Goal: Contribute content: Contribute content

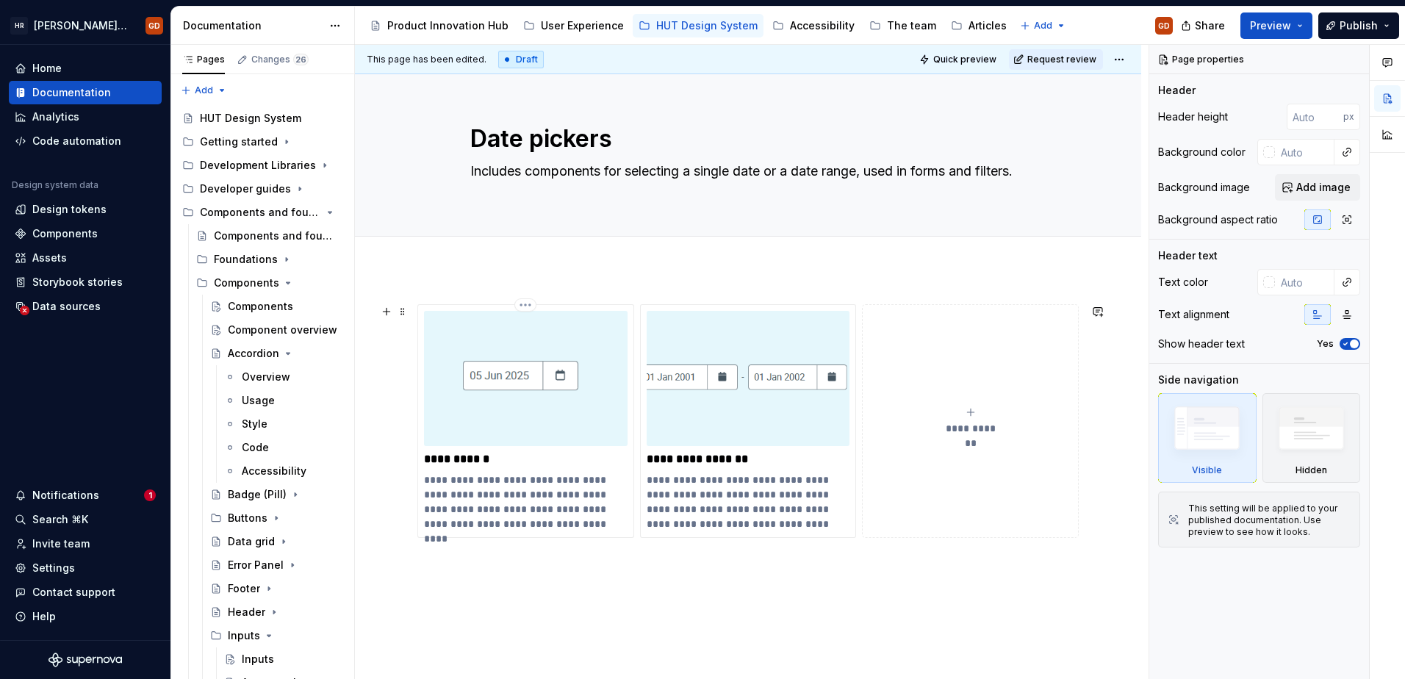
scroll to position [391, 0]
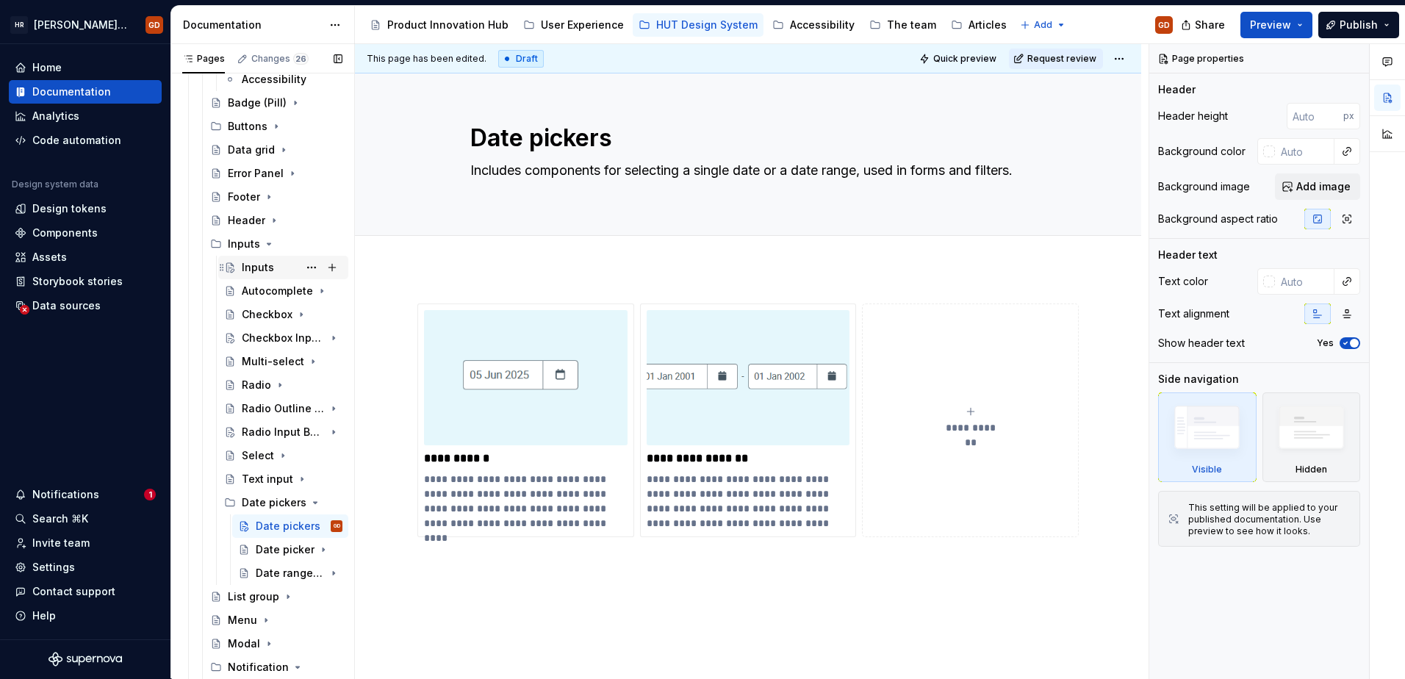
click at [245, 271] on div "Inputs" at bounding box center [258, 267] width 32 height 15
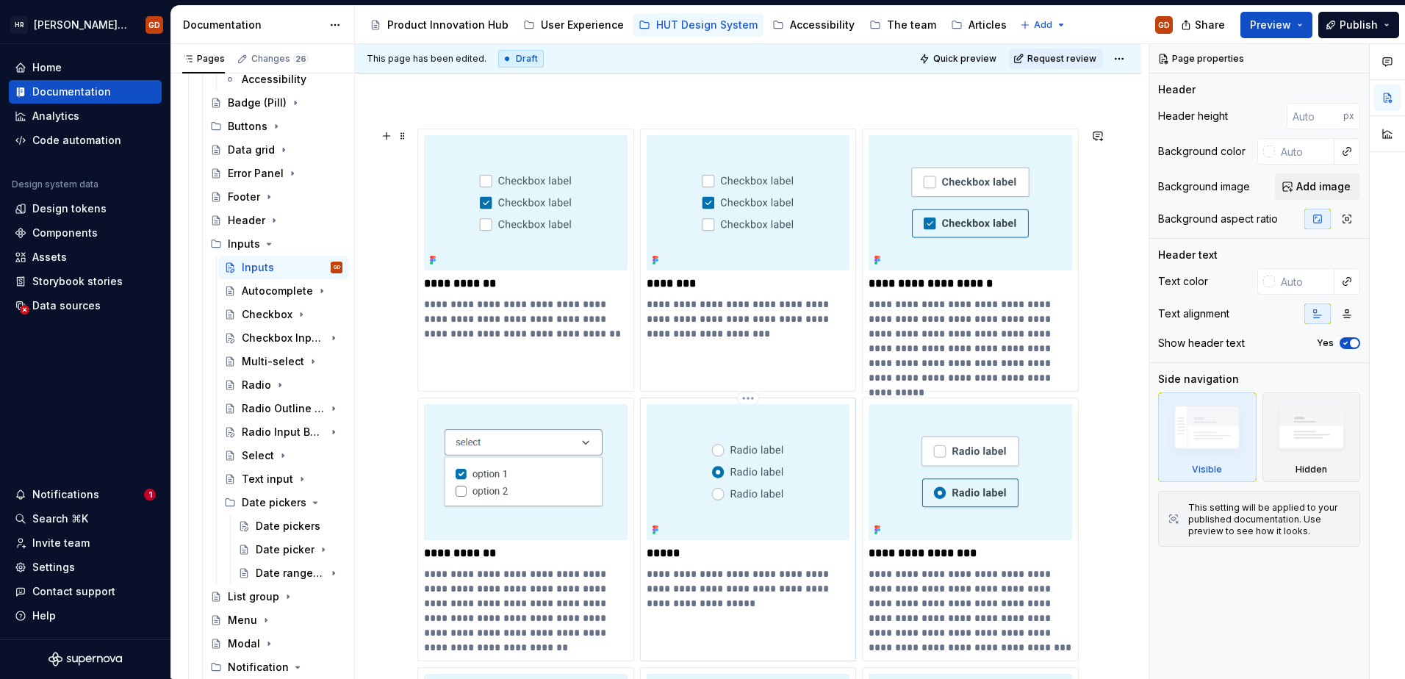
scroll to position [74, 0]
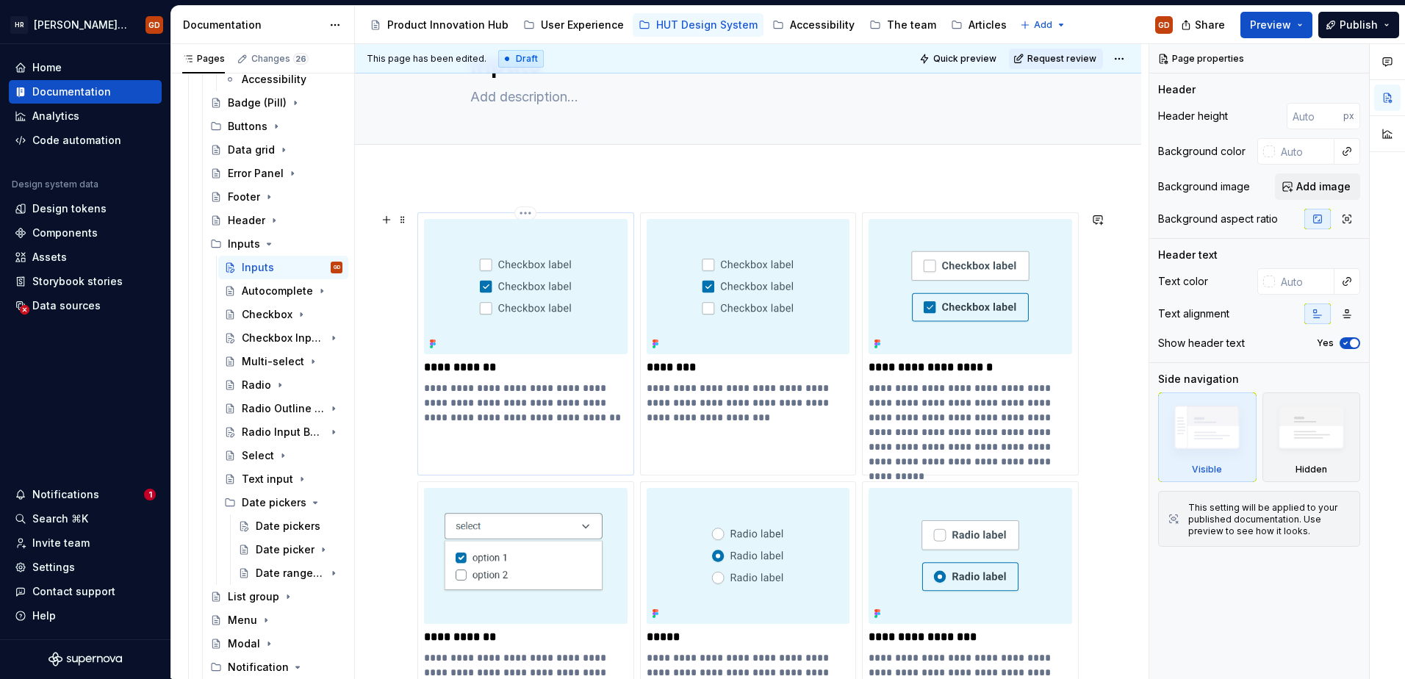
click at [498, 285] on img at bounding box center [526, 286] width 204 height 135
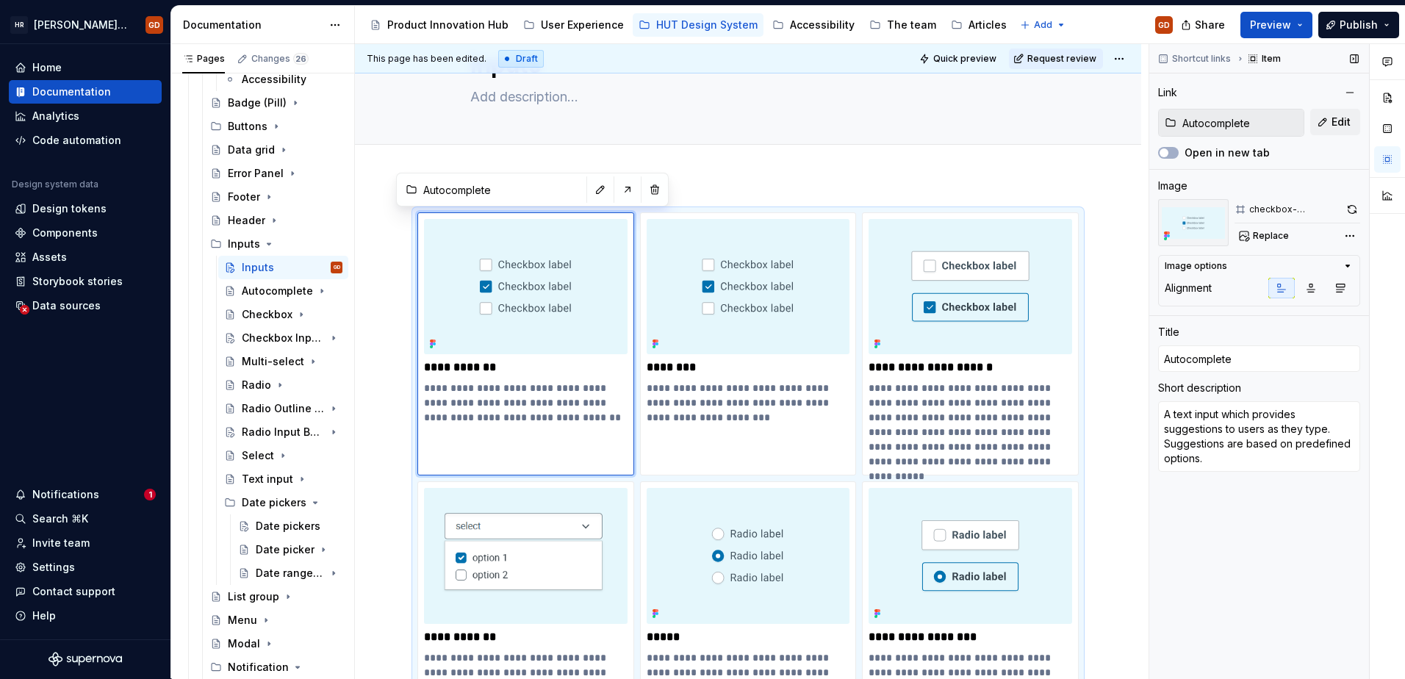
click at [1302, 233] on div "Replace" at bounding box center [1298, 236] width 126 height 21
click at [1285, 235] on span "Replace" at bounding box center [1271, 236] width 36 height 12
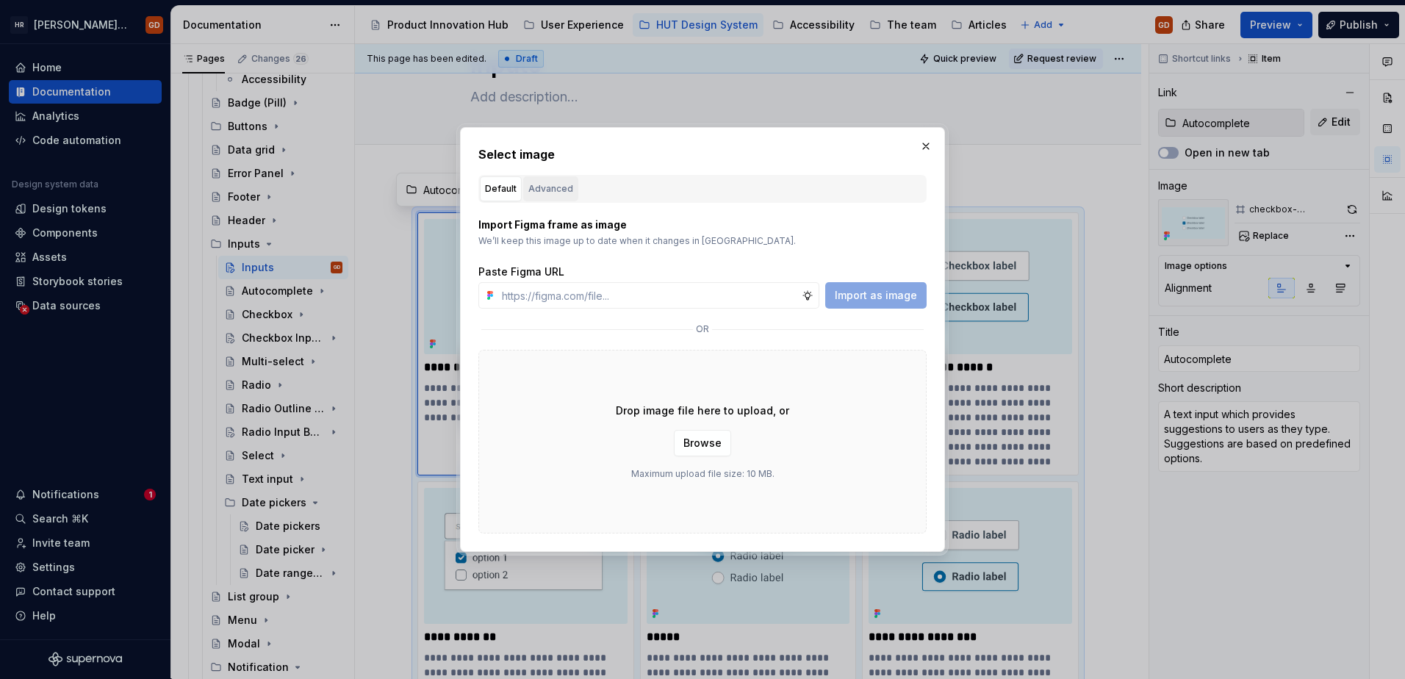
click at [551, 192] on div "Advanced" at bounding box center [550, 189] width 45 height 15
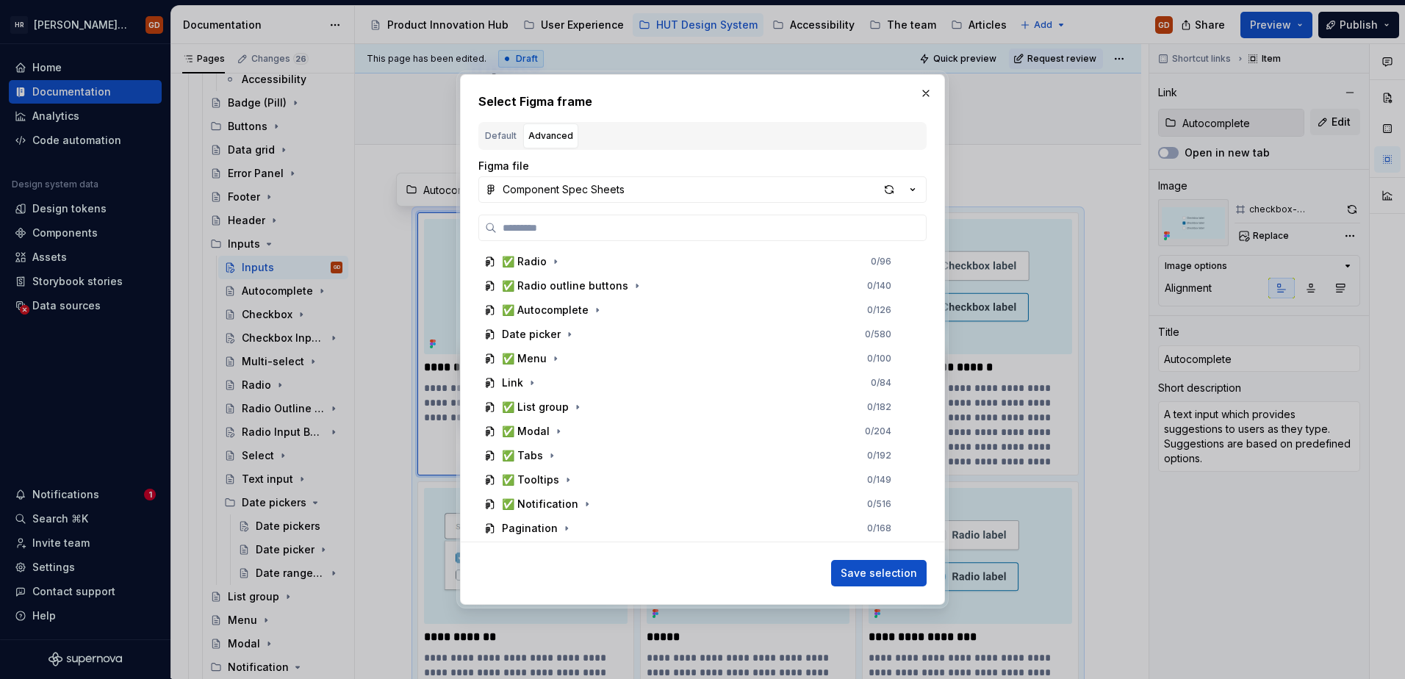
scroll to position [588, 0]
click at [598, 304] on icon "button" at bounding box center [598, 304] width 12 height 12
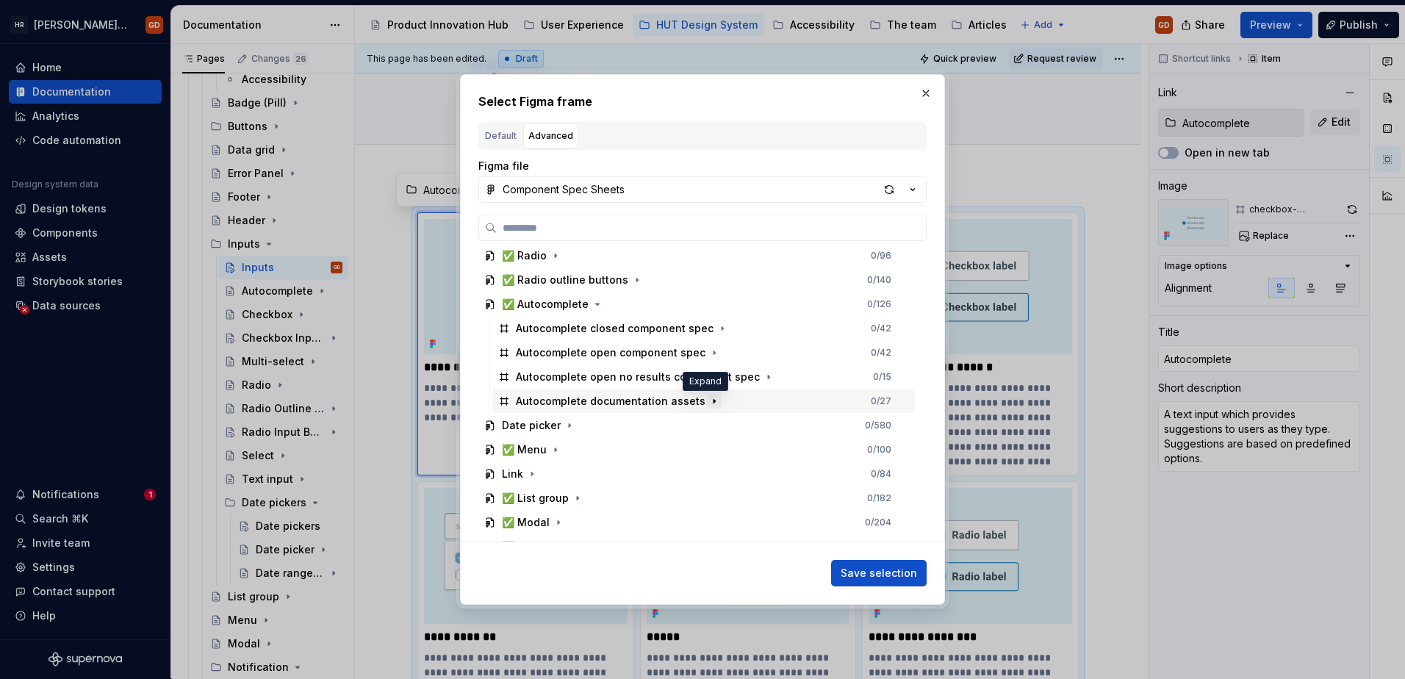
click at [714, 402] on icon "button" at bounding box center [714, 401] width 1 height 4
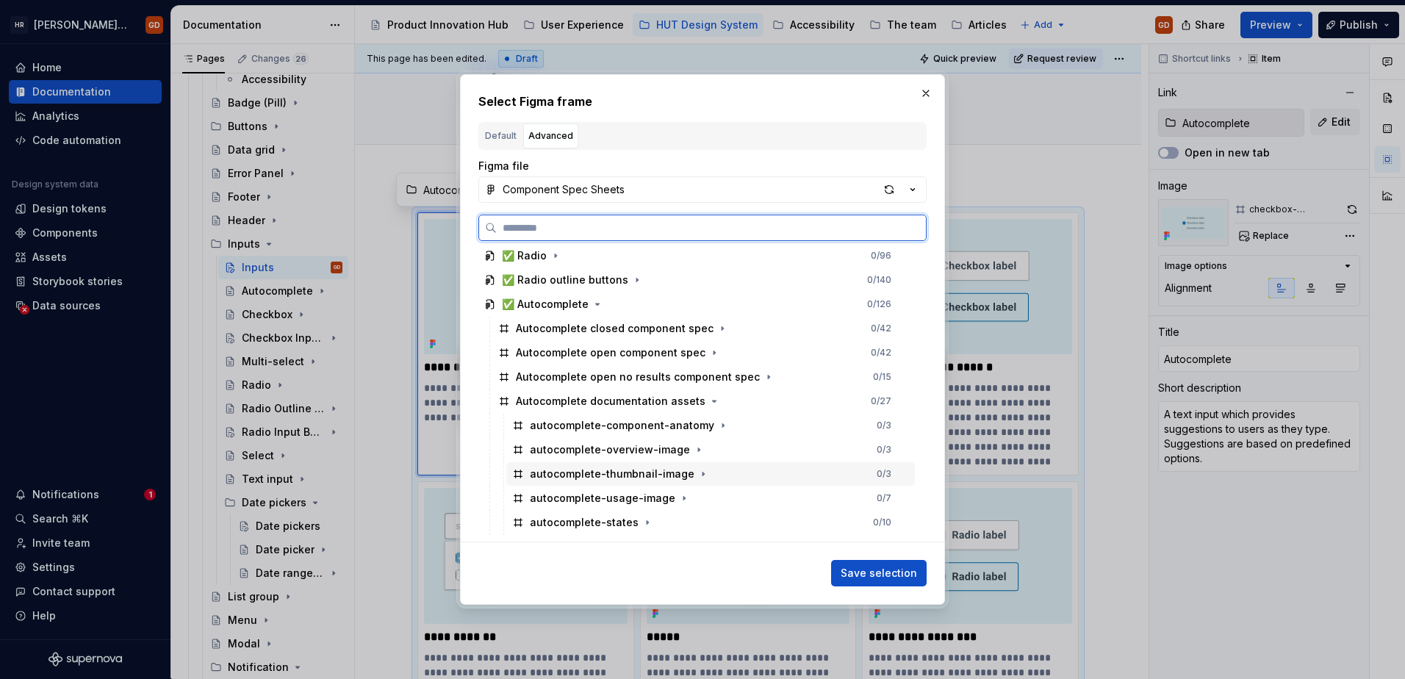
click at [664, 475] on div "autocomplete-thumbnail-image" at bounding box center [612, 474] width 165 height 15
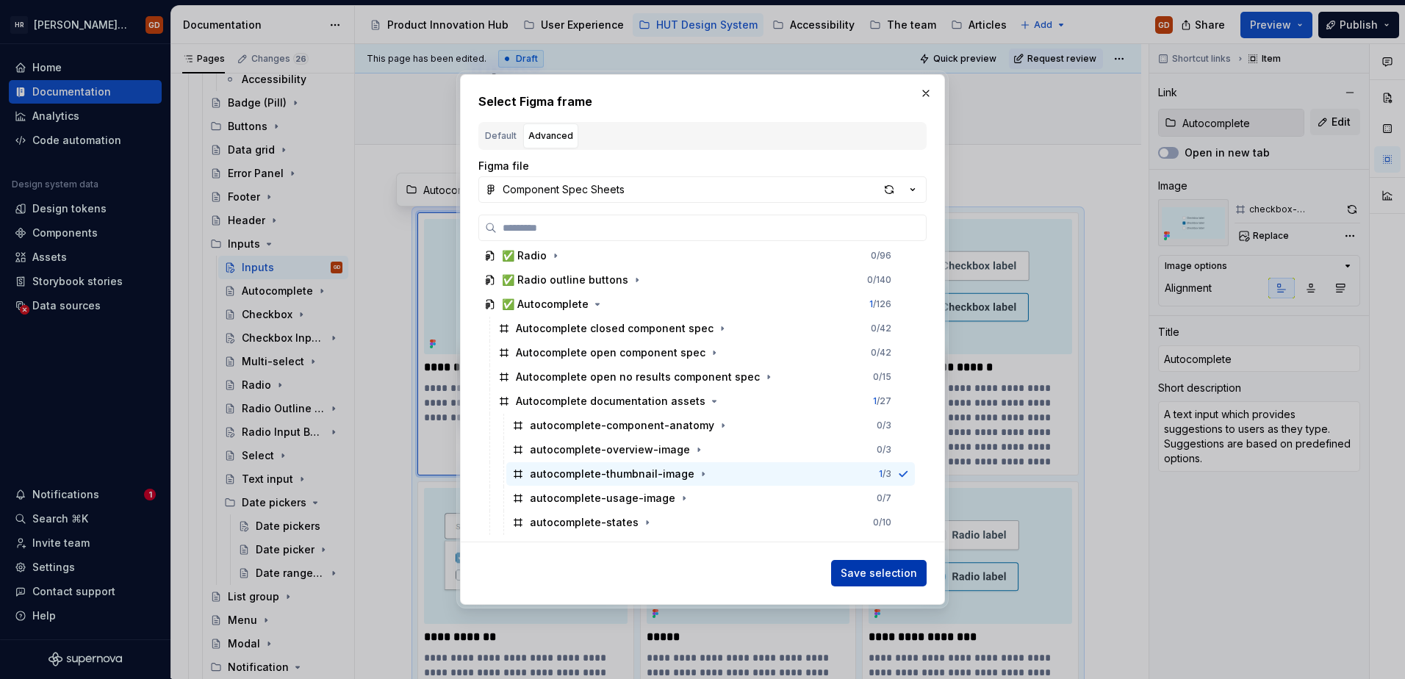
click at [901, 573] on span "Save selection" at bounding box center [879, 573] width 76 height 15
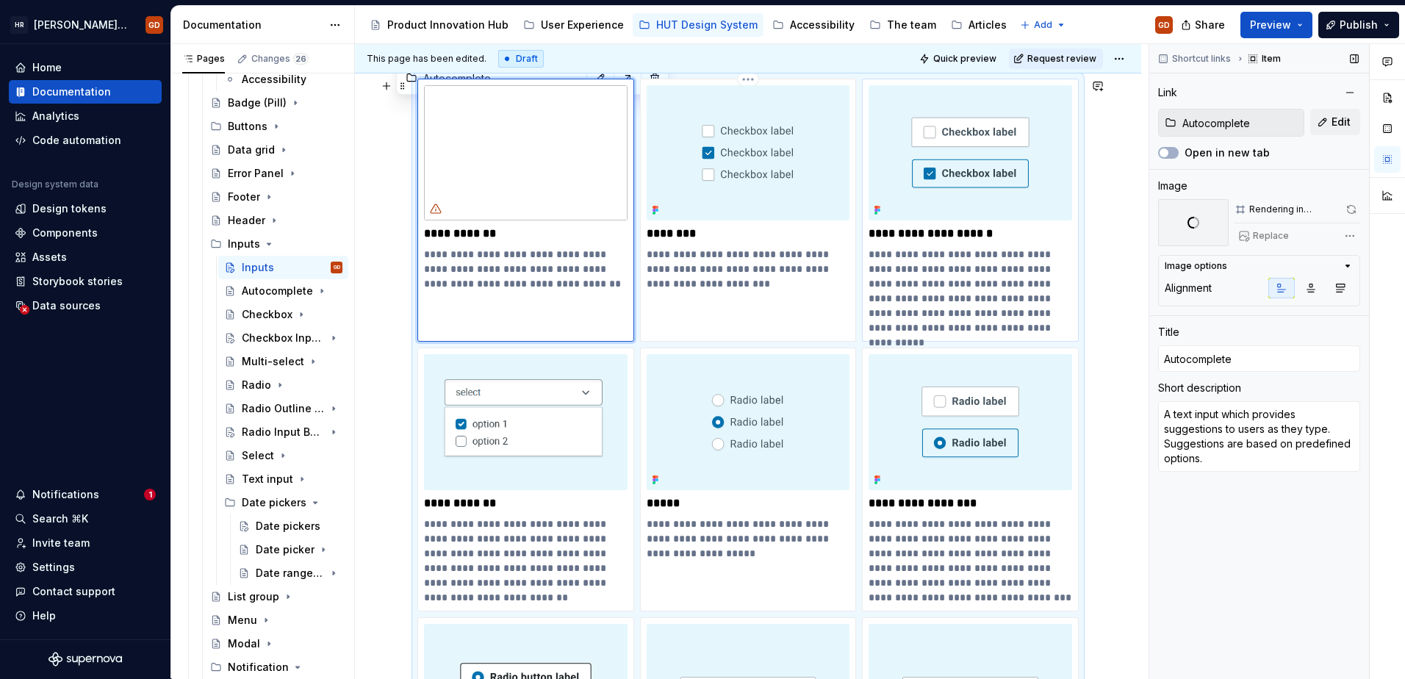
scroll to position [185, 0]
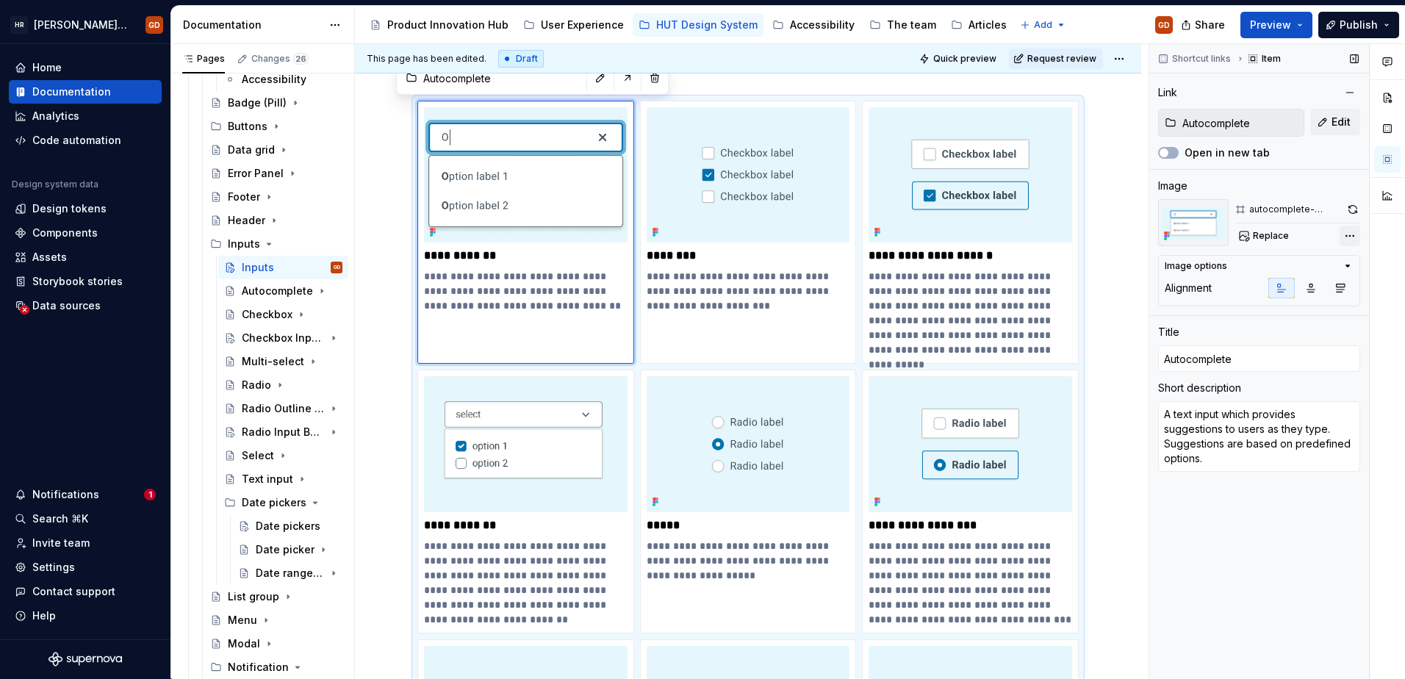
click at [1350, 235] on div "Comments Open comments No comments yet Select ‘Comment’ from the block context …" at bounding box center [1278, 361] width 256 height 635
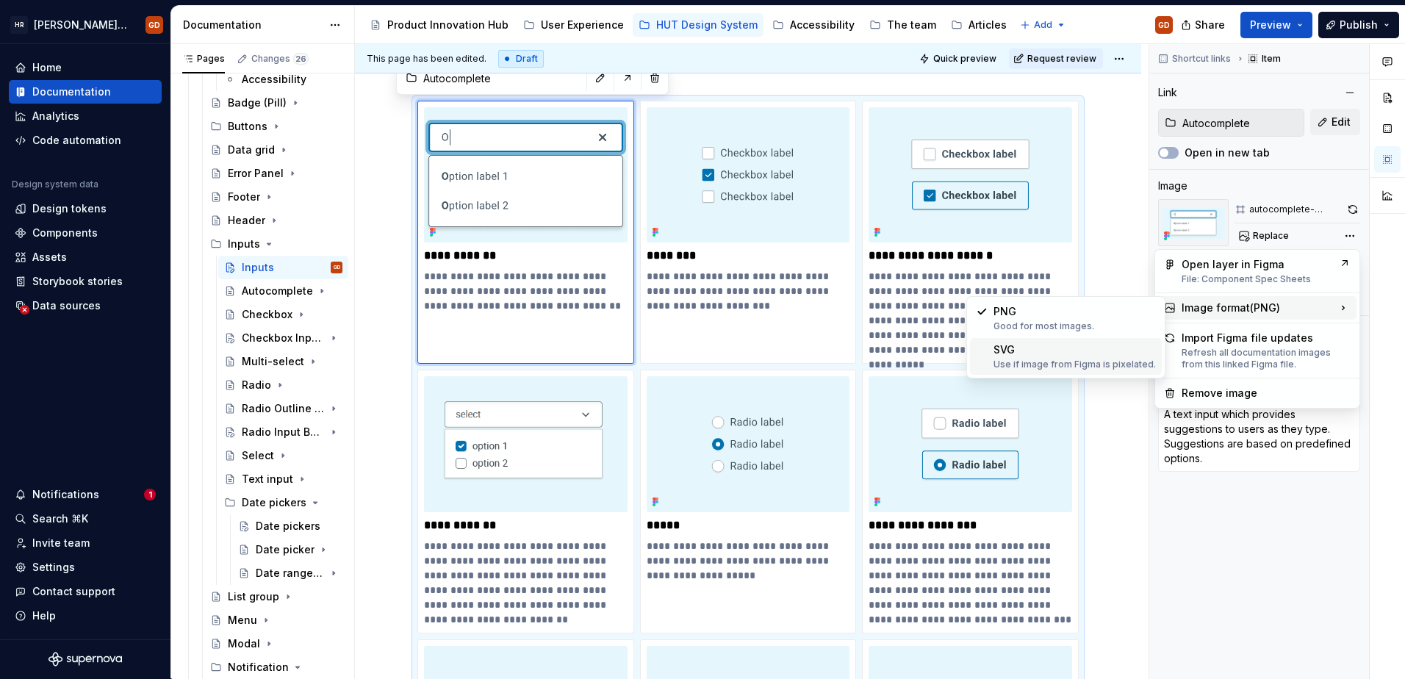
click at [1034, 359] on div "Use if image from Figma is pixelated." at bounding box center [1075, 365] width 162 height 12
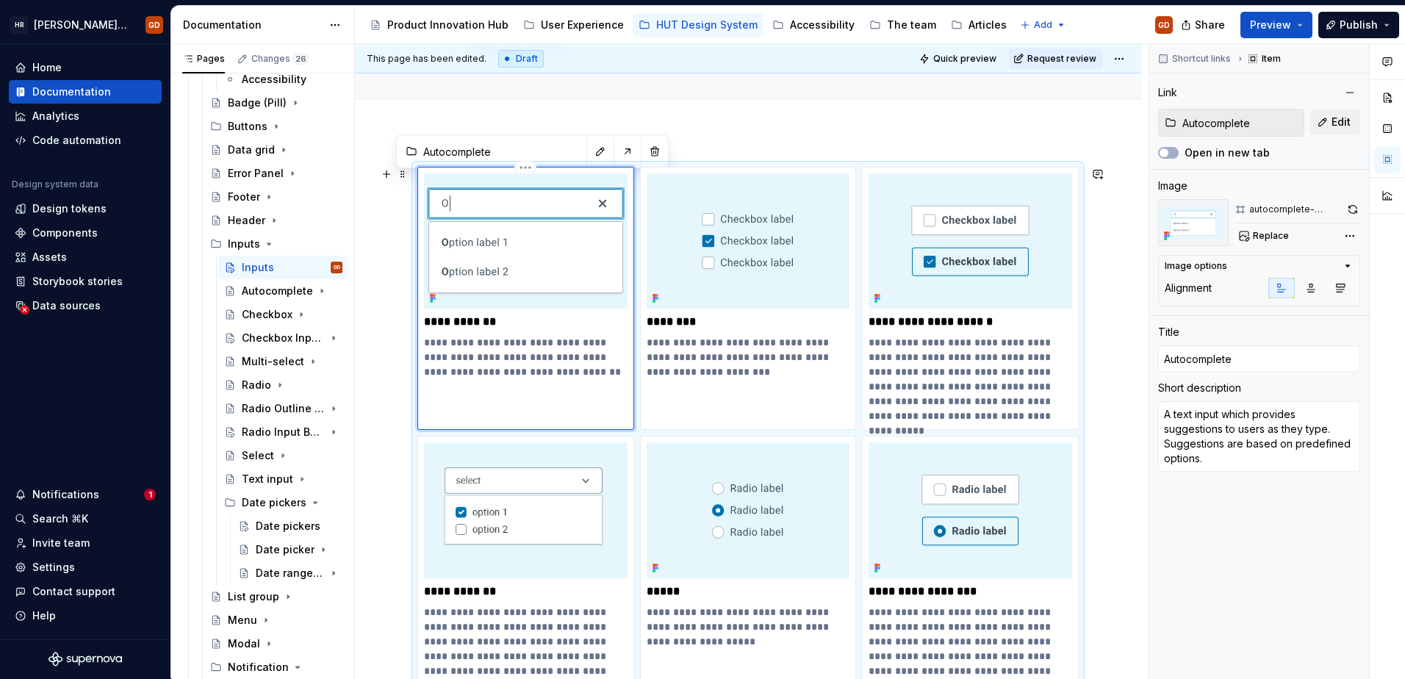
scroll to position [112, 0]
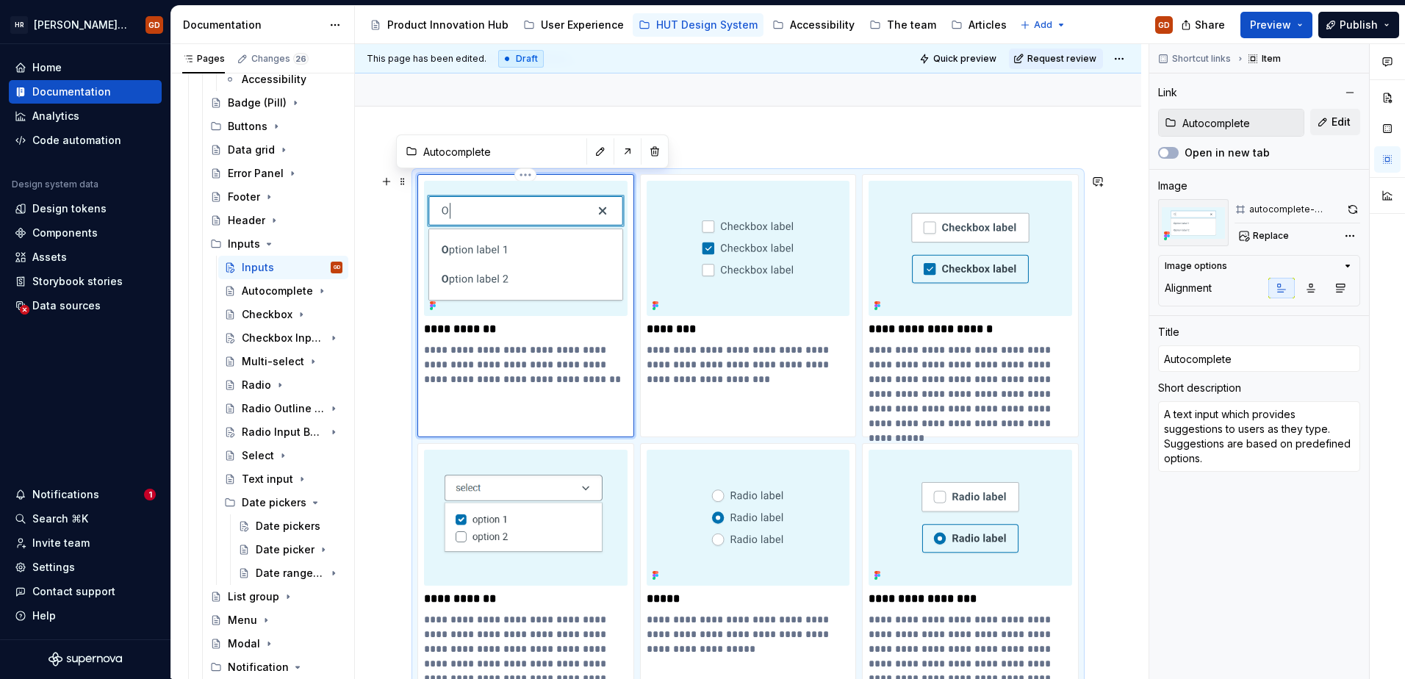
click at [548, 265] on img at bounding box center [526, 248] width 204 height 135
click at [1349, 208] on button "button" at bounding box center [1353, 209] width 15 height 21
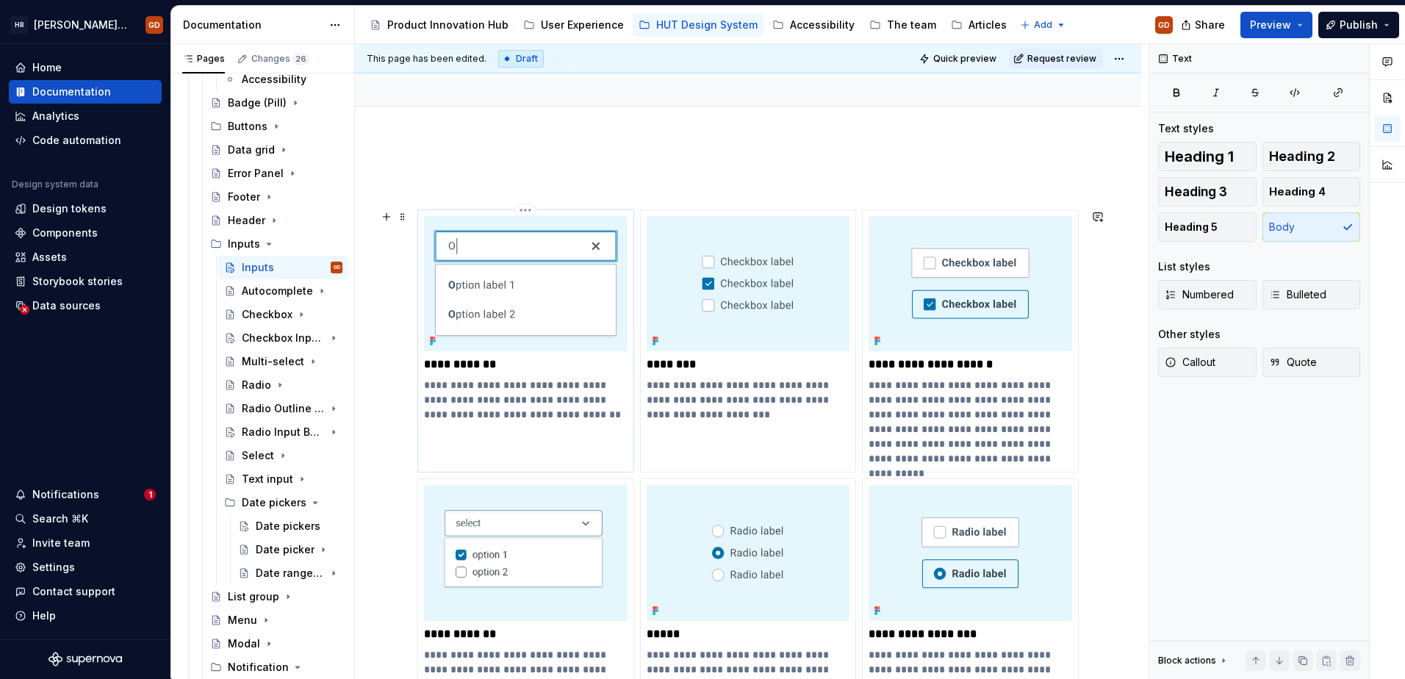
click at [526, 292] on img at bounding box center [526, 283] width 204 height 135
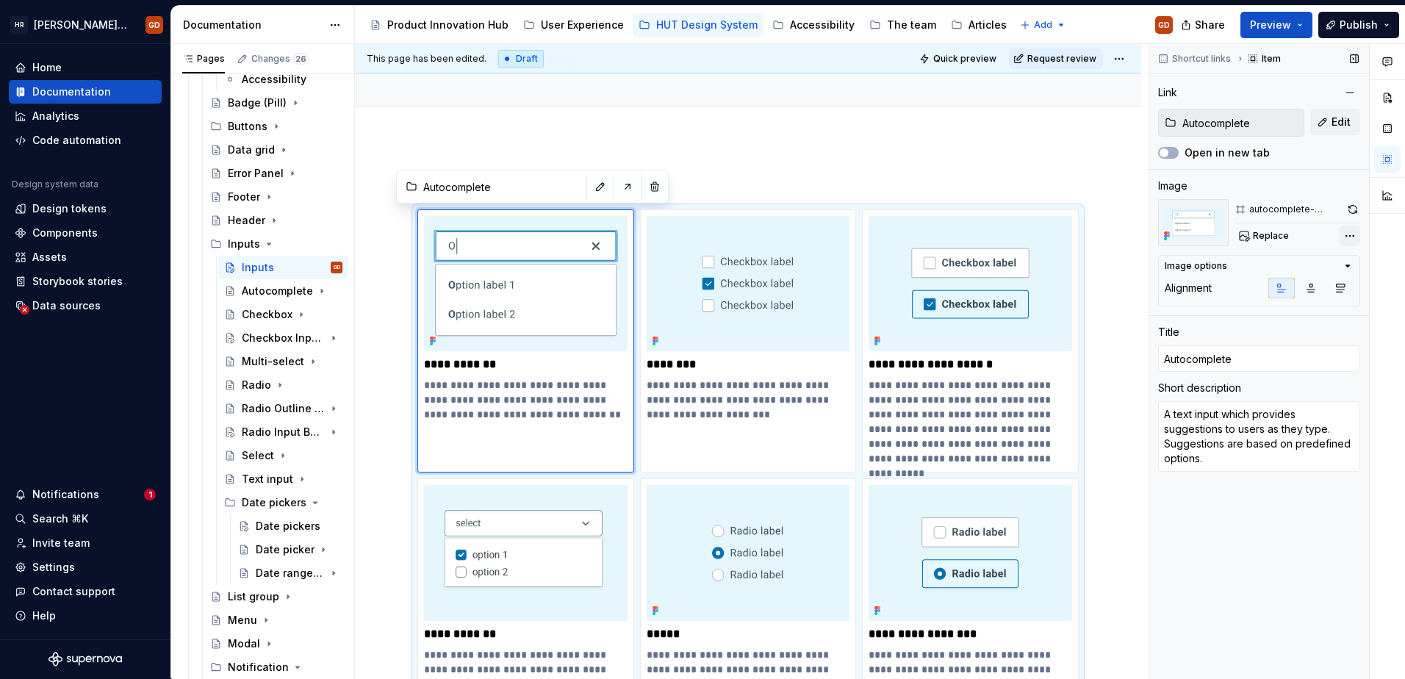
click at [1354, 239] on div "Comments Open comments No comments yet Select ‘Comment’ from the block context …" at bounding box center [1278, 361] width 256 height 635
click at [942, 167] on html "HR Hymans UI Toolkit (HUT) GD Home Documentation Analytics Code automation Desi…" at bounding box center [702, 339] width 1405 height 679
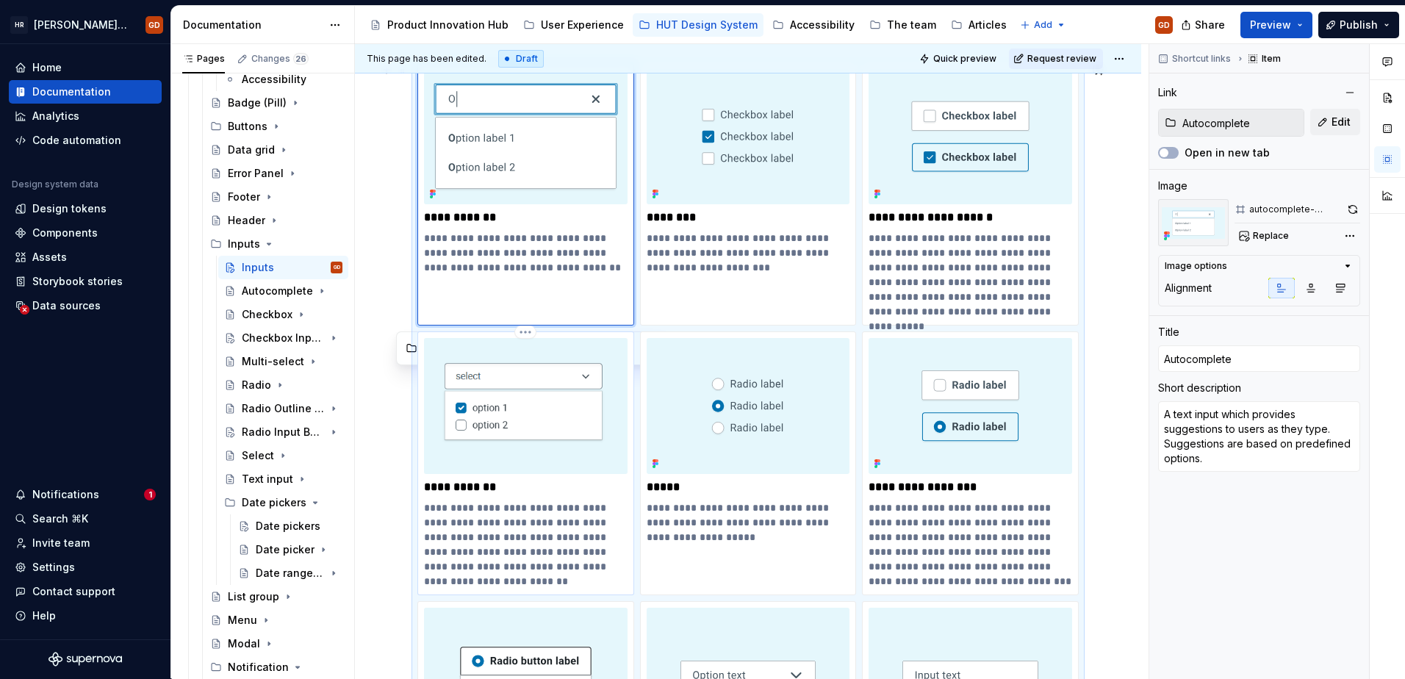
click at [545, 422] on img at bounding box center [526, 405] width 204 height 135
type textarea "*"
type input "Multi-select"
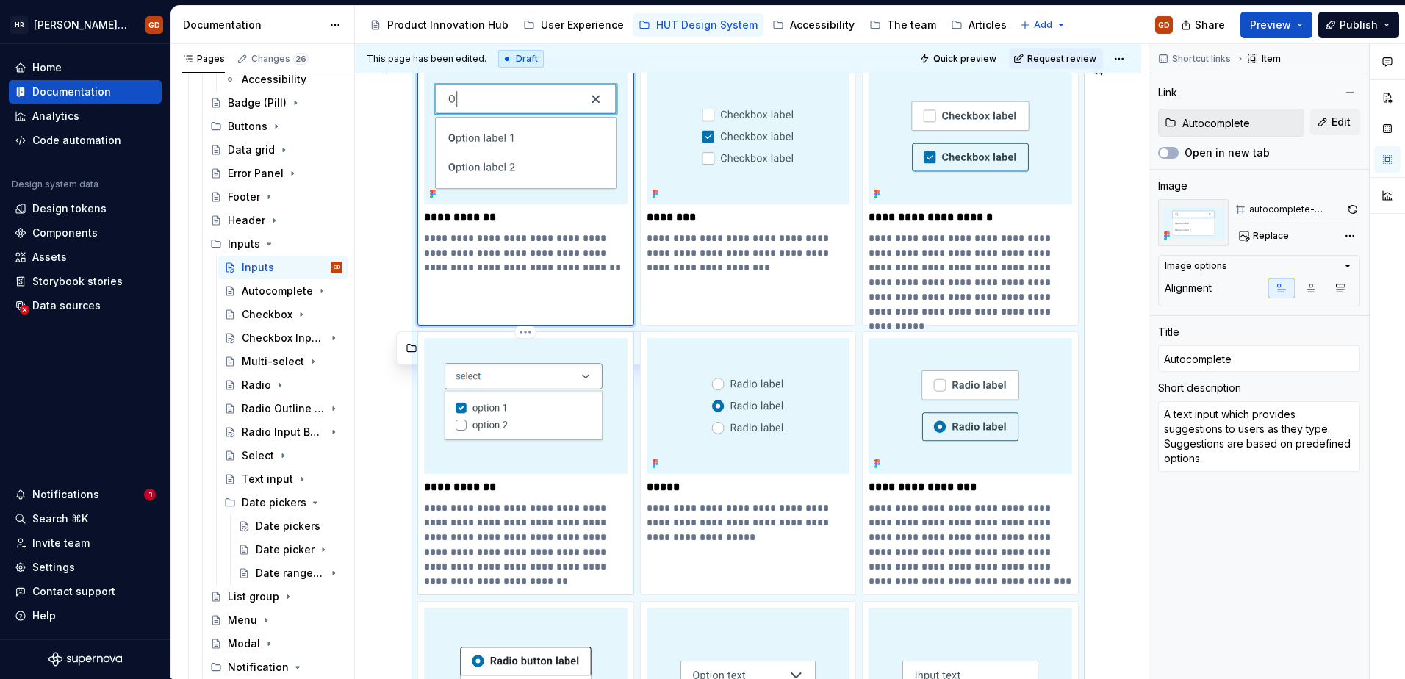
type textarea "A multi-select input allows users to select multiple options from a predefined …"
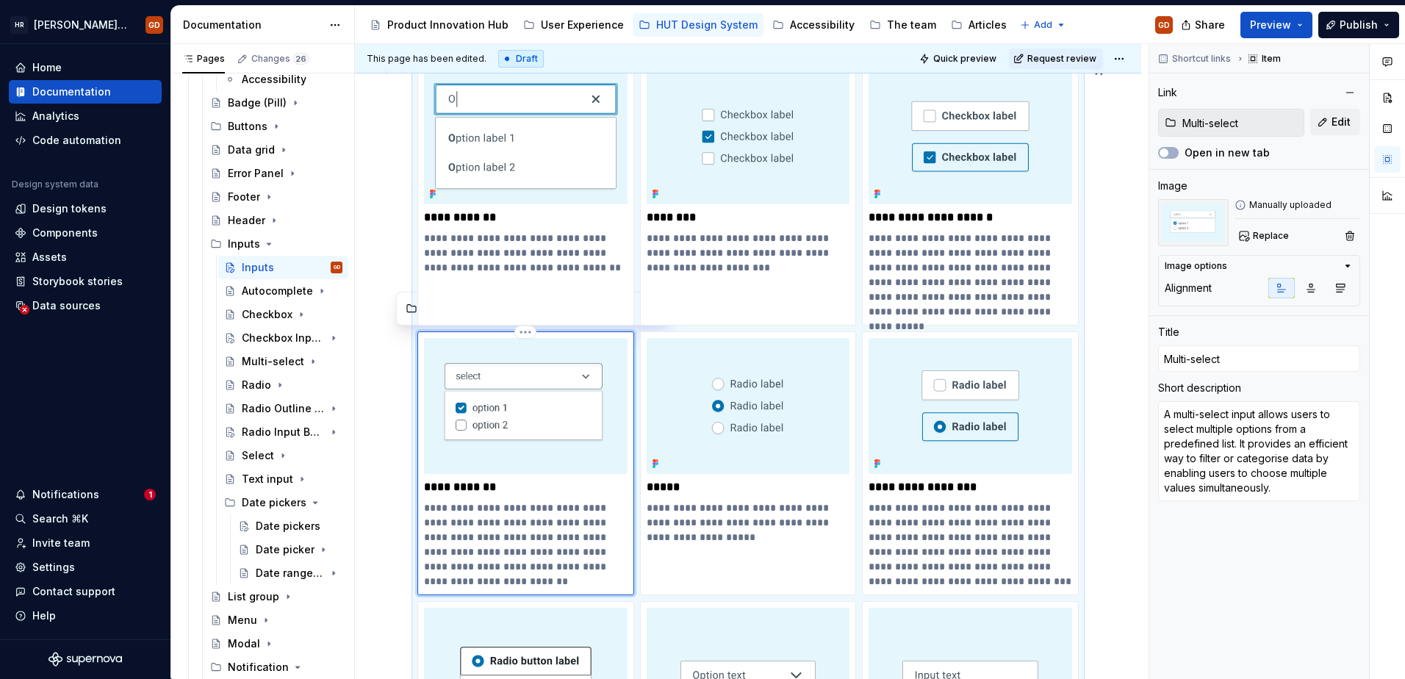
click at [576, 401] on img at bounding box center [526, 405] width 204 height 135
click at [1289, 229] on button "Replace" at bounding box center [1265, 236] width 61 height 21
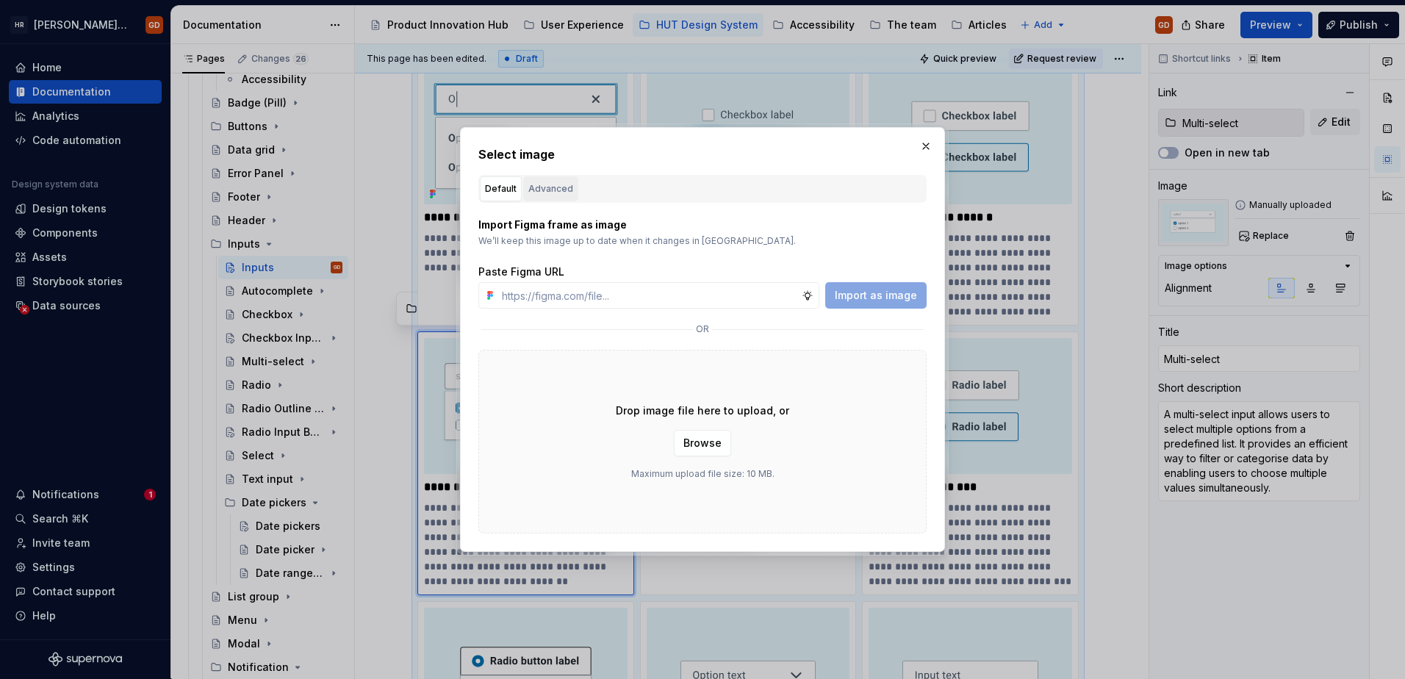
click at [556, 190] on div "Advanced" at bounding box center [550, 189] width 45 height 15
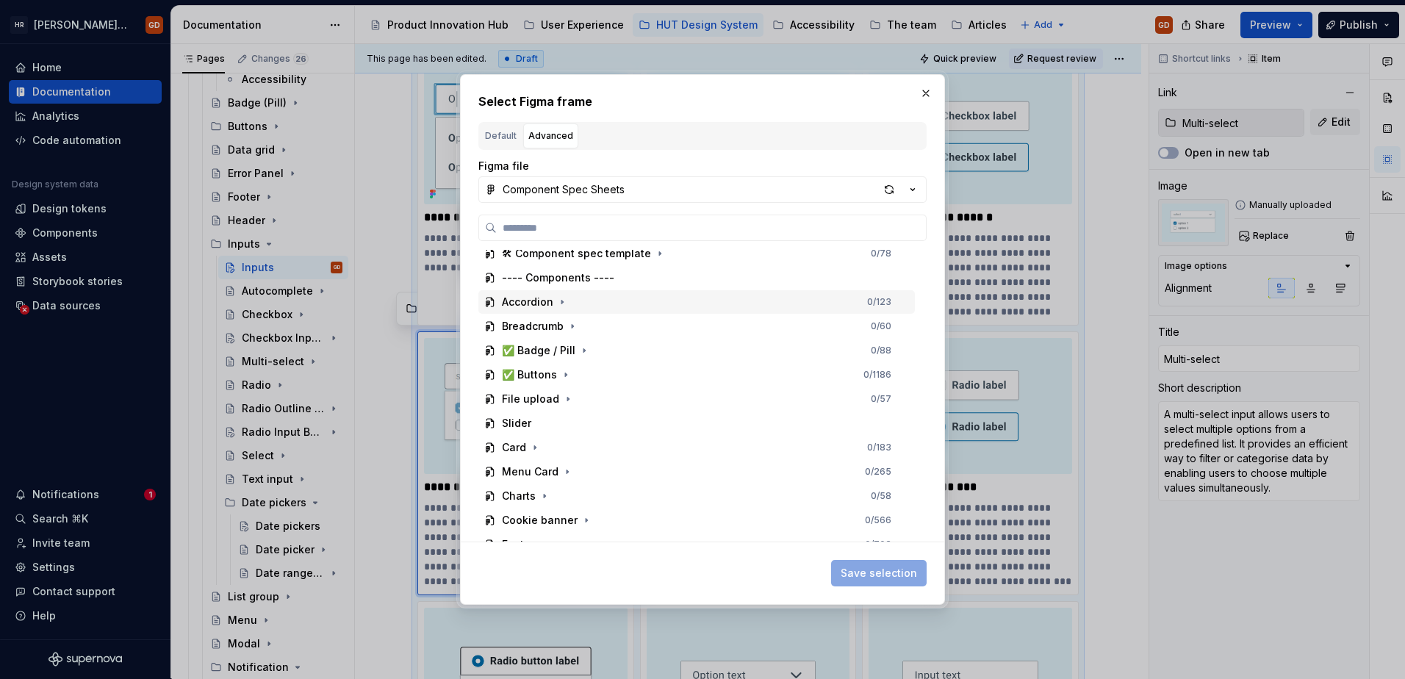
scroll to position [221, 0]
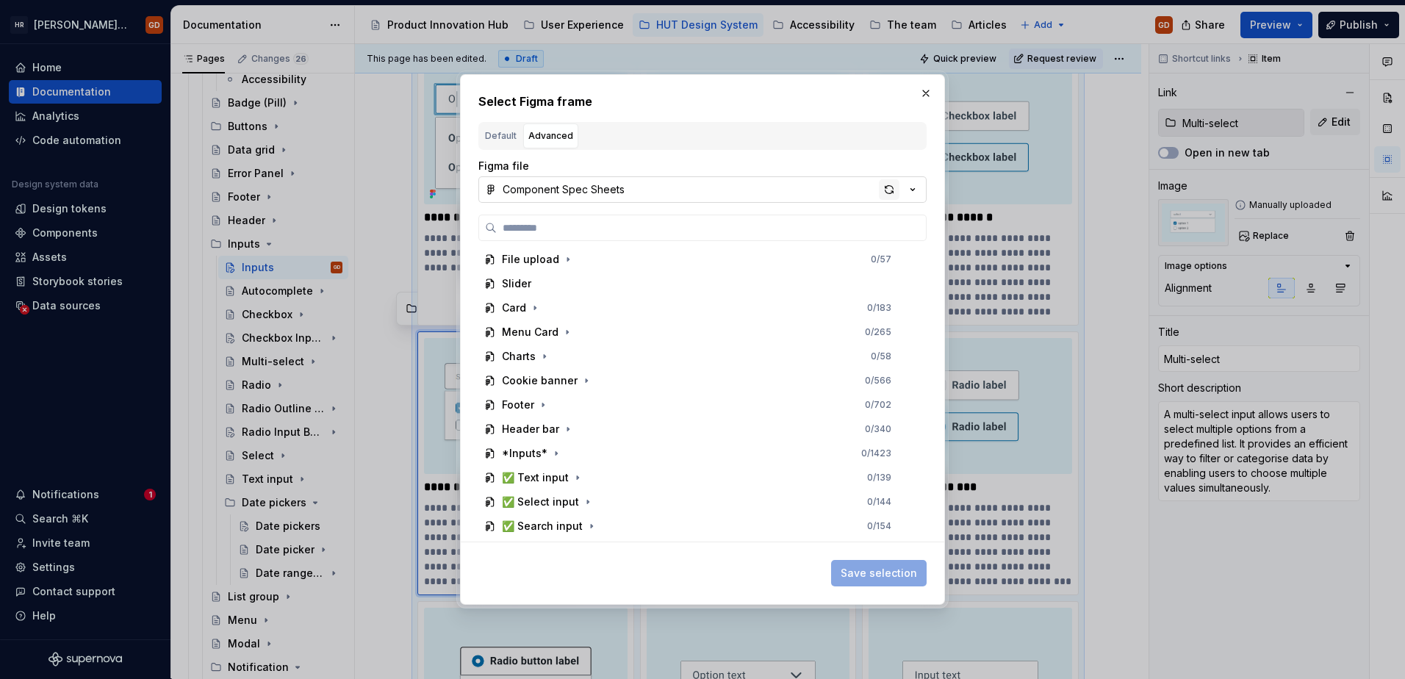
click at [889, 185] on div "button" at bounding box center [889, 189] width 21 height 21
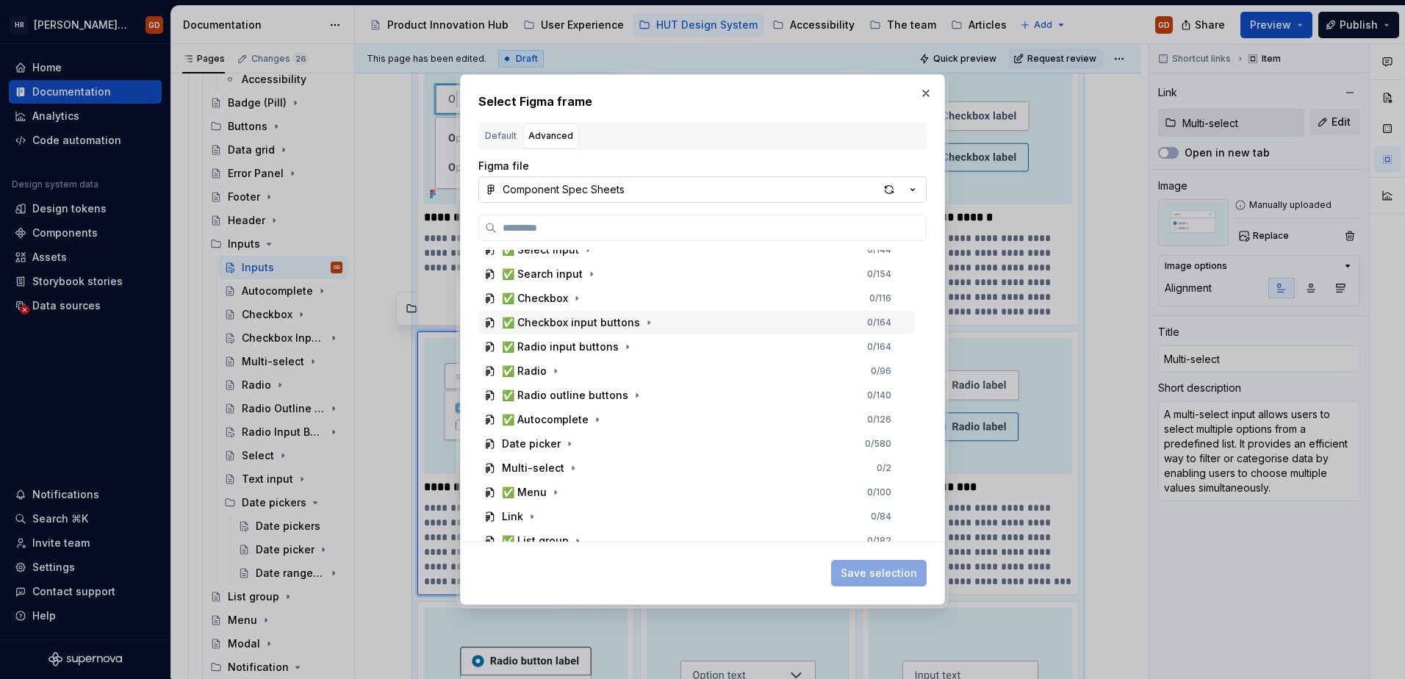
scroll to position [588, 0]
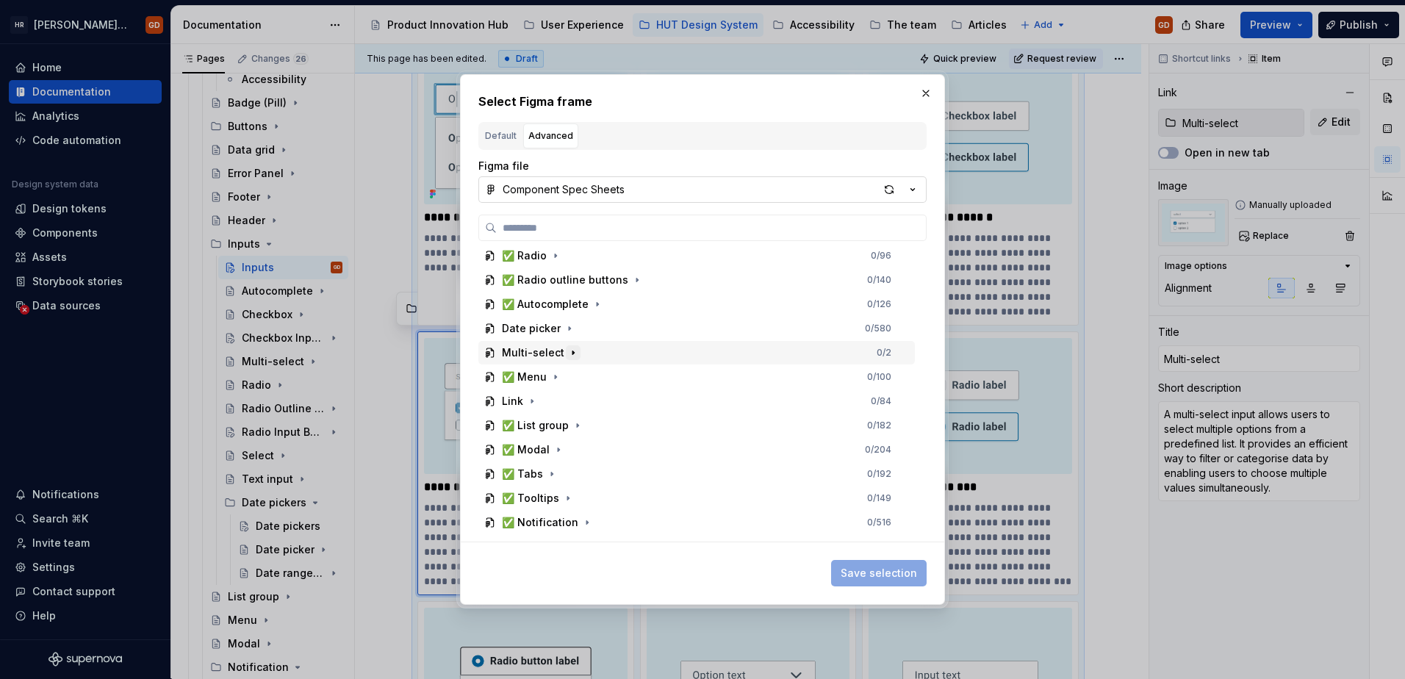
click at [573, 352] on icon "button" at bounding box center [573, 353] width 12 height 12
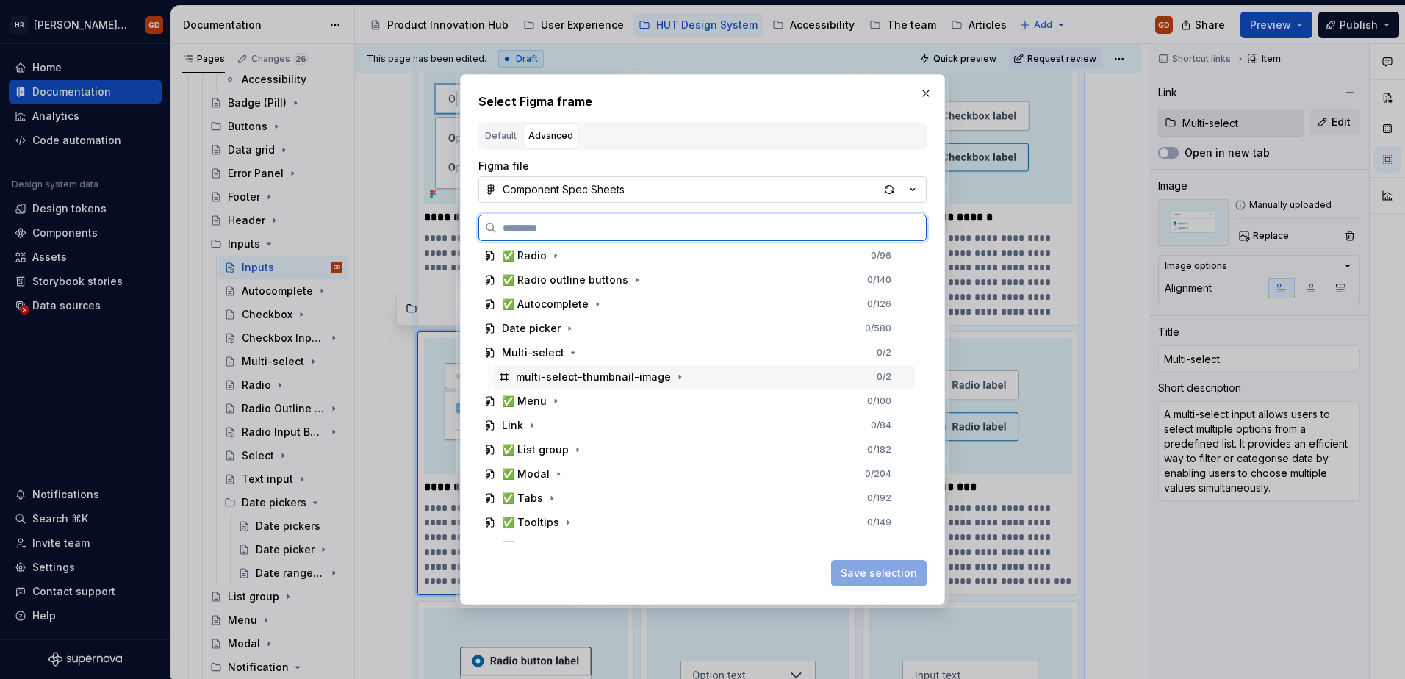
click at [628, 379] on div "multi-select-thumbnail-image" at bounding box center [593, 377] width 155 height 15
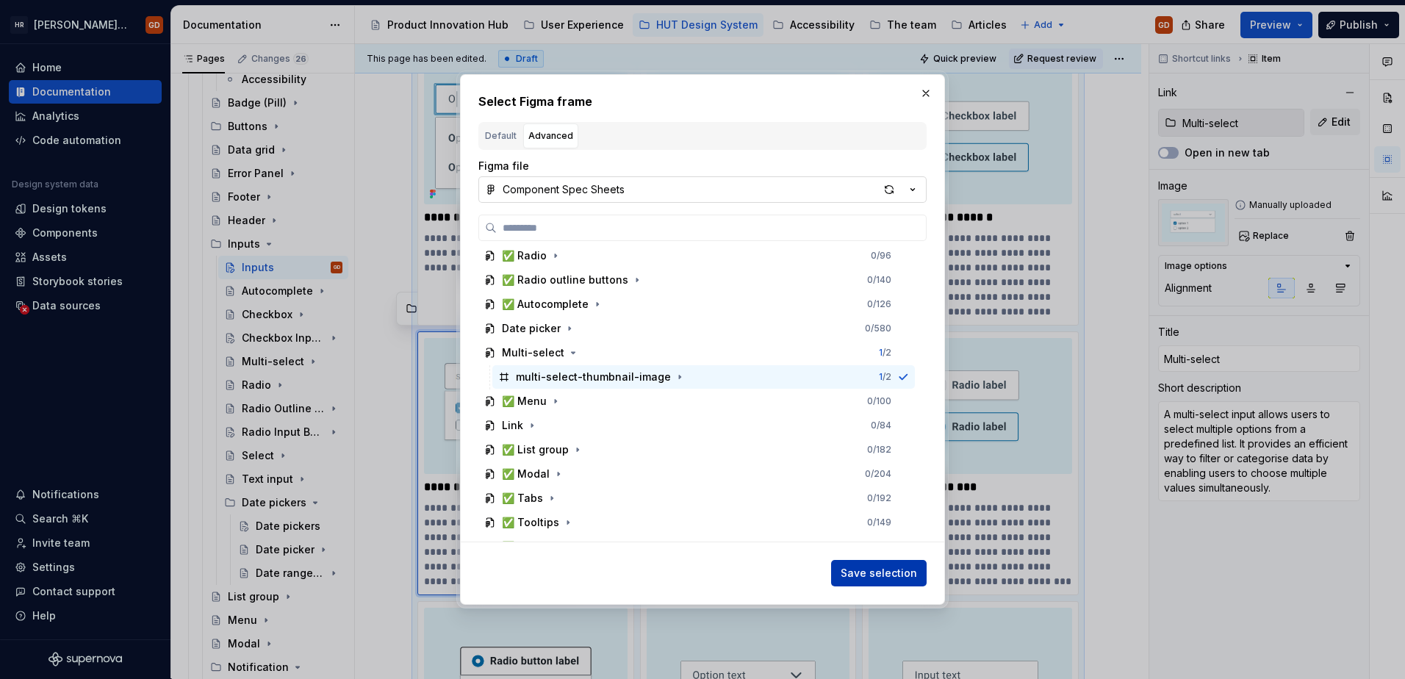
click at [903, 576] on span "Save selection" at bounding box center [879, 573] width 76 height 15
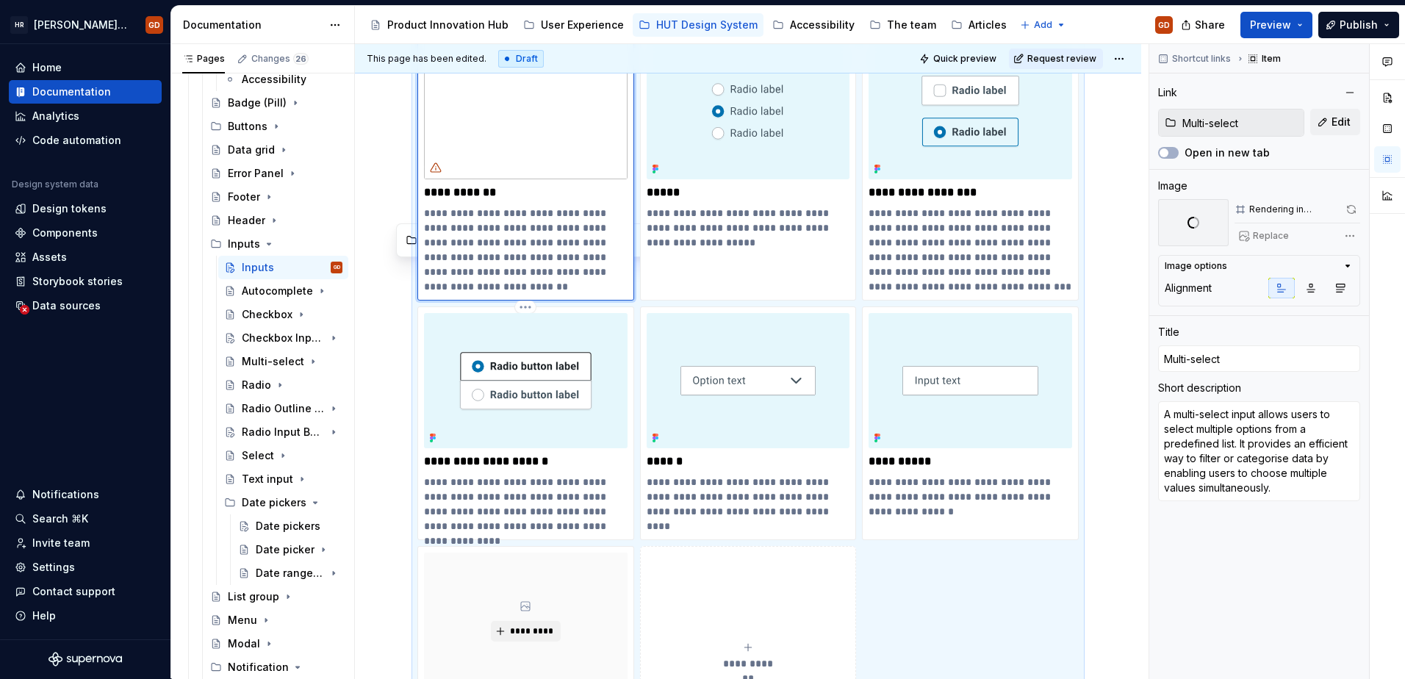
scroll to position [441, 0]
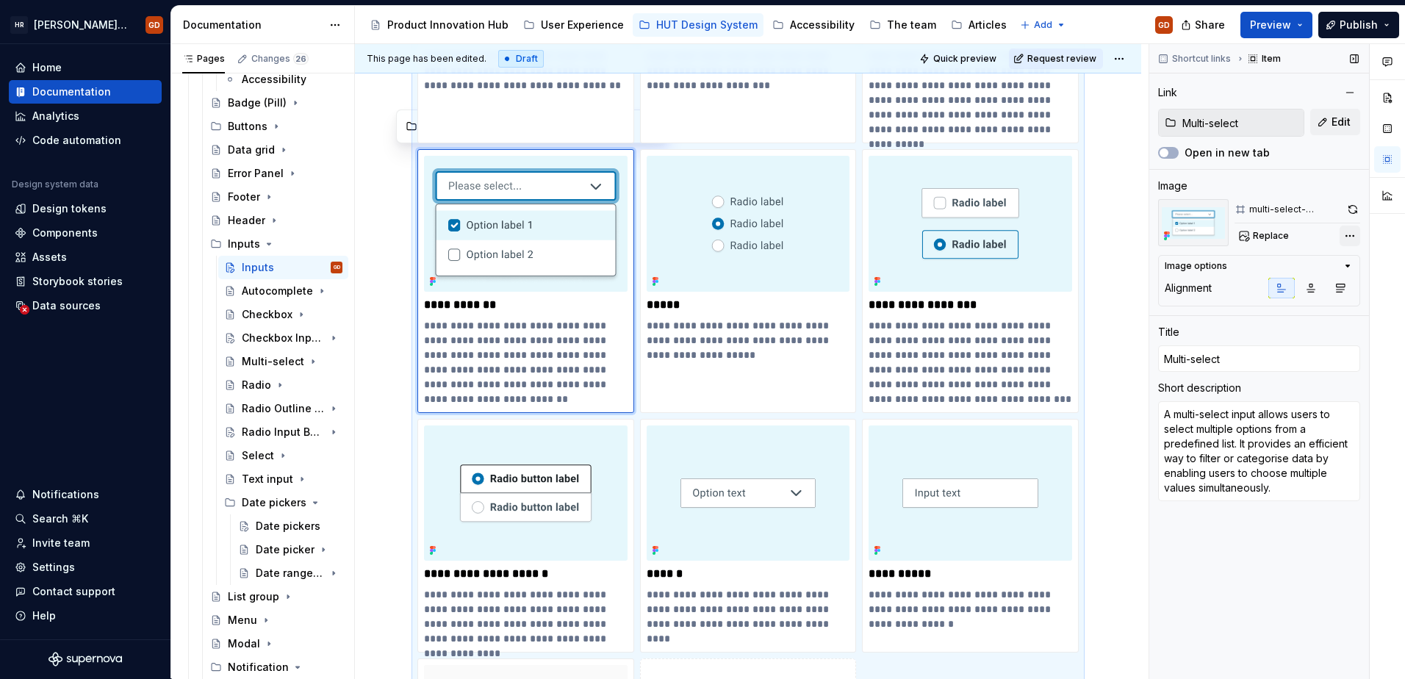
click at [1352, 239] on div "Comments Open comments No comments yet Select ‘Comment’ from the block context …" at bounding box center [1278, 361] width 256 height 635
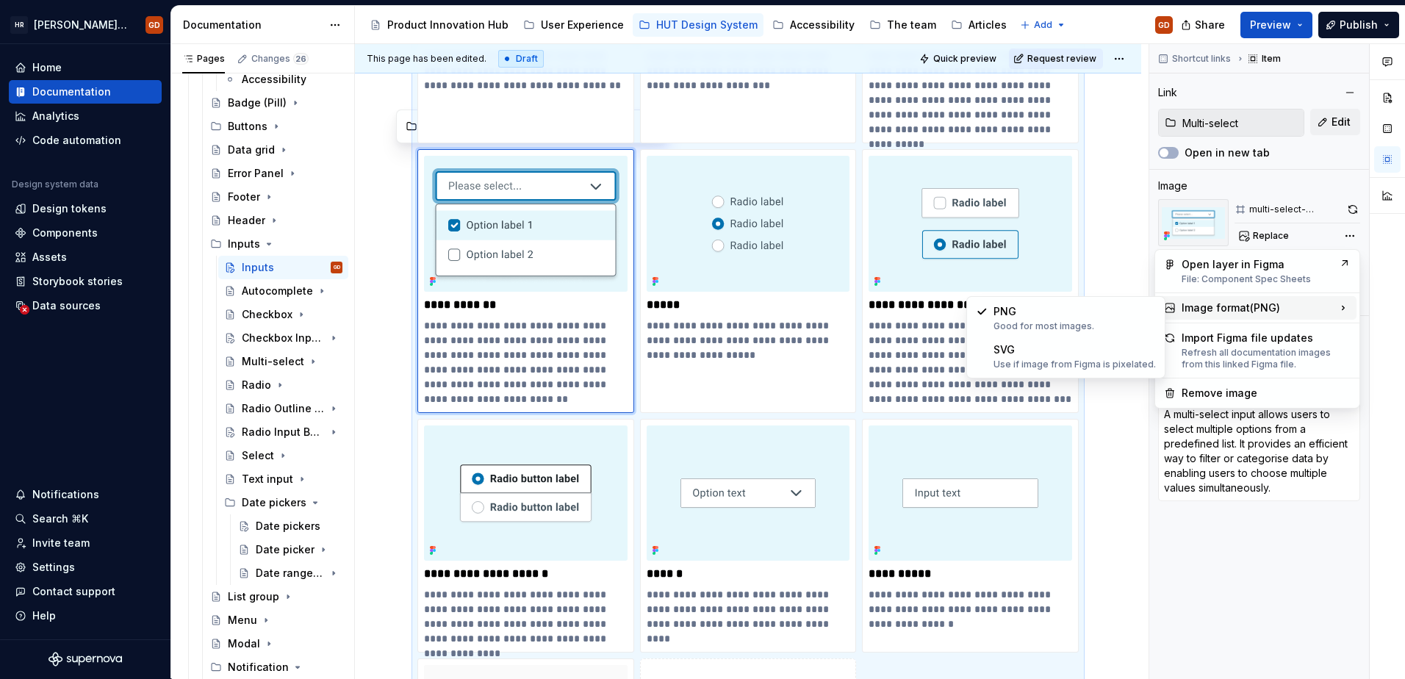
click at [1264, 308] on div "Image format ( PNG )" at bounding box center [1257, 308] width 198 height 24
click at [1053, 353] on div "SVG Use if image from Figma is pixelated." at bounding box center [1075, 357] width 162 height 28
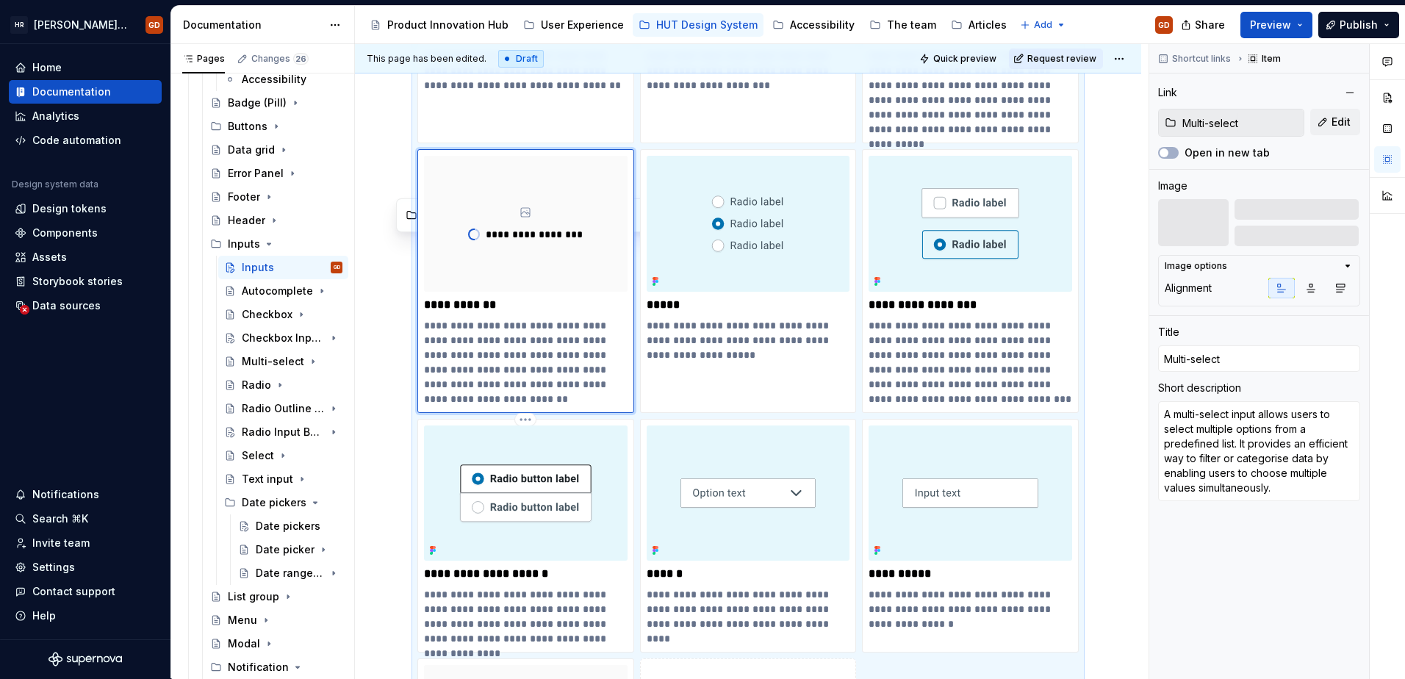
scroll to position [662, 0]
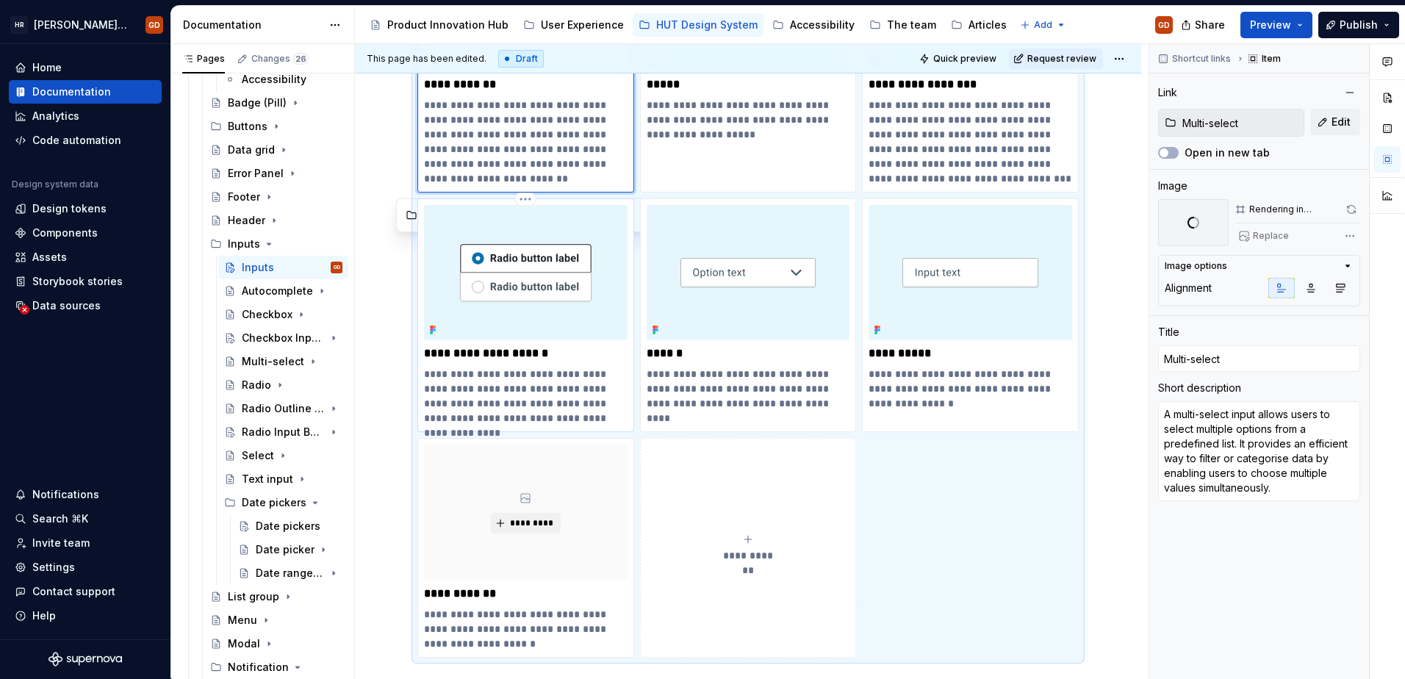
click at [582, 395] on p "**********" at bounding box center [526, 396] width 204 height 59
type textarea "*"
type input "Radio Outline Button"
type input "Radio Outline Buttons"
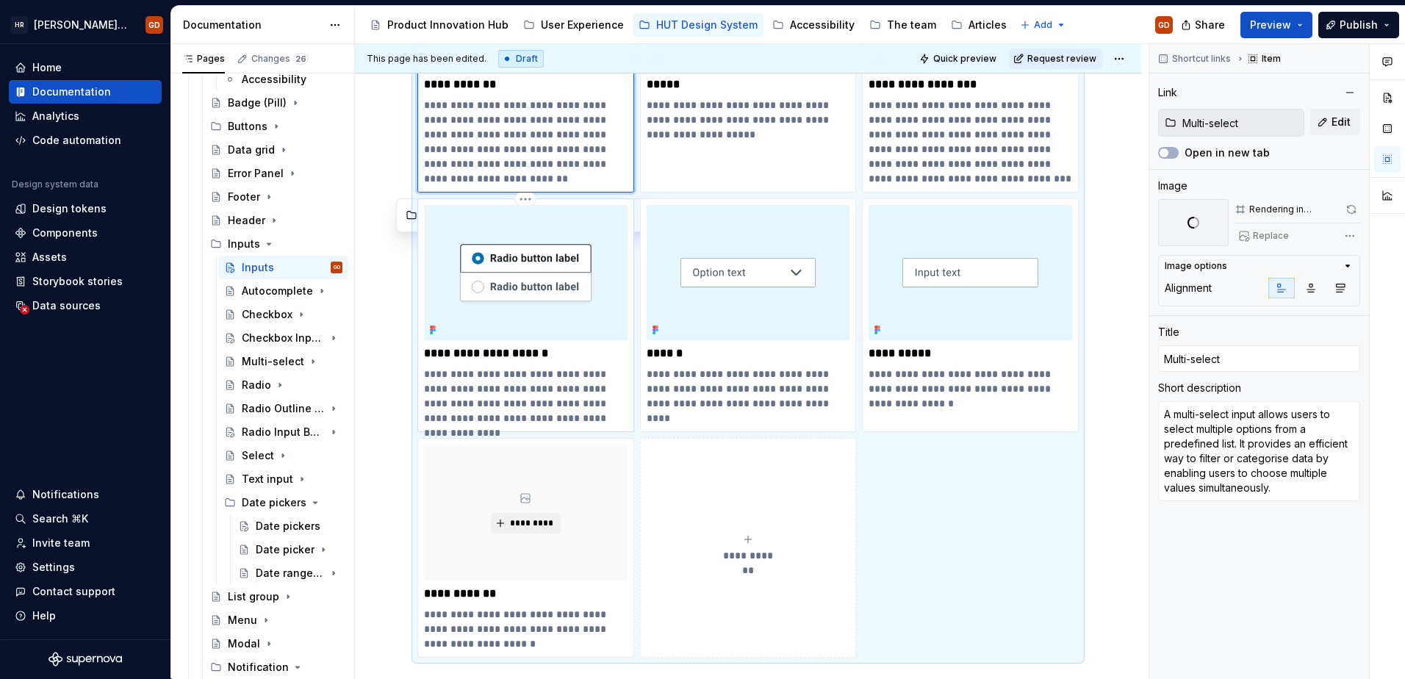
type textarea "A radio outline button is a UI component that allows users to select an option …"
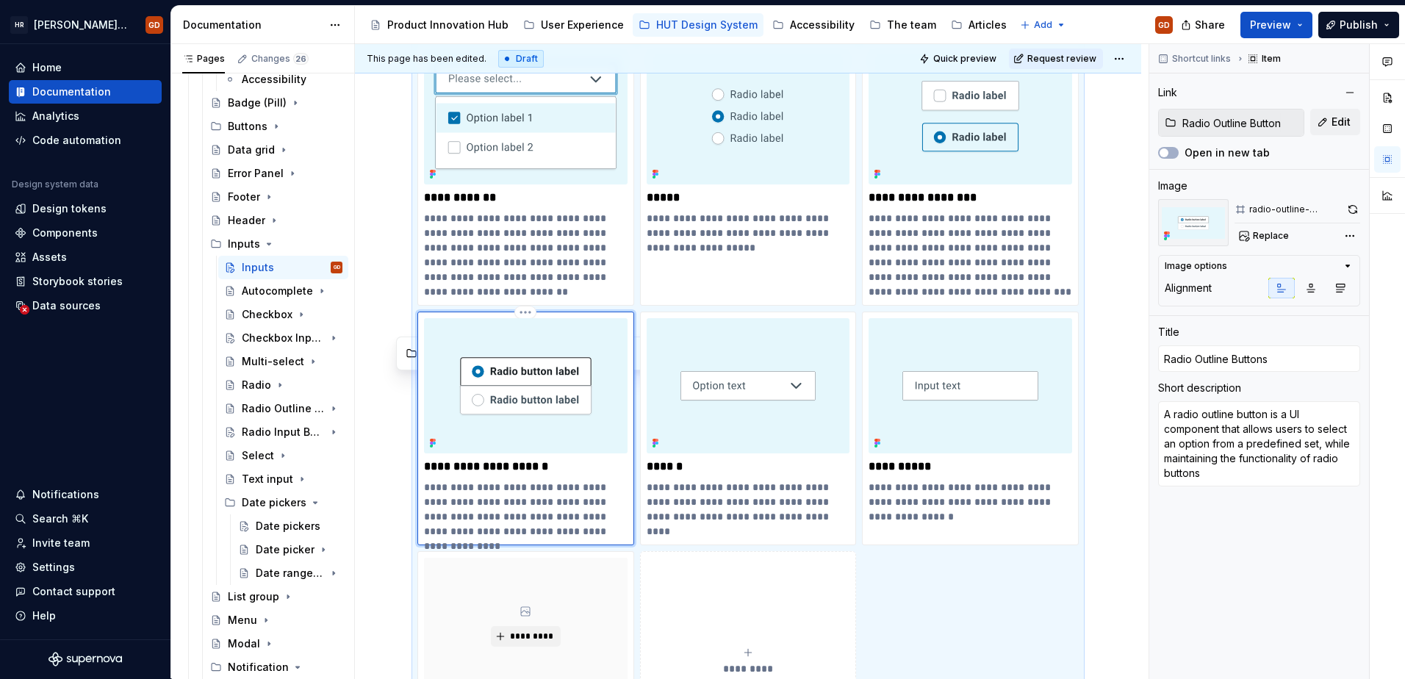
scroll to position [441, 0]
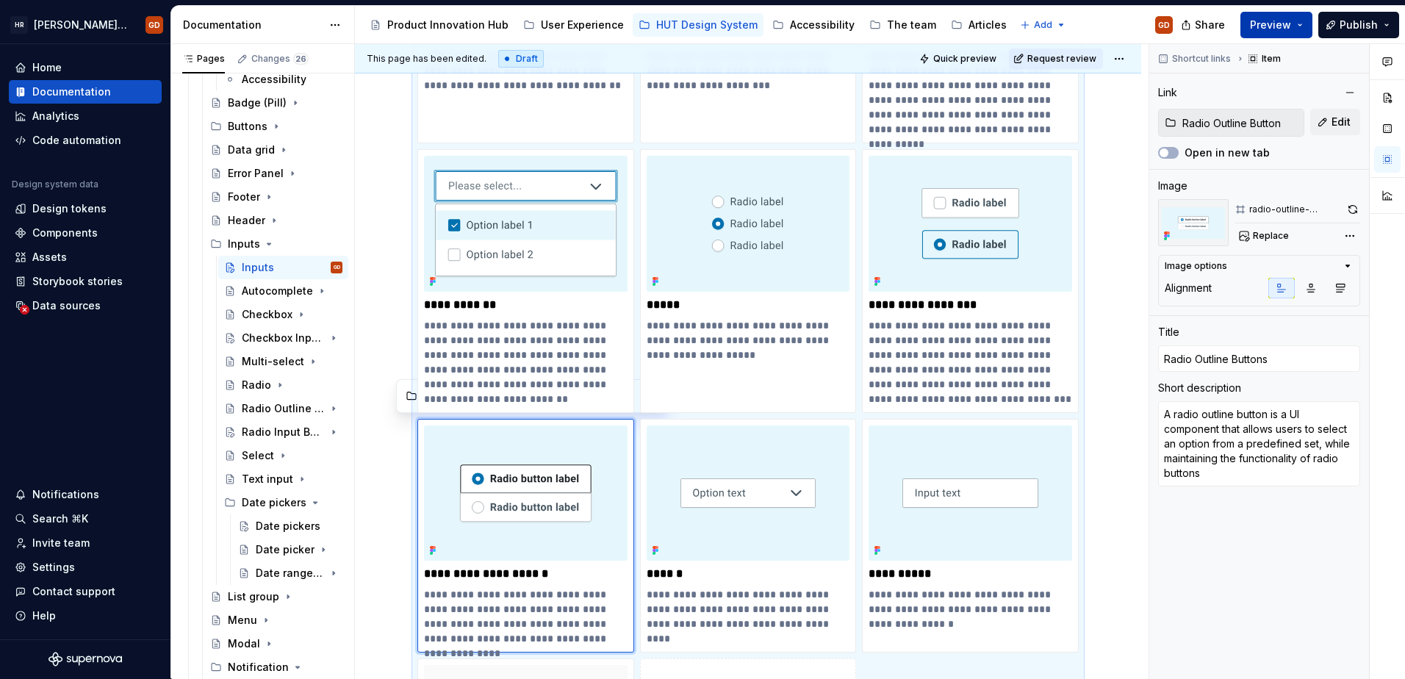
click at [1283, 21] on span "Preview" at bounding box center [1270, 25] width 41 height 15
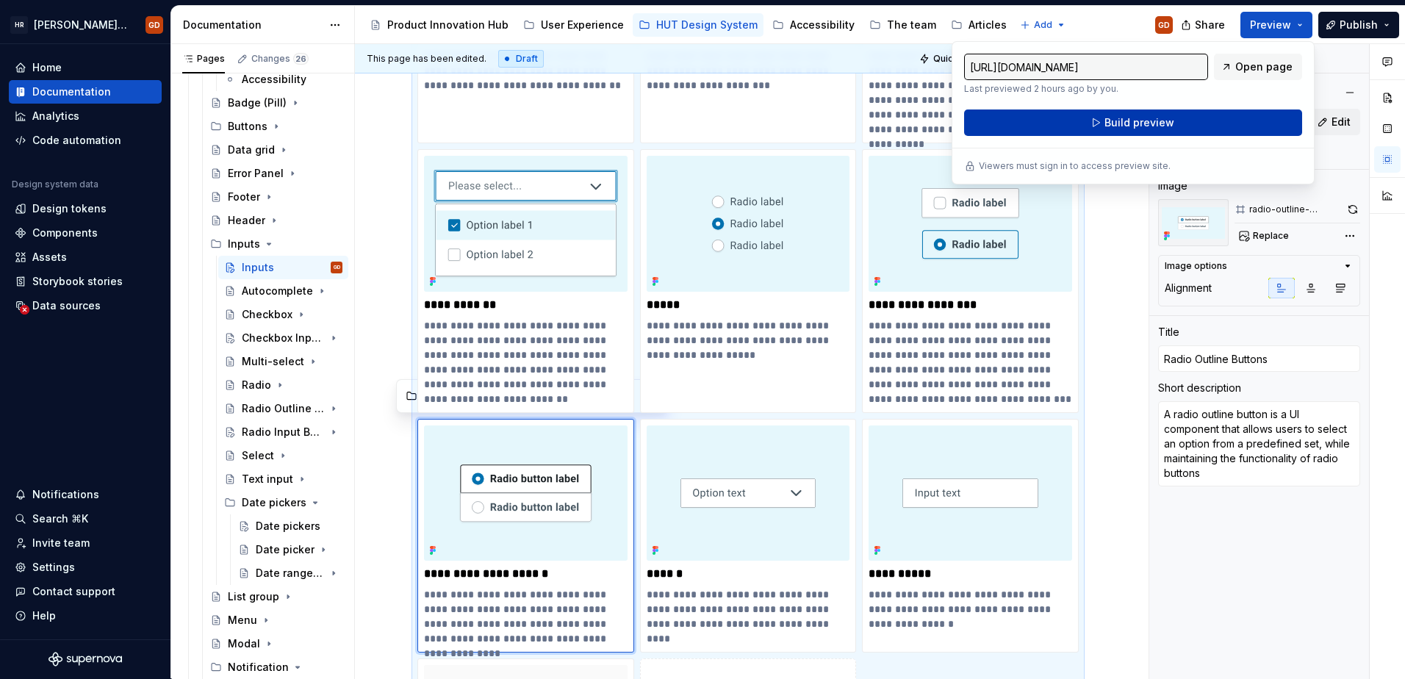
click at [1136, 121] on span "Build preview" at bounding box center [1140, 122] width 70 height 15
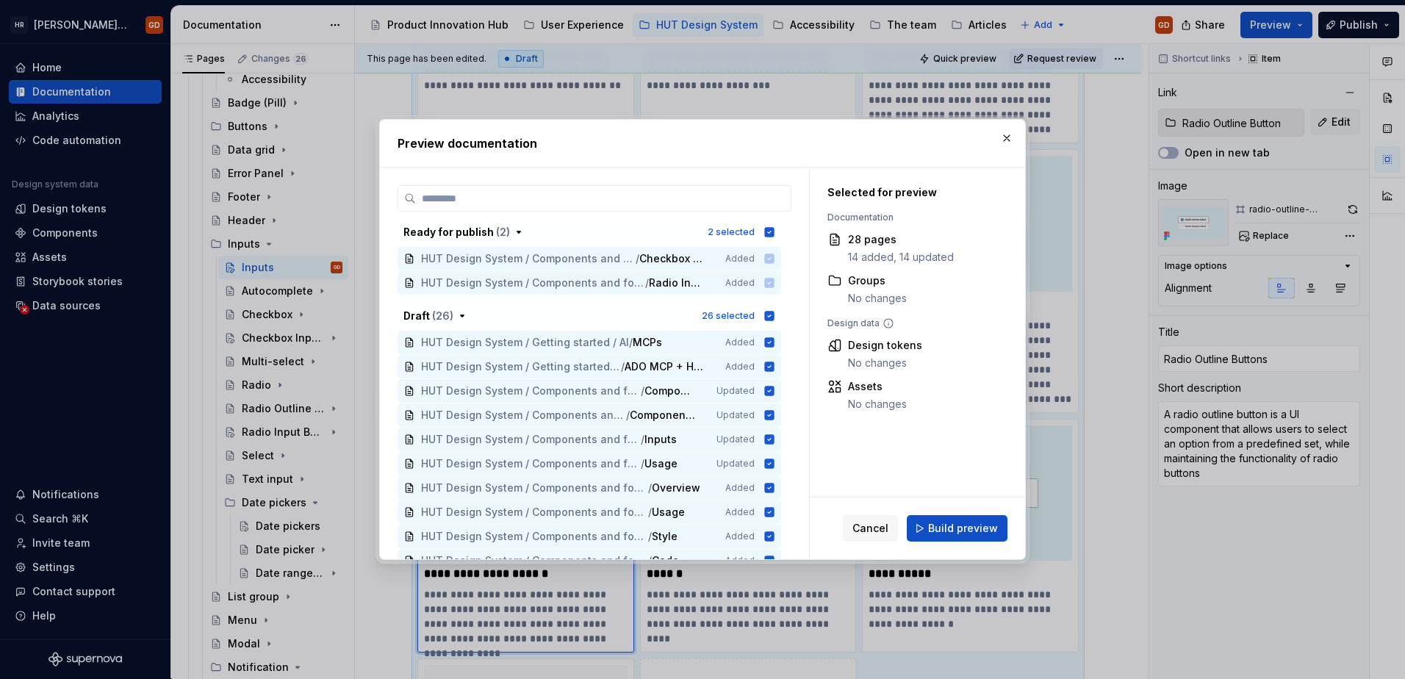
click at [953, 531] on span "Build preview" at bounding box center [963, 528] width 70 height 15
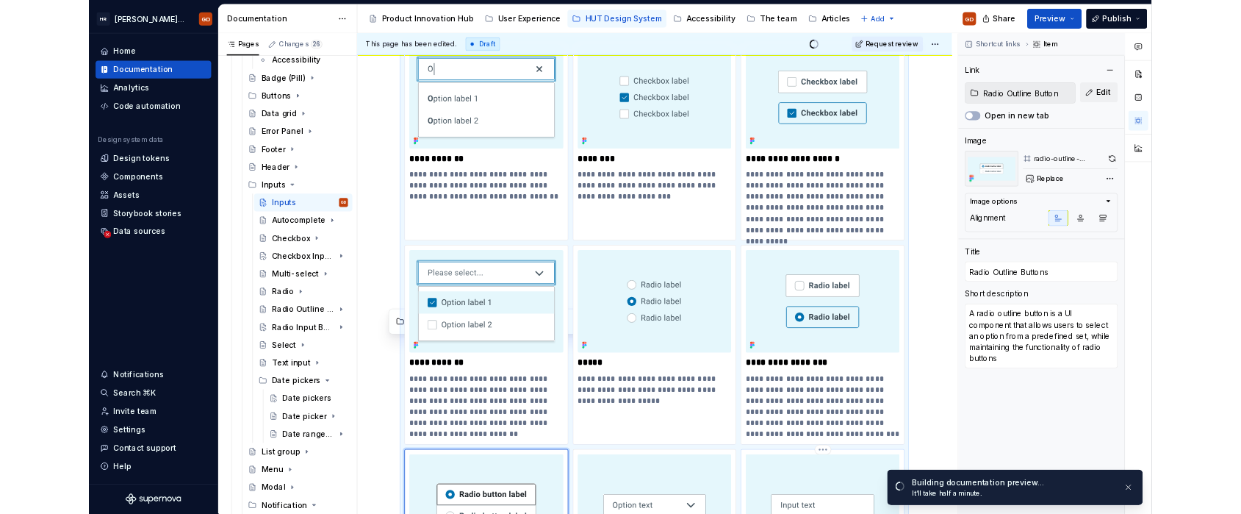
scroll to position [221, 0]
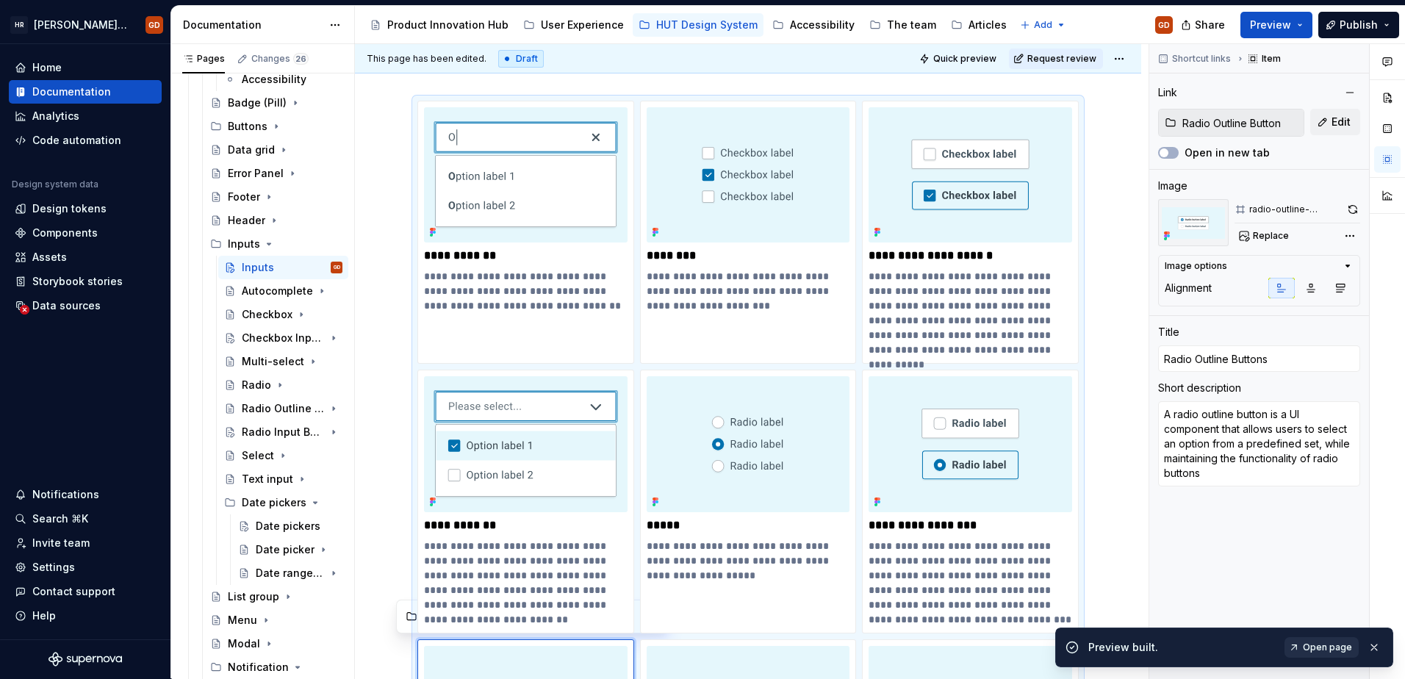
click at [1338, 640] on link "Open page" at bounding box center [1322, 647] width 74 height 21
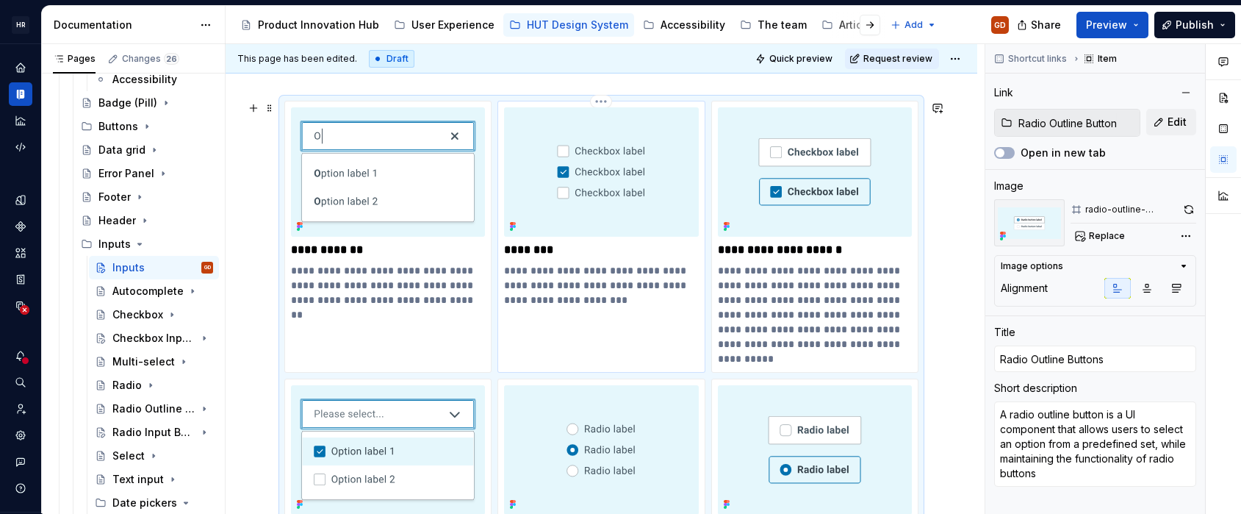
type textarea "*"
type input "Checkbox"
type textarea "A checkbox component allows users to select a single option from a predefined s…"
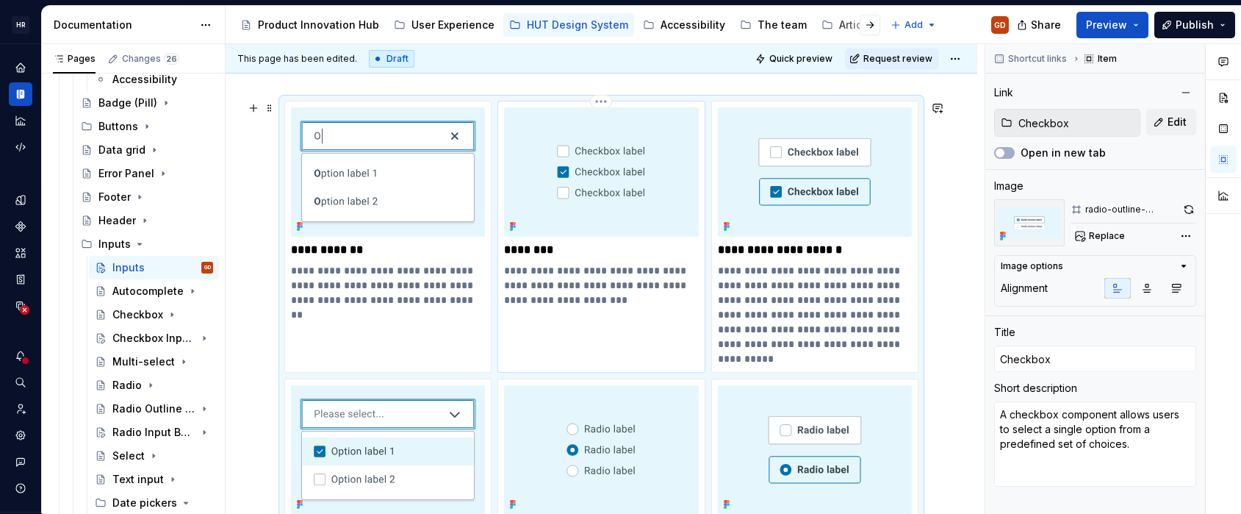
click at [562, 170] on img at bounding box center [601, 171] width 194 height 129
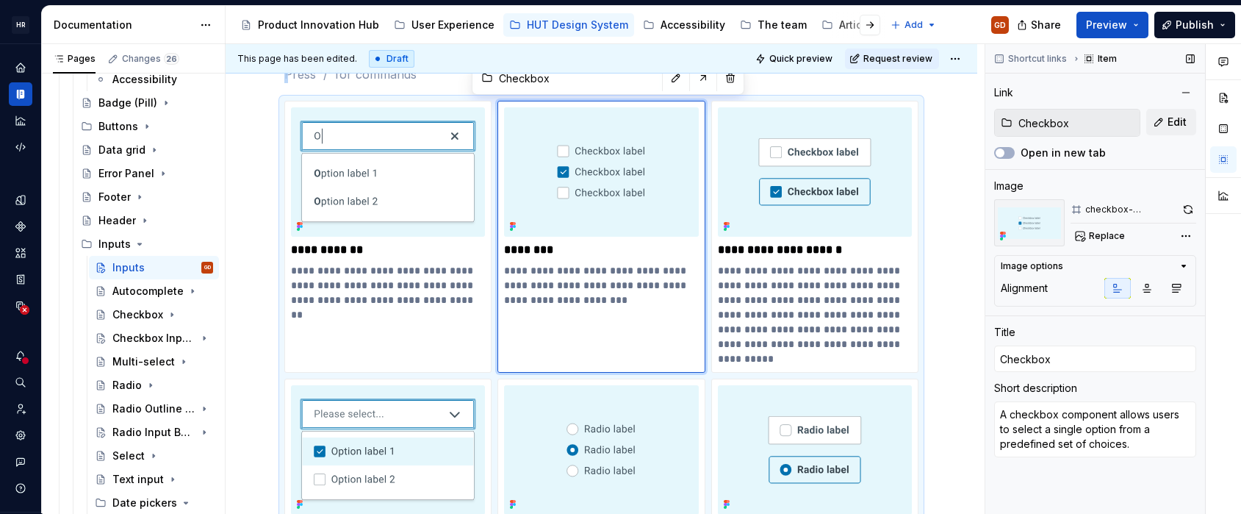
click at [1069, 265] on div "Image options" at bounding box center [1089, 266] width 177 height 12
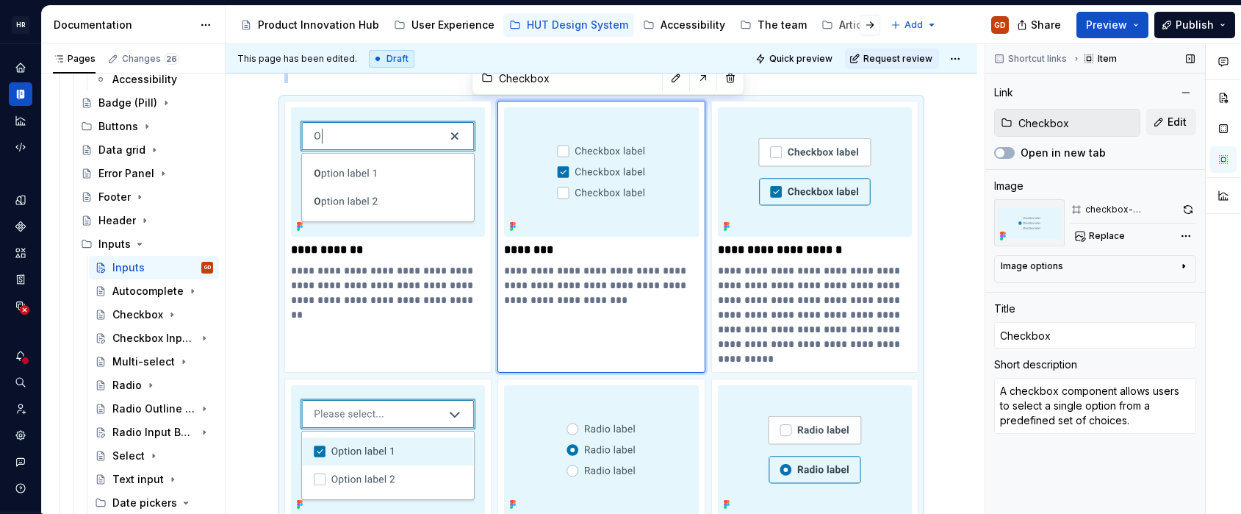
click at [1069, 265] on div "Image options" at bounding box center [1089, 269] width 177 height 18
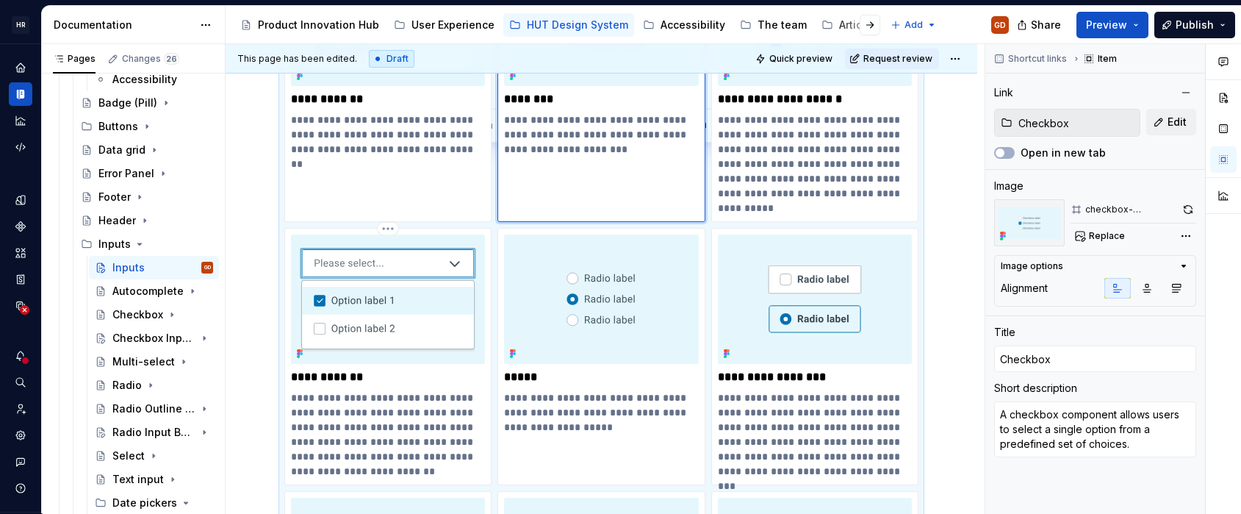
scroll to position [515, 0]
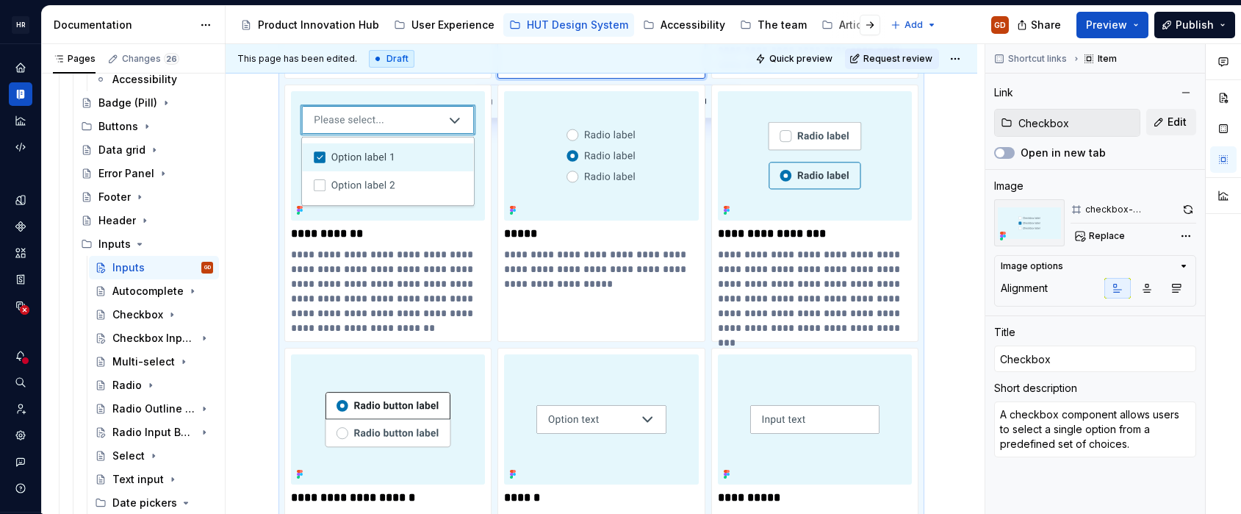
click at [934, 173] on div "**********" at bounding box center [602, 376] width 752 height 1281
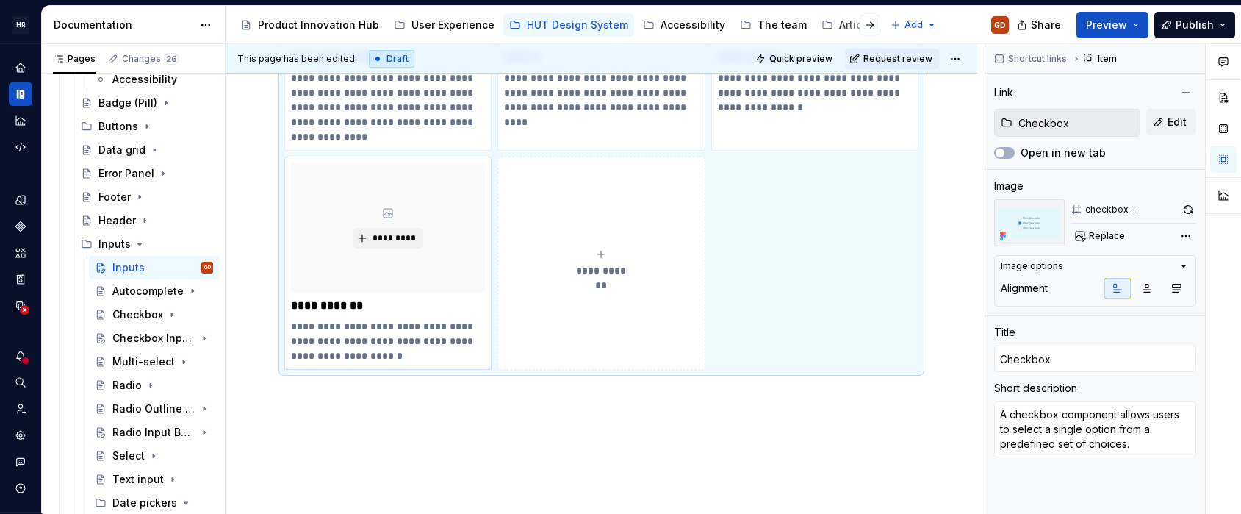
scroll to position [871, 0]
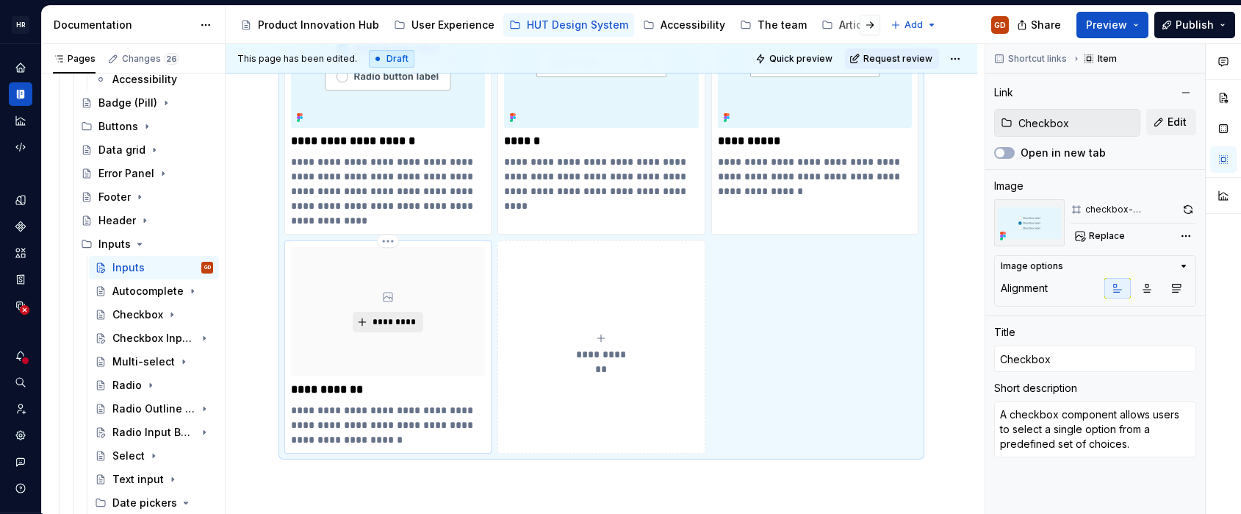
click at [404, 316] on span "*********" at bounding box center [393, 322] width 45 height 12
type textarea "*"
type input "Date pickers / Date pickers"
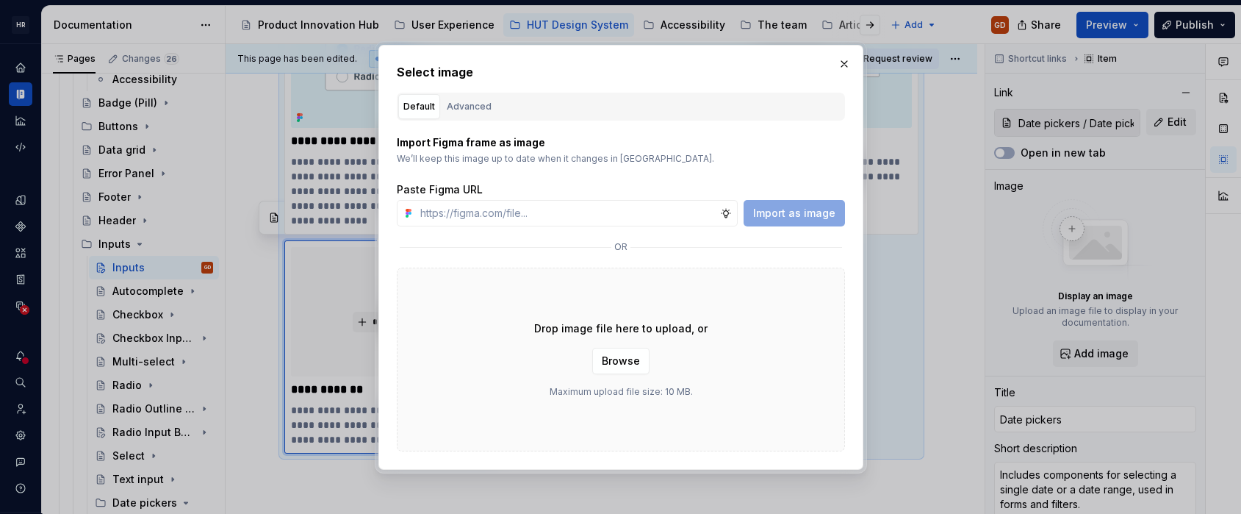
click at [474, 106] on div "Advanced" at bounding box center [469, 106] width 45 height 15
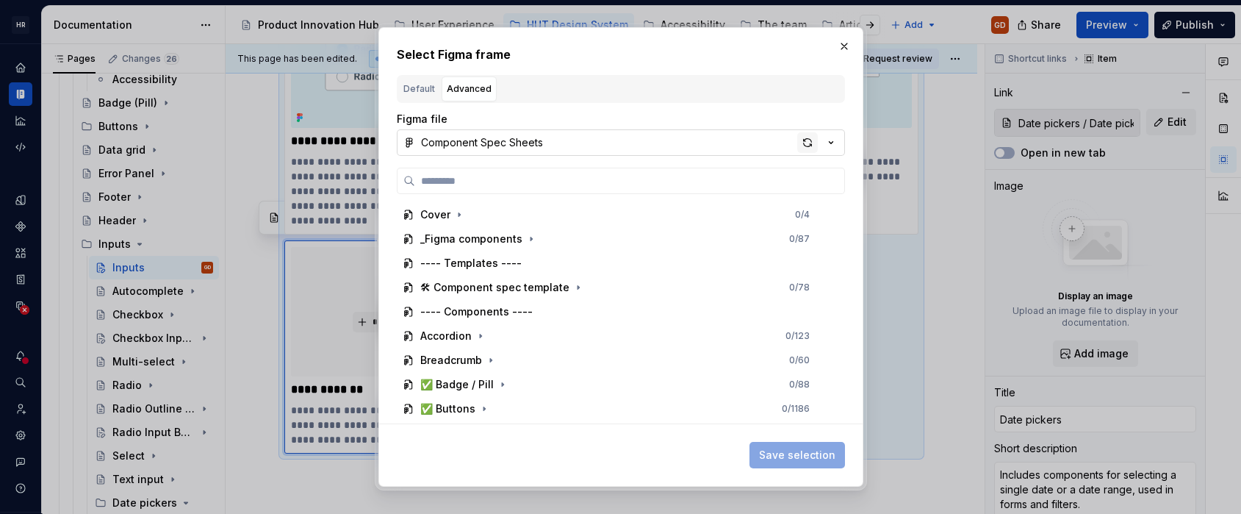
click at [805, 138] on div "button" at bounding box center [808, 142] width 21 height 21
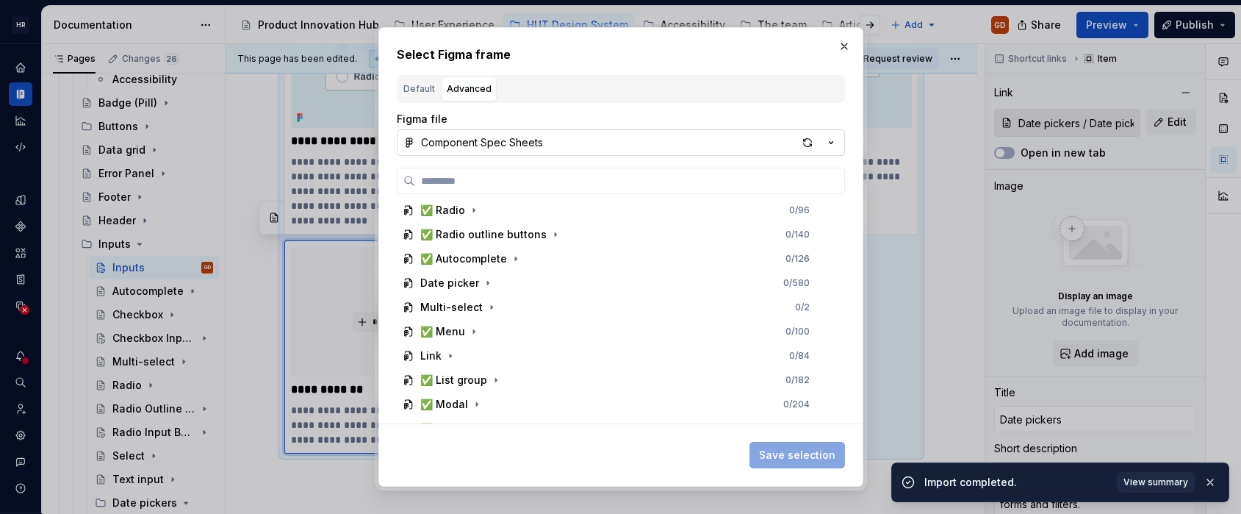
scroll to position [588, 0]
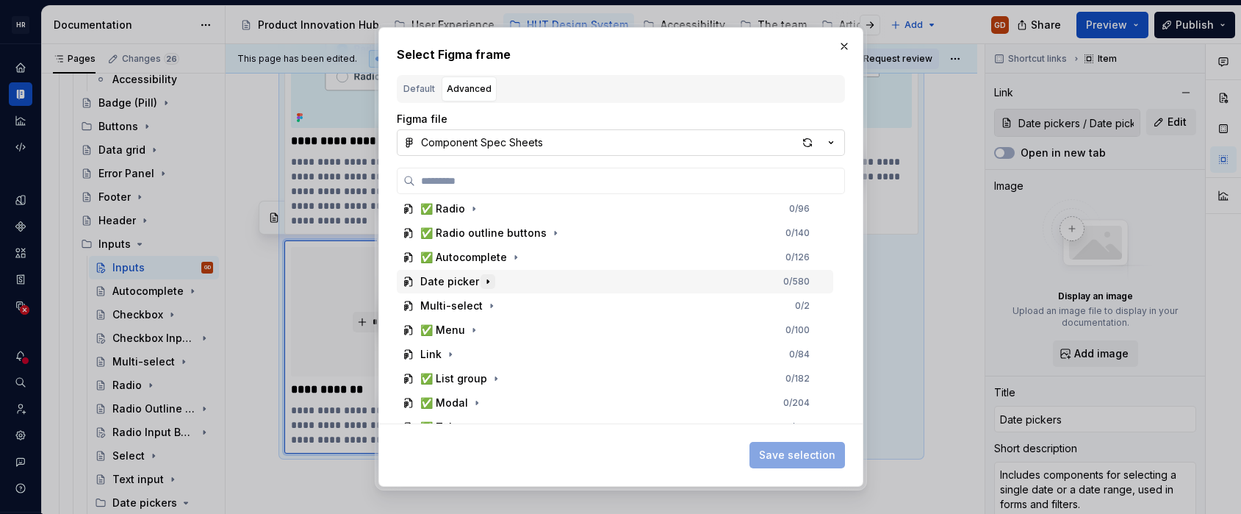
click at [487, 282] on icon "button" at bounding box center [488, 282] width 12 height 12
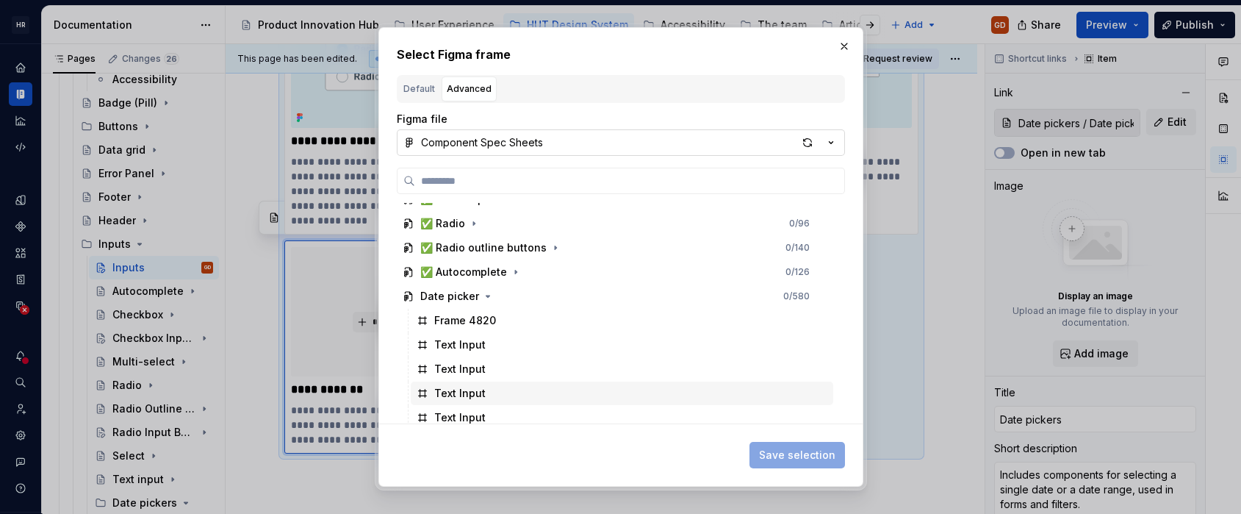
scroll to position [547, 0]
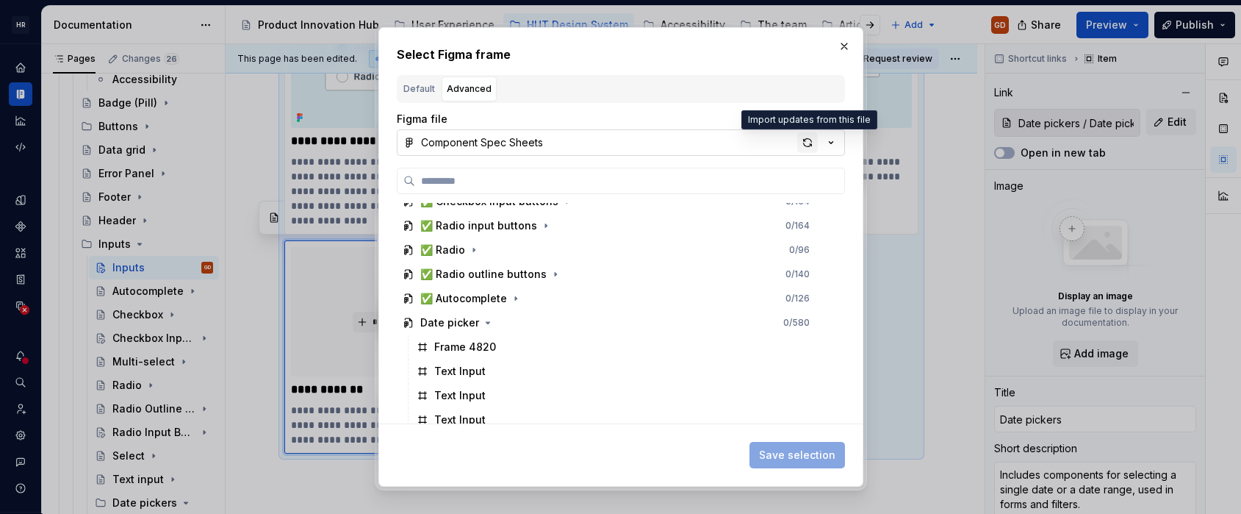
click at [802, 140] on div "button" at bounding box center [808, 142] width 21 height 21
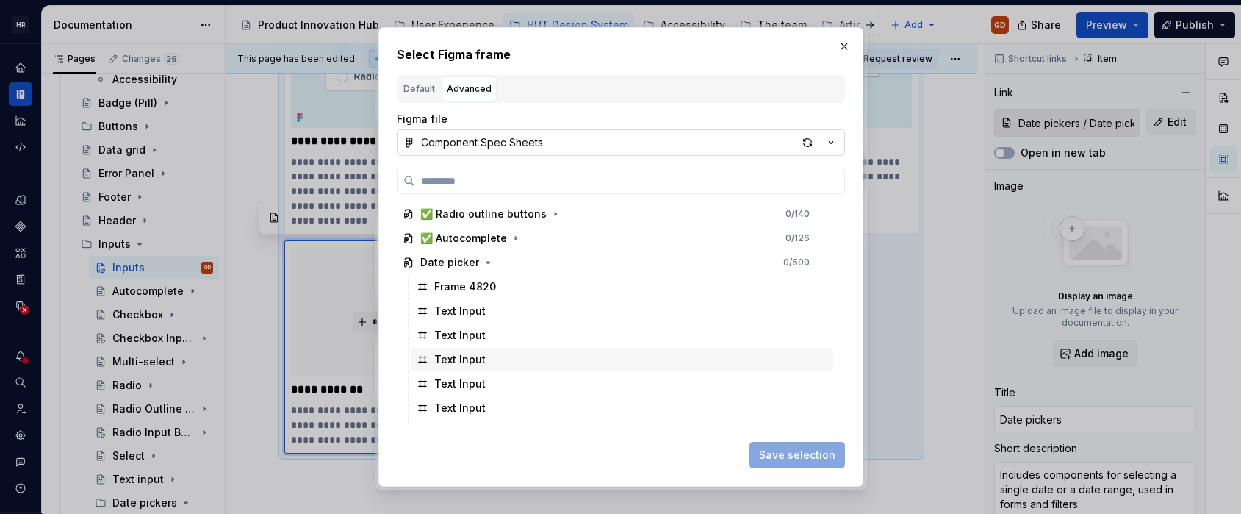
scroll to position [588, 0]
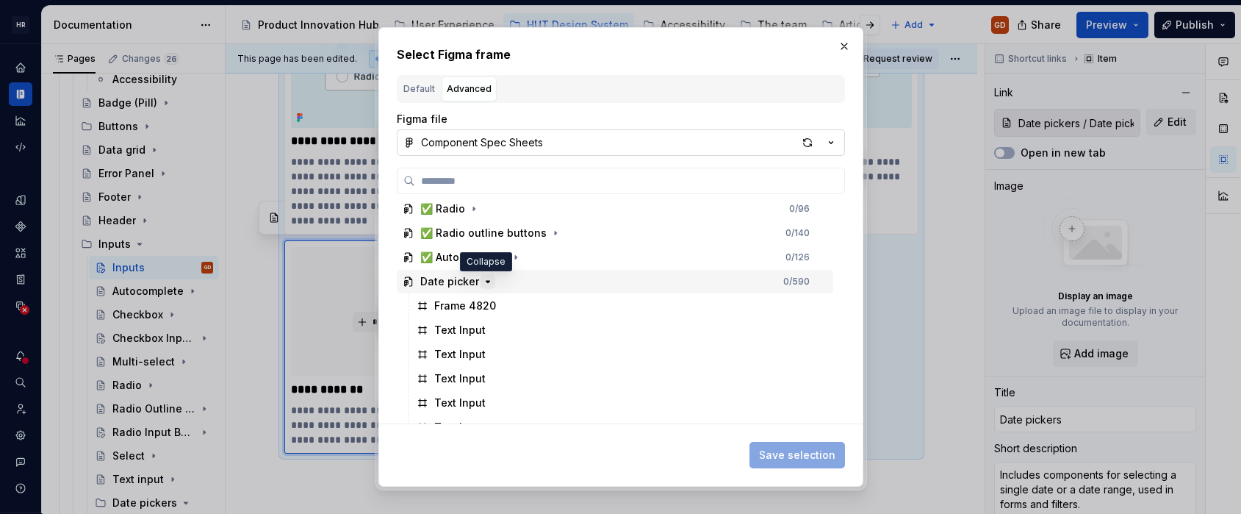
click at [486, 281] on icon "button" at bounding box center [488, 281] width 4 height 1
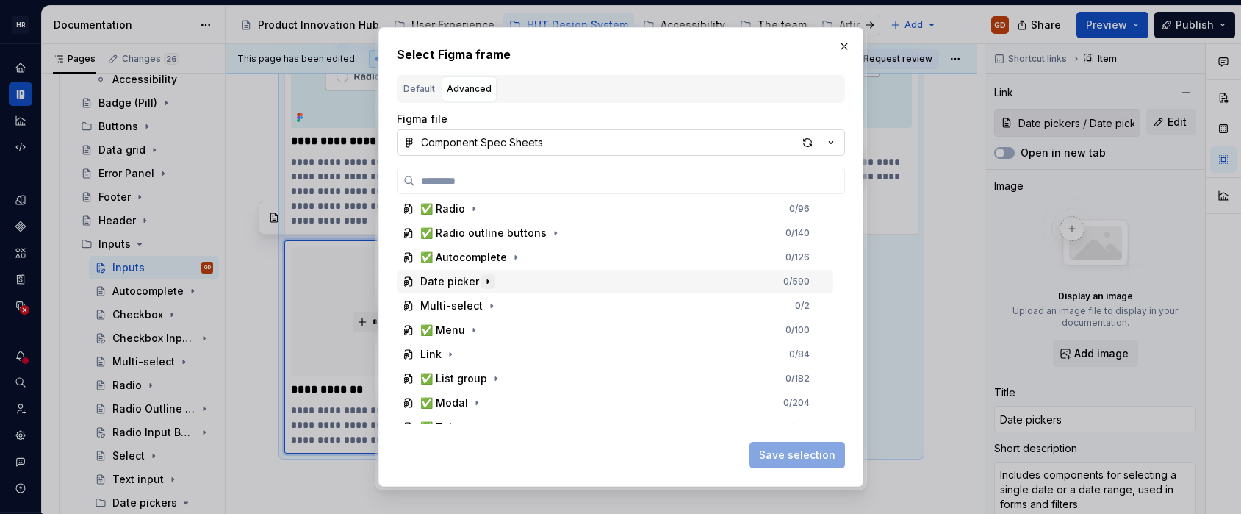
click at [483, 281] on icon "button" at bounding box center [488, 282] width 12 height 12
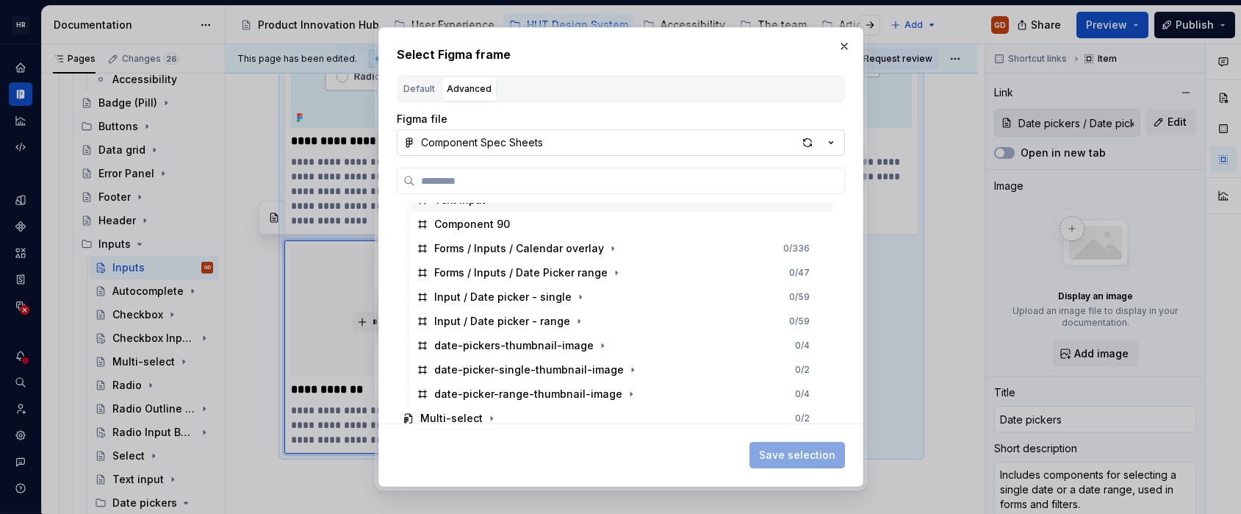
scroll to position [1176, 0]
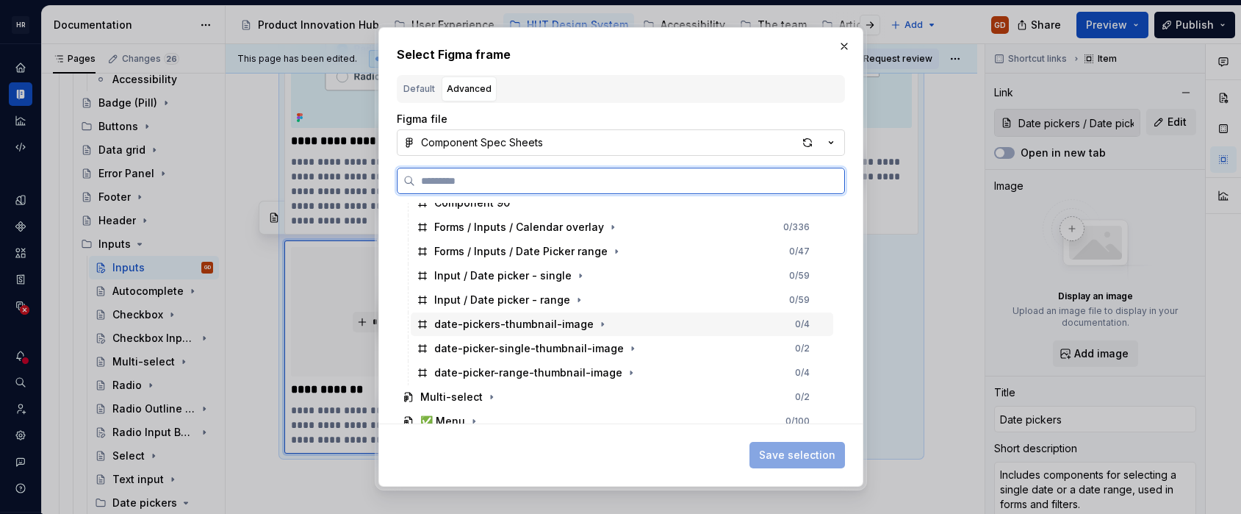
click at [551, 327] on div "date-pickers-thumbnail-image" at bounding box center [514, 324] width 160 height 15
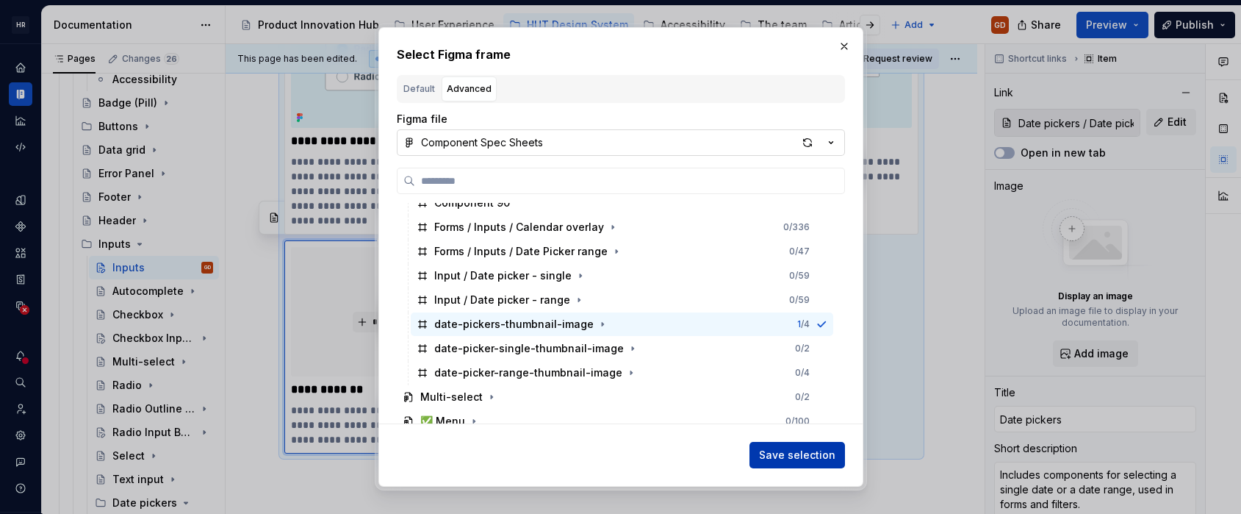
click at [815, 449] on span "Save selection" at bounding box center [797, 455] width 76 height 15
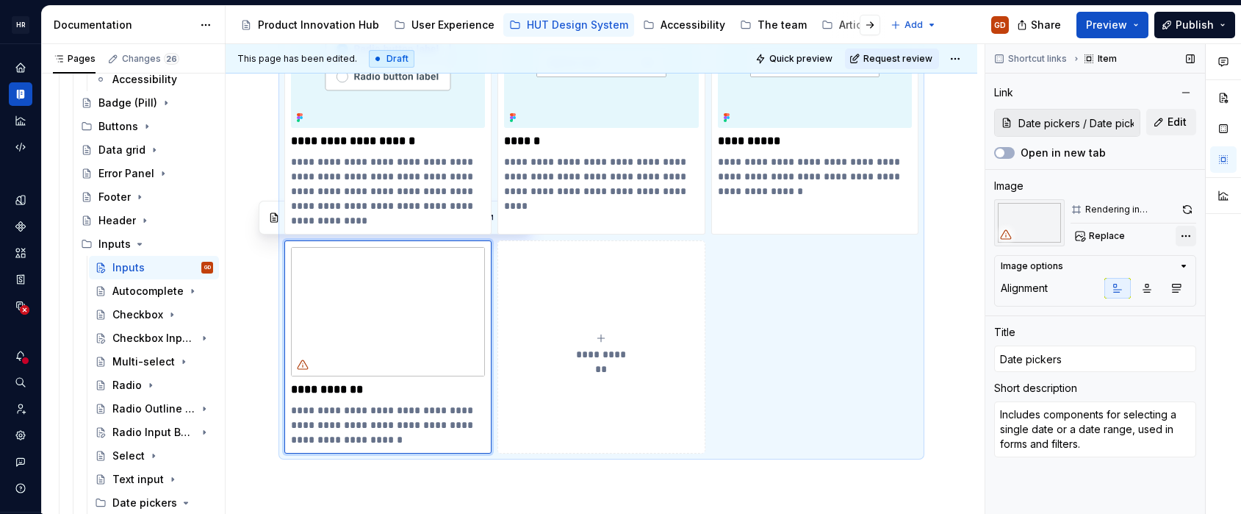
click at [1186, 234] on div "Comments Open comments No comments yet Select ‘Comment’ from the block context …" at bounding box center [1114, 279] width 256 height 470
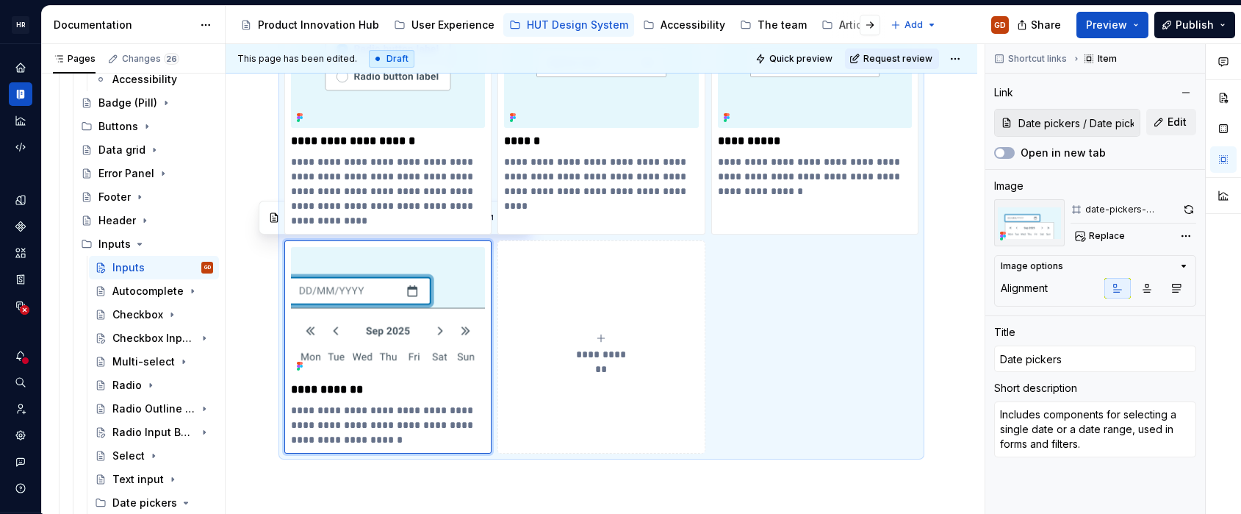
click at [754, 306] on html "HR Hymans UI Toolkit (HUT) GD Design system data Documentation Accessibility gu…" at bounding box center [620, 257] width 1241 height 514
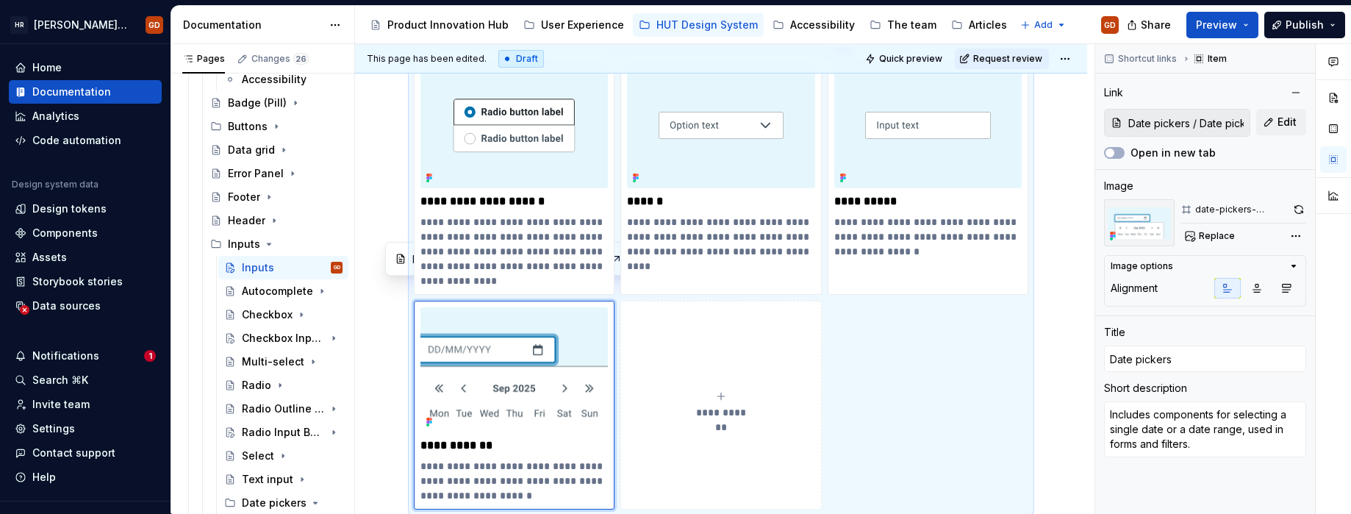
scroll to position [945, 0]
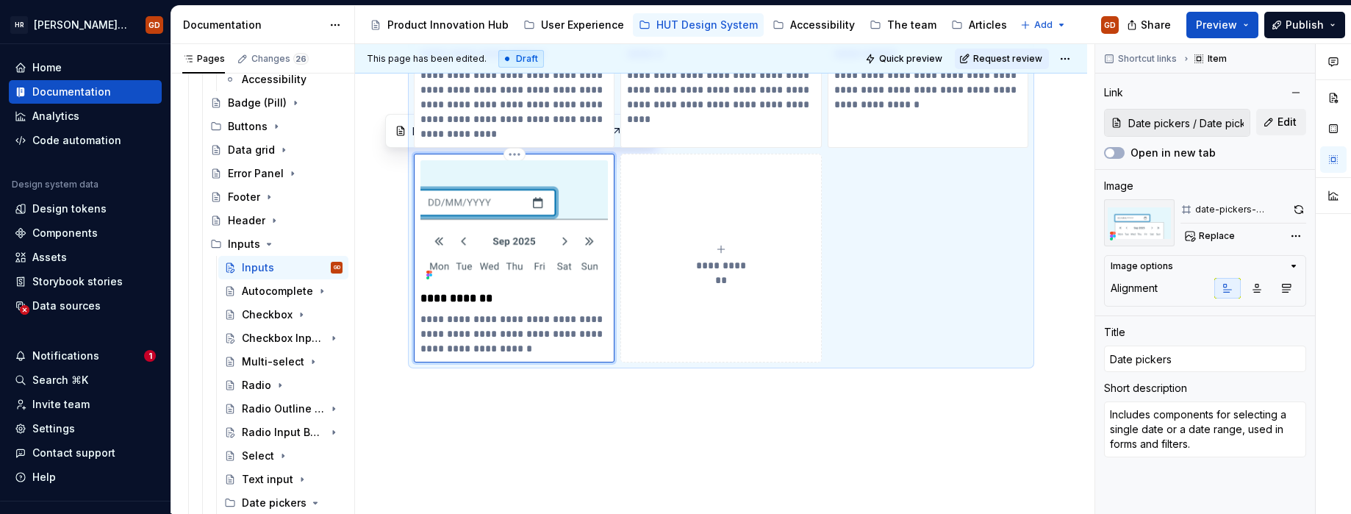
click at [535, 234] on img at bounding box center [513, 222] width 187 height 125
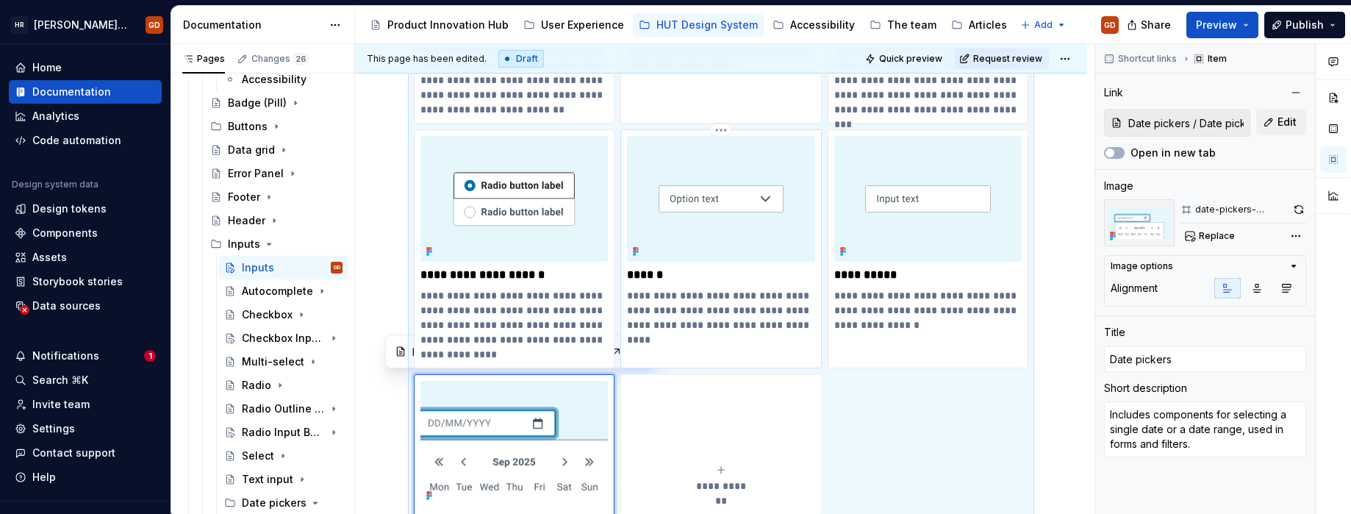
type textarea "*"
type input "Select"
type textarea "A select input component allows users to choose from a predefined list of optio…"
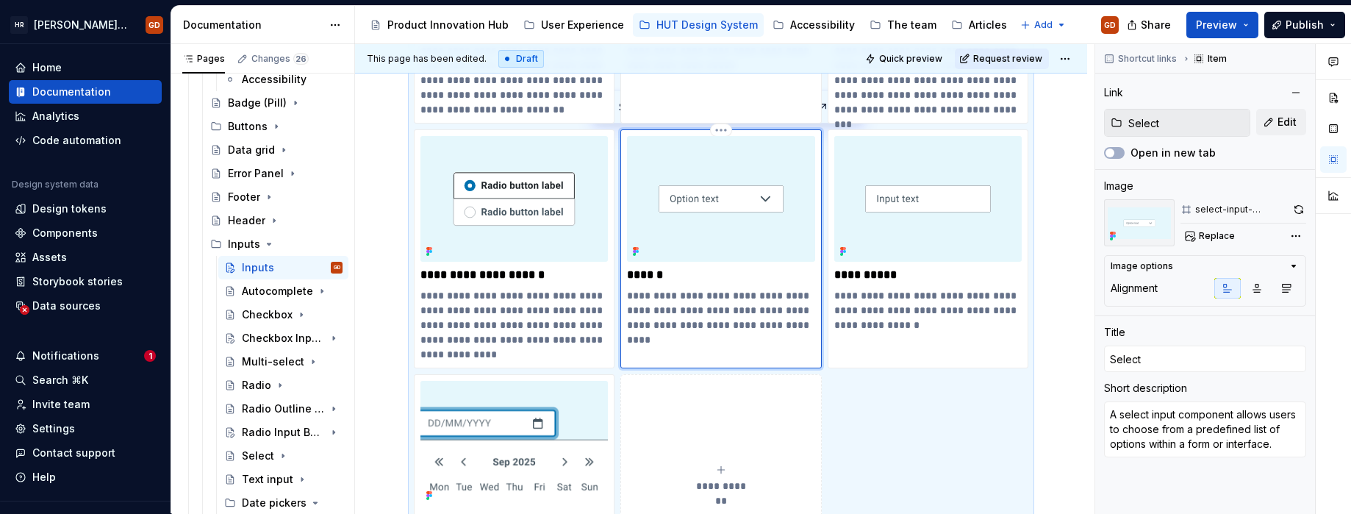
click at [714, 191] on img at bounding box center [720, 198] width 187 height 125
click at [679, 162] on img at bounding box center [720, 198] width 187 height 125
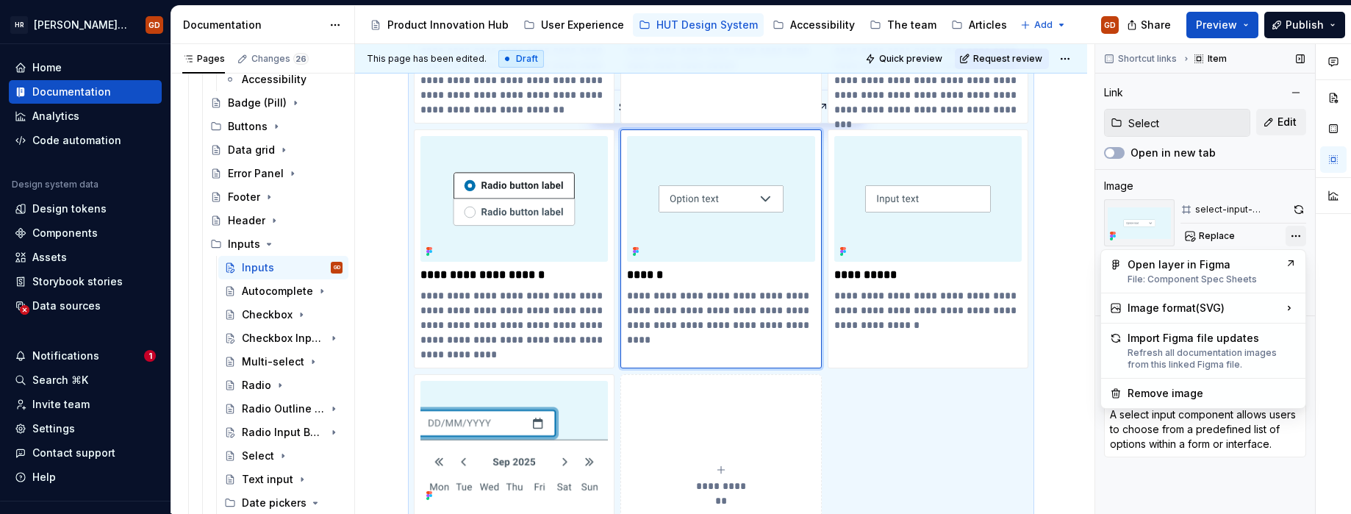
click at [1295, 235] on div "Comments Open comments No comments yet Select ‘Comment’ from the block context …" at bounding box center [1223, 279] width 256 height 470
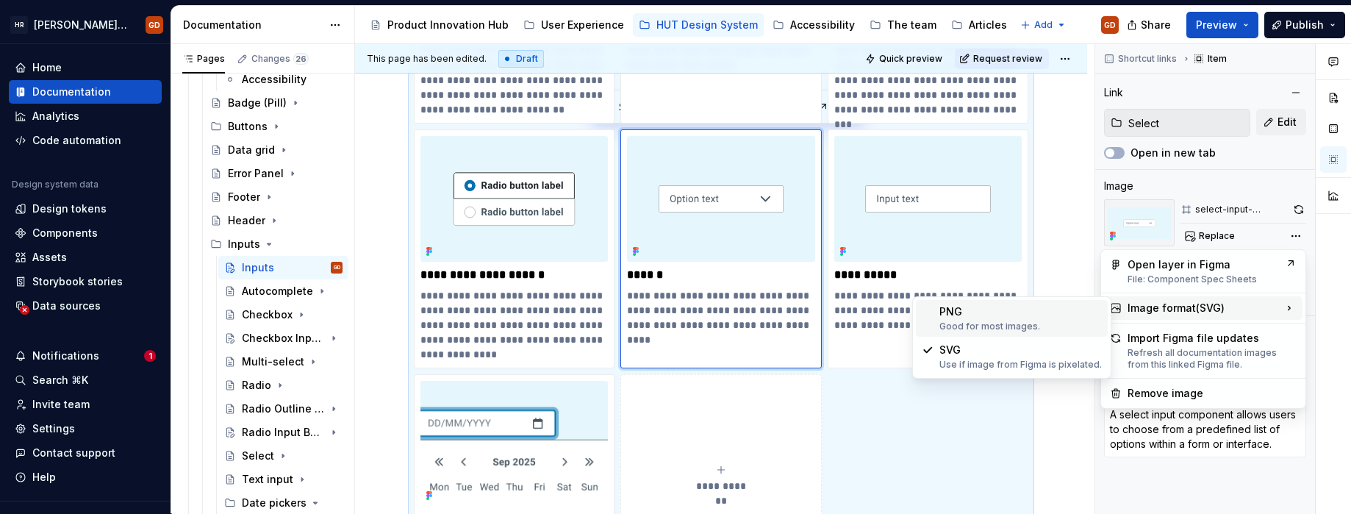
click at [980, 321] on div "Good for most images." at bounding box center [1020, 326] width 162 height 12
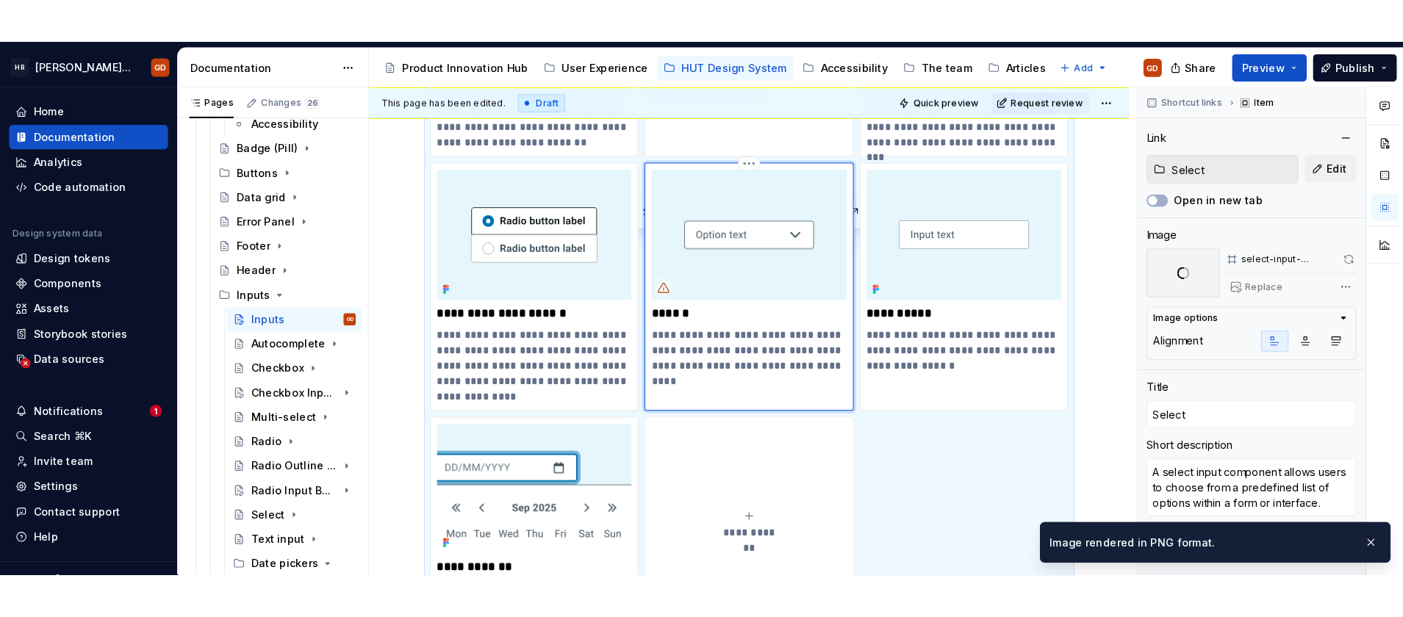
scroll to position [667, 0]
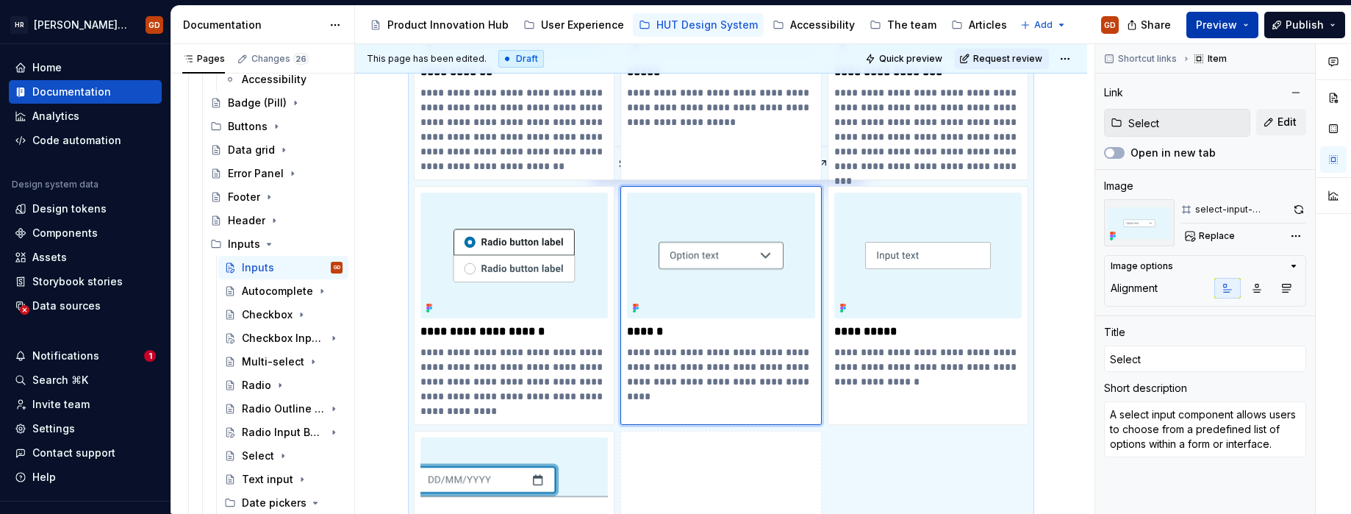
click at [1207, 21] on span "Preview" at bounding box center [1216, 25] width 41 height 15
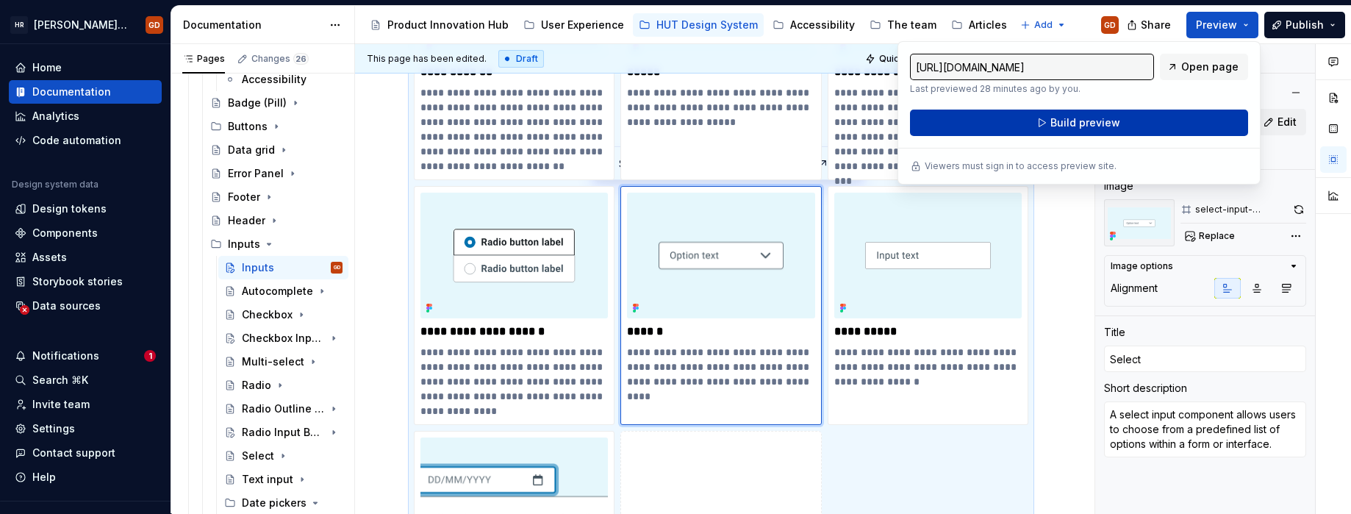
click at [1083, 121] on span "Build preview" at bounding box center [1085, 122] width 70 height 15
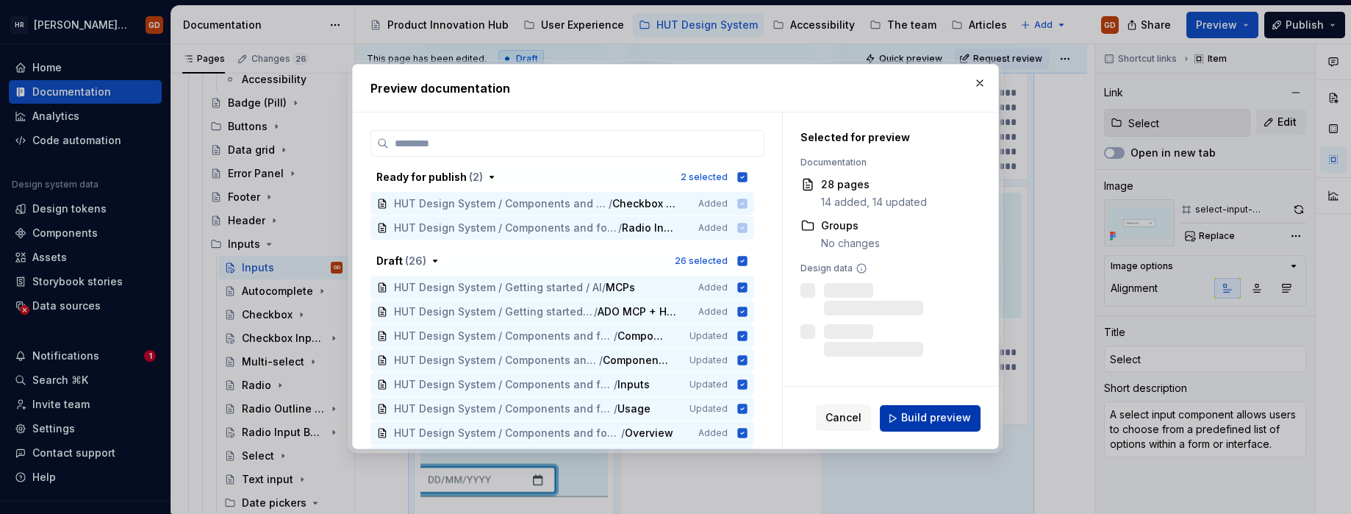
click at [916, 410] on button "Build preview" at bounding box center [930, 418] width 101 height 26
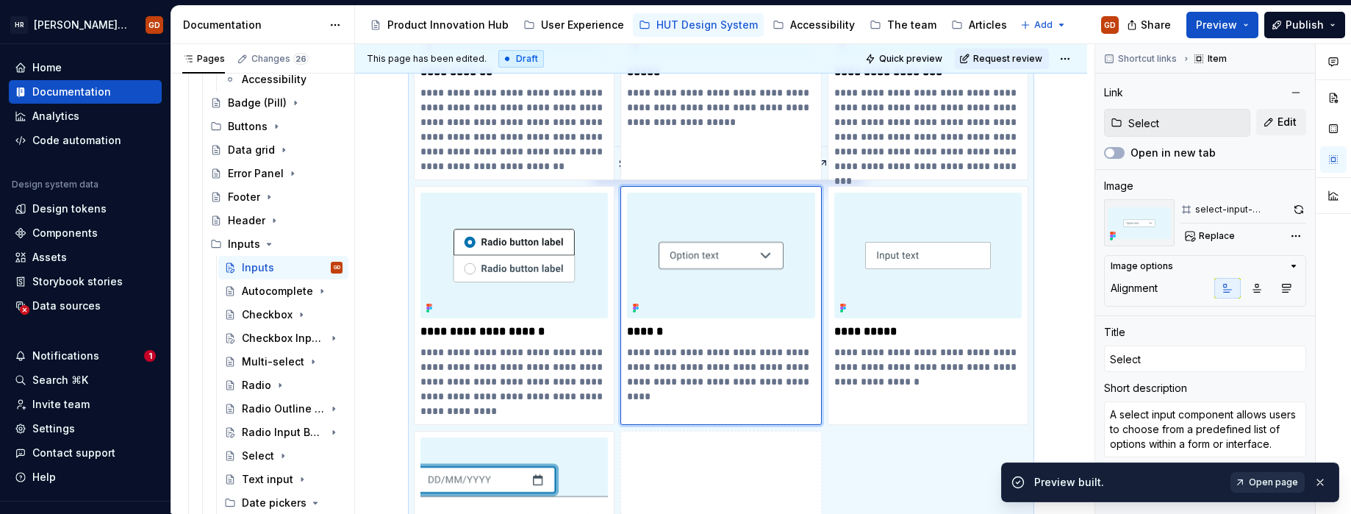
click at [1261, 480] on span "Open page" at bounding box center [1273, 482] width 49 height 12
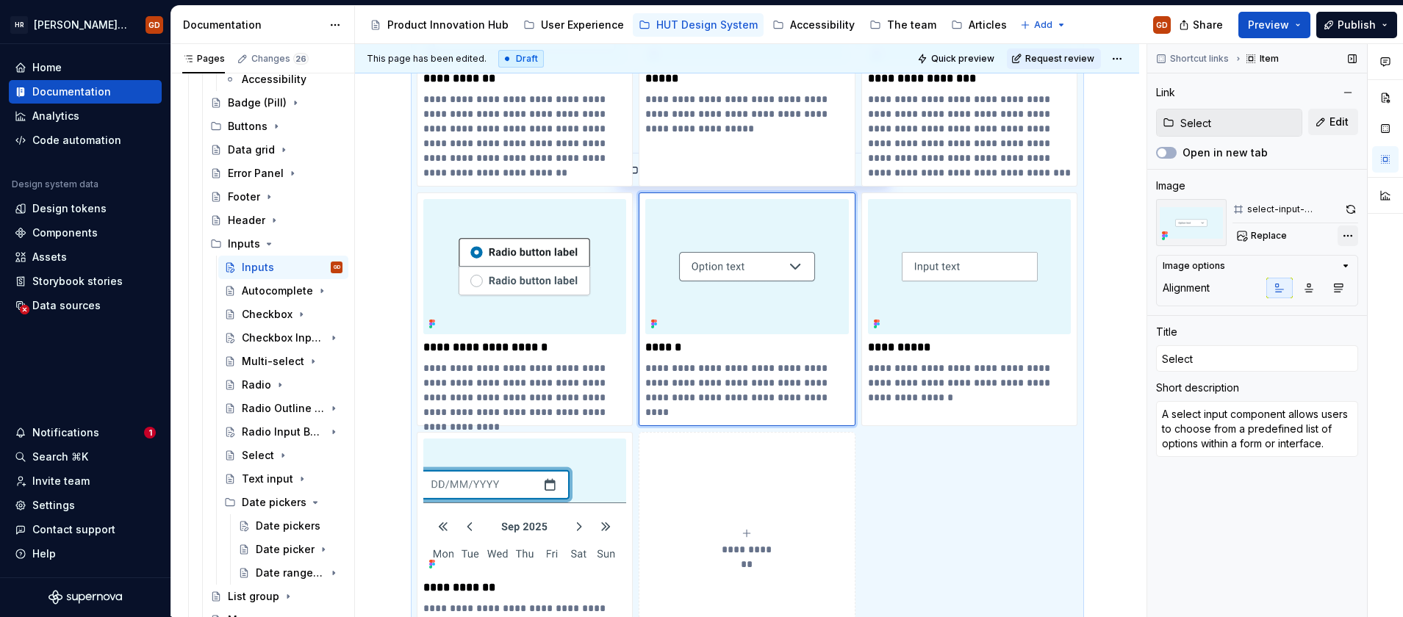
click at [1345, 235] on div "Comments Open comments No comments yet Select ‘Comment’ from the block context …" at bounding box center [1275, 330] width 256 height 573
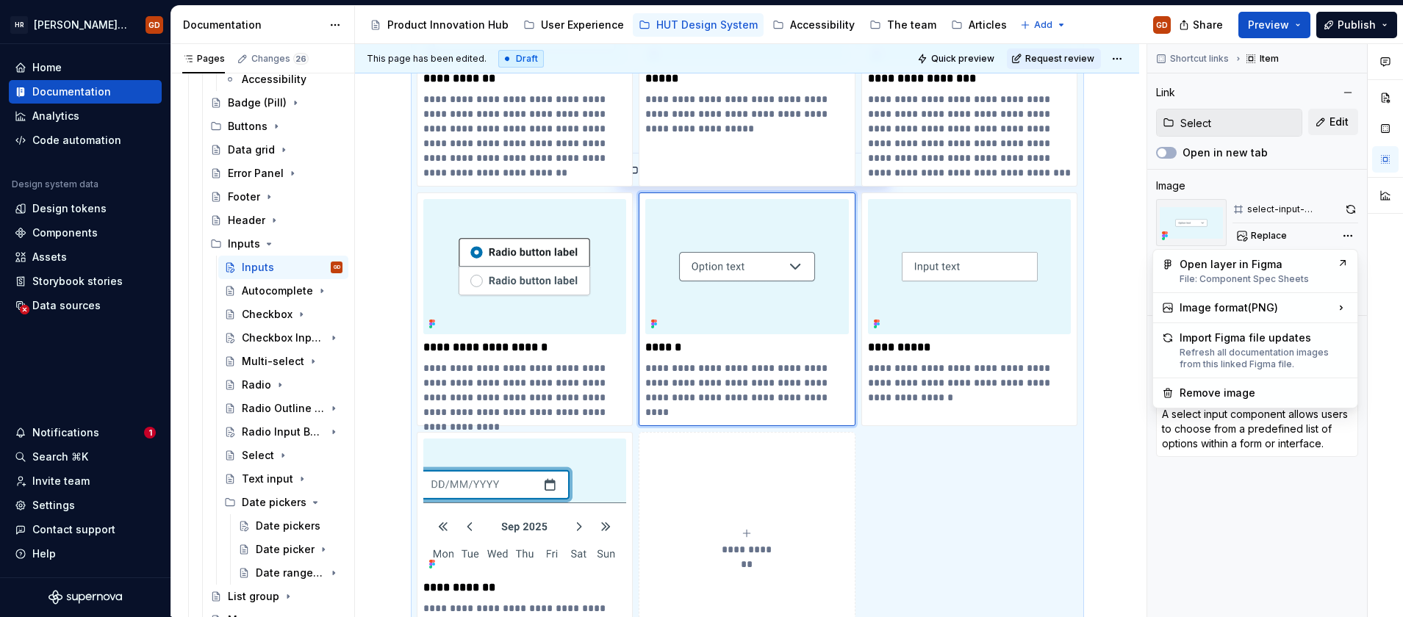
click at [1105, 473] on html "HR Hymans UI Toolkit (HUT) GD Home Documentation Analytics Code automation Desi…" at bounding box center [701, 308] width 1403 height 617
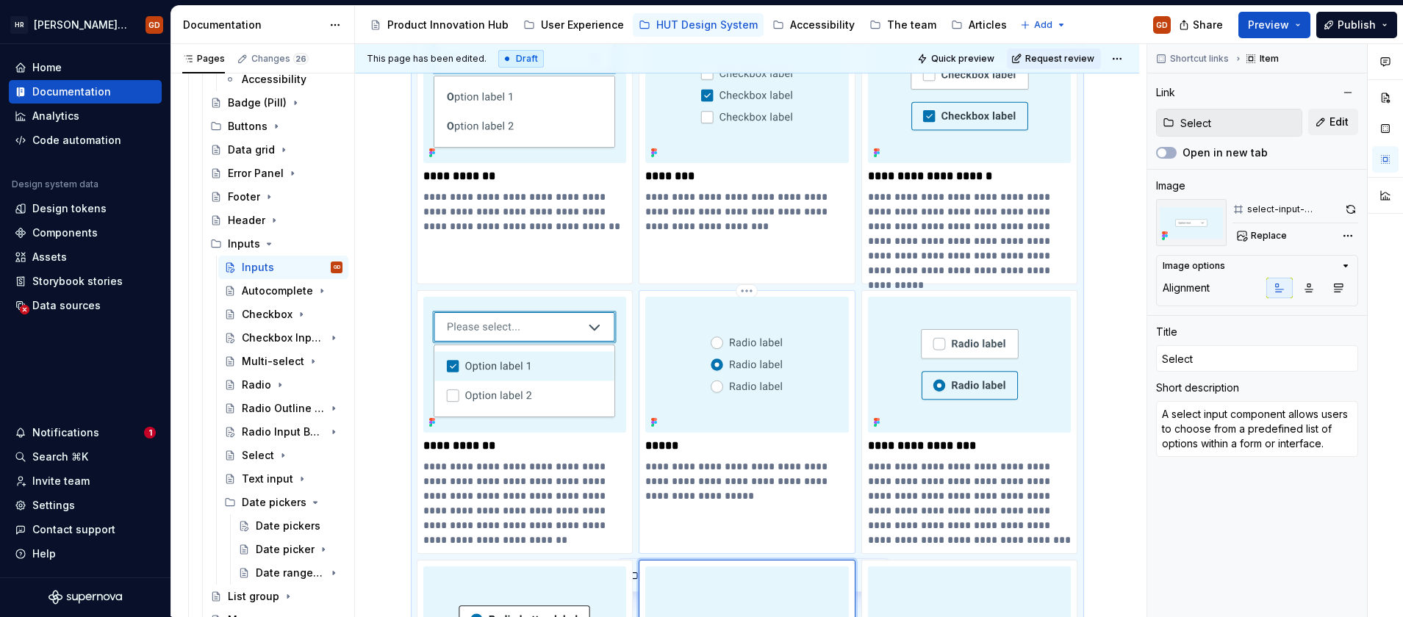
scroll to position [6, 0]
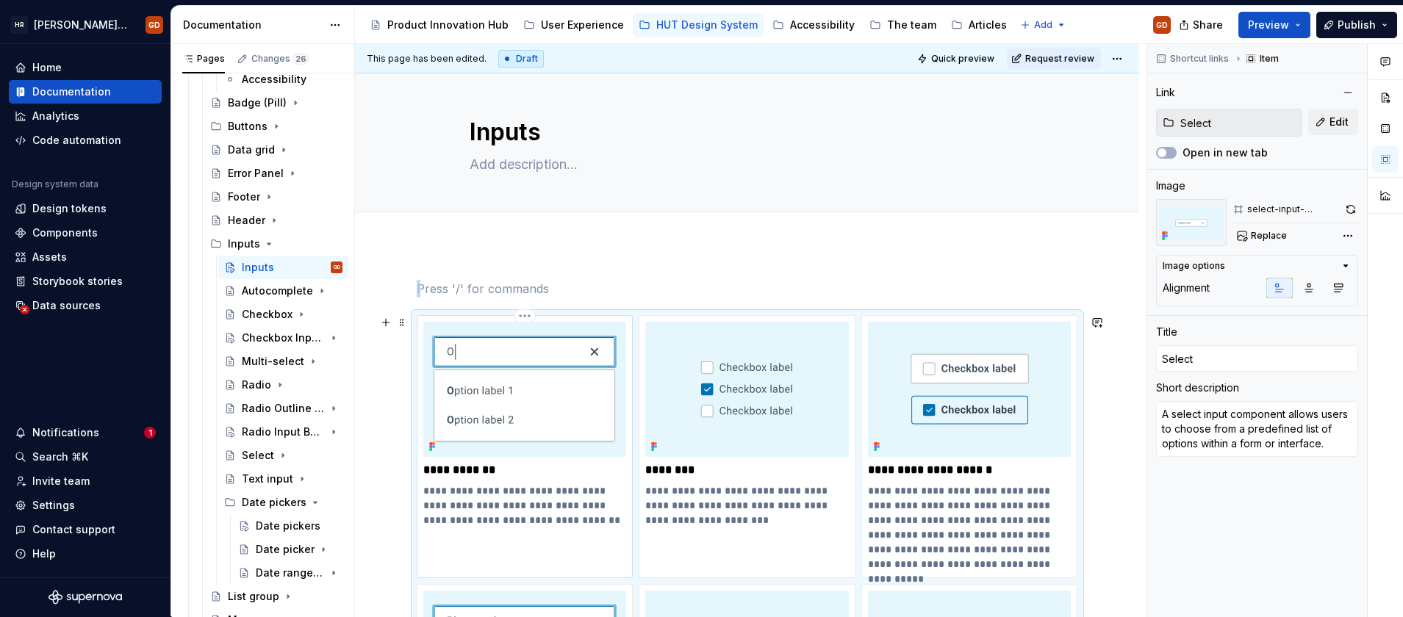
type textarea "*"
type input "Autocomplete"
type textarea "A text input which provides suggestions to users as they type. Suggestions are …"
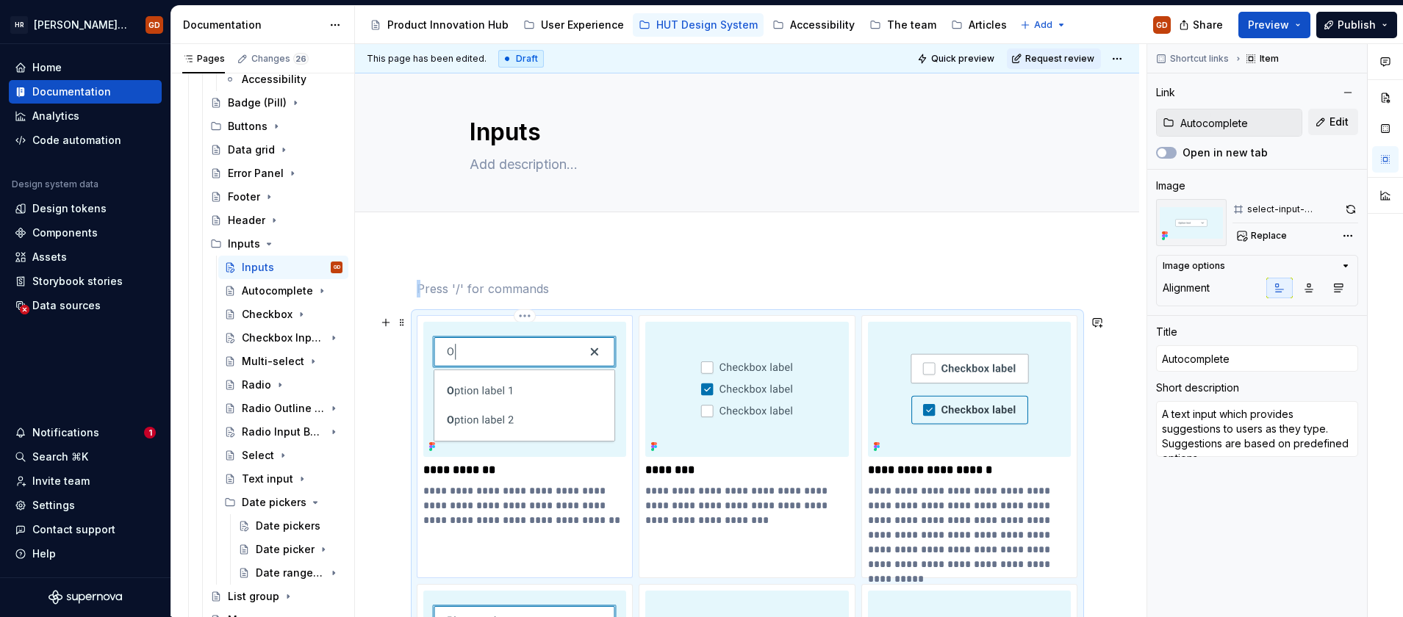
click at [545, 352] on img at bounding box center [525, 389] width 204 height 135
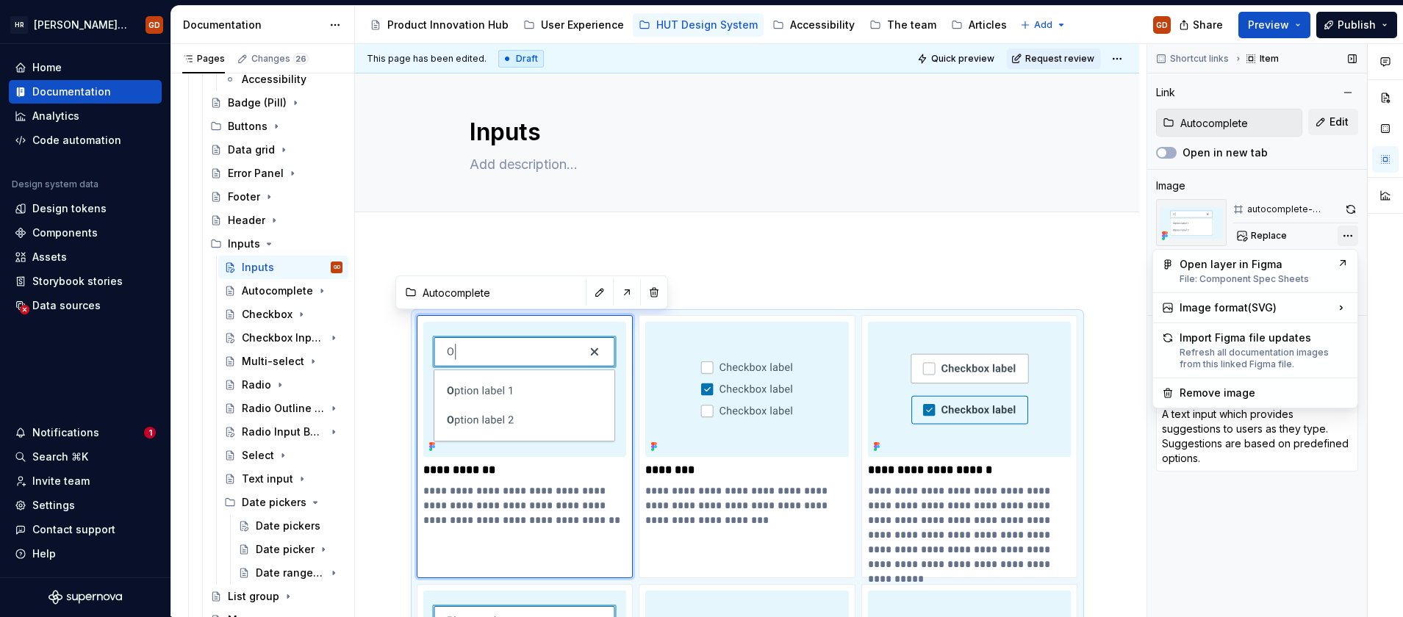
click at [1343, 236] on div "Comments Open comments No comments yet Select ‘Comment’ from the block context …" at bounding box center [1275, 330] width 256 height 573
click at [1066, 312] on div "PNG Good for most images." at bounding box center [1073, 318] width 162 height 28
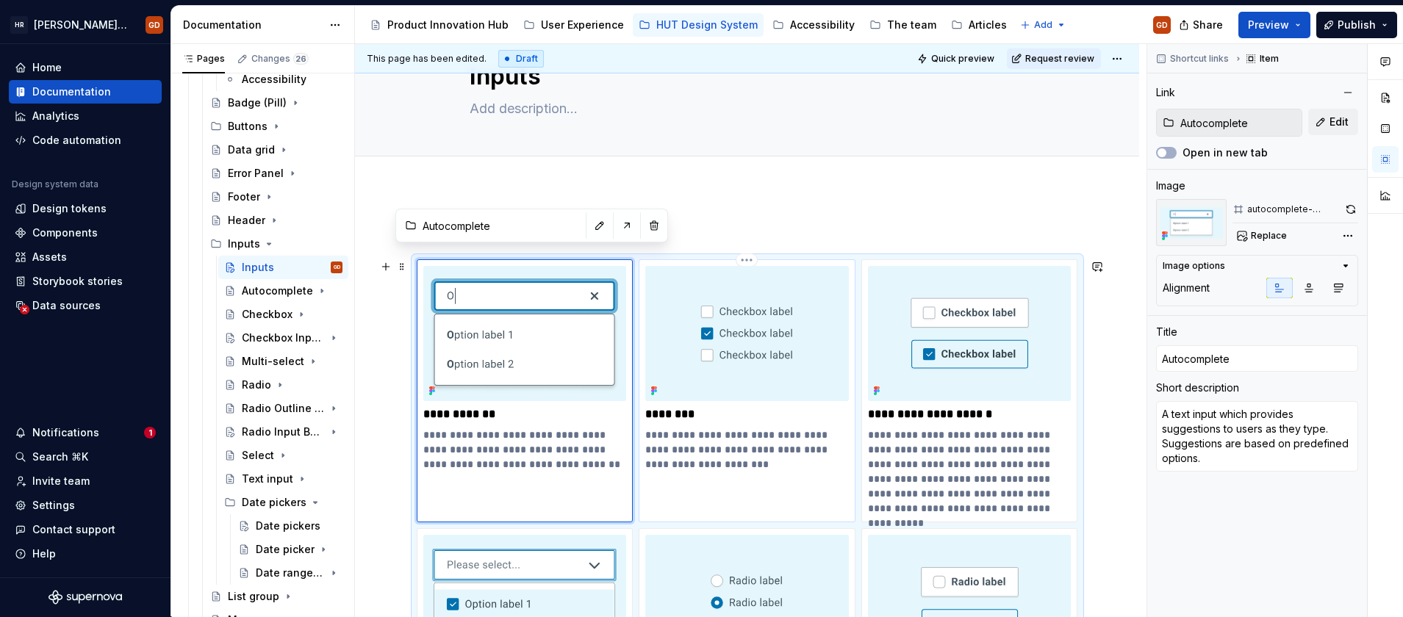
scroll to position [135, 0]
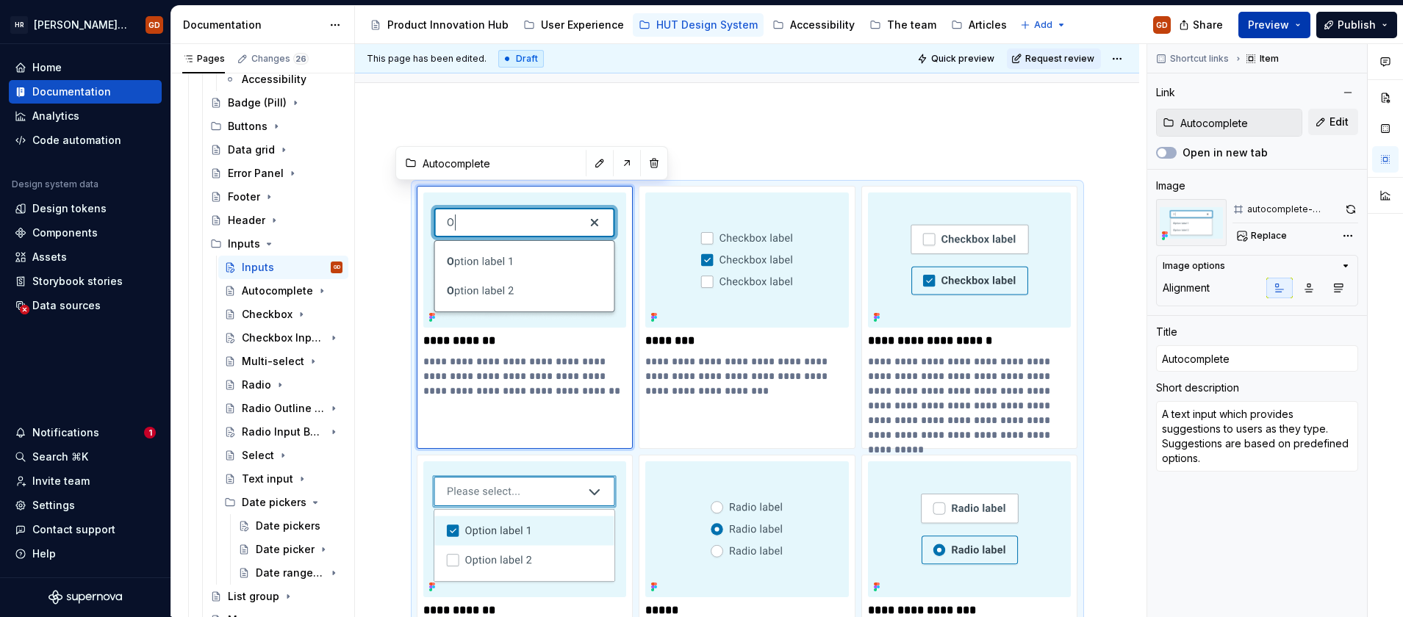
click at [1287, 26] on span "Preview" at bounding box center [1268, 25] width 41 height 15
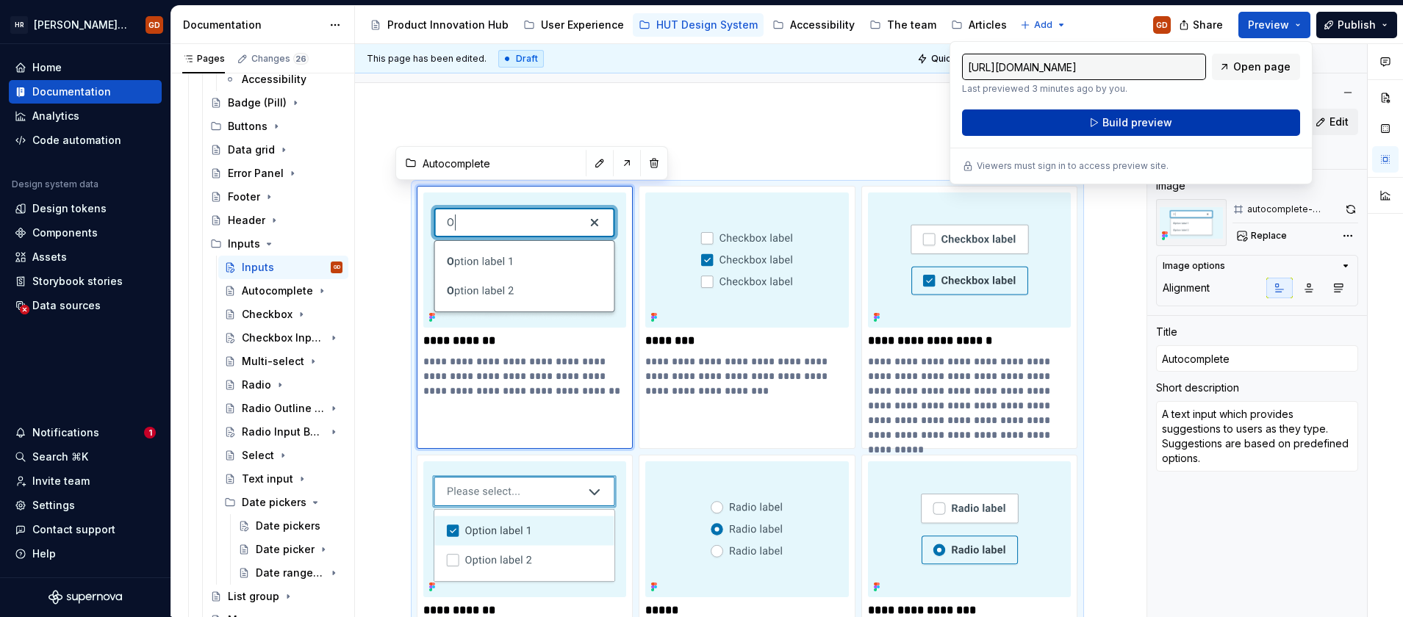
drag, startPoint x: 1287, startPoint y: 26, endPoint x: 1161, endPoint y: 126, distance: 161.6
click at [1161, 126] on span "Build preview" at bounding box center [1138, 122] width 70 height 15
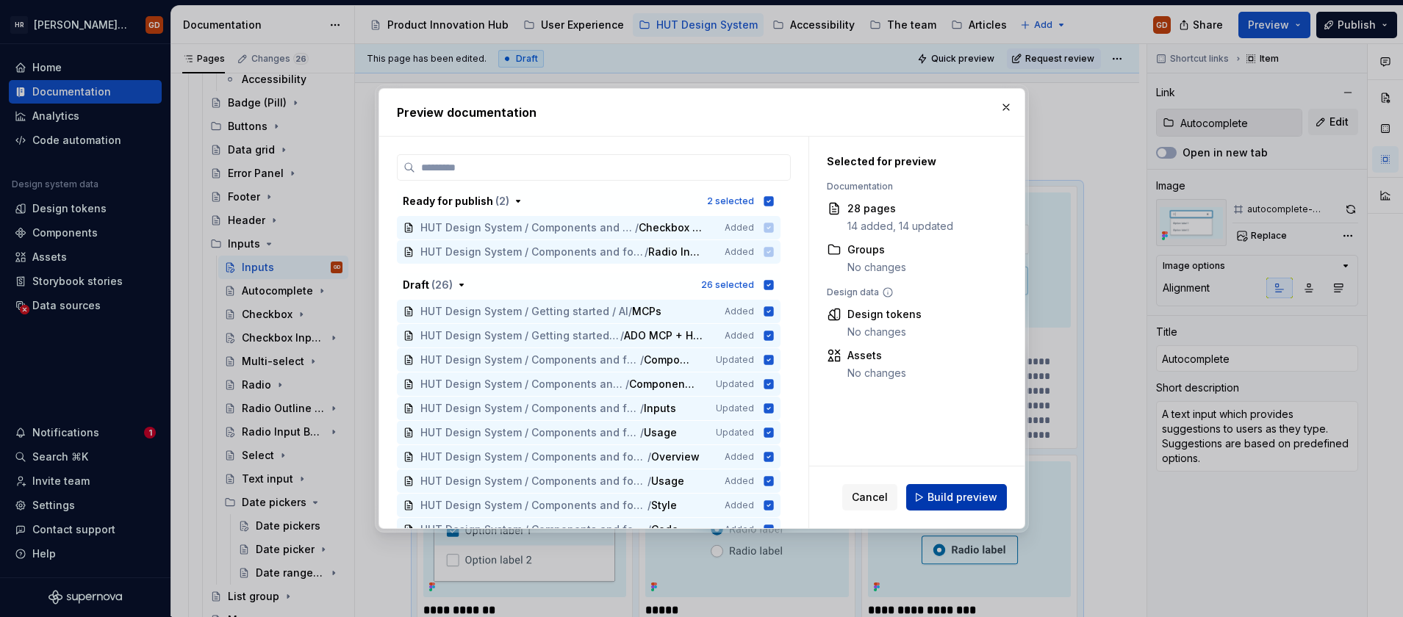
click at [936, 499] on span "Build preview" at bounding box center [963, 497] width 70 height 15
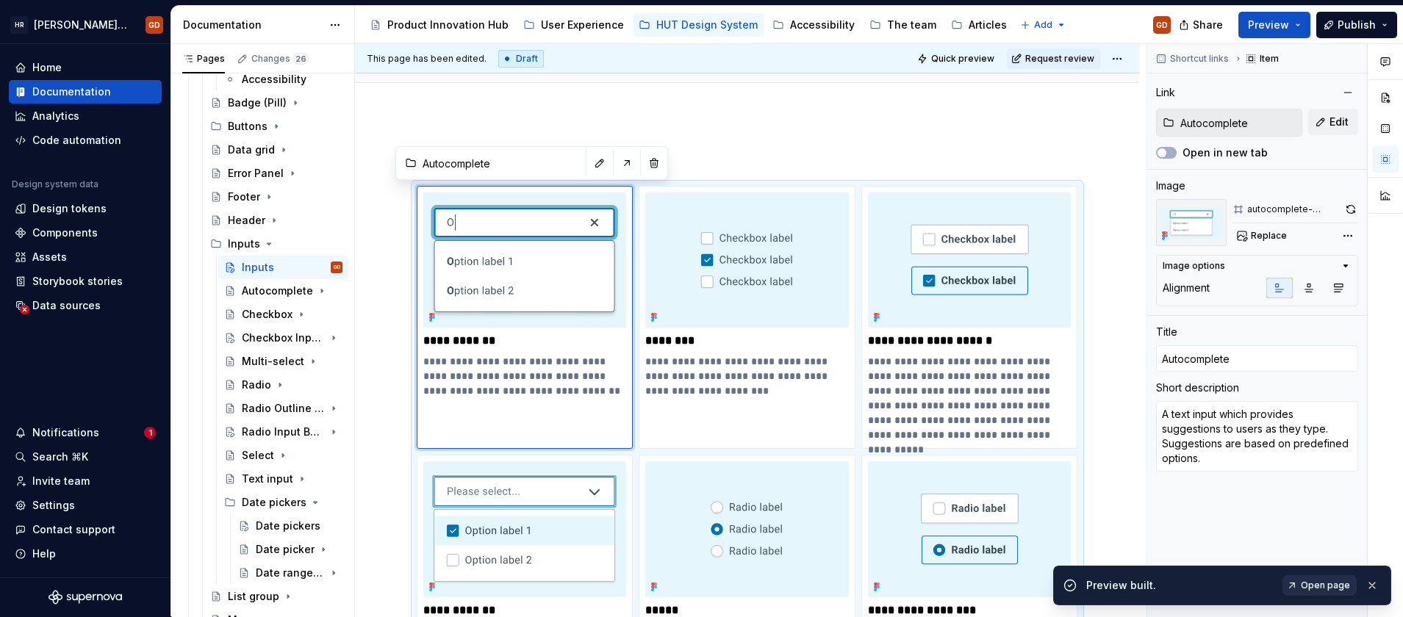
click at [1342, 581] on span "Open page" at bounding box center [1325, 586] width 49 height 12
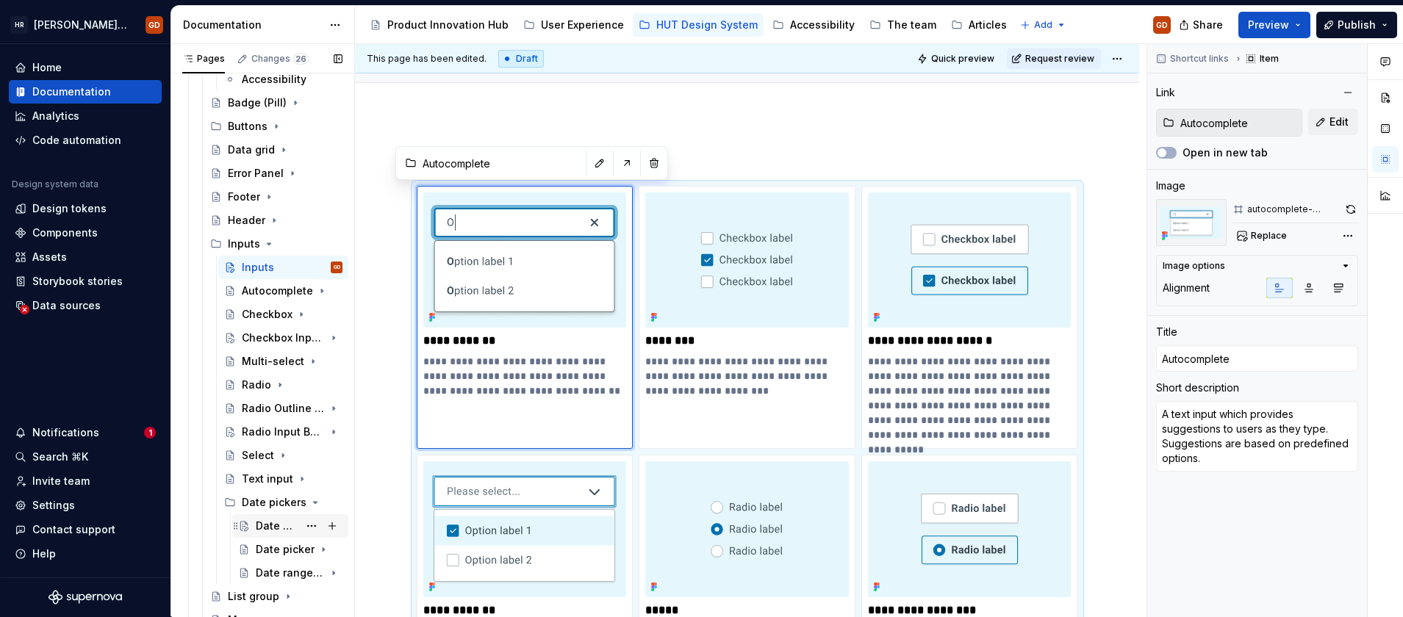
click at [292, 525] on div "Date pickers" at bounding box center [299, 526] width 87 height 21
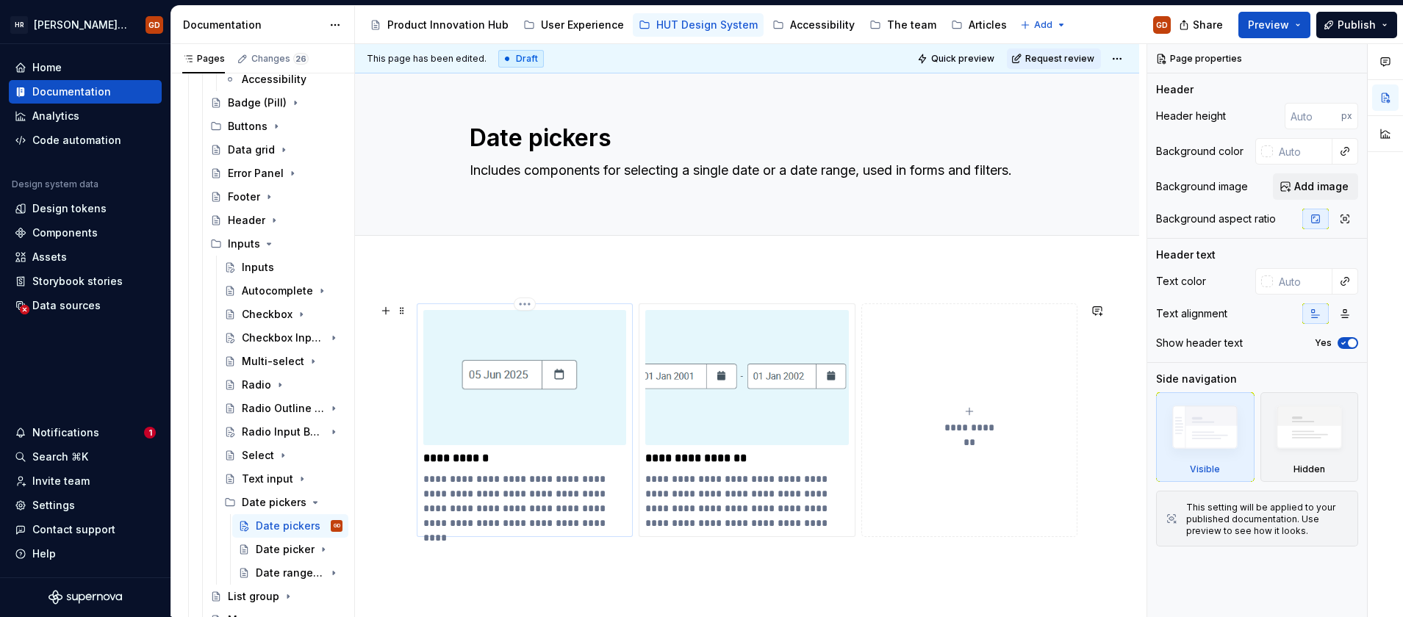
click at [519, 370] on img at bounding box center [525, 377] width 204 height 135
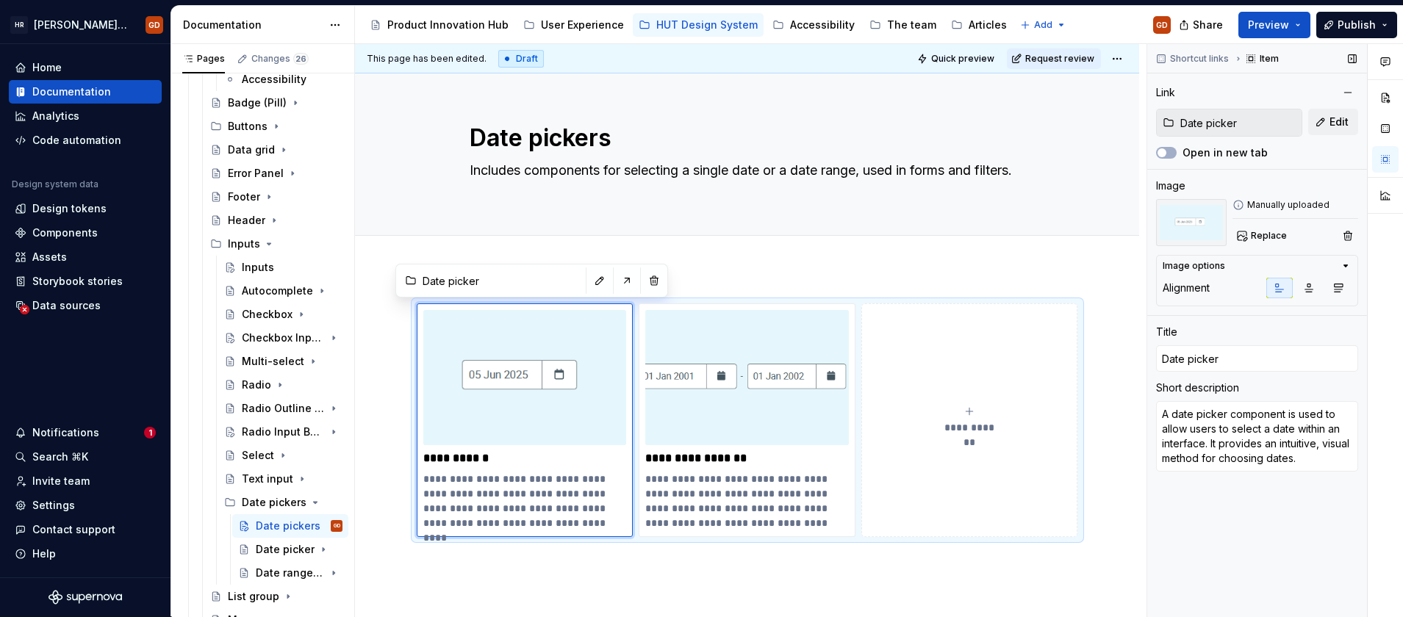
click at [1295, 237] on div "Replace" at bounding box center [1296, 236] width 126 height 21
click at [1278, 234] on span "Replace" at bounding box center [1269, 236] width 36 height 12
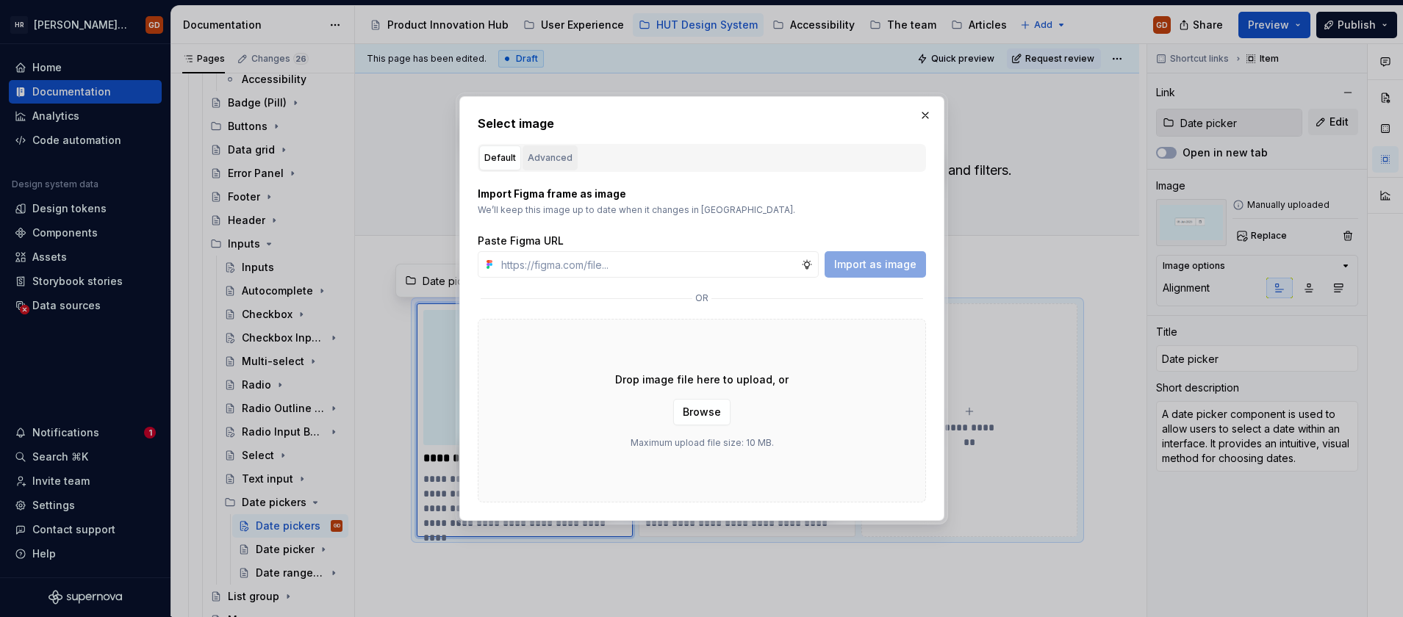
click at [556, 158] on div "Advanced" at bounding box center [550, 158] width 45 height 15
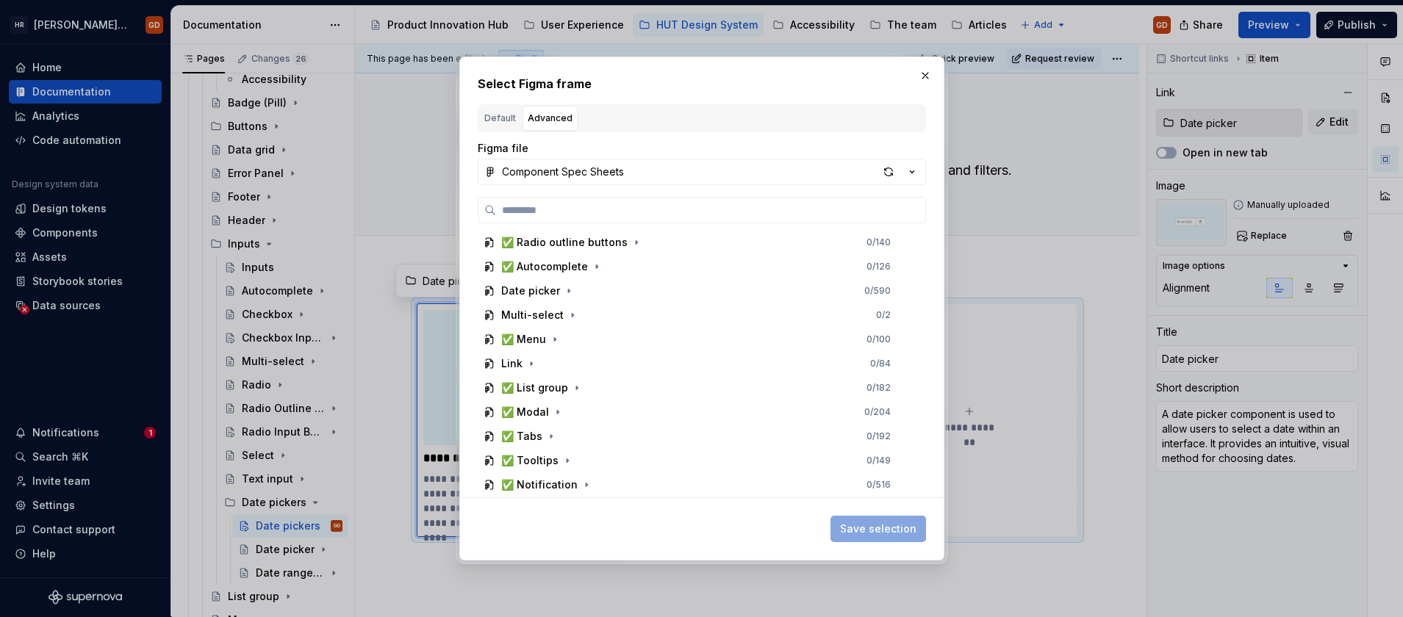
scroll to position [484, 0]
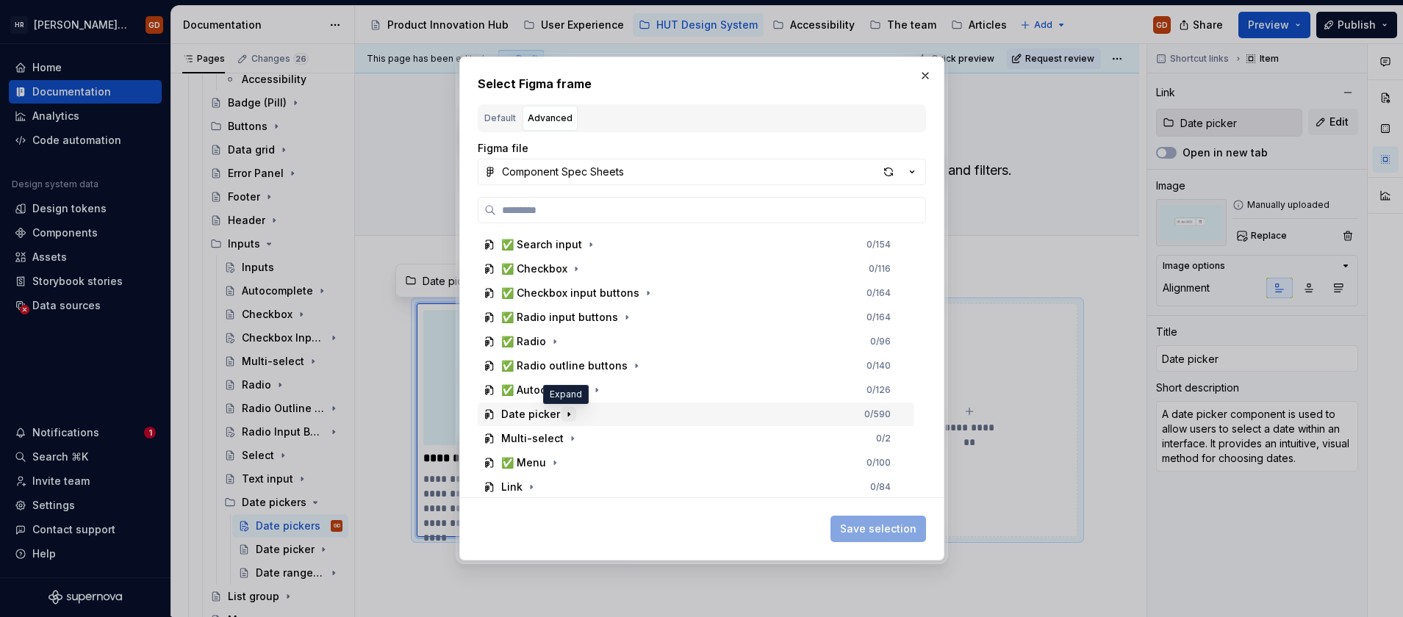
click at [569, 410] on icon "button" at bounding box center [569, 415] width 12 height 12
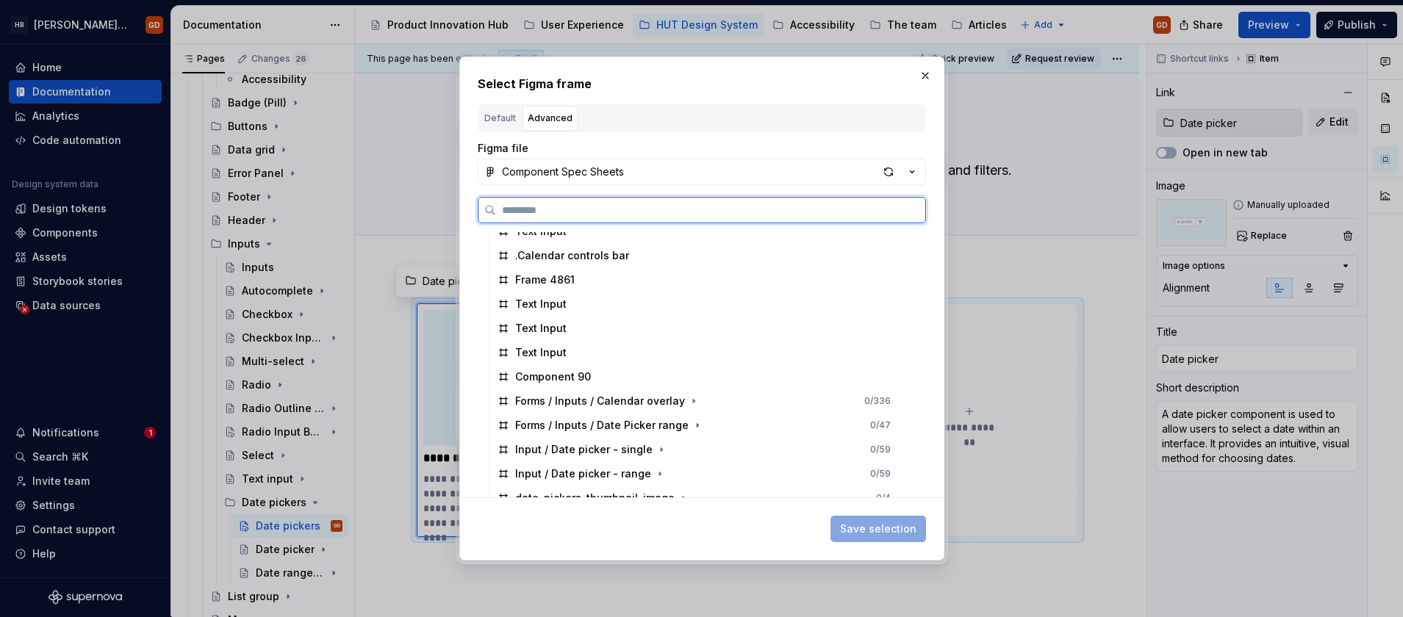
scroll to position [1146, 0]
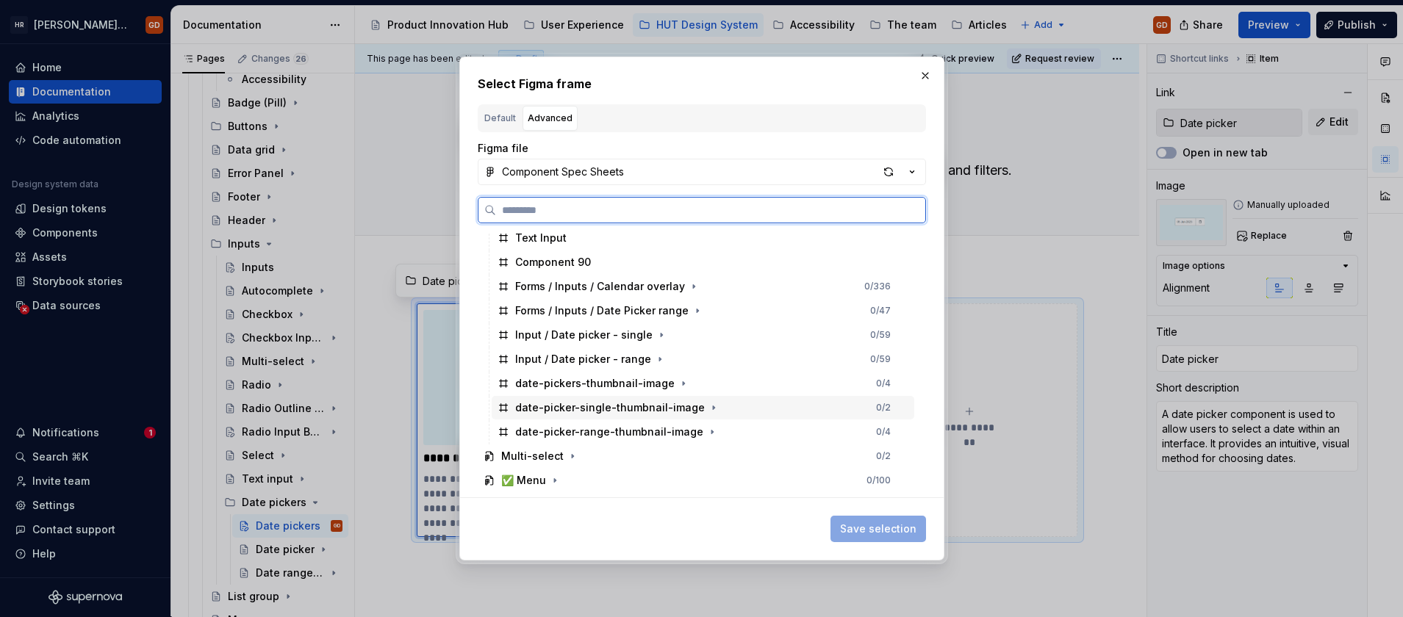
click at [667, 407] on div "date-picker-single-thumbnail-image" at bounding box center [610, 408] width 190 height 15
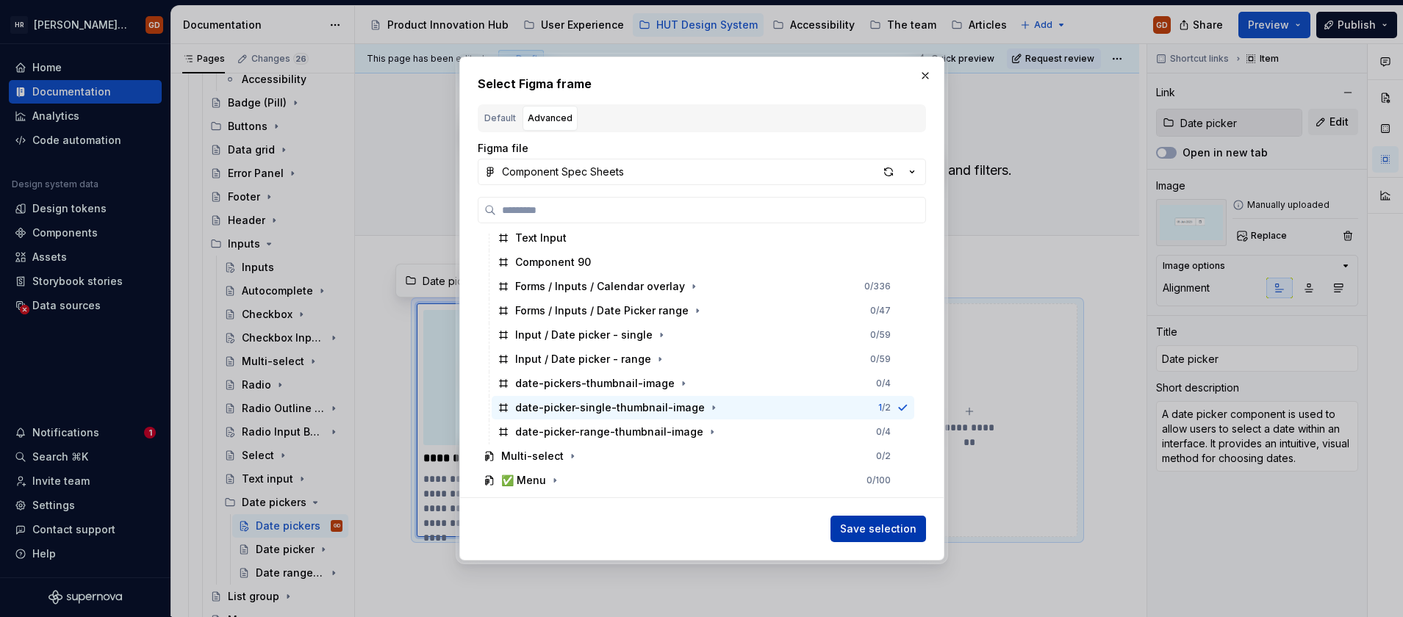
click at [894, 527] on span "Save selection" at bounding box center [878, 529] width 76 height 15
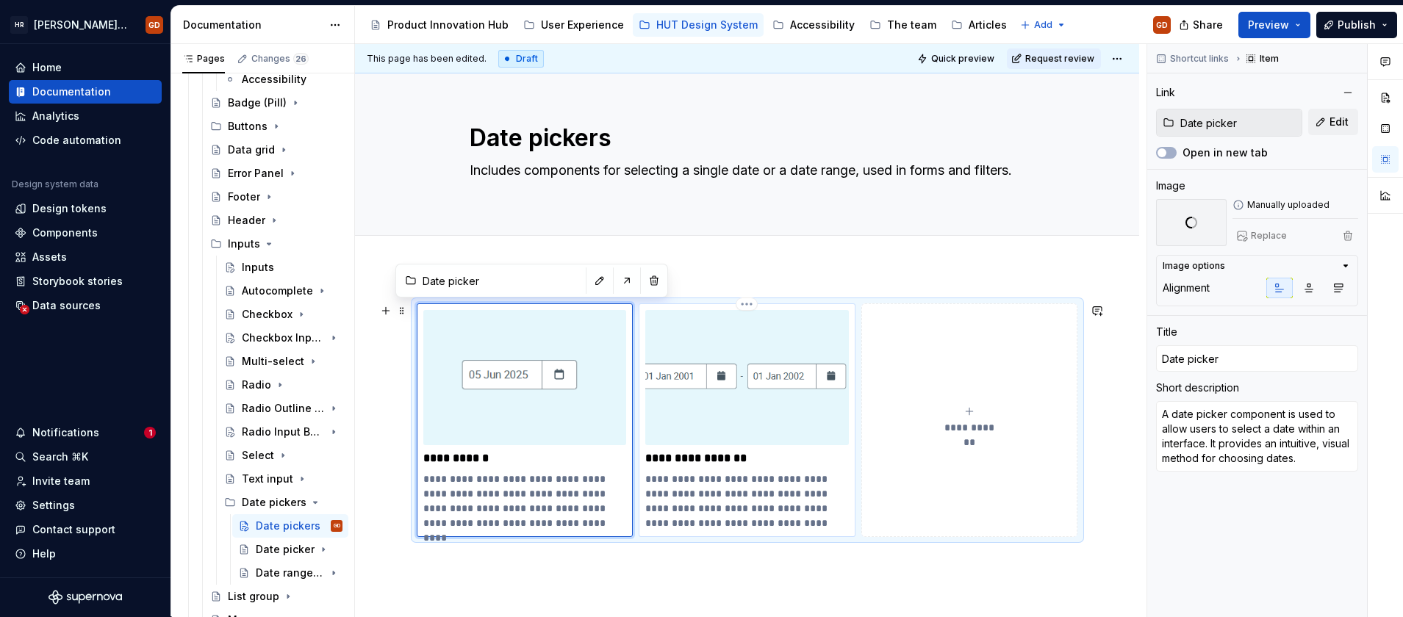
type textarea "*"
type input "Date range picker"
type textarea "Date range pickers allow the user to select a range of dates, typically by choo…"
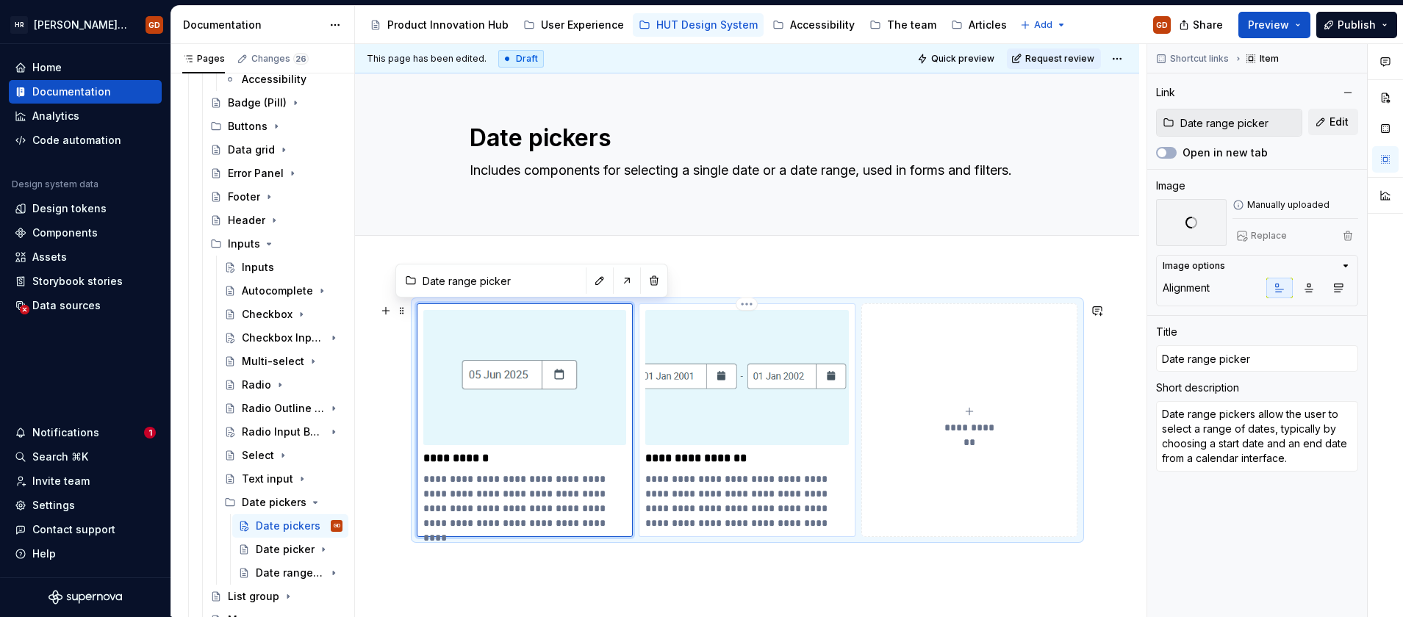
click at [713, 384] on img at bounding box center [747, 377] width 204 height 135
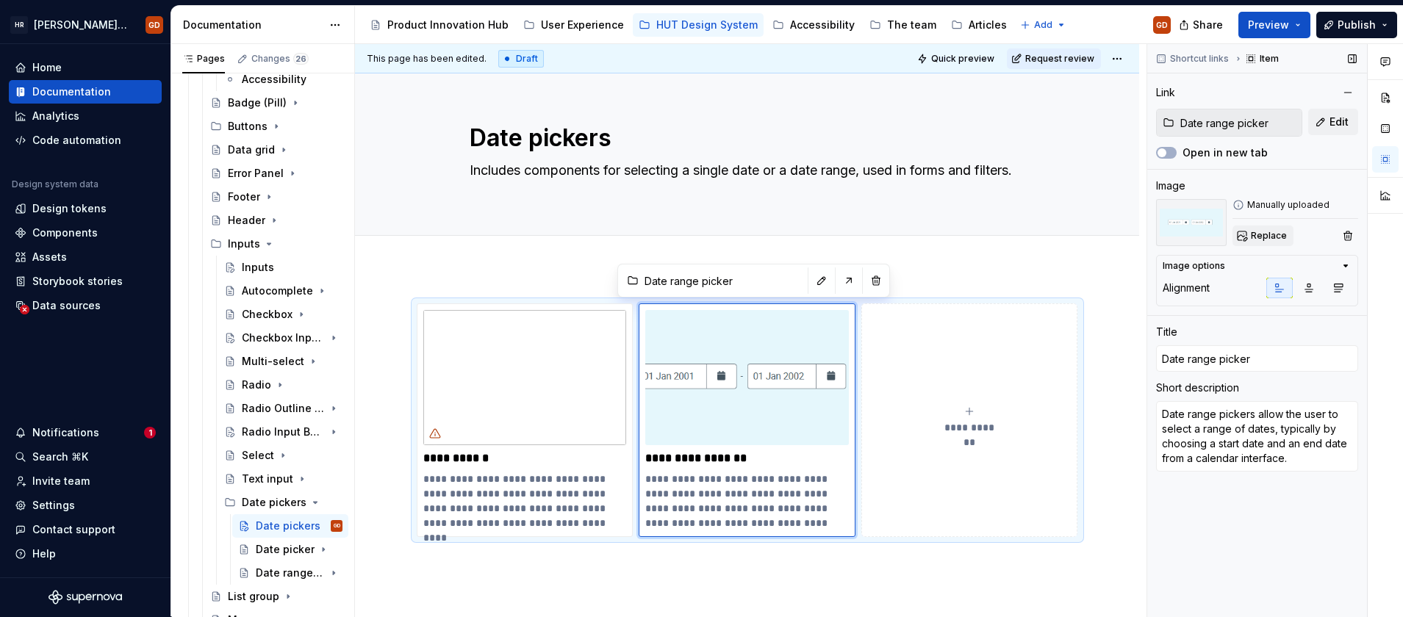
click at [1264, 234] on span "Replace" at bounding box center [1269, 236] width 36 height 12
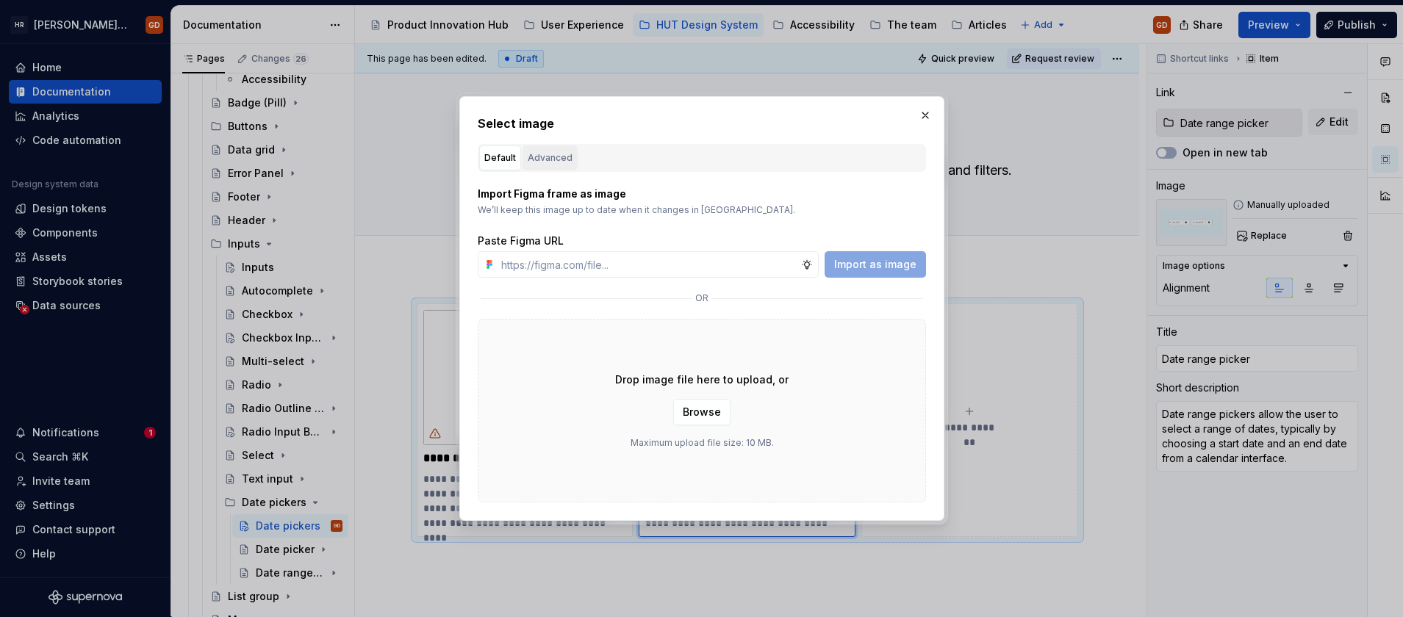
click at [558, 155] on div "Advanced" at bounding box center [550, 158] width 45 height 15
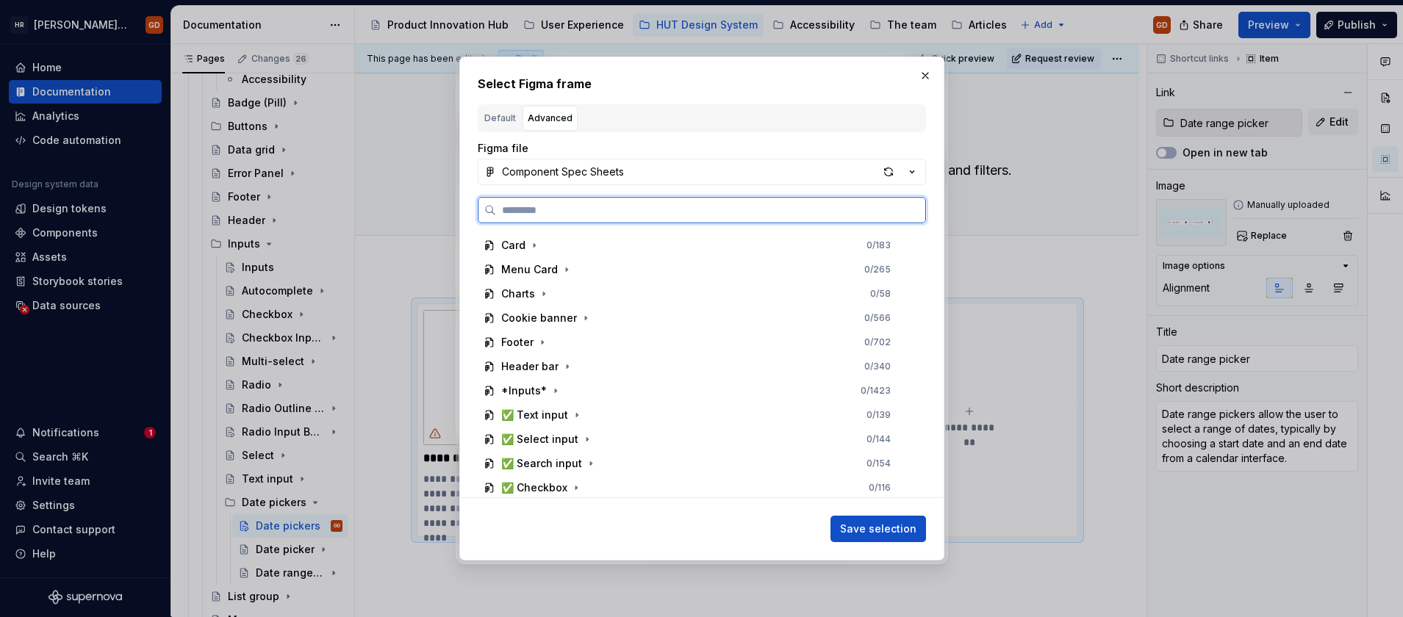
scroll to position [515, 0]
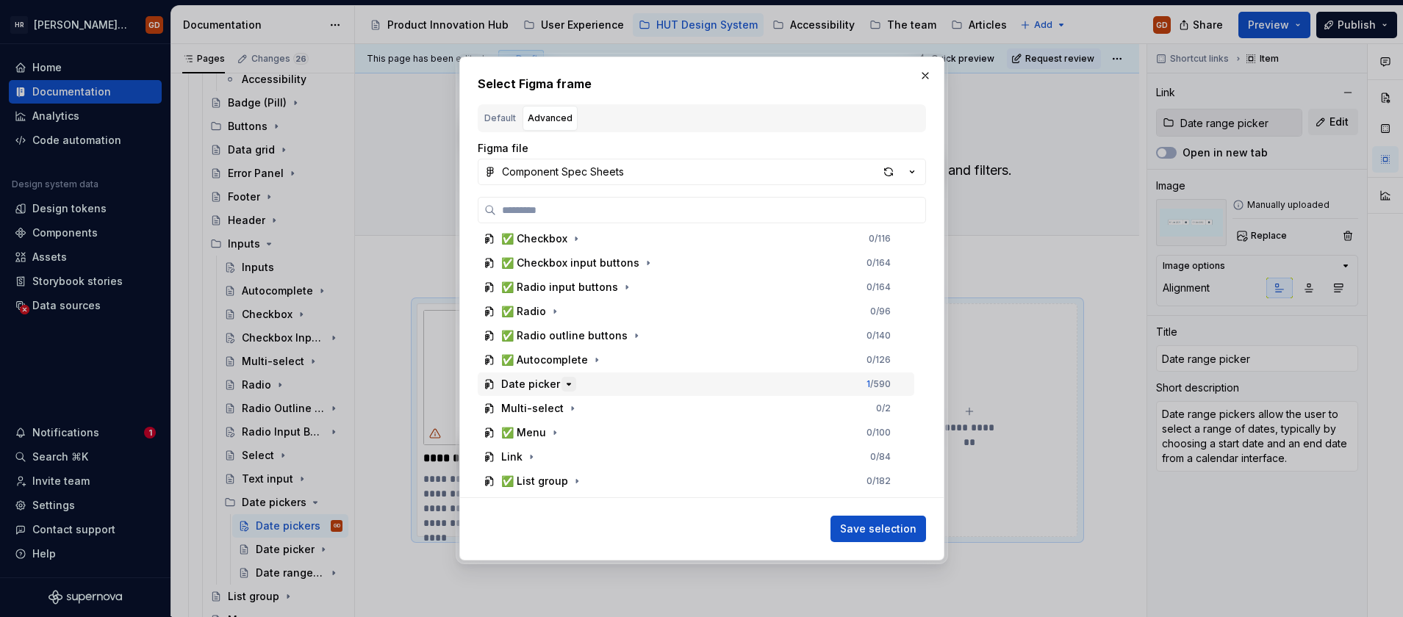
click at [562, 381] on button "button" at bounding box center [569, 384] width 15 height 15
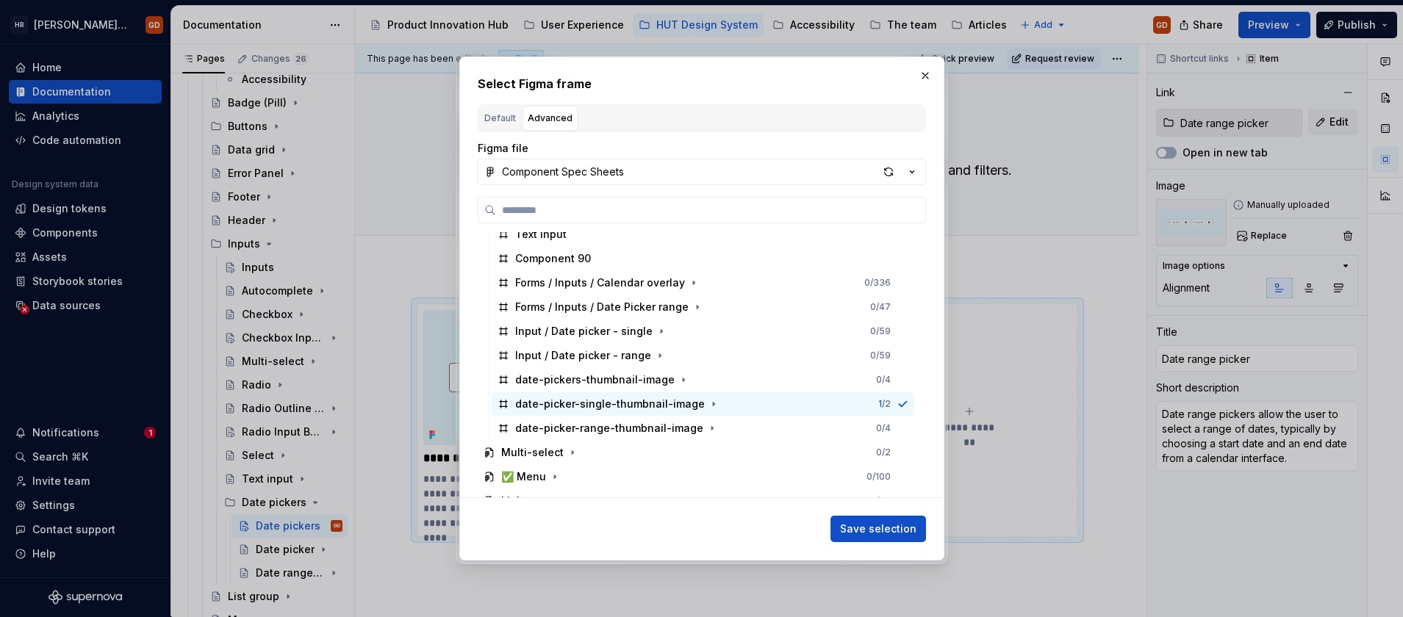
scroll to position [1176, 0]
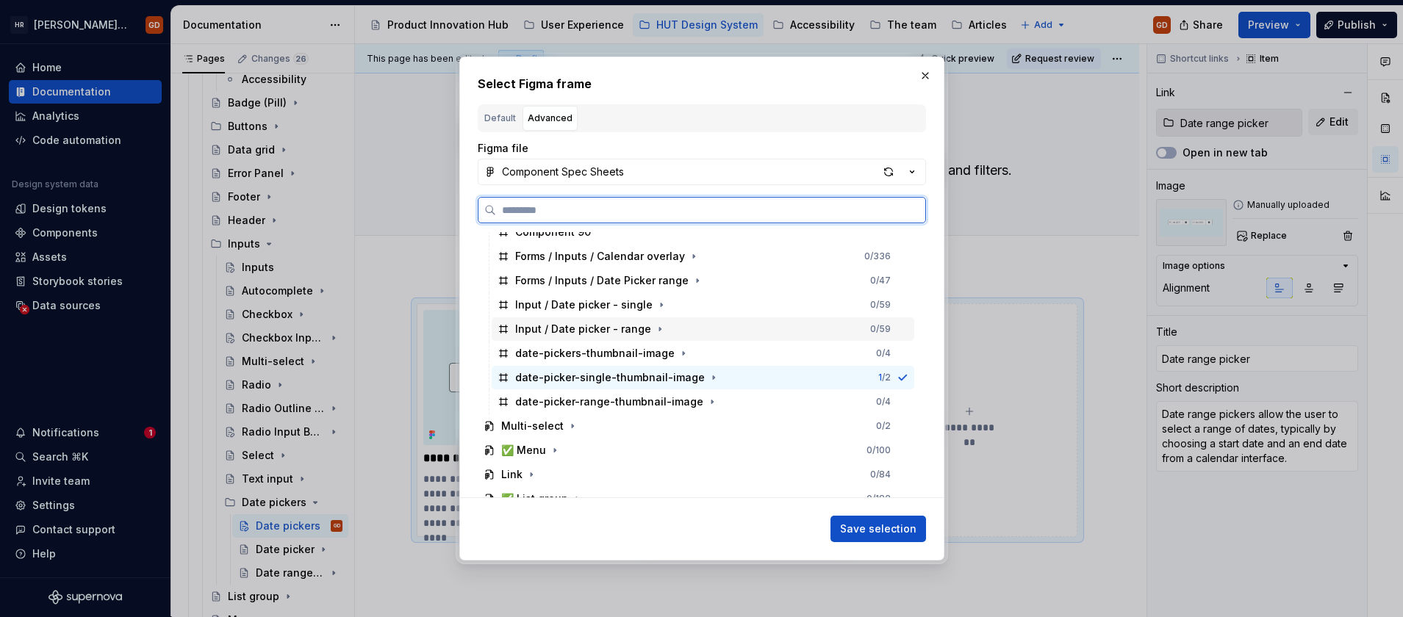
click at [627, 332] on div "Input / Date picker - range" at bounding box center [583, 329] width 136 height 15
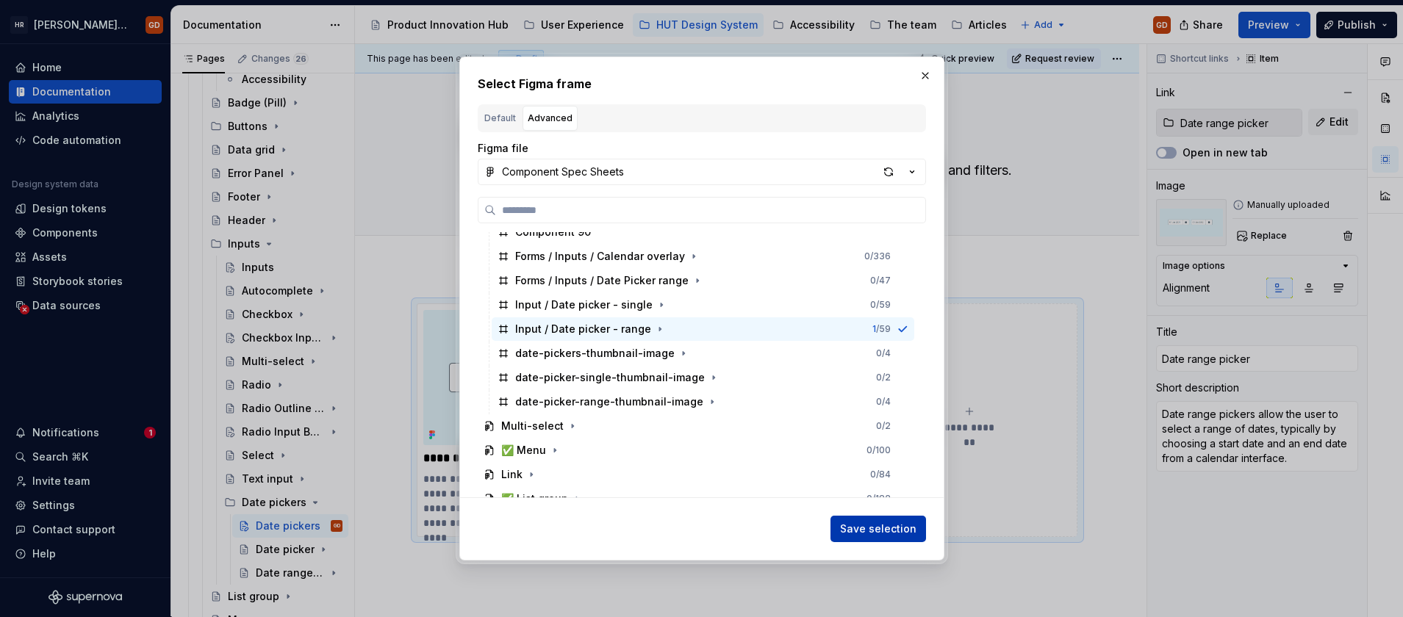
click at [870, 534] on span "Save selection" at bounding box center [878, 529] width 76 height 15
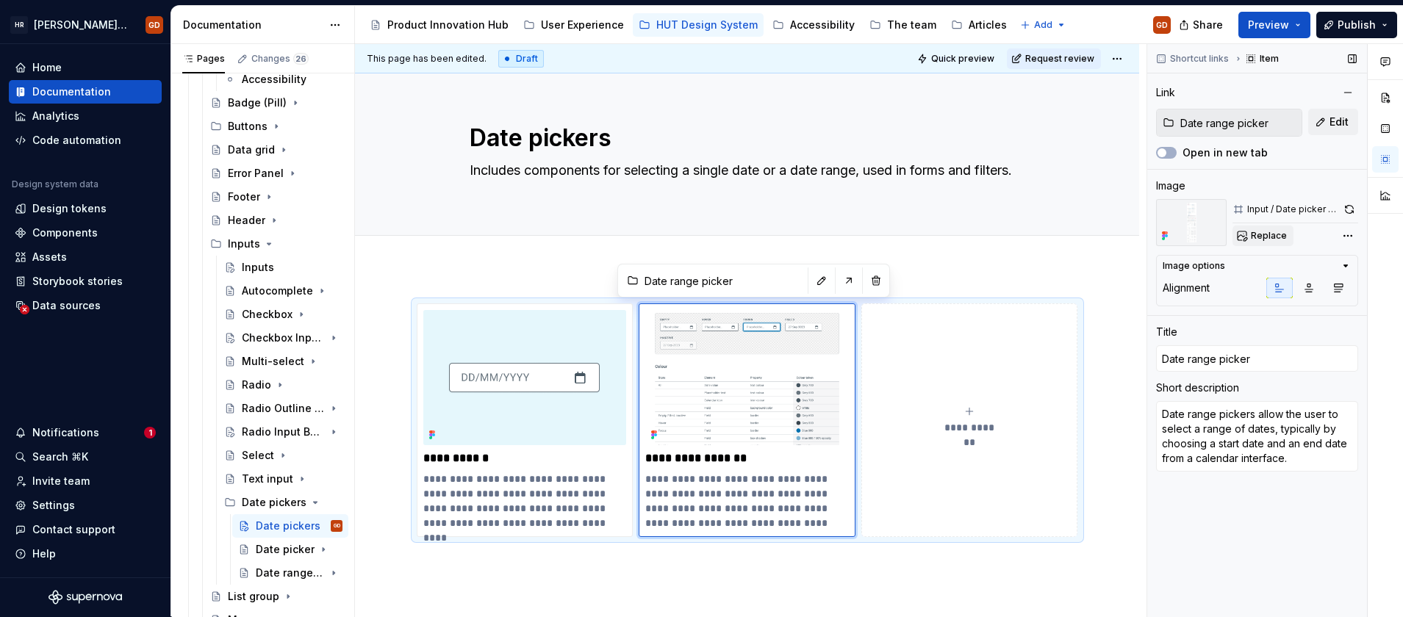
click at [1270, 235] on span "Replace" at bounding box center [1269, 236] width 36 height 12
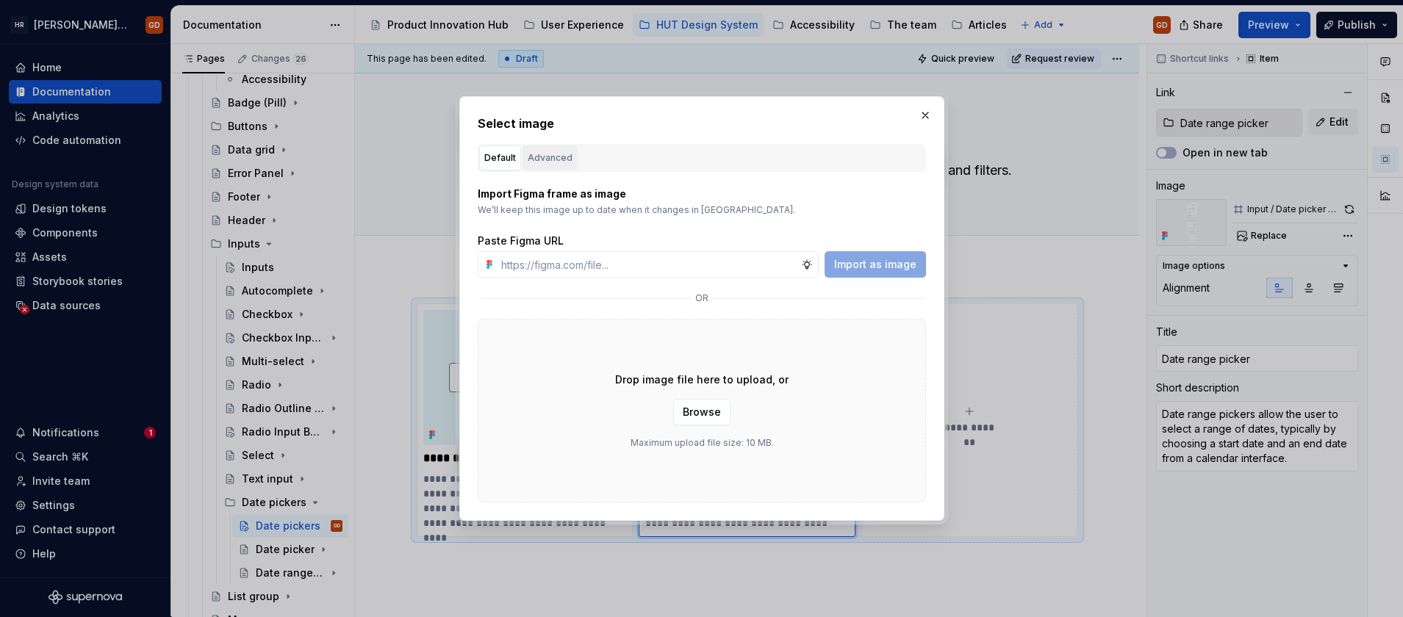
click at [541, 158] on div "Advanced" at bounding box center [550, 158] width 45 height 15
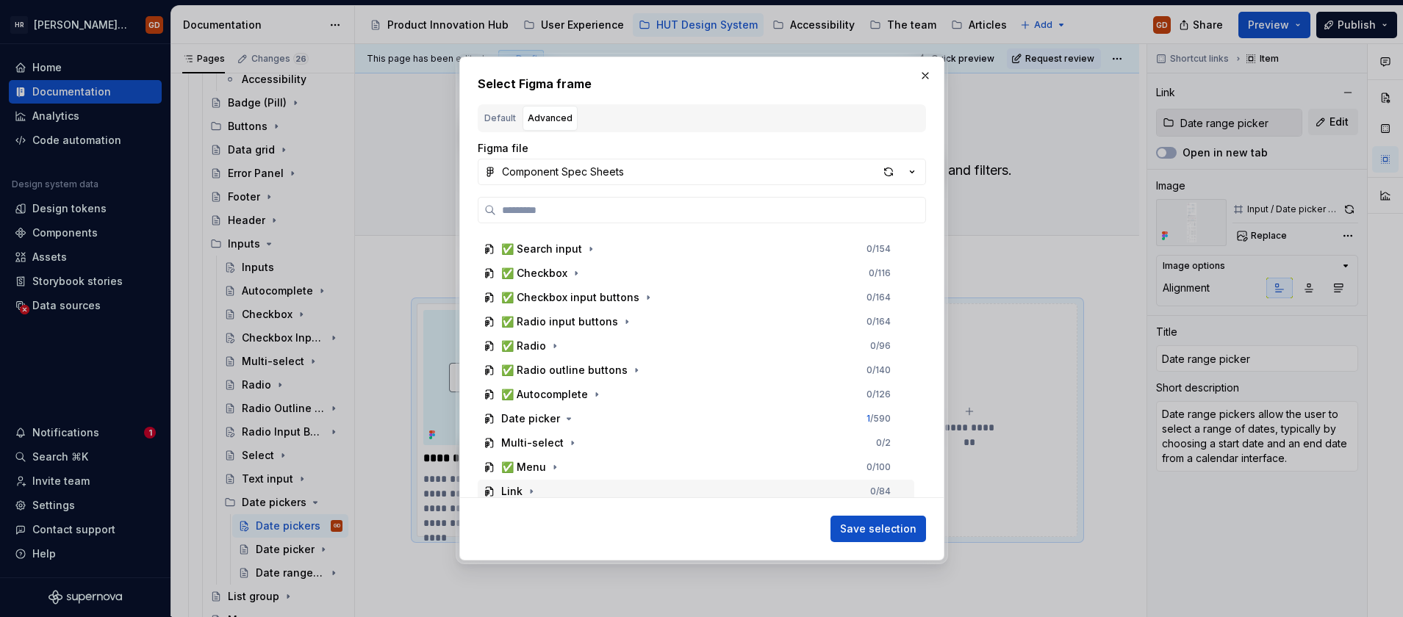
scroll to position [588, 0]
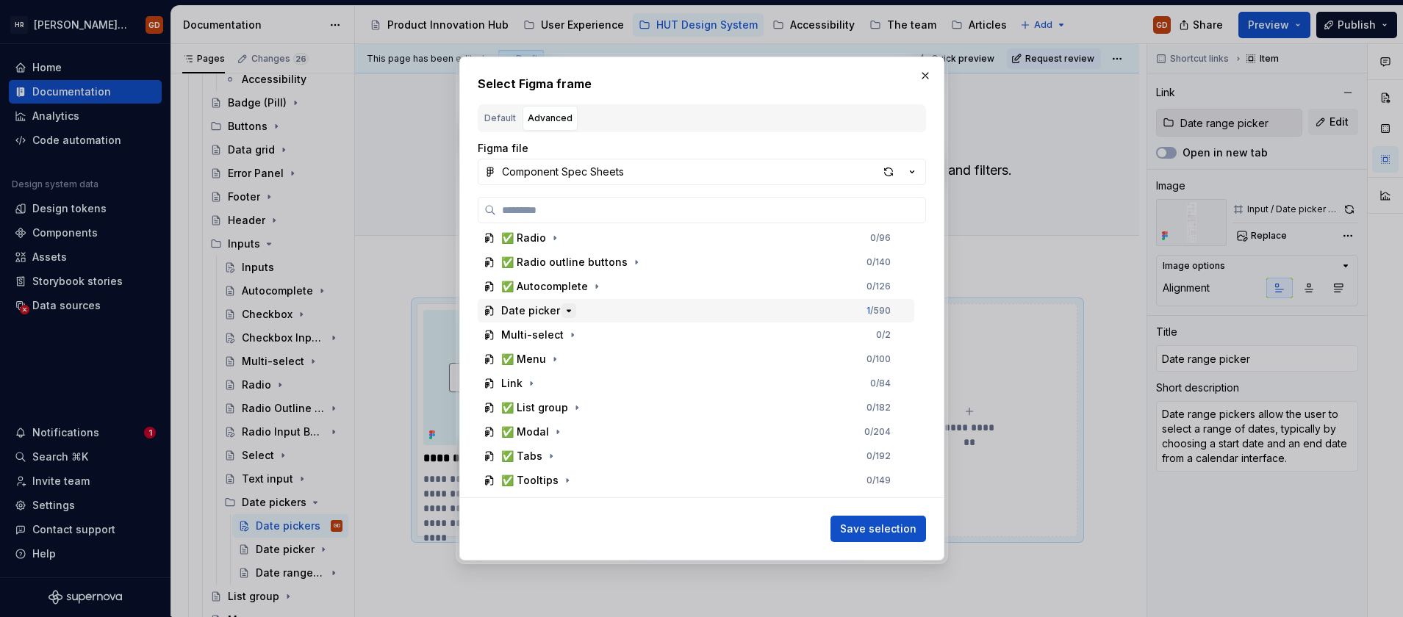
click at [567, 311] on icon "button" at bounding box center [569, 310] width 4 height 1
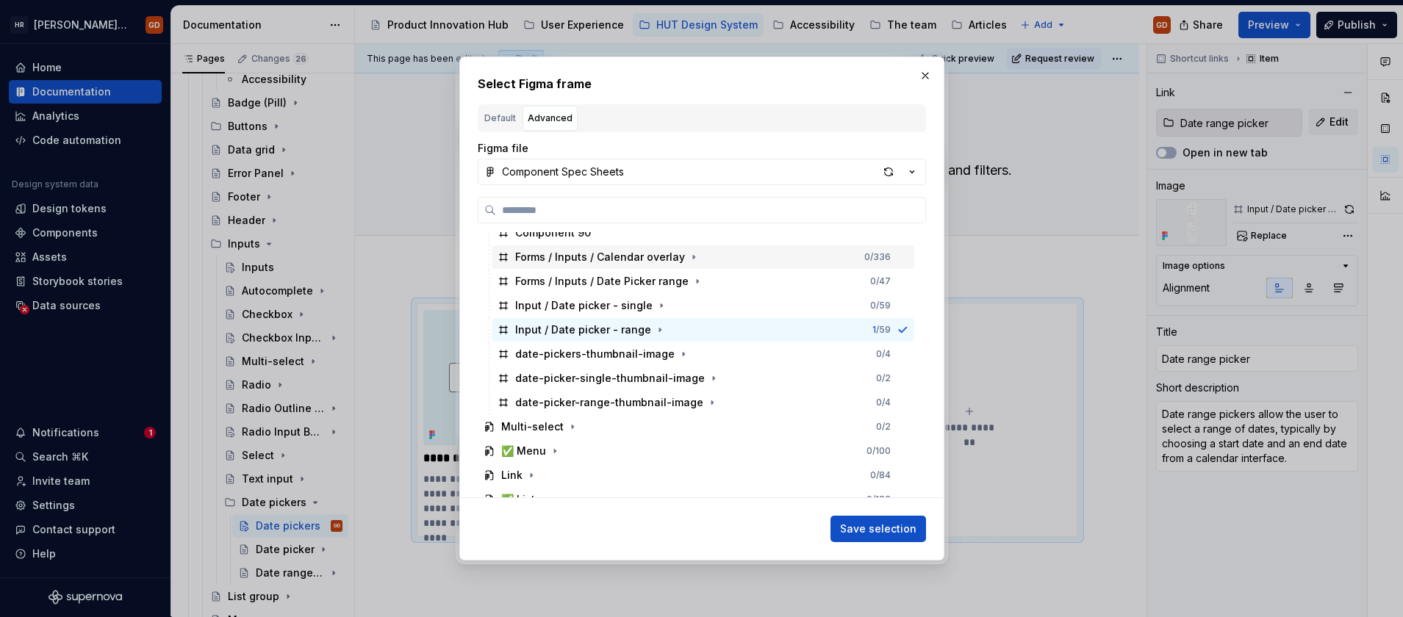
scroll to position [1176, 0]
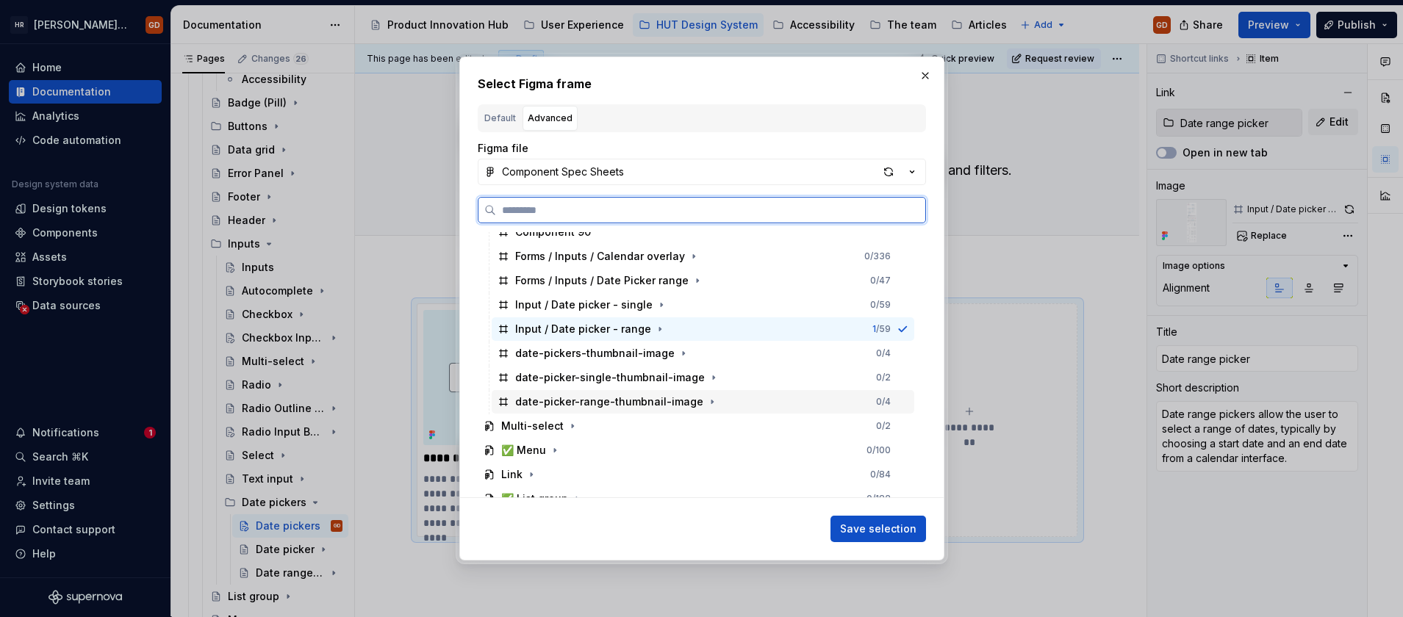
click at [607, 401] on div "date-picker-range-thumbnail-image" at bounding box center [609, 402] width 188 height 15
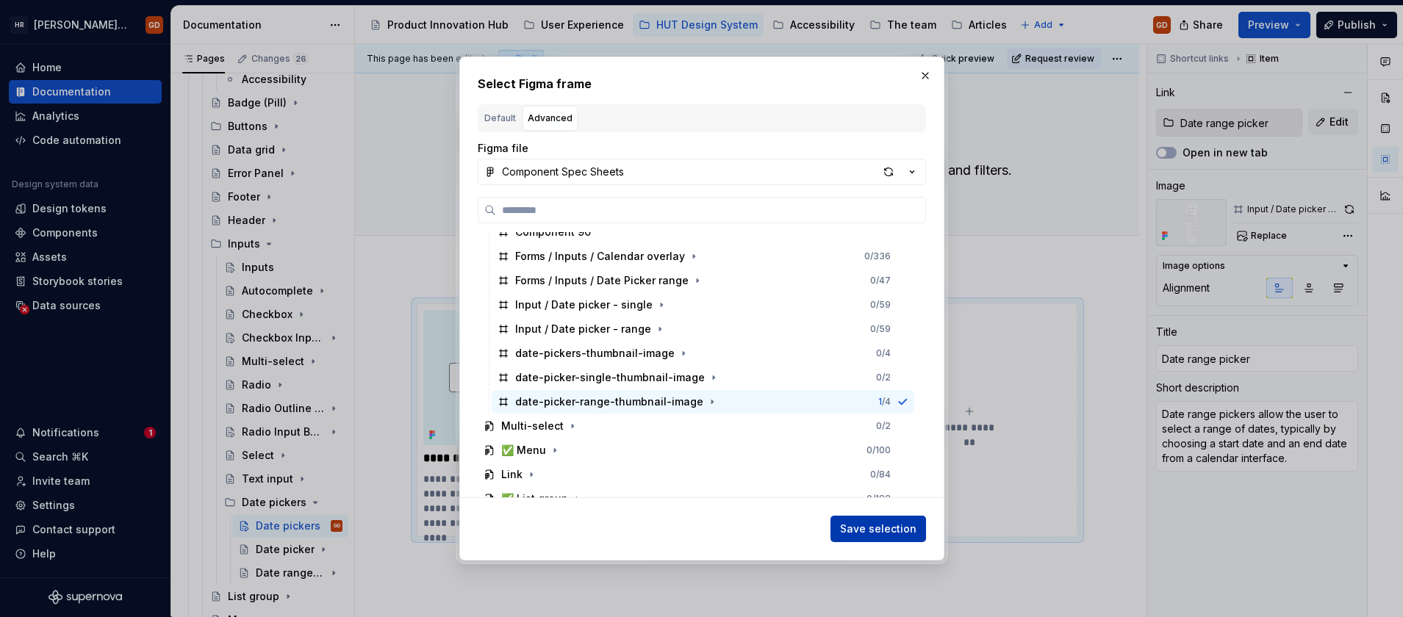
click at [889, 534] on span "Save selection" at bounding box center [878, 529] width 76 height 15
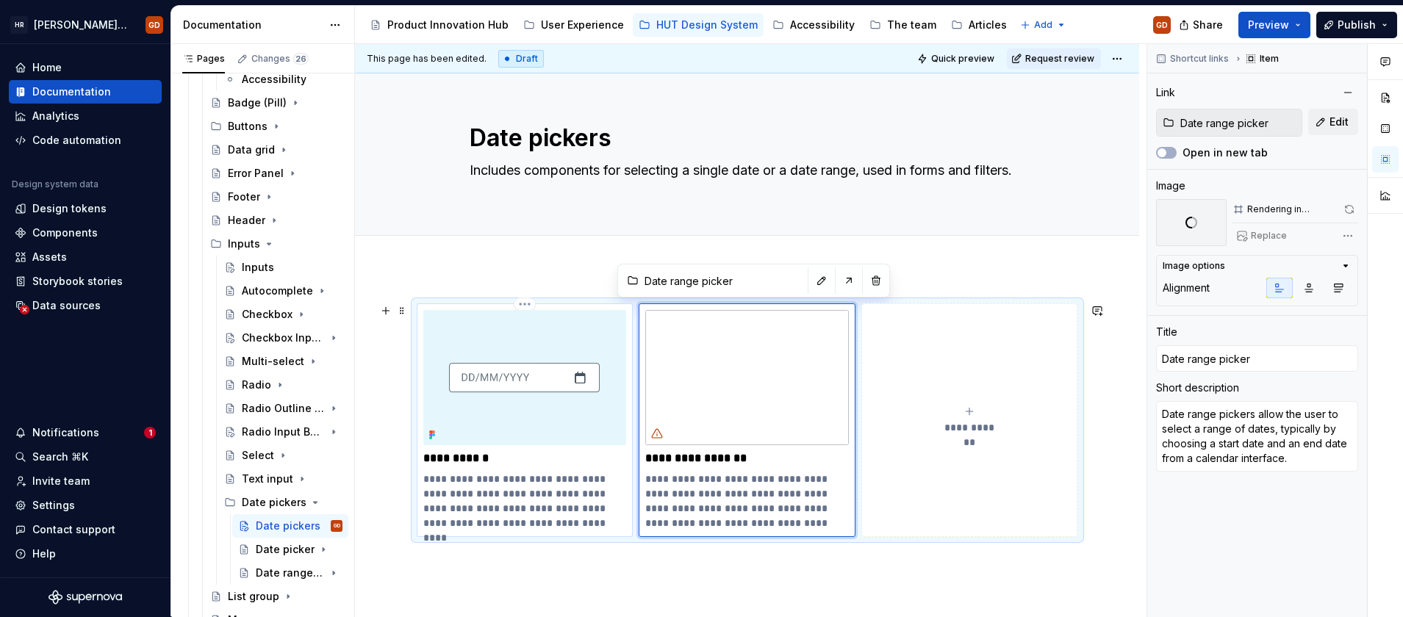
type textarea "*"
type input "Date picker"
type textarea "A date picker component is used to allow users to select a date within an inter…"
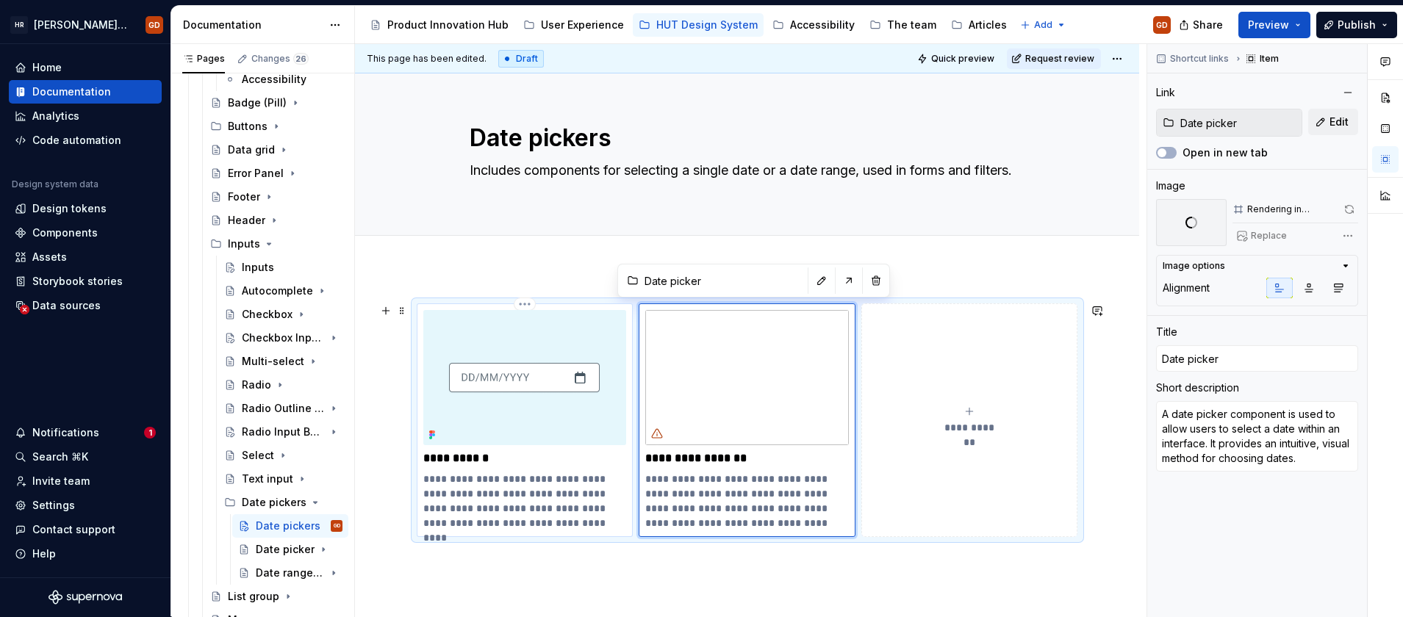
click at [515, 382] on img at bounding box center [525, 377] width 204 height 135
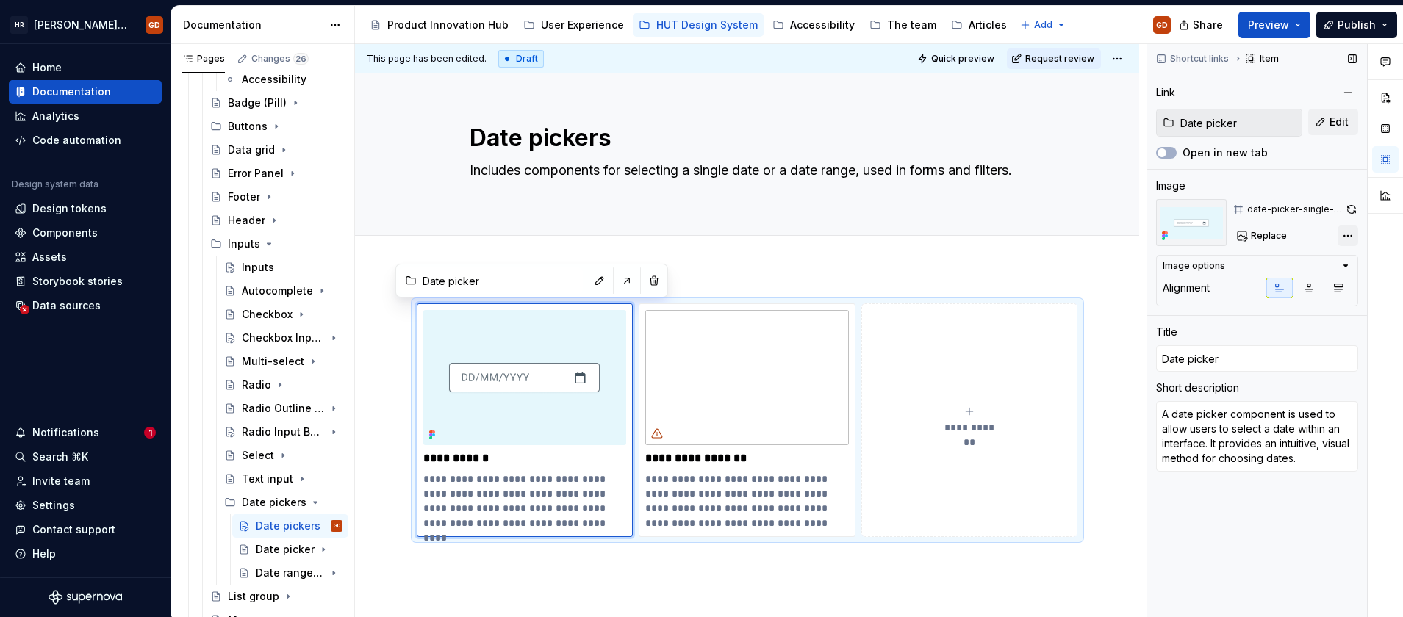
click at [1349, 235] on div "Comments Open comments No comments yet Select ‘Comment’ from the block context …" at bounding box center [1275, 330] width 256 height 573
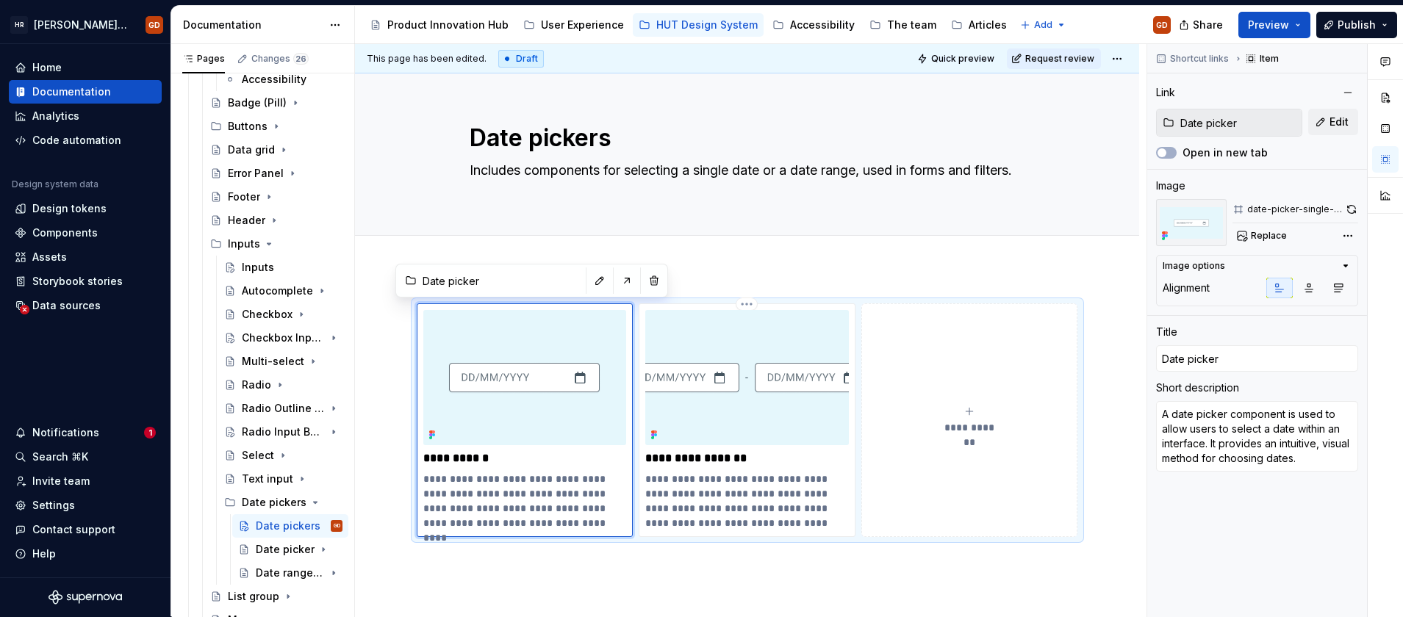
click at [755, 385] on html "HR Hymans UI Toolkit (HUT) GD Home Documentation Analytics Code automation Desi…" at bounding box center [701, 308] width 1403 height 617
click at [947, 253] on div "Add tab" at bounding box center [748, 252] width 556 height 21
click at [867, 263] on div "Add tab" at bounding box center [747, 252] width 784 height 32
click at [683, 346] on img at bounding box center [747, 377] width 204 height 135
type textarea "*"
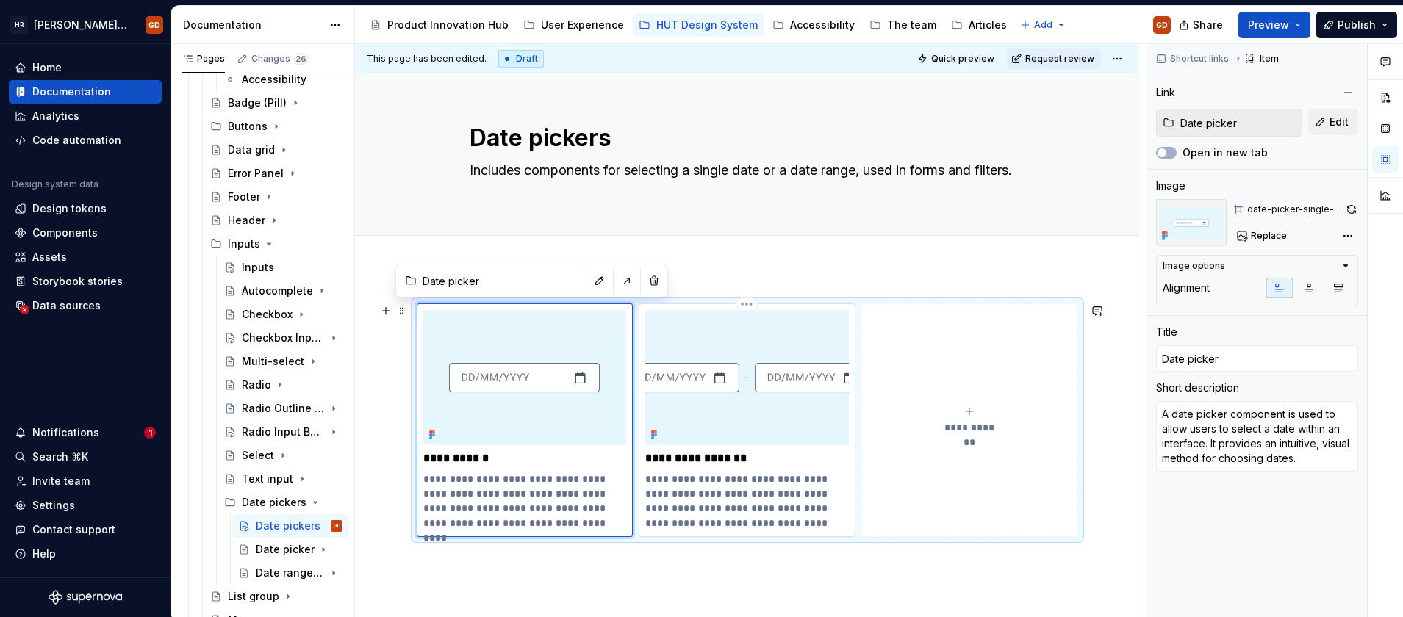
type input "Date range picker"
type textarea "Date range pickers allow the user to select a range of dates, typically by choo…"
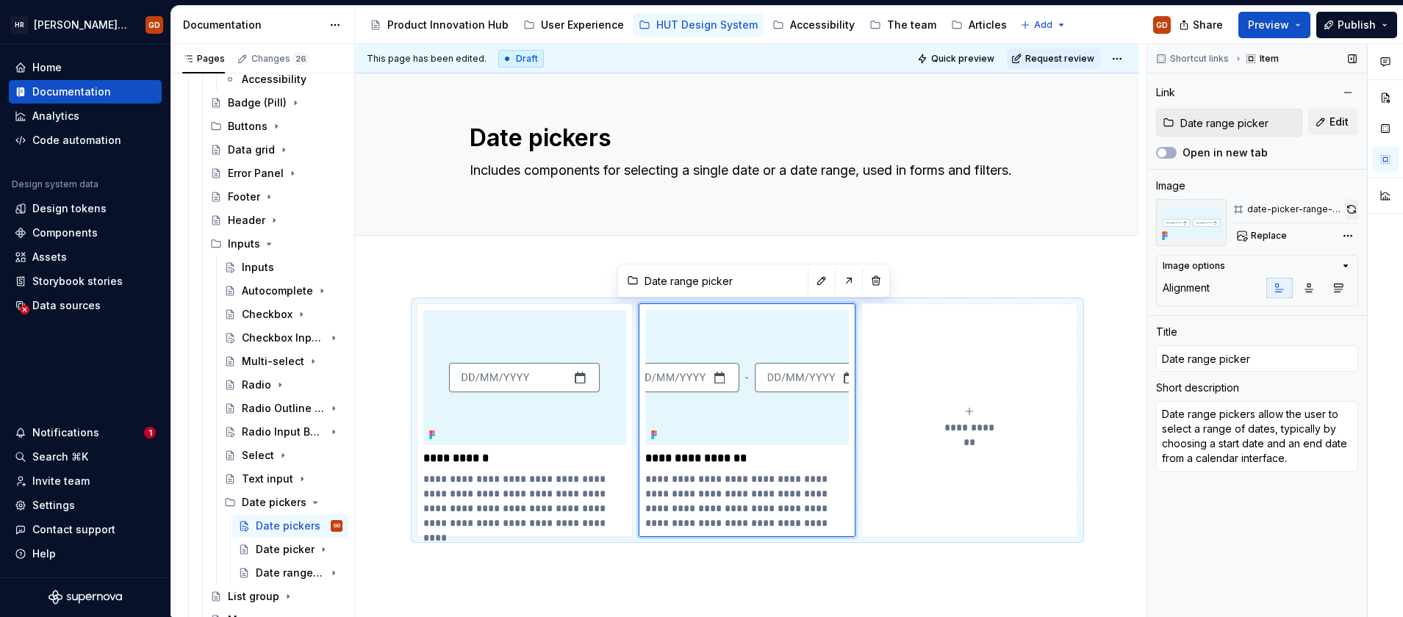
click at [1355, 204] on button "button" at bounding box center [1351, 209] width 13 height 21
click at [1347, 211] on button "button" at bounding box center [1351, 209] width 13 height 21
click at [952, 279] on div "**********" at bounding box center [747, 504] width 784 height 472
click at [966, 576] on div "**********" at bounding box center [747, 504] width 784 height 472
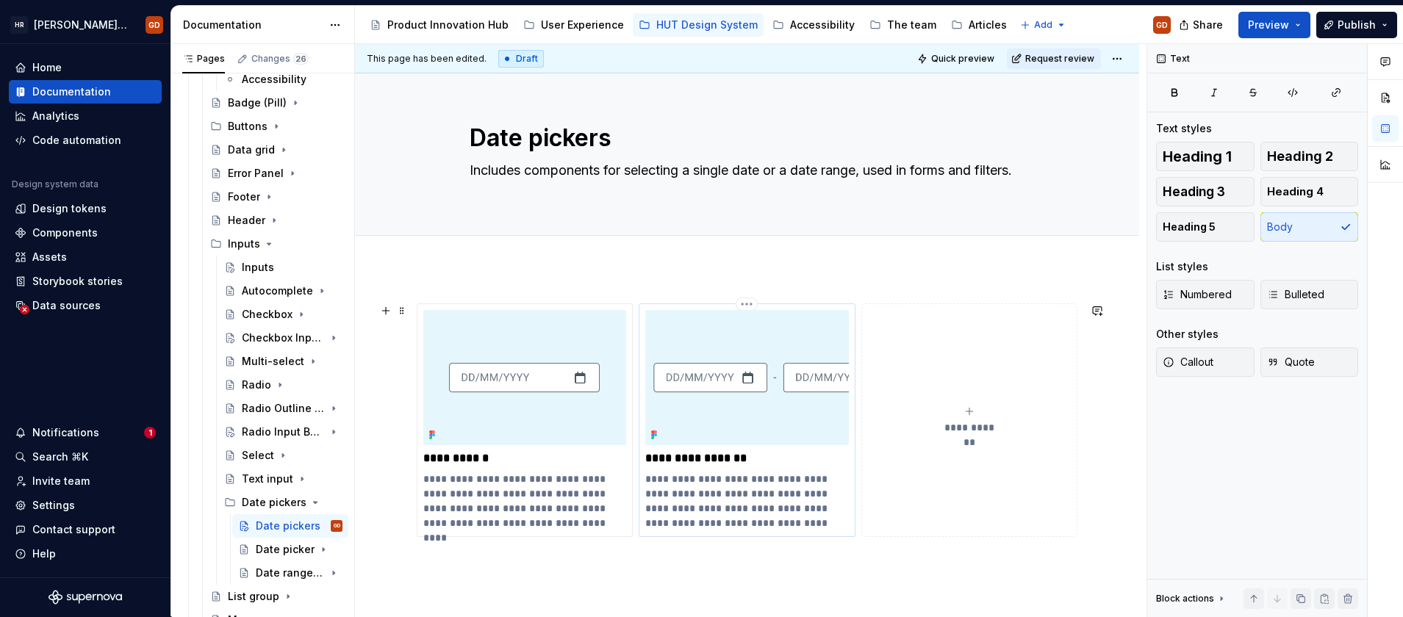
click at [765, 388] on img at bounding box center [747, 377] width 204 height 135
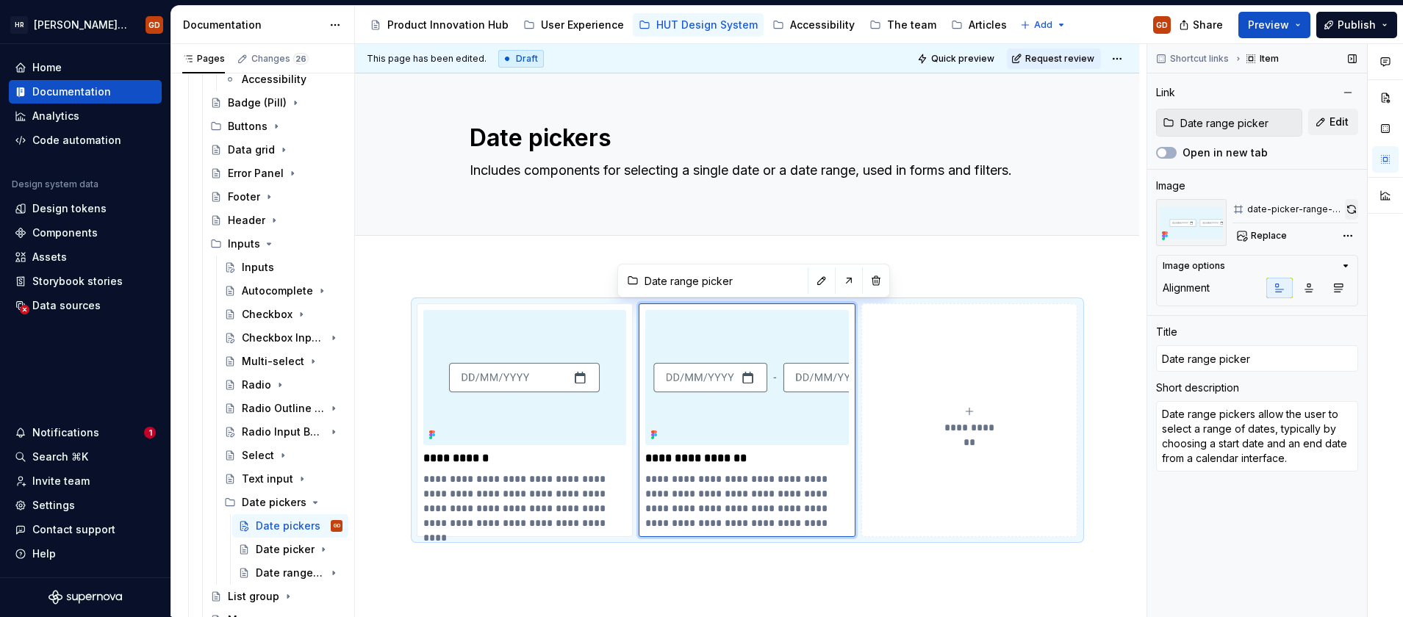
click at [1355, 206] on button "button" at bounding box center [1351, 209] width 13 height 21
click at [985, 245] on div "Add tab" at bounding box center [748, 252] width 556 height 21
click at [400, 253] on div "Add tab" at bounding box center [747, 252] width 784 height 32
click at [1050, 581] on div "**********" at bounding box center [748, 447] width 662 height 287
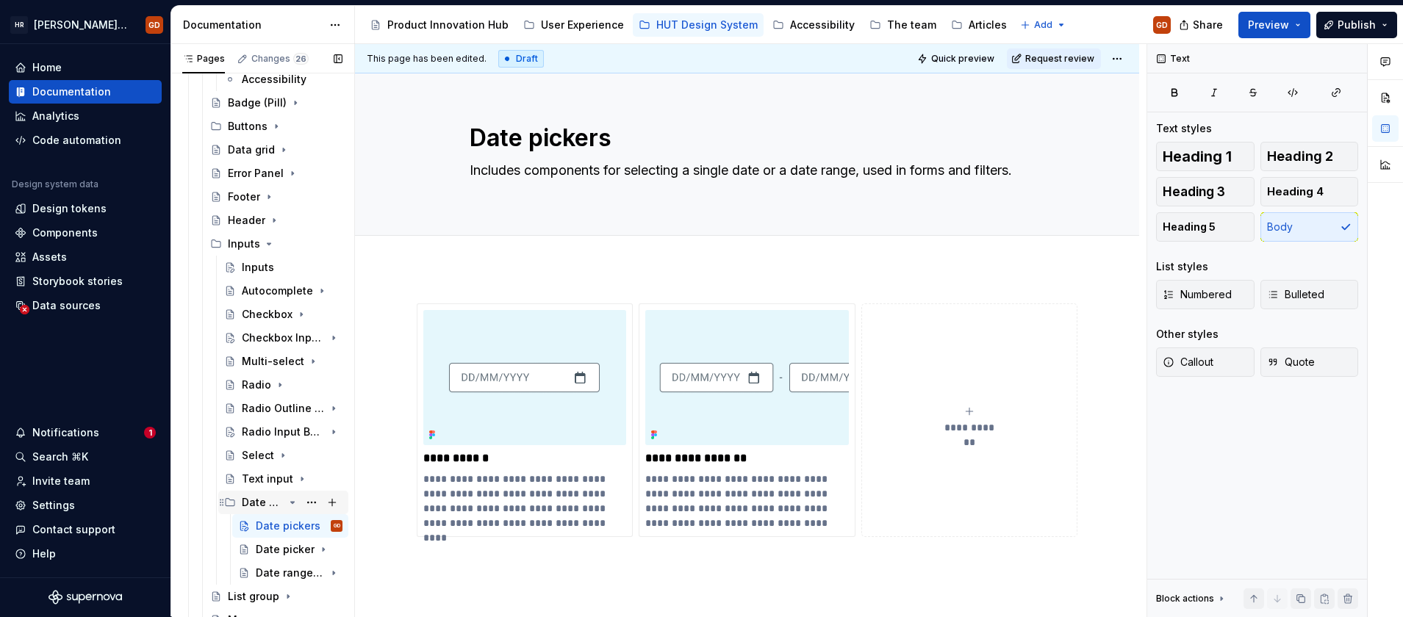
click at [263, 504] on div "Date pickers" at bounding box center [263, 502] width 42 height 15
click at [246, 265] on div "Inputs" at bounding box center [258, 267] width 32 height 15
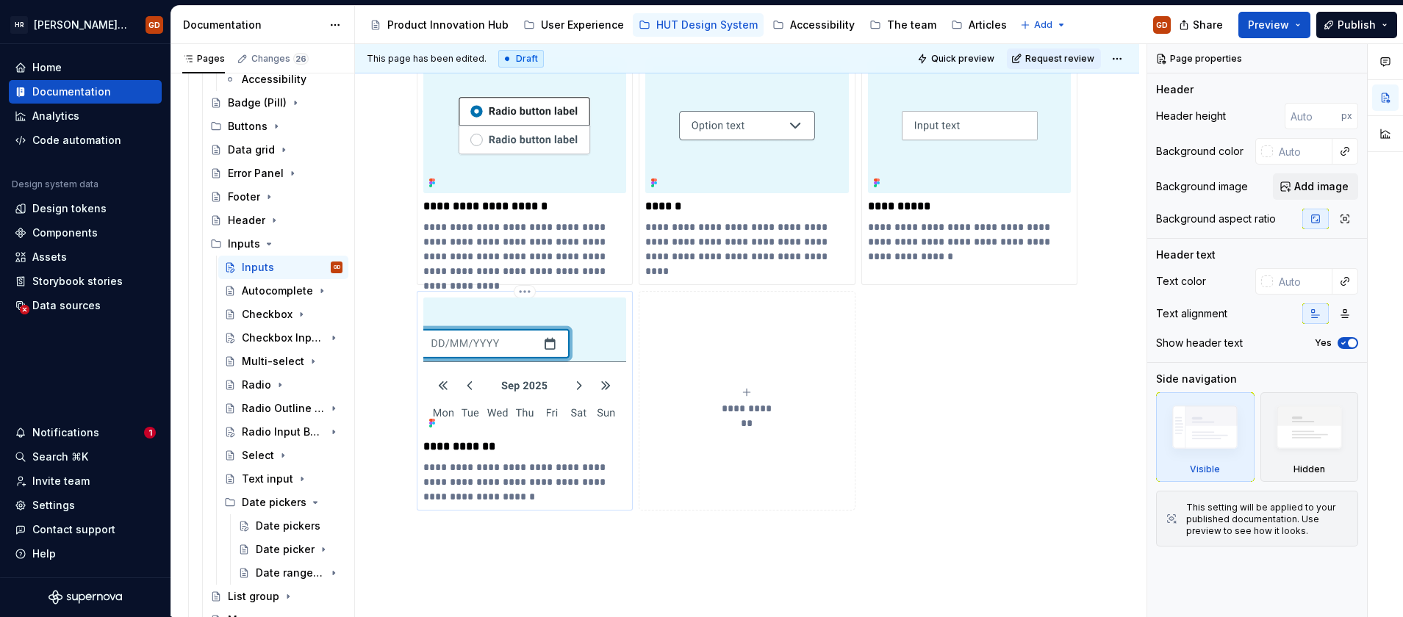
scroll to position [940, 0]
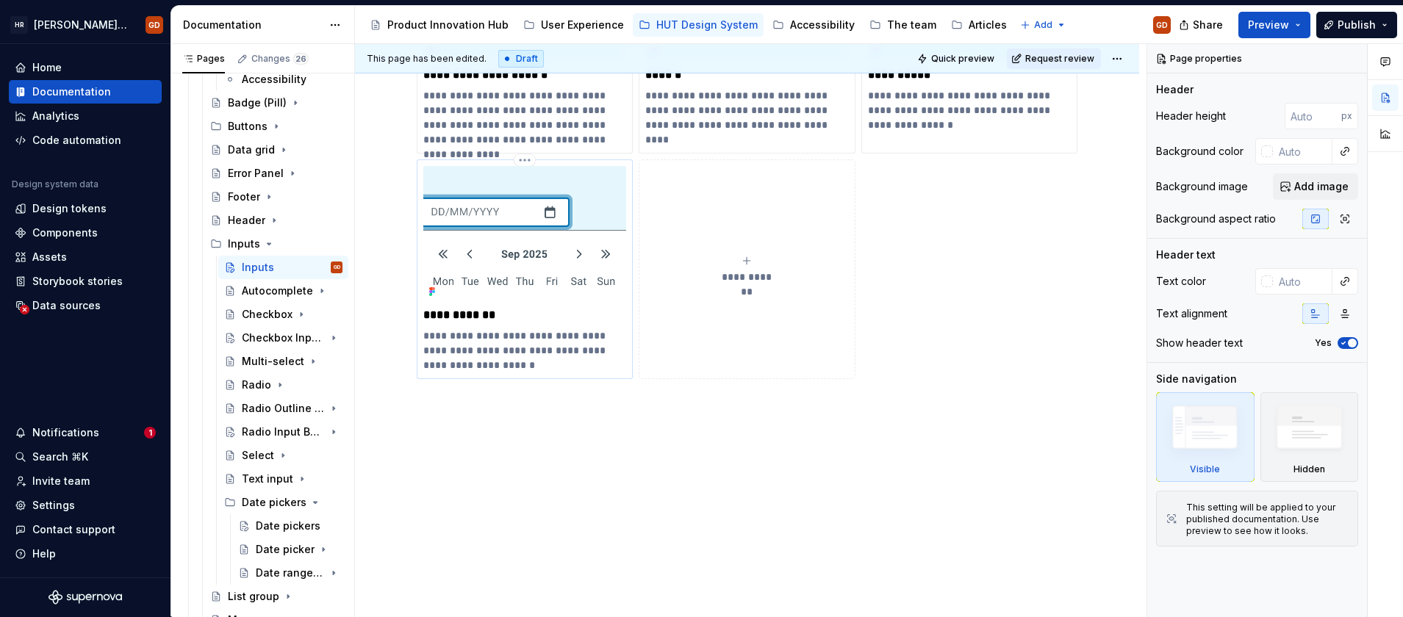
click at [529, 216] on img at bounding box center [525, 233] width 204 height 135
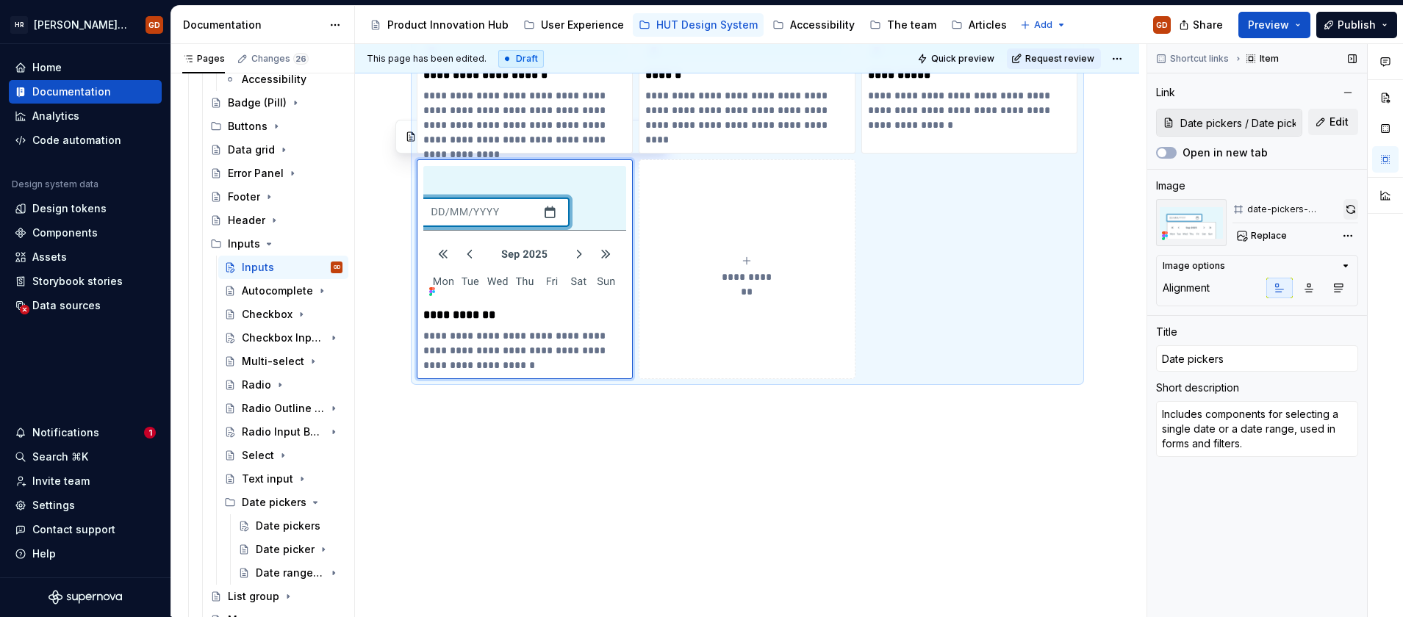
click at [1346, 205] on button "button" at bounding box center [1351, 209] width 15 height 21
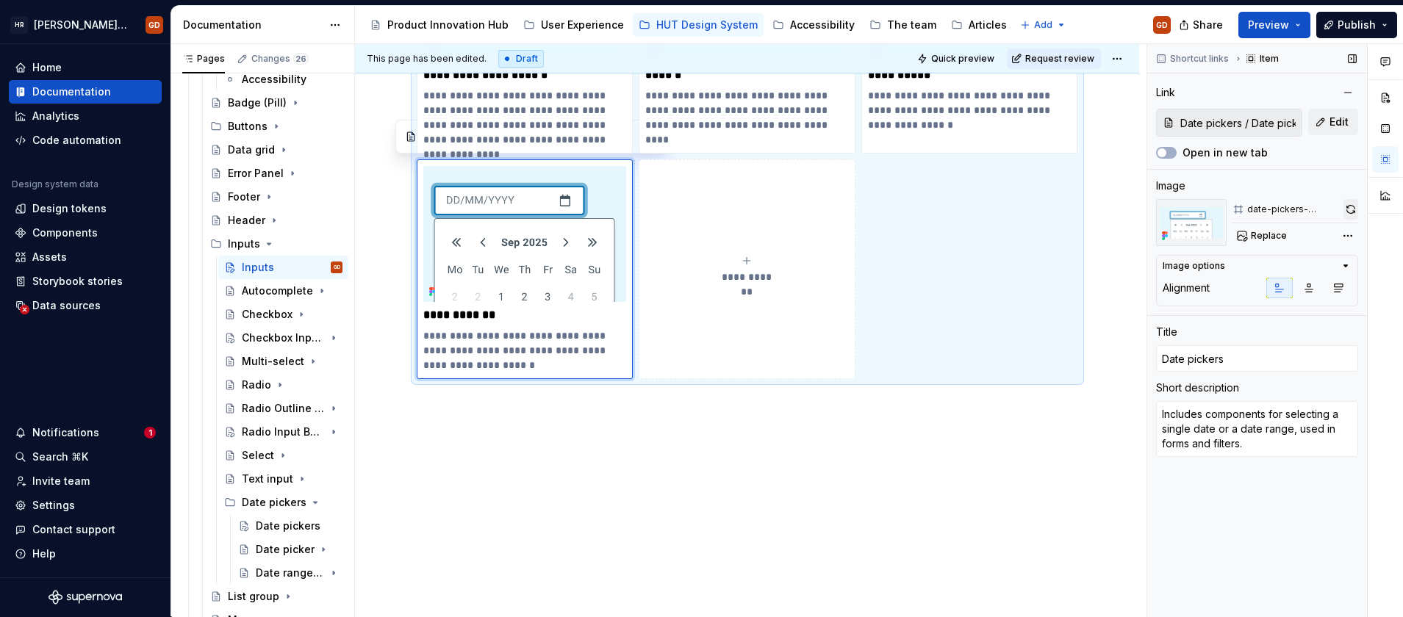
click at [1350, 210] on button "button" at bounding box center [1351, 209] width 15 height 21
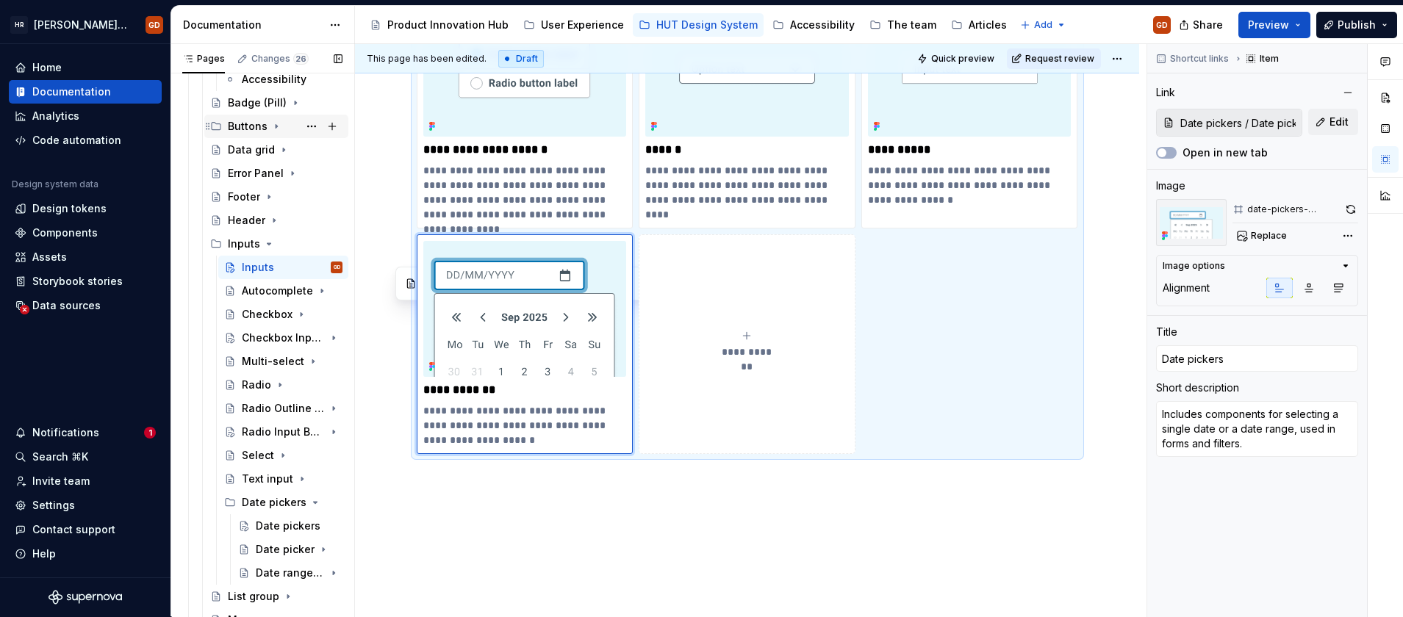
scroll to position [867, 0]
click at [1280, 25] on span "Preview" at bounding box center [1268, 25] width 41 height 15
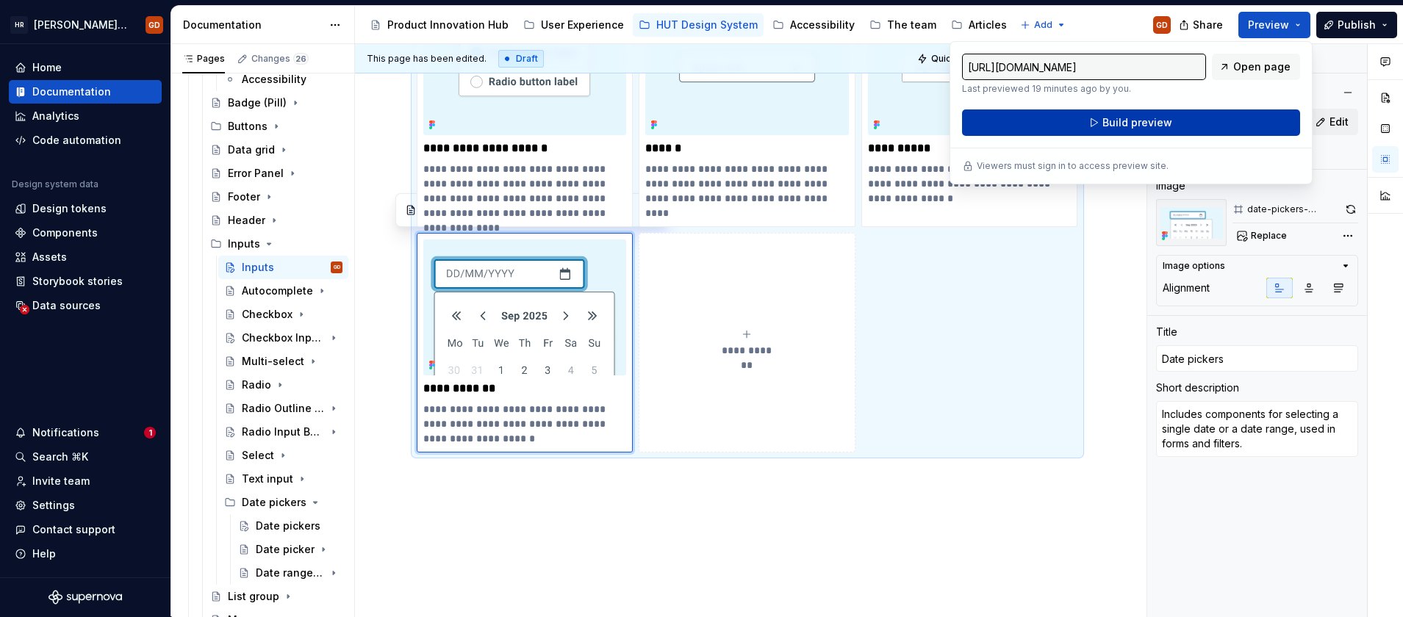
click at [1129, 126] on span "Build preview" at bounding box center [1138, 122] width 70 height 15
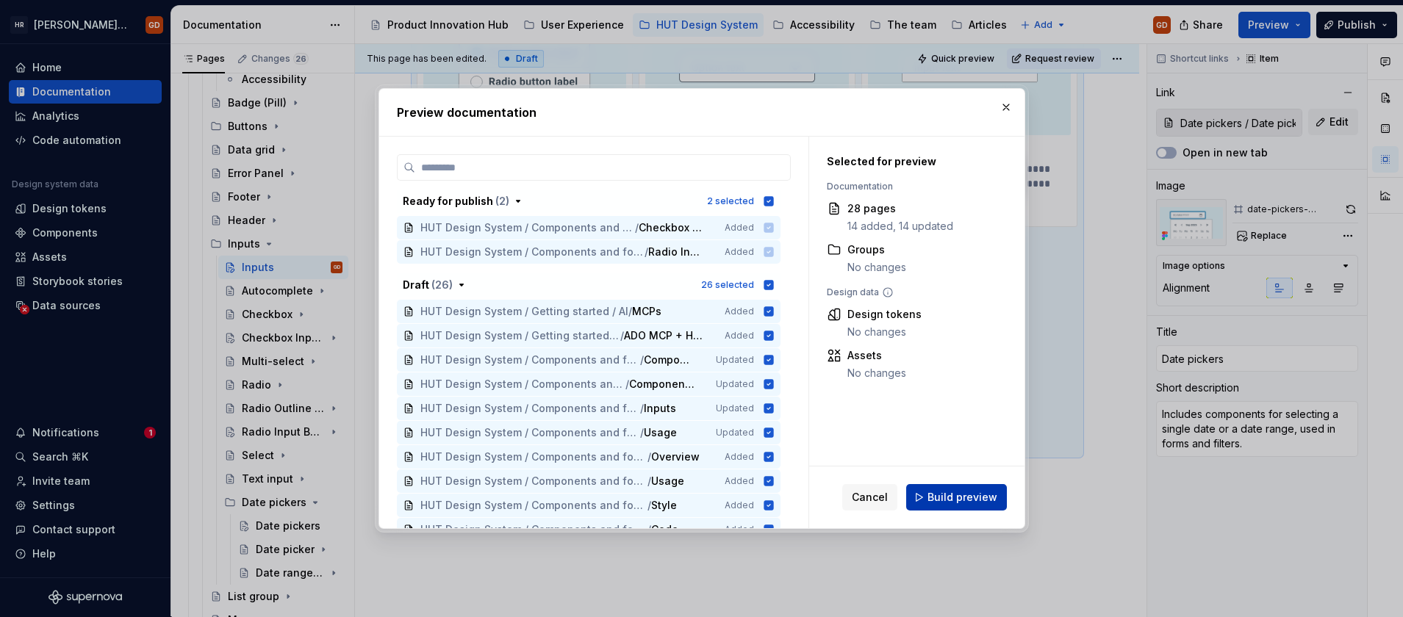
click at [965, 490] on span "Build preview" at bounding box center [963, 497] width 70 height 15
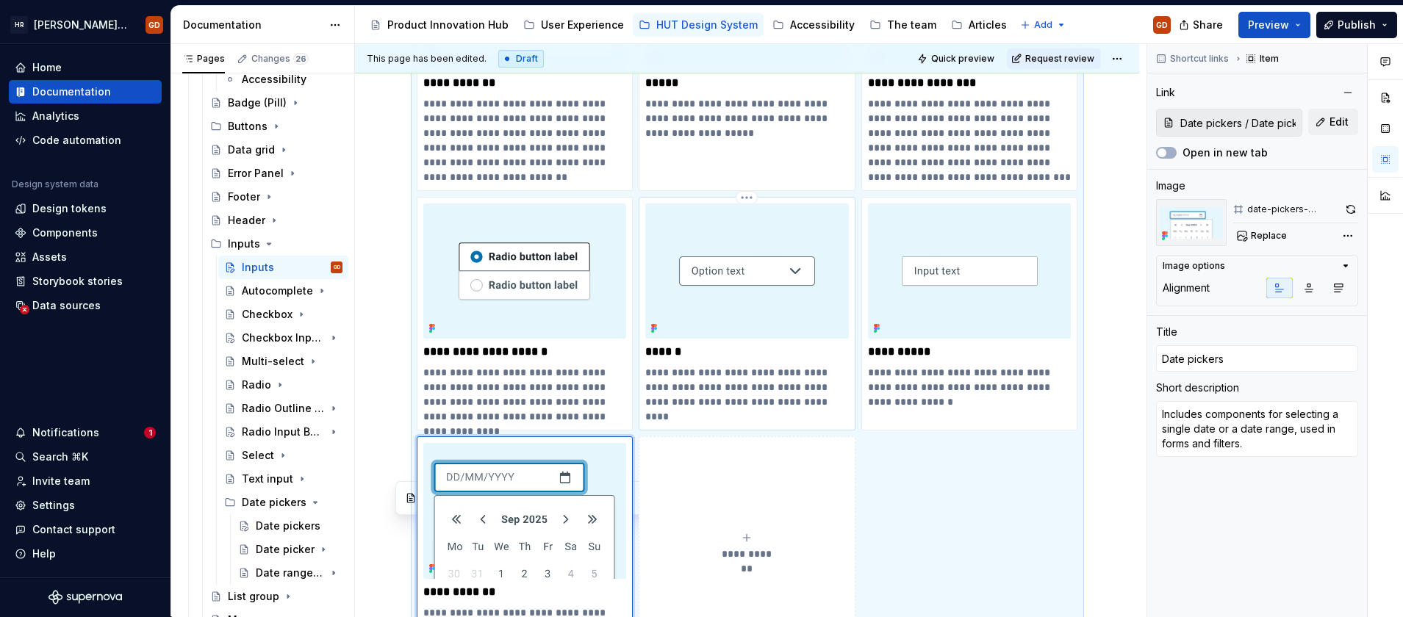
scroll to position [573, 0]
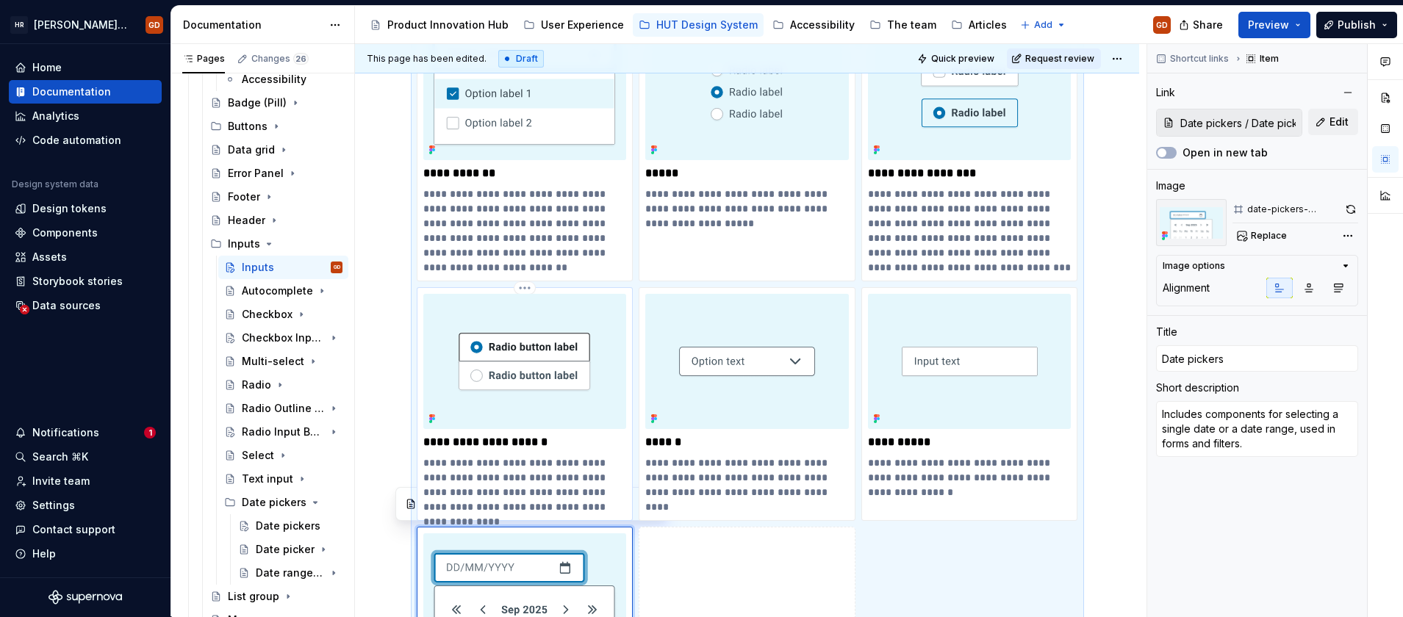
click at [589, 368] on img at bounding box center [525, 361] width 204 height 135
type textarea "*"
type input "Radio Outline Button"
type input "Radio Outline Buttons"
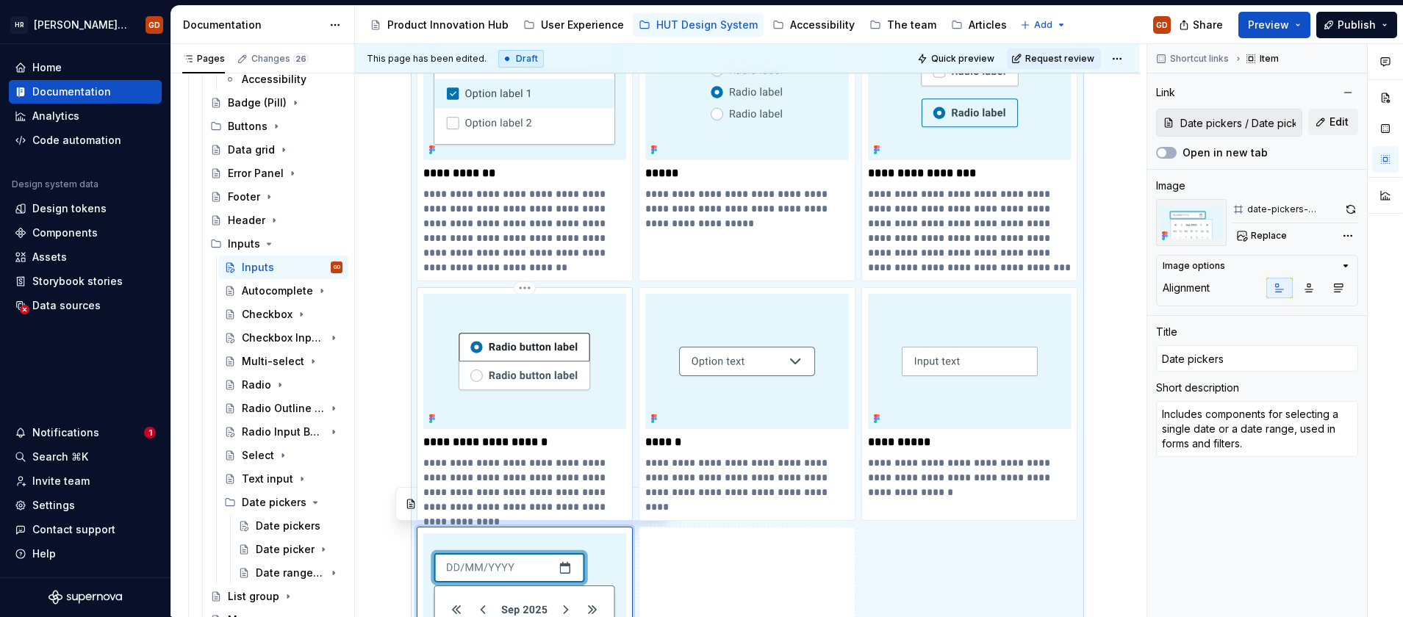
type textarea "A radio outline button is a UI component that allows users to select an option …"
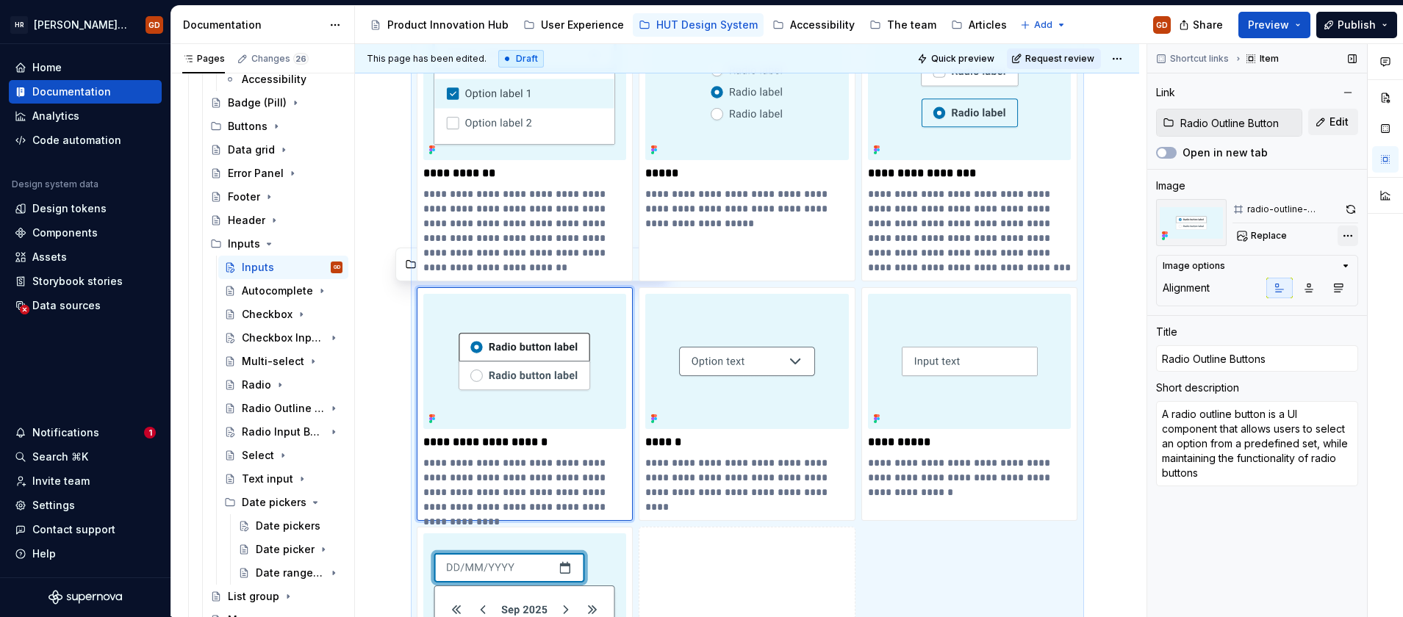
click at [1344, 232] on div "Comments Open comments No comments yet Select ‘Comment’ from the block context …" at bounding box center [1275, 330] width 256 height 573
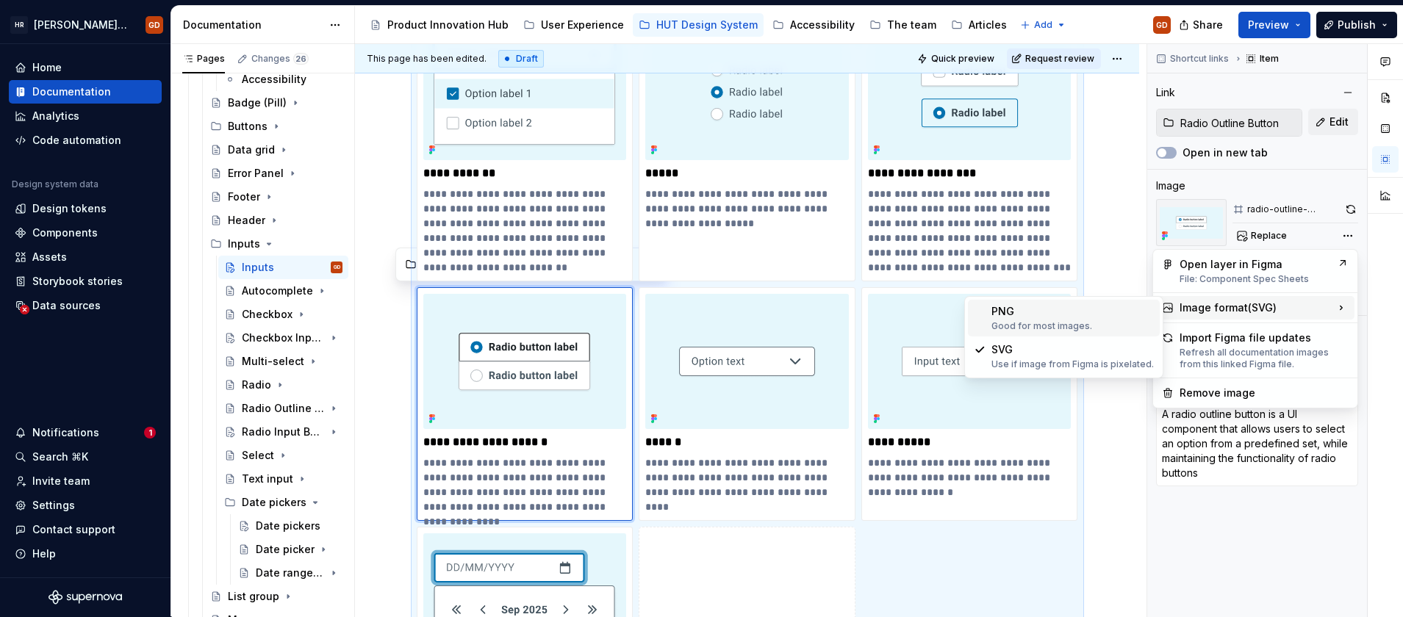
click at [1093, 309] on div "PNG Good for most images." at bounding box center [1073, 318] width 162 height 28
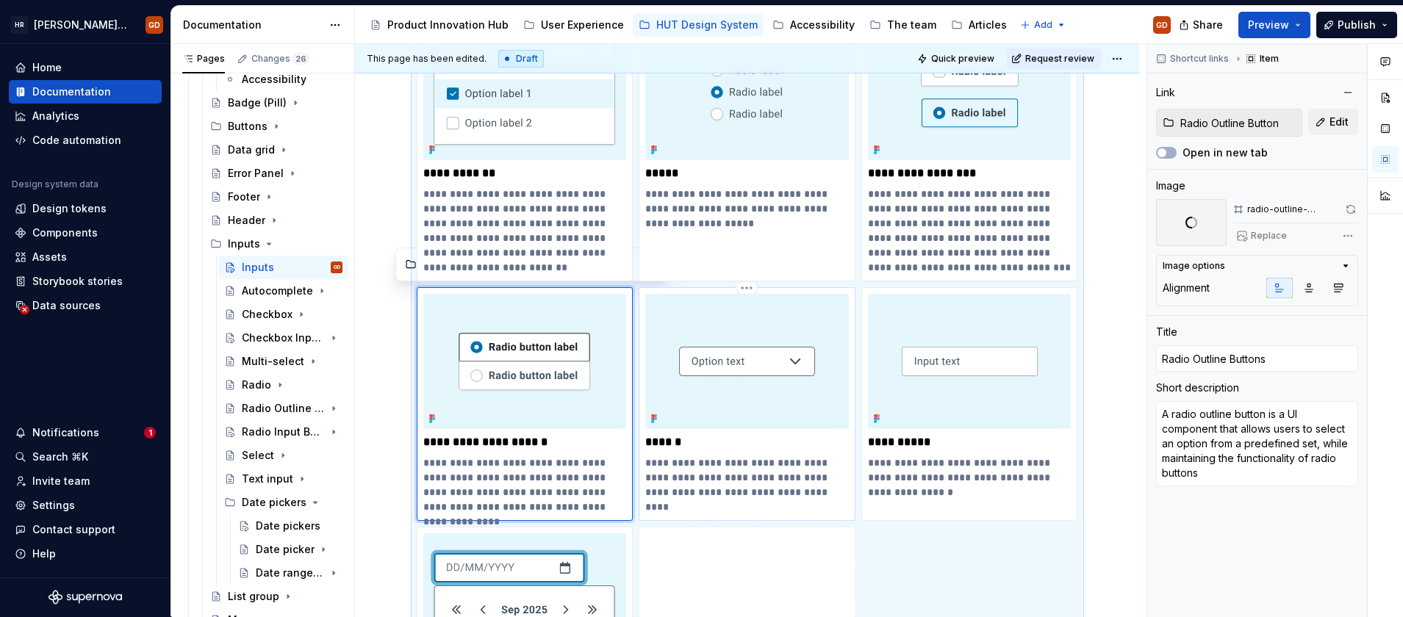
type textarea "*"
type input "Select"
type textarea "A select input component allows users to choose from a predefined list of optio…"
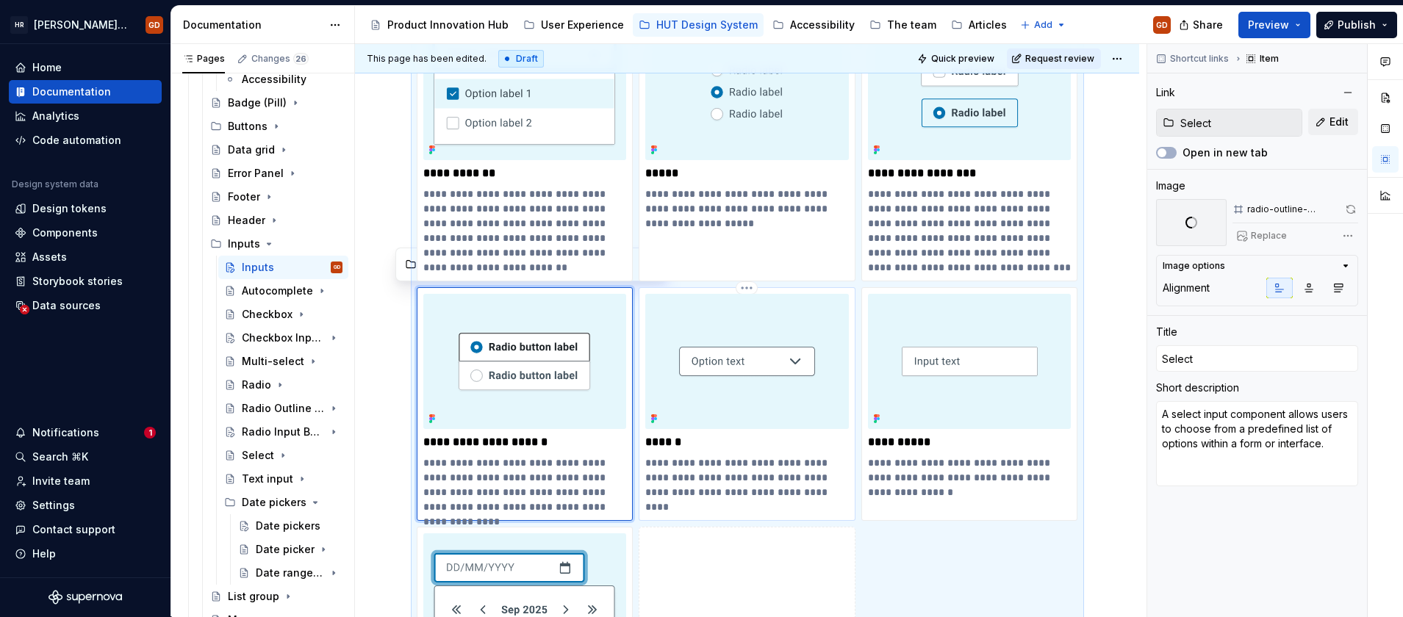
click at [741, 351] on img at bounding box center [747, 361] width 204 height 135
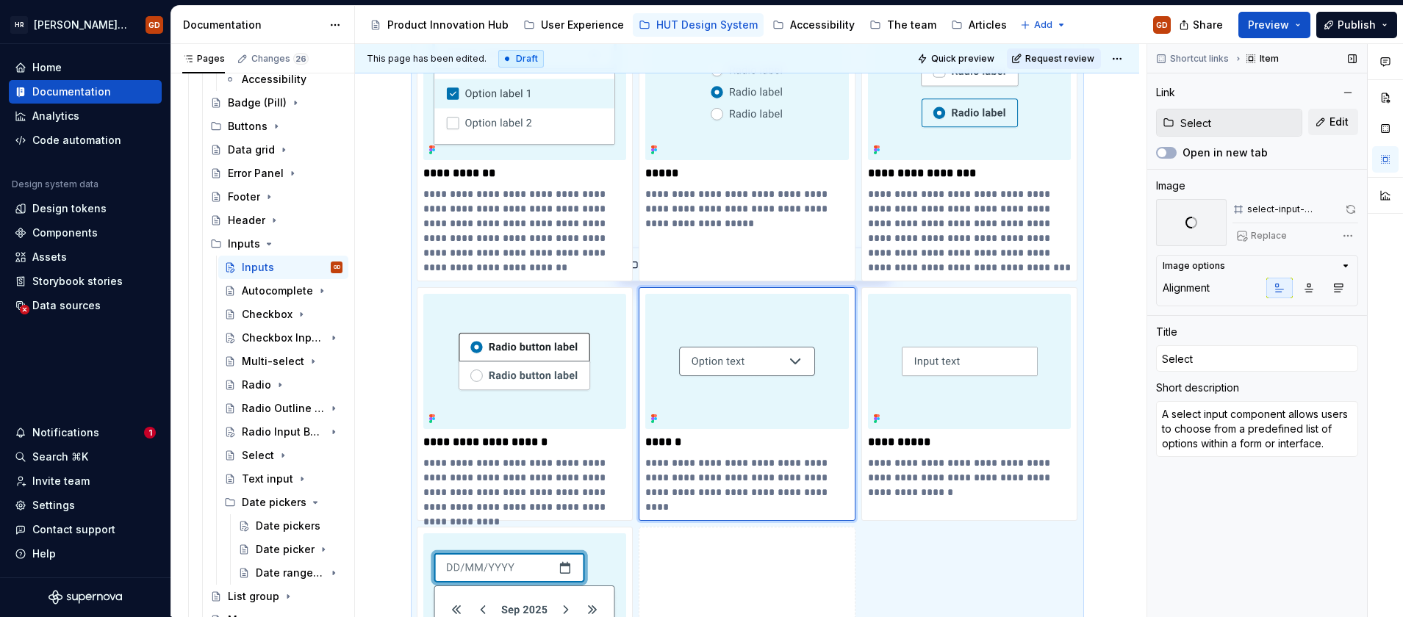
click at [1350, 234] on div "Comments Open comments No comments yet Select ‘Comment’ from the block context …" at bounding box center [1275, 330] width 256 height 573
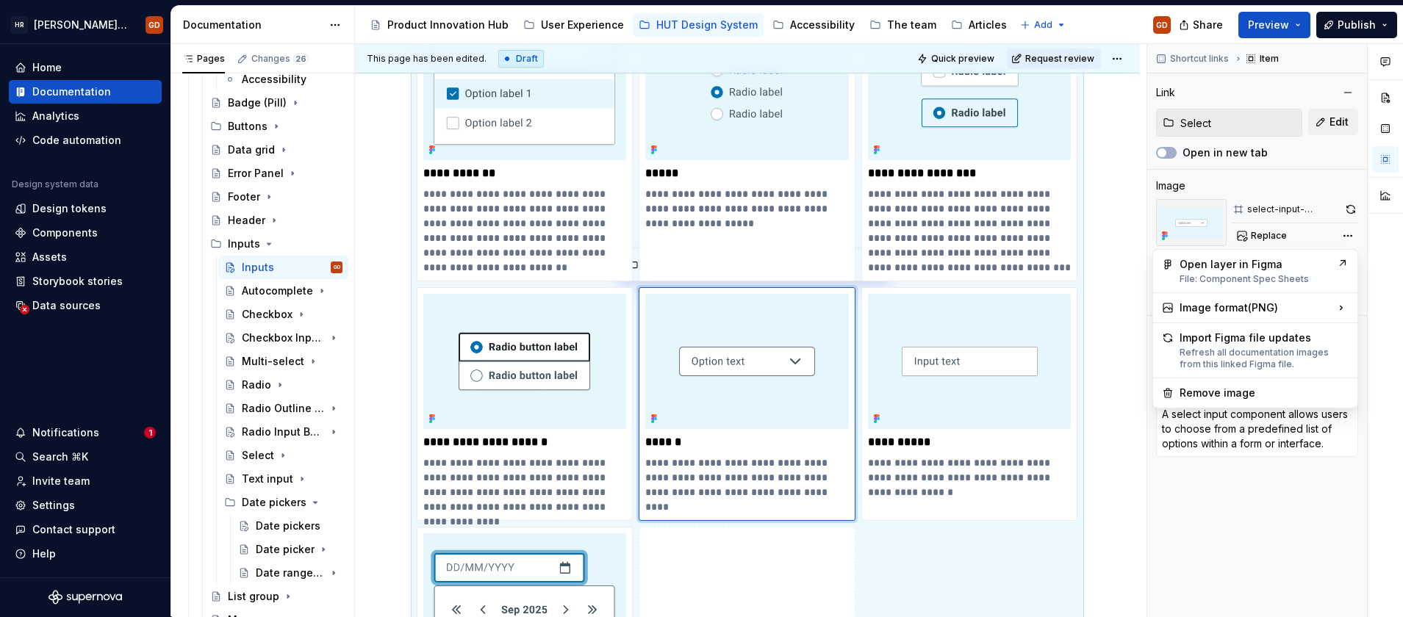
scroll to position [723, 0]
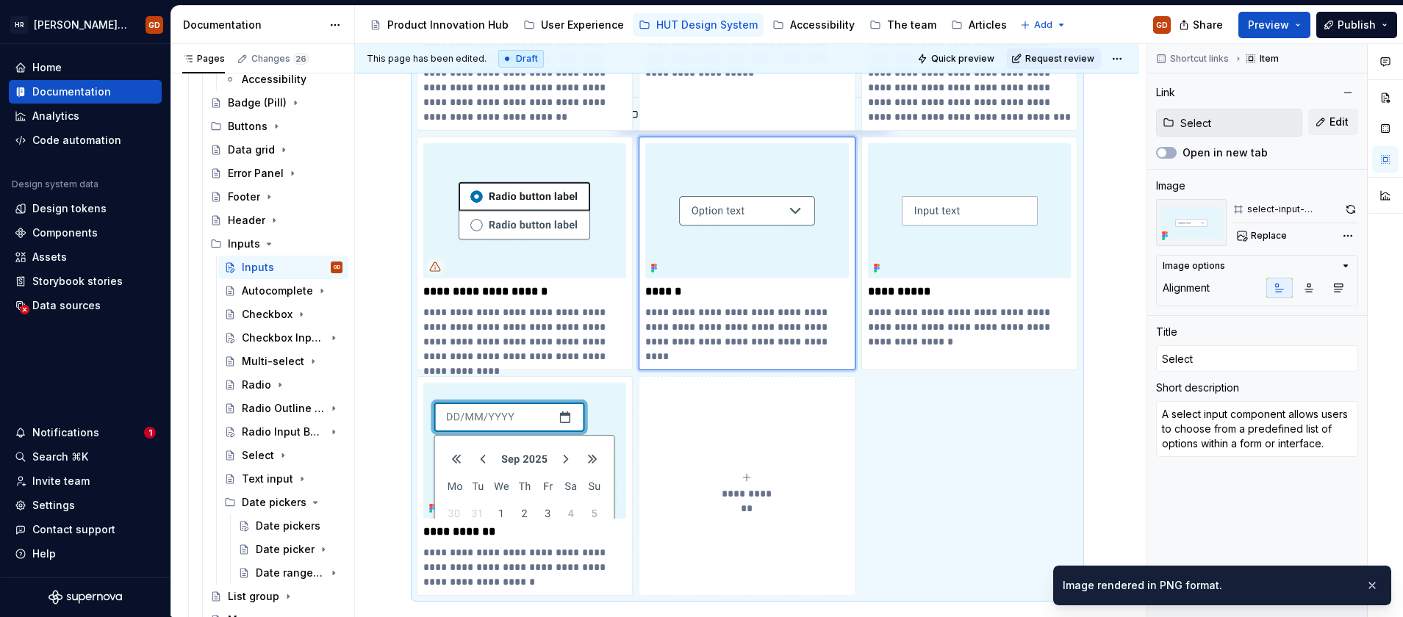
click at [1351, 234] on div "Comments Open comments No comments yet Select ‘Comment’ from the block context …" at bounding box center [1275, 330] width 256 height 573
type textarea "*"
type input "Text input"
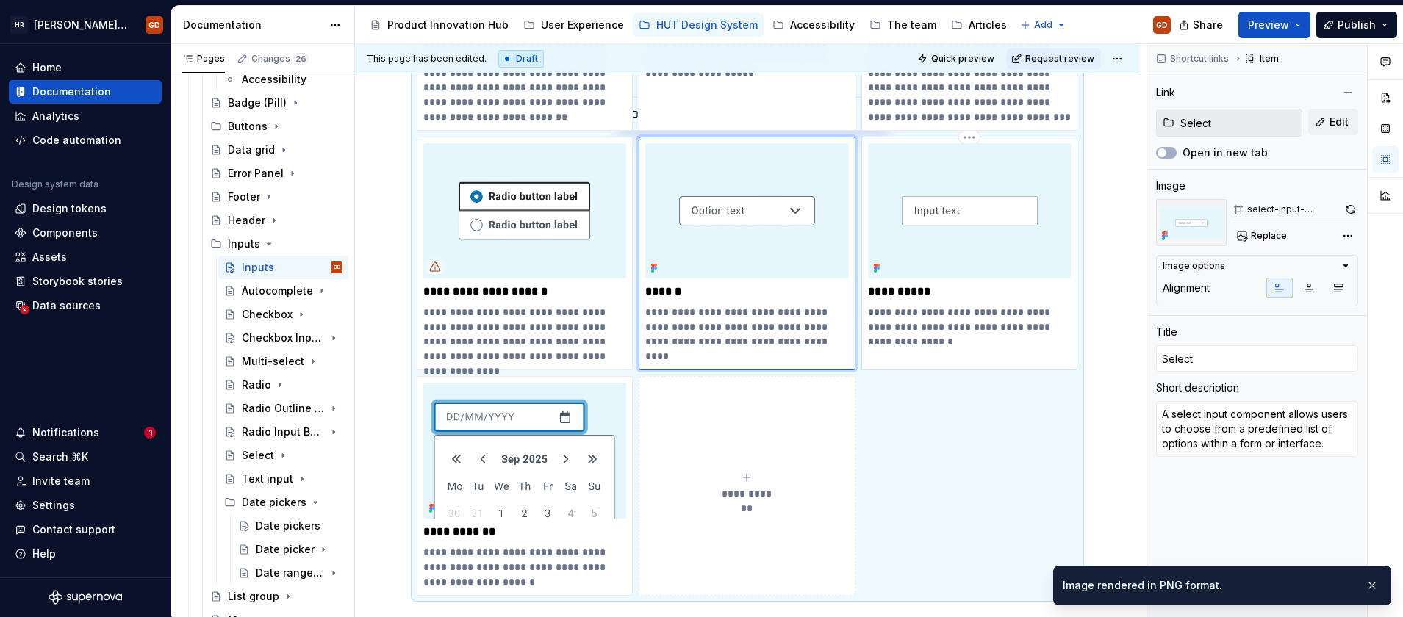
type textarea "A text input component allows users to enter and edit text within a form or int…"
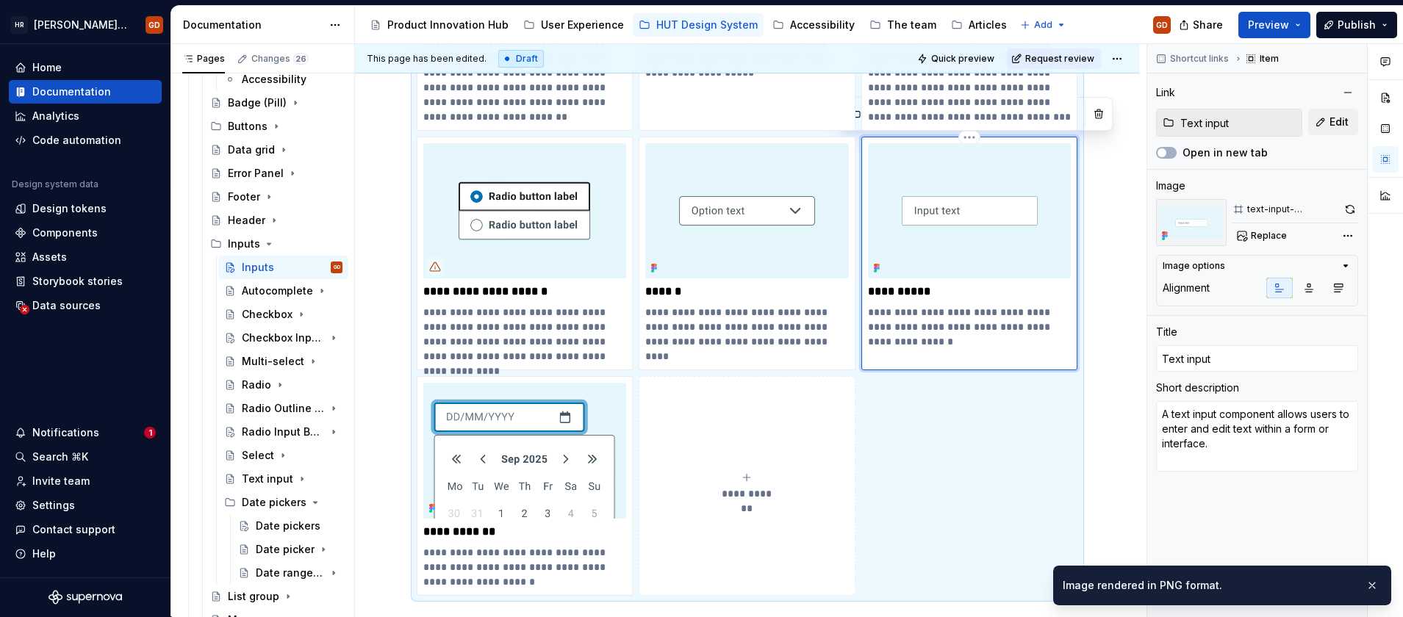
click at [943, 228] on img at bounding box center [970, 210] width 204 height 135
click at [1349, 235] on div "Comments Open comments No comments yet Select ‘Comment’ from the block context …" at bounding box center [1275, 330] width 256 height 573
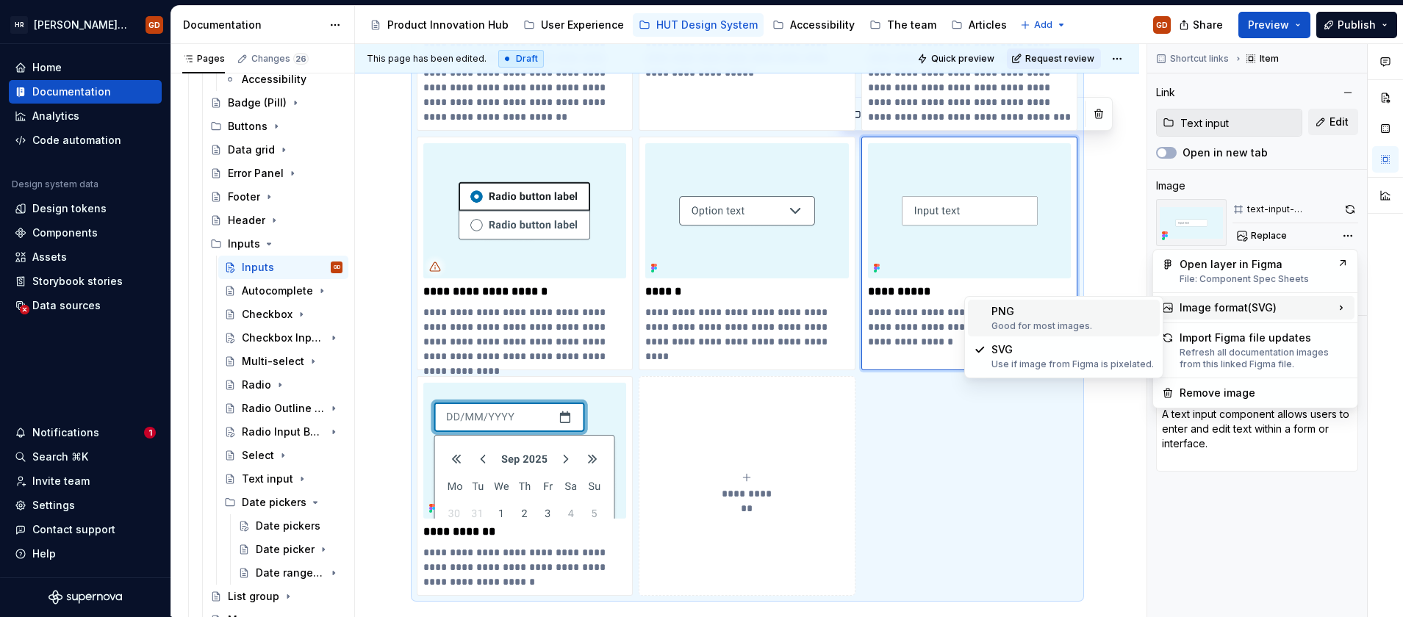
click at [1069, 320] on div "Good for most images." at bounding box center [1073, 326] width 162 height 12
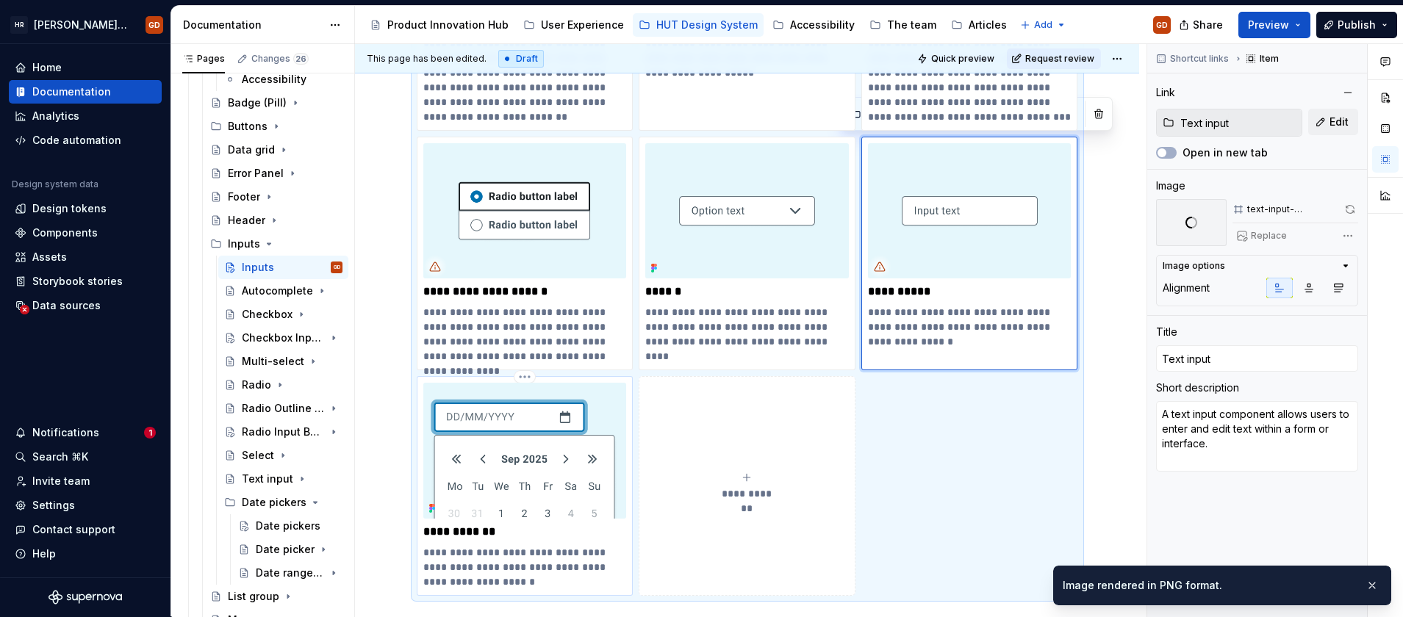
type textarea "*"
type input "Date pickers / Date pickers"
type input "Date pickers"
type textarea "Includes components for selecting a single date or a date range, used in forms …"
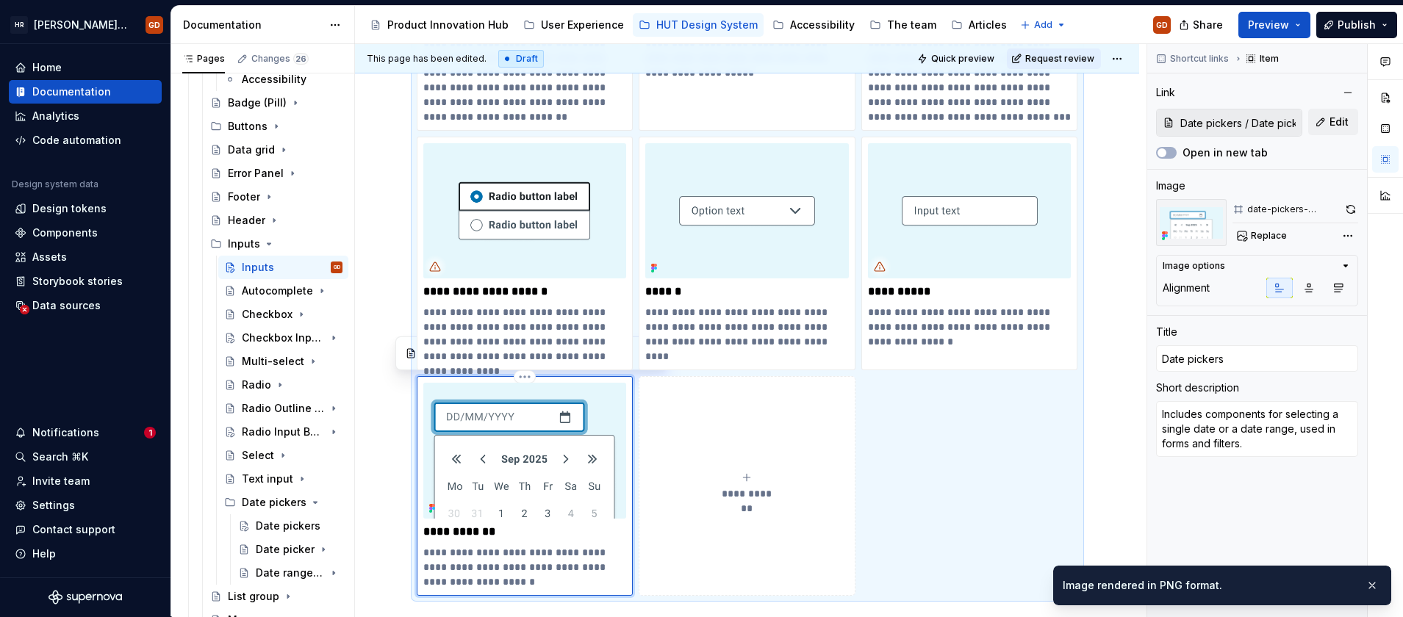
click at [562, 465] on img at bounding box center [525, 450] width 204 height 135
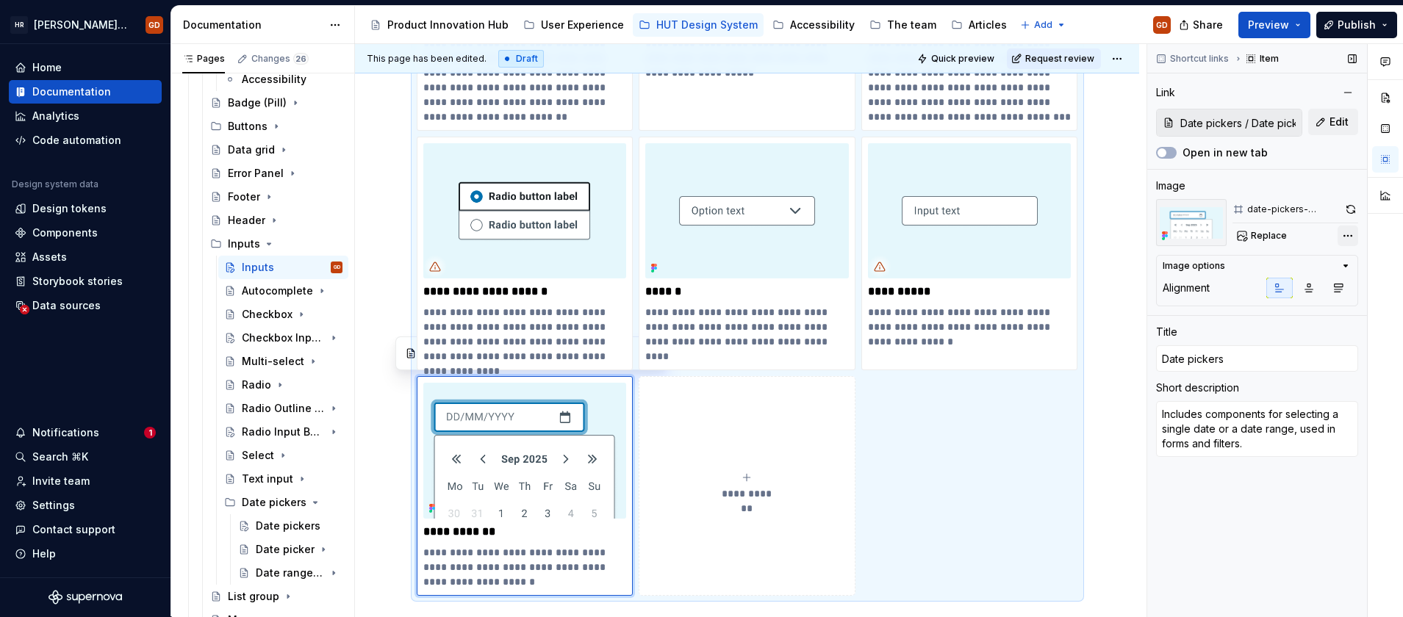
click at [1348, 239] on div "Comments Open comments No comments yet Select ‘Comment’ from the block context …" at bounding box center [1275, 330] width 256 height 573
click at [1096, 232] on html "HR Hymans UI Toolkit (HUT) GD Home Documentation Analytics Code automation Desi…" at bounding box center [701, 308] width 1403 height 617
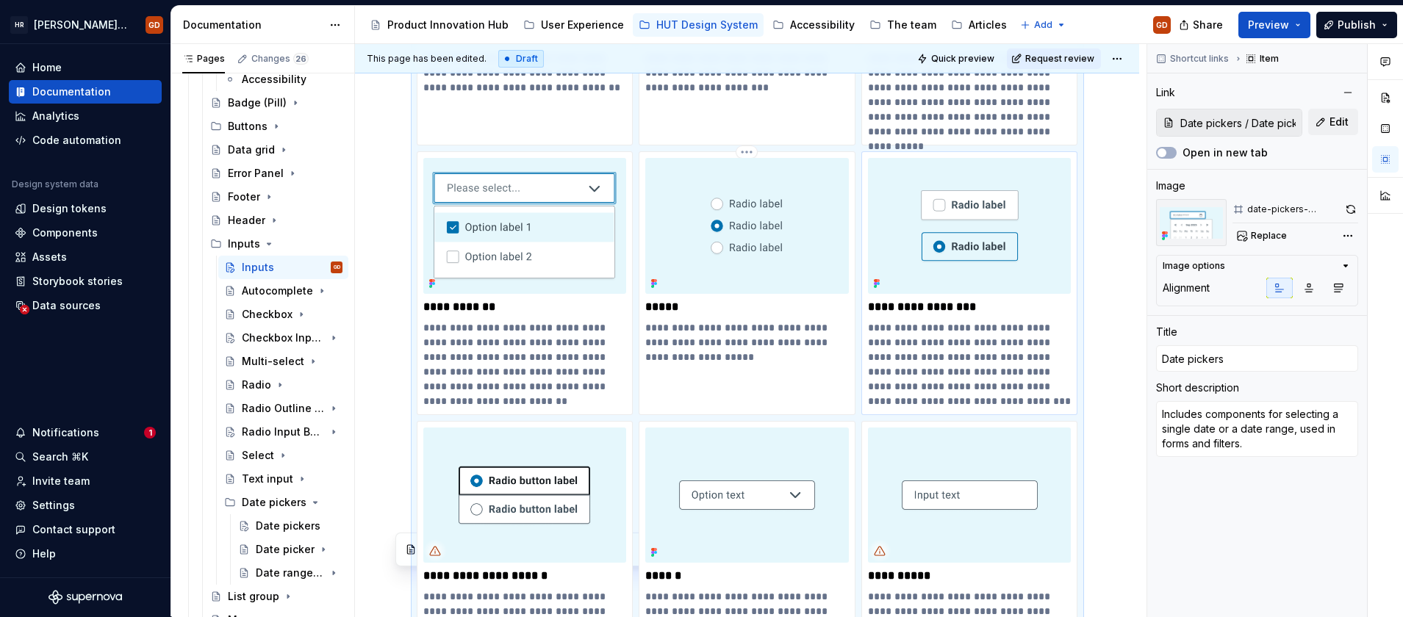
scroll to position [429, 0]
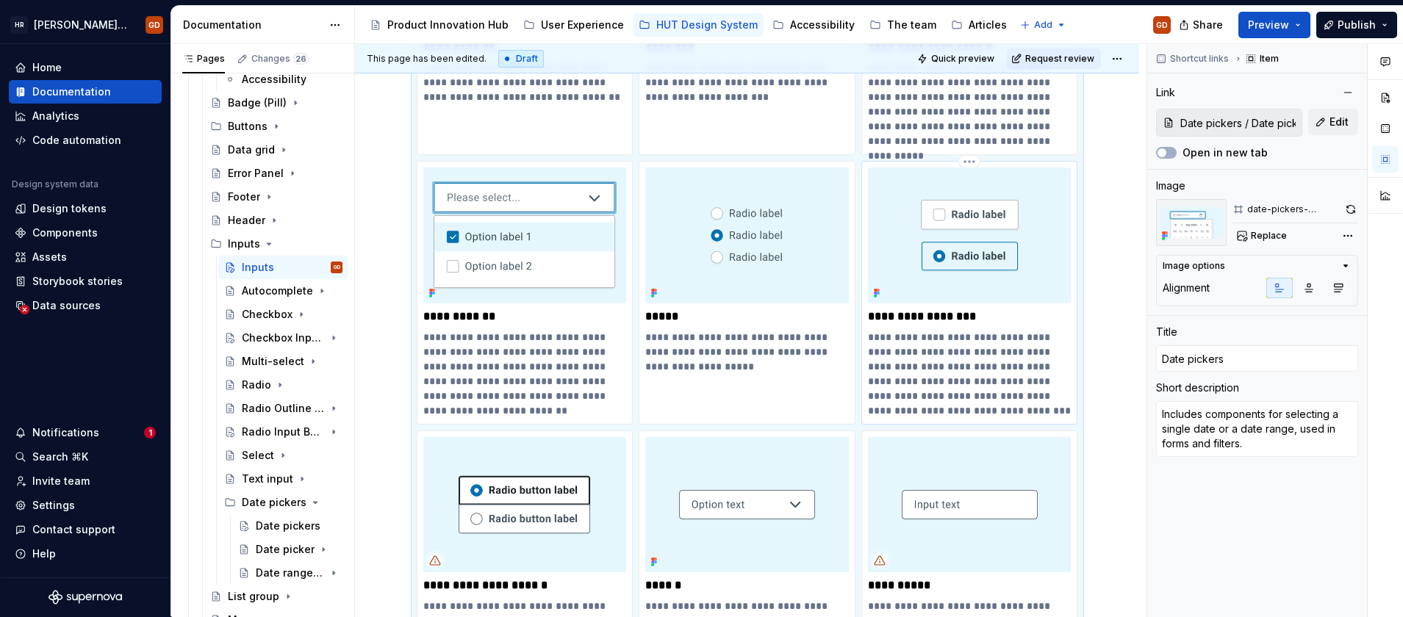
type textarea "*"
type input "Radio Input Button"
type textarea "A radio input button is an interactive form element that allows users to select…"
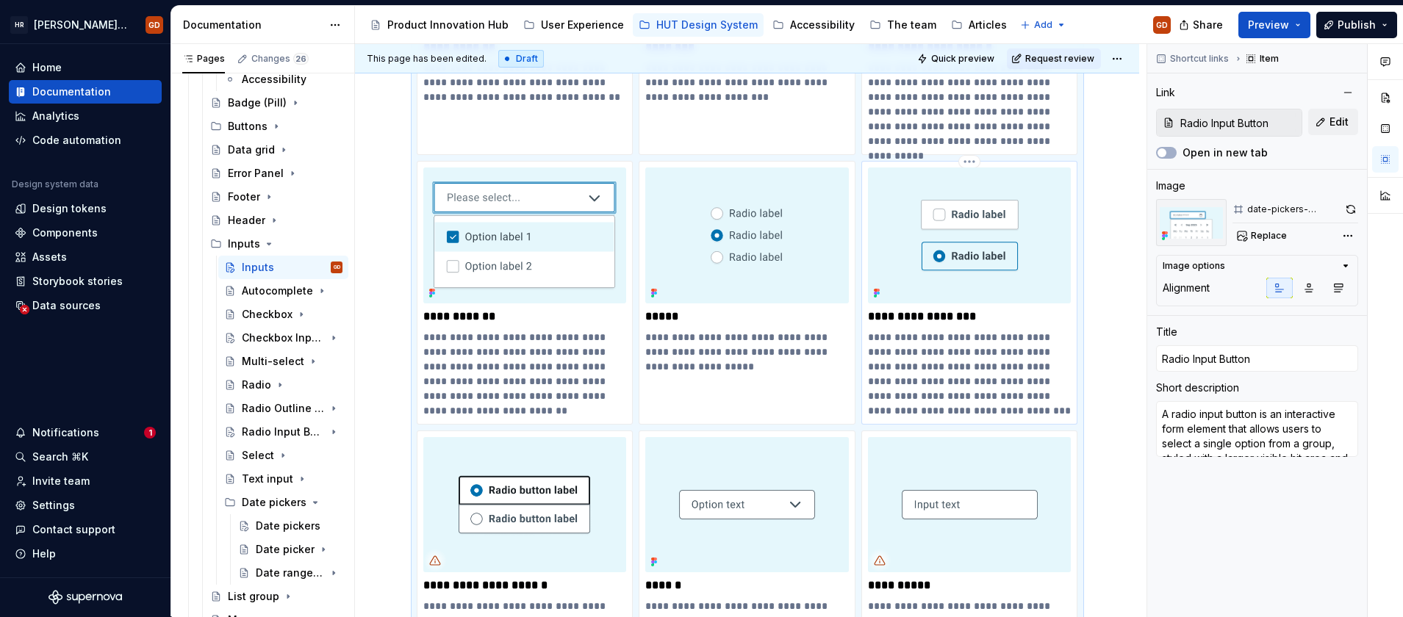
click at [980, 240] on img at bounding box center [970, 235] width 204 height 135
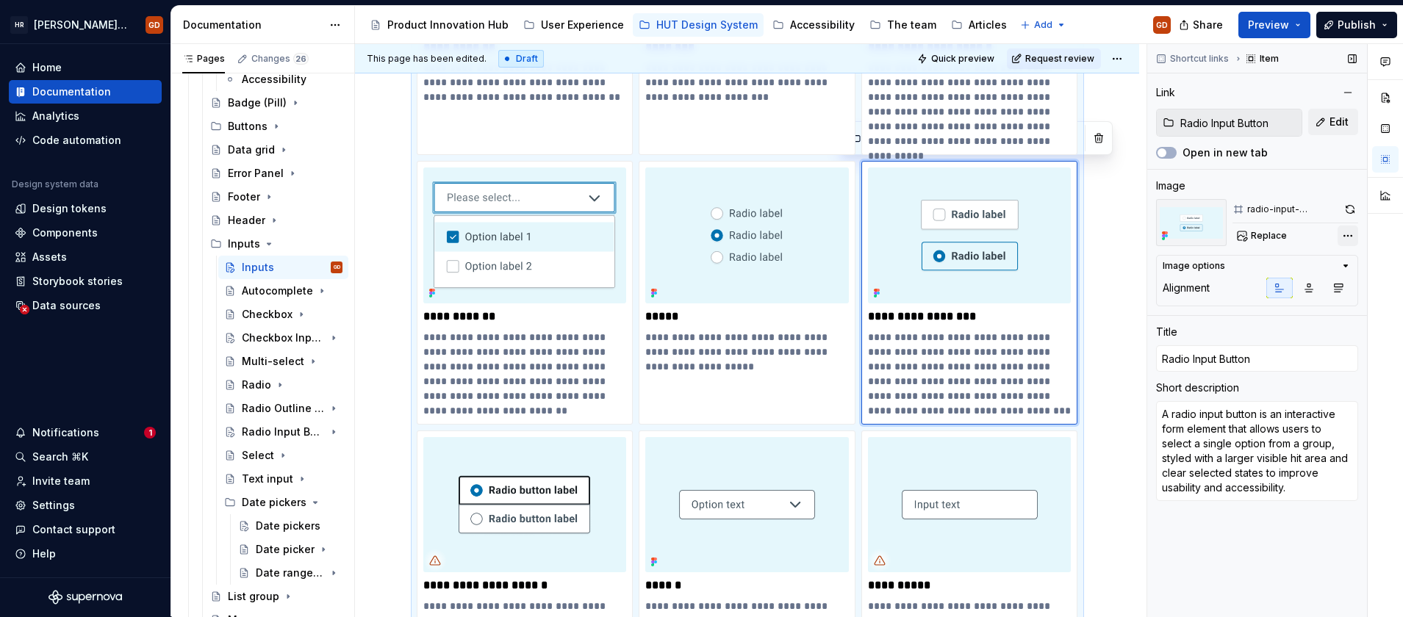
click at [1346, 236] on div "Comments Open comments No comments yet Select ‘Comment’ from the block context …" at bounding box center [1275, 330] width 256 height 573
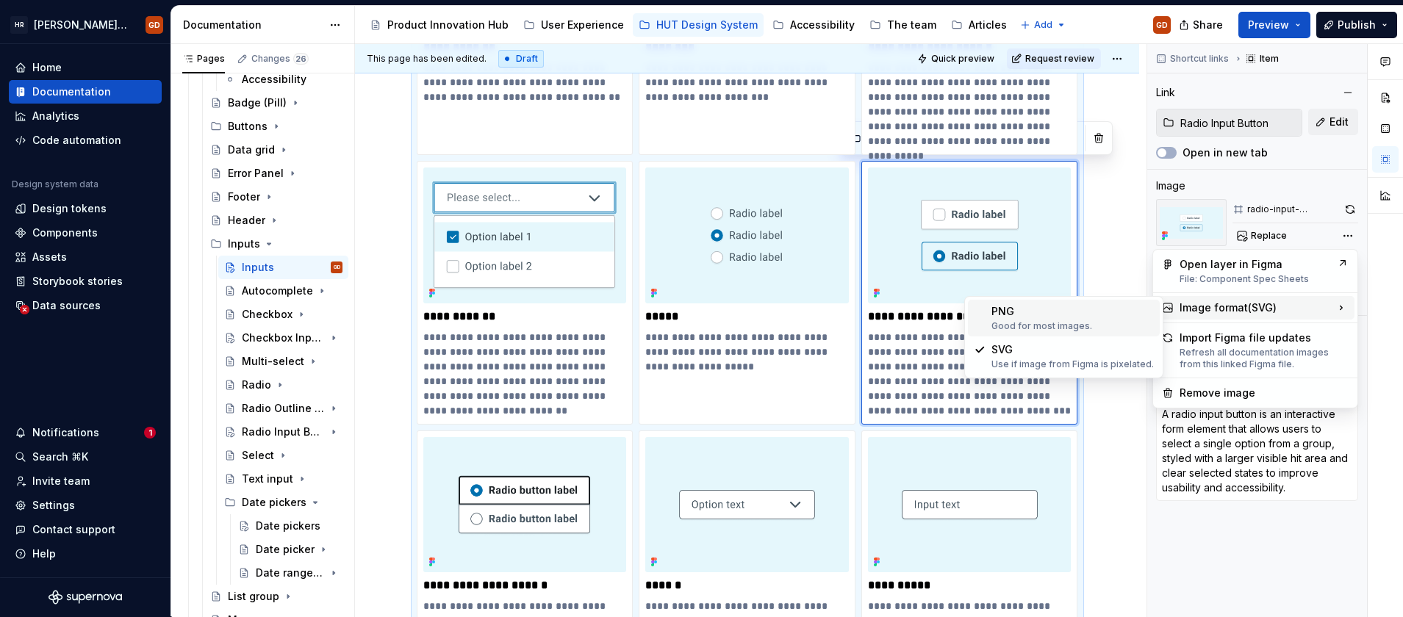
click at [1045, 319] on div "PNG Good for most images." at bounding box center [1073, 318] width 162 height 28
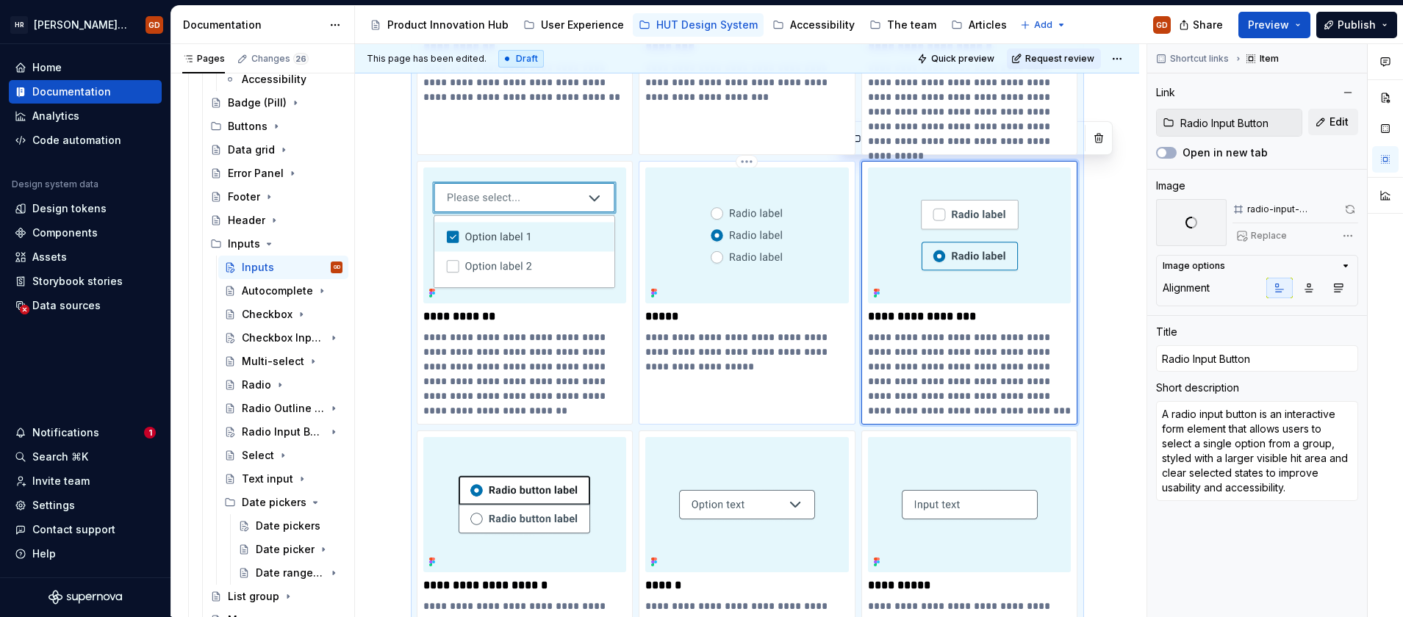
type textarea "*"
type input "Radio"
type textarea "A radio component allows users to select a single option from a predefined set …"
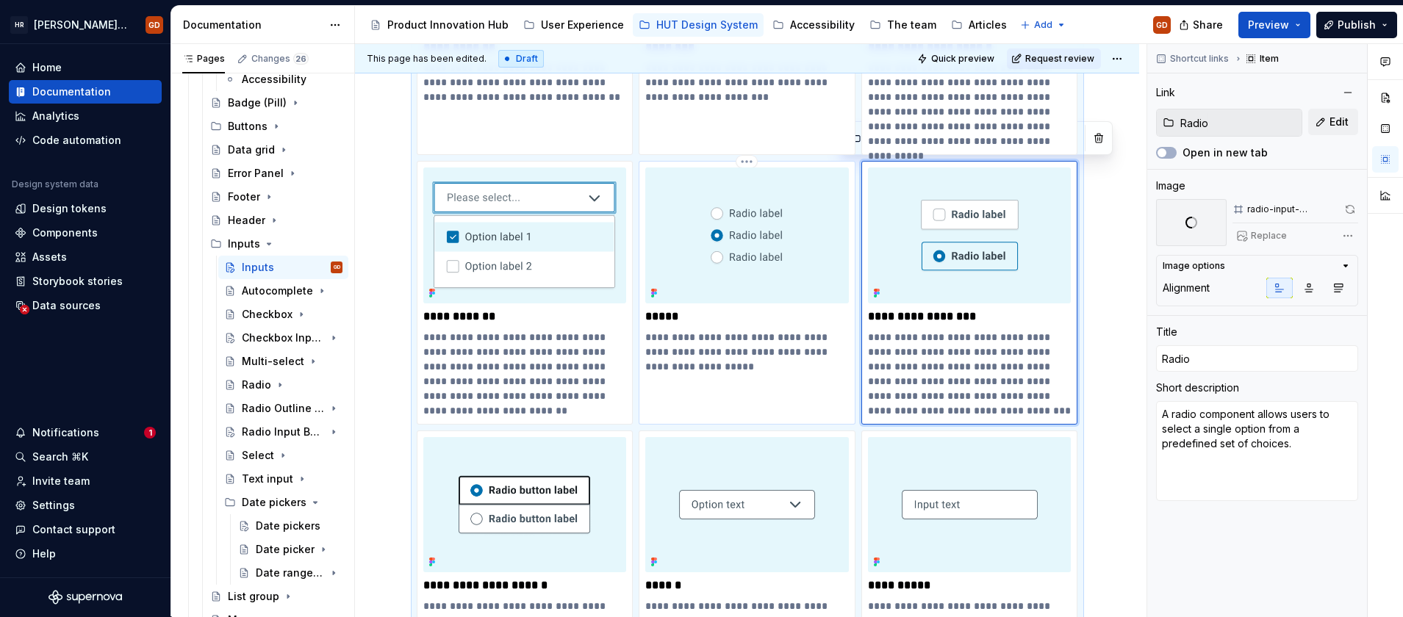
click at [731, 239] on img at bounding box center [747, 235] width 204 height 135
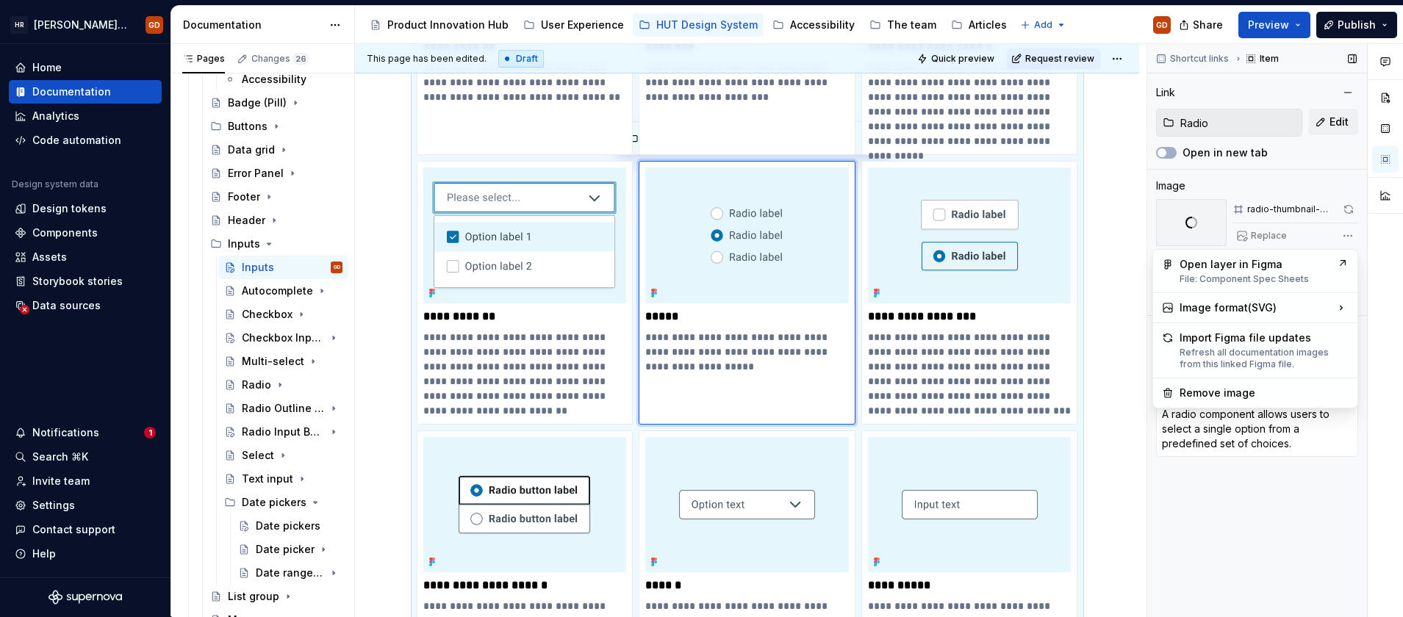
click at [1349, 232] on div "Comments Open comments No comments yet Select ‘Comment’ from the block context …" at bounding box center [1275, 330] width 256 height 573
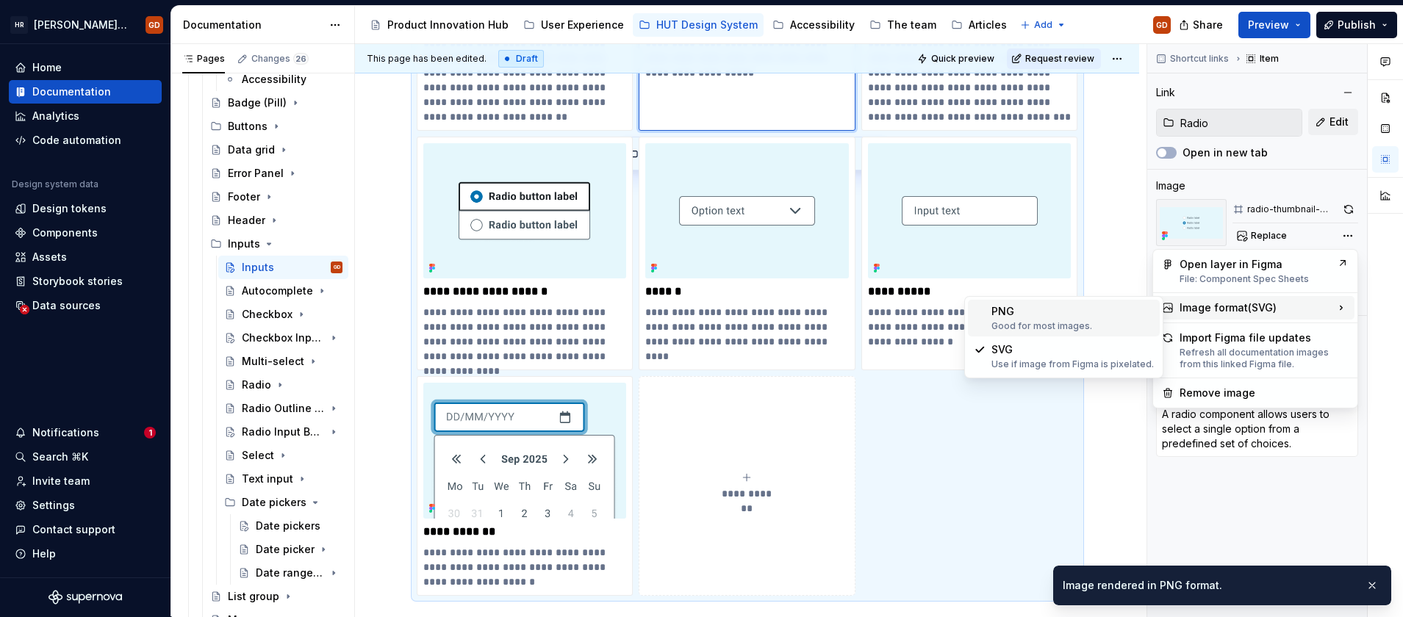
click at [1070, 310] on div "PNG Good for most images." at bounding box center [1073, 318] width 162 height 28
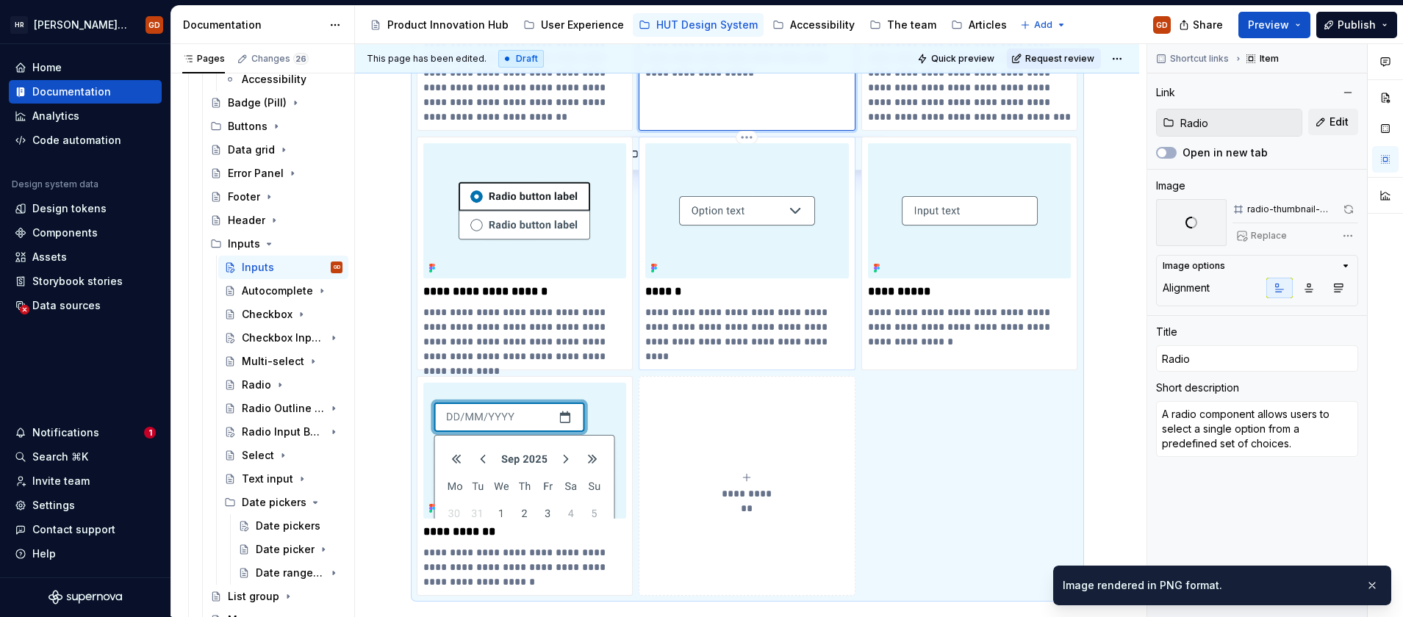
type textarea "*"
type input "Select"
type textarea "A select input component allows users to choose from a predefined list of optio…"
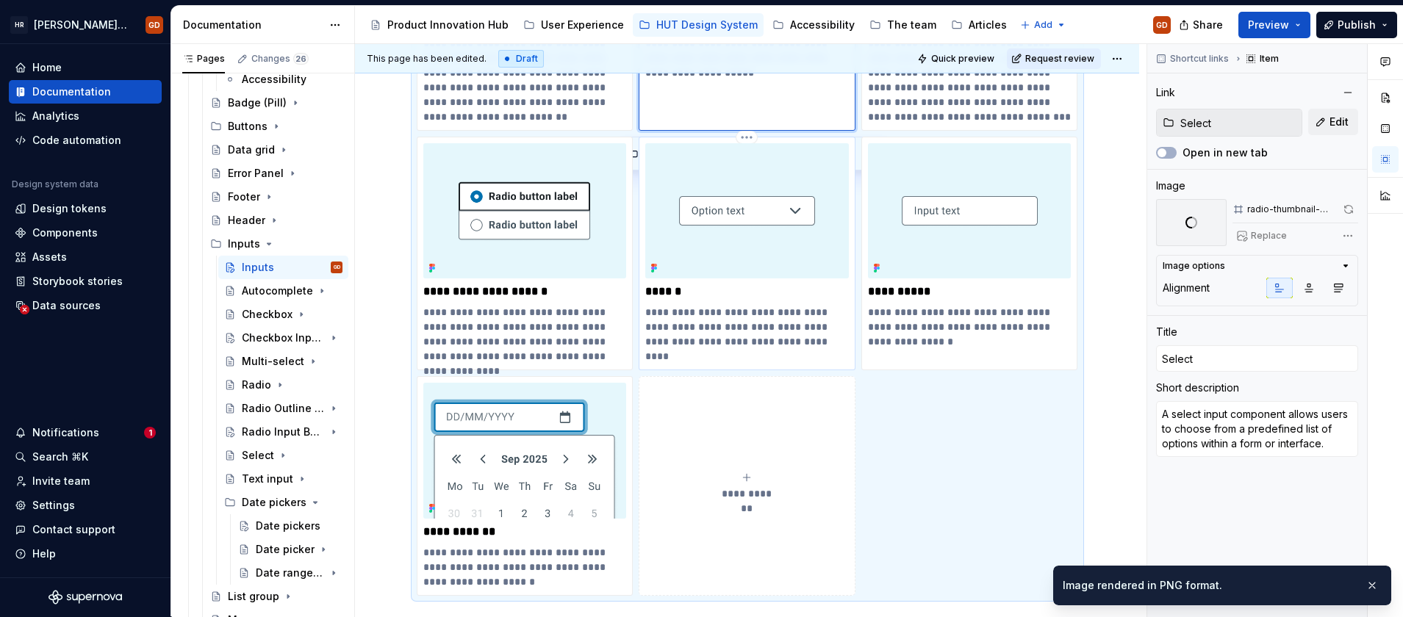
click at [772, 242] on img at bounding box center [747, 210] width 204 height 135
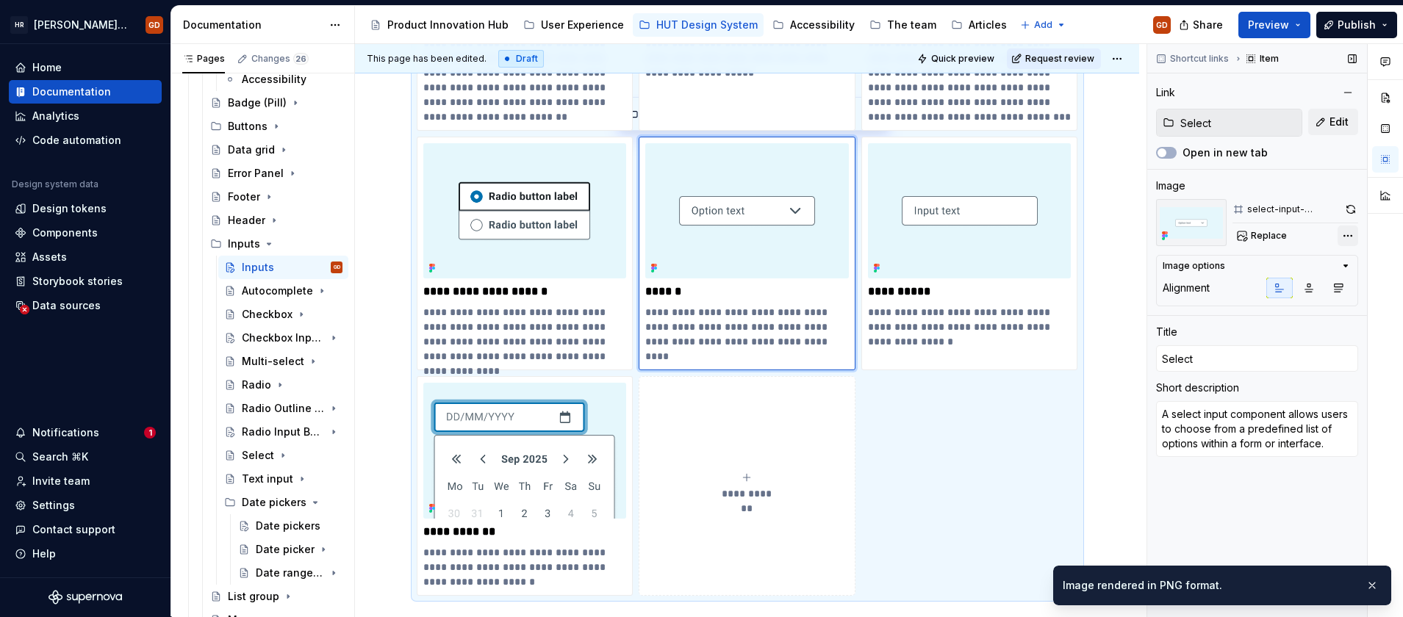
click at [1350, 232] on div "Comments Open comments No comments yet Select ‘Comment’ from the block context …" at bounding box center [1275, 330] width 256 height 573
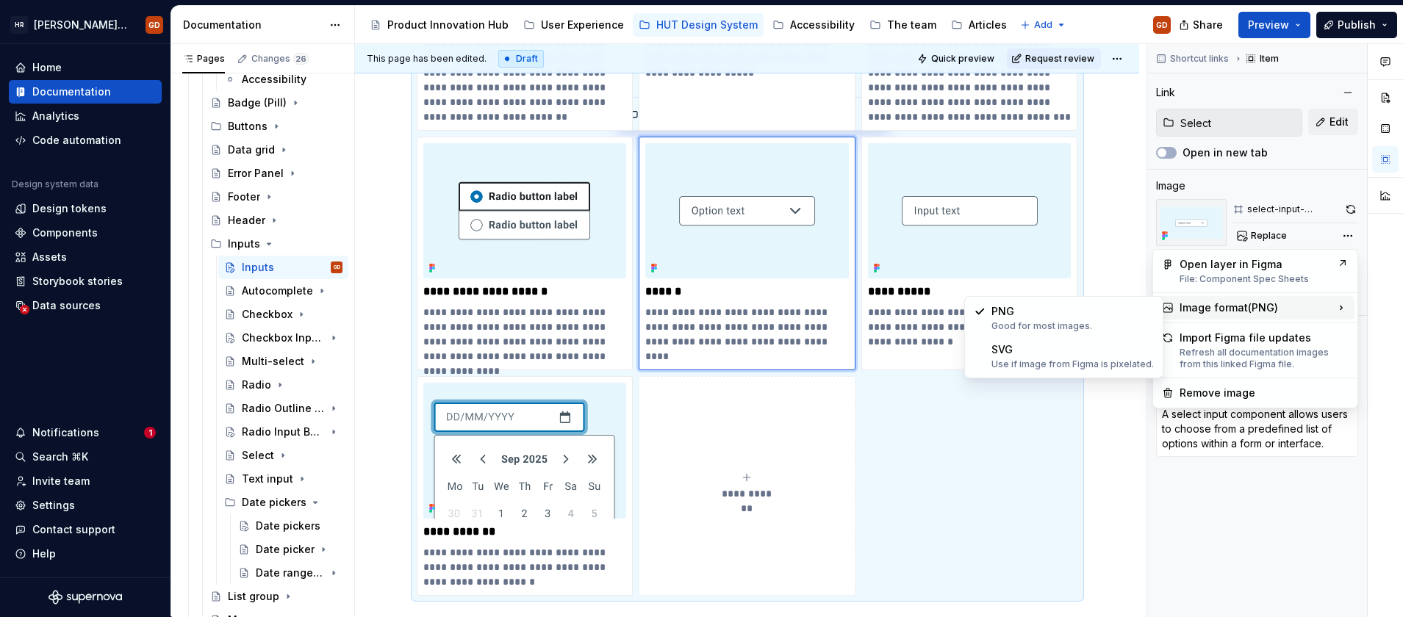
click at [456, 257] on html "HR Hymans UI Toolkit (HUT) GD Home Documentation Analytics Code automation Desi…" at bounding box center [701, 308] width 1403 height 617
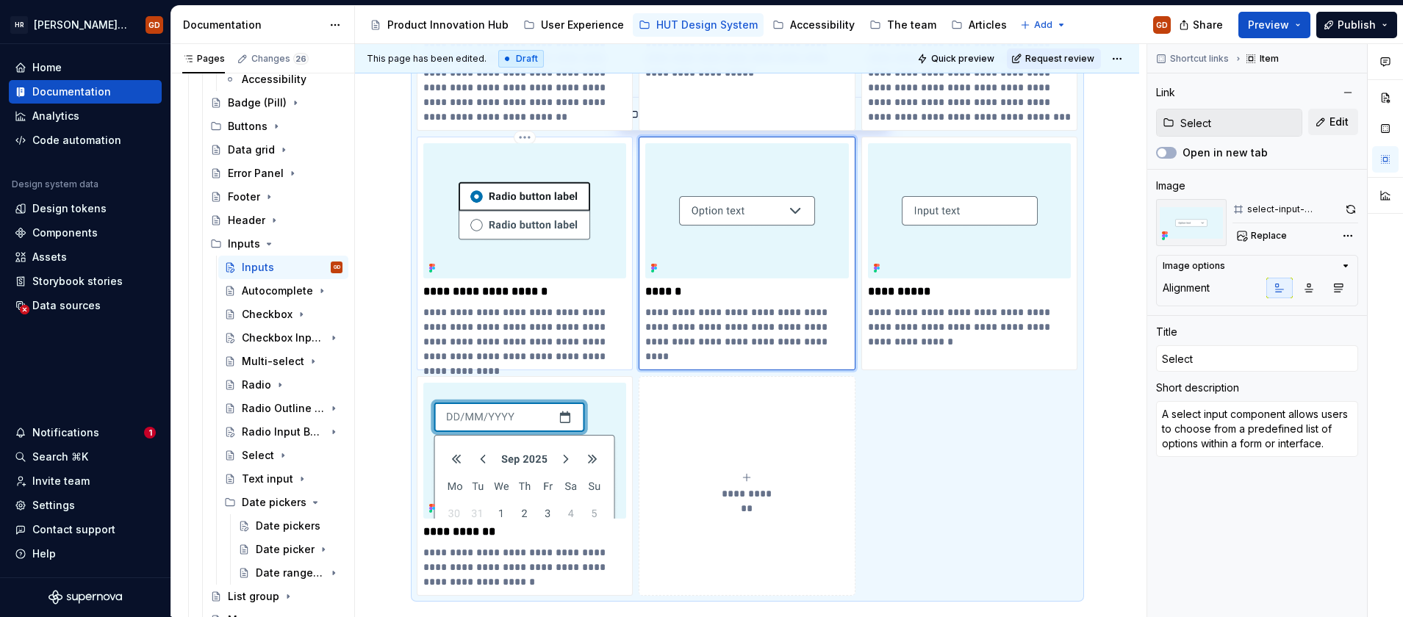
type textarea "*"
type input "Radio Outline Button"
type input "Radio Outline Buttons"
type textarea "A radio outline button is a UI component that allows users to select an option …"
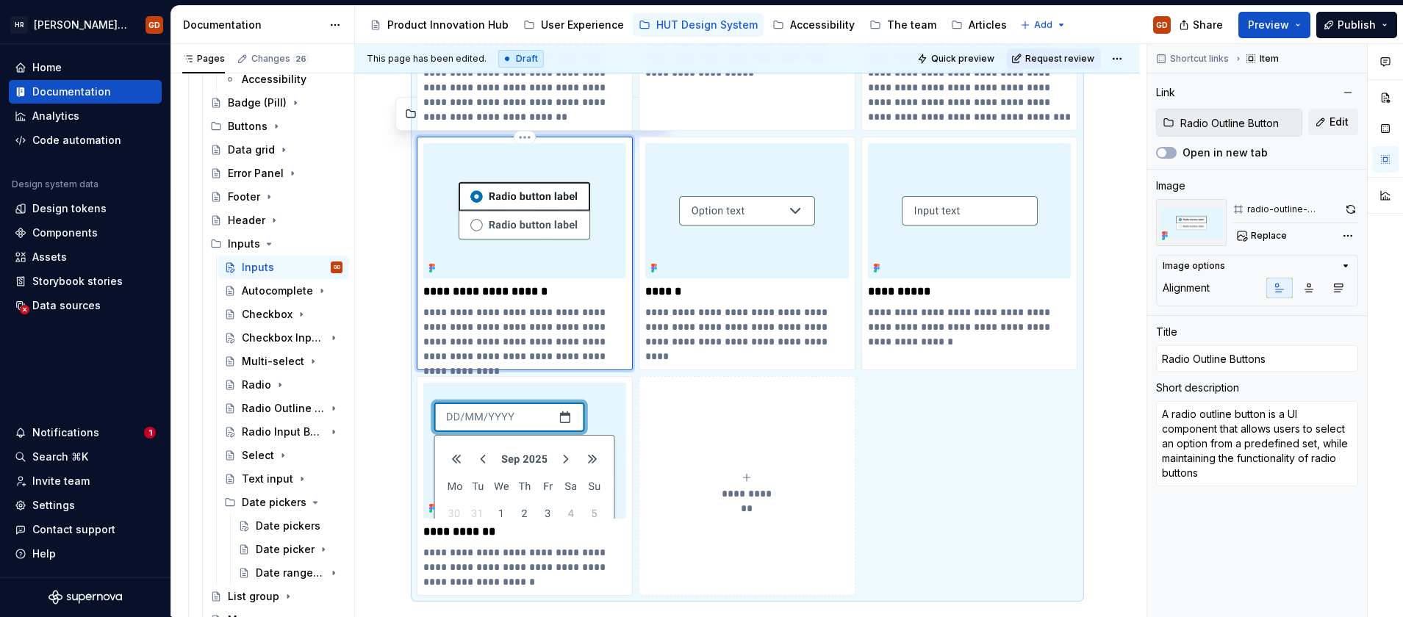
click at [524, 207] on img at bounding box center [525, 210] width 204 height 135
click at [1351, 238] on div "Comments Open comments No comments yet Select ‘Comment’ from the block context …" at bounding box center [1275, 330] width 256 height 573
click at [955, 216] on html "HR Hymans UI Toolkit (HUT) GD Home Documentation Analytics Code automation Desi…" at bounding box center [701, 308] width 1403 height 617
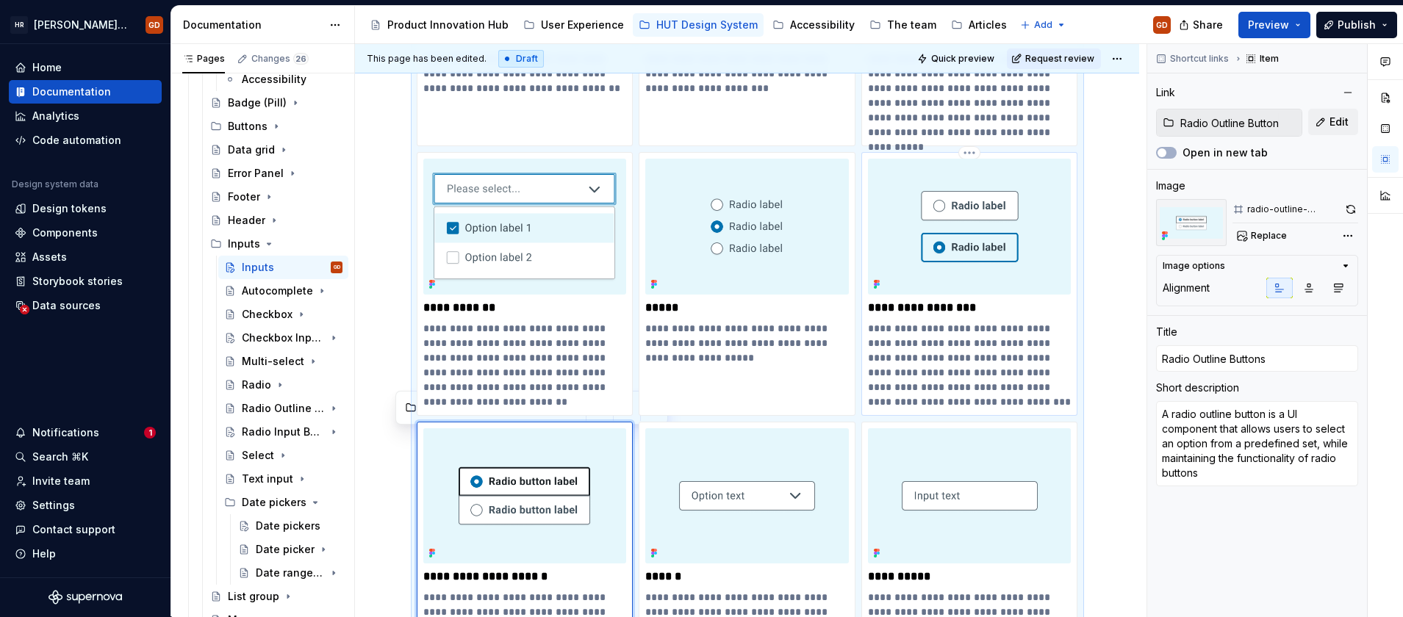
scroll to position [429, 0]
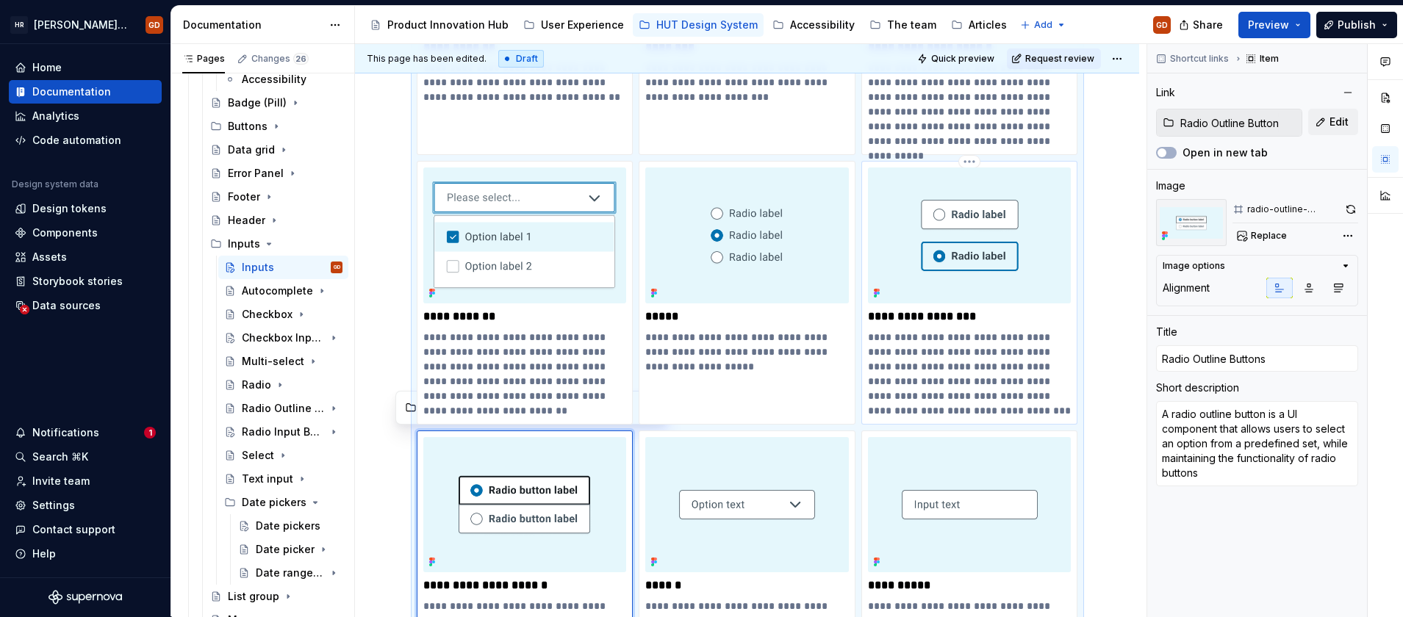
type textarea "*"
type input "Radio Input Button"
type textarea "A radio input button is an interactive form element that allows users to select…"
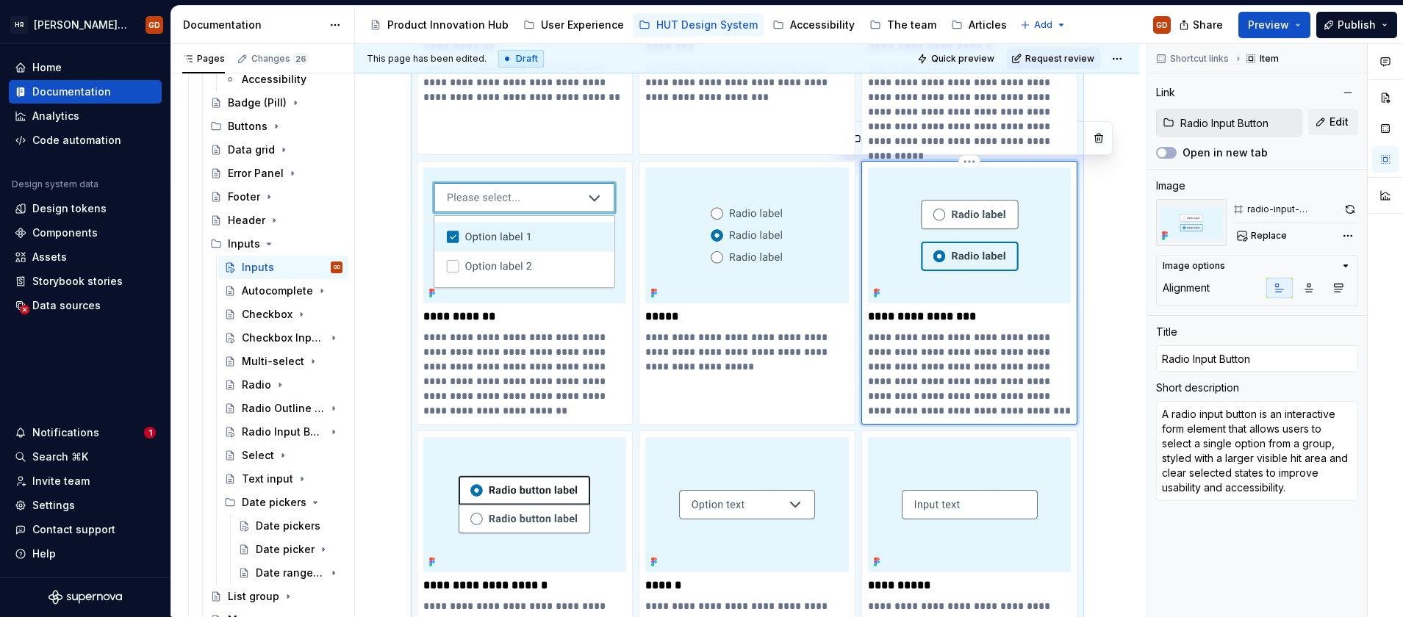
click at [975, 211] on img at bounding box center [970, 235] width 204 height 135
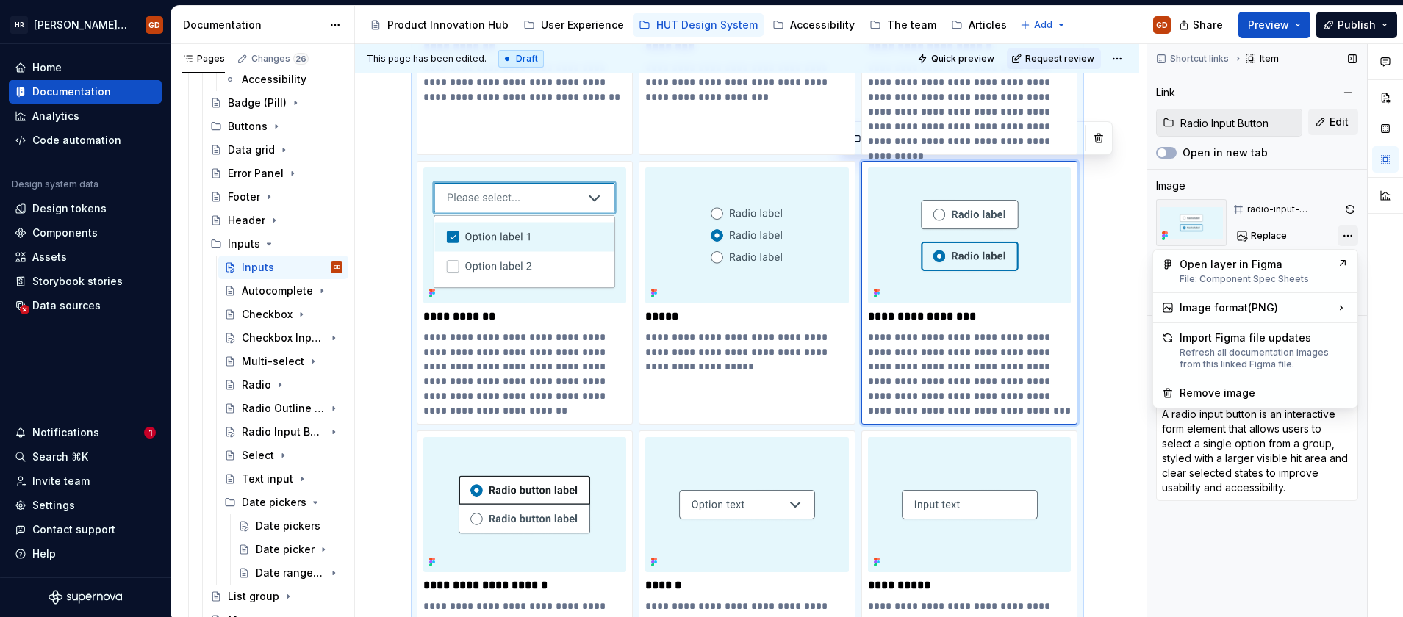
click at [1350, 234] on div "Comments Open comments No comments yet Select ‘Comment’ from the block context …" at bounding box center [1275, 330] width 256 height 573
click at [780, 252] on html "HR Hymans UI Toolkit (HUT) GD Home Documentation Analytics Code automation Desi…" at bounding box center [701, 308] width 1403 height 617
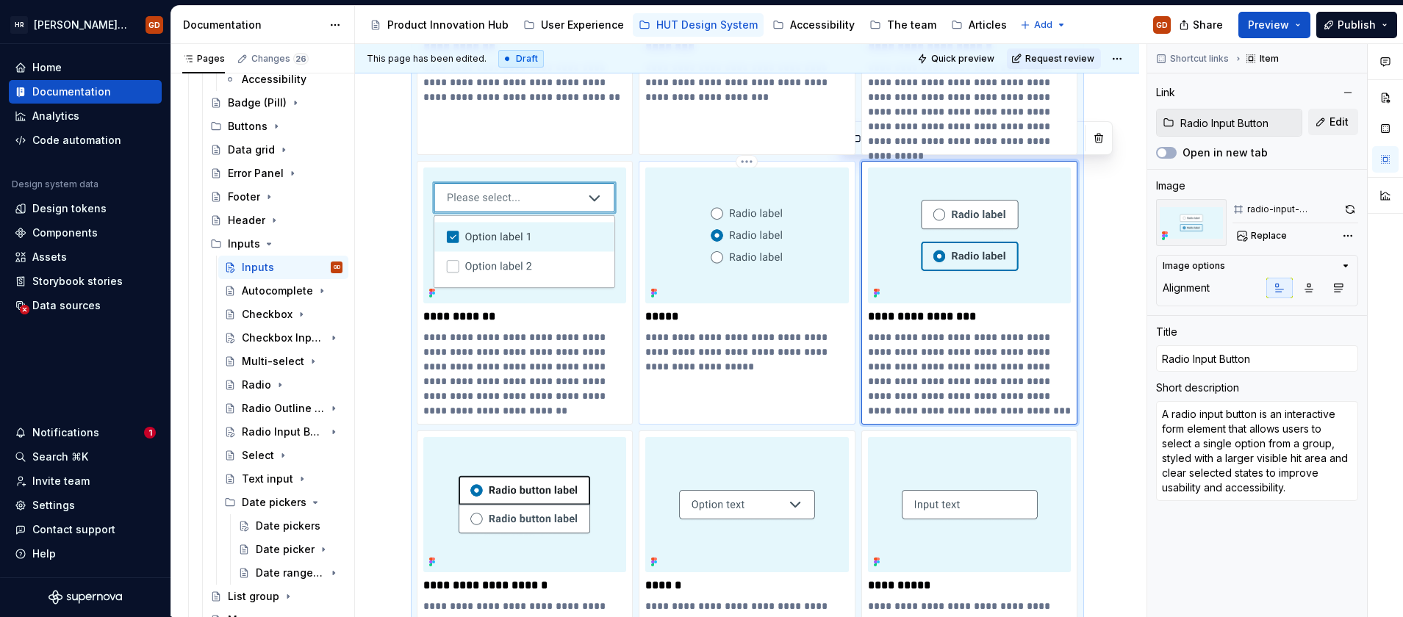
type textarea "*"
type input "Radio"
type textarea "A radio component allows users to select a single option from a predefined set …"
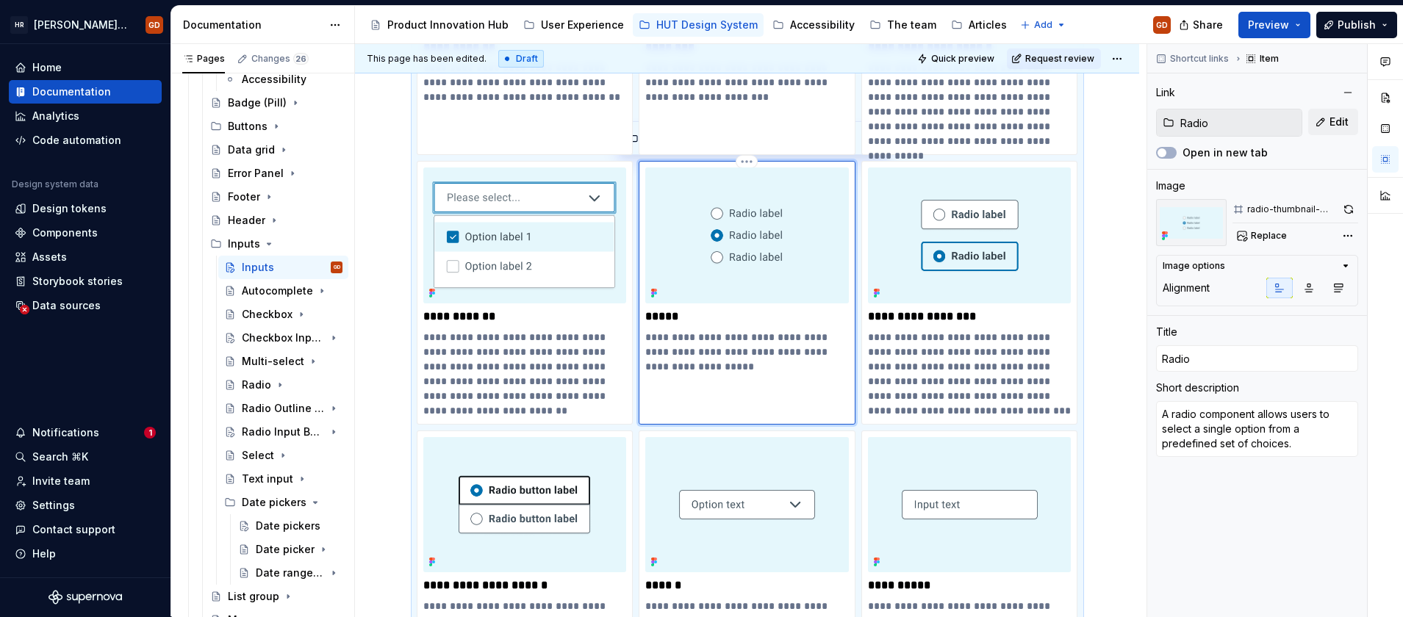
click at [707, 238] on img at bounding box center [747, 235] width 204 height 135
click at [1348, 241] on div "Comments Open comments No comments yet Select ‘Comment’ from the block context …" at bounding box center [1275, 330] width 256 height 573
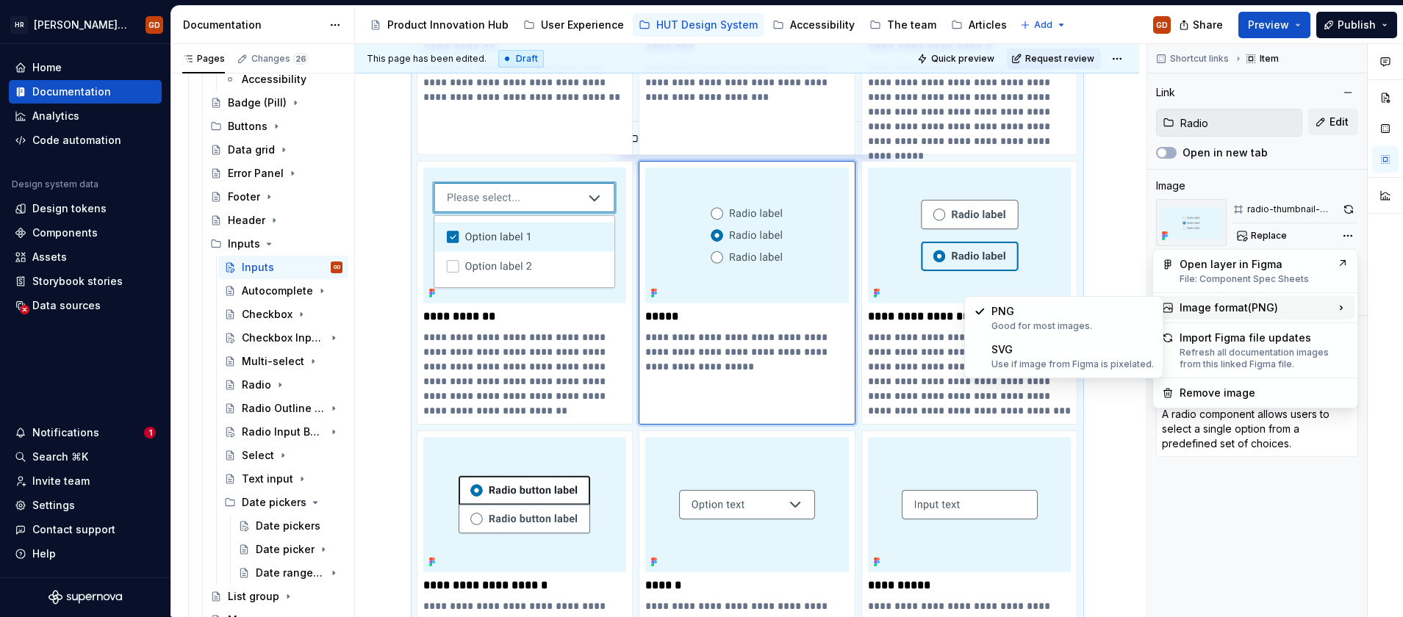
click at [456, 235] on html "HR Hymans UI Toolkit (HUT) GD Home Documentation Analytics Code automation Desi…" at bounding box center [701, 308] width 1403 height 617
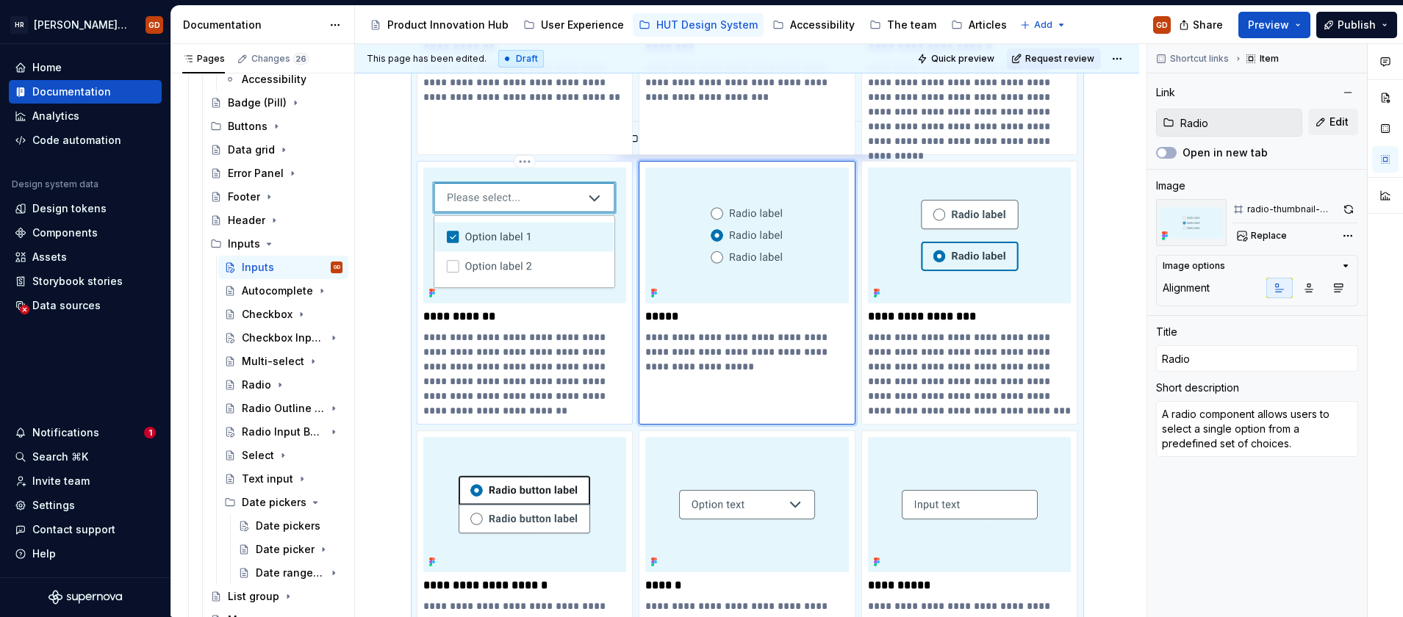
type textarea "*"
type input "Multi-select"
type textarea "A multi-select input allows users to select multiple options from a predefined …"
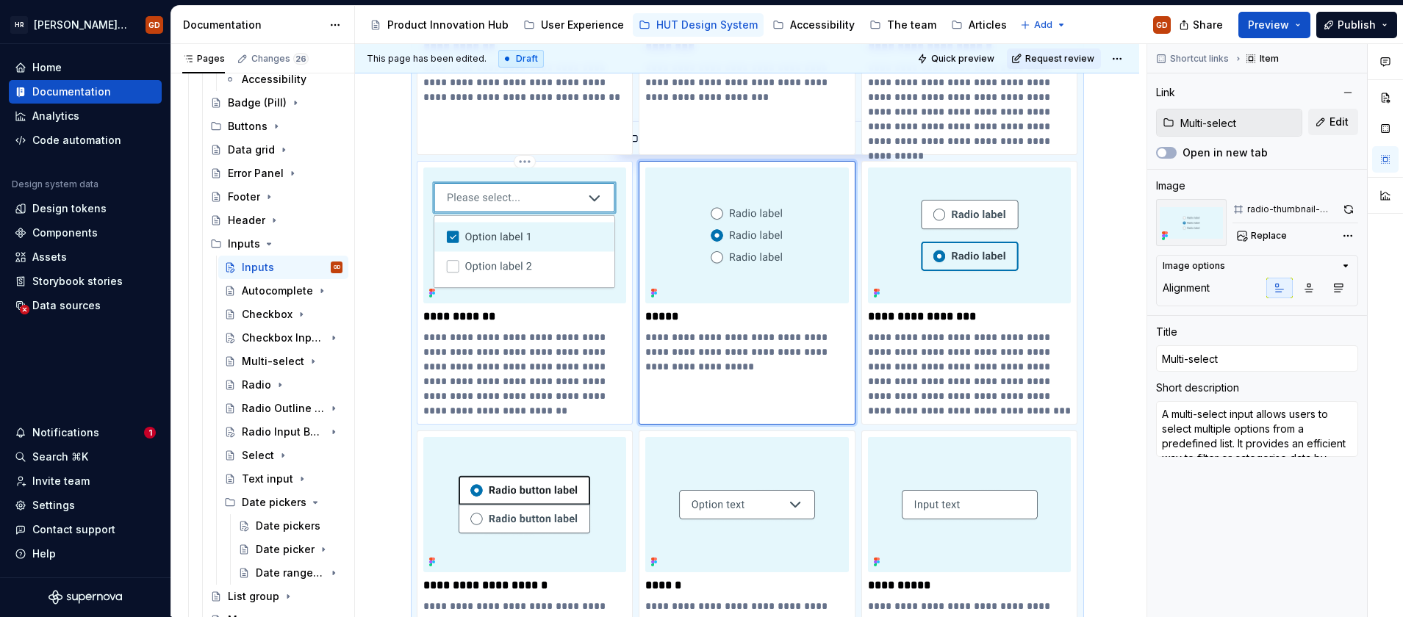
click at [516, 229] on img at bounding box center [525, 235] width 204 height 135
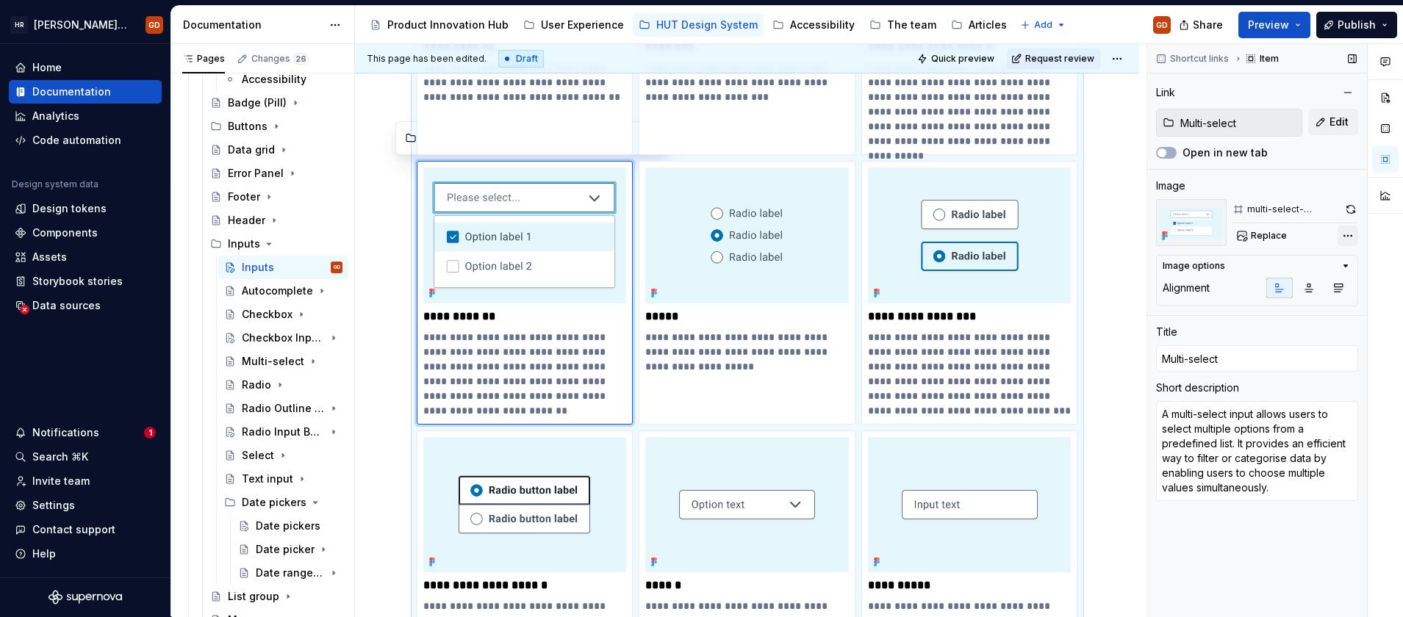
click at [1346, 235] on div "Comments Open comments No comments yet Select ‘Comment’ from the block context …" at bounding box center [1275, 330] width 256 height 573
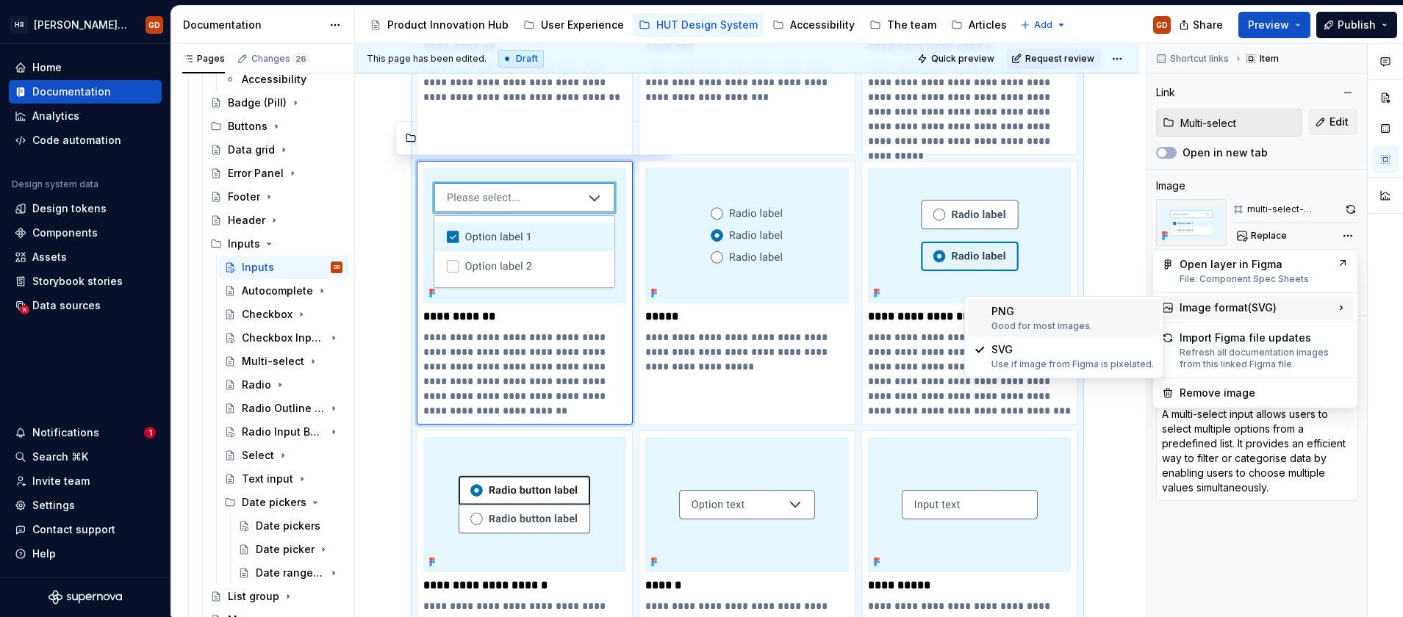
click at [1061, 315] on div "PNG Good for most images." at bounding box center [1073, 318] width 162 height 28
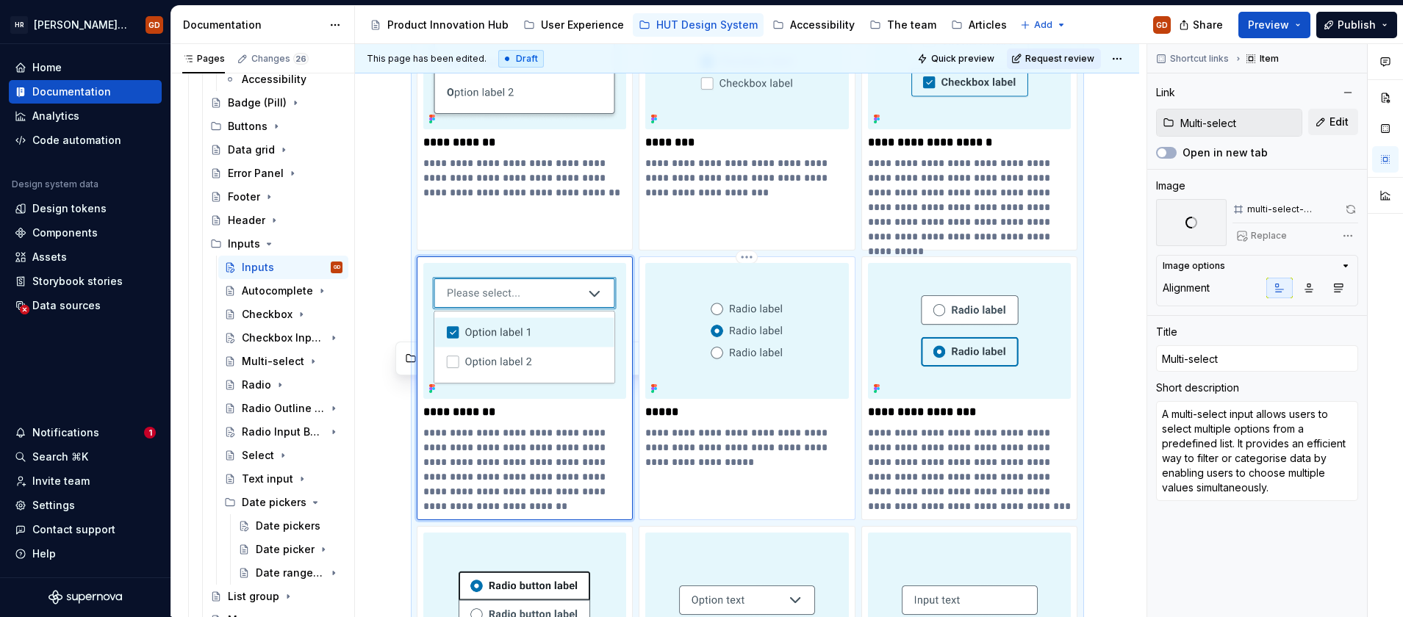
scroll to position [209, 0]
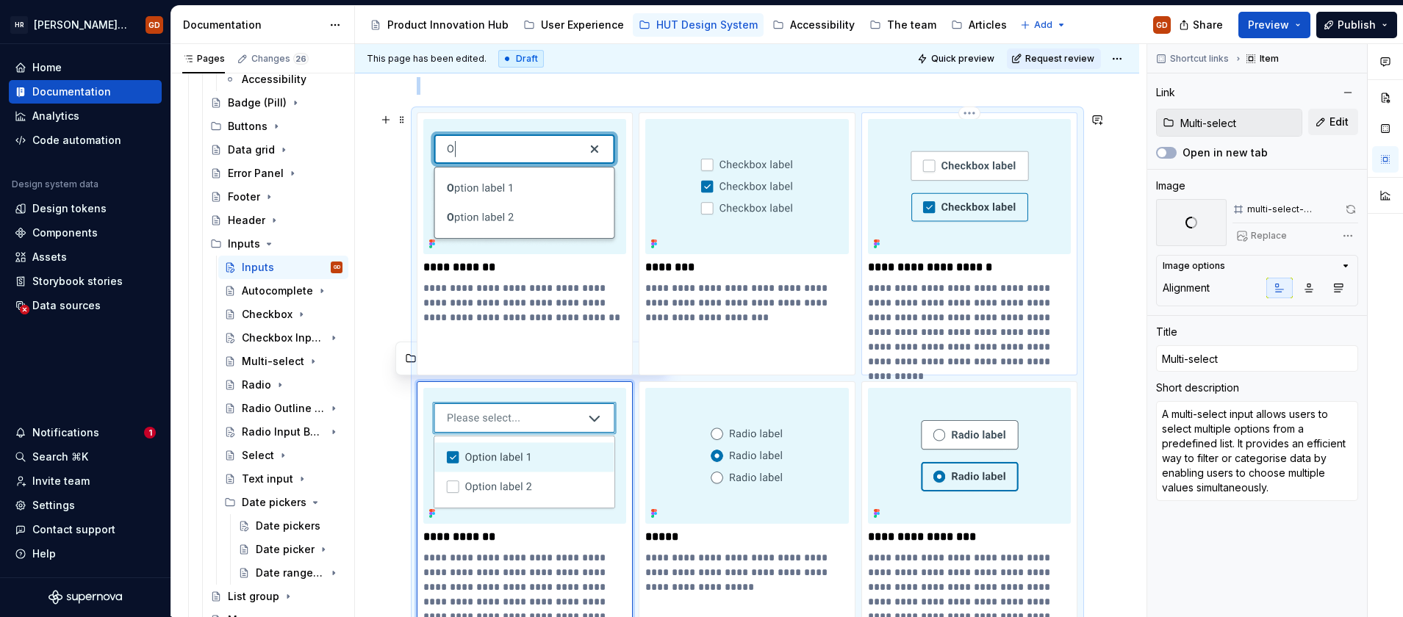
type textarea "*"
type input "Checkbox Input Button"
type textarea "A checkbox input button is an interactive form element that allows users to sel…"
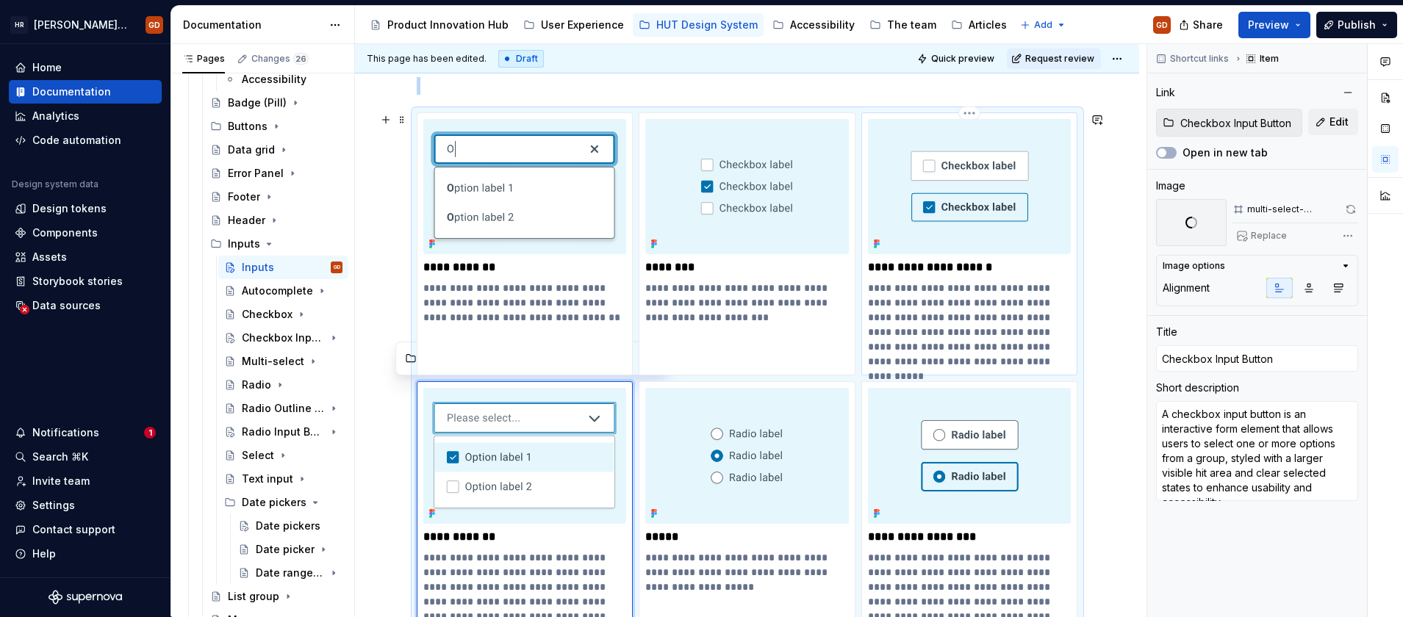
click at [974, 187] on img at bounding box center [970, 186] width 204 height 135
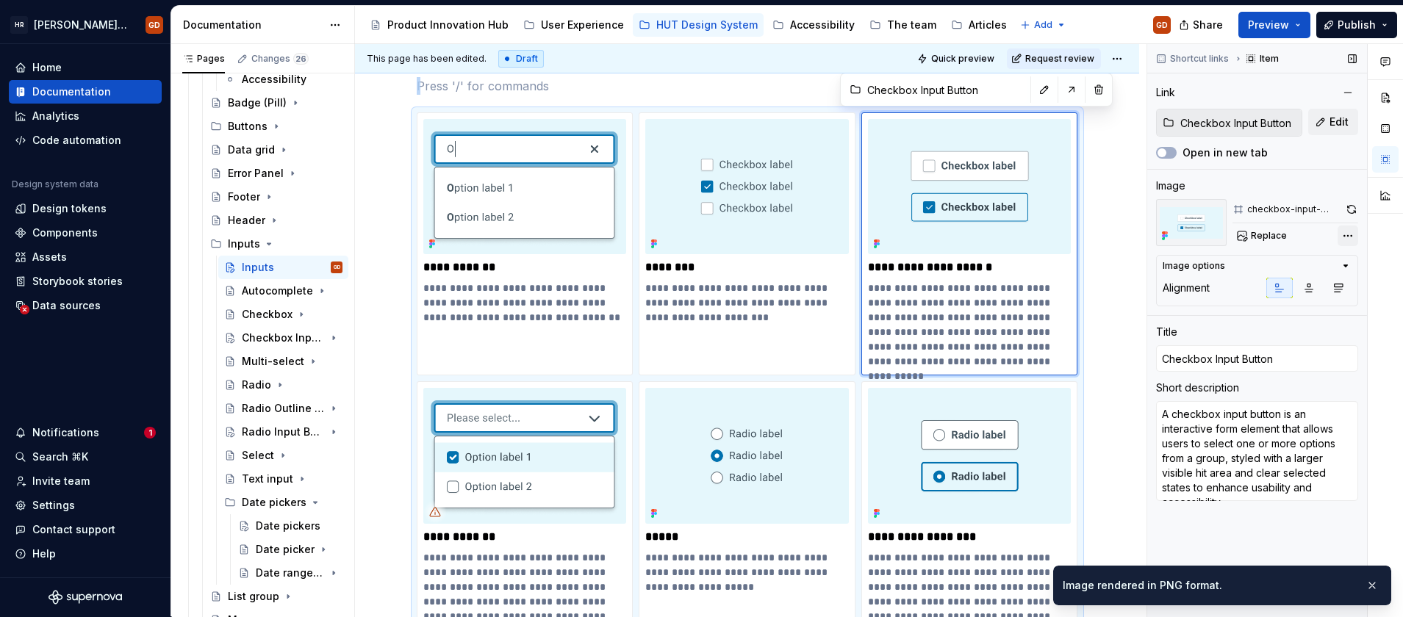
click at [1349, 234] on div "Comments Open comments No comments yet Select ‘Comment’ from the block context …" at bounding box center [1275, 330] width 256 height 573
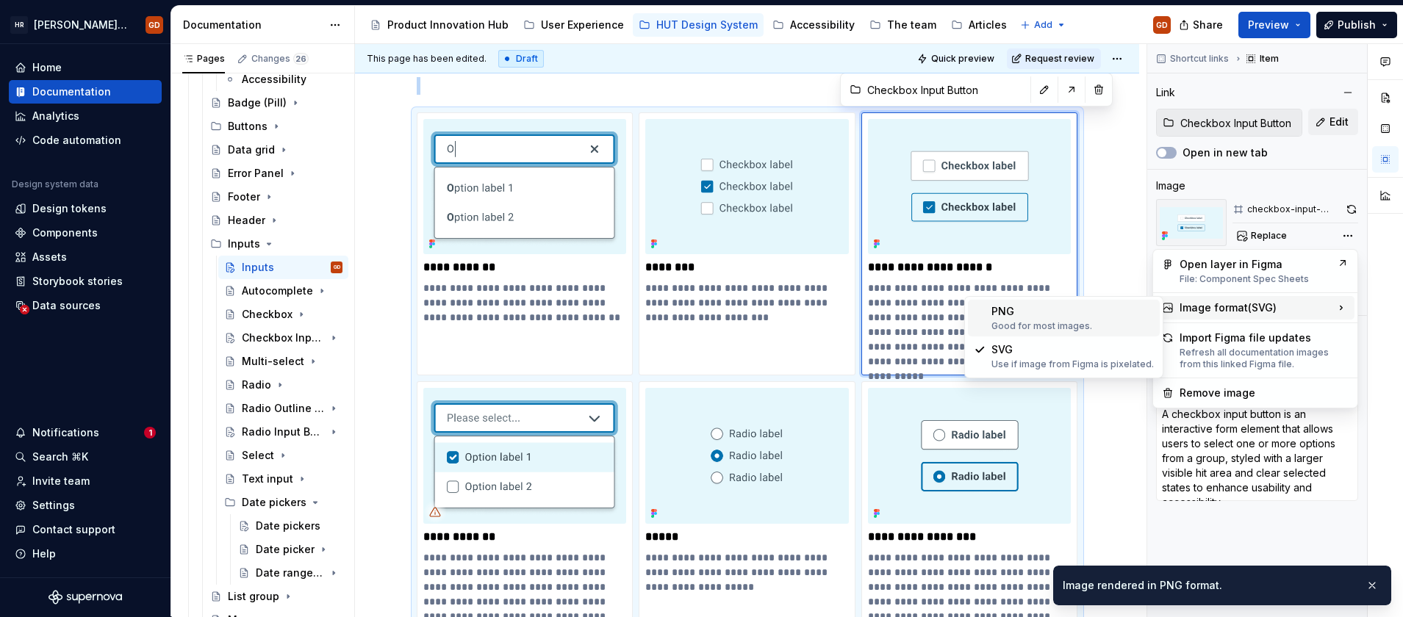
click at [1025, 307] on div "PNG Good for most images." at bounding box center [1073, 318] width 162 height 28
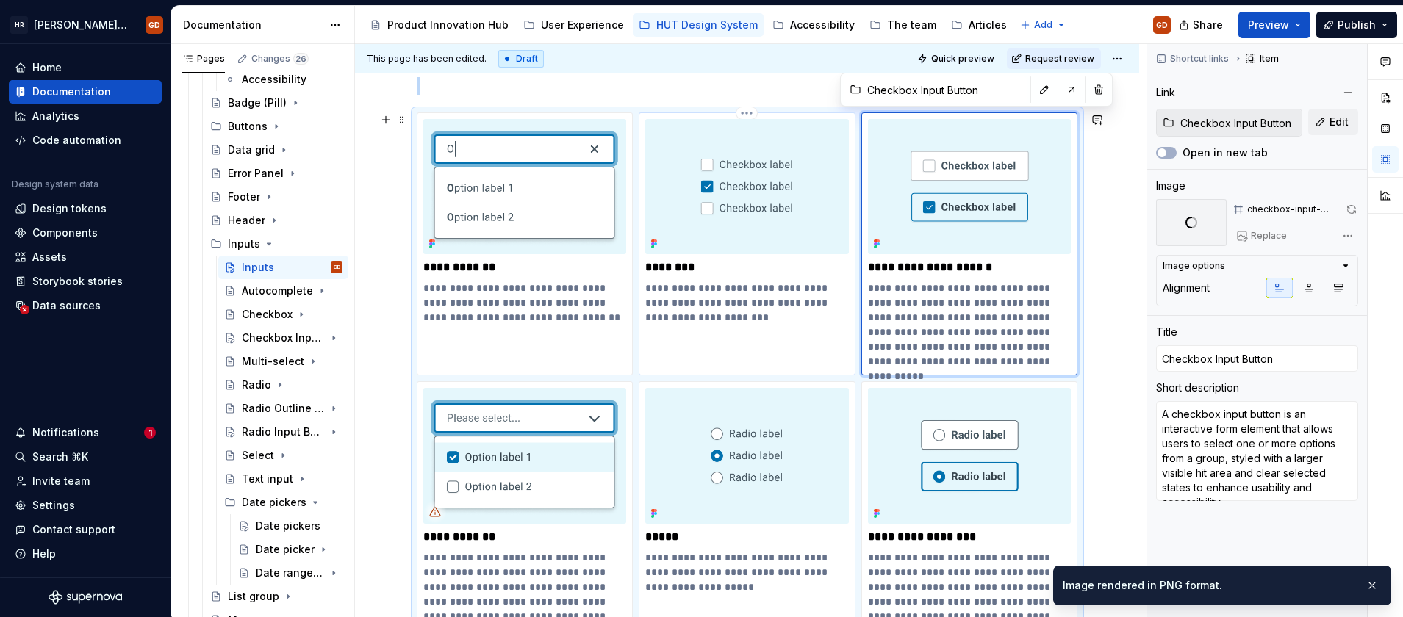
type textarea "*"
type input "Checkbox"
type textarea "A checkbox component allows users to select a single option from a predefined s…"
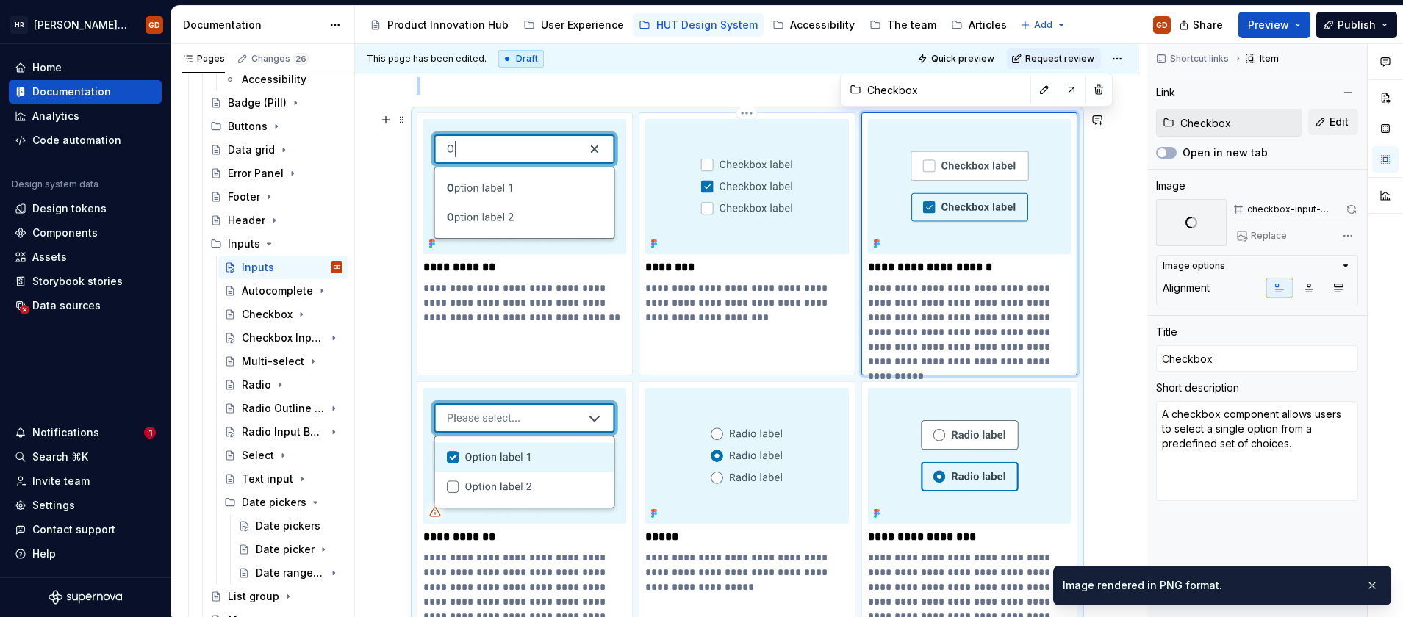
click at [755, 170] on img at bounding box center [747, 186] width 204 height 135
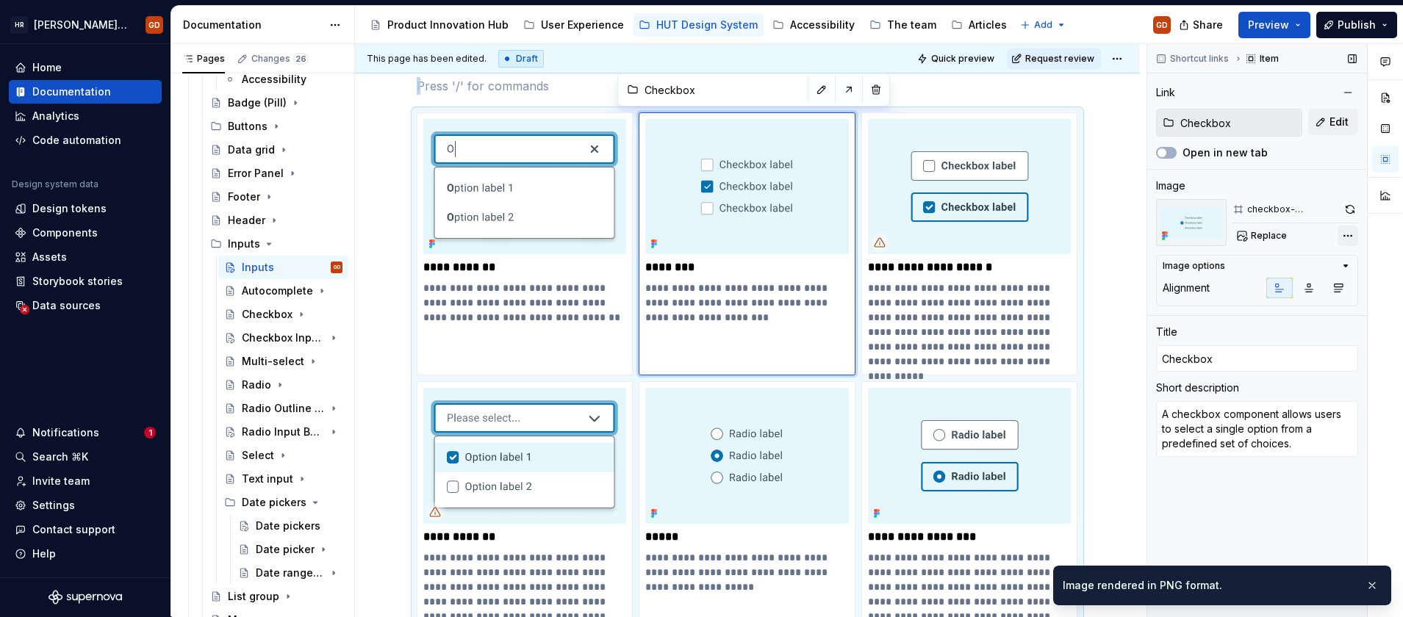
click at [1347, 237] on div "Comments Open comments No comments yet Select ‘Comment’ from the block context …" at bounding box center [1275, 330] width 256 height 573
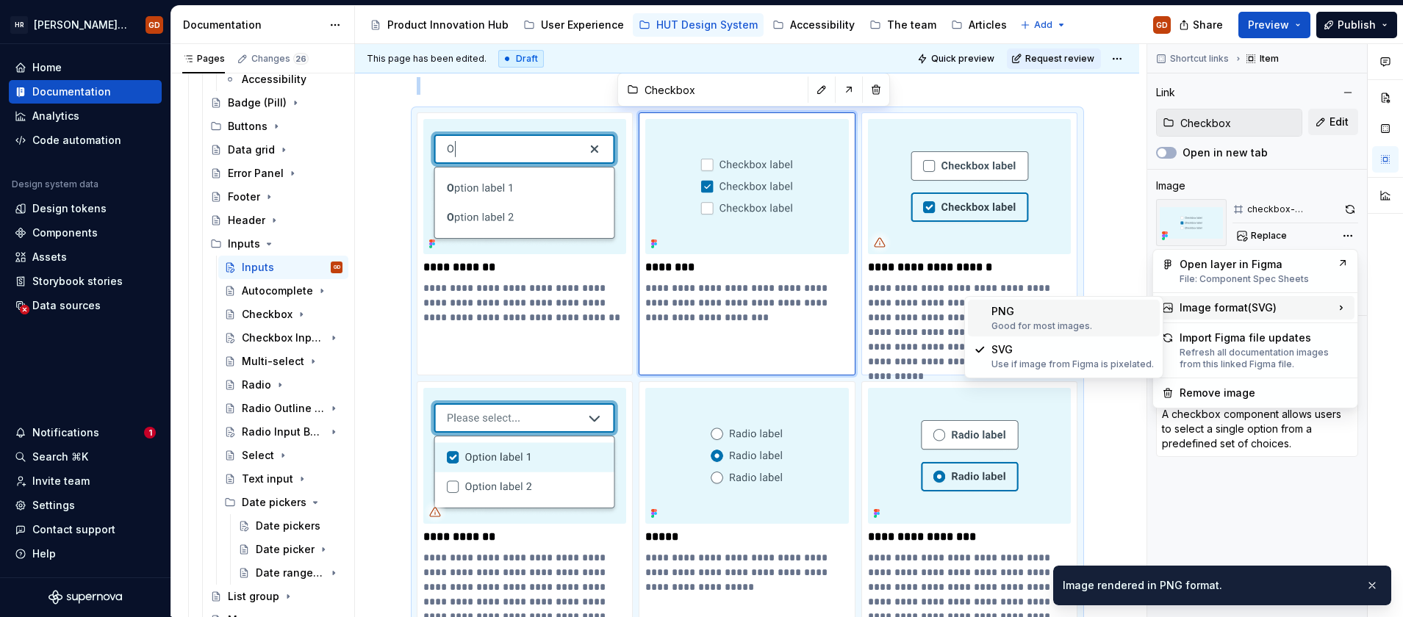
click at [1022, 312] on div "PNG Good for most images." at bounding box center [1073, 318] width 162 height 28
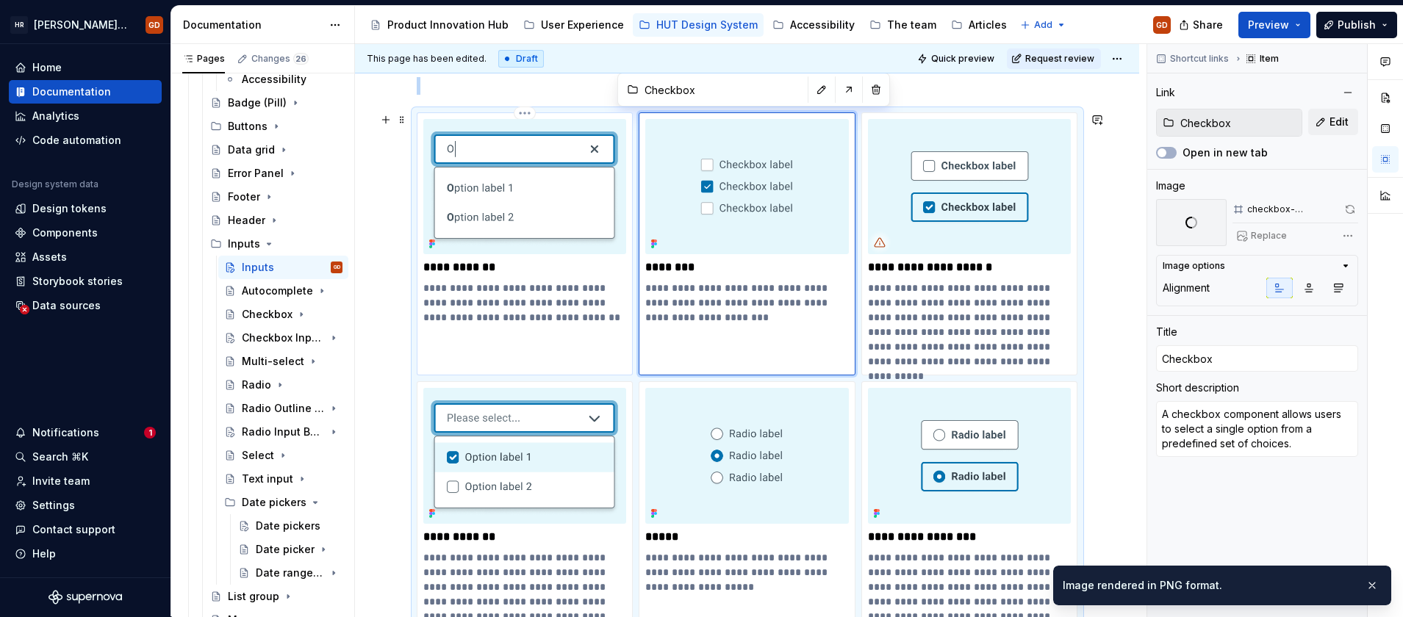
type textarea "*"
type input "Autocomplete"
type textarea "A text input which provides suggestions to users as they type. Suggestions are …"
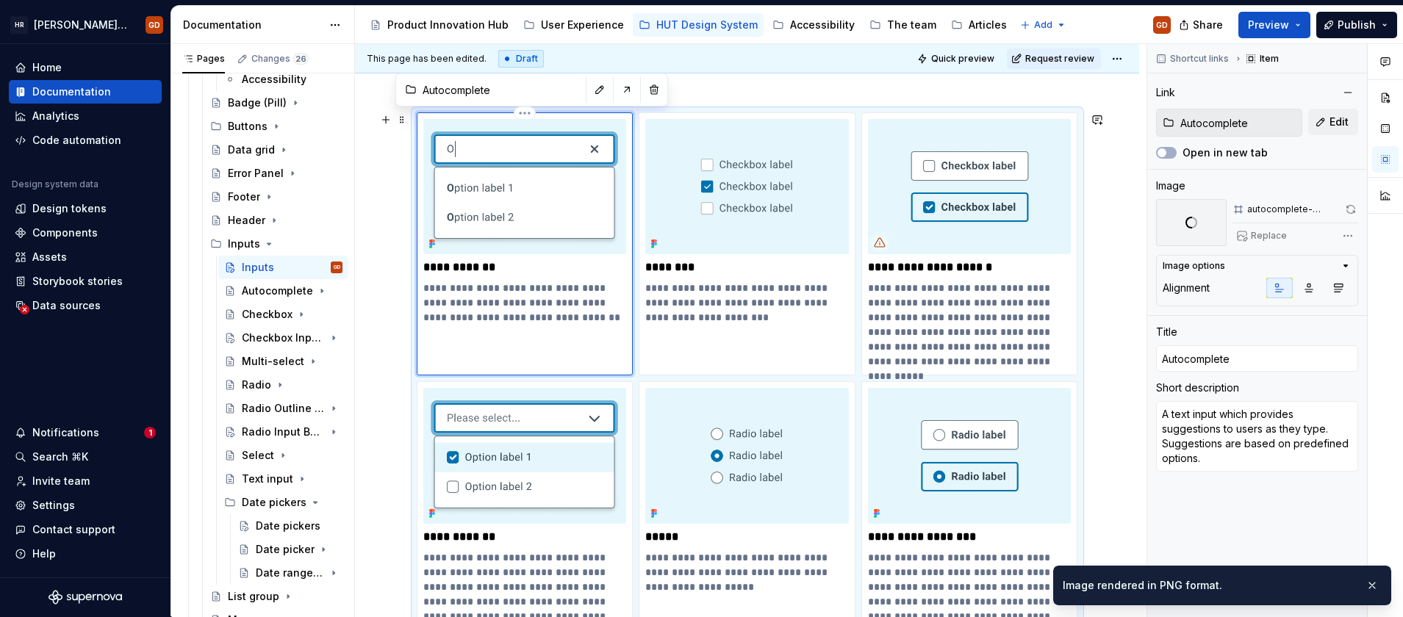
click at [525, 191] on img at bounding box center [525, 186] width 204 height 135
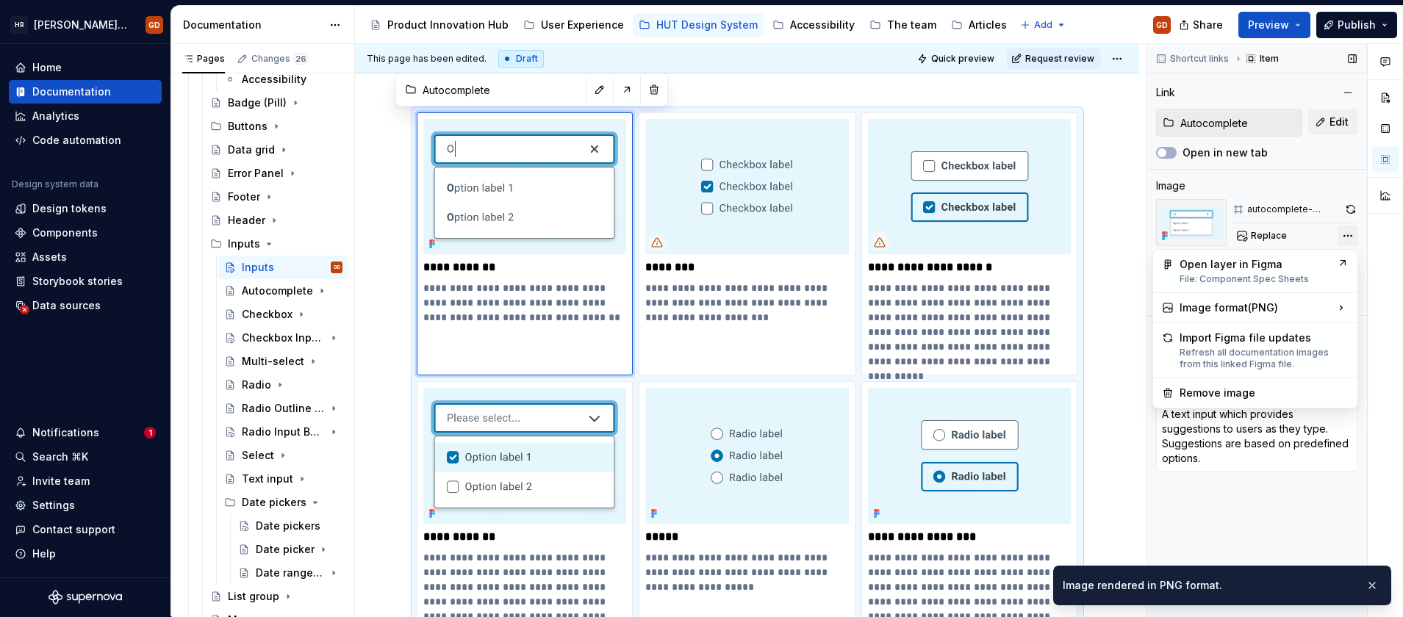
click at [1350, 237] on div "Comments Open comments No comments yet Select ‘Comment’ from the block context …" at bounding box center [1275, 330] width 256 height 573
click at [1022, 307] on div "PNG Good for most images." at bounding box center [1073, 318] width 162 height 28
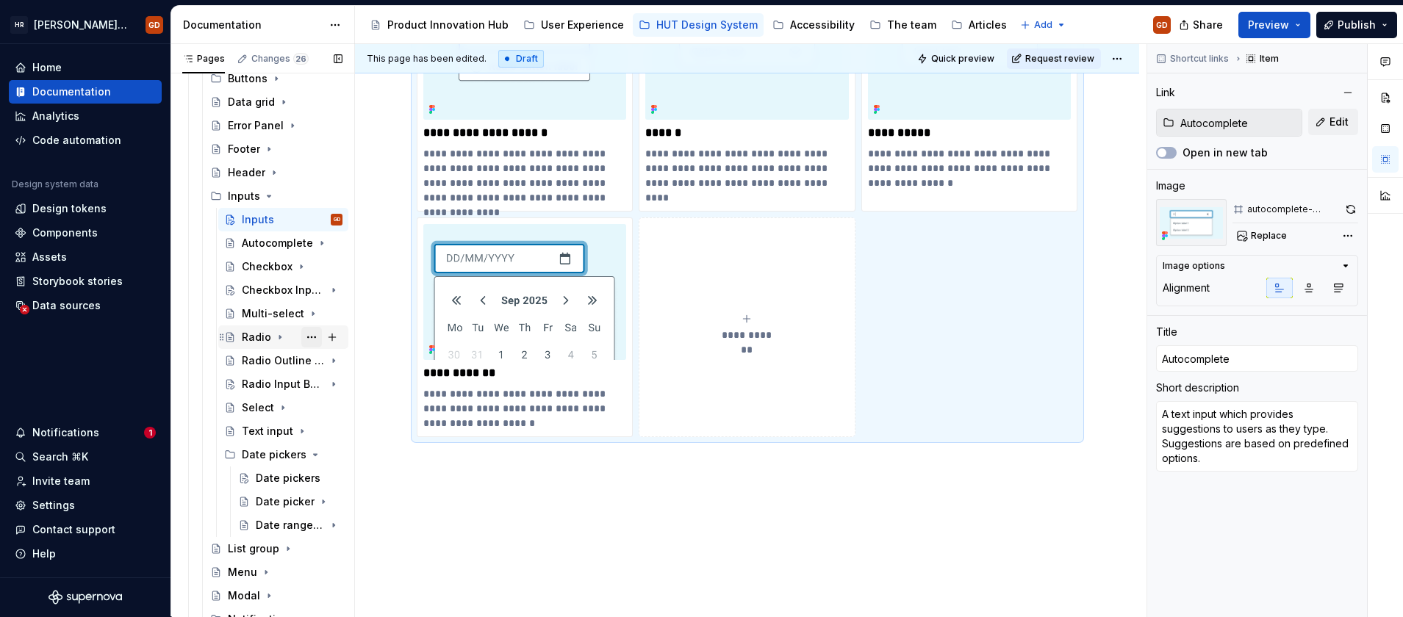
scroll to position [465, 0]
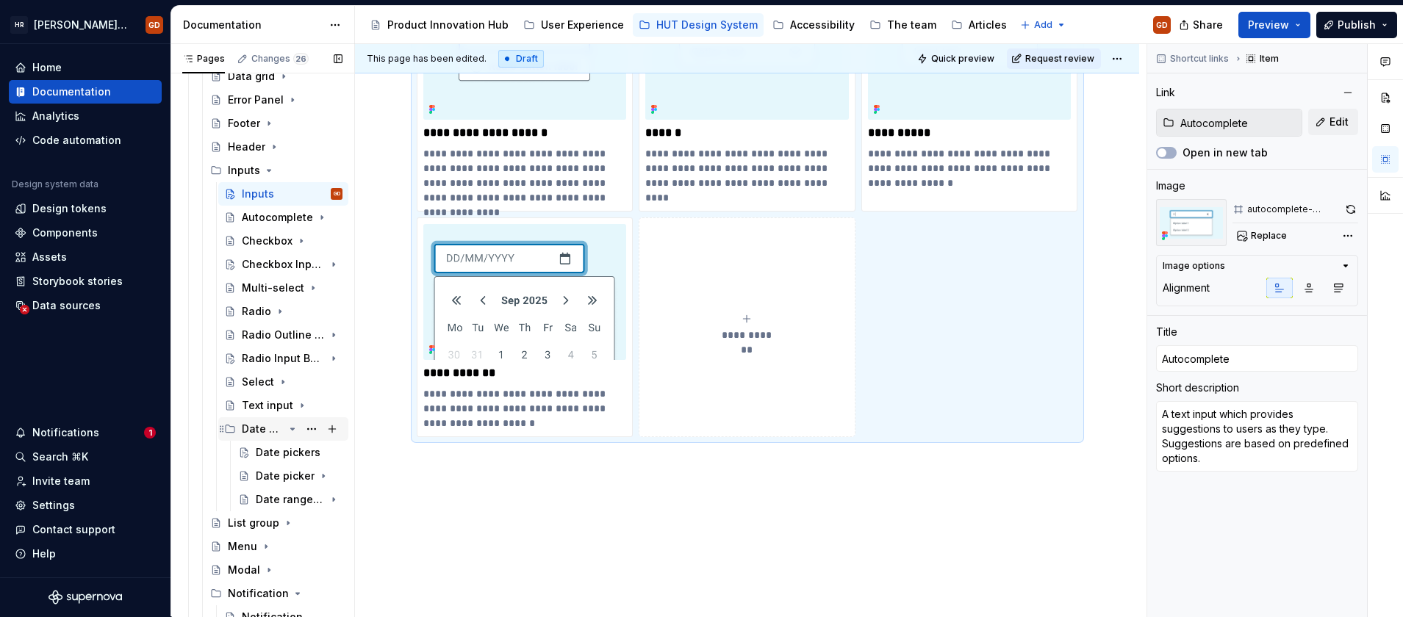
click at [287, 427] on icon "Page tree" at bounding box center [293, 429] width 12 height 12
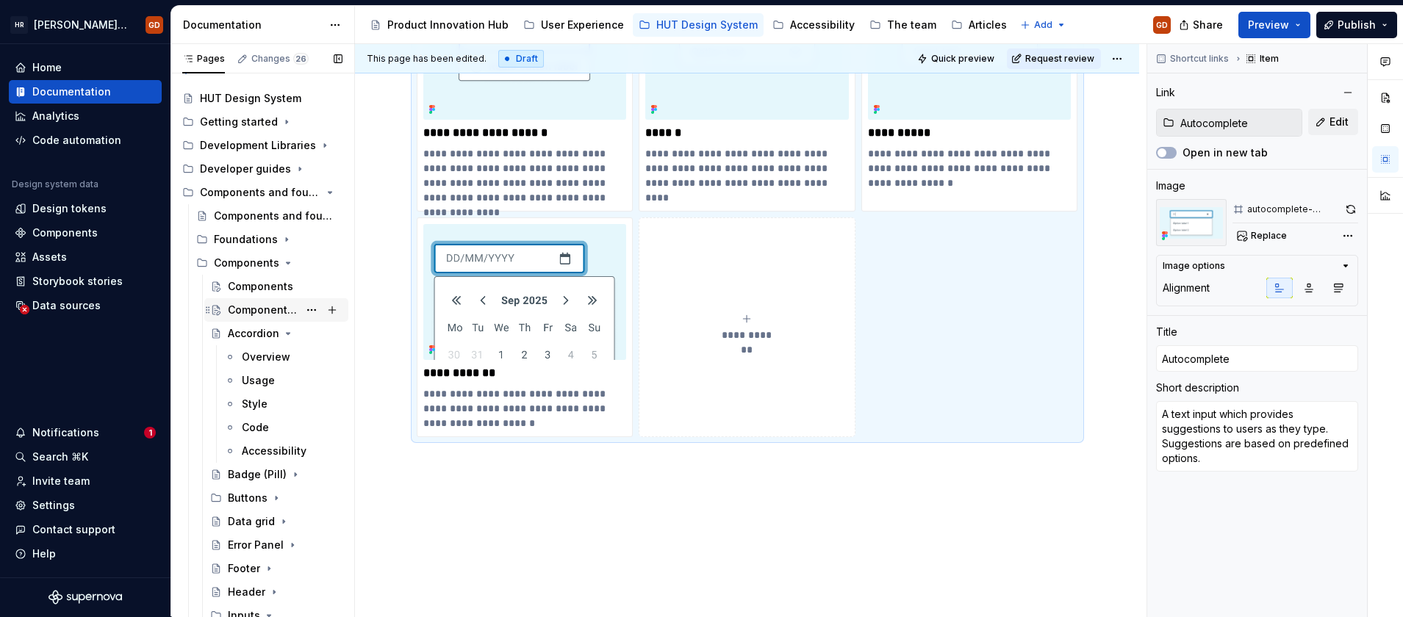
scroll to position [0, 0]
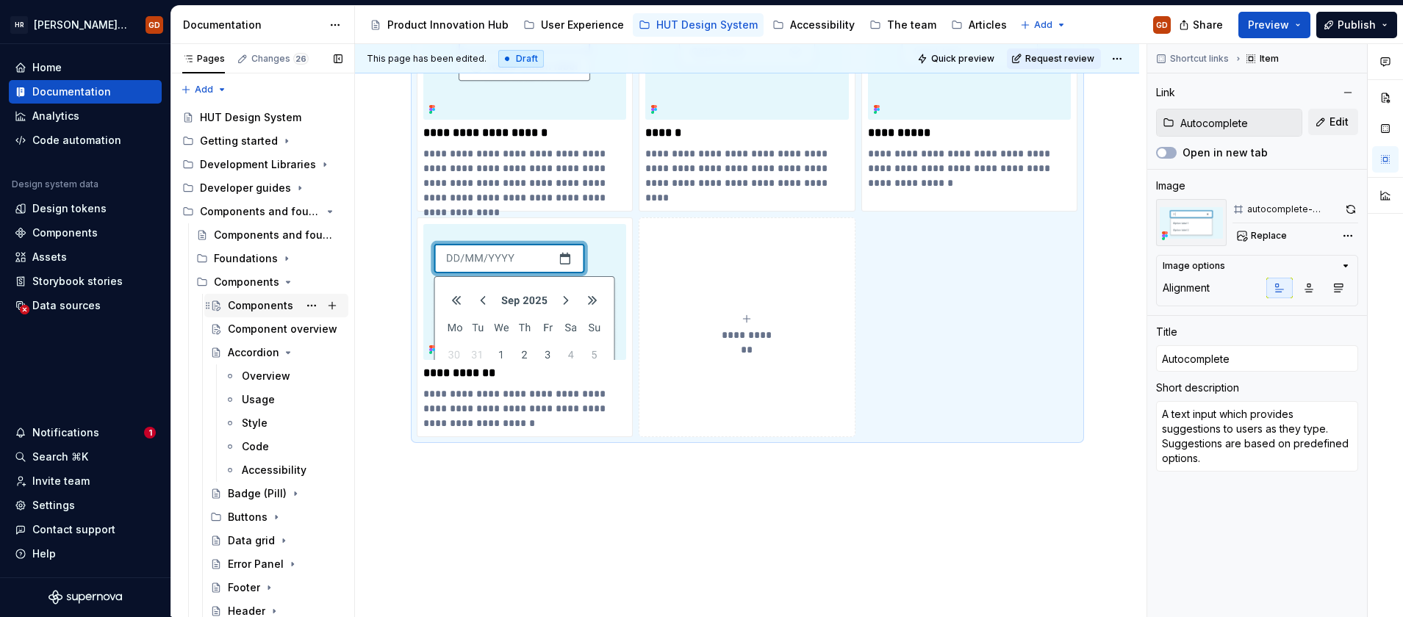
click at [251, 307] on div "Components" at bounding box center [260, 305] width 65 height 15
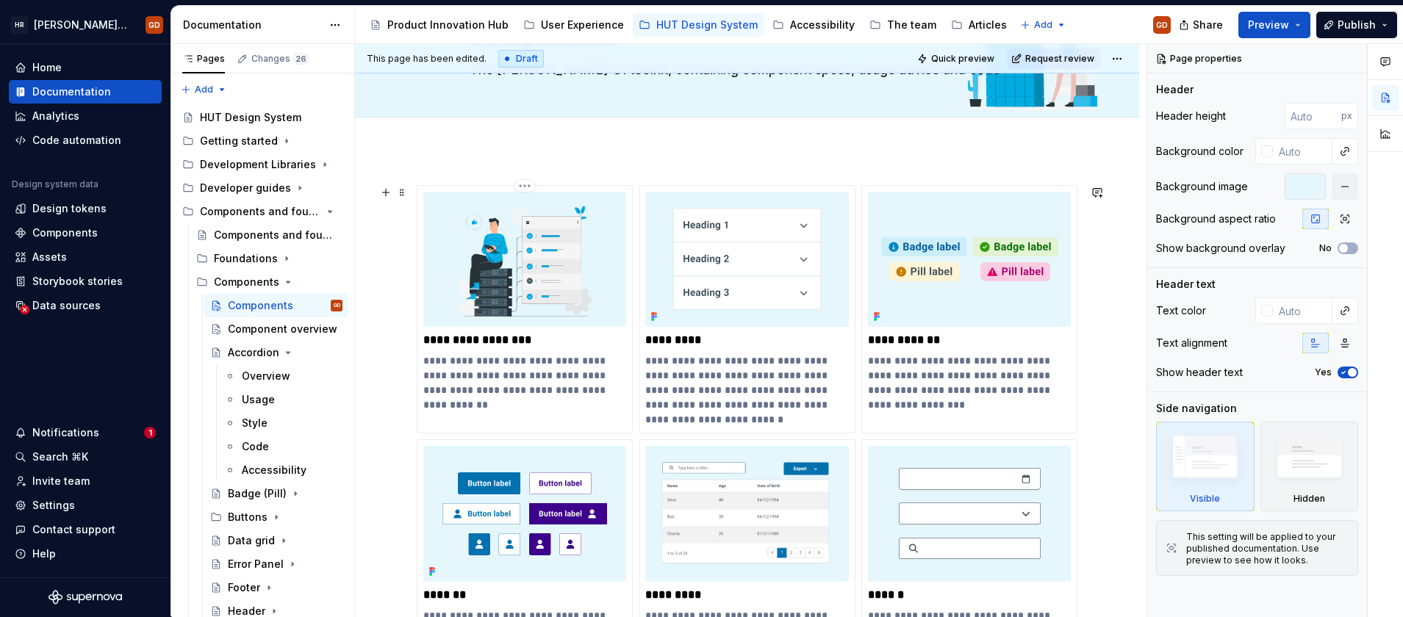
scroll to position [221, 0]
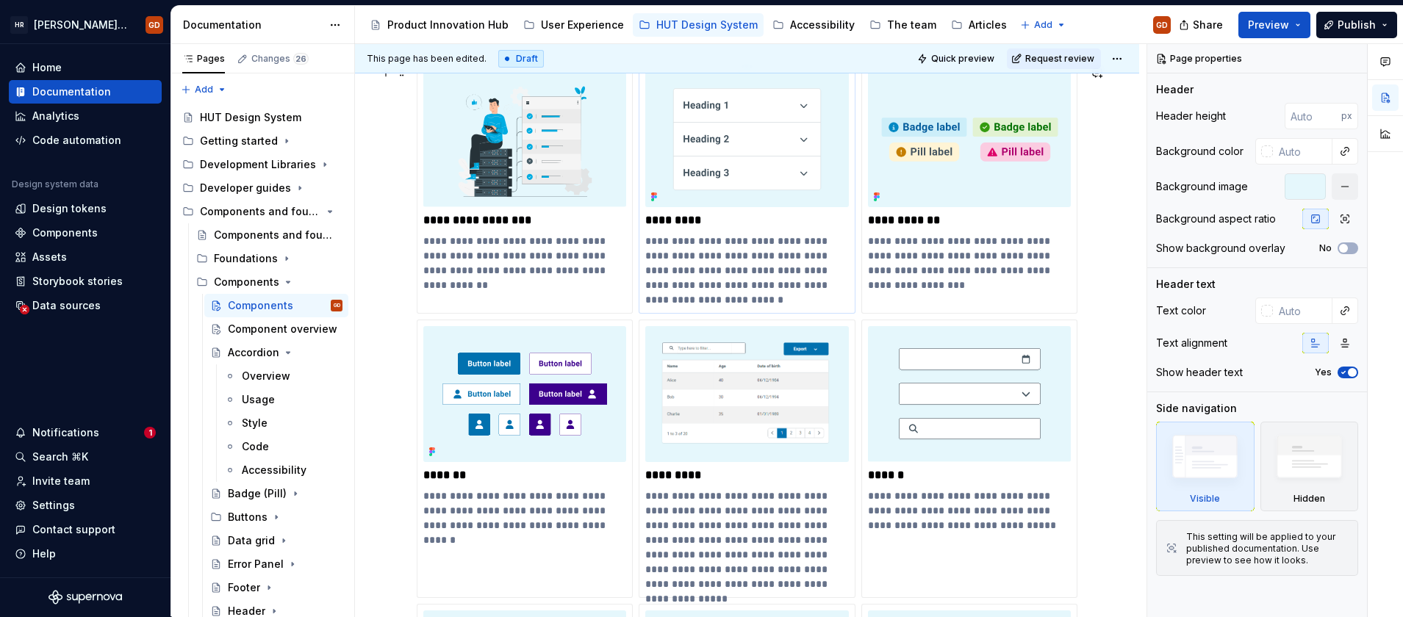
click at [734, 117] on img at bounding box center [747, 139] width 204 height 135
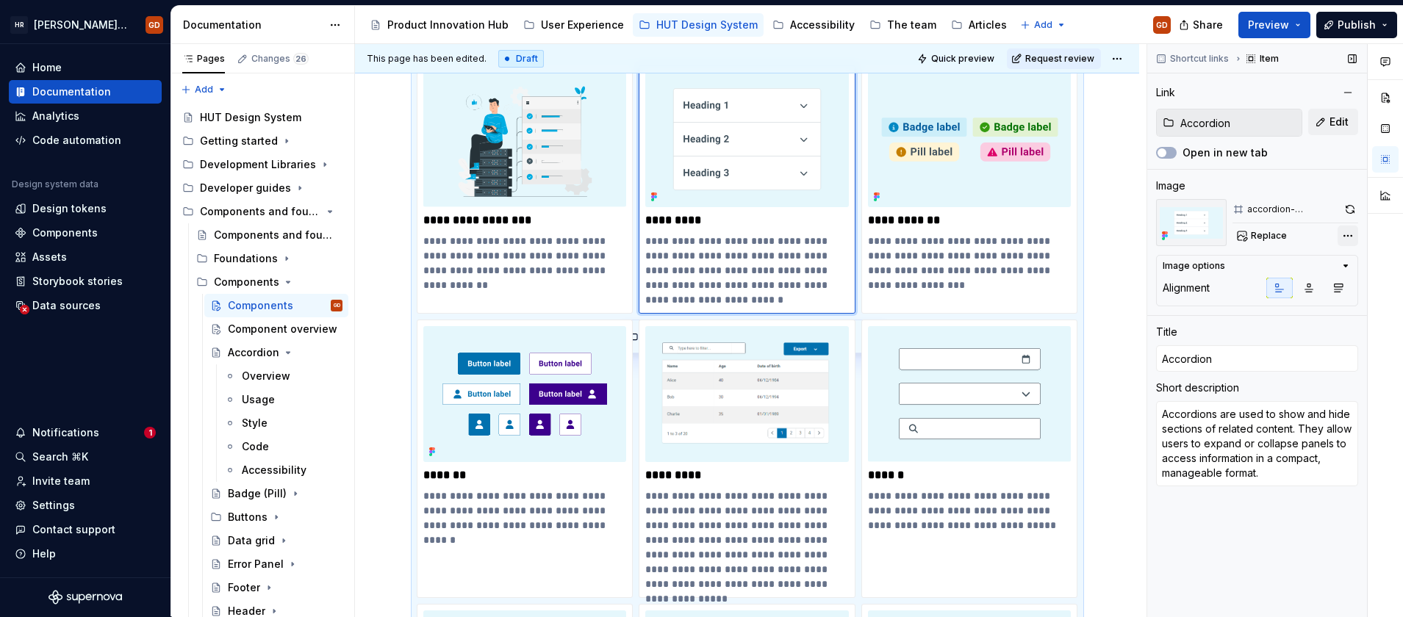
click at [1342, 236] on div "Comments Open comments No comments yet Select ‘Comment’ from the block context …" at bounding box center [1275, 330] width 256 height 573
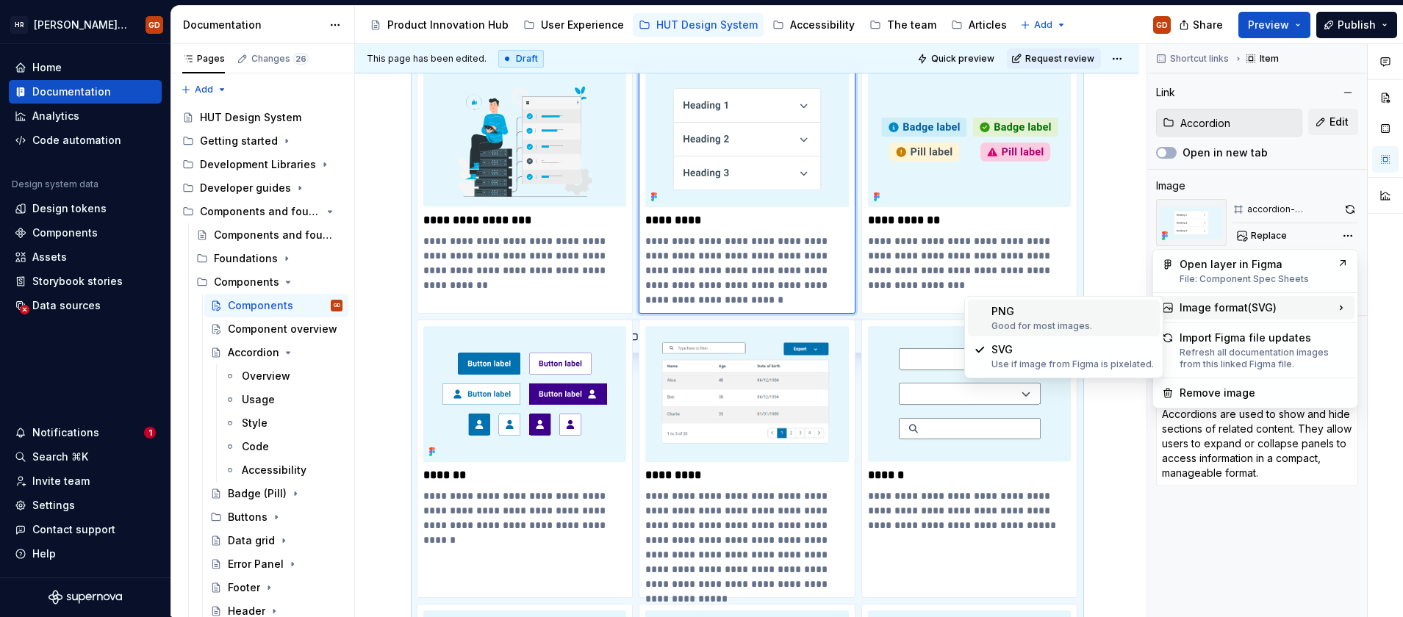
click at [1058, 319] on div "PNG Good for most images." at bounding box center [1073, 318] width 162 height 28
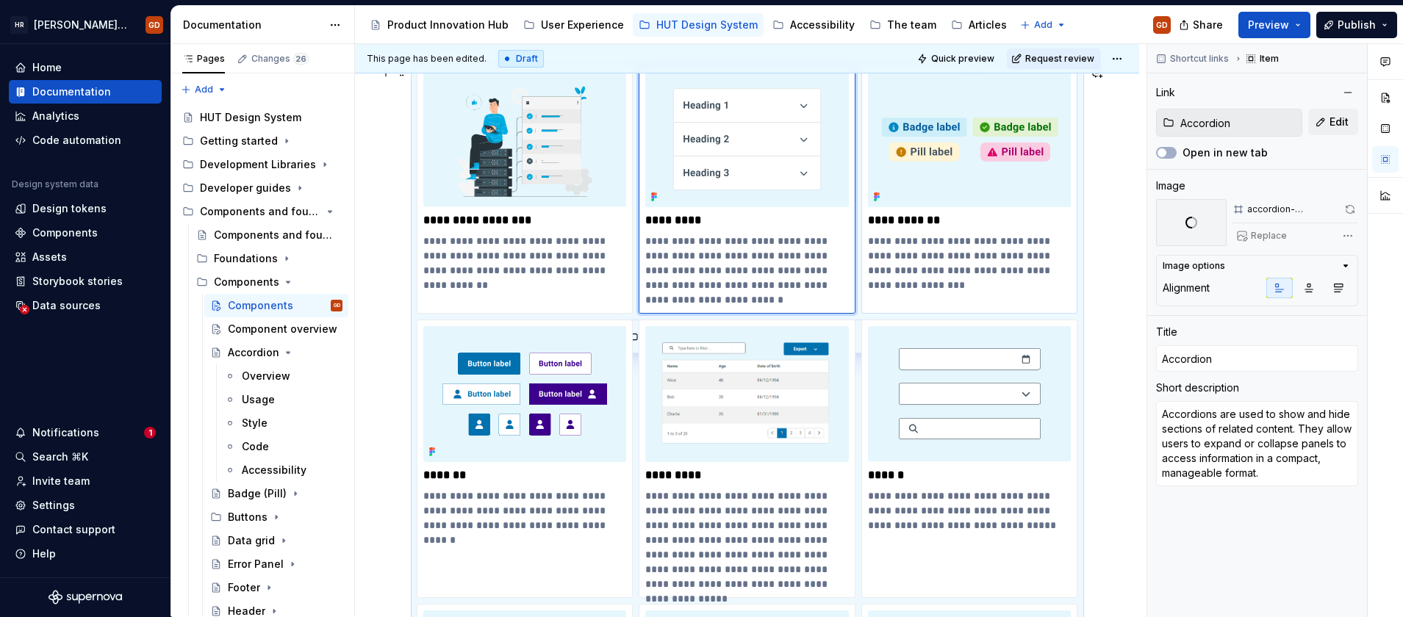
type textarea "*"
type input "Badge (Pill)"
type textarea "Badges or pills are used to display small pieces of information like status, no…"
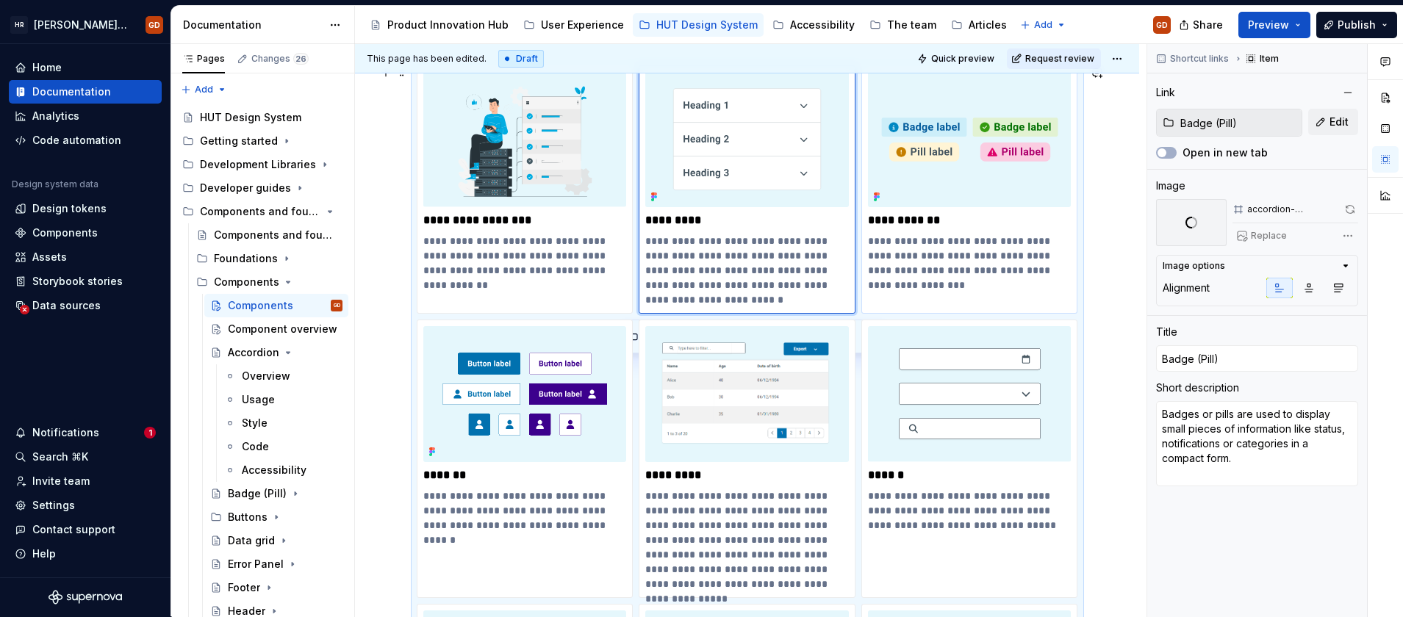
click at [992, 144] on img at bounding box center [970, 139] width 204 height 135
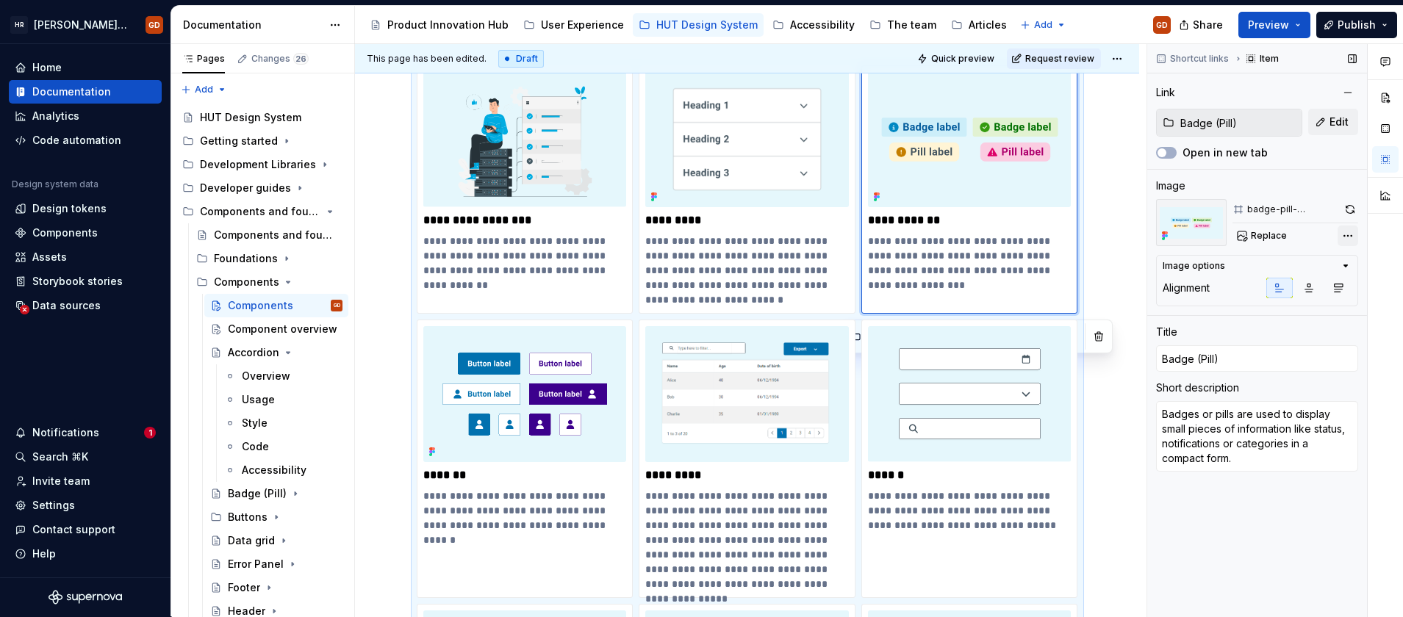
click at [1343, 233] on div "Comments Open comments No comments yet Select ‘Comment’ from the block context …" at bounding box center [1275, 330] width 256 height 573
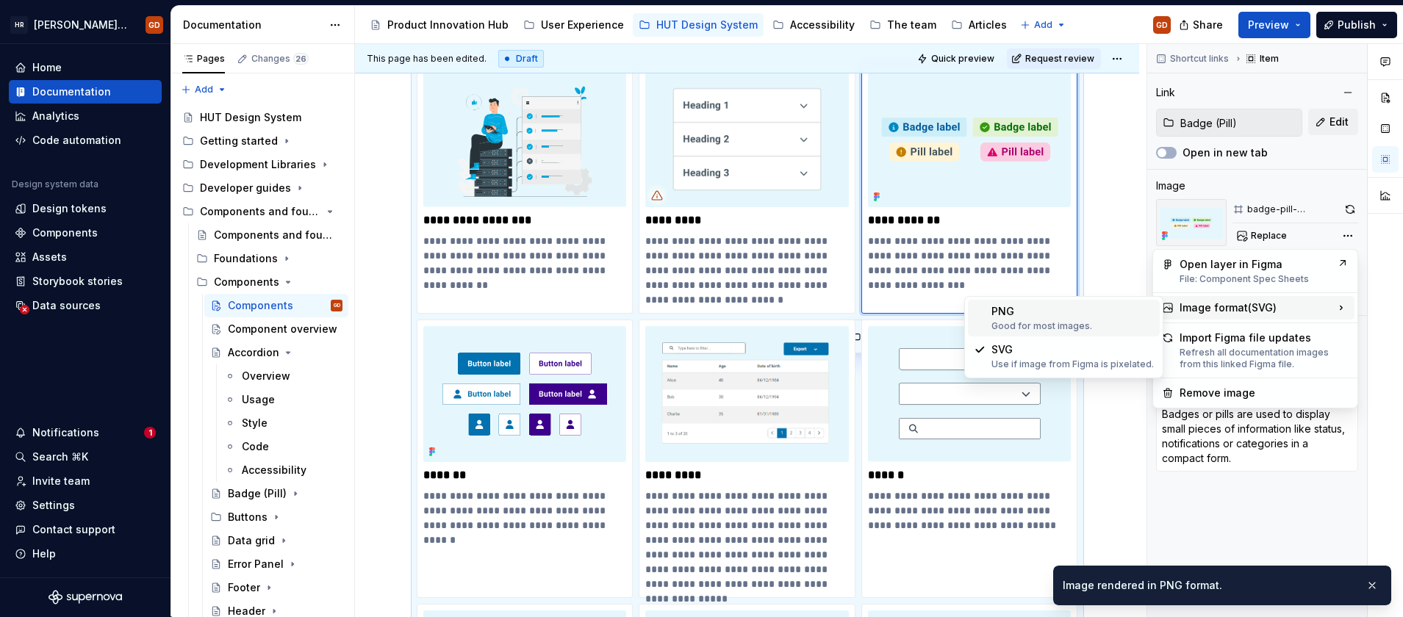
click at [1088, 312] on div "PNG Good for most images." at bounding box center [1073, 318] width 162 height 28
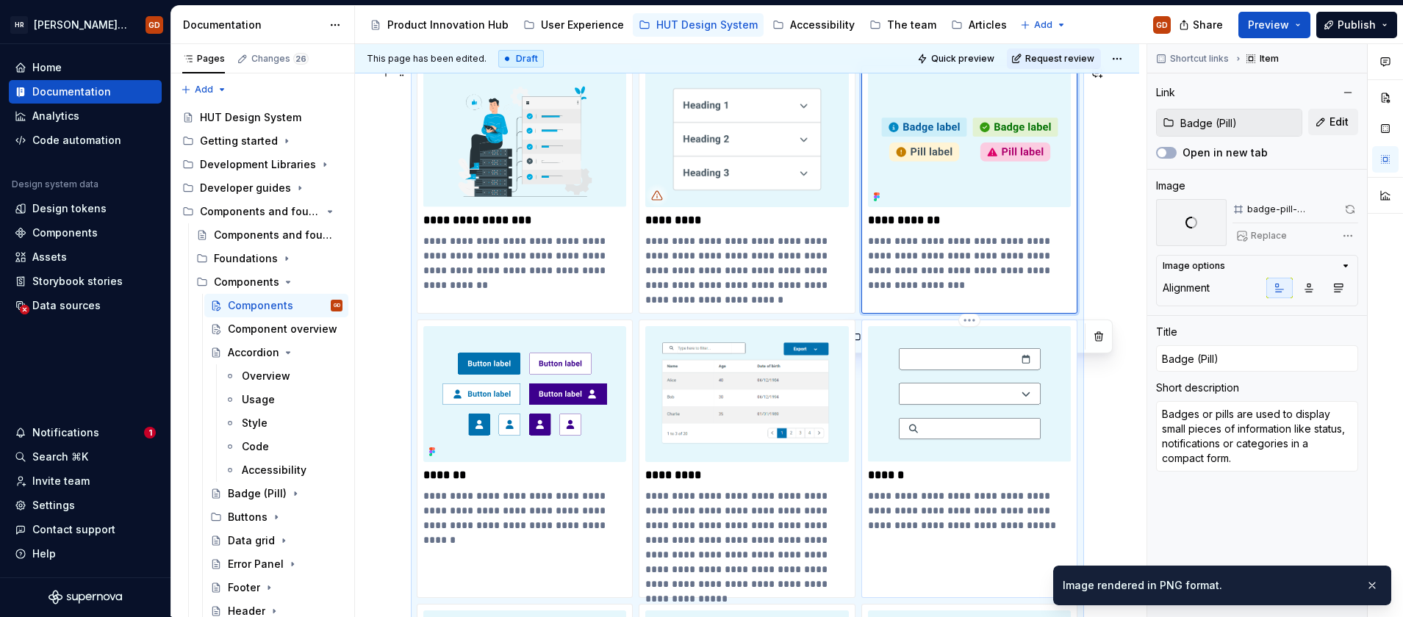
type textarea "*"
type input "Inputs / Inputs"
type input "Inputs"
type textarea "Includes text inputs, selects, checkboxes, radio buttons and other input types …"
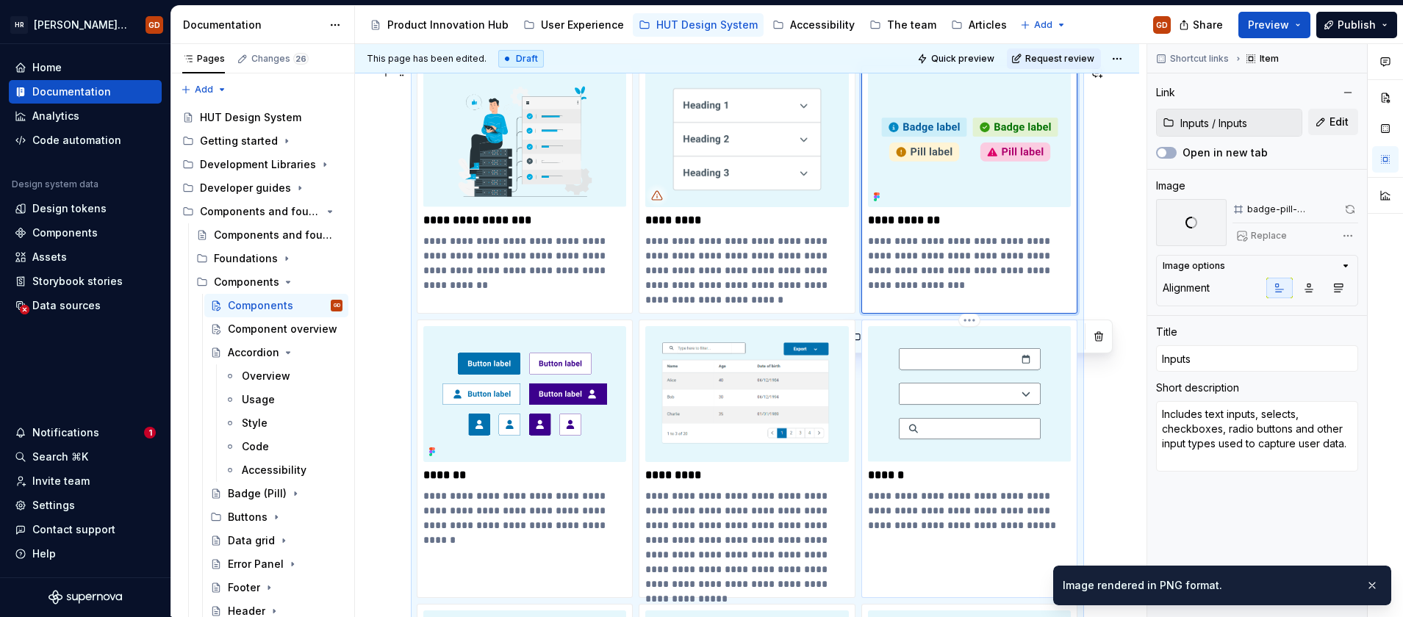
click at [954, 373] on img at bounding box center [970, 393] width 204 height 135
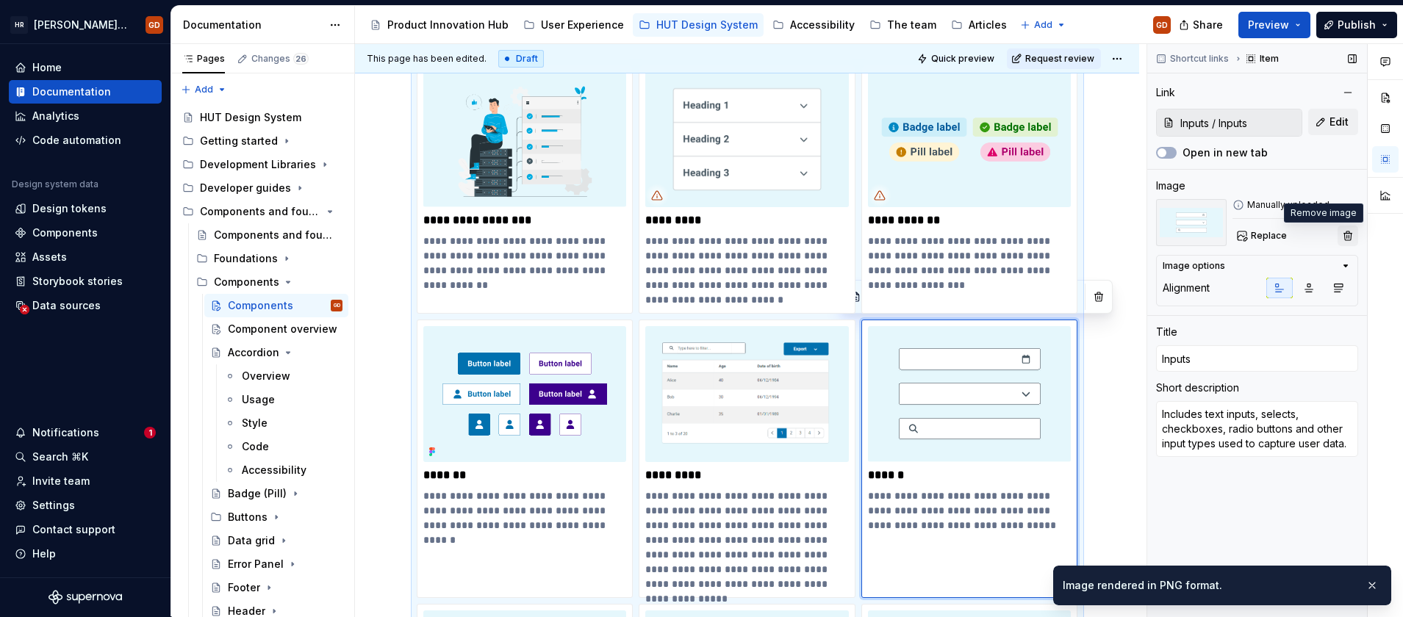
click at [1346, 233] on button "button" at bounding box center [1348, 236] width 21 height 21
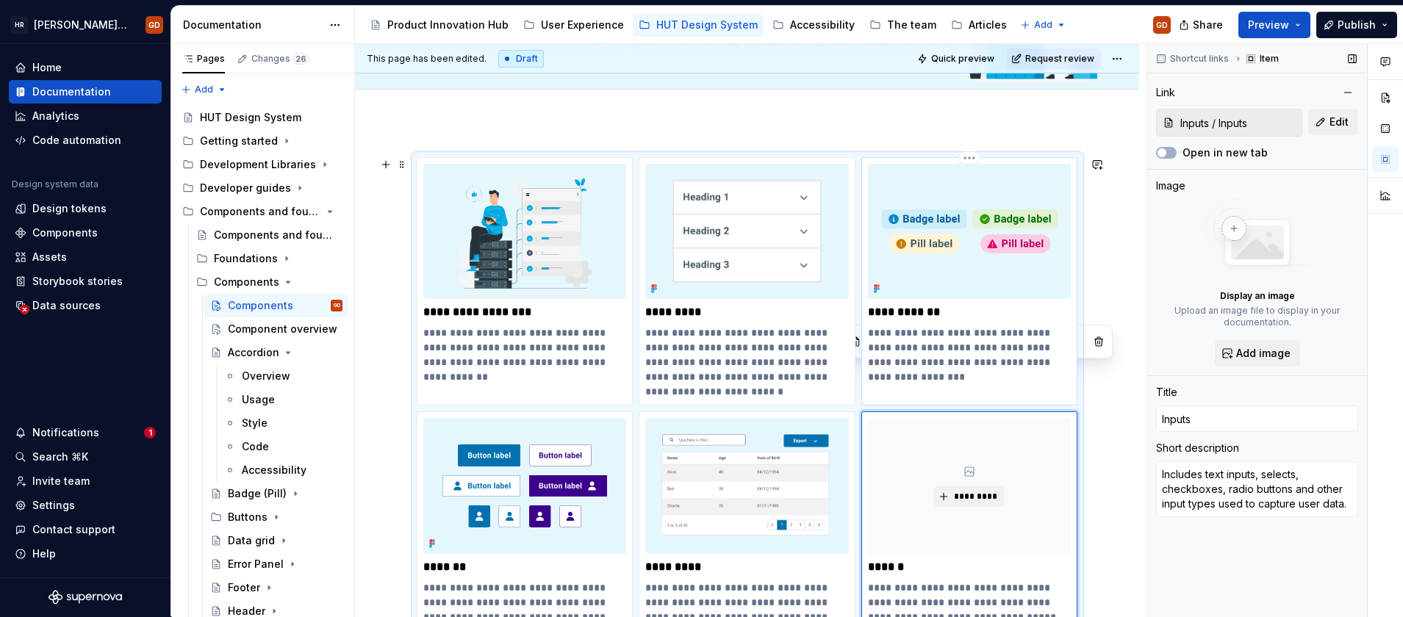
scroll to position [276, 0]
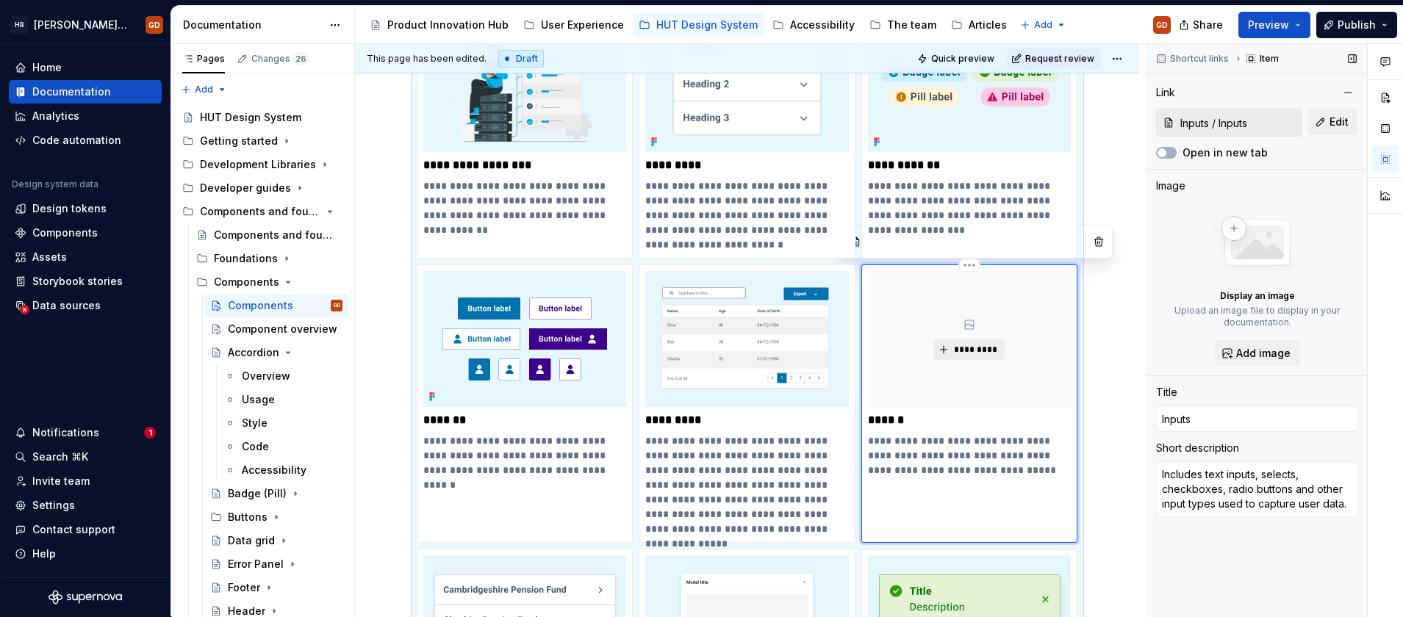
click at [982, 349] on span "*********" at bounding box center [975, 350] width 45 height 12
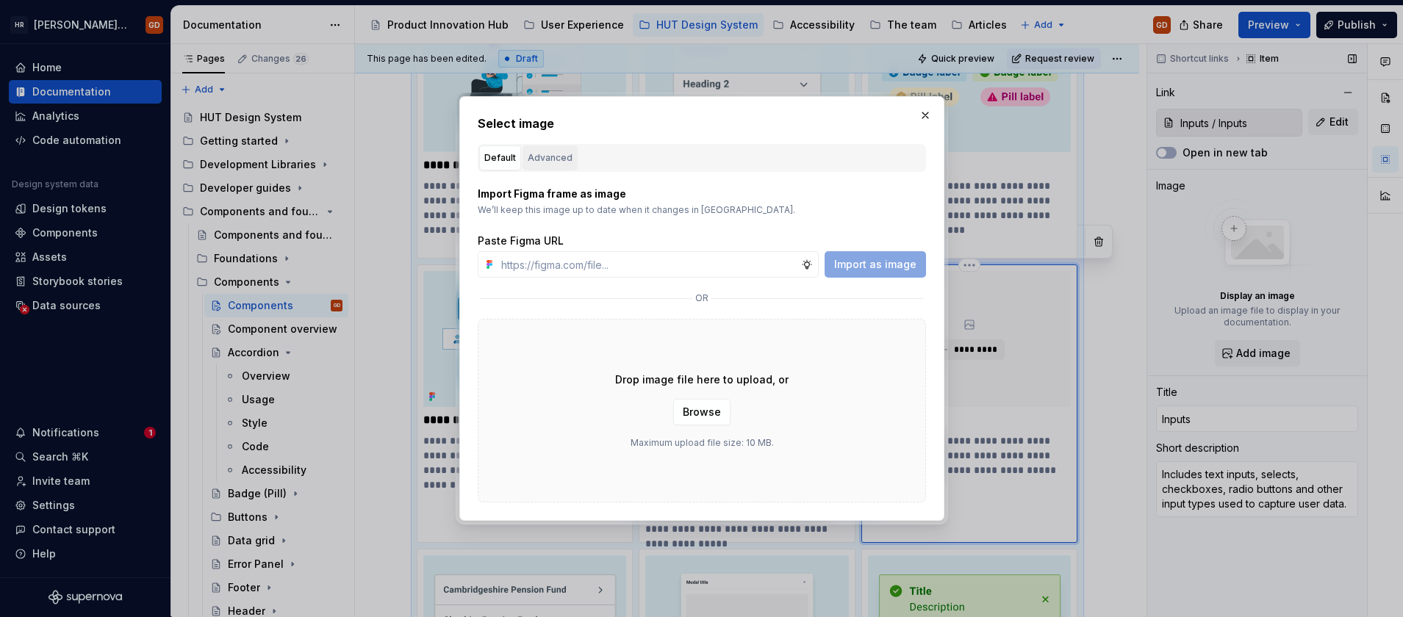
click at [553, 159] on div "Advanced" at bounding box center [550, 158] width 45 height 15
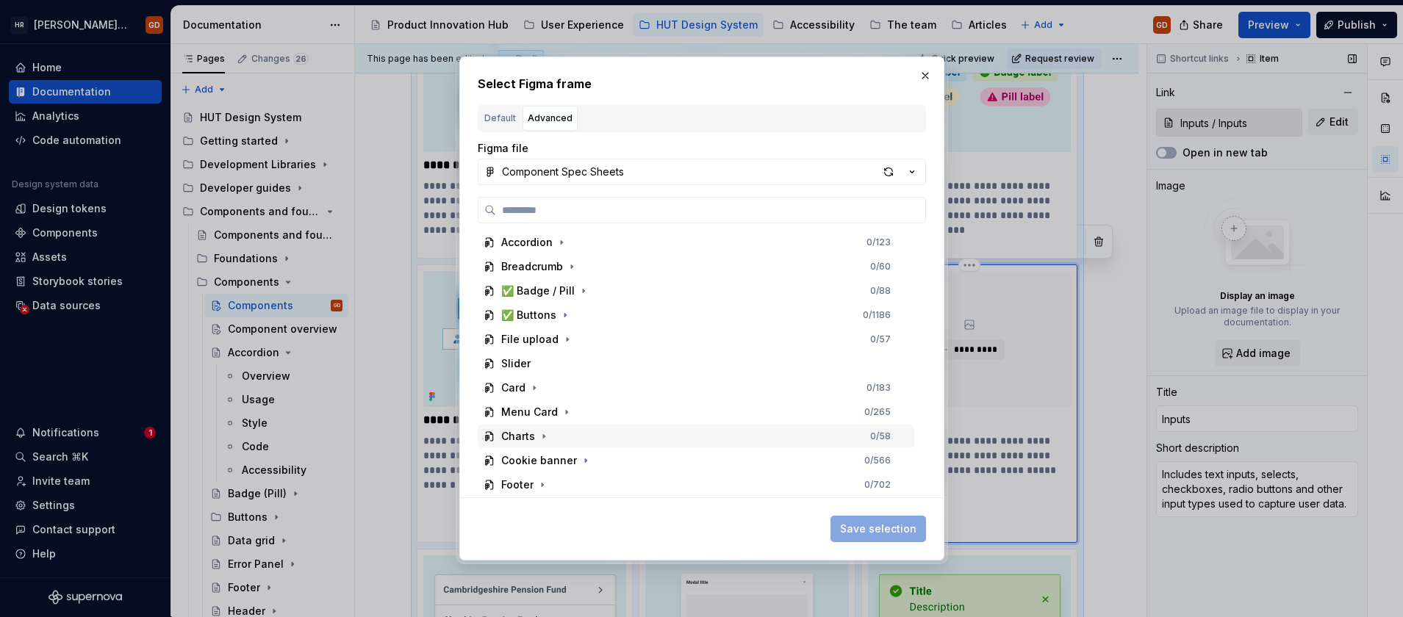
scroll to position [294, 0]
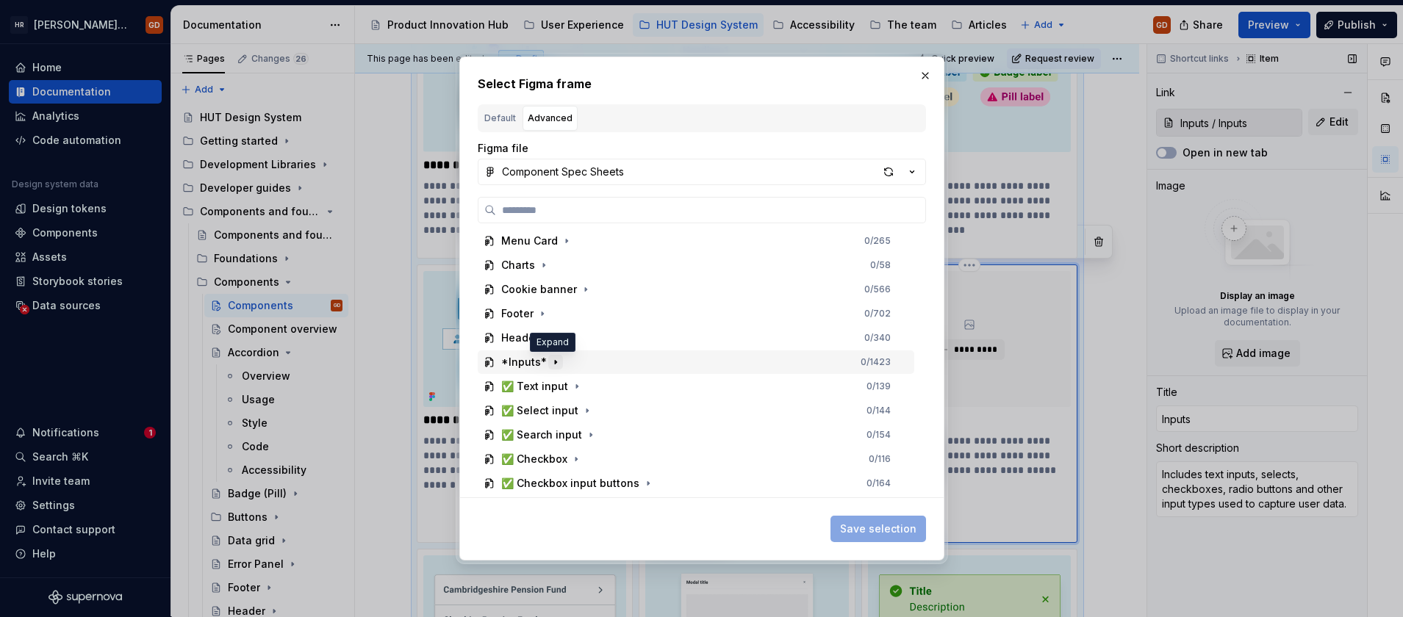
click at [550, 359] on icon "button" at bounding box center [556, 362] width 12 height 12
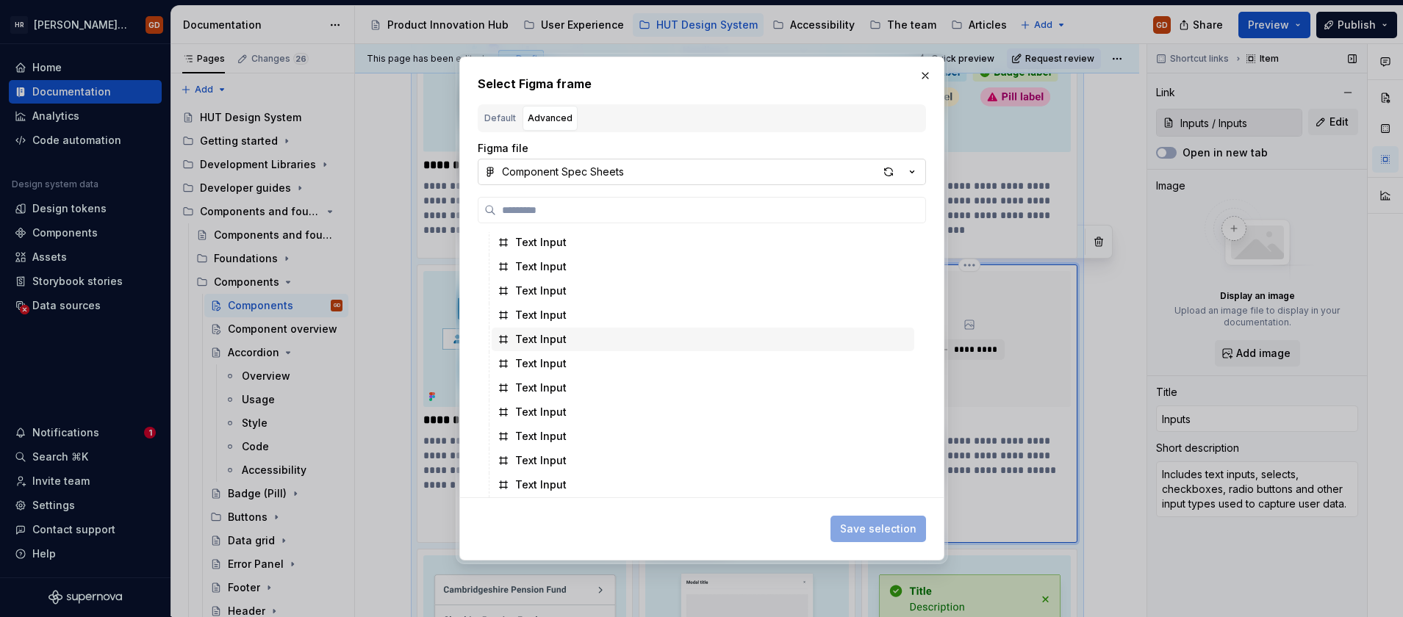
scroll to position [1397, 0]
click at [887, 172] on div "button" at bounding box center [888, 172] width 21 height 21
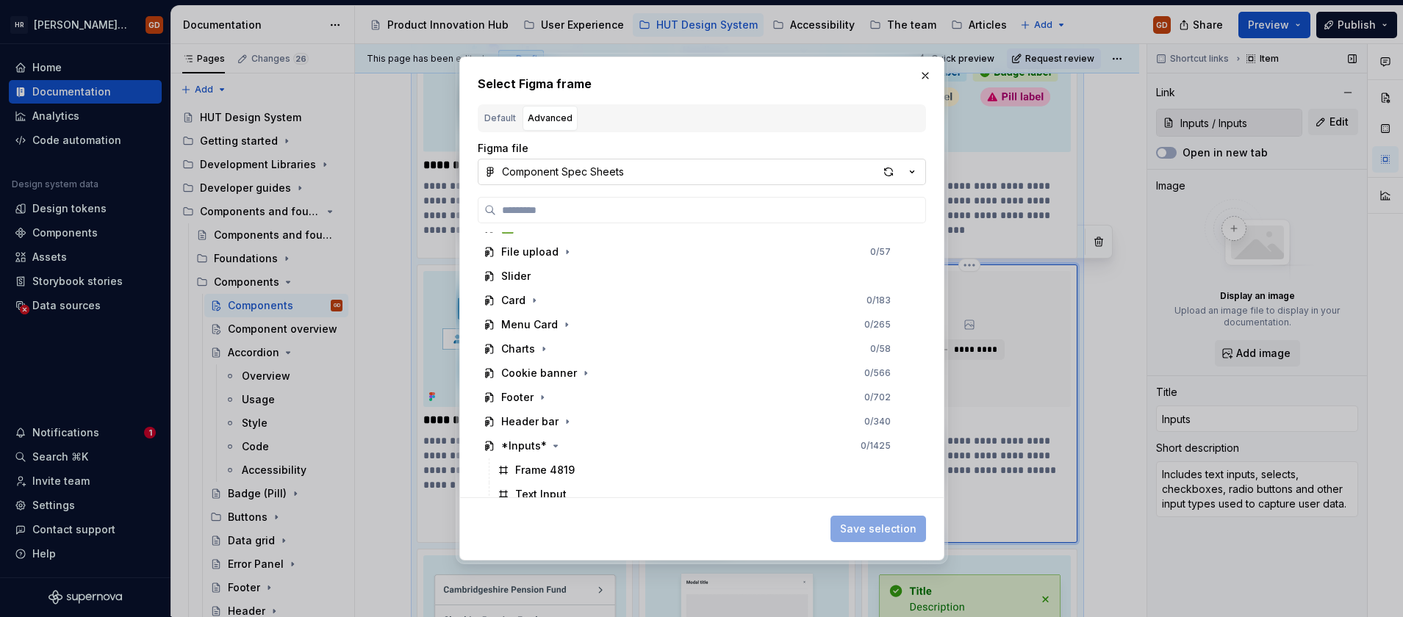
type textarea "*"
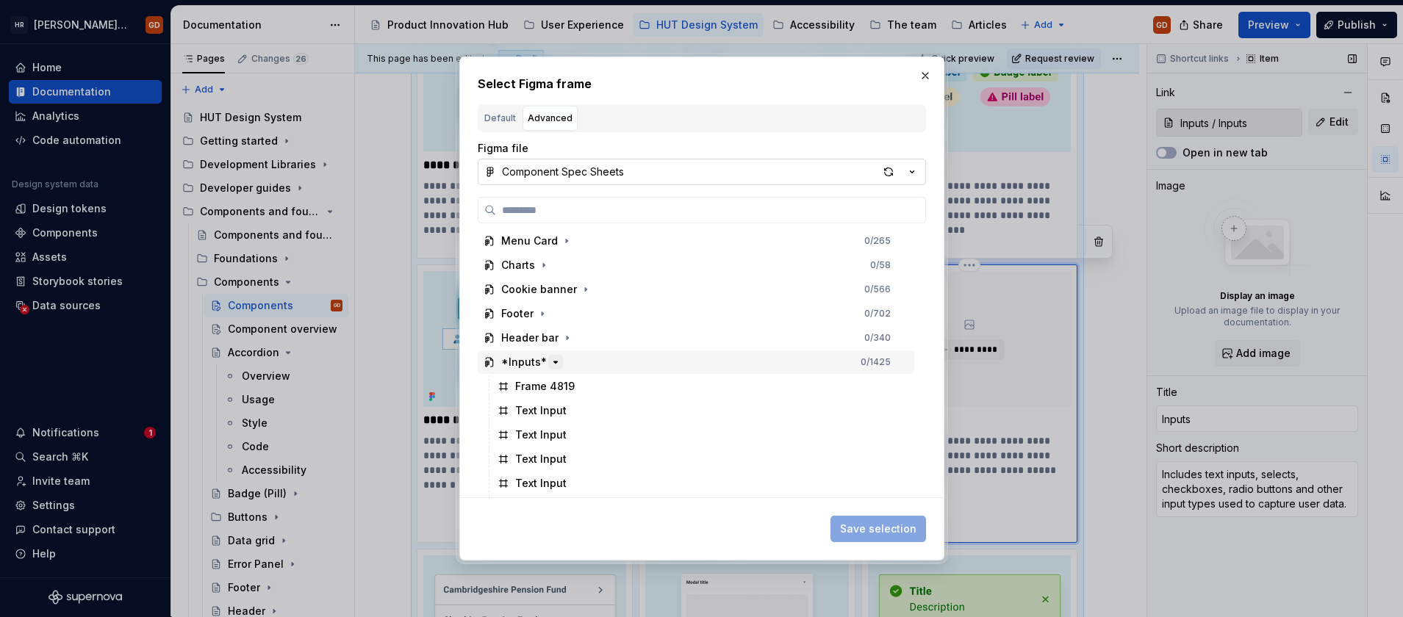
click at [553, 363] on icon "button" at bounding box center [555, 362] width 4 height 1
click at [555, 361] on icon "button" at bounding box center [555, 363] width 1 height 4
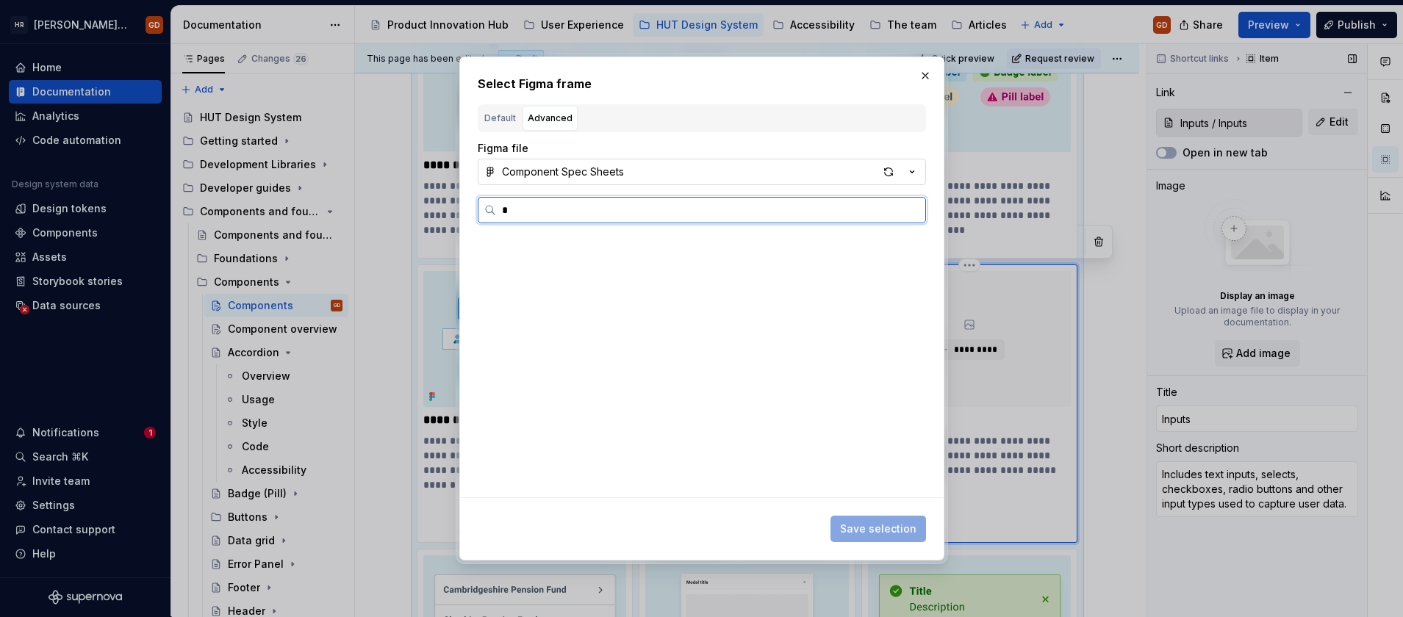
scroll to position [0, 0]
type input "*********"
click at [584, 265] on div "inputs-th umbnail-image" at bounding box center [578, 268] width 126 height 15
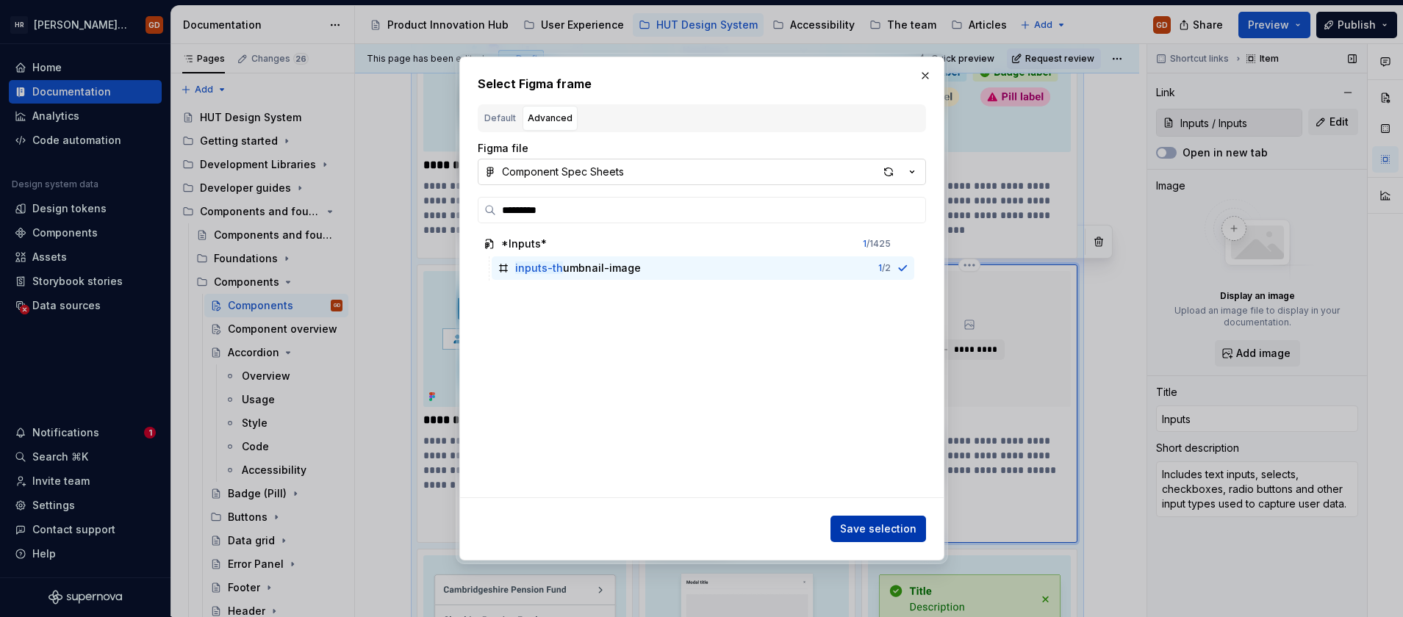
click at [883, 536] on span "Save selection" at bounding box center [878, 529] width 76 height 15
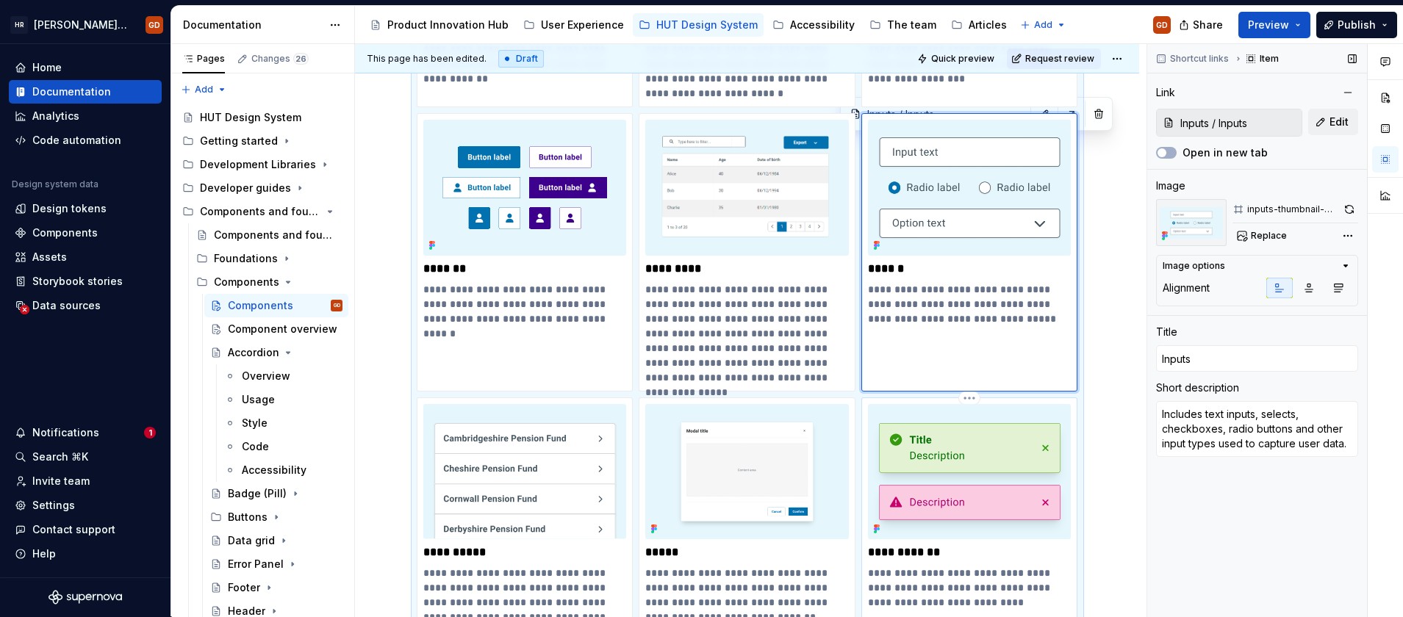
scroll to position [276, 0]
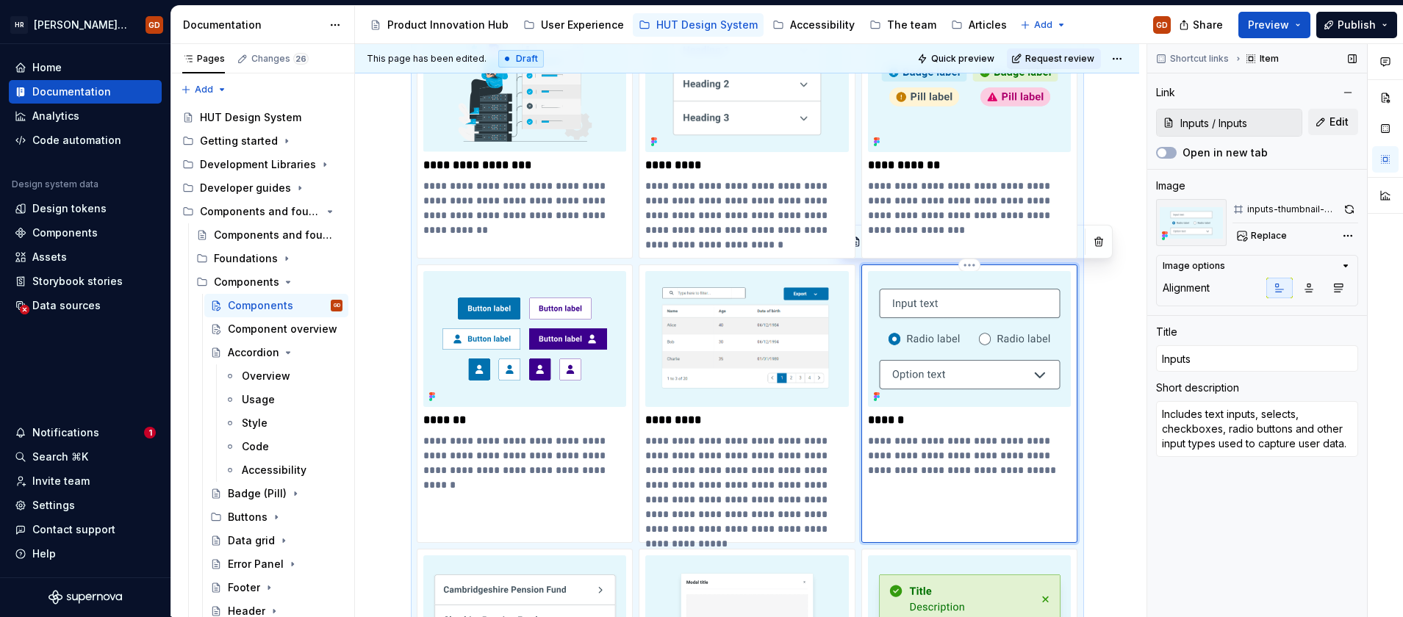
click at [997, 353] on img at bounding box center [970, 338] width 204 height 135
type textarea "*"
type input "Buttons / Buttons"
type input "Buttons"
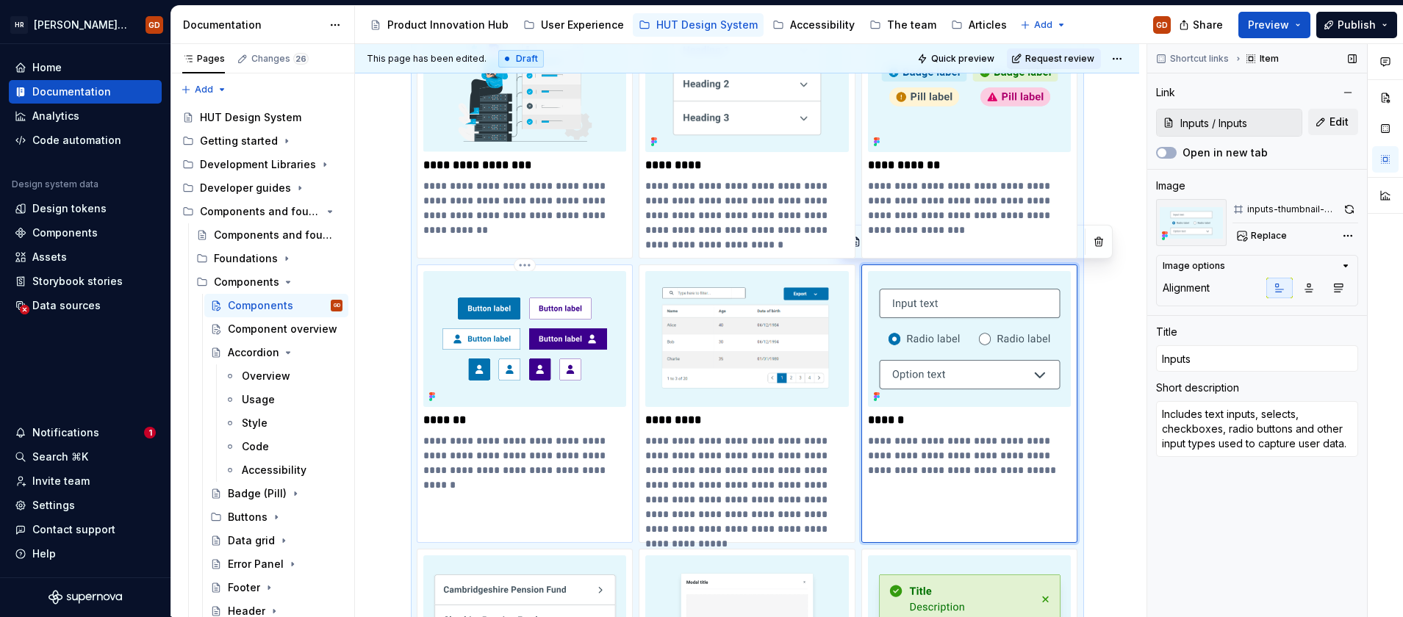
type textarea "Includes basic buttons, buttons with icons, and icon-only buttons used to trigg…"
click at [553, 318] on img at bounding box center [525, 338] width 204 height 135
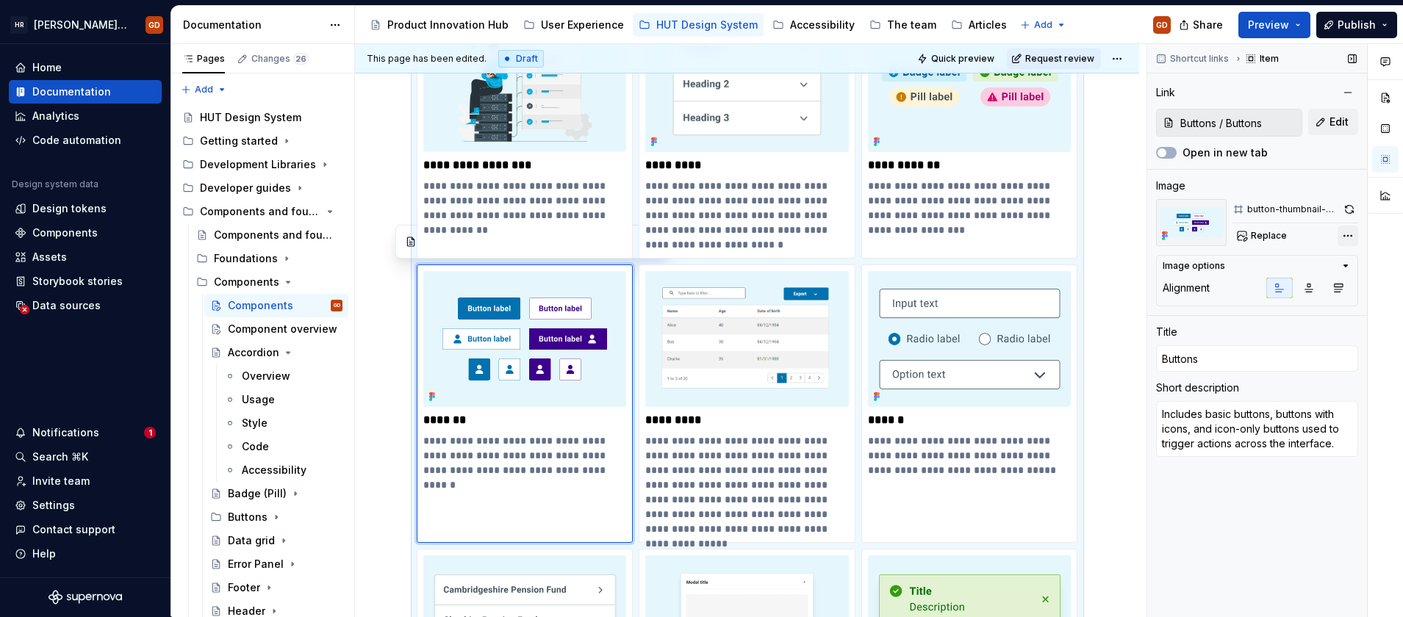
click at [1344, 233] on div "Comments Open comments No comments yet Select ‘Comment’ from the block context …" at bounding box center [1275, 330] width 256 height 573
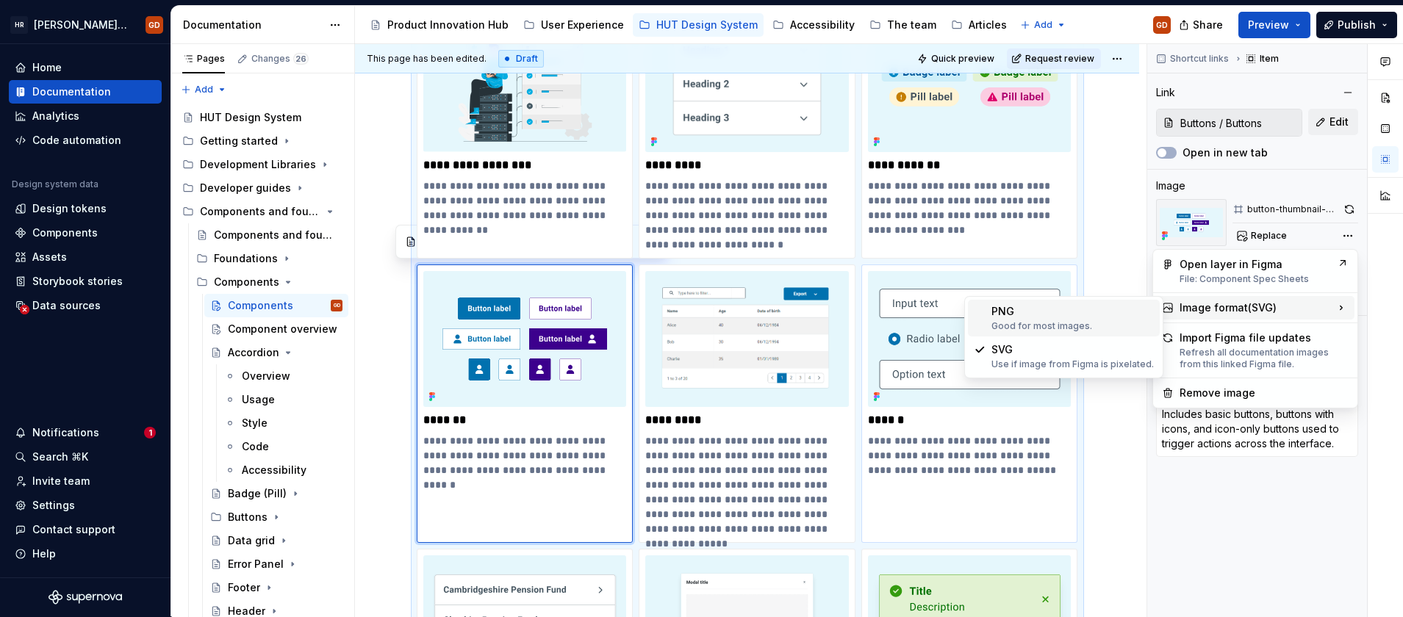
click at [1044, 313] on div "PNG Good for most images." at bounding box center [1073, 318] width 162 height 28
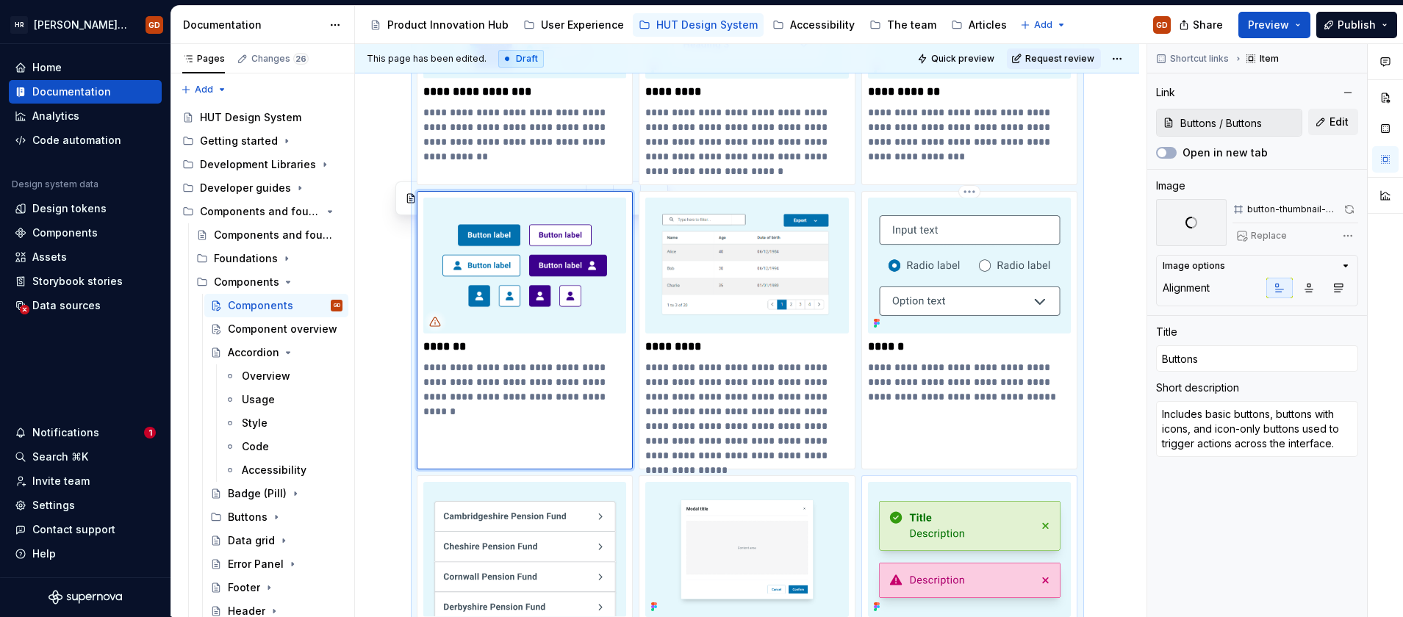
scroll to position [129, 0]
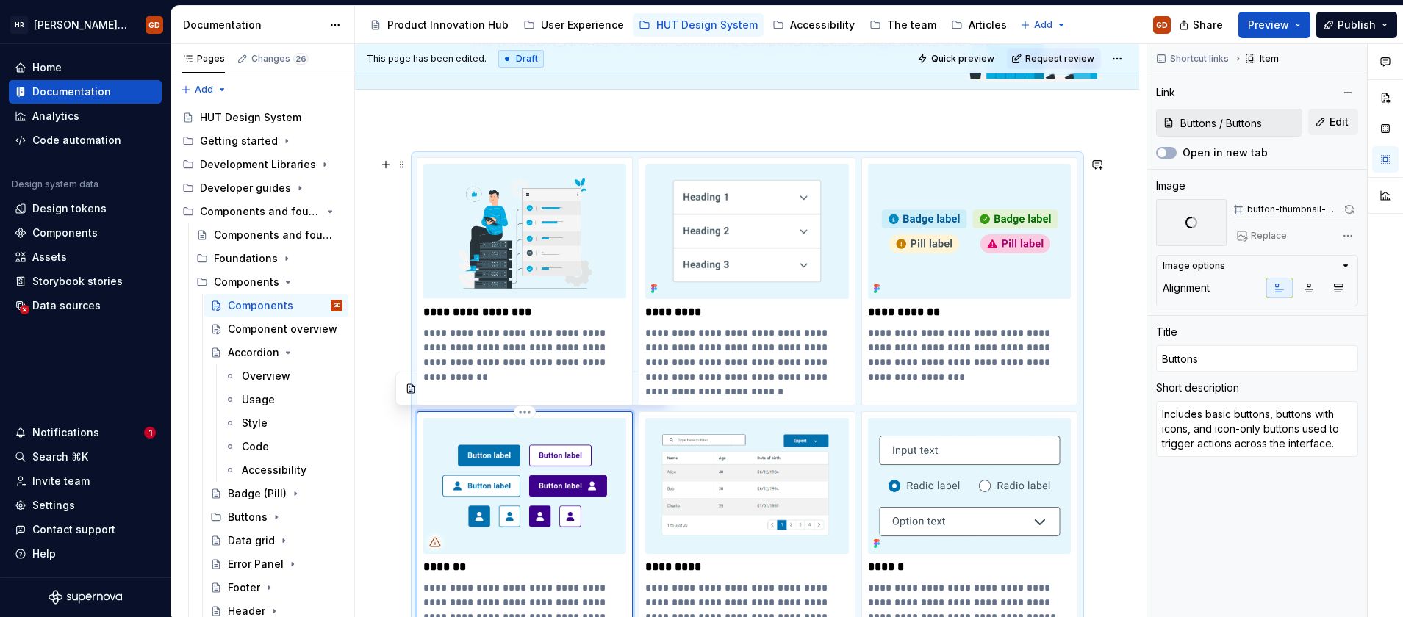
click at [539, 488] on img at bounding box center [525, 485] width 204 height 135
type textarea "*"
type input "Components / Component overview"
type input "Component overview"
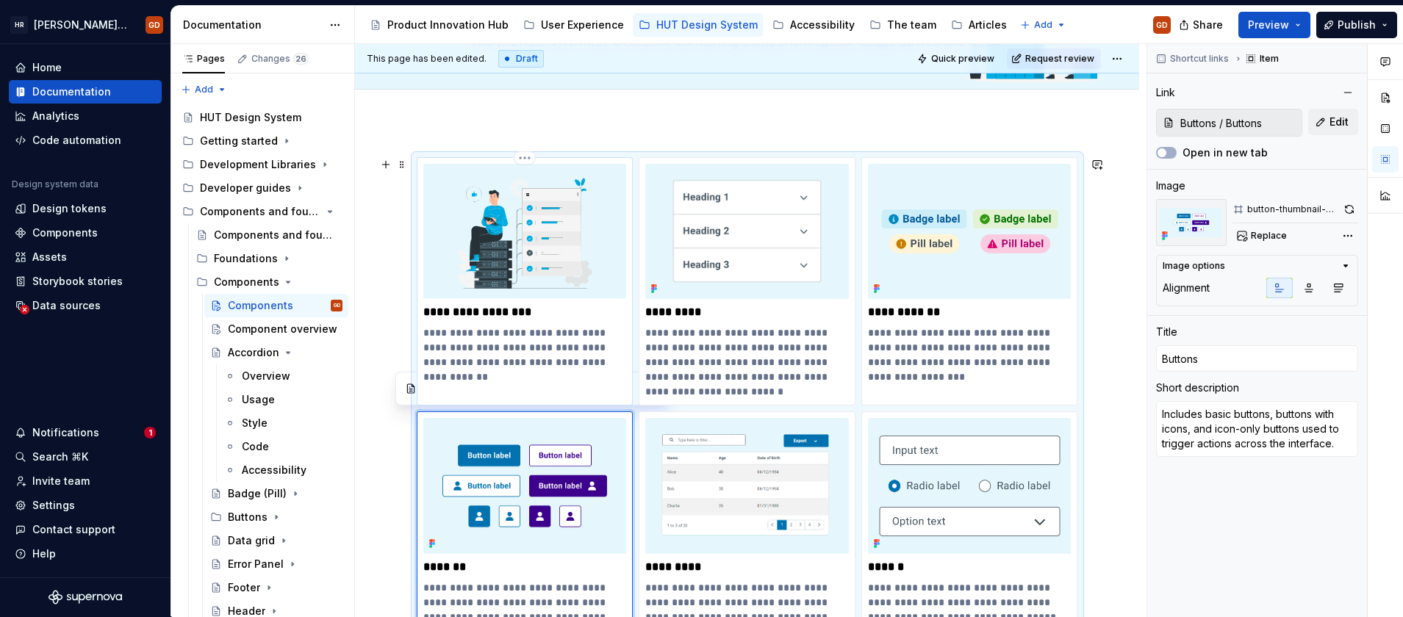
type textarea "An overview of all HUT components with their status, documentation progress, an…"
click at [551, 236] on img at bounding box center [525, 231] width 204 height 135
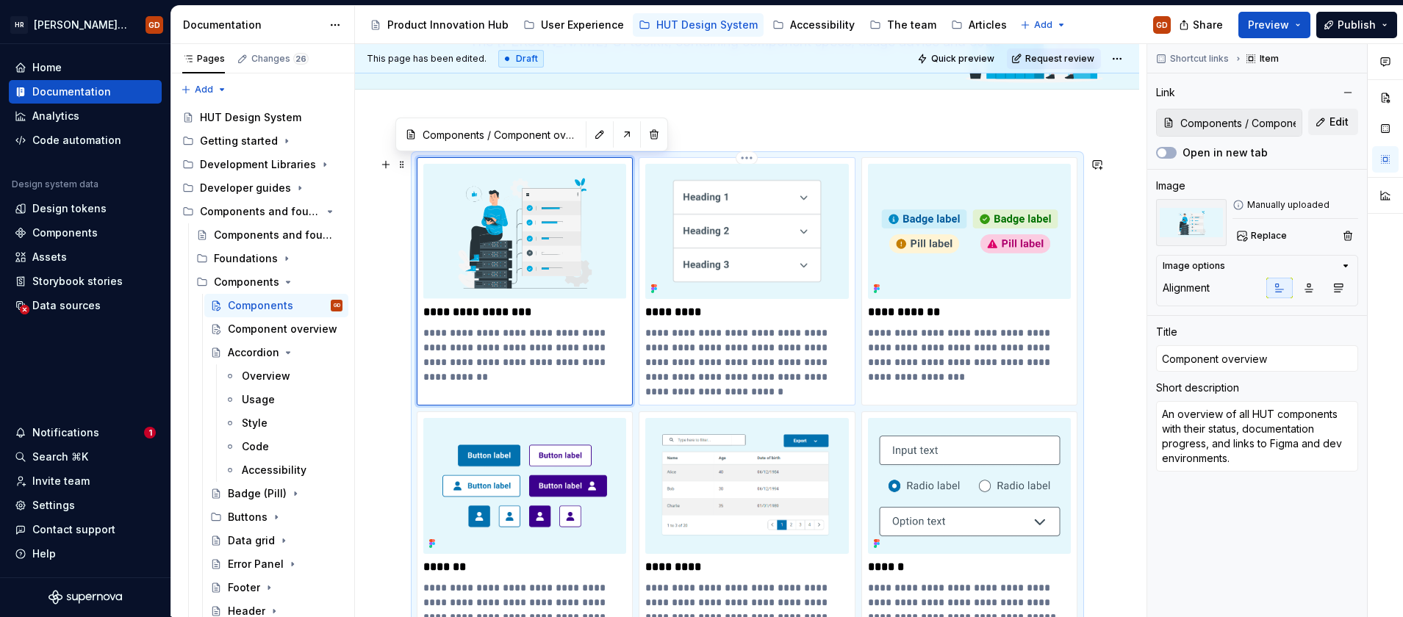
type textarea "*"
type input "Accordion"
type textarea "Accordions are used to show and hide sections of related content. They allow us…"
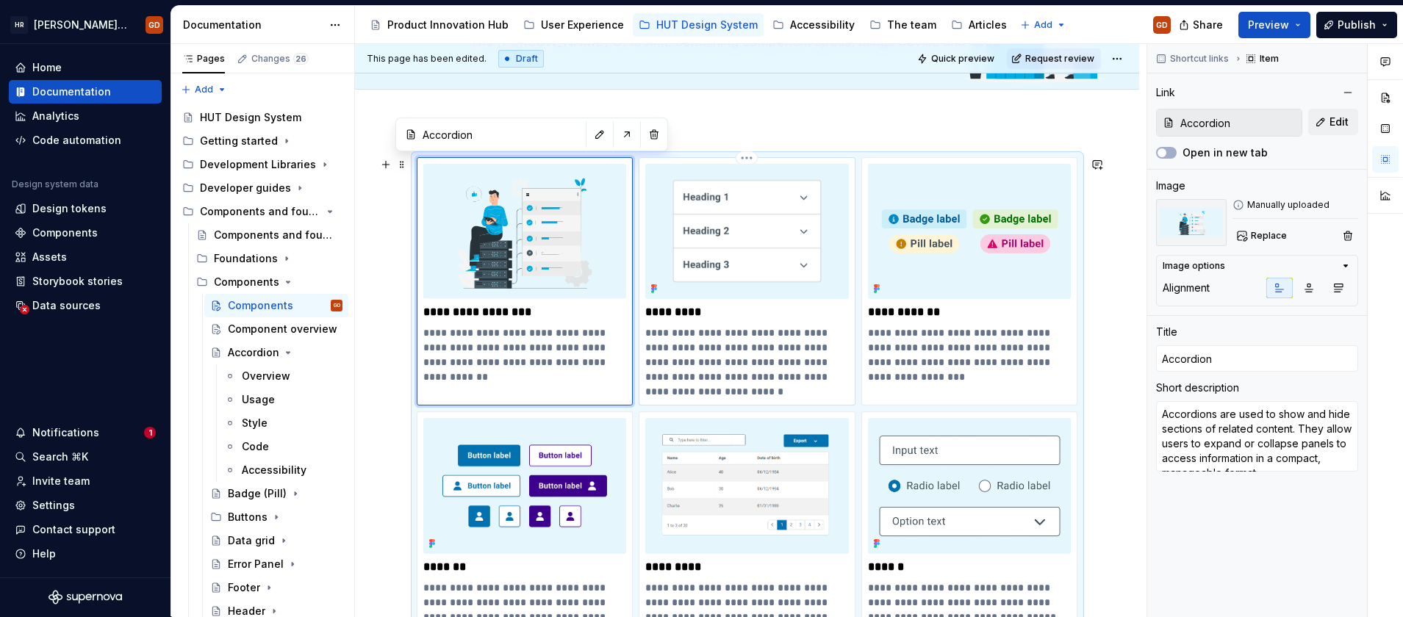
click at [724, 226] on img at bounding box center [747, 231] width 204 height 135
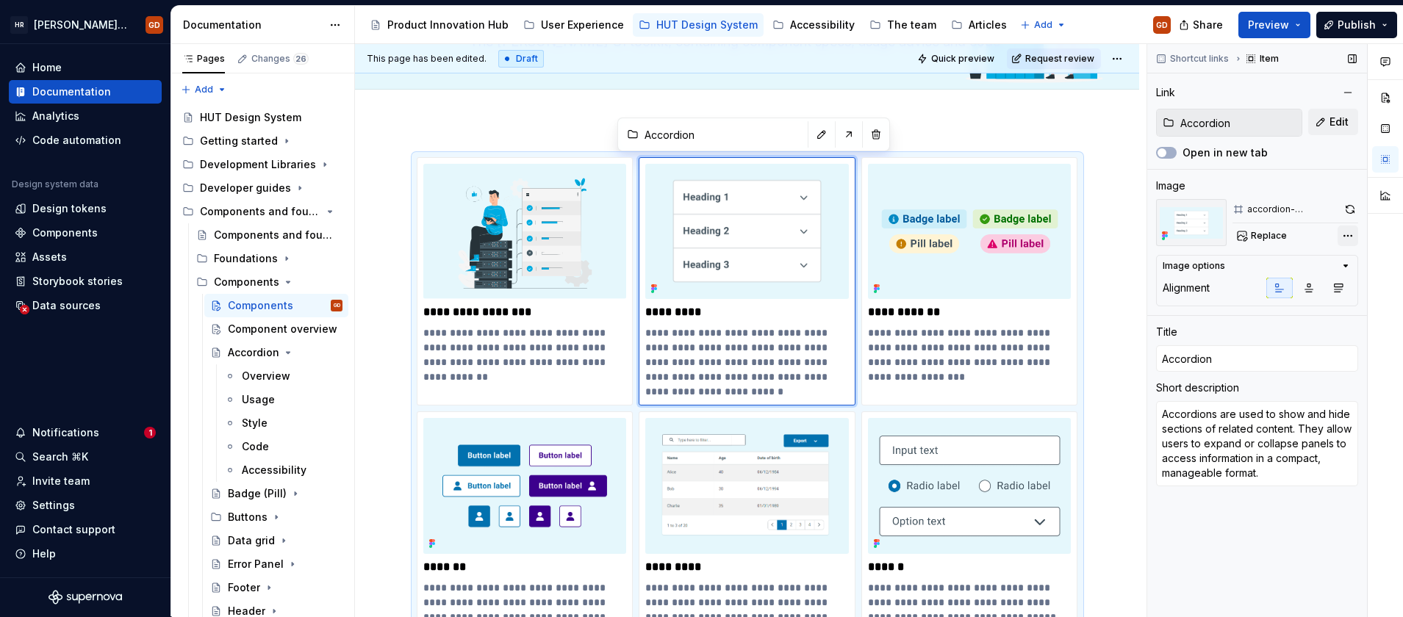
click at [1341, 237] on div "Comments Open comments No comments yet Select ‘Comment’ from the block context …" at bounding box center [1275, 330] width 256 height 573
click at [954, 216] on html "HR Hymans UI Toolkit (HUT) GD Home Documentation Analytics Code automation Desi…" at bounding box center [701, 308] width 1403 height 617
type textarea "*"
type input "Badge (Pill)"
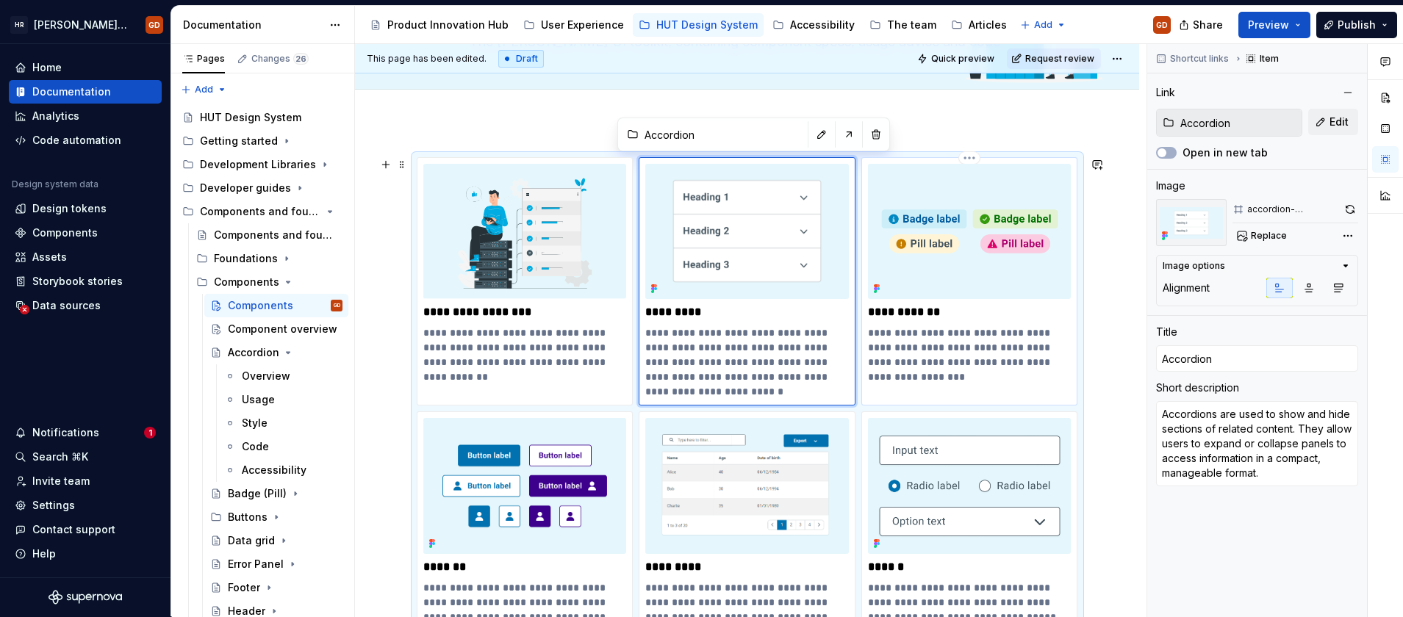
type input "Badge (Pill)"
type textarea "Badges or pills are used to display small pieces of information like status, no…"
click at [956, 216] on img at bounding box center [970, 231] width 204 height 135
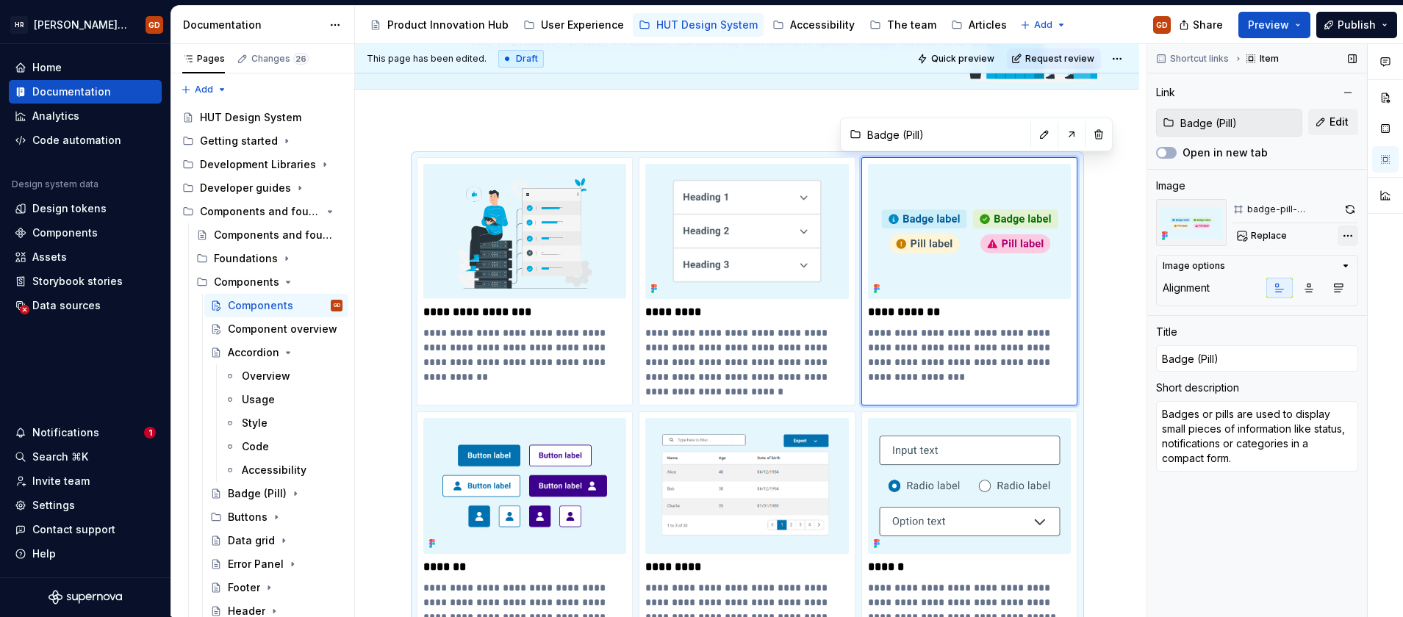
click at [1343, 236] on div "Comments Open comments No comments yet Select ‘Comment’ from the block context …" at bounding box center [1275, 330] width 256 height 573
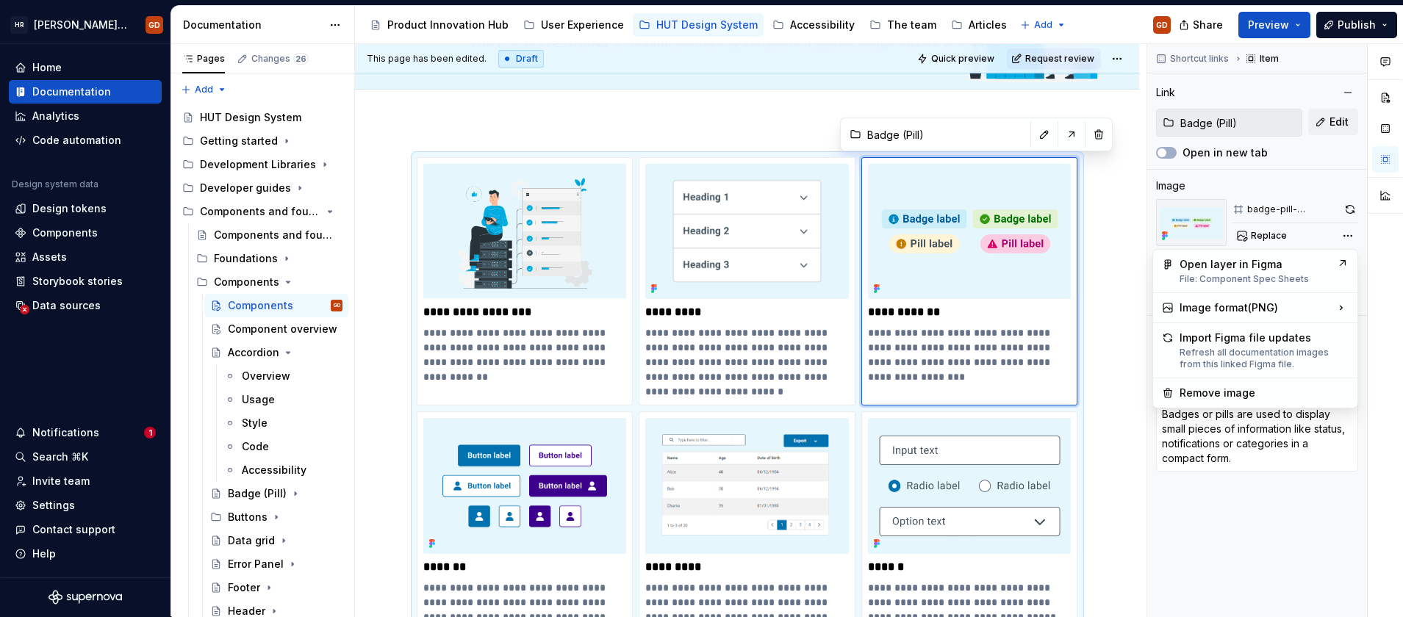
click at [1120, 245] on html "HR Hymans UI Toolkit (HUT) GD Home Documentation Analytics Code automation Desi…" at bounding box center [701, 308] width 1403 height 617
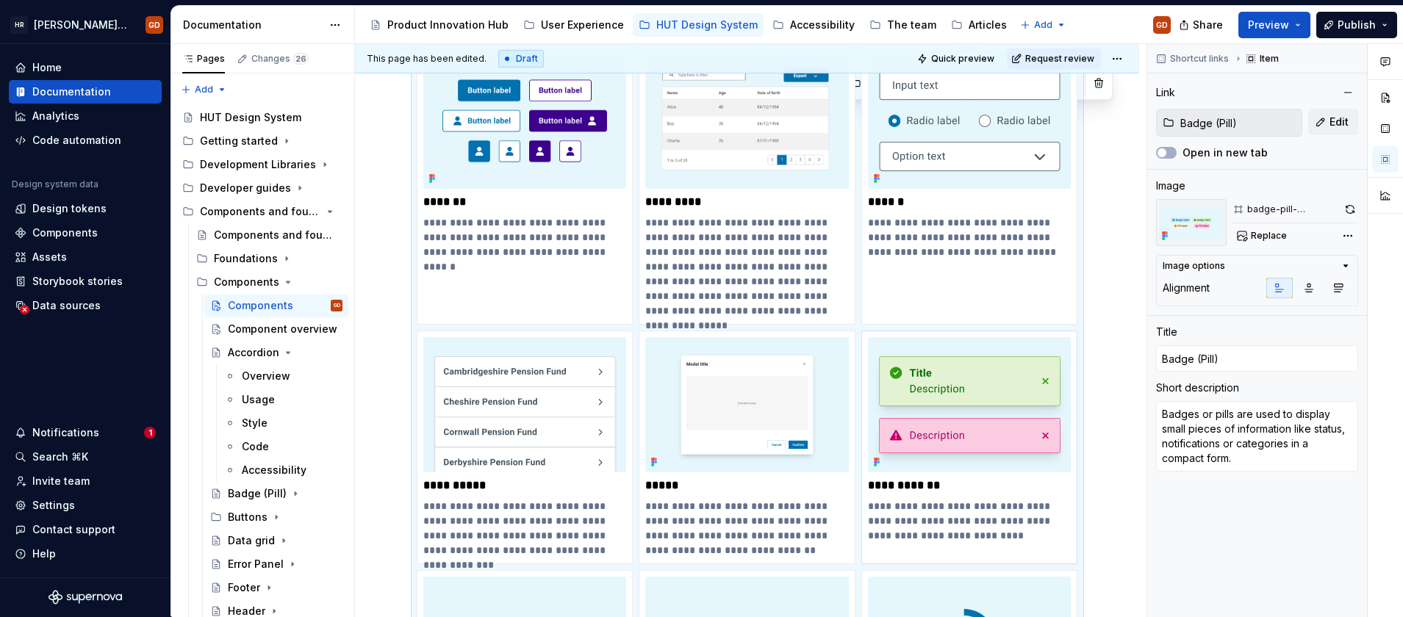
scroll to position [570, 0]
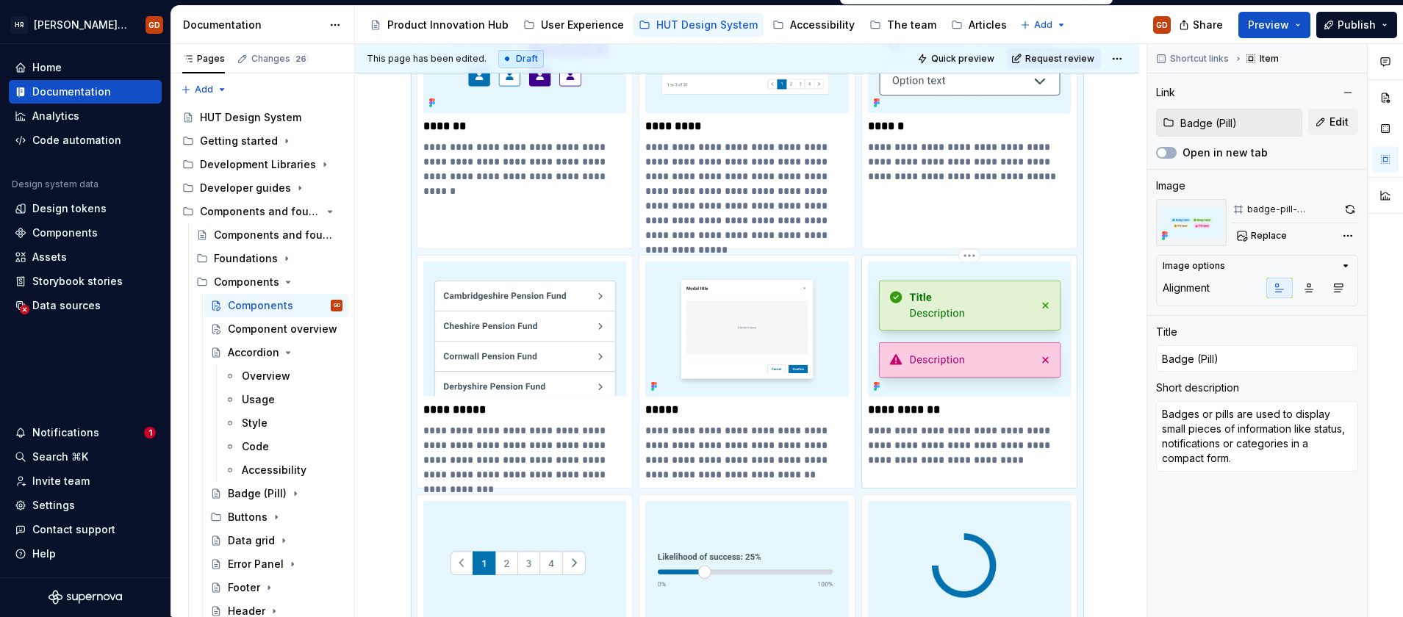
type textarea "*"
type input "Notification"
type textarea "Includes alert and toast components used to inform users of system messages, up…"
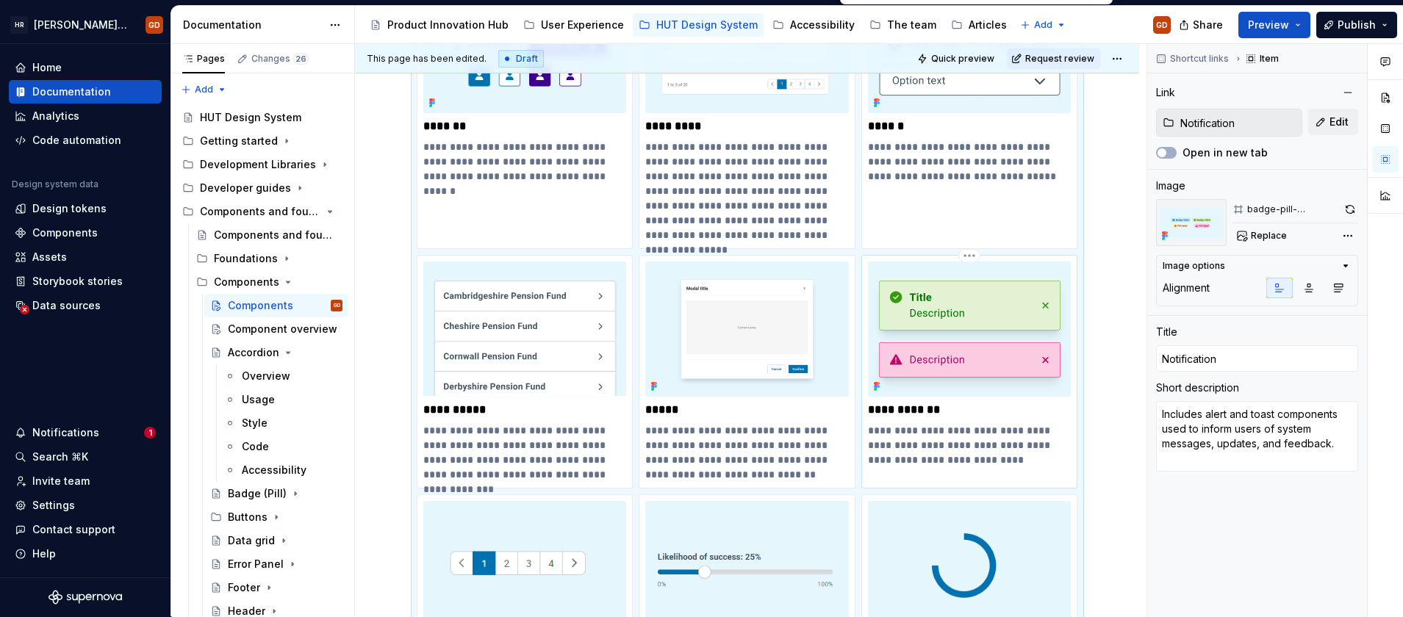
click at [1031, 323] on img at bounding box center [970, 329] width 204 height 135
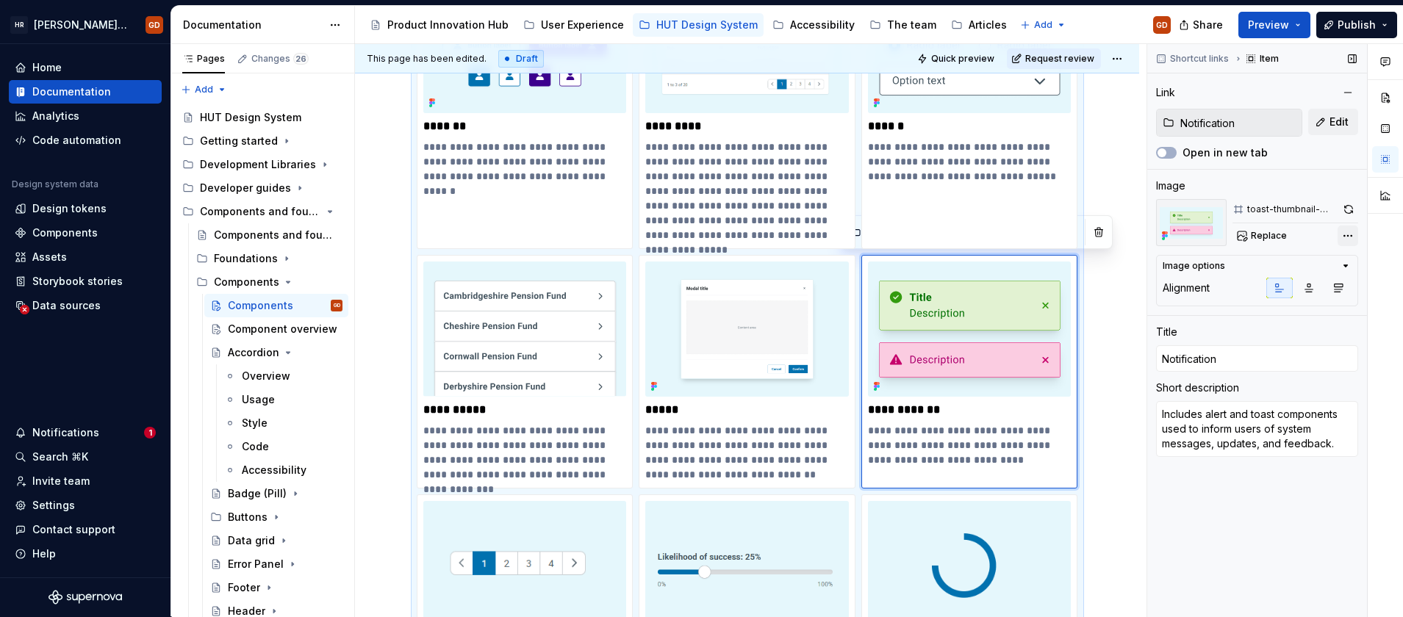
click at [1354, 232] on div "Comments Open comments No comments yet Select ‘Comment’ from the block context …" at bounding box center [1275, 330] width 256 height 573
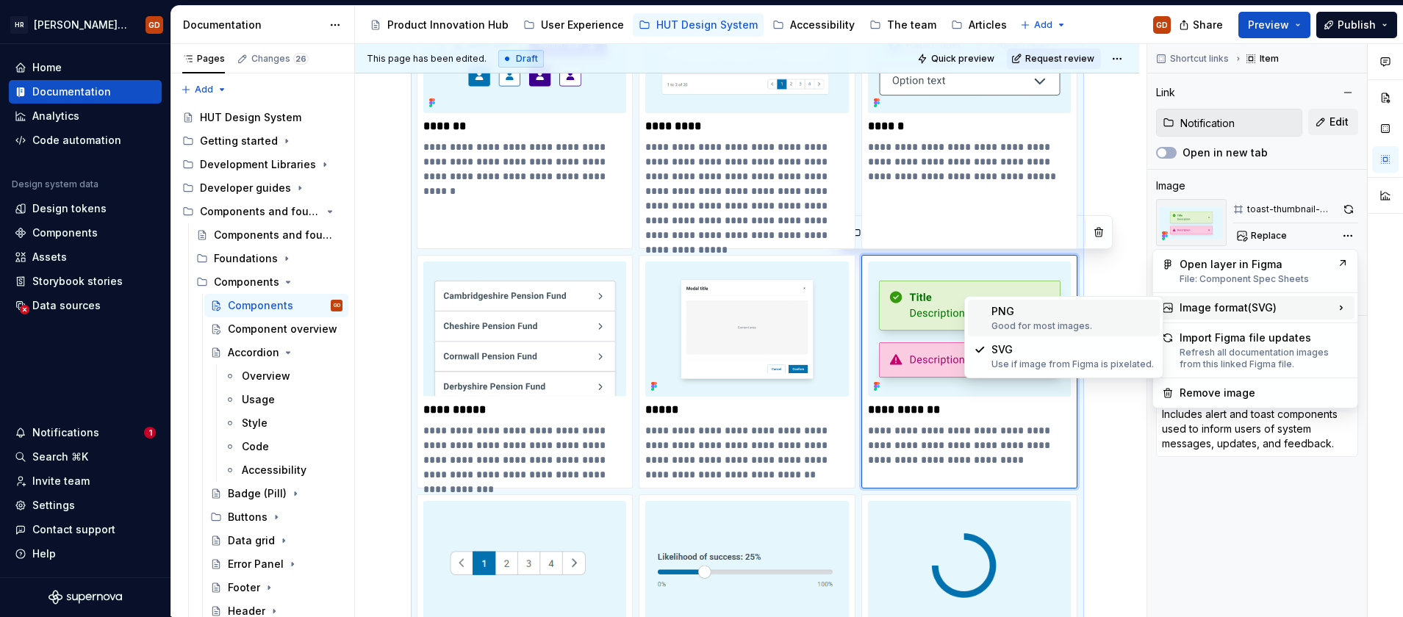
click at [1066, 318] on div "PNG Good for most images." at bounding box center [1073, 318] width 162 height 28
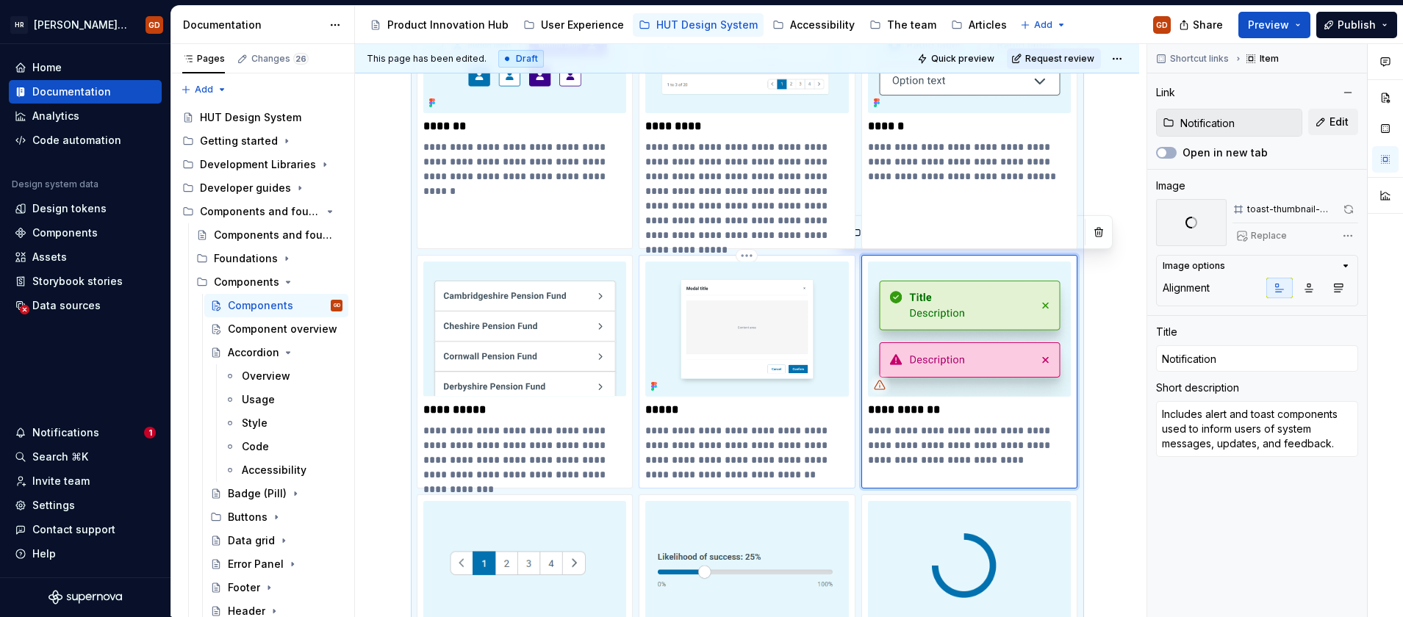
type textarea "*"
type input "Modal"
type textarea "A modal component is a dialog or overlay that appears on top of the main conten…"
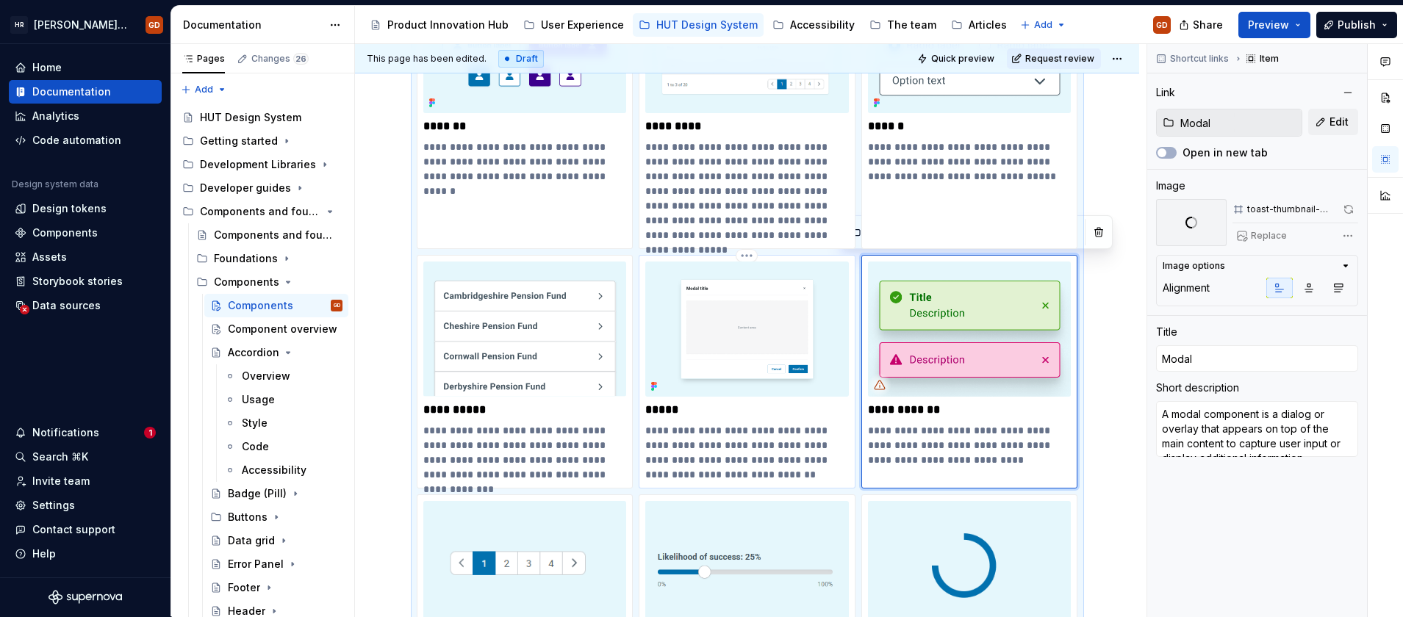
click at [767, 326] on img at bounding box center [747, 329] width 204 height 135
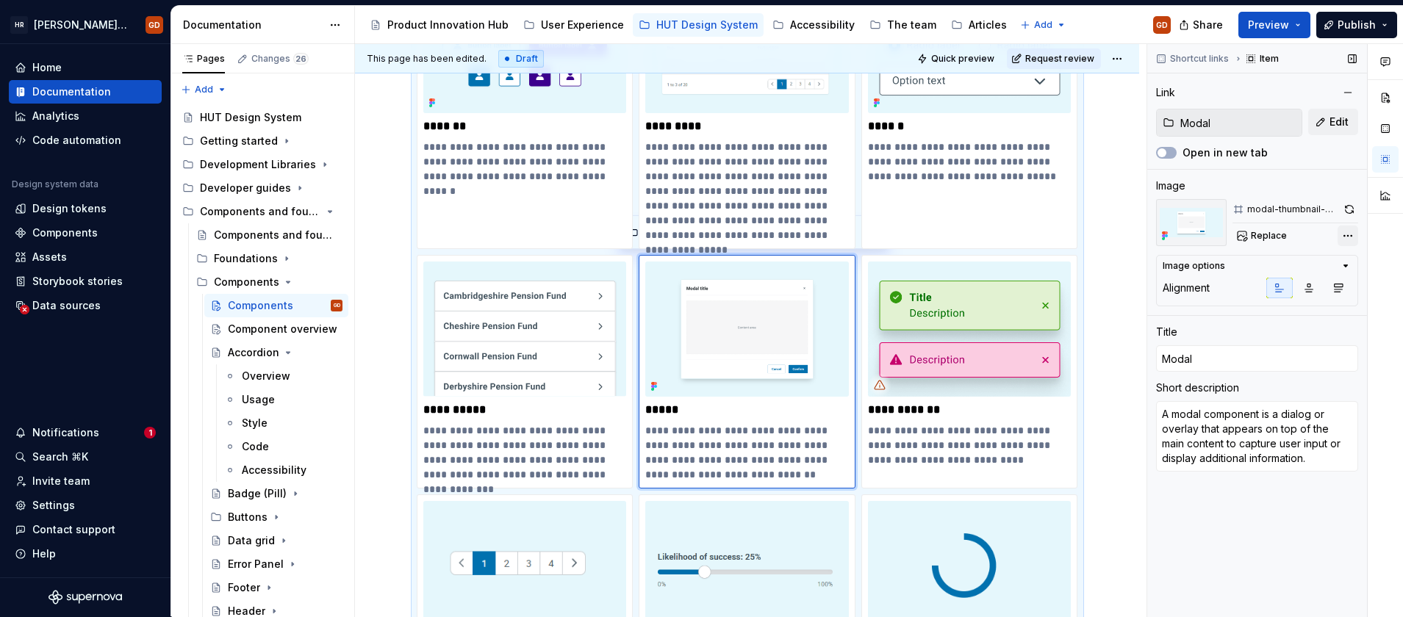
click at [1344, 237] on div "Comments Open comments No comments yet Select ‘Comment’ from the block context …" at bounding box center [1275, 330] width 256 height 573
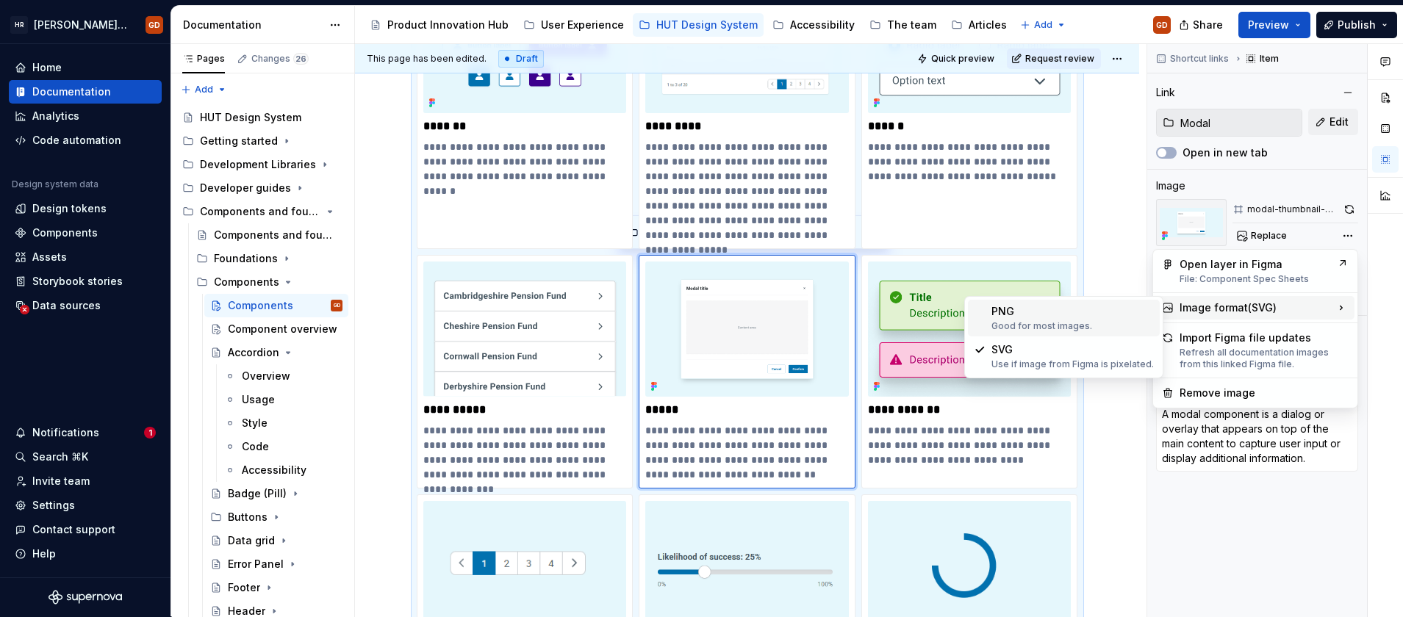
click at [1078, 317] on div "PNG Good for most images." at bounding box center [1073, 318] width 162 height 28
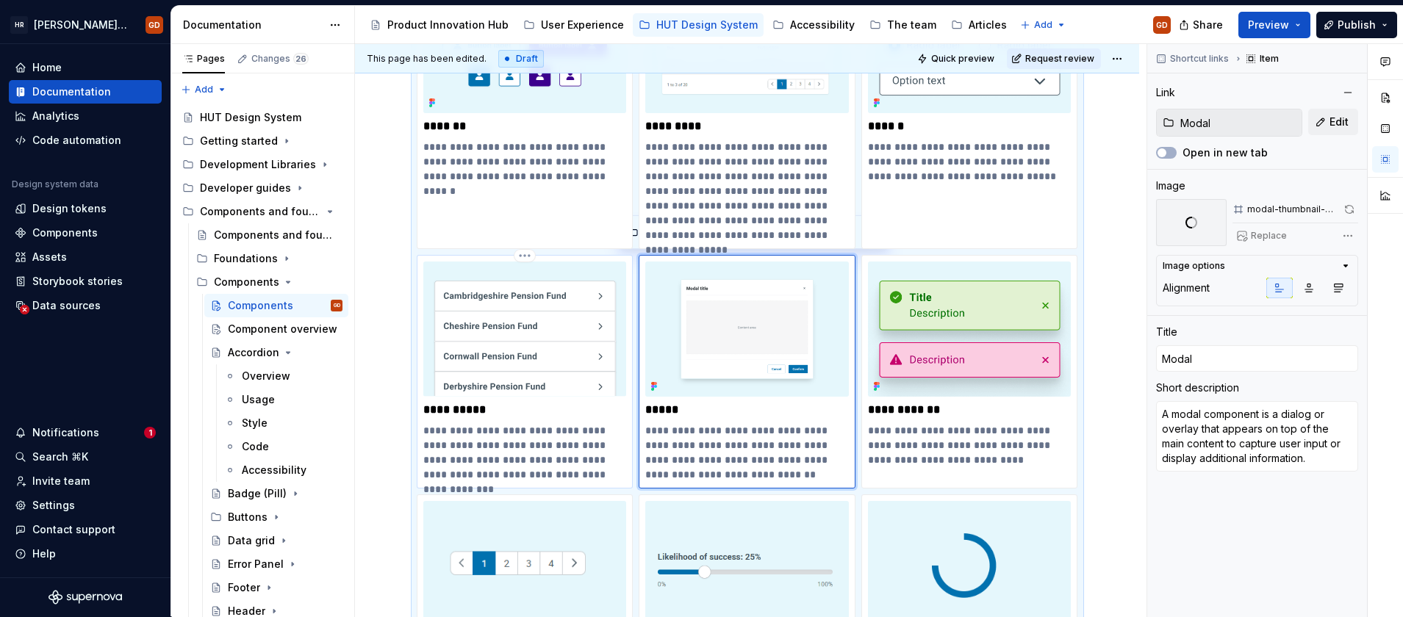
type textarea "*"
type input "List group"
type textarea "A list group component is a vertically arranged menu that allows users to selec…"
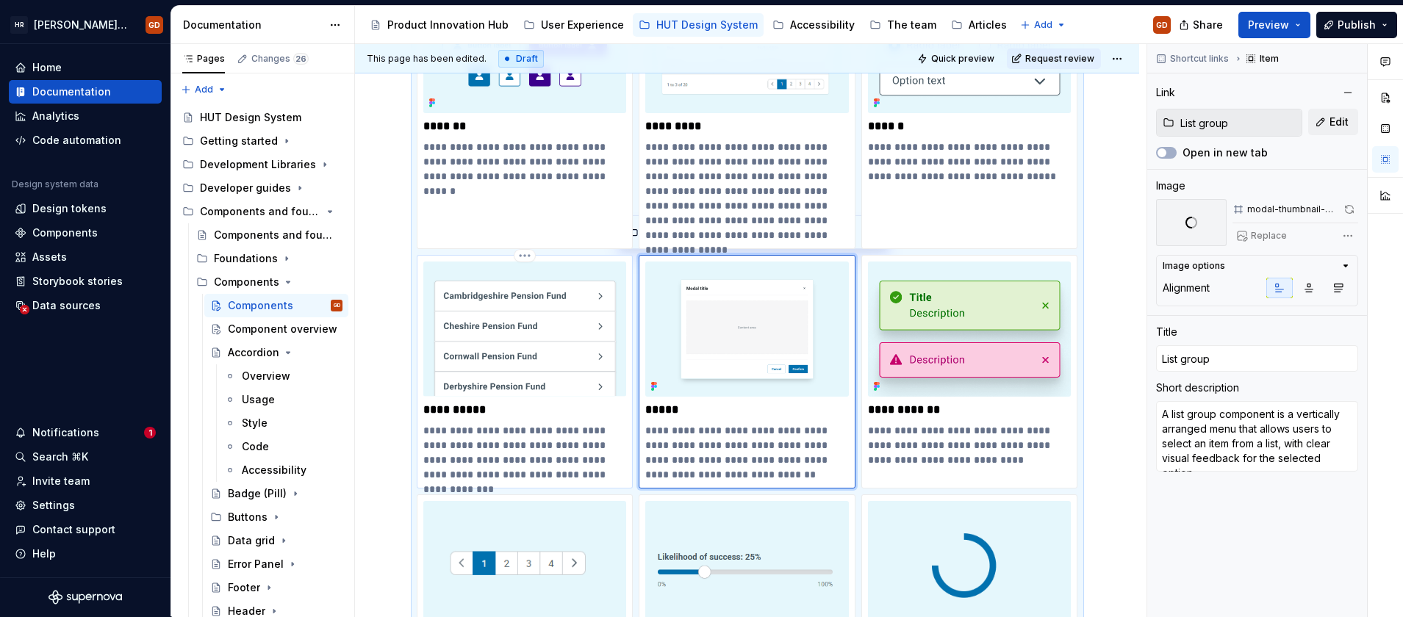
click at [551, 328] on img at bounding box center [525, 329] width 204 height 135
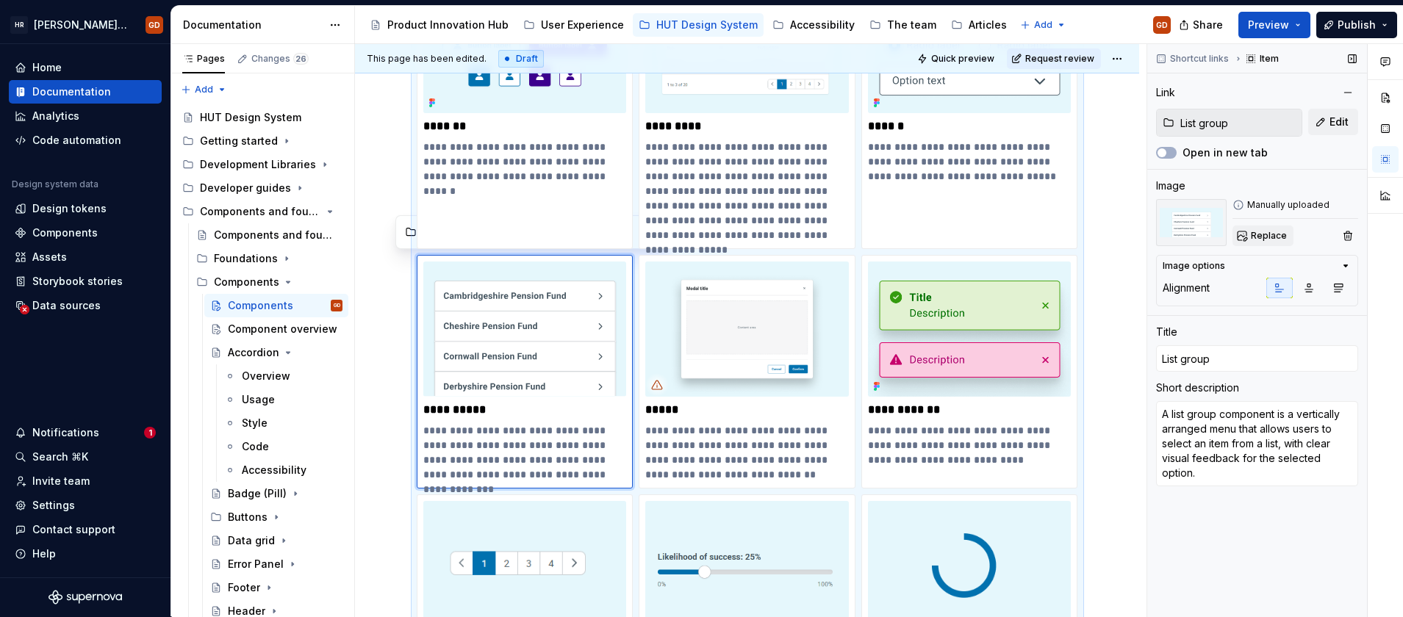
click at [1262, 240] on span "Replace" at bounding box center [1269, 236] width 36 height 12
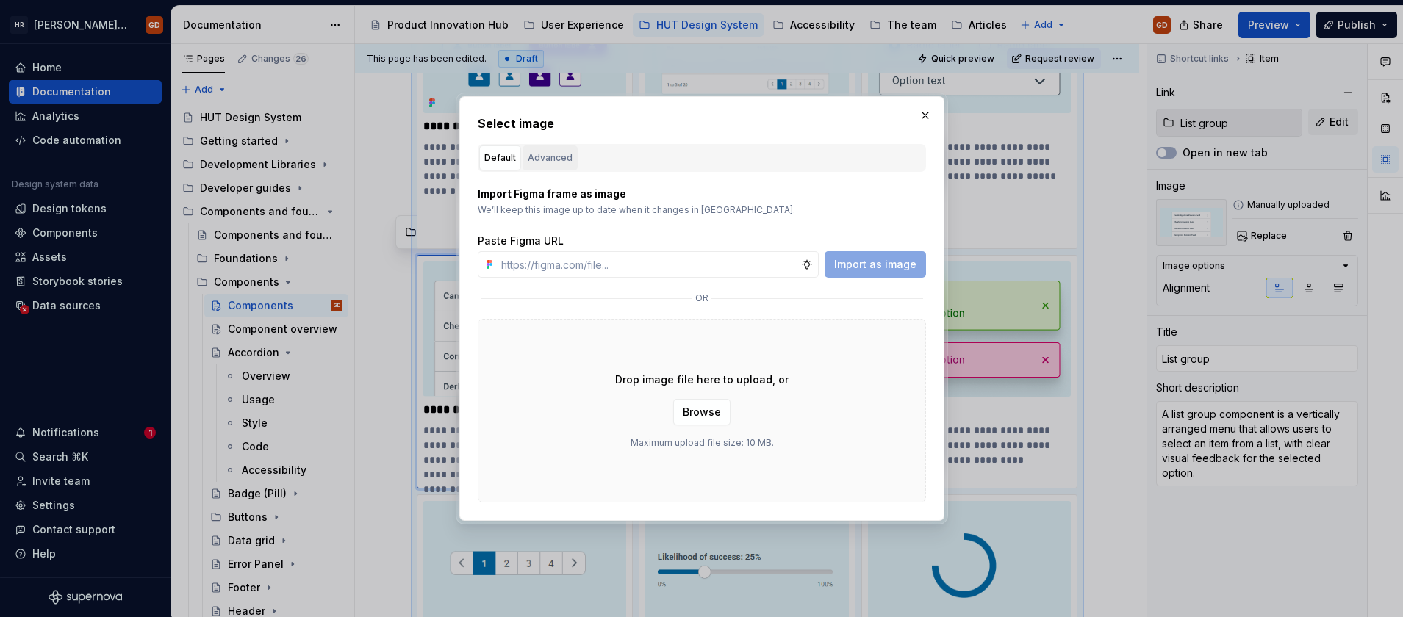
click at [558, 157] on div "Advanced" at bounding box center [550, 158] width 45 height 15
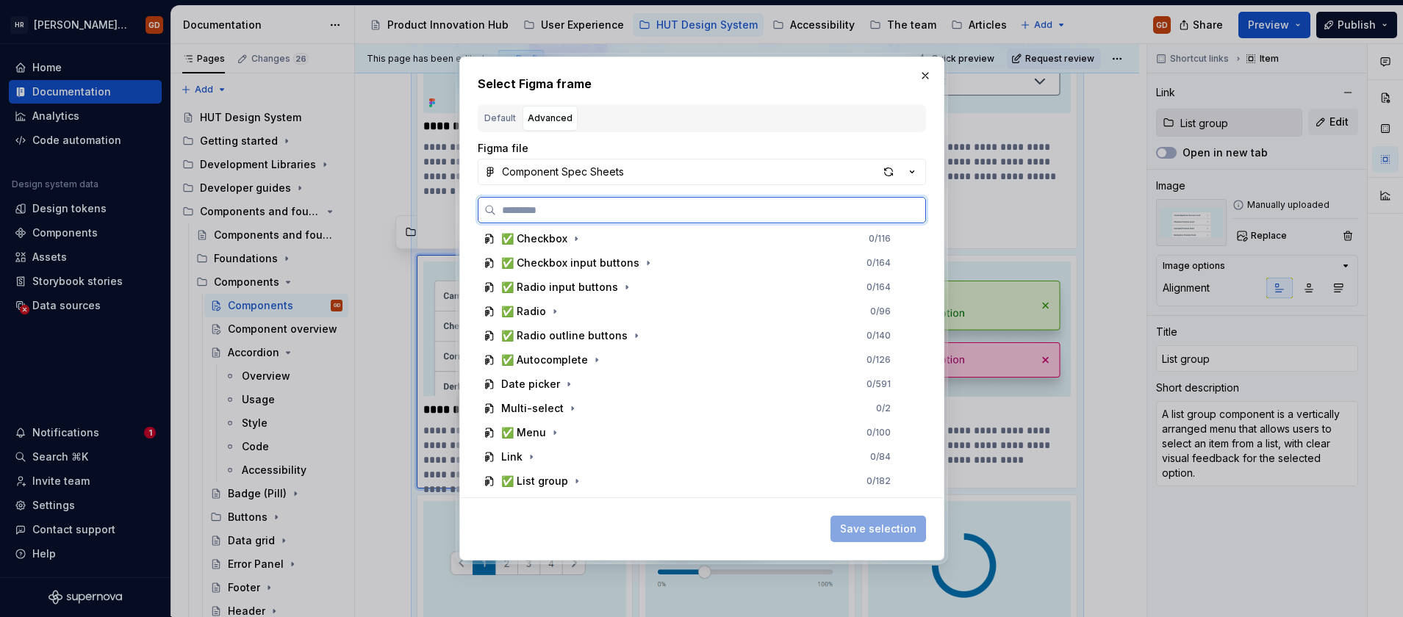
scroll to position [588, 0]
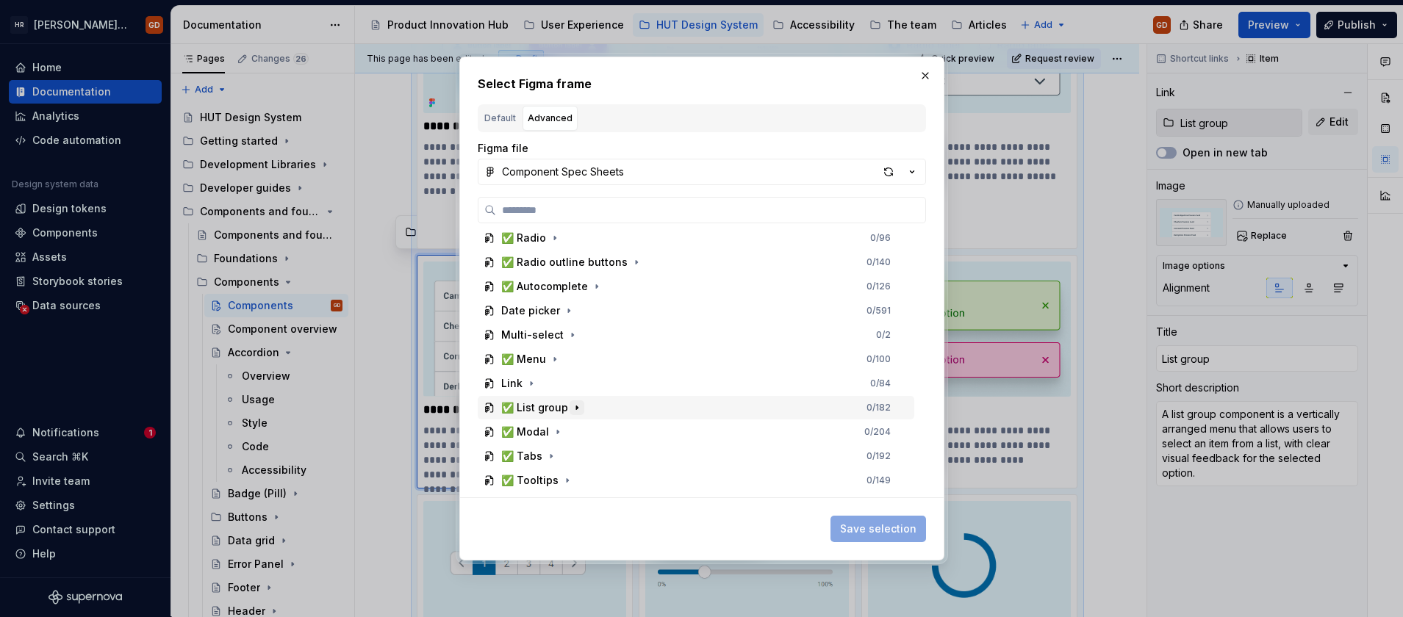
click at [576, 408] on icon "button" at bounding box center [576, 408] width 1 height 4
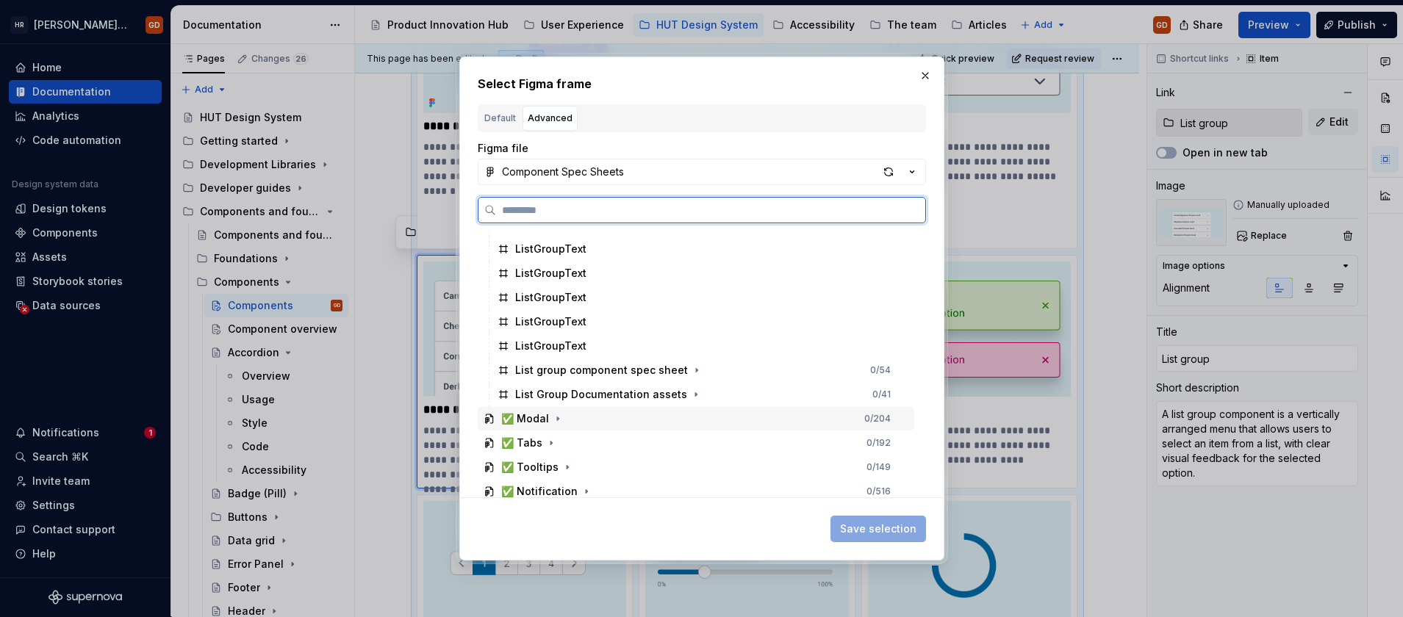
scroll to position [1103, 0]
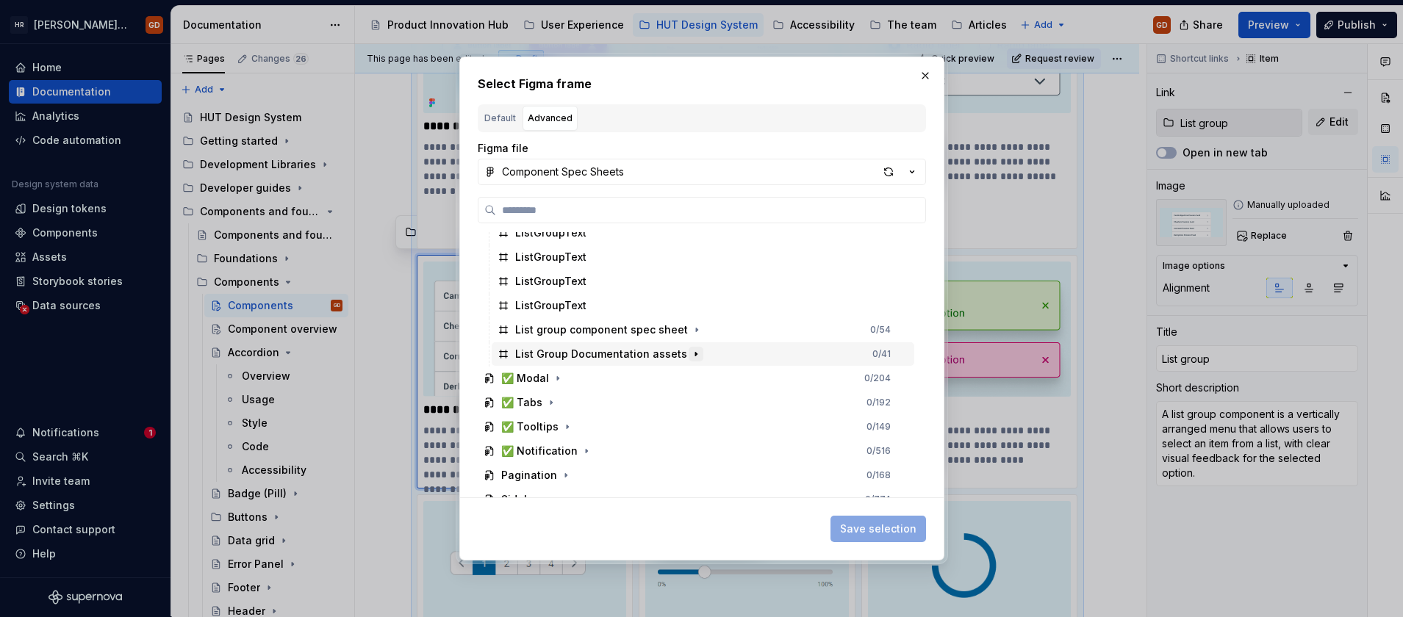
click at [690, 351] on icon "button" at bounding box center [696, 354] width 12 height 12
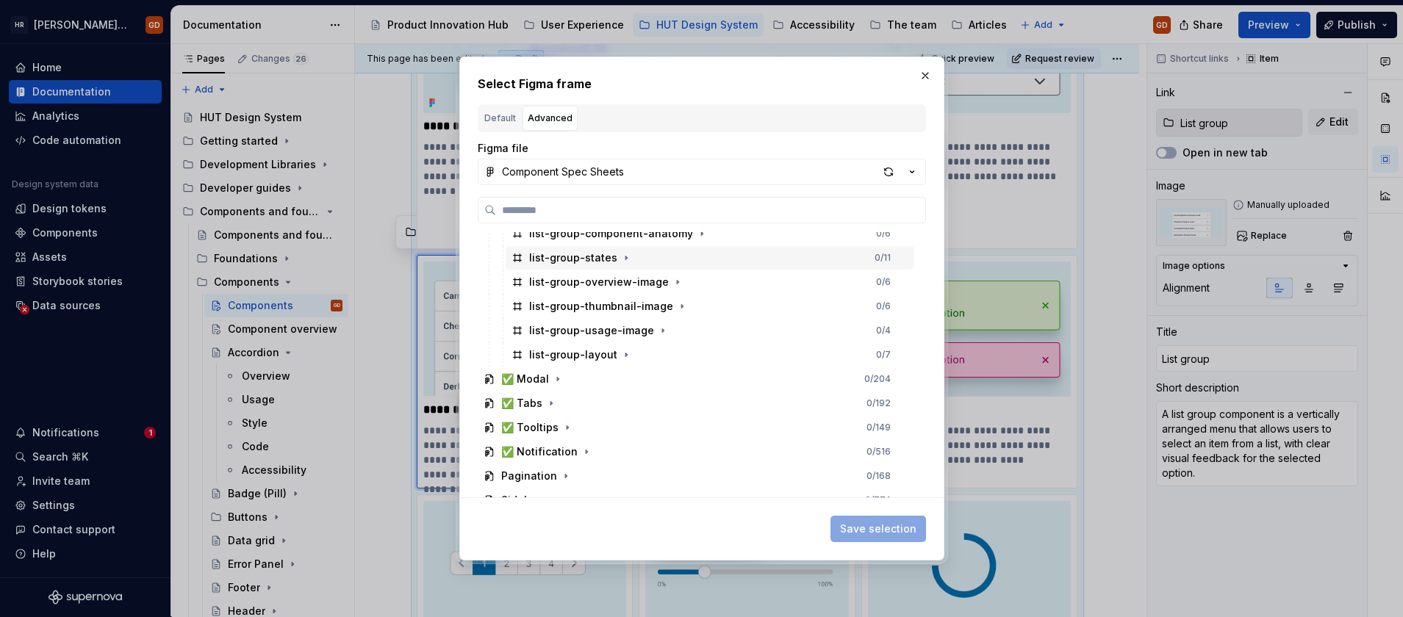
scroll to position [1250, 0]
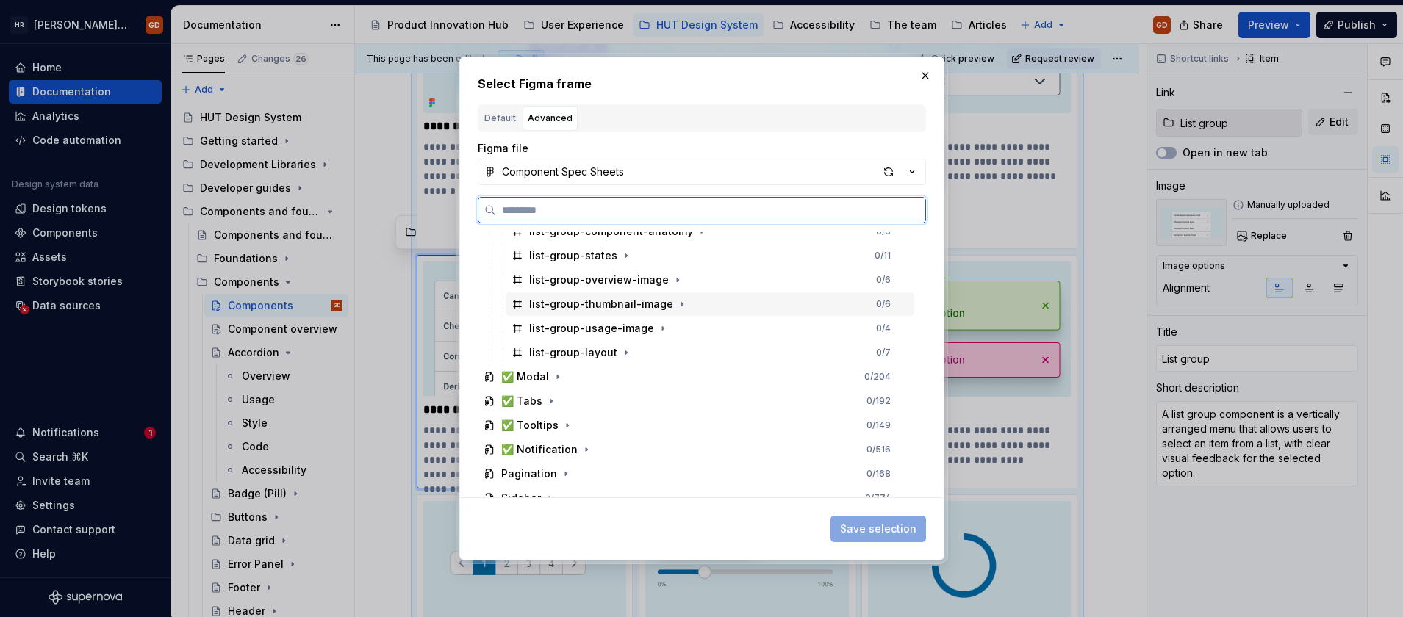
click at [624, 307] on div "list-group-thumbnail-image" at bounding box center [601, 304] width 144 height 15
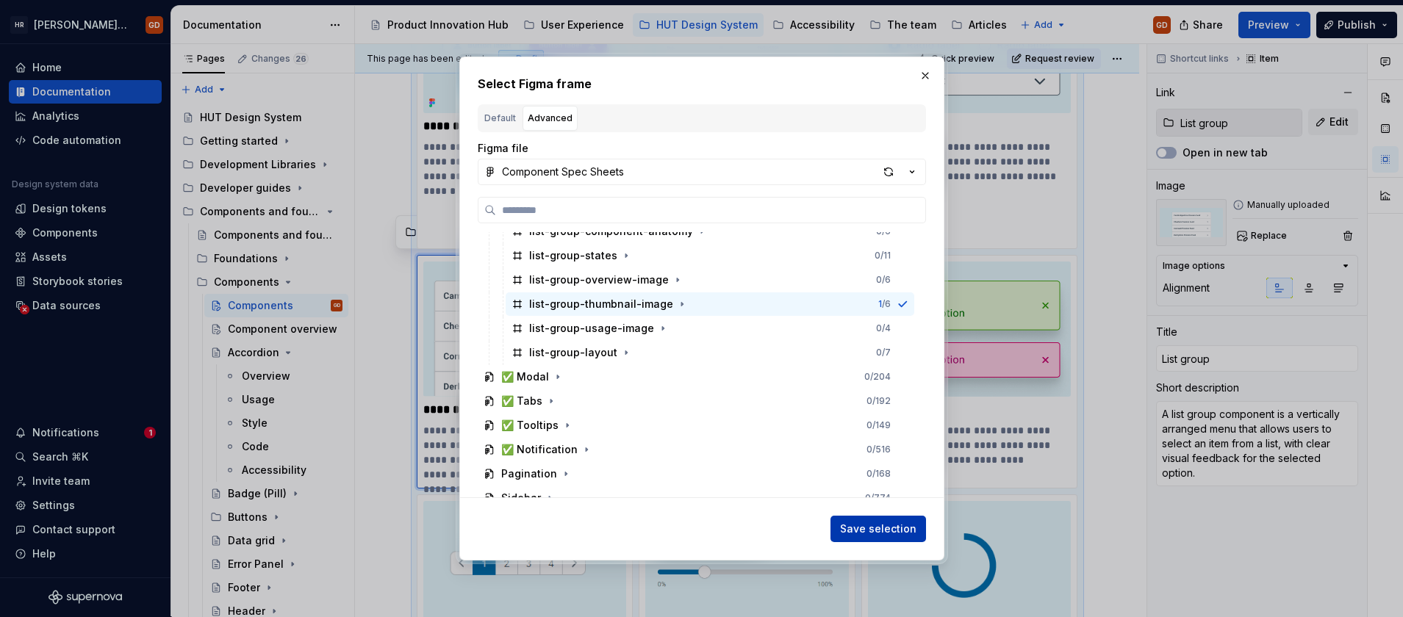
click at [851, 528] on span "Save selection" at bounding box center [878, 529] width 76 height 15
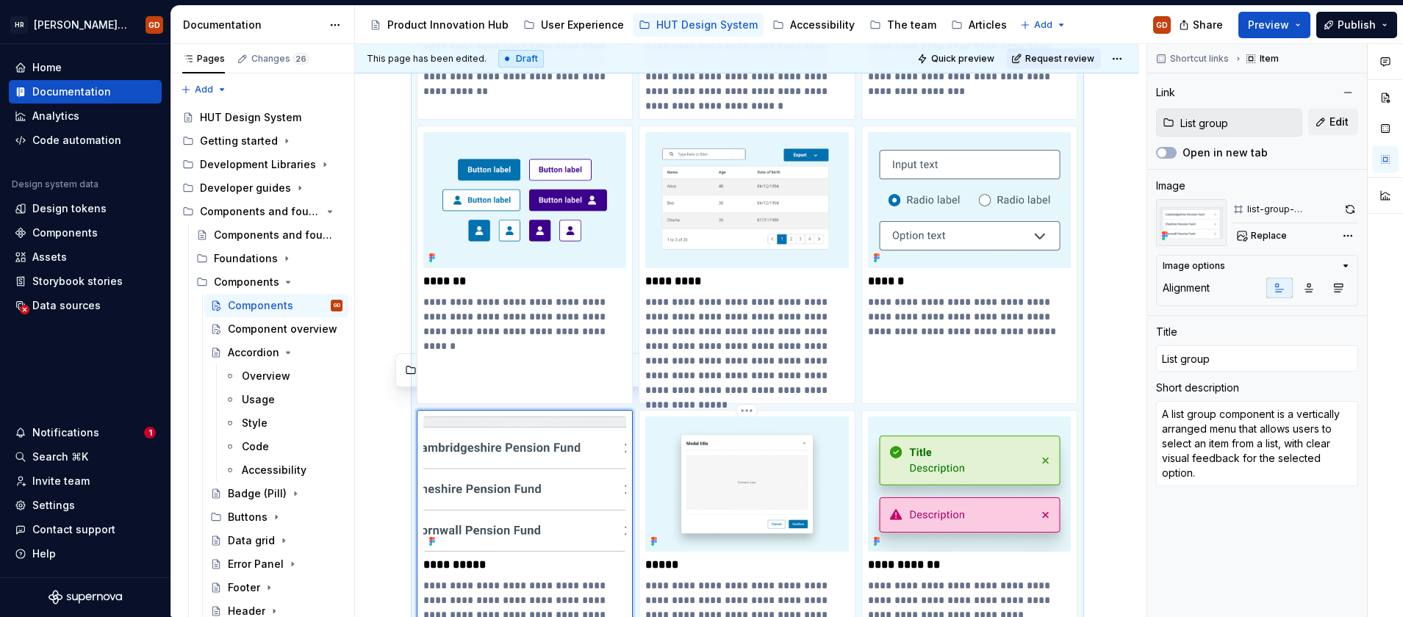
scroll to position [441, 0]
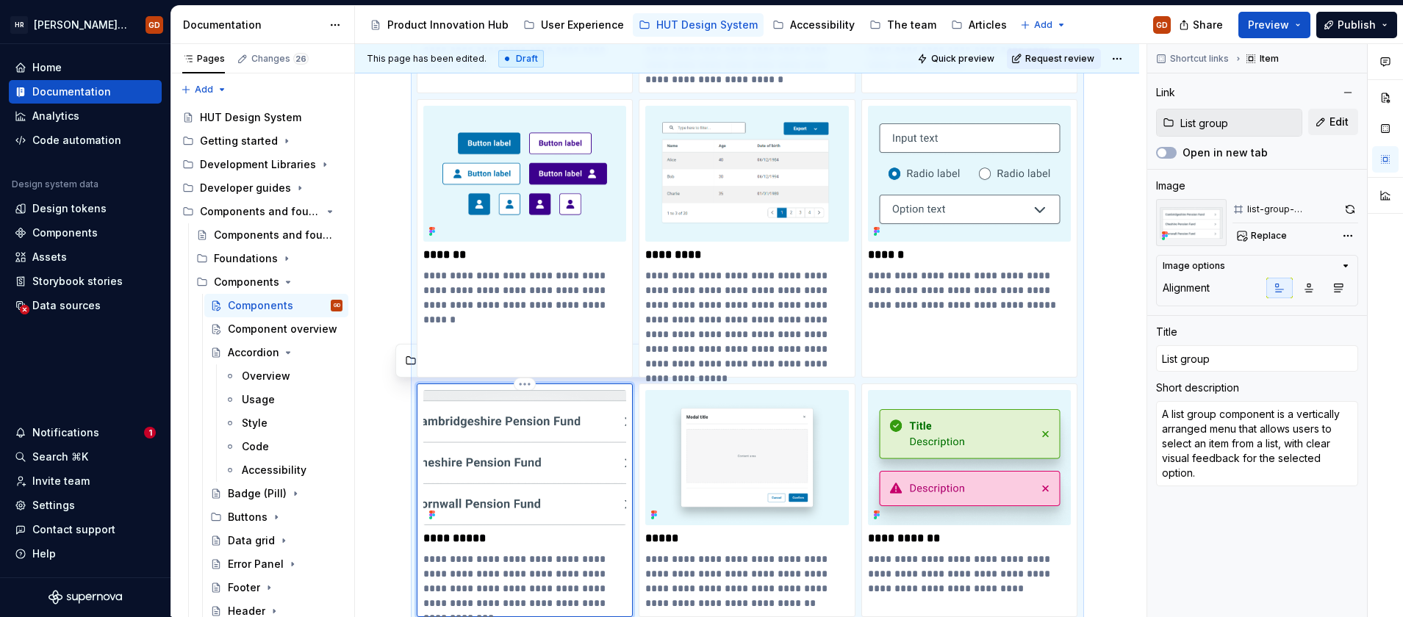
click at [515, 449] on img at bounding box center [525, 457] width 204 height 135
click at [1274, 235] on span "Replace" at bounding box center [1269, 236] width 36 height 12
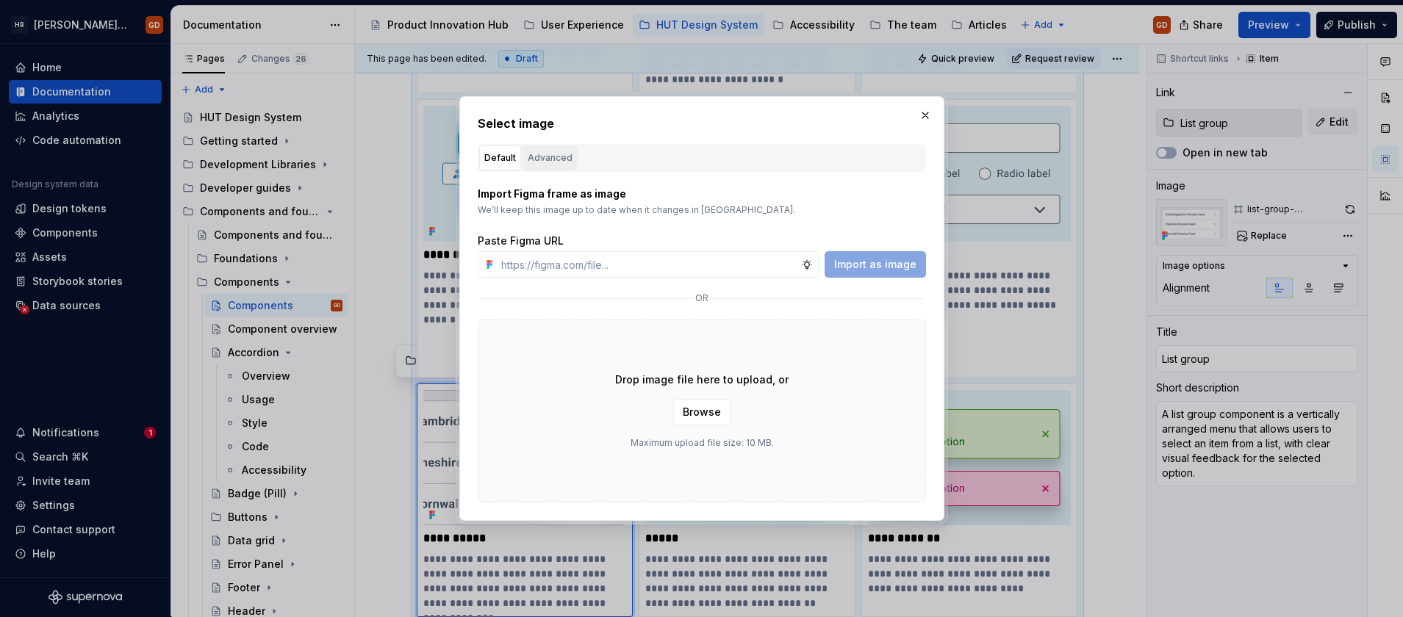
click at [550, 162] on div "Advanced" at bounding box center [550, 158] width 45 height 15
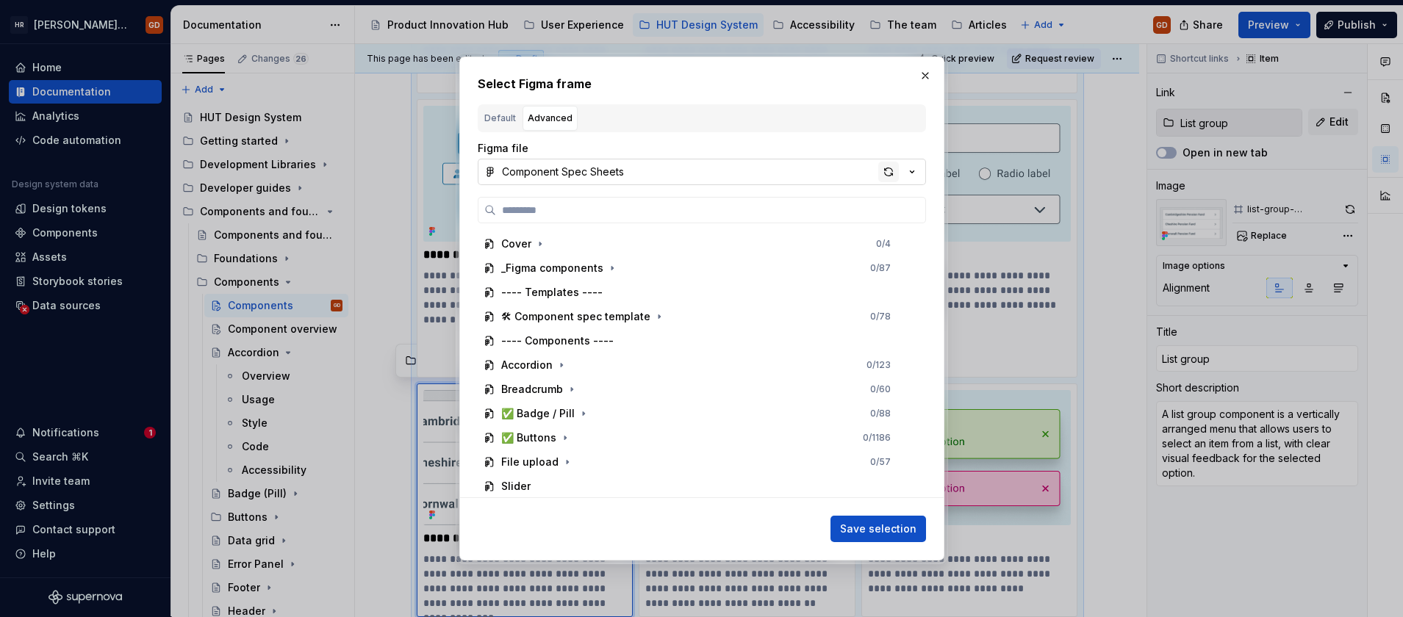
click at [895, 173] on div "button" at bounding box center [888, 172] width 21 height 21
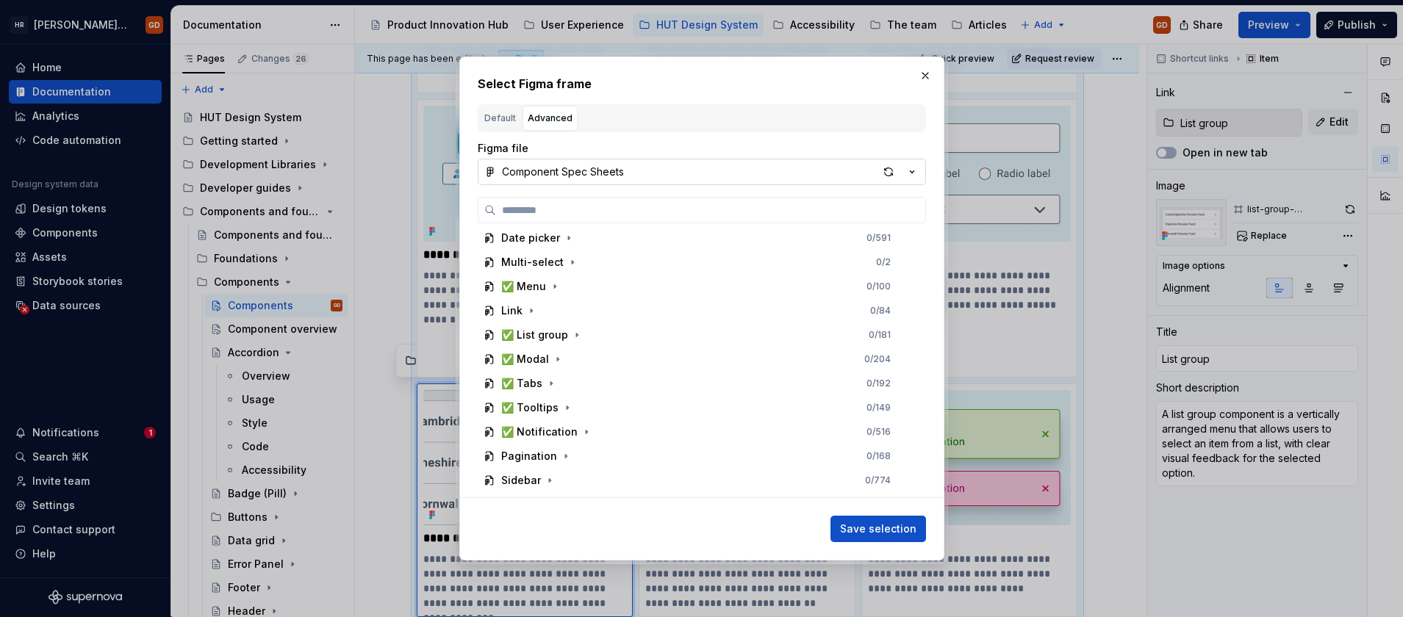
scroll to position [662, 0]
click at [576, 338] on icon "button" at bounding box center [577, 335] width 12 height 12
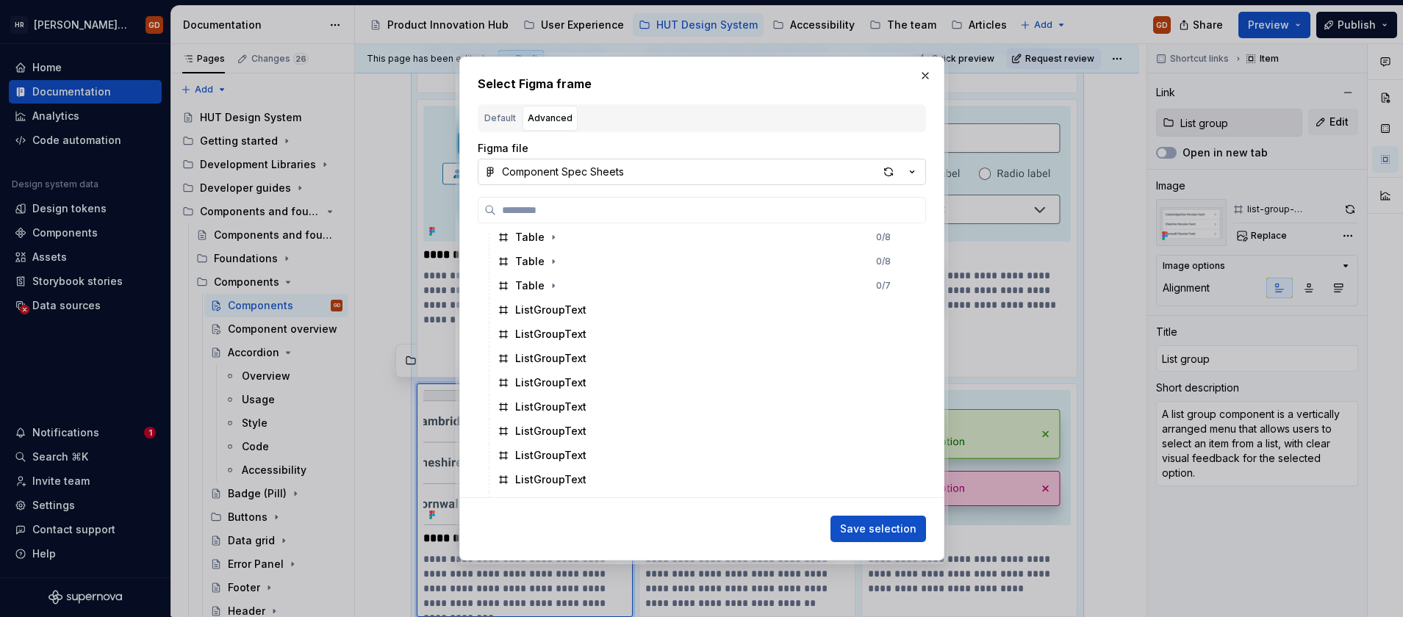
scroll to position [1029, 0]
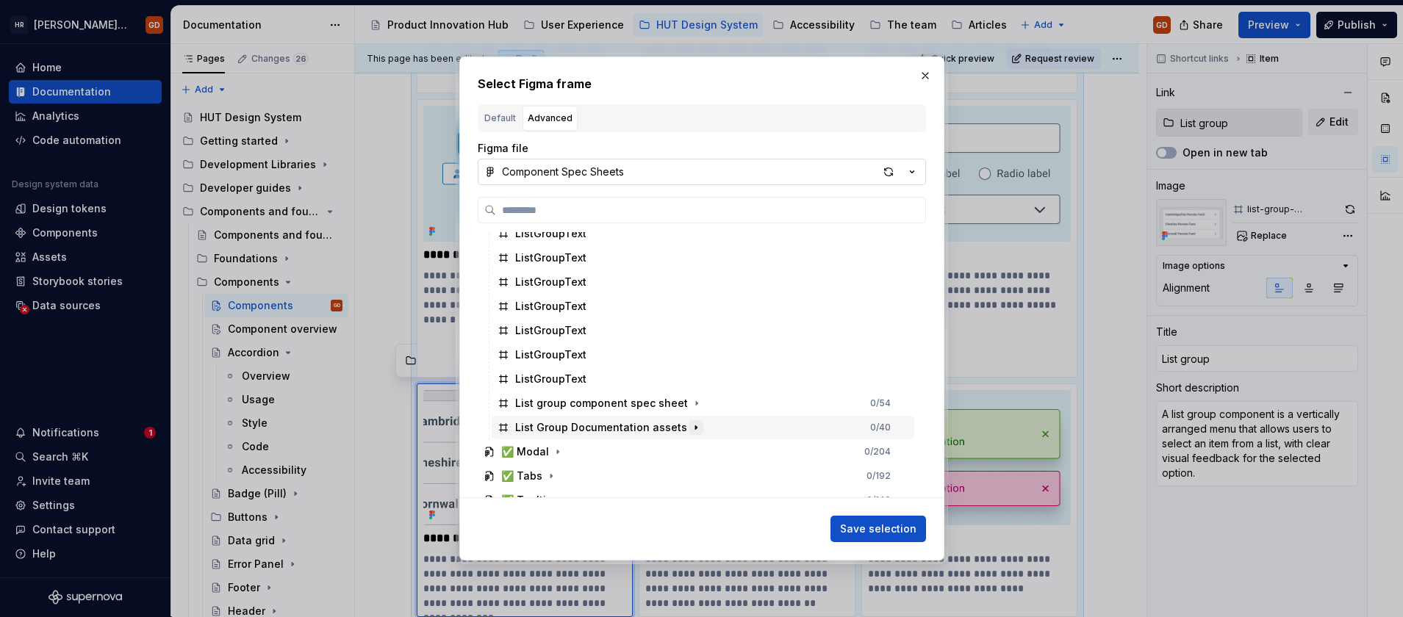
click at [690, 425] on icon "button" at bounding box center [696, 428] width 12 height 12
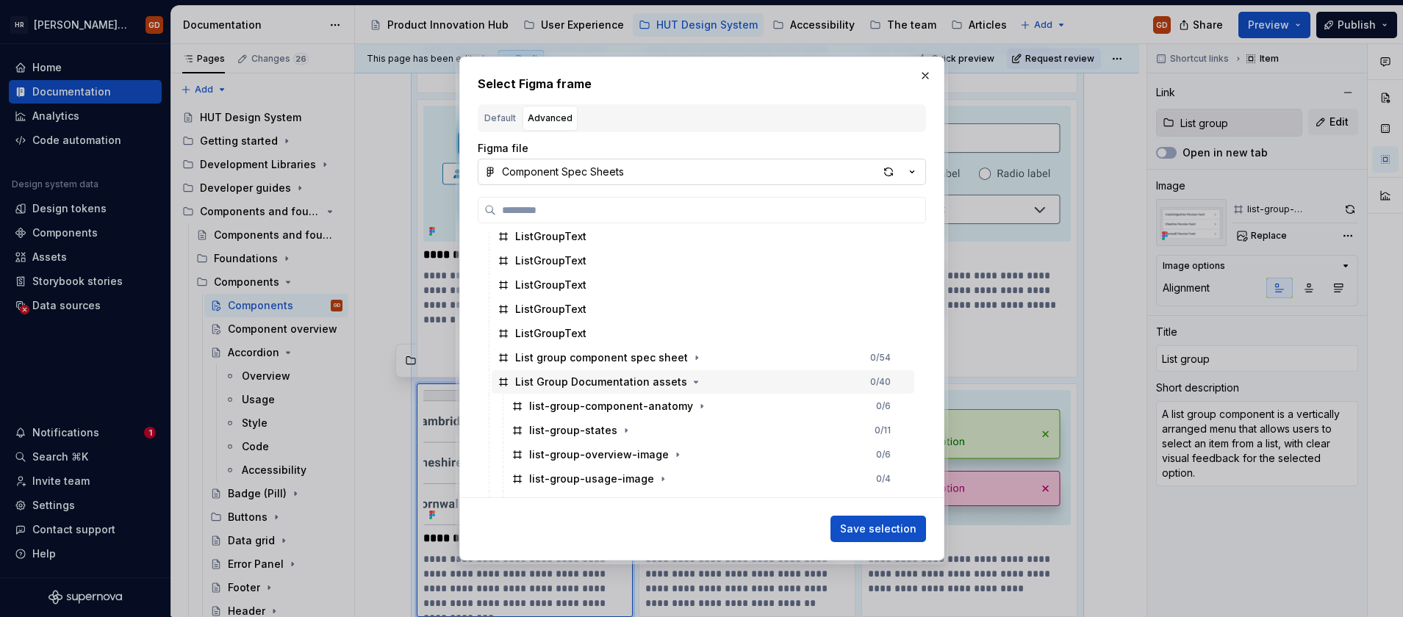
scroll to position [1250, 0]
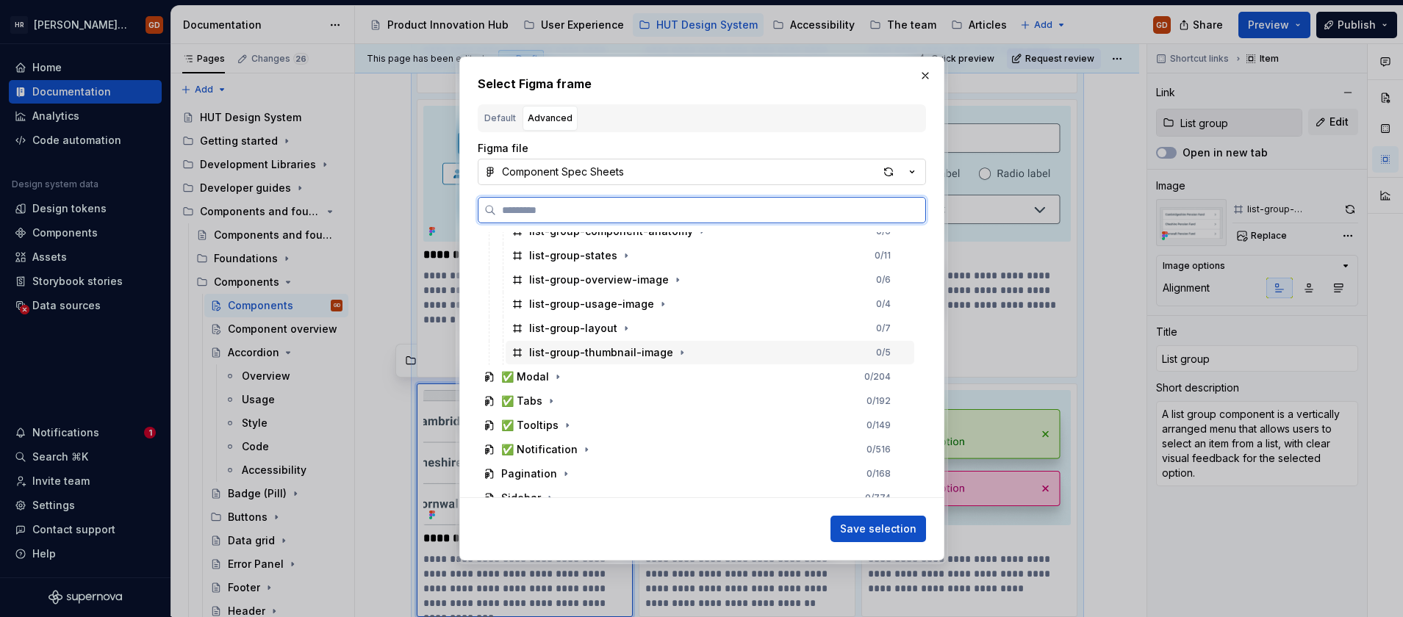
click at [631, 354] on div "list-group-thumbnail-image" at bounding box center [601, 352] width 144 height 15
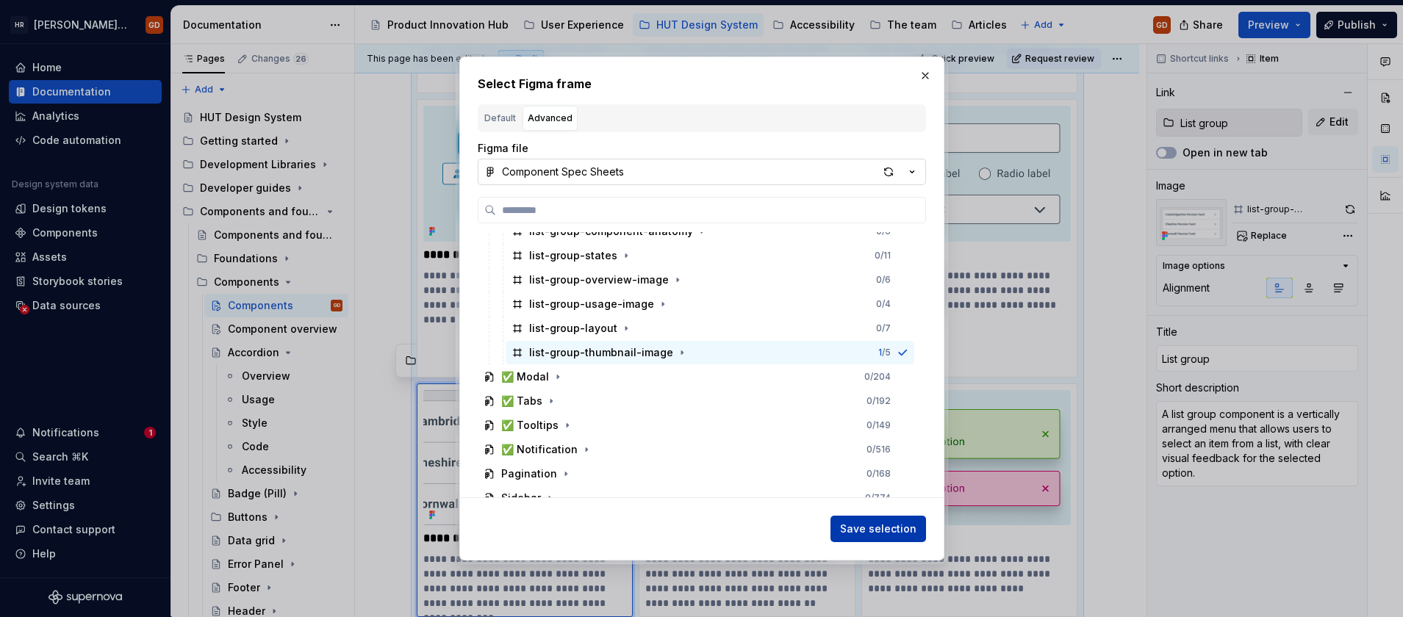
click at [856, 519] on button "Save selection" at bounding box center [879, 529] width 96 height 26
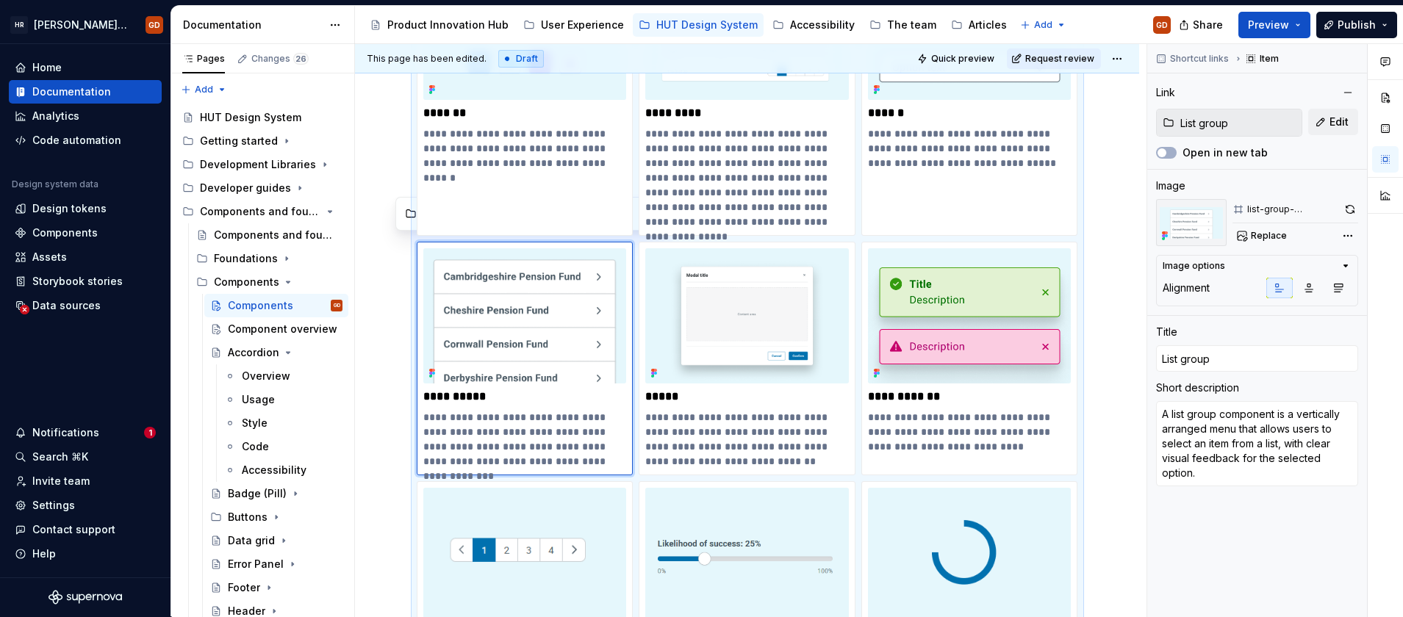
scroll to position [588, 0]
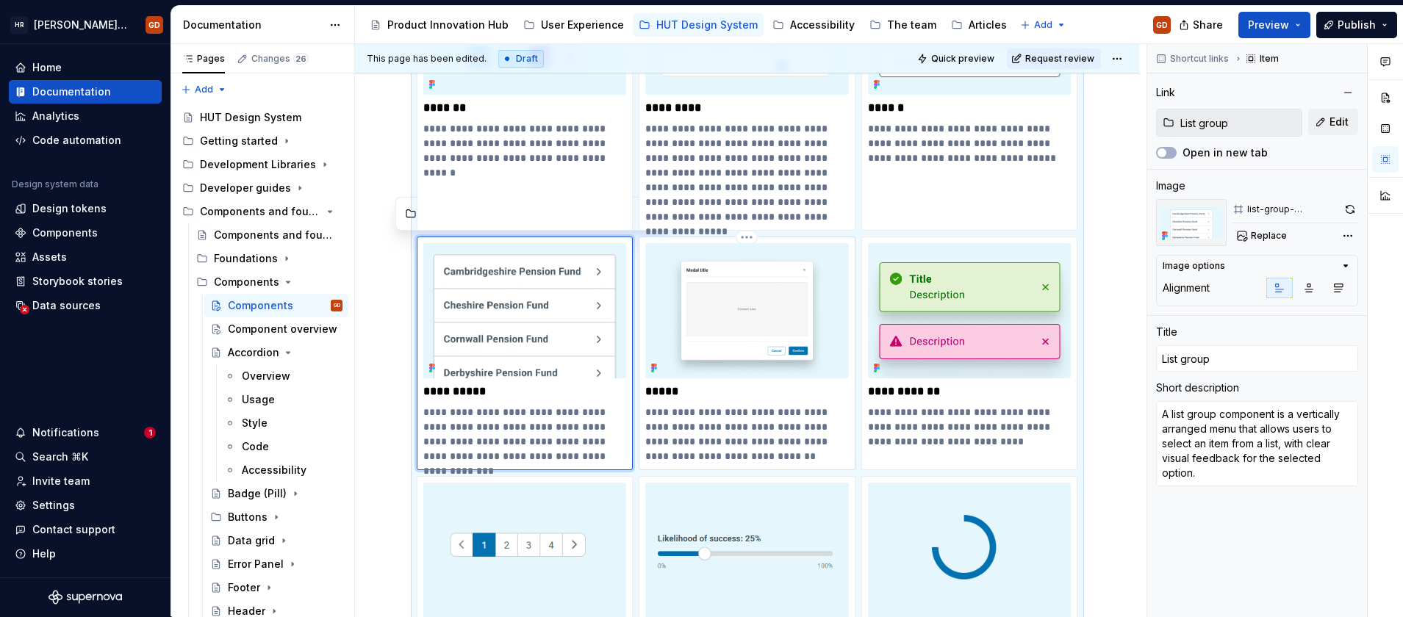
drag, startPoint x: 725, startPoint y: 317, endPoint x: 734, endPoint y: 317, distance: 9.6
click at [725, 317] on img at bounding box center [747, 310] width 204 height 135
type textarea "*"
type input "Modal"
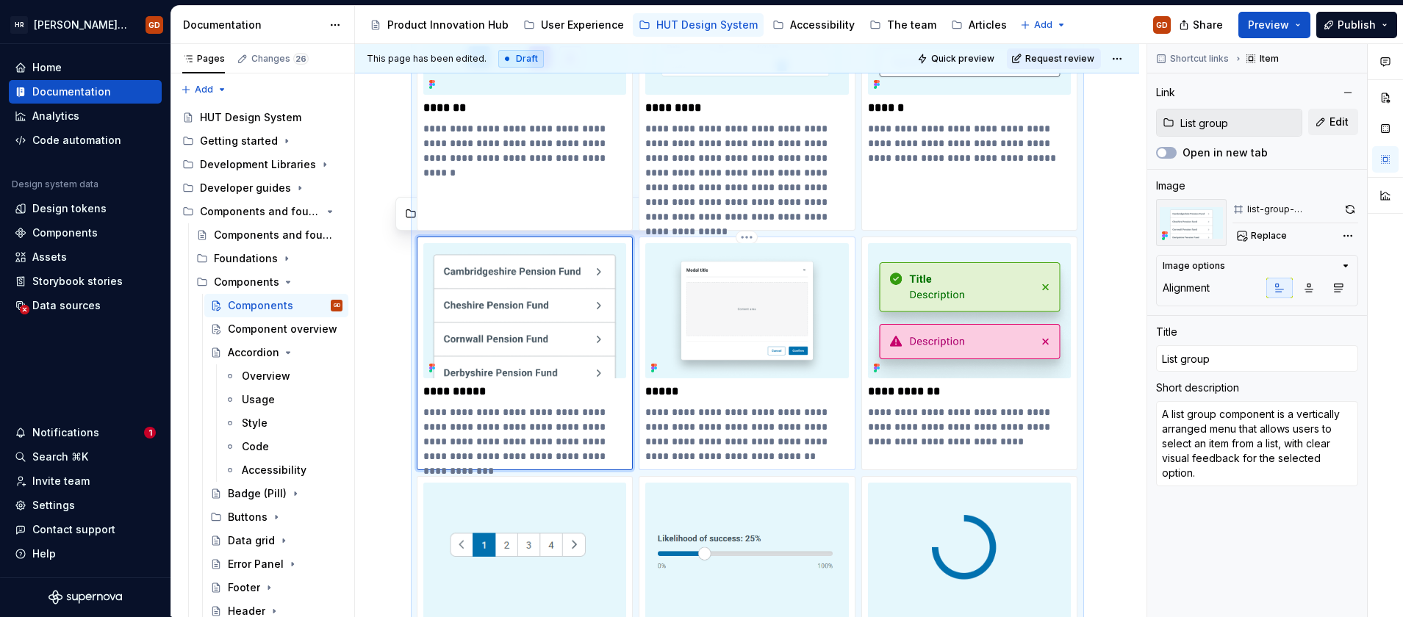
type input "Modal"
type textarea "A modal component is a dialog or overlay that appears on top of the main conten…"
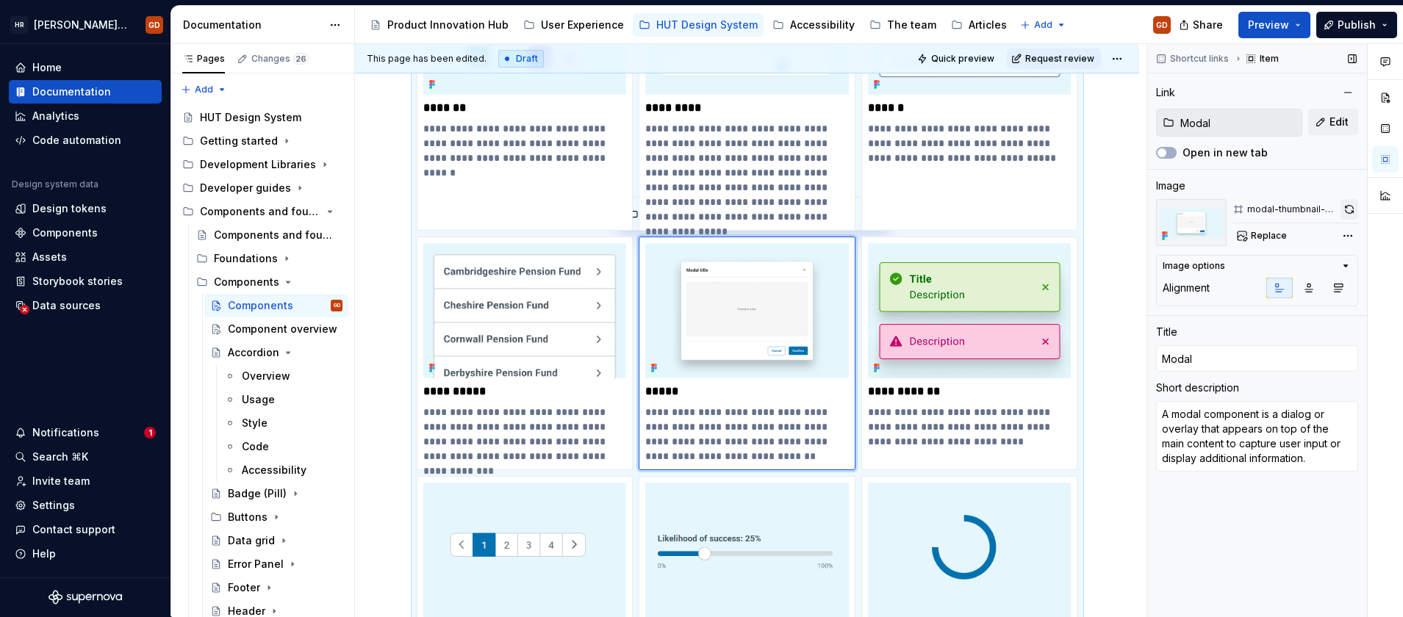
click at [1345, 208] on button "button" at bounding box center [1350, 209] width 18 height 21
click at [1352, 208] on button "button" at bounding box center [1350, 209] width 18 height 21
click at [1345, 233] on div "Comments Open comments No comments yet Select ‘Comment’ from the block context …" at bounding box center [1275, 330] width 256 height 573
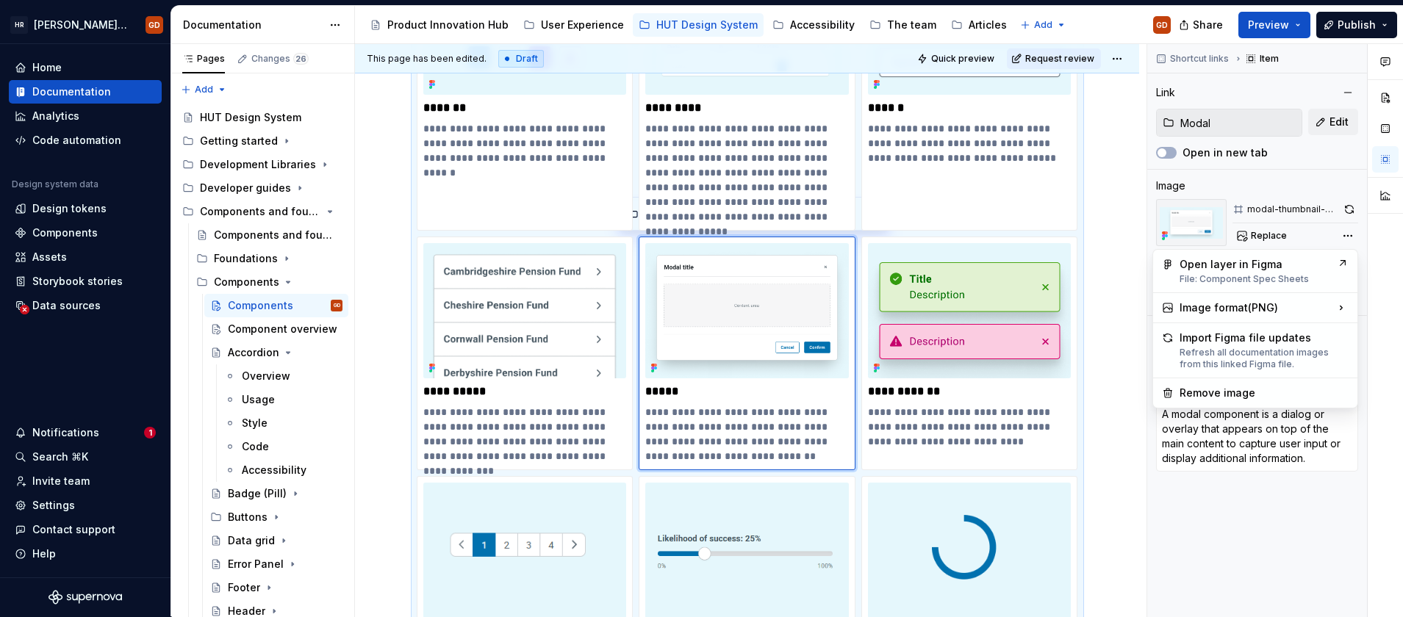
click at [1116, 207] on html "HR Hymans UI Toolkit (HUT) GD Home Documentation Analytics Code automation Desi…" at bounding box center [701, 308] width 1403 height 617
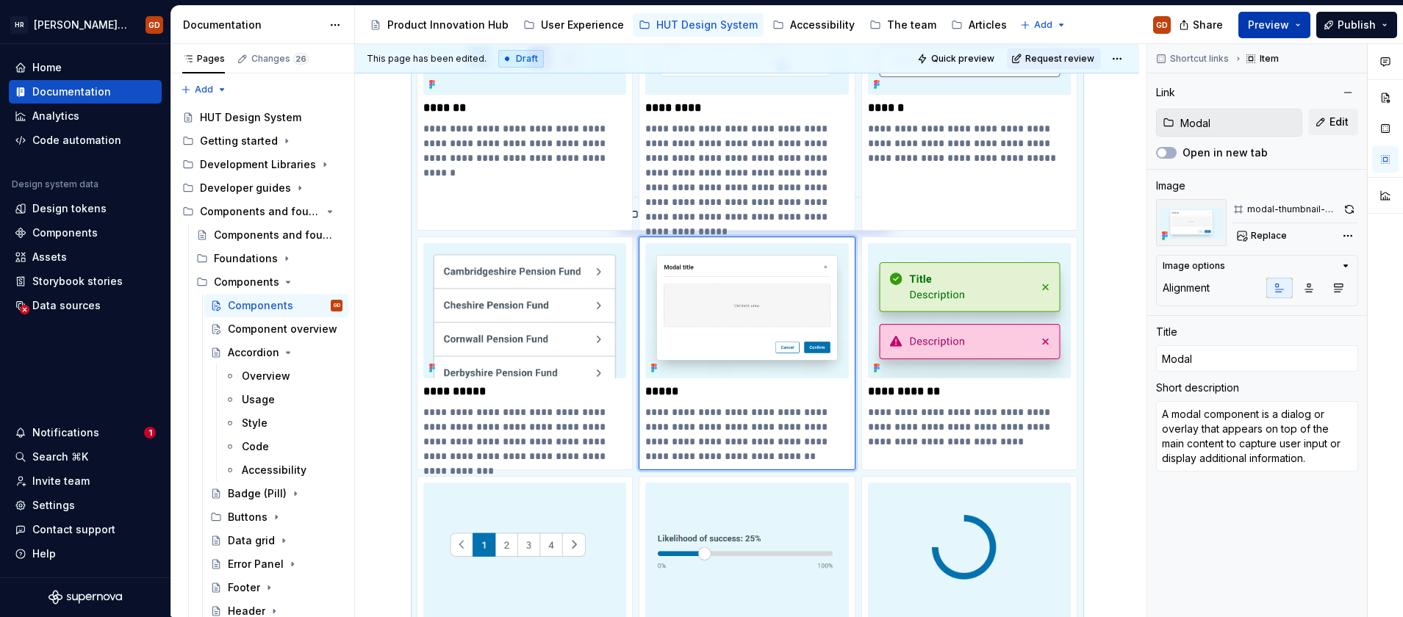
click at [1295, 12] on button "Preview" at bounding box center [1275, 25] width 72 height 26
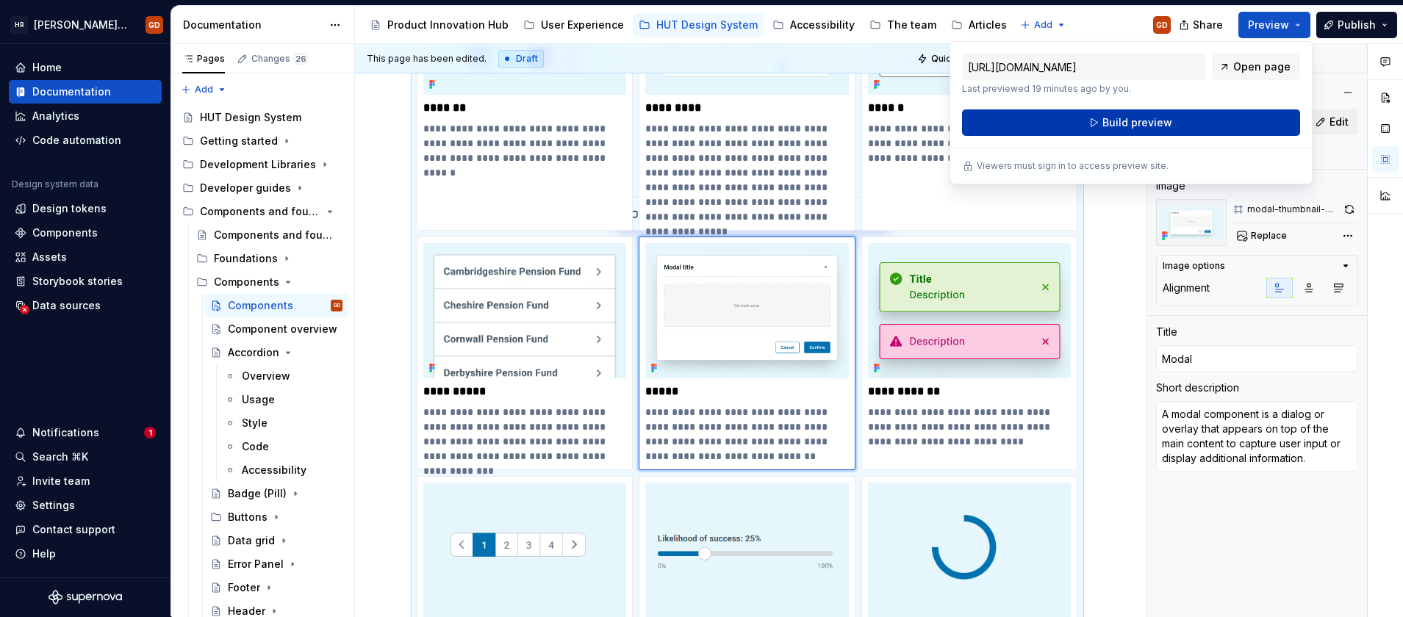
click at [1141, 118] on span "Build preview" at bounding box center [1138, 122] width 70 height 15
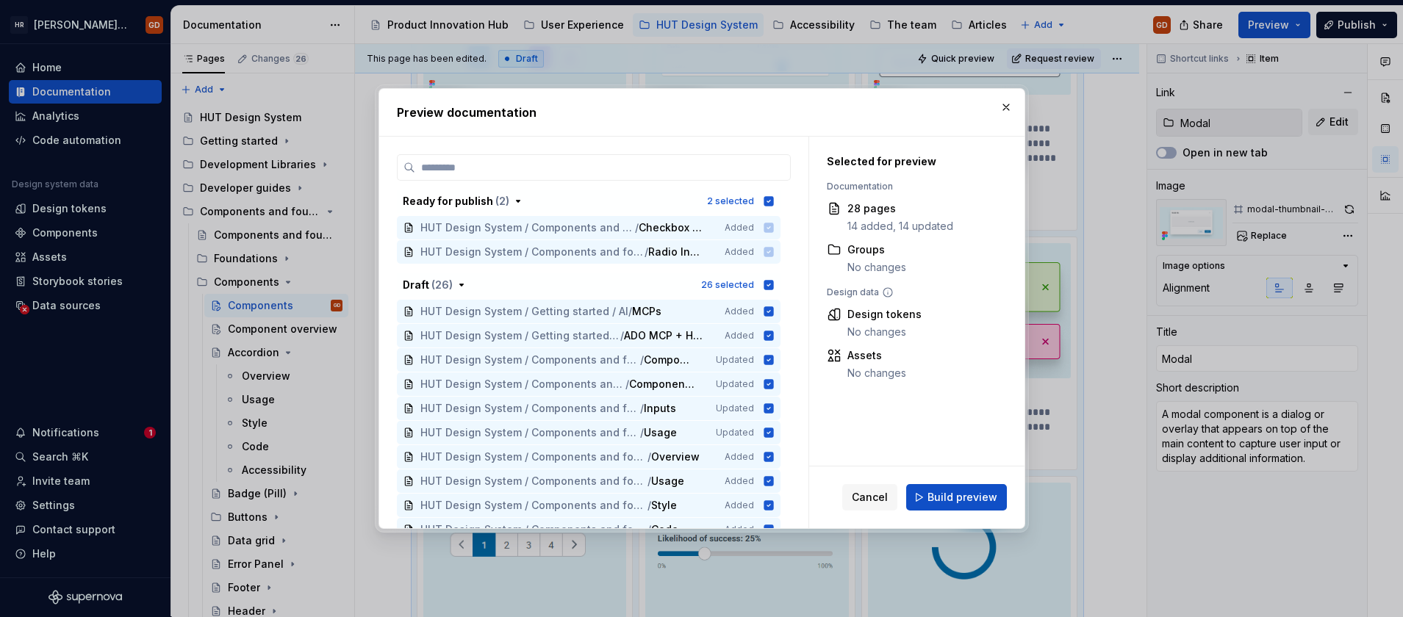
drag, startPoint x: 955, startPoint y: 497, endPoint x: 933, endPoint y: 469, distance: 35.1
click at [954, 496] on span "Build preview" at bounding box center [963, 497] width 70 height 15
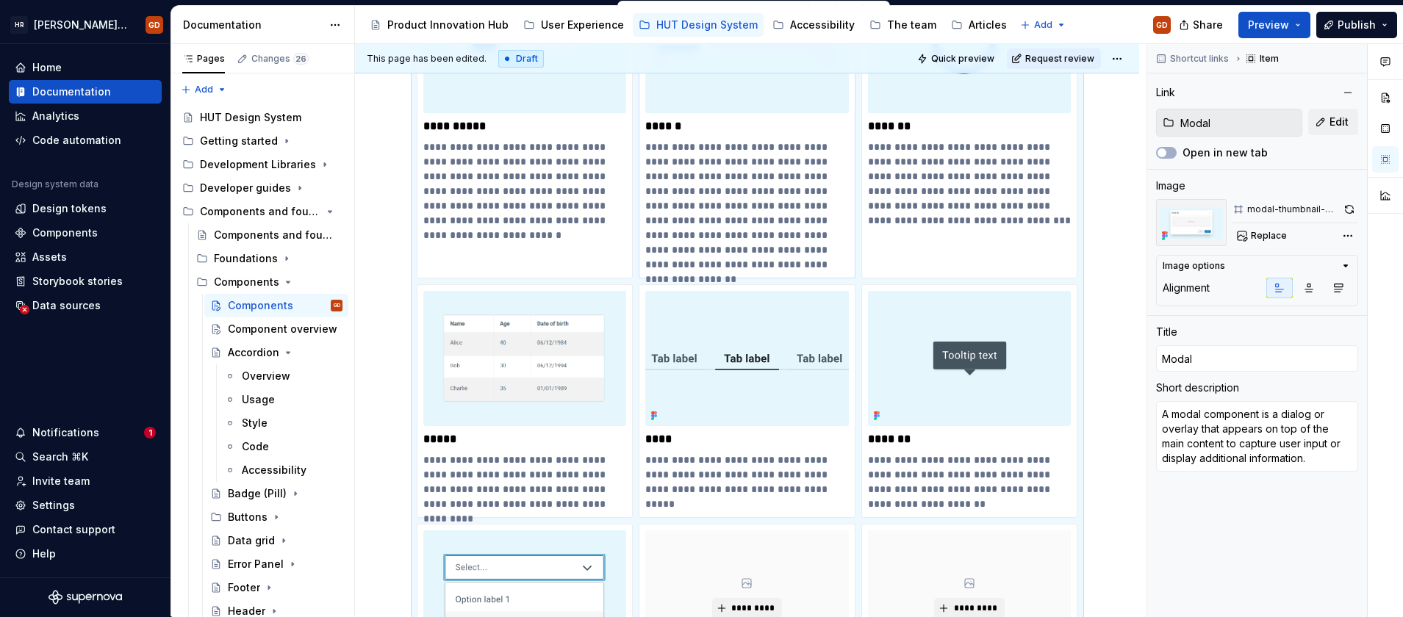
scroll to position [1103, 0]
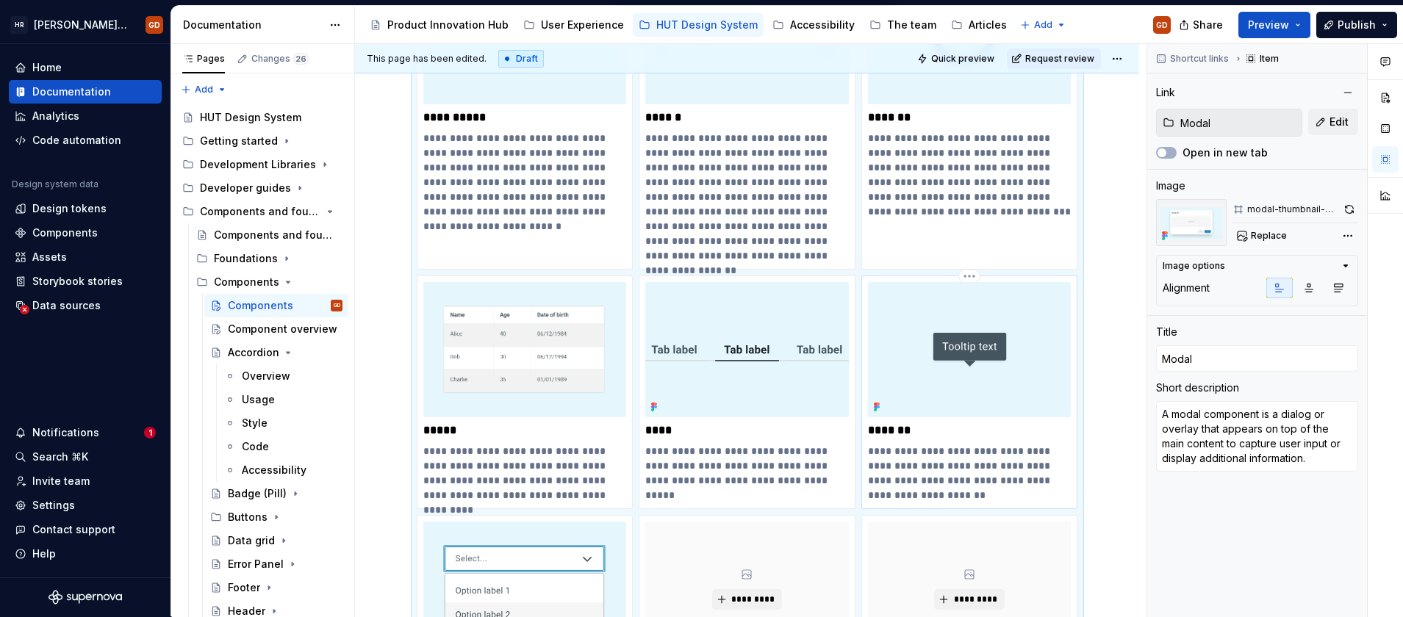
type textarea "*"
type input "Tooltip"
type textarea "A tooltip component provides additional context or information when users hover…"
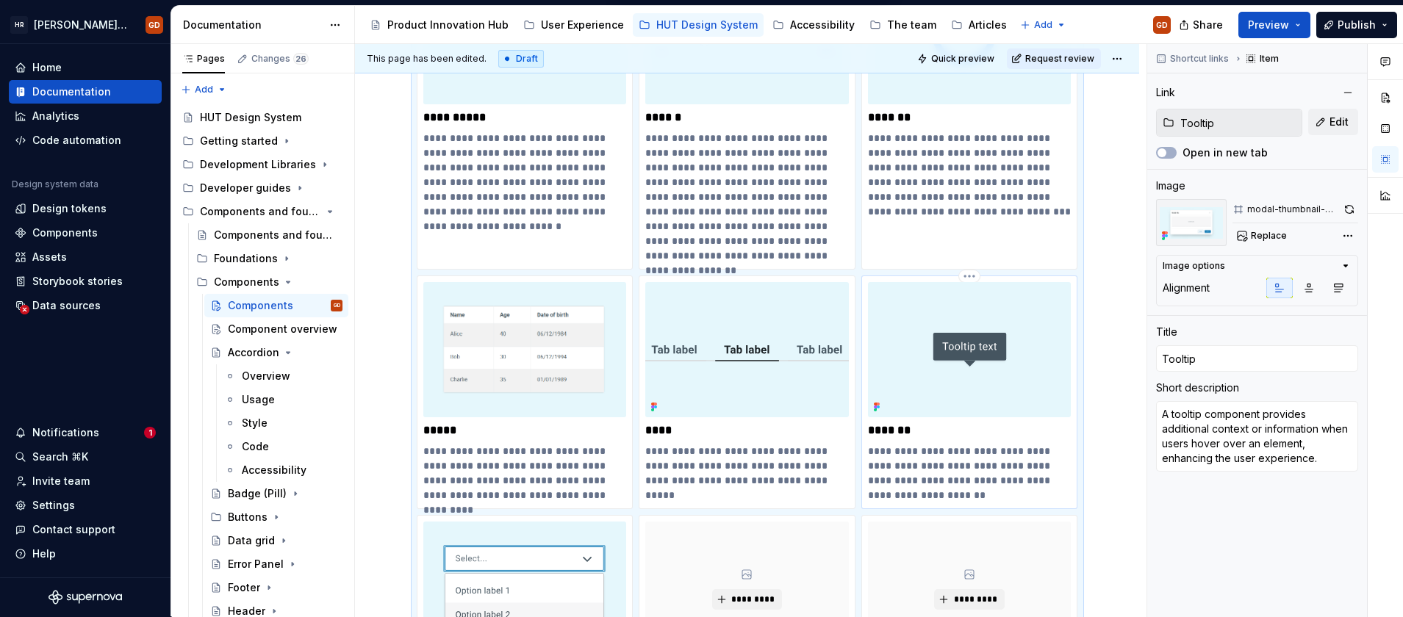
click at [1038, 356] on img at bounding box center [970, 349] width 204 height 135
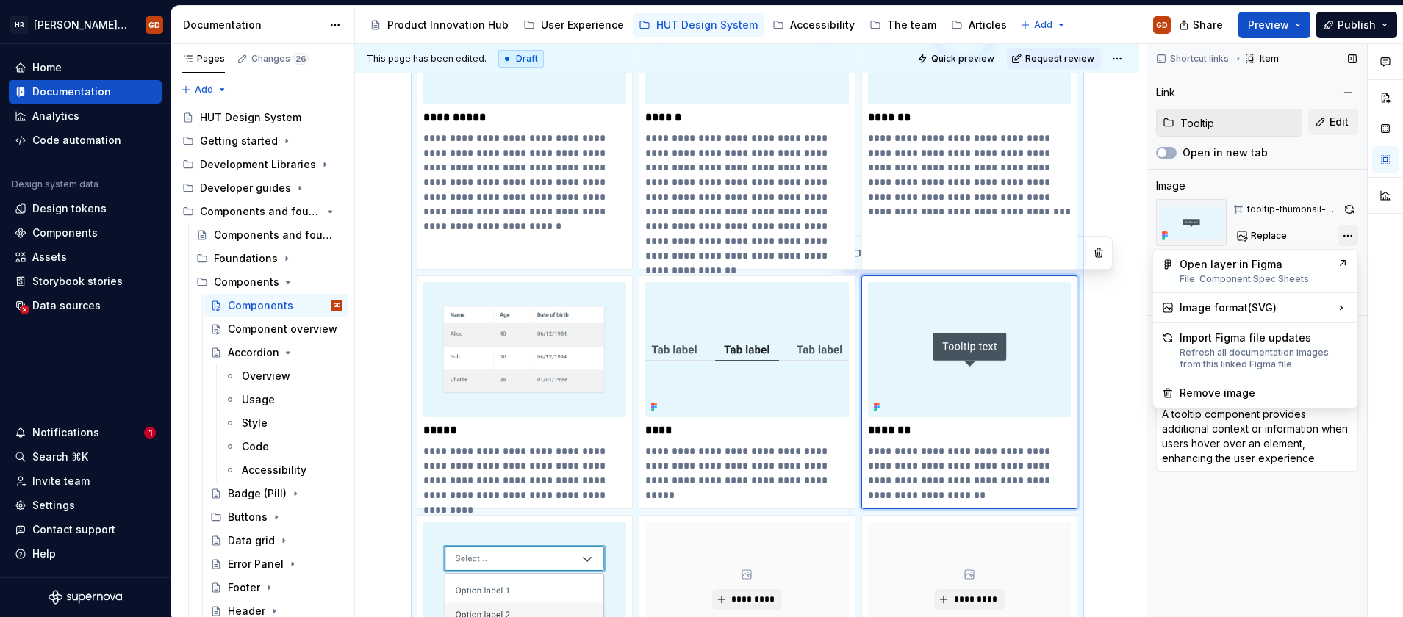
click at [1350, 239] on div "Comments Open comments No comments yet Select ‘Comment’ from the block context …" at bounding box center [1275, 330] width 256 height 573
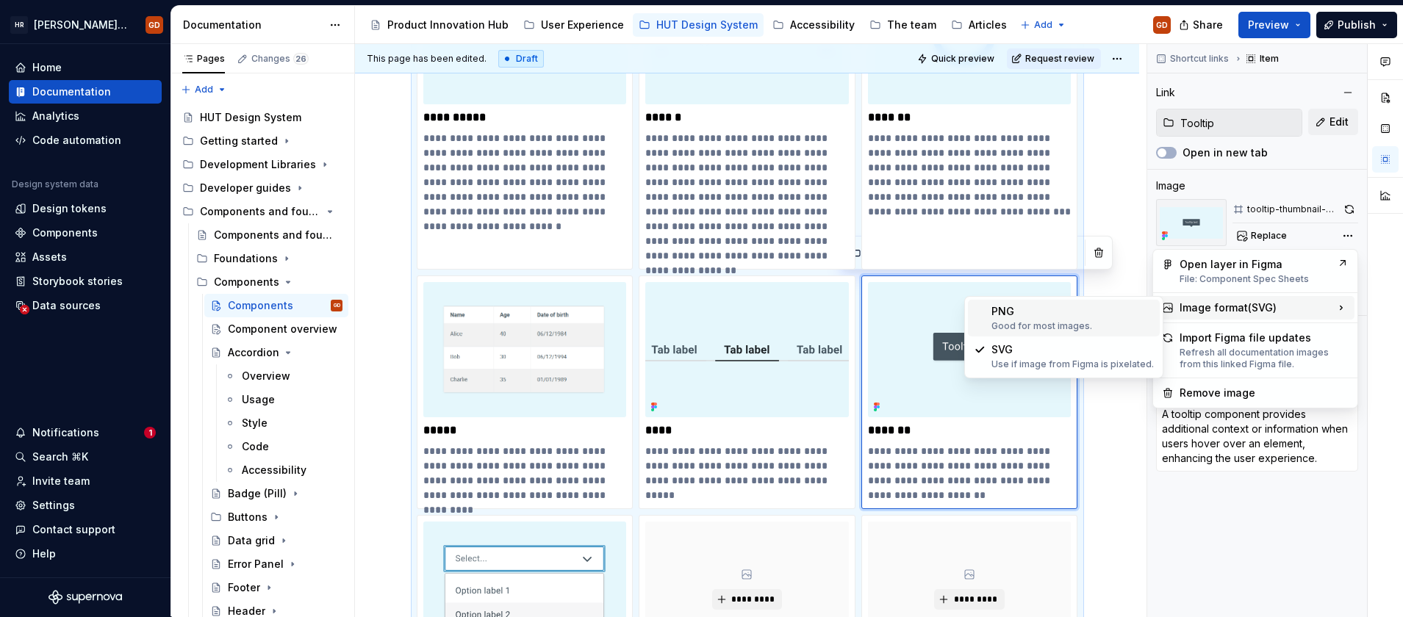
click at [1029, 316] on div "PNG Good for most images." at bounding box center [1073, 318] width 162 height 28
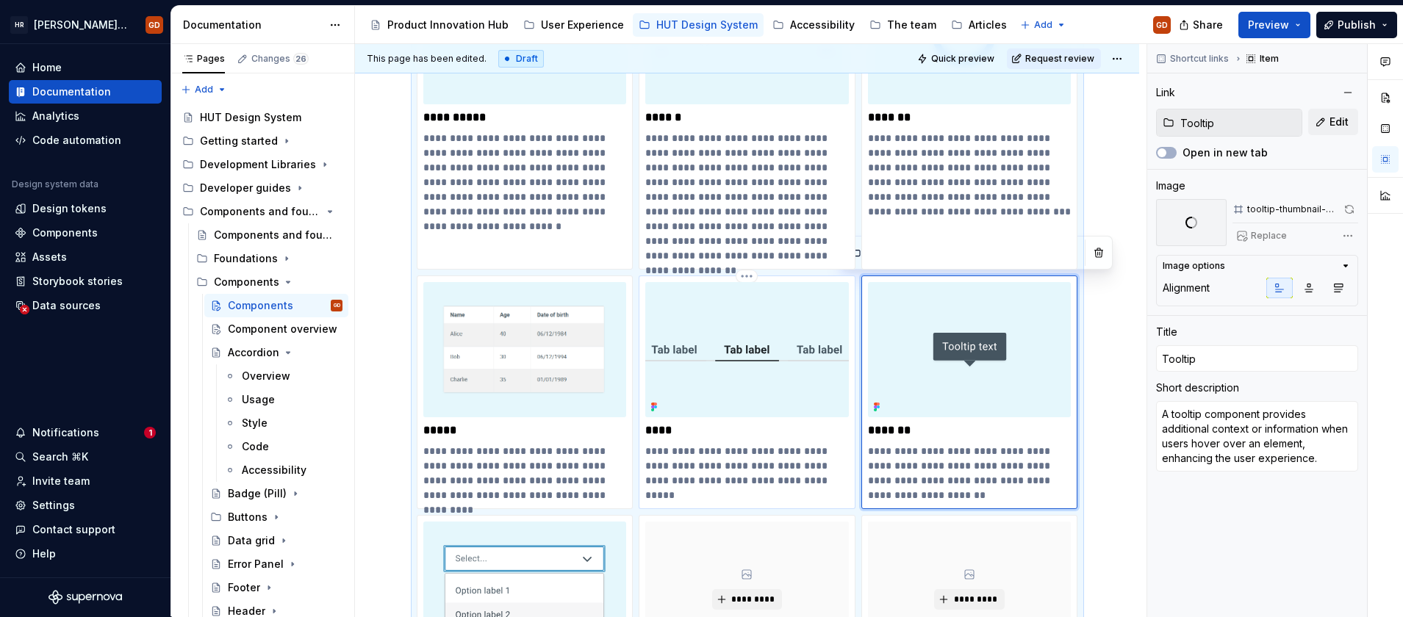
type textarea "*"
type input "Tabs"
type textarea "A tabs component organises related content into separate panels, allowing users…"
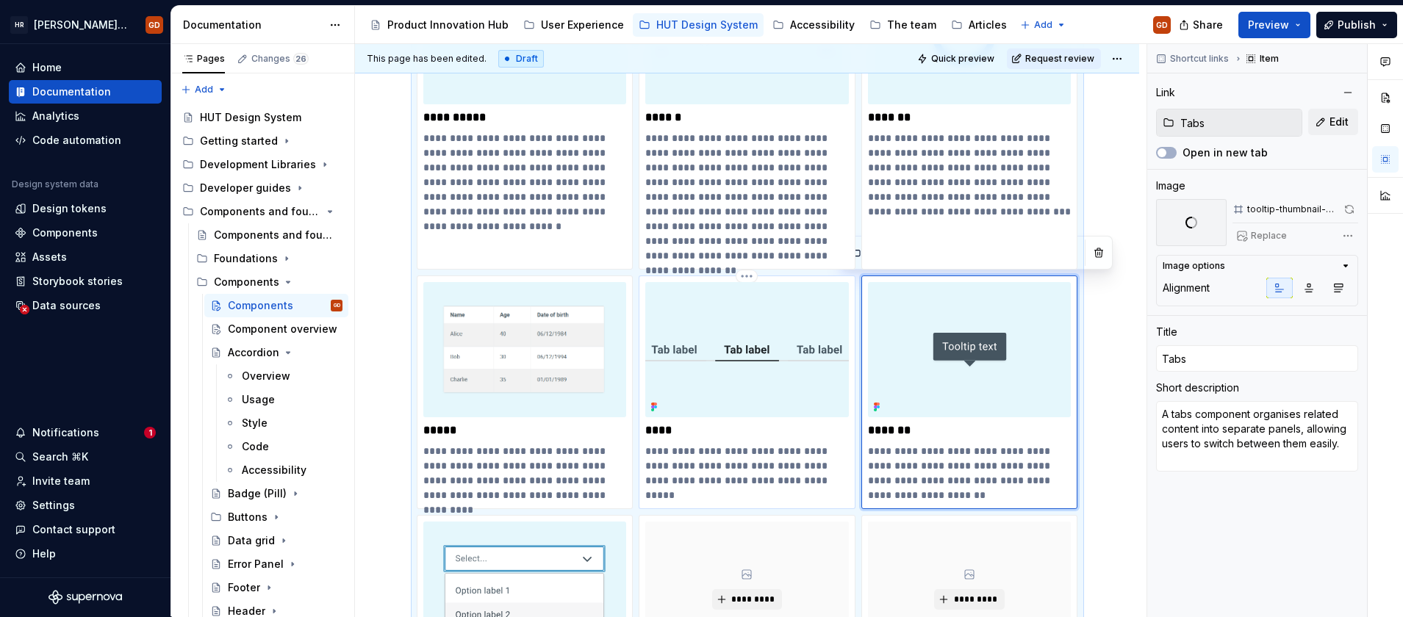
click at [736, 348] on img at bounding box center [747, 349] width 204 height 135
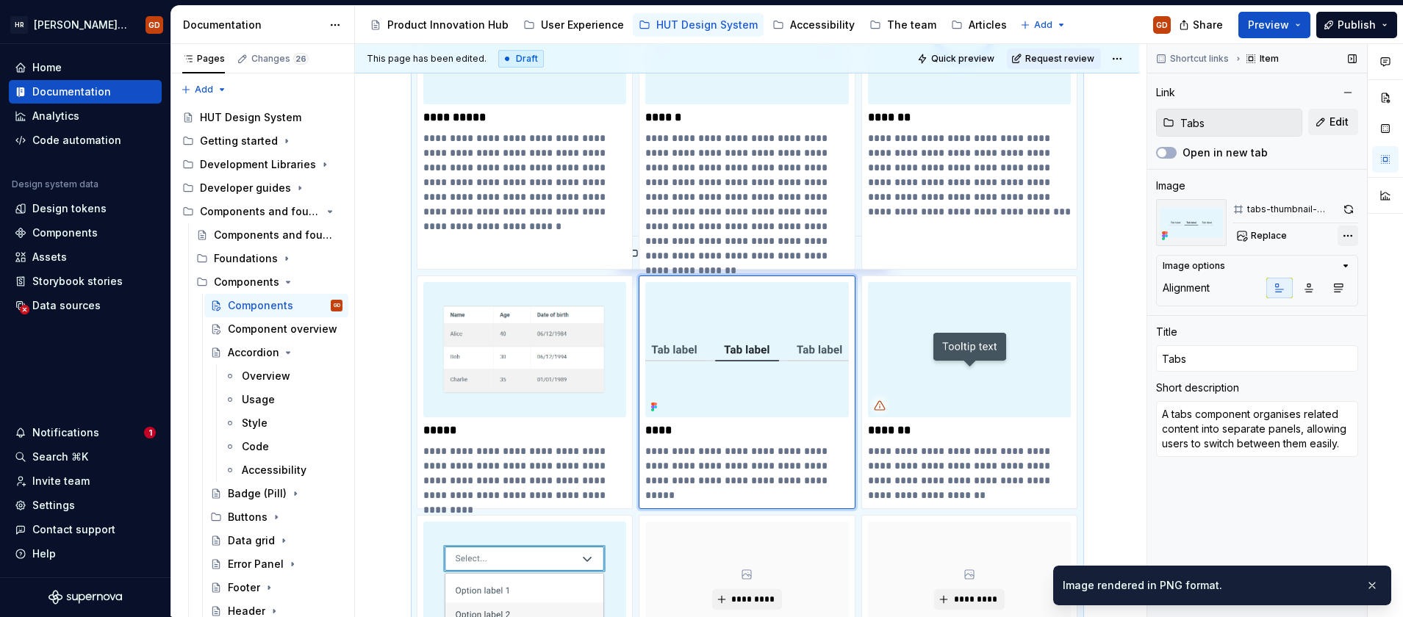
click at [1347, 237] on div "Comments Open comments No comments yet Select ‘Comment’ from the block context …" at bounding box center [1275, 330] width 256 height 573
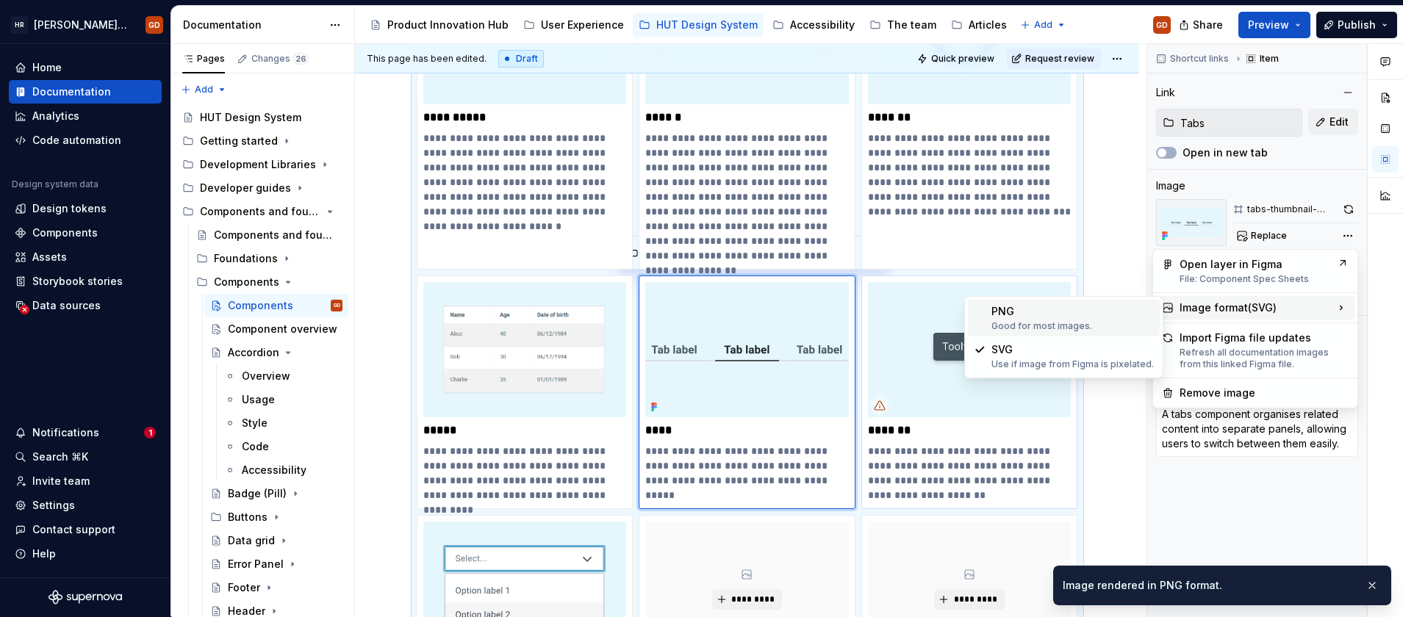
click at [1013, 319] on div "PNG Good for most images." at bounding box center [1073, 318] width 162 height 28
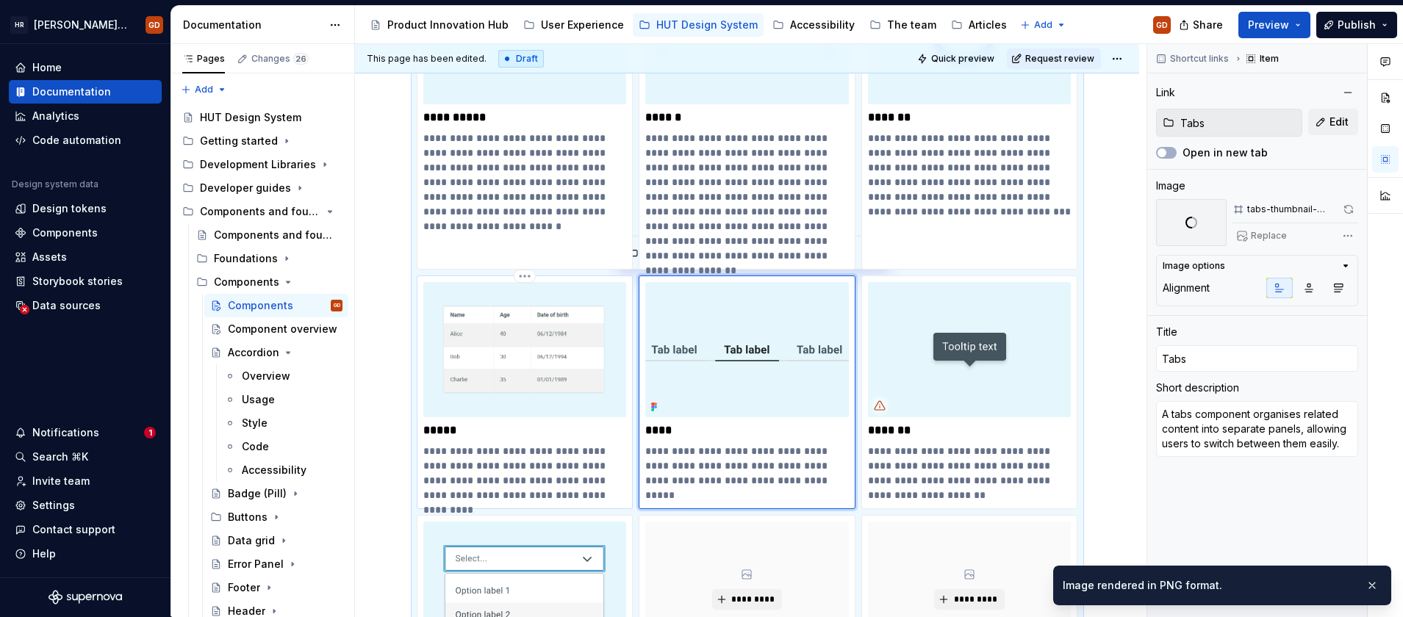
type textarea "*"
type input "Table"
type textarea "A table component is used to display structured data in a grid format, making i…"
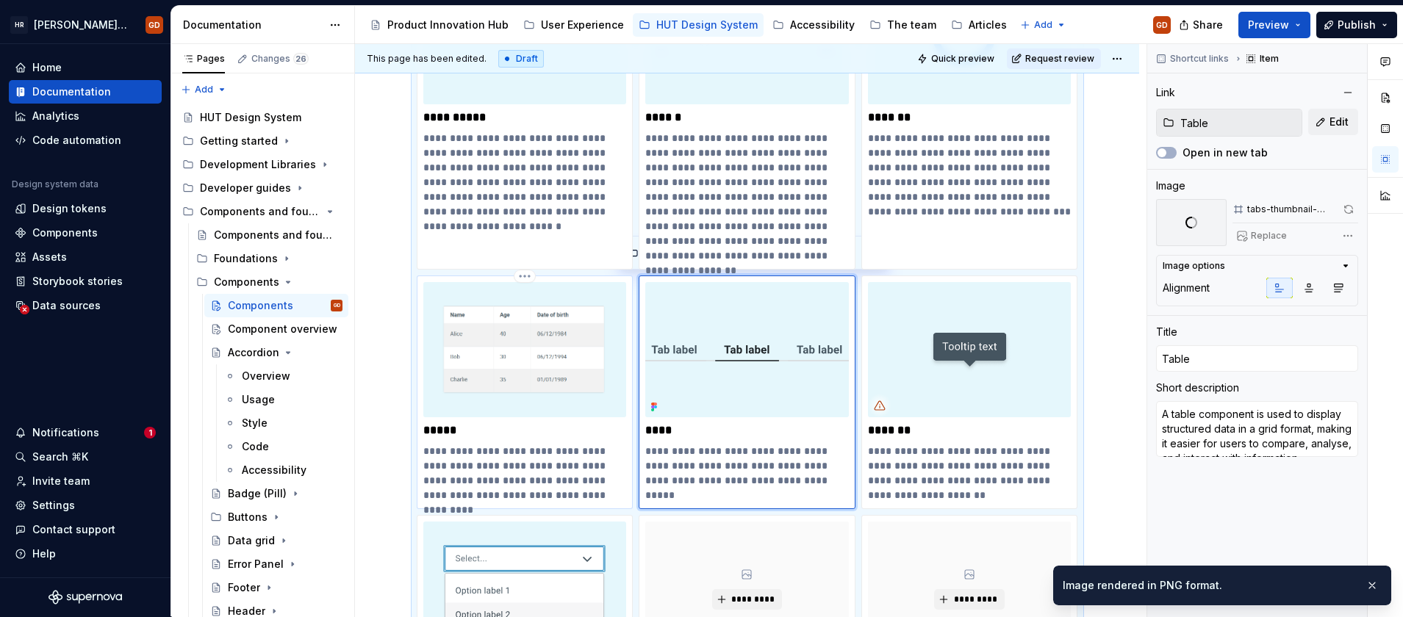
click at [541, 330] on img at bounding box center [525, 349] width 204 height 135
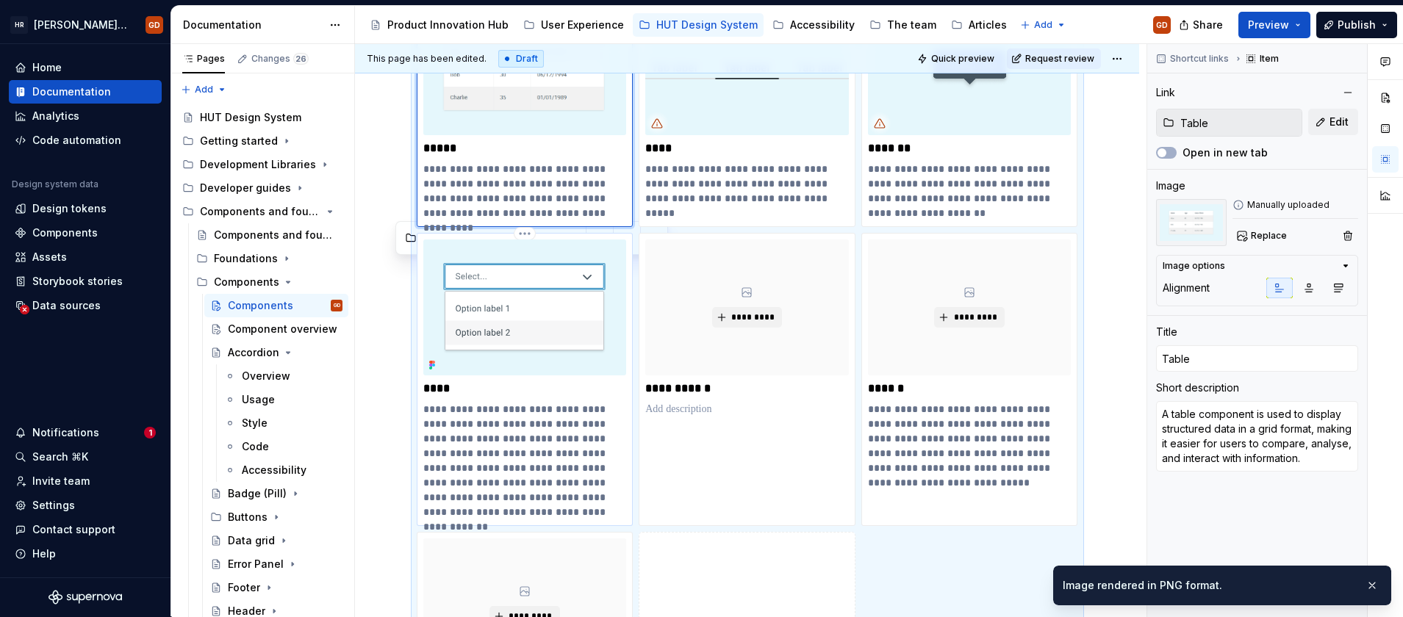
scroll to position [1397, 0]
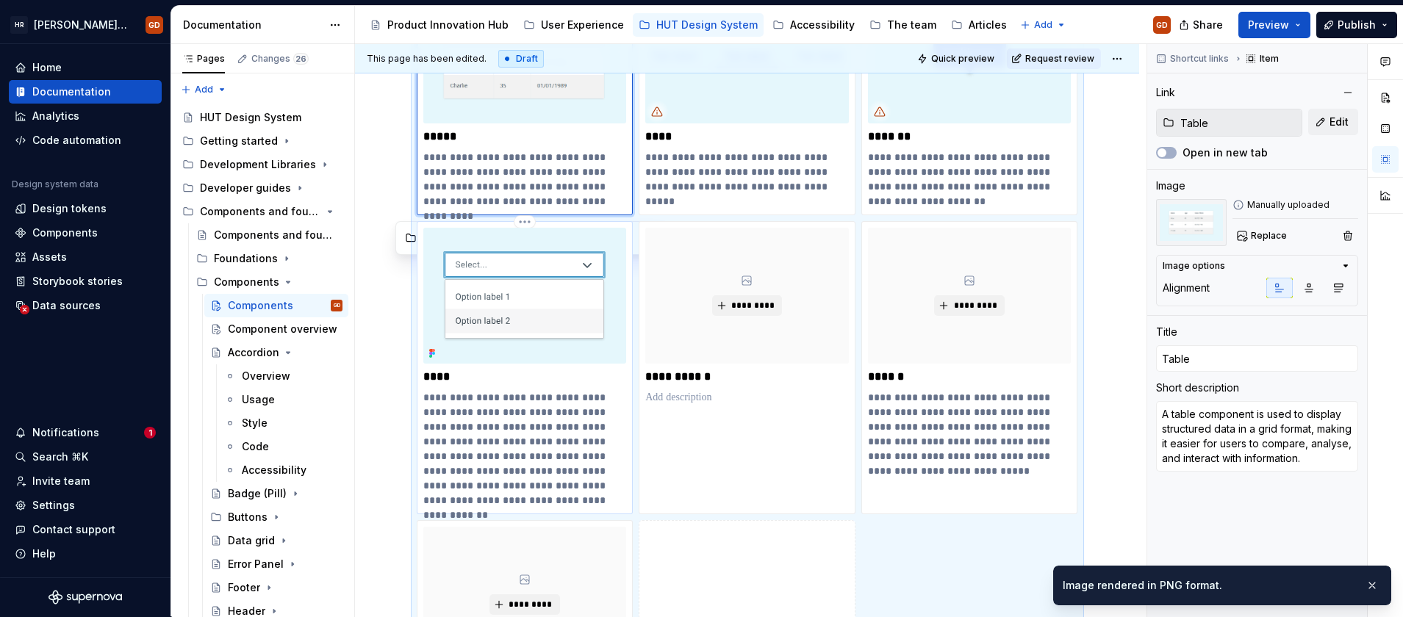
type textarea "*"
type input "Menu"
type textarea "A menu is a contextual overlay that appears when a user interacts with a contro…"
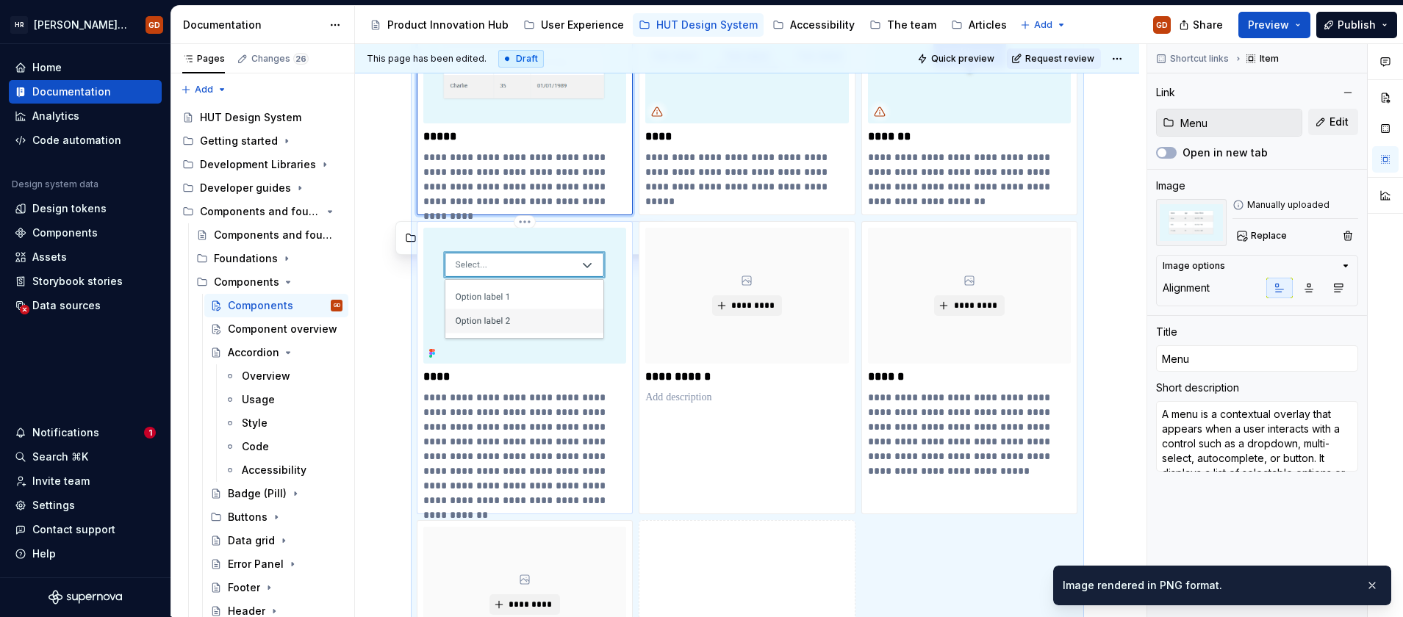
click at [541, 282] on img at bounding box center [525, 295] width 204 height 135
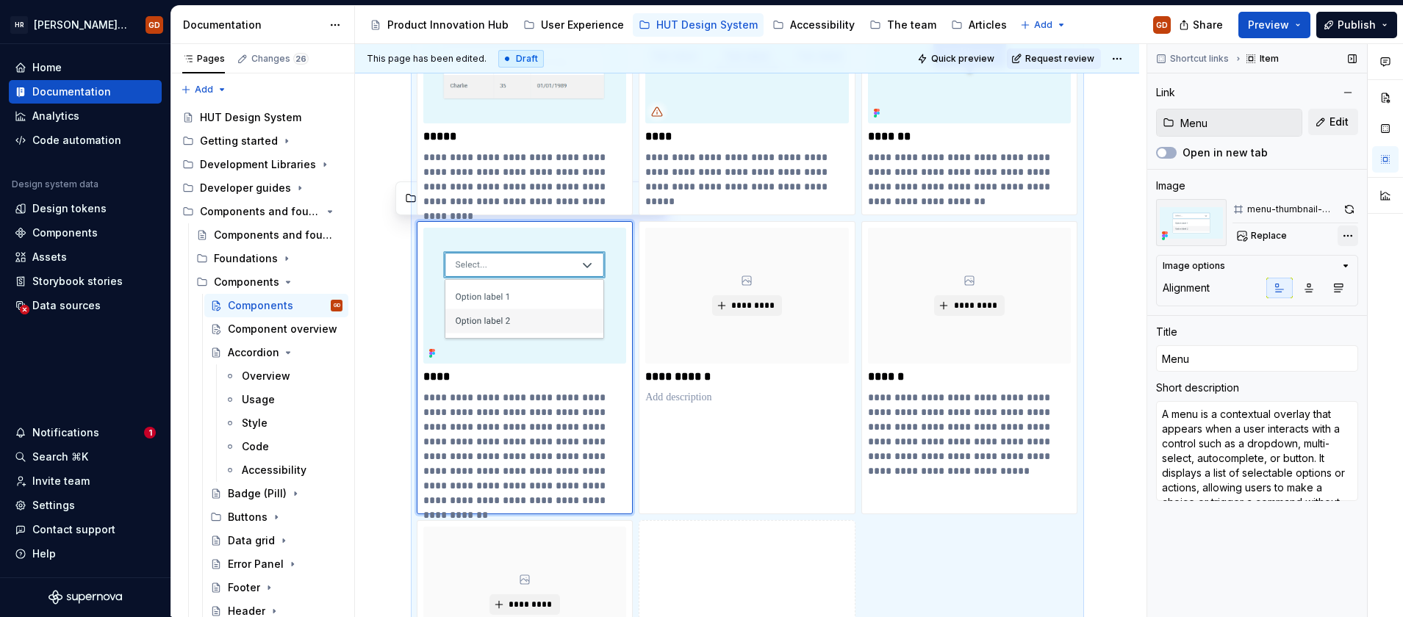
click at [1350, 242] on div "Comments Open comments No comments yet Select ‘Comment’ from the block context …" at bounding box center [1275, 330] width 256 height 573
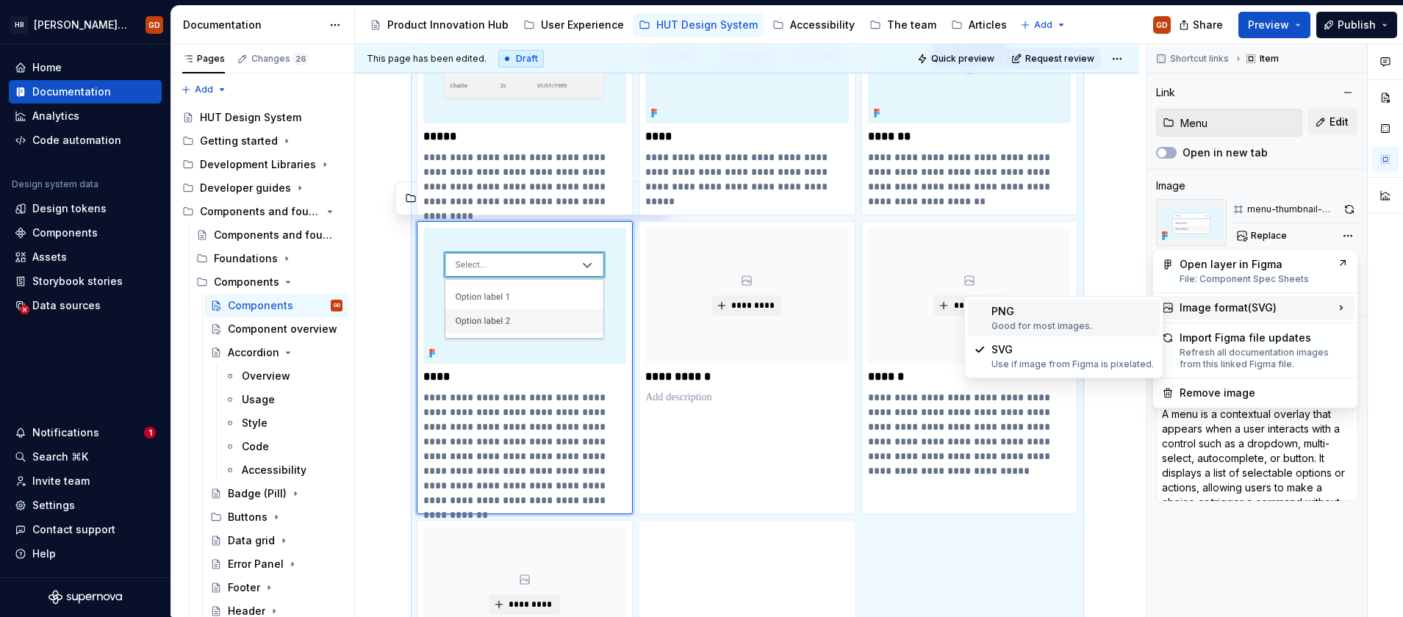
click at [1029, 310] on div "PNG Good for most images." at bounding box center [1073, 318] width 162 height 28
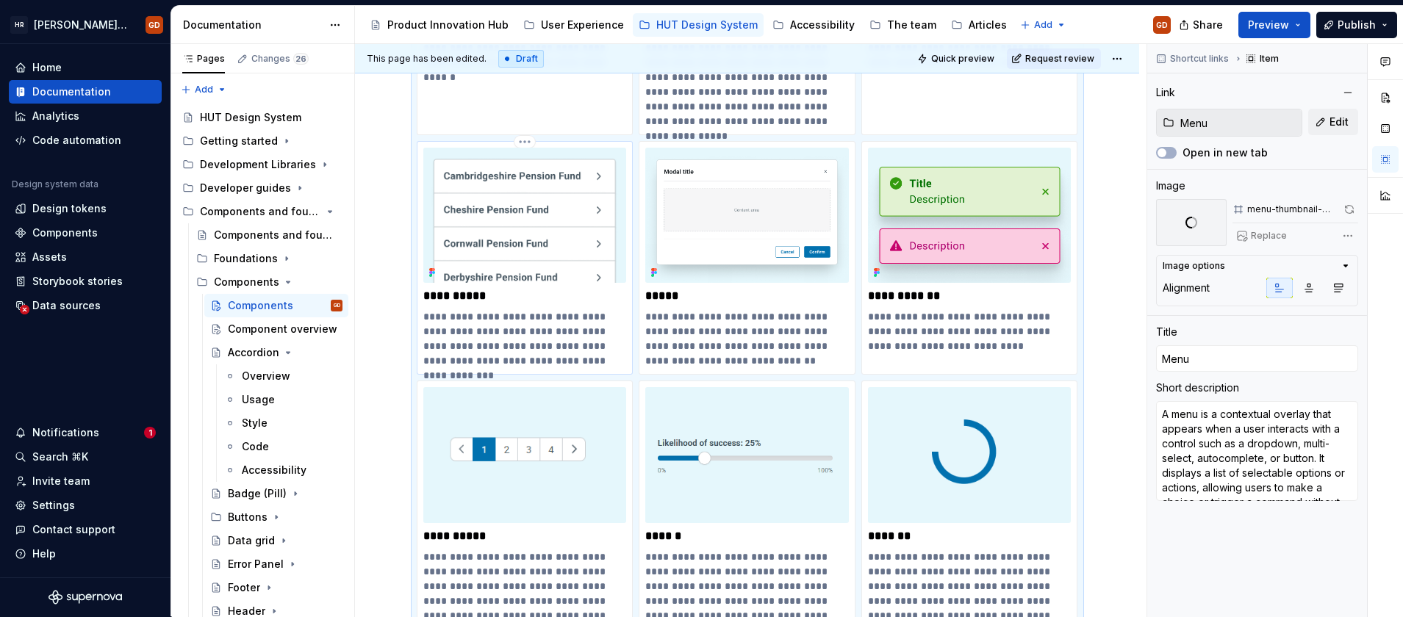
scroll to position [681, 0]
type textarea "*"
type input "Notification"
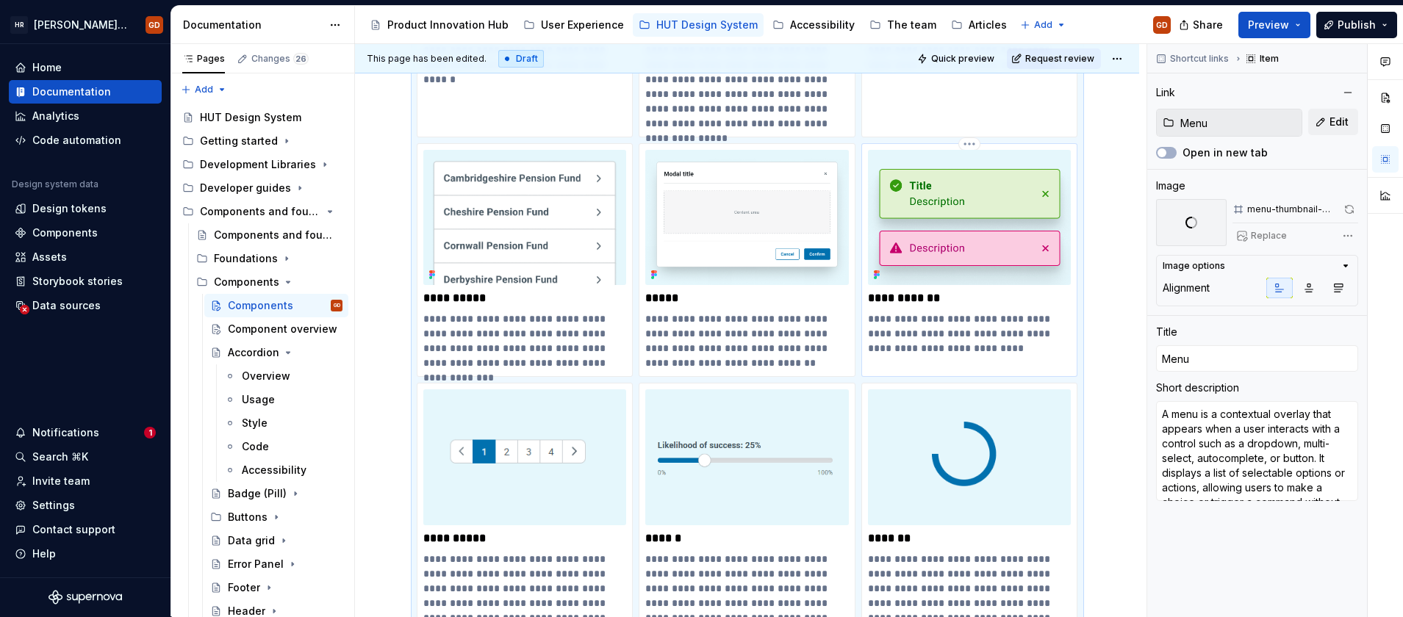
type textarea "Includes alert and toast components used to inform users of system messages, up…"
click at [998, 219] on img at bounding box center [970, 217] width 204 height 135
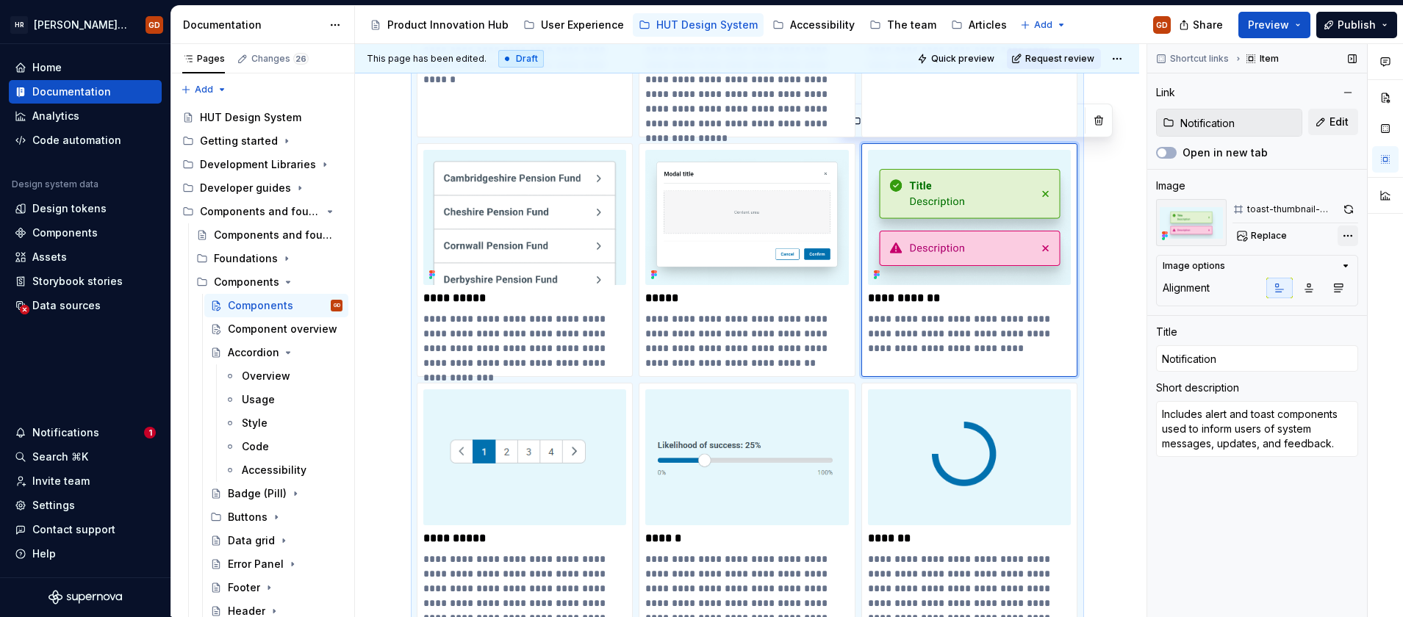
click at [1345, 237] on div "Comments Open comments No comments yet Select ‘Comment’ from the block context …" at bounding box center [1275, 330] width 256 height 573
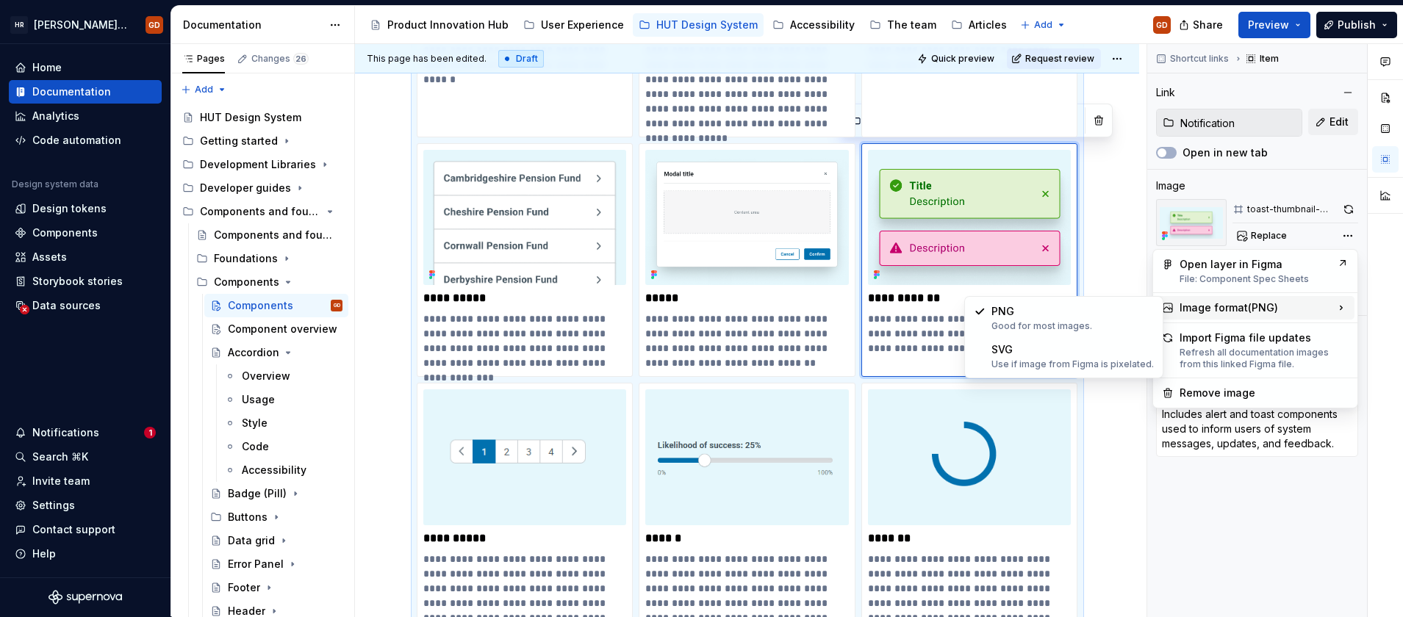
click at [728, 234] on html "HR Hymans UI Toolkit (HUT) GD Home Documentation Analytics Code automation Desi…" at bounding box center [701, 308] width 1403 height 617
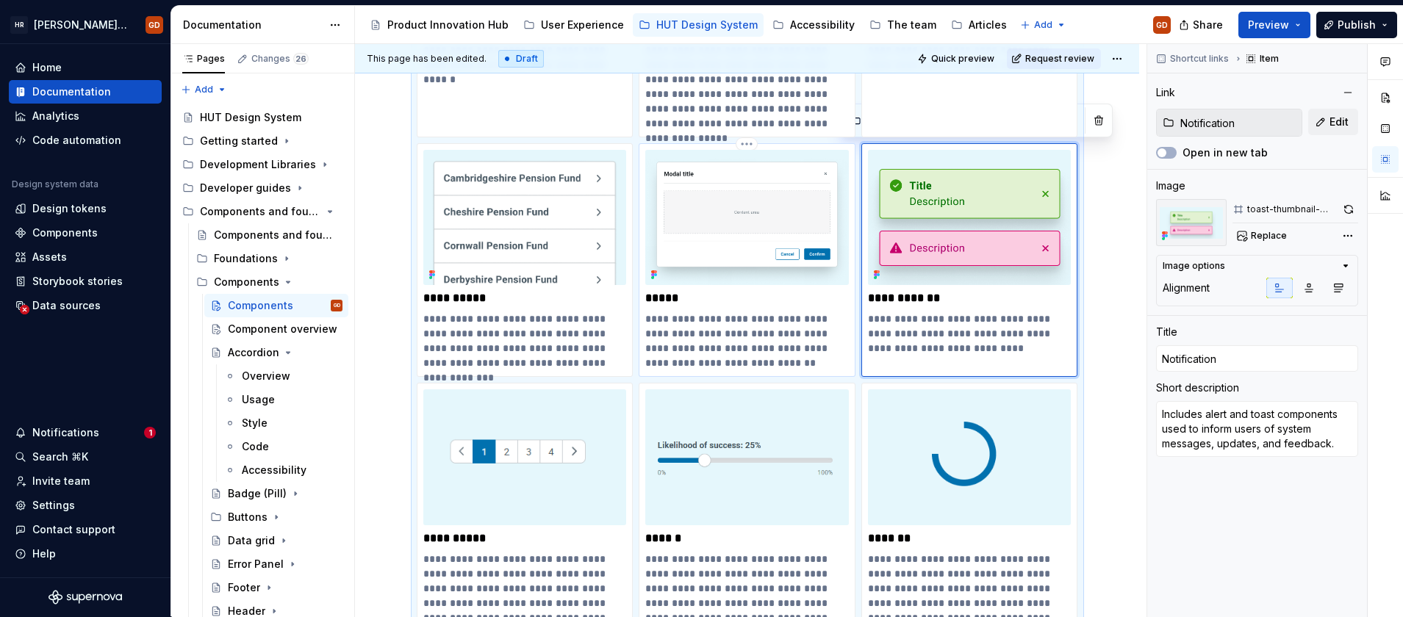
type textarea "*"
type input "Modal"
type textarea "A modal component is a dialog or overlay that appears on top of the main conten…"
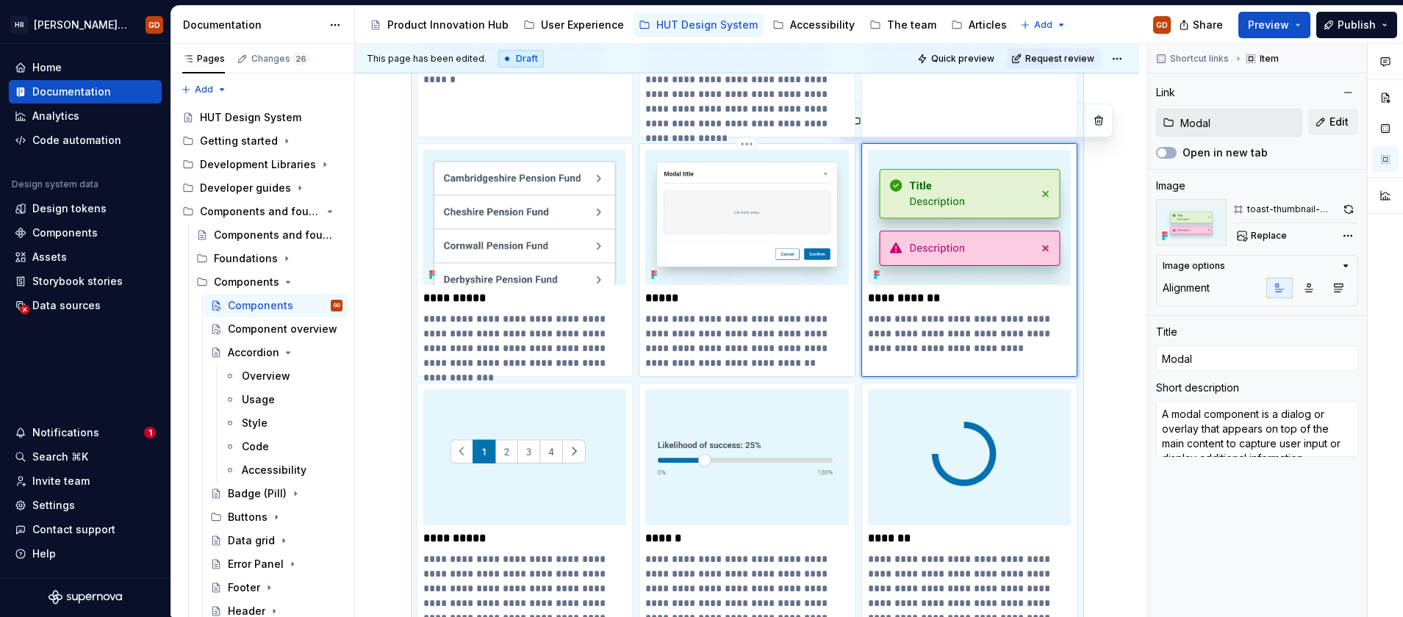
click at [755, 232] on img at bounding box center [747, 217] width 204 height 135
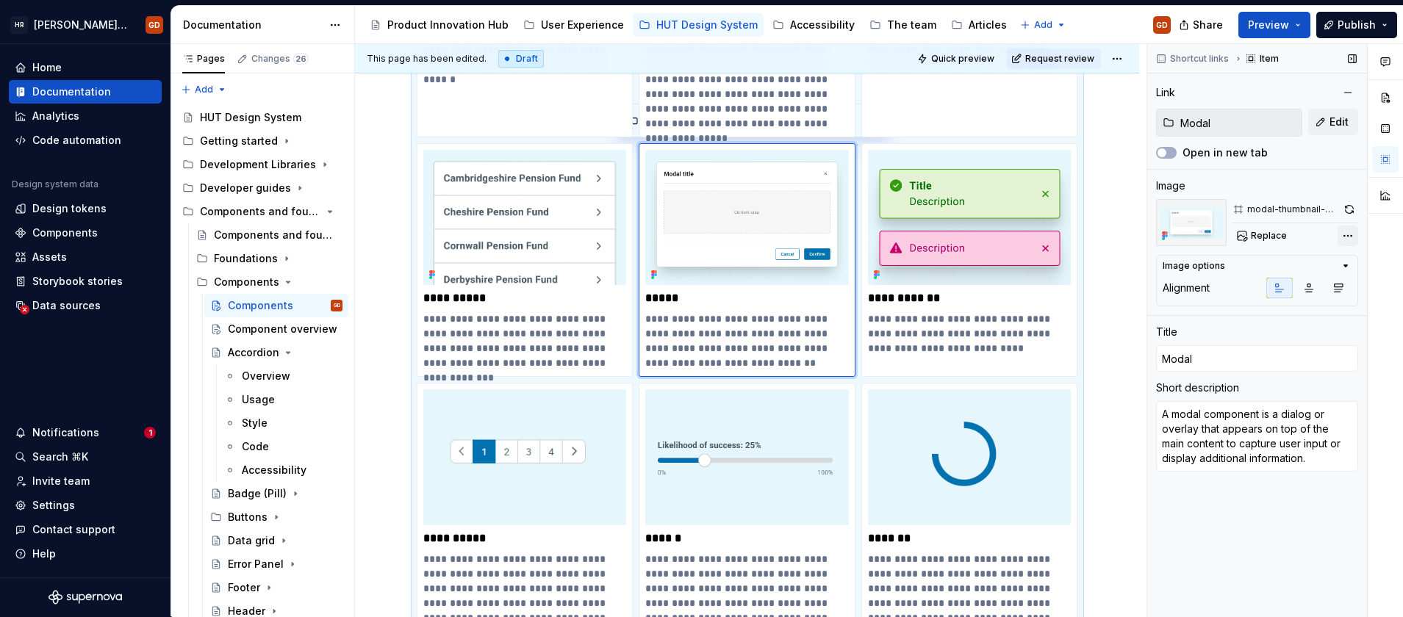
click at [1350, 238] on div "Comments Open comments No comments yet Select ‘Comment’ from the block context …" at bounding box center [1275, 330] width 256 height 573
click at [490, 245] on html "HR Hymans UI Toolkit (HUT) GD Home Documentation Analytics Code automation Desi…" at bounding box center [701, 308] width 1403 height 617
type textarea "*"
type input "List group"
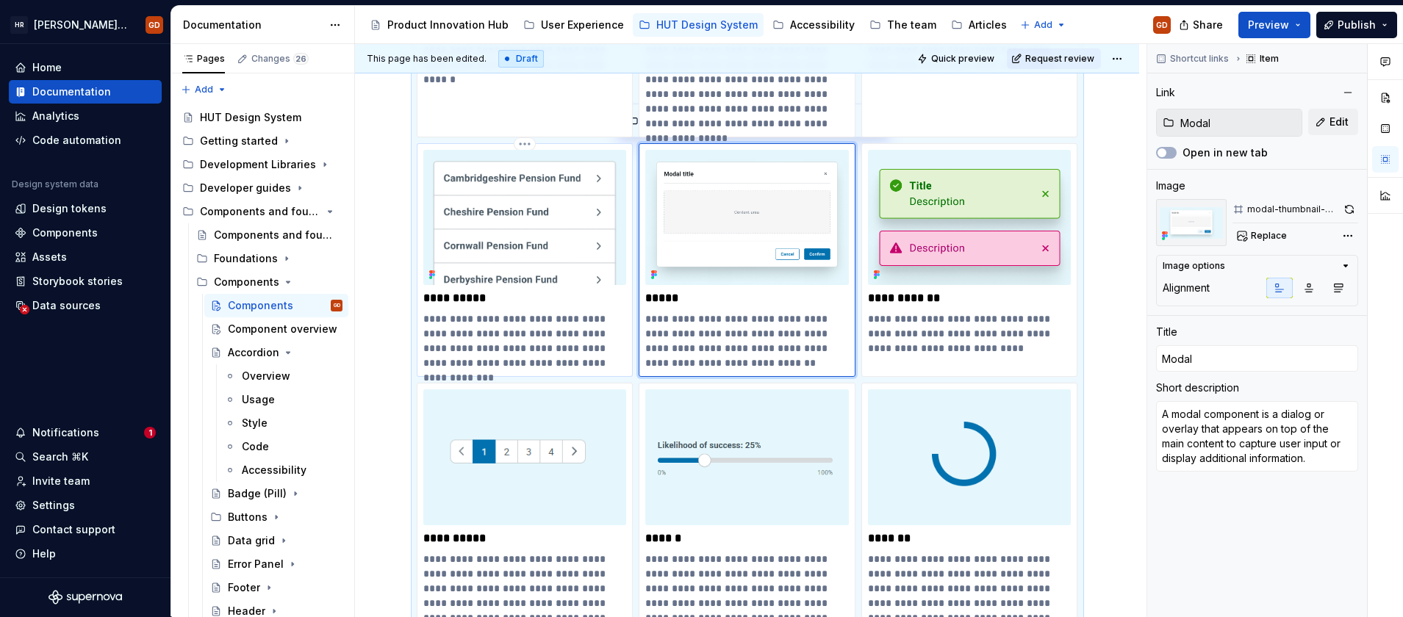
type input "List group"
type textarea "A list group component is a vertically arranged menu that allows users to selec…"
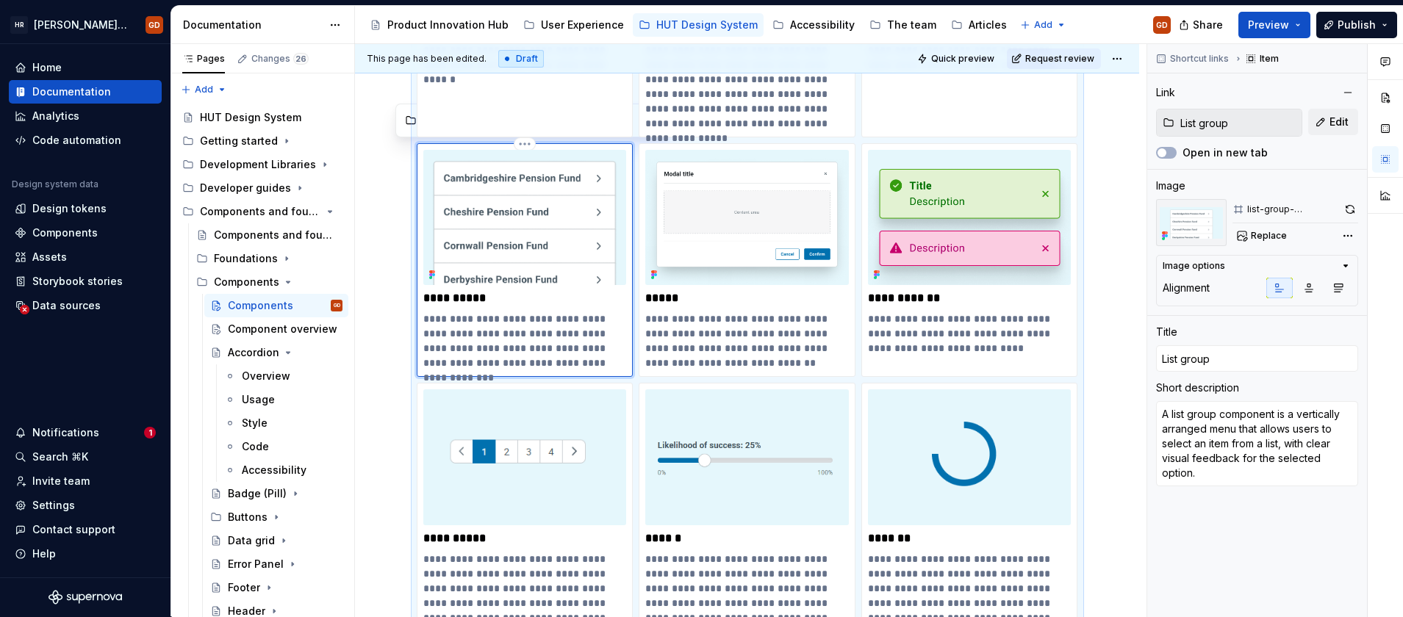
click at [550, 236] on img at bounding box center [525, 217] width 204 height 135
click at [1344, 236] on div "Comments Open comments No comments yet Select ‘Comment’ from the block context …" at bounding box center [1275, 330] width 256 height 573
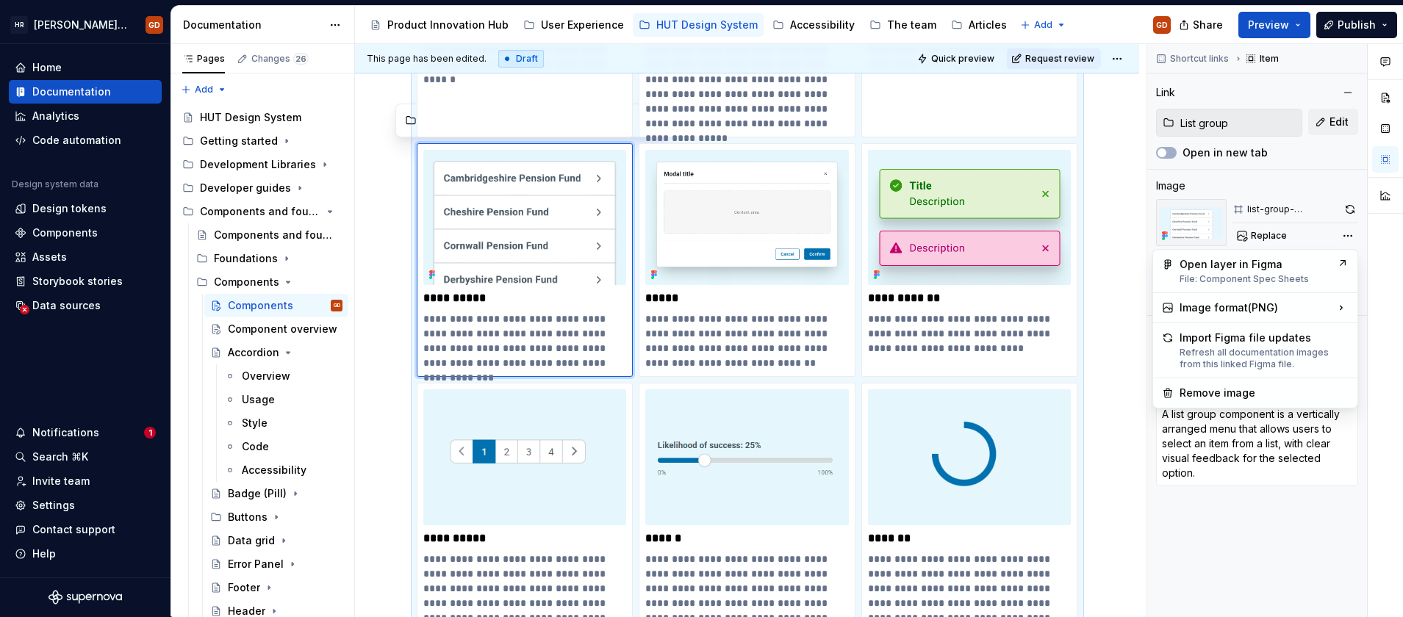
click at [1100, 170] on html "HR Hymans UI Toolkit (HUT) GD Home Documentation Analytics Code automation Desi…" at bounding box center [701, 308] width 1403 height 617
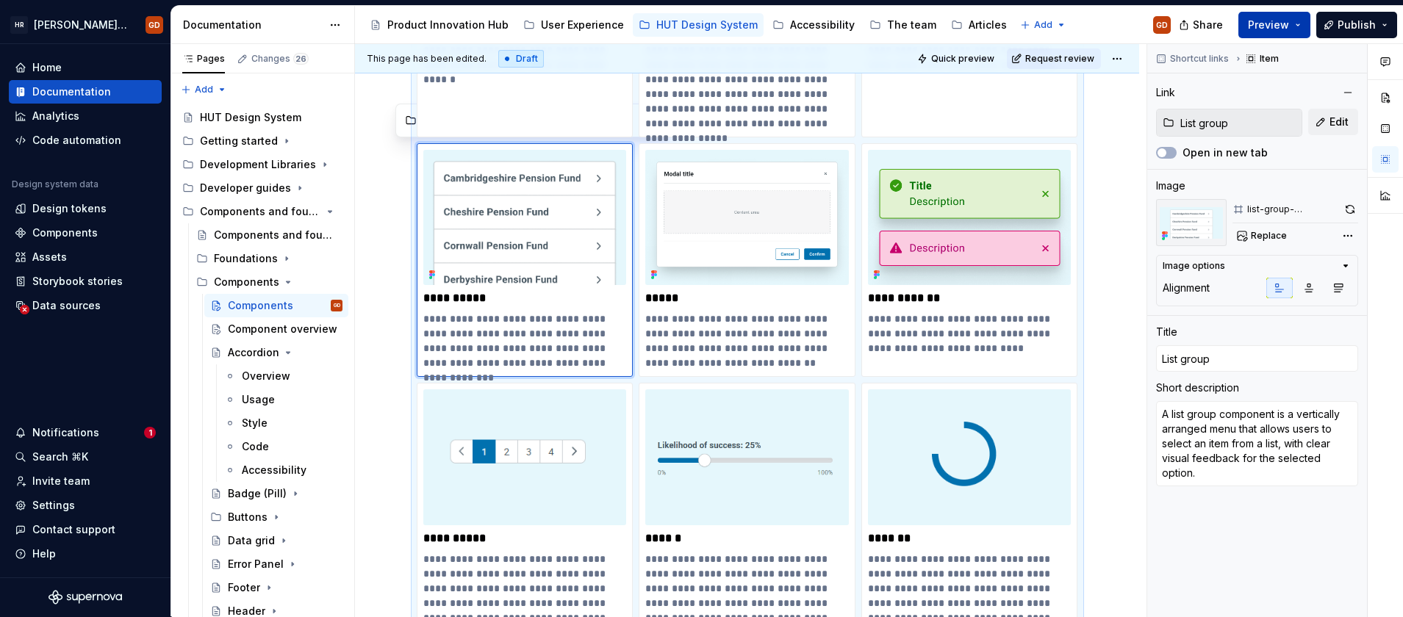
click at [1259, 29] on span "Preview" at bounding box center [1268, 25] width 41 height 15
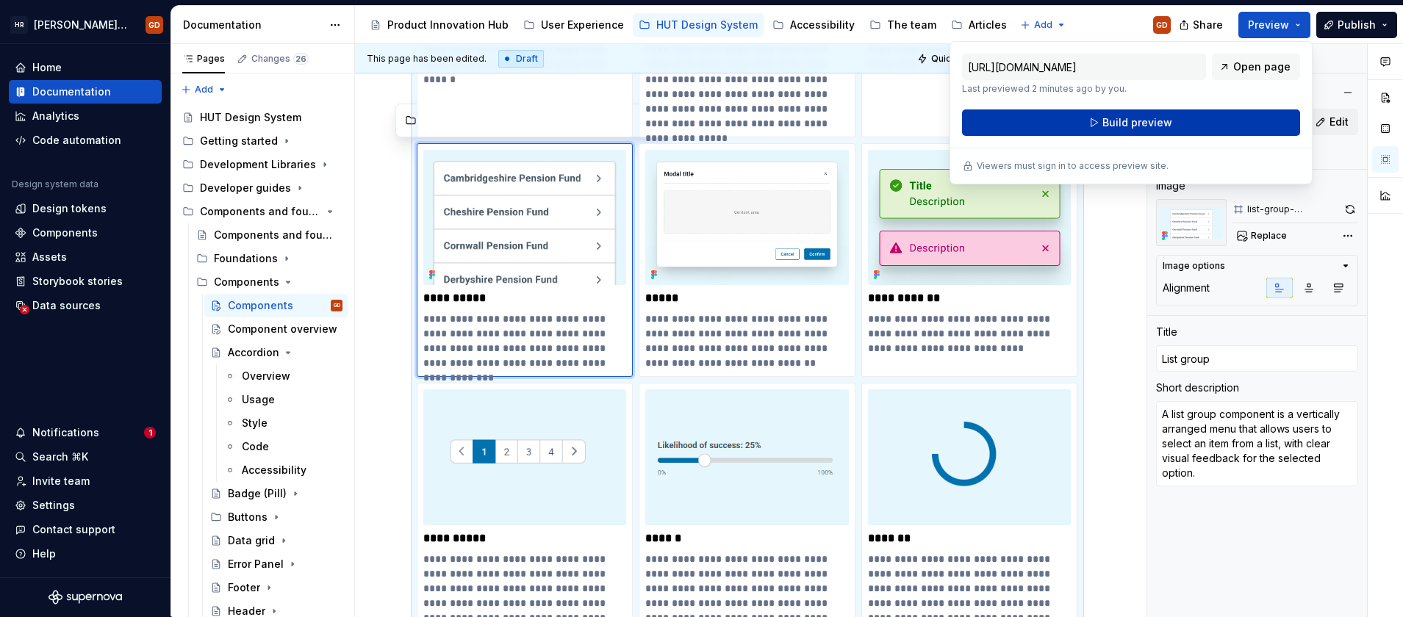
click at [1122, 128] on span "Build preview" at bounding box center [1138, 122] width 70 height 15
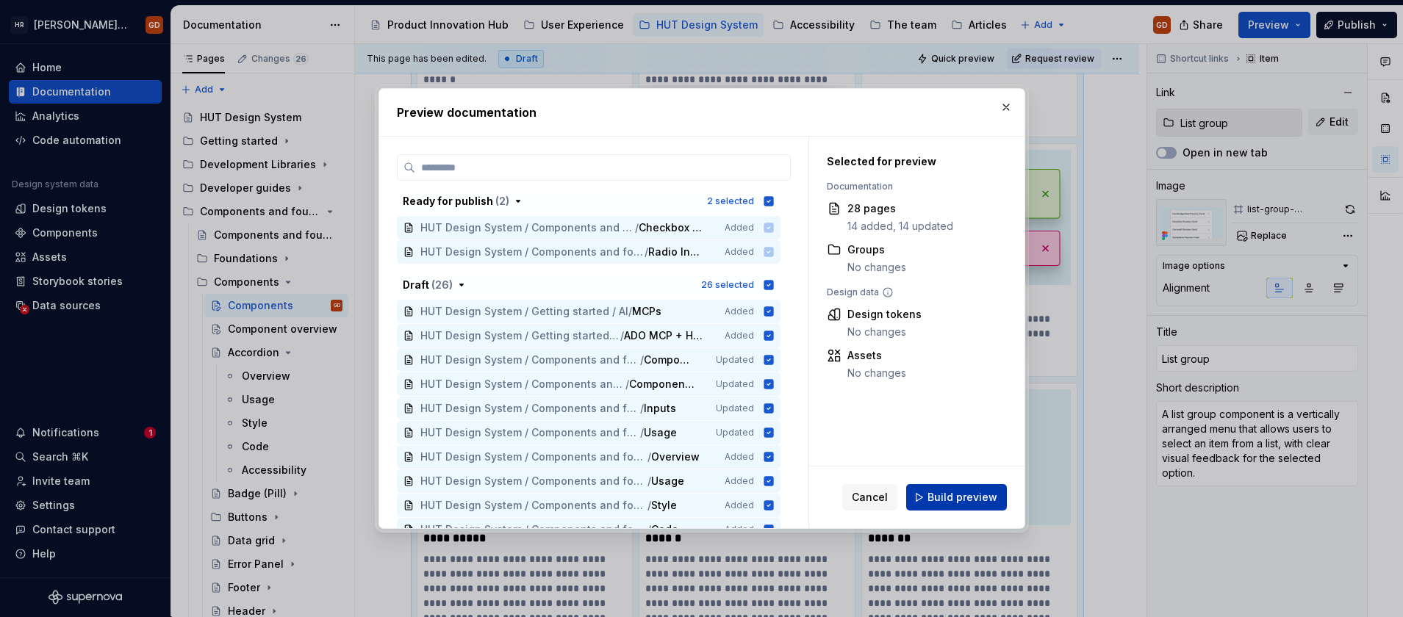
click at [986, 489] on button "Build preview" at bounding box center [956, 497] width 101 height 26
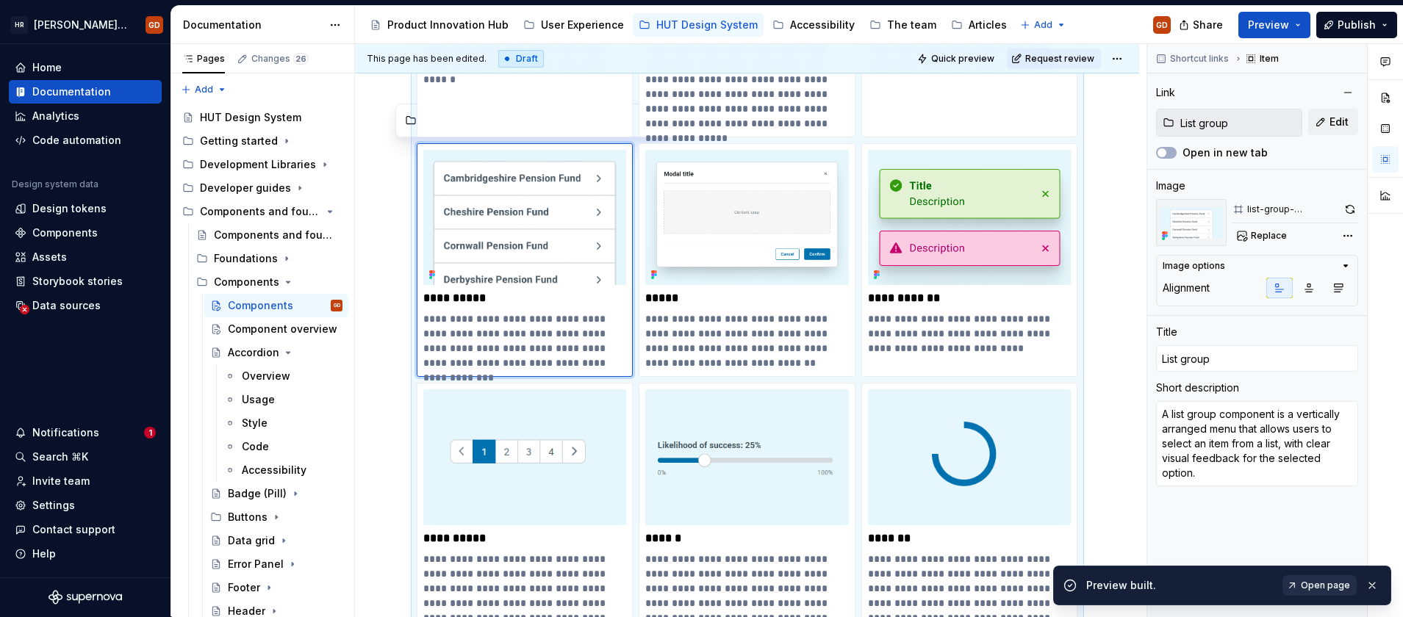
click at [1320, 581] on span "Open page" at bounding box center [1325, 586] width 49 height 12
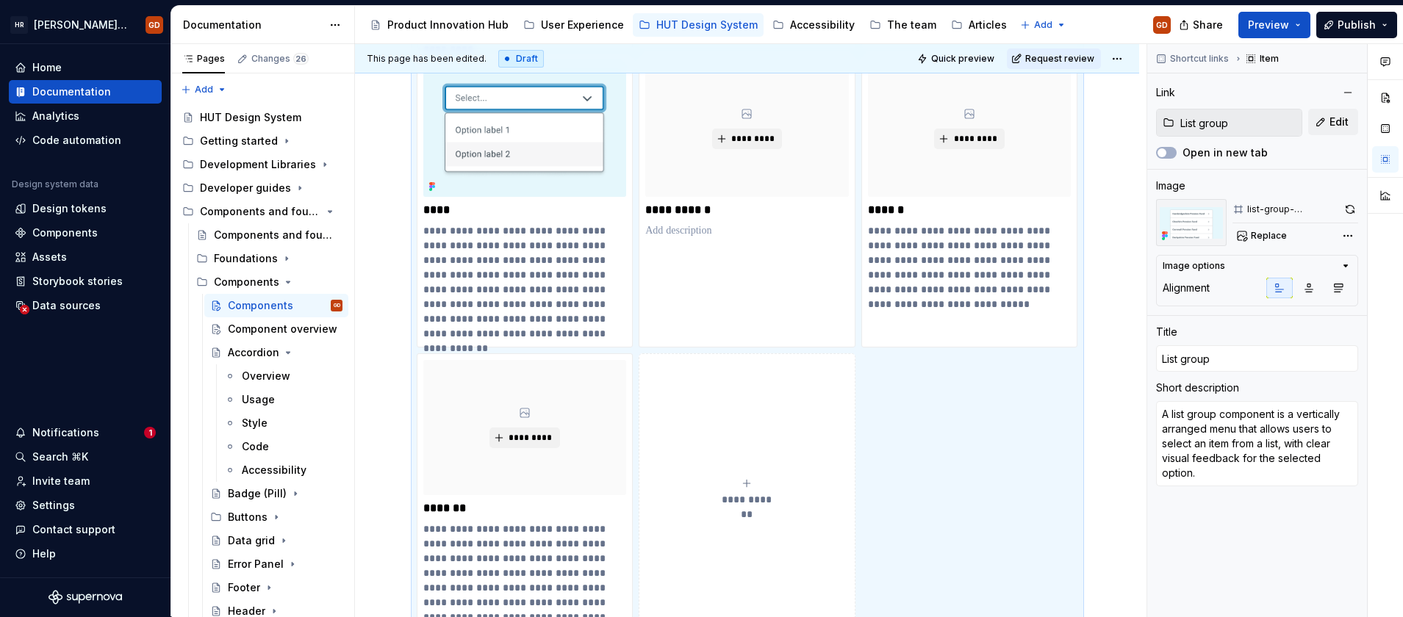
scroll to position [1784, 0]
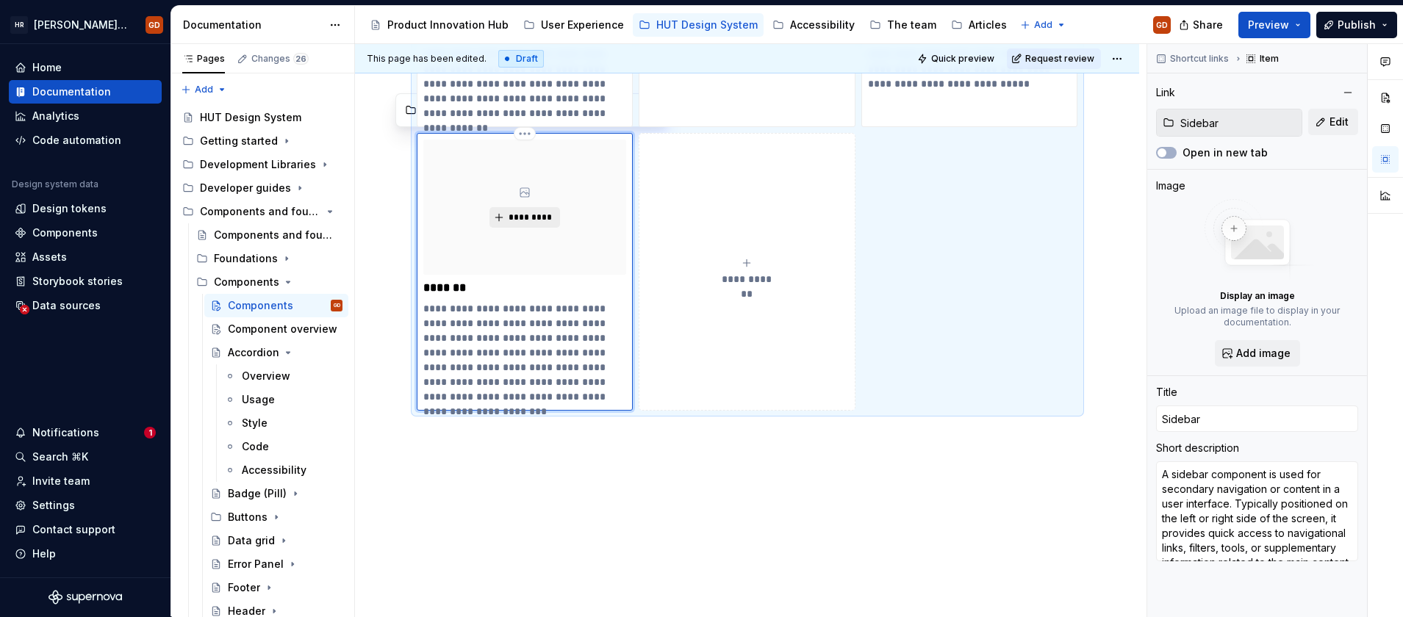
click at [538, 215] on span "*********" at bounding box center [530, 218] width 45 height 12
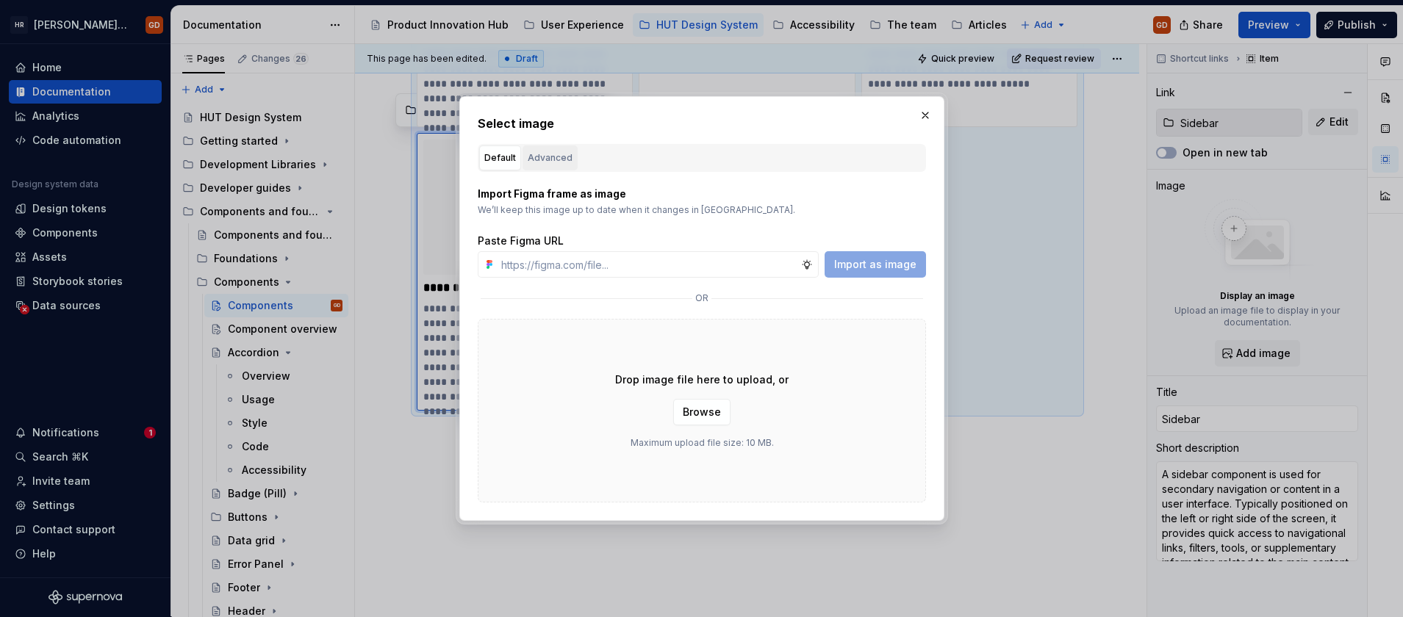
click at [556, 151] on div "Advanced" at bounding box center [550, 158] width 45 height 15
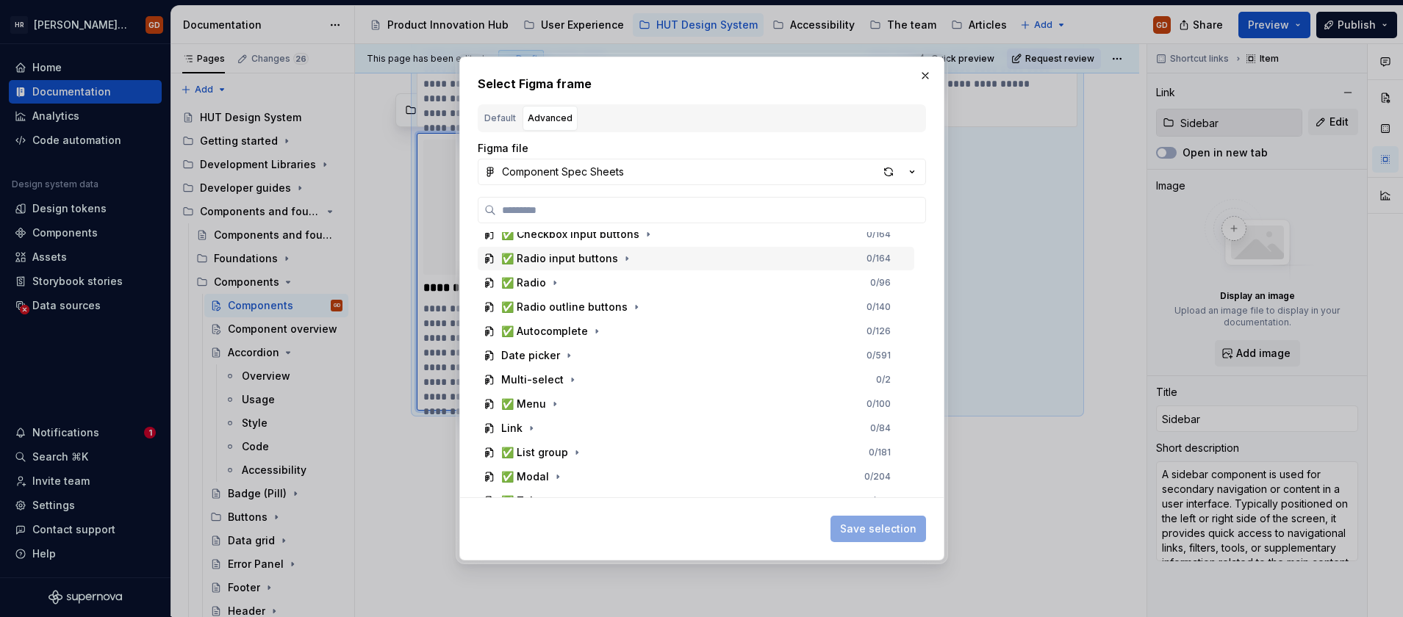
scroll to position [705, 0]
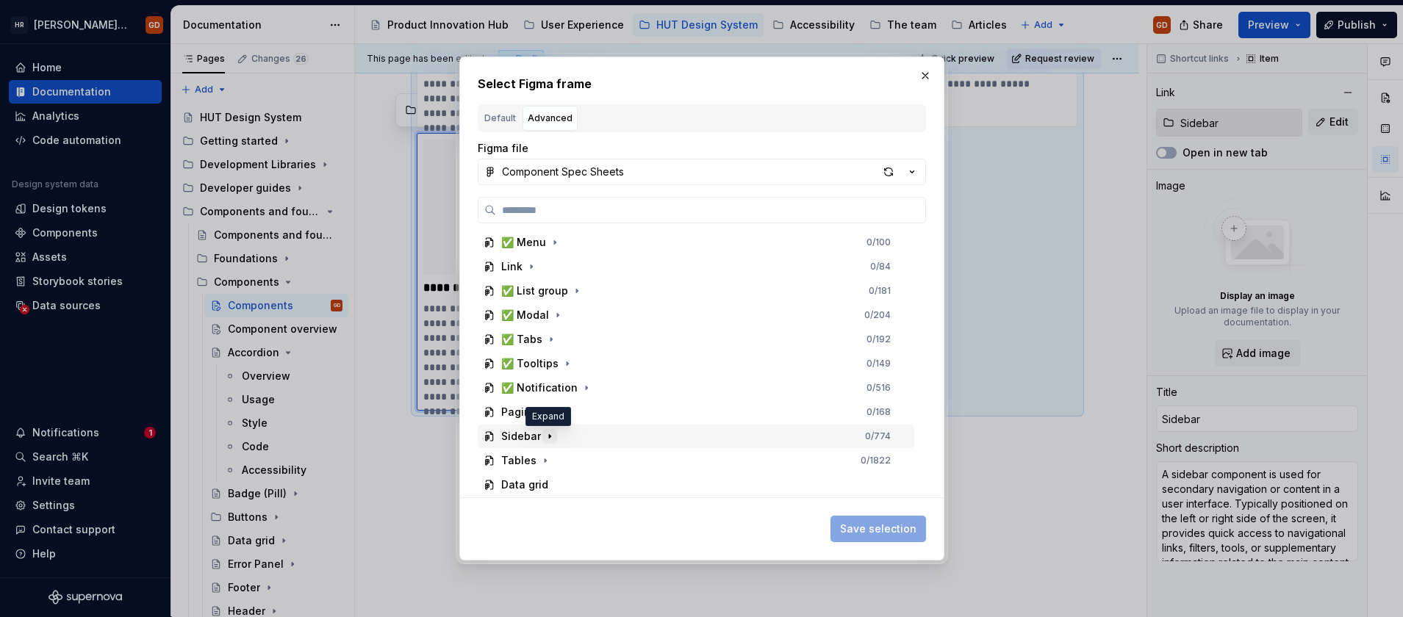
click at [551, 436] on icon "button" at bounding box center [550, 437] width 12 height 12
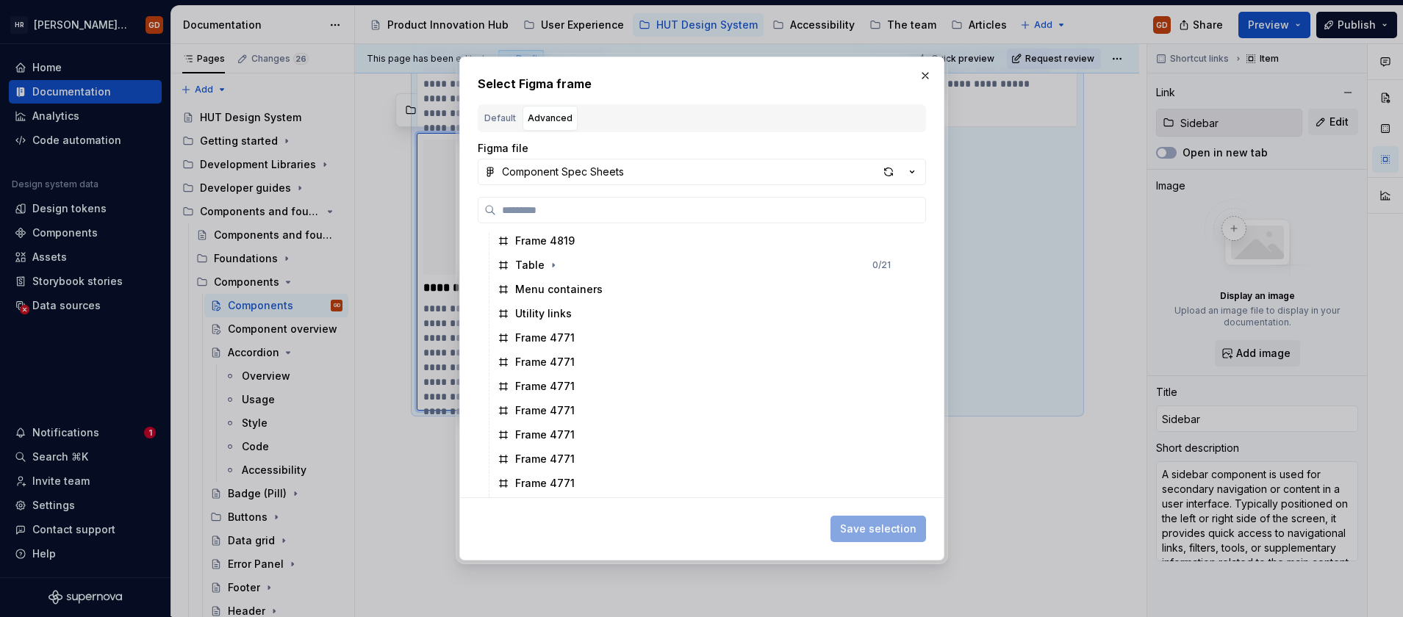
scroll to position [1146, 0]
click at [885, 169] on div "button" at bounding box center [888, 172] width 21 height 21
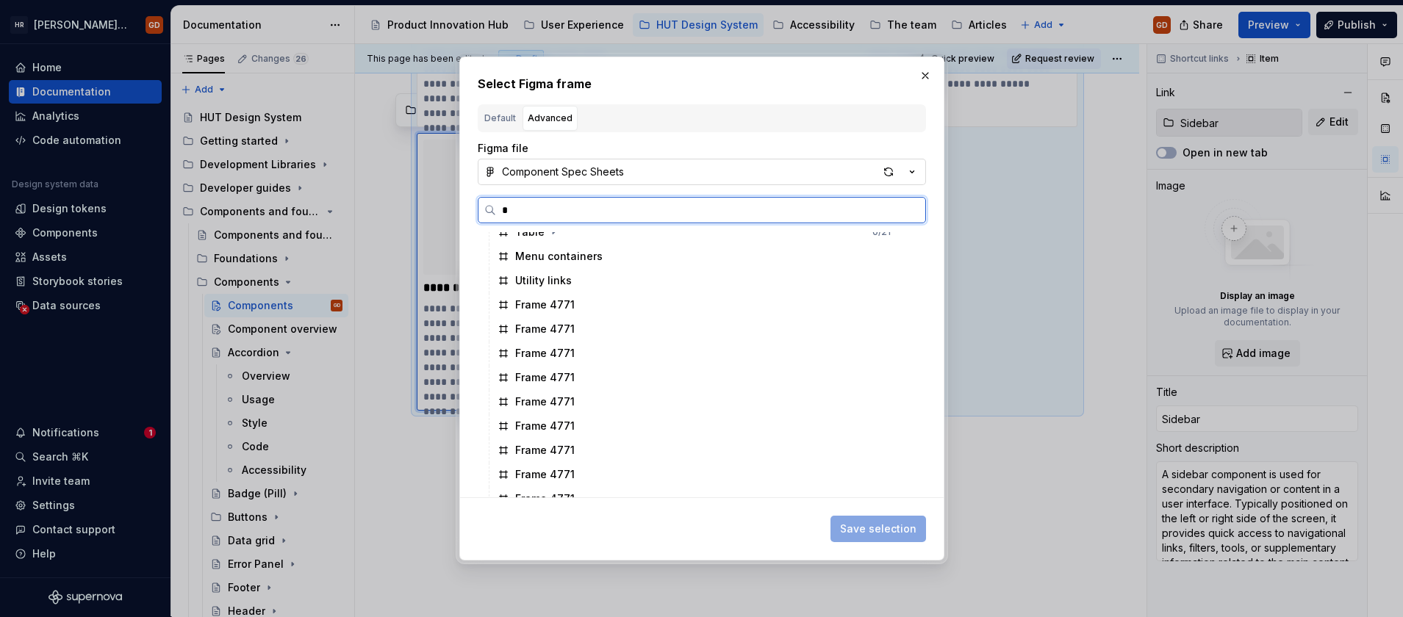
scroll to position [0, 0]
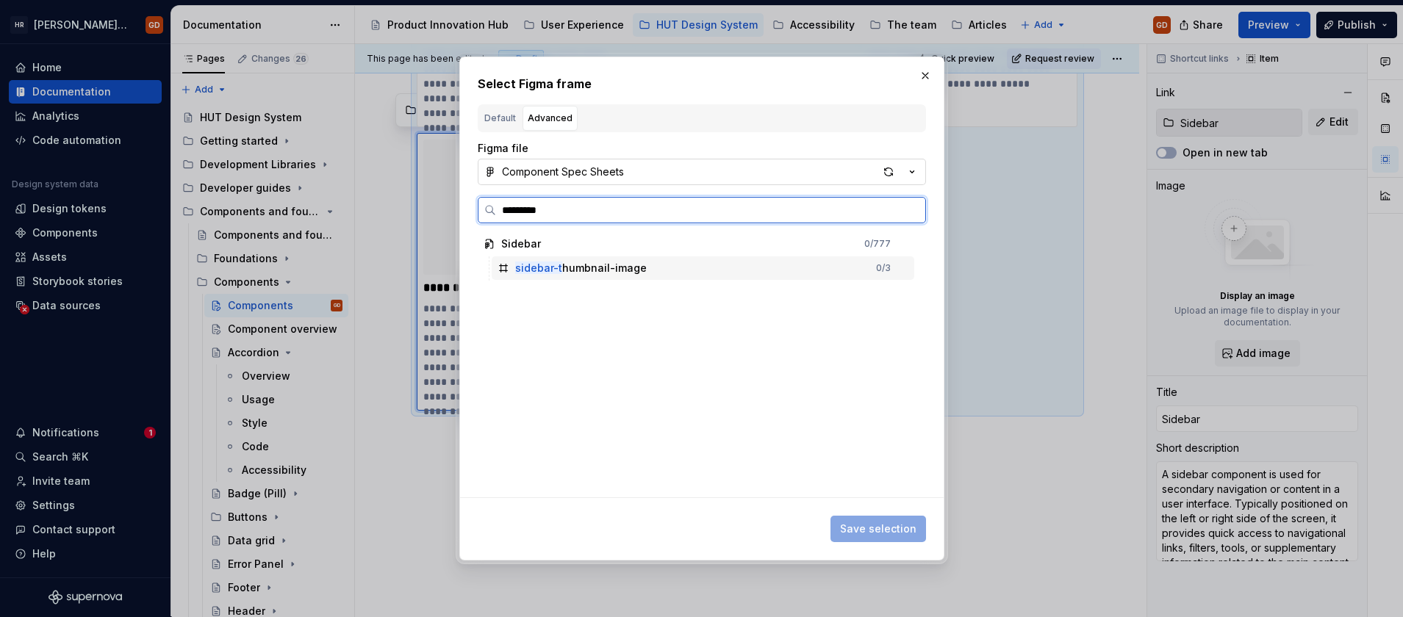
click at [592, 267] on div "sidebar-t humbnail-image" at bounding box center [581, 268] width 132 height 15
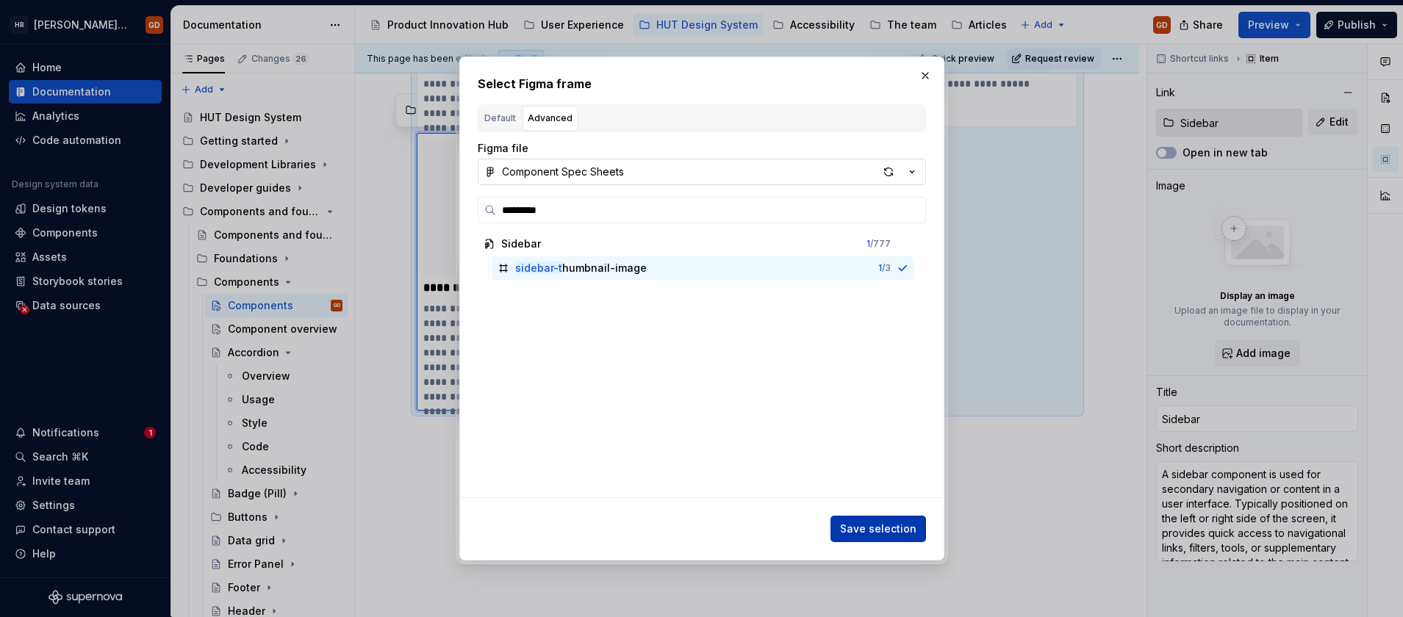
click at [884, 522] on span "Save selection" at bounding box center [878, 529] width 76 height 15
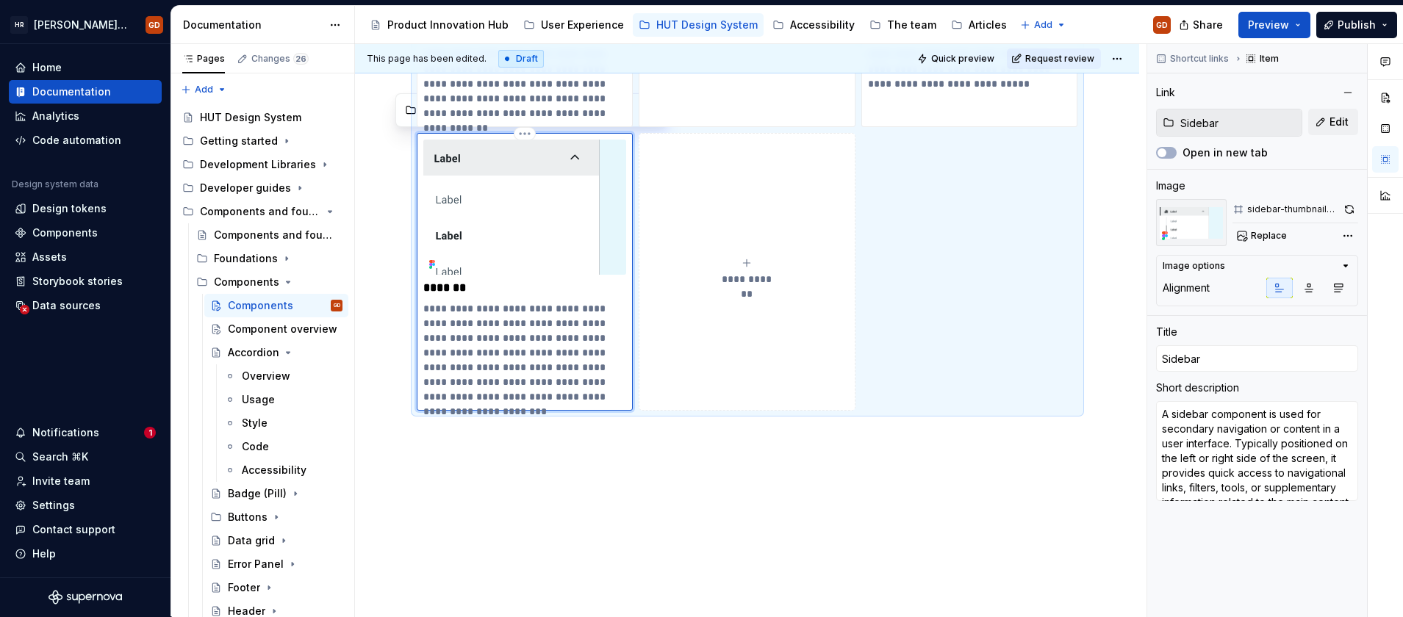
click at [564, 201] on img at bounding box center [525, 207] width 204 height 135
click at [1307, 289] on icon "button" at bounding box center [1309, 288] width 12 height 12
click at [1336, 290] on icon "button" at bounding box center [1339, 288] width 8 height 8
click at [1281, 288] on icon "button" at bounding box center [1280, 288] width 12 height 12
click at [559, 188] on img at bounding box center [525, 207] width 204 height 135
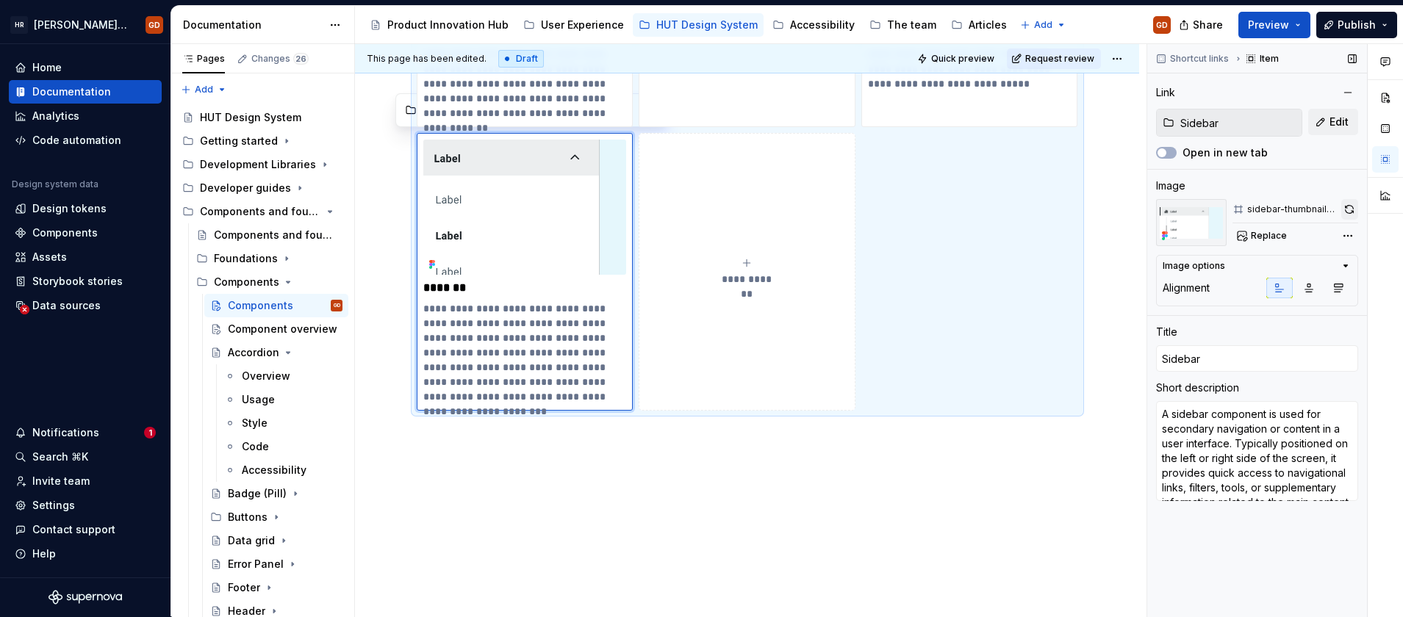
click at [1350, 204] on button "button" at bounding box center [1350, 209] width 18 height 21
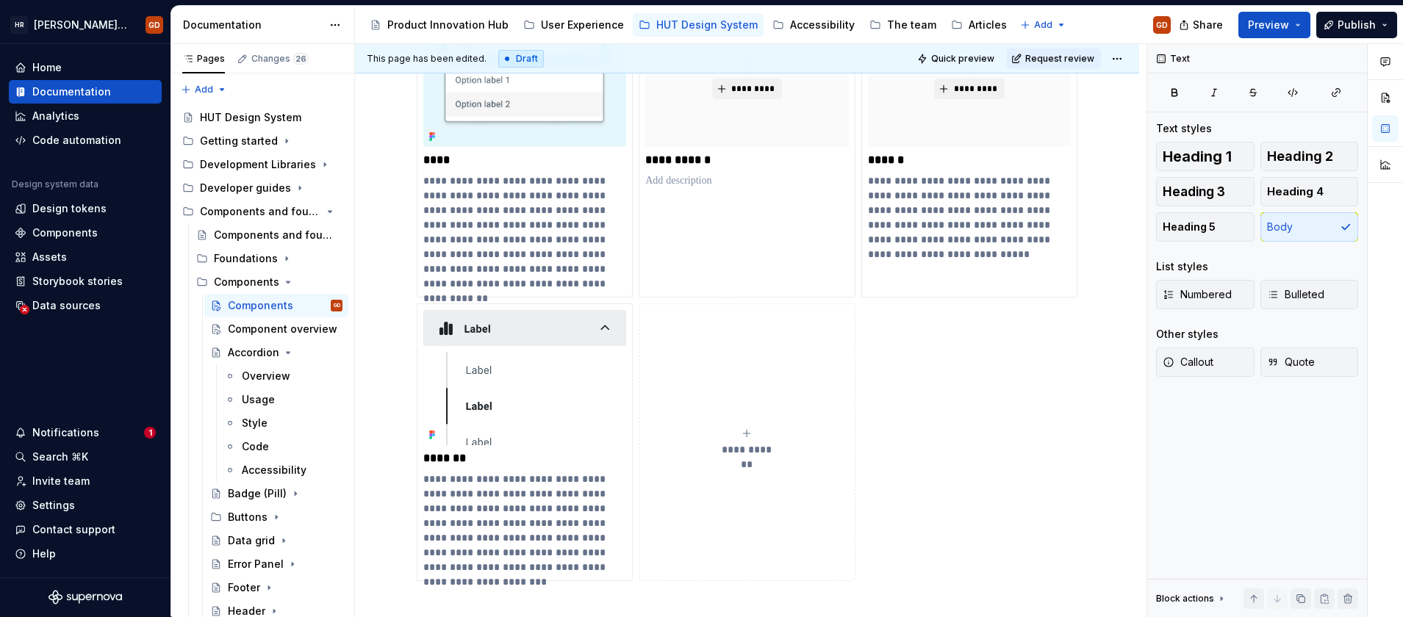
scroll to position [1637, 0]
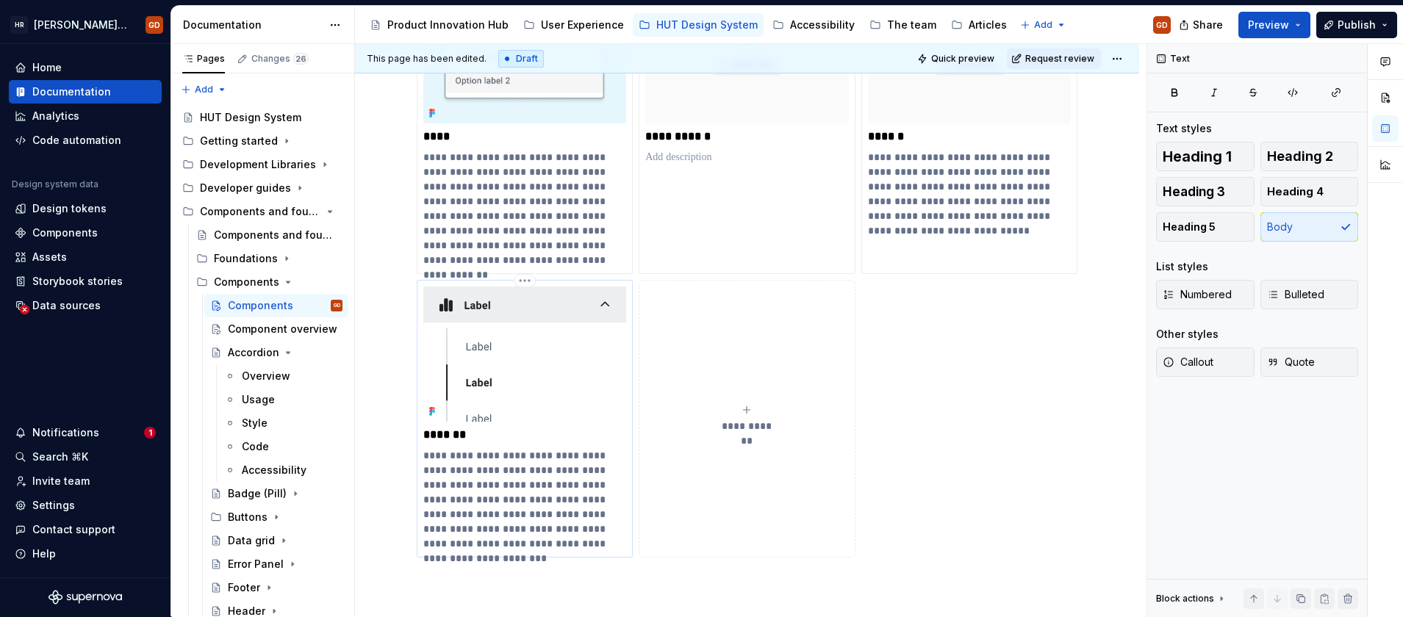
drag, startPoint x: 521, startPoint y: 343, endPoint x: 533, endPoint y: 340, distance: 12.3
click at [521, 343] on img at bounding box center [525, 354] width 204 height 135
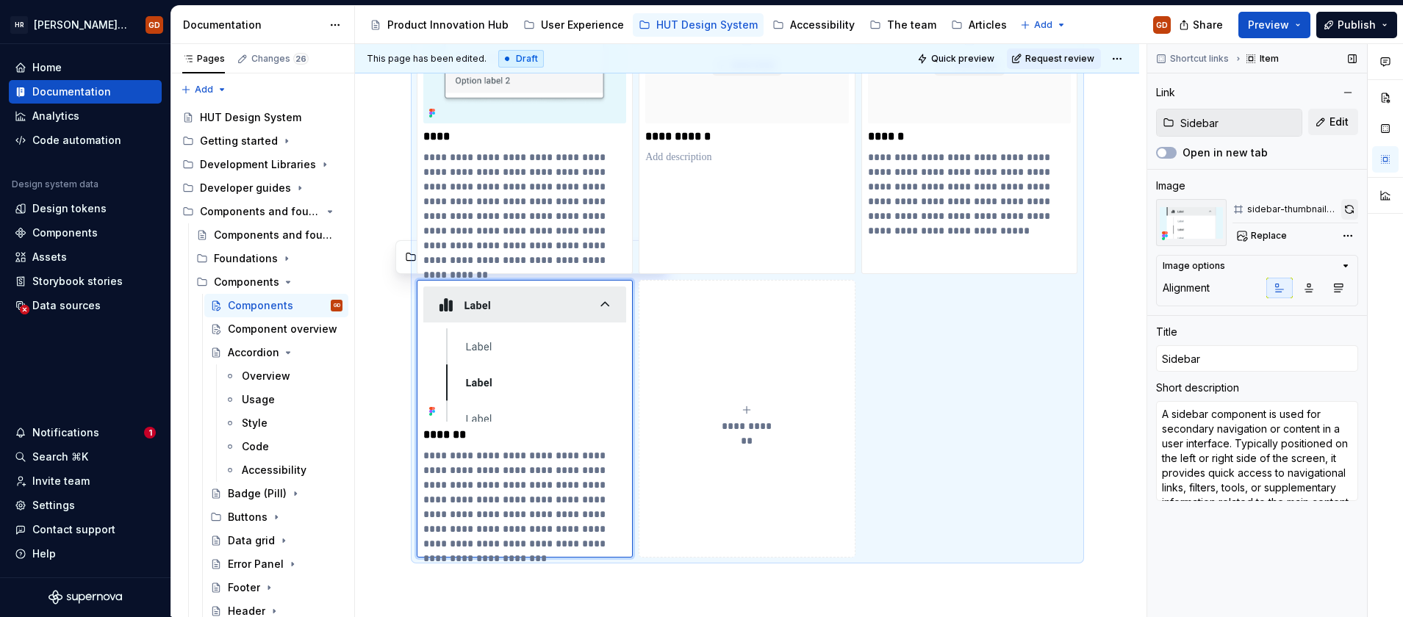
click at [1352, 206] on button "button" at bounding box center [1350, 209] width 18 height 21
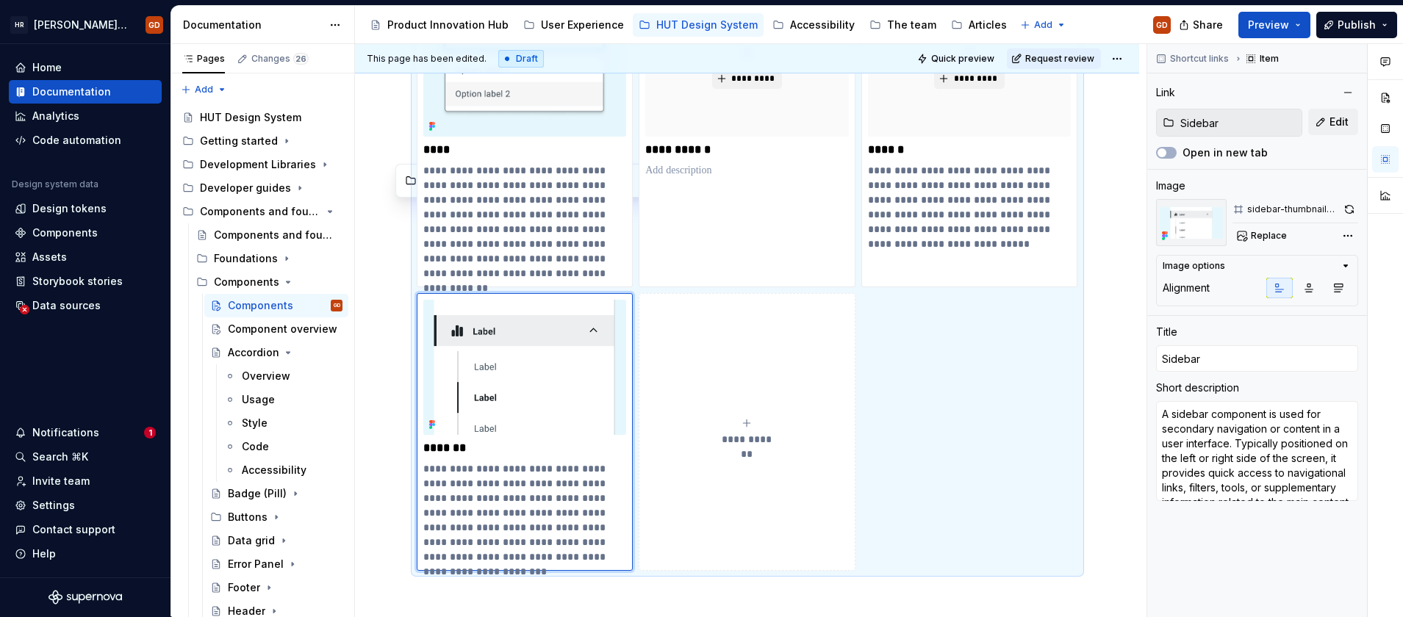
scroll to position [1764, 0]
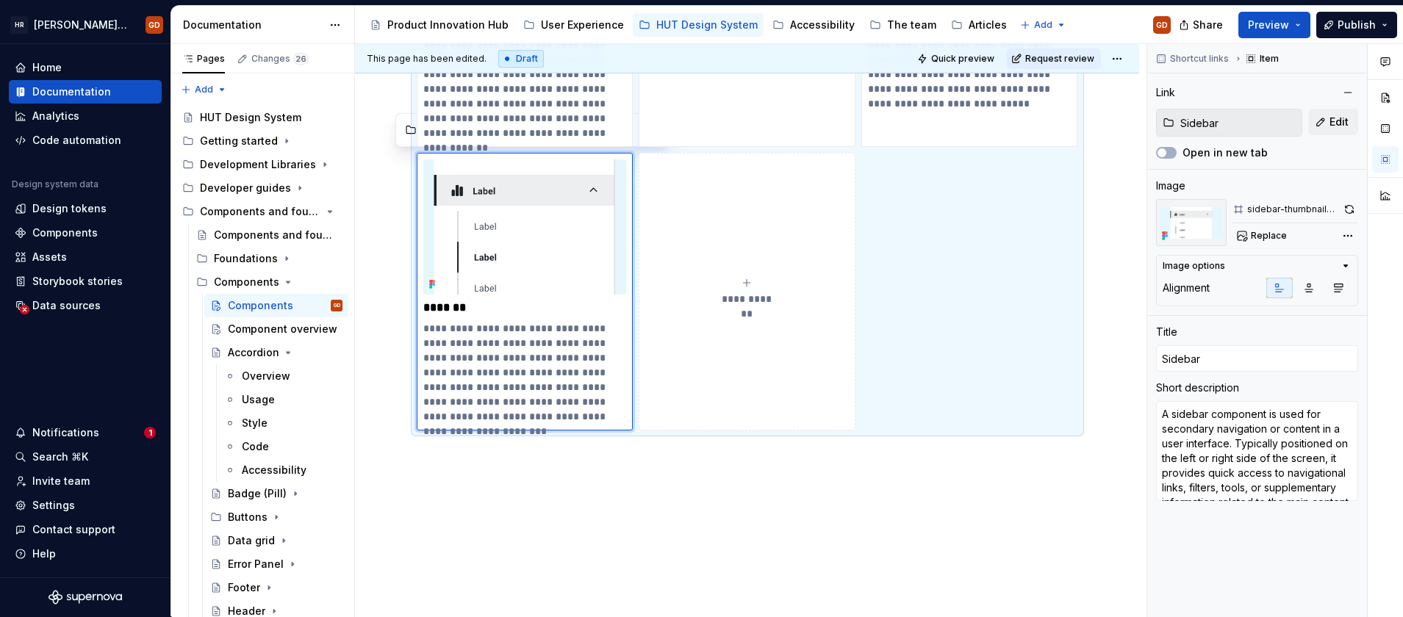
click at [729, 277] on div "**********" at bounding box center [747, 291] width 204 height 29
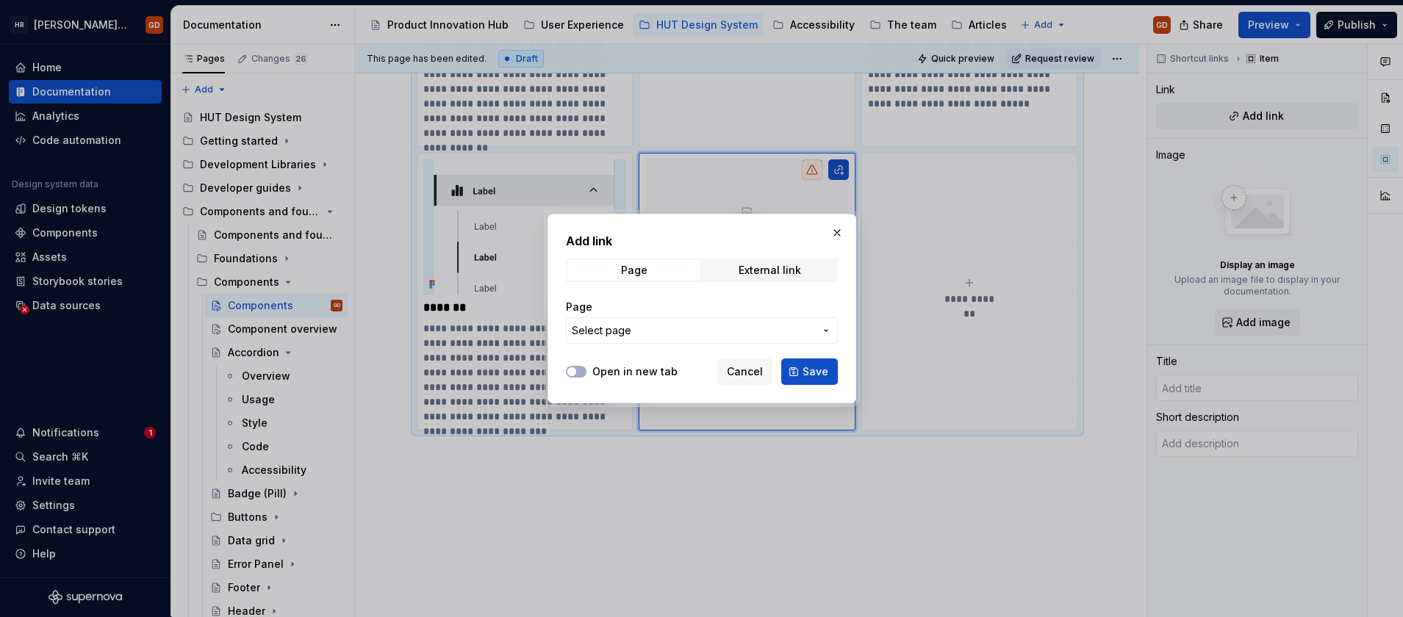
click at [785, 329] on span "Select page" at bounding box center [693, 330] width 243 height 15
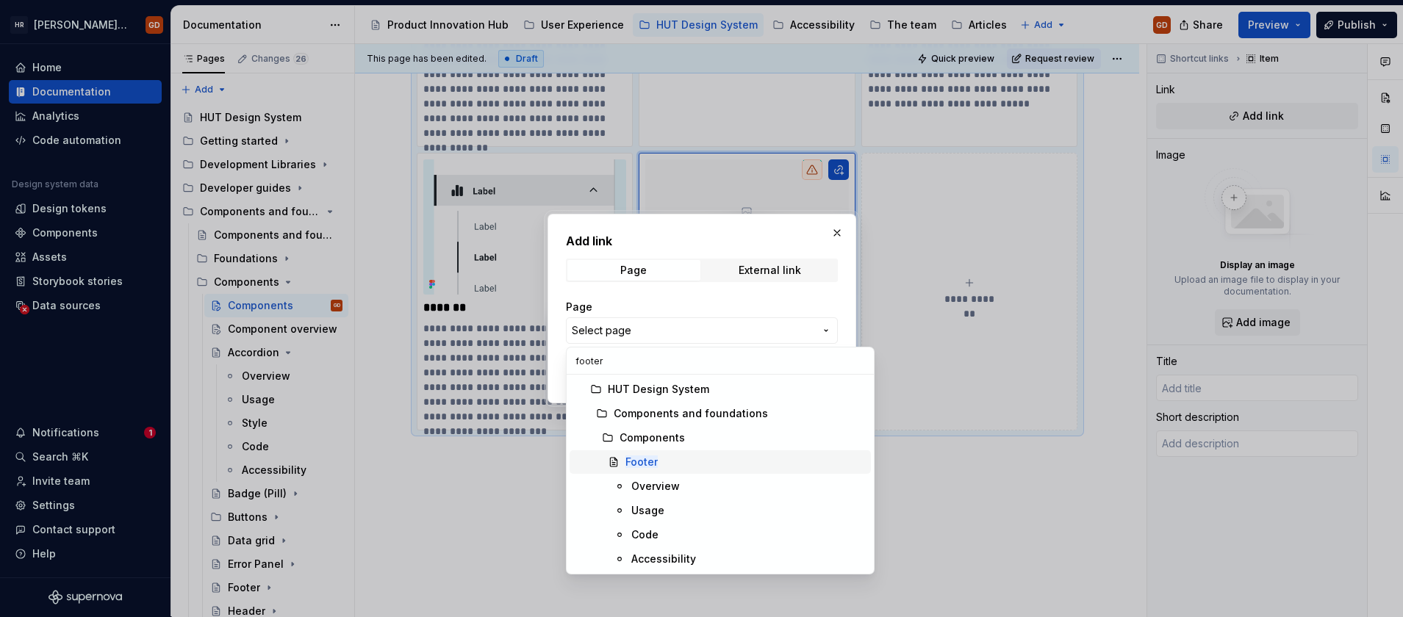
click at [664, 459] on div "Footer" at bounding box center [746, 462] width 240 height 15
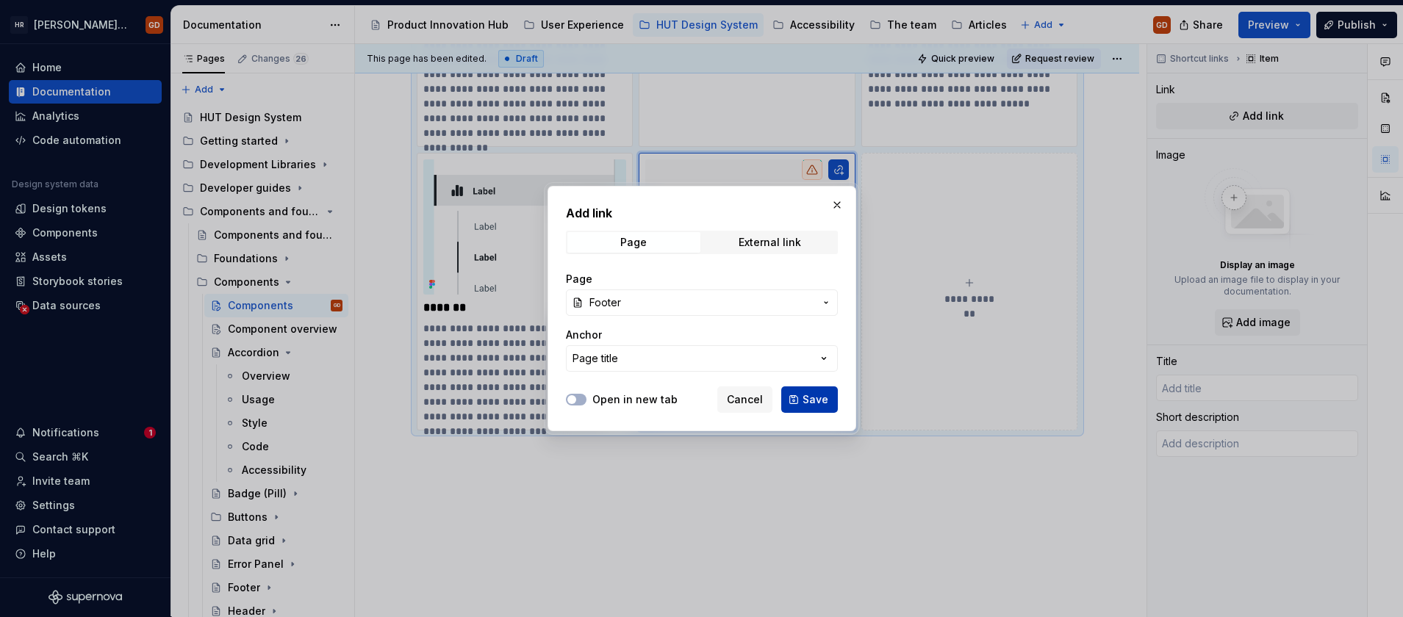
click at [804, 402] on span "Save" at bounding box center [816, 400] width 26 height 15
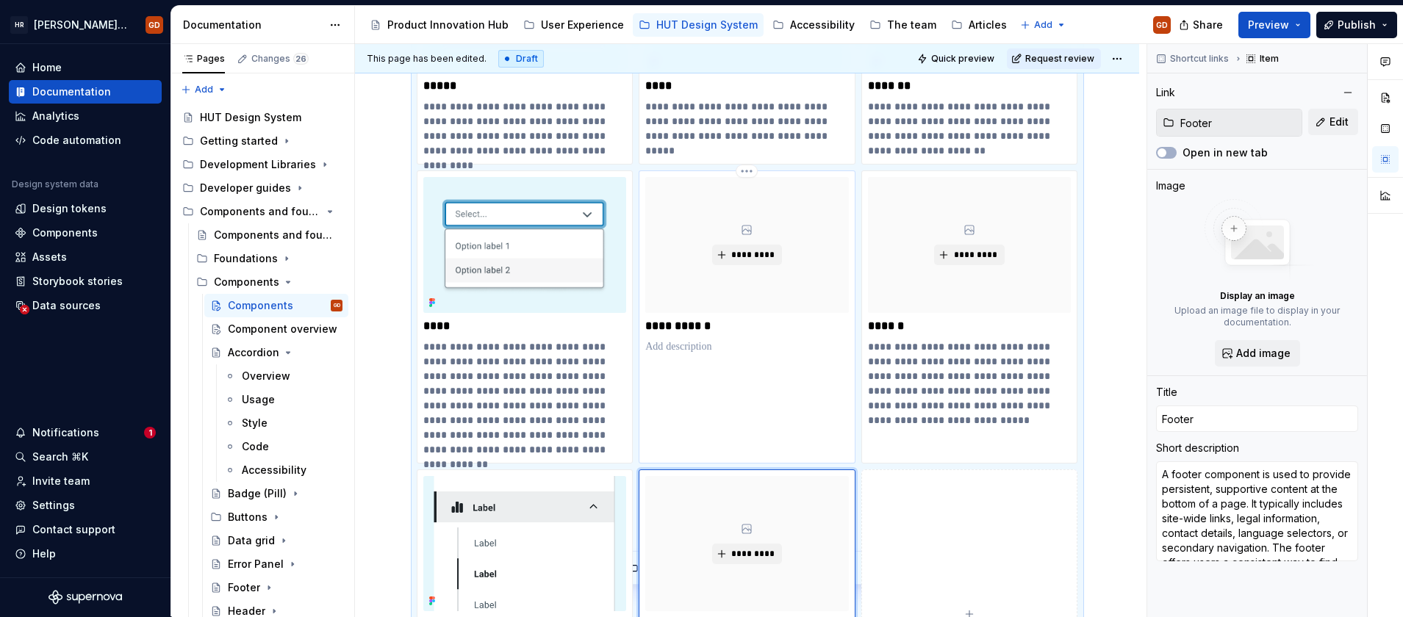
scroll to position [1323, 0]
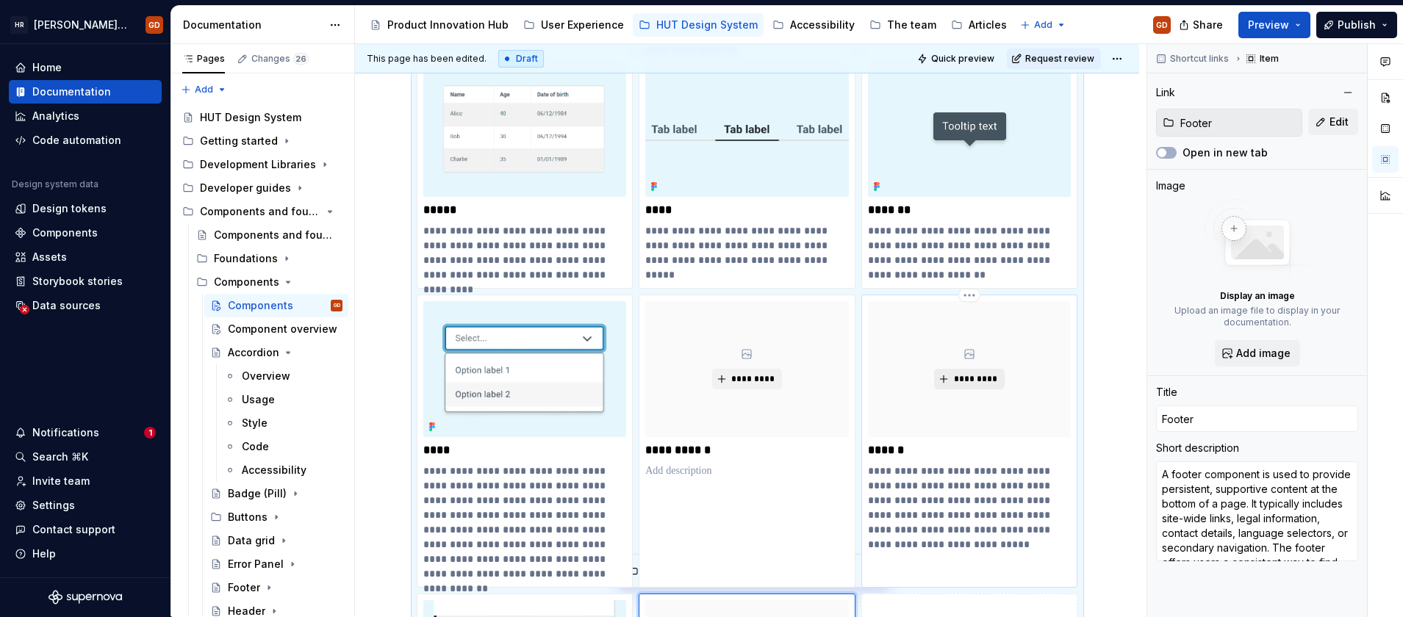
click at [975, 378] on span "*********" at bounding box center [975, 379] width 45 height 12
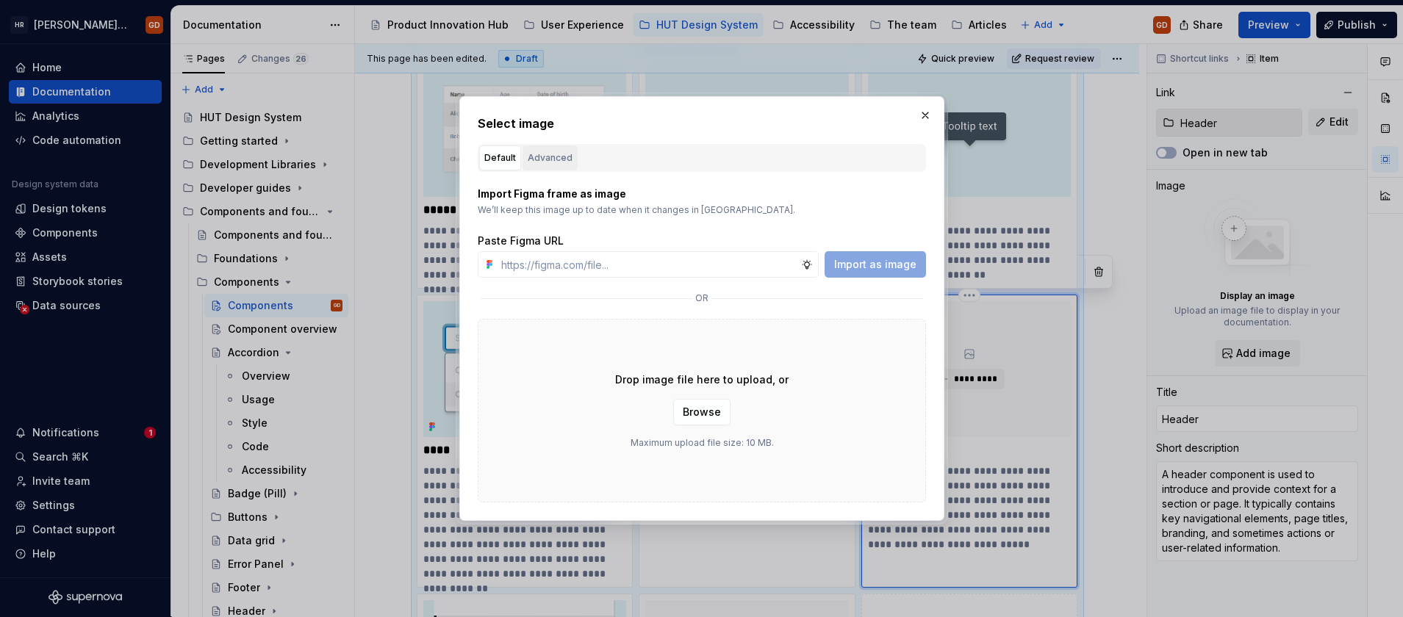
click at [541, 152] on div "Advanced" at bounding box center [550, 158] width 45 height 15
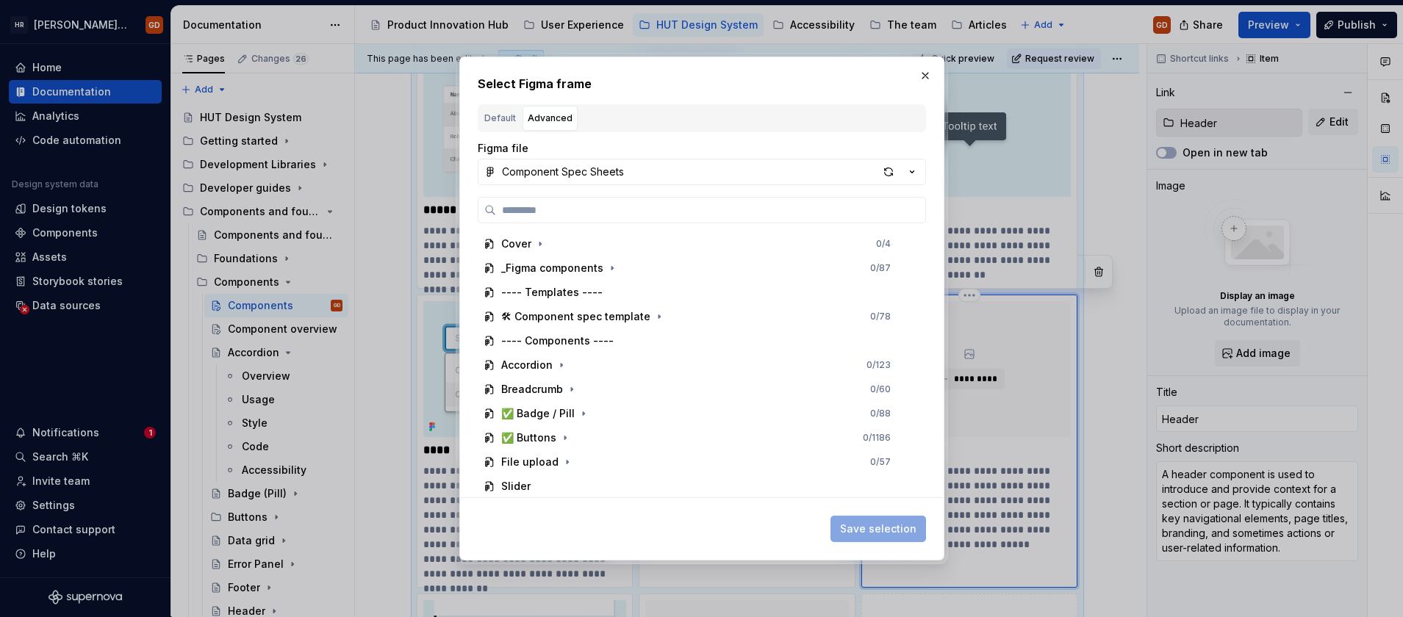
click at [889, 170] on div "button" at bounding box center [888, 172] width 21 height 21
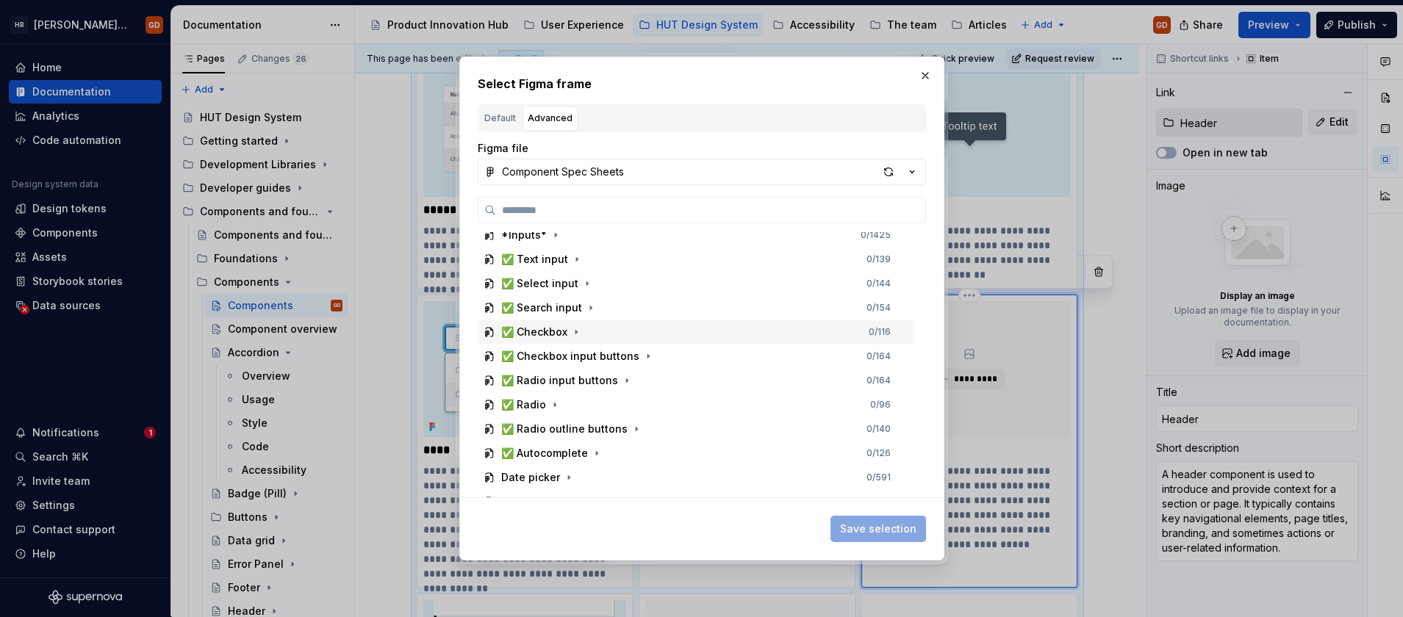
scroll to position [368, 0]
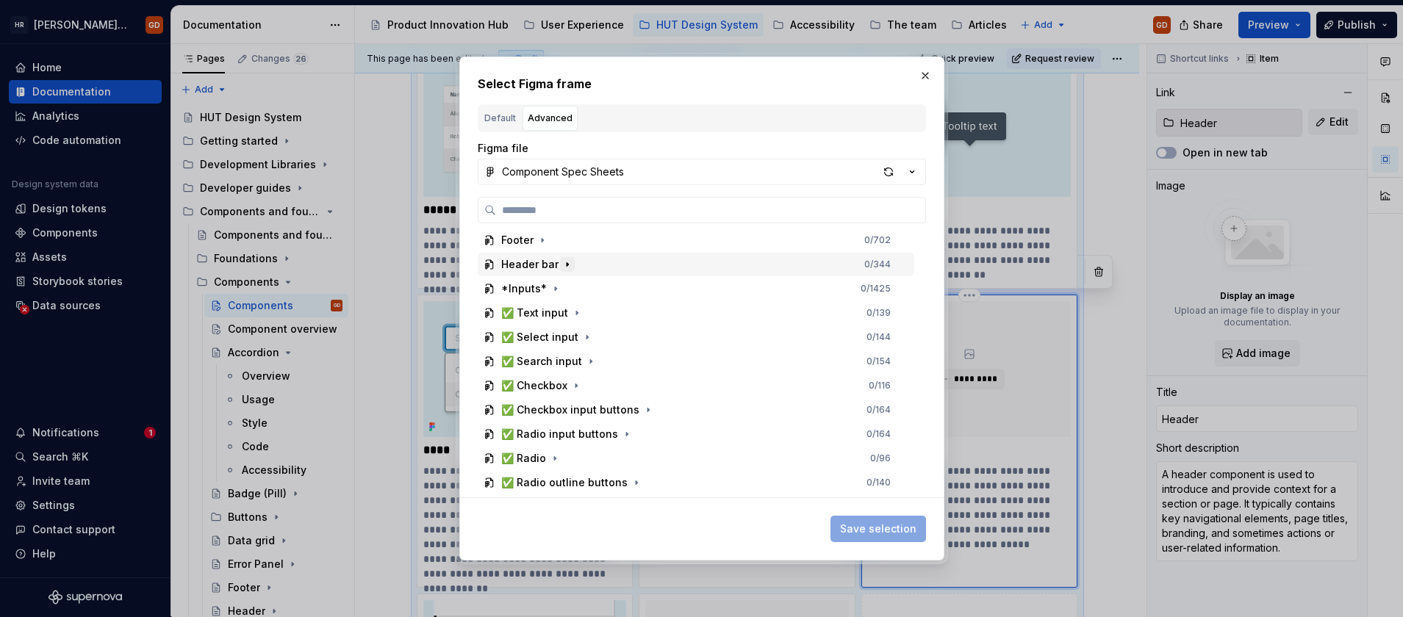
click at [563, 266] on icon "button" at bounding box center [568, 265] width 12 height 12
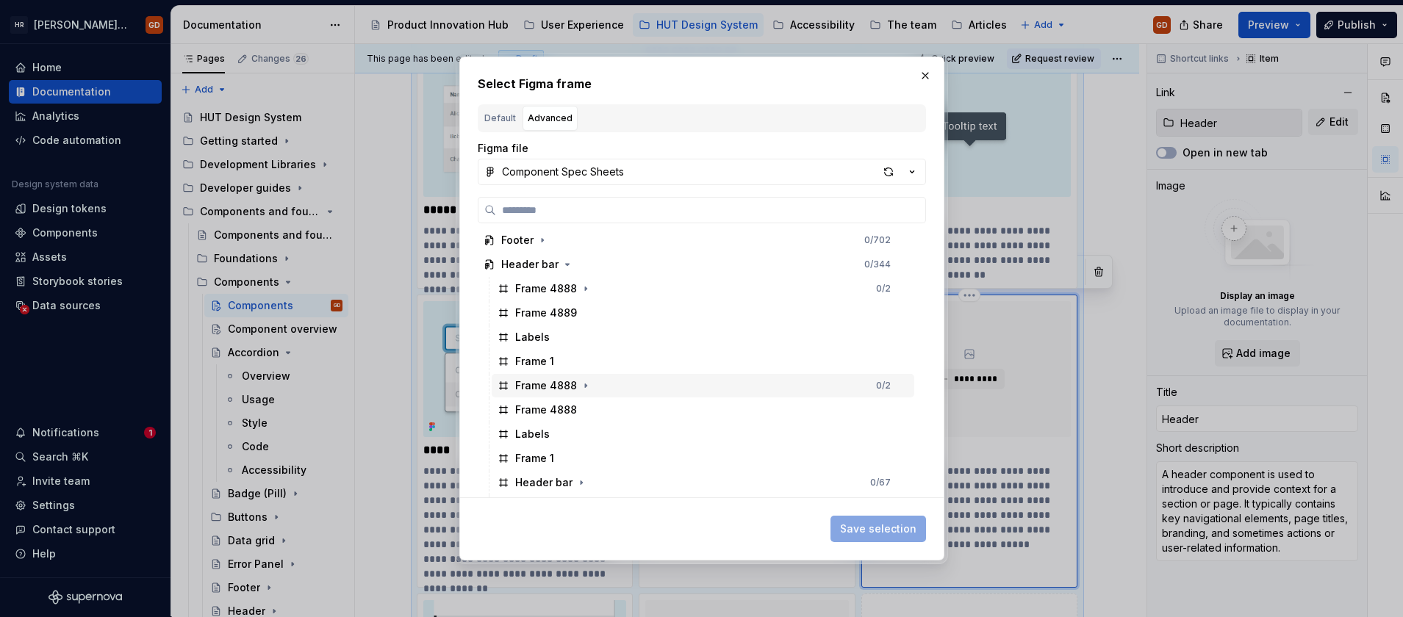
scroll to position [662, 0]
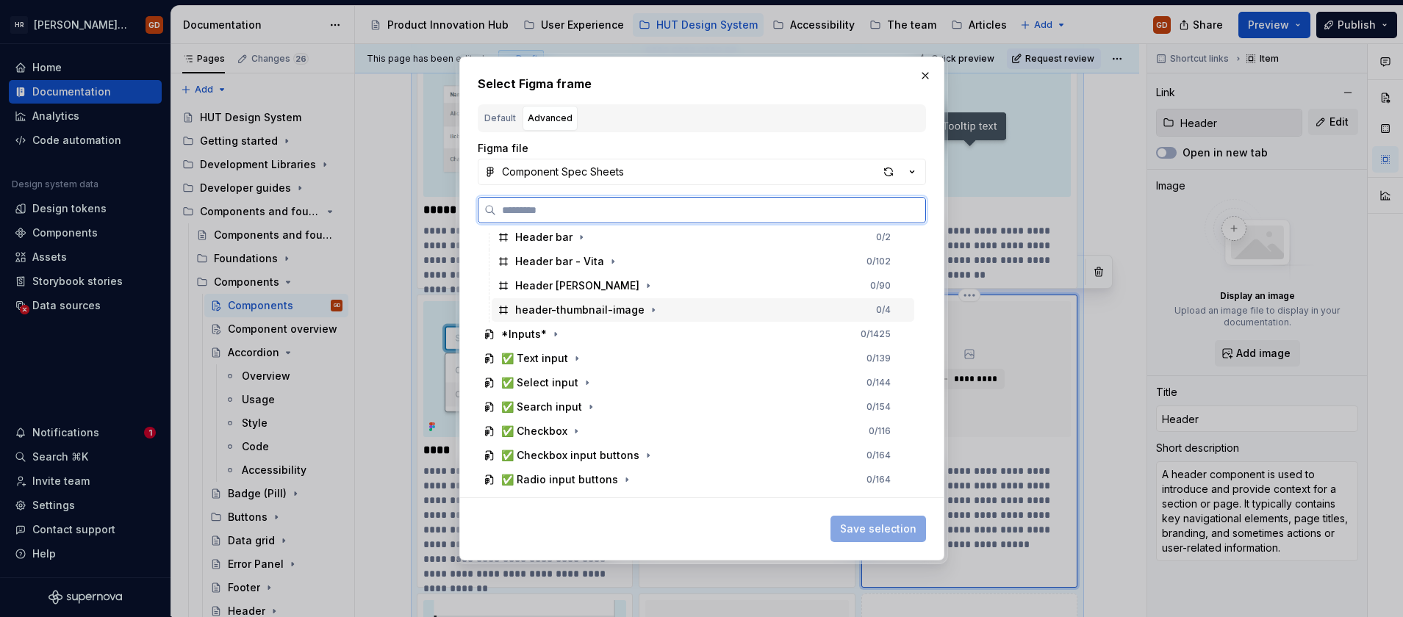
click at [623, 312] on div "header-thumbnail-image" at bounding box center [579, 310] width 129 height 15
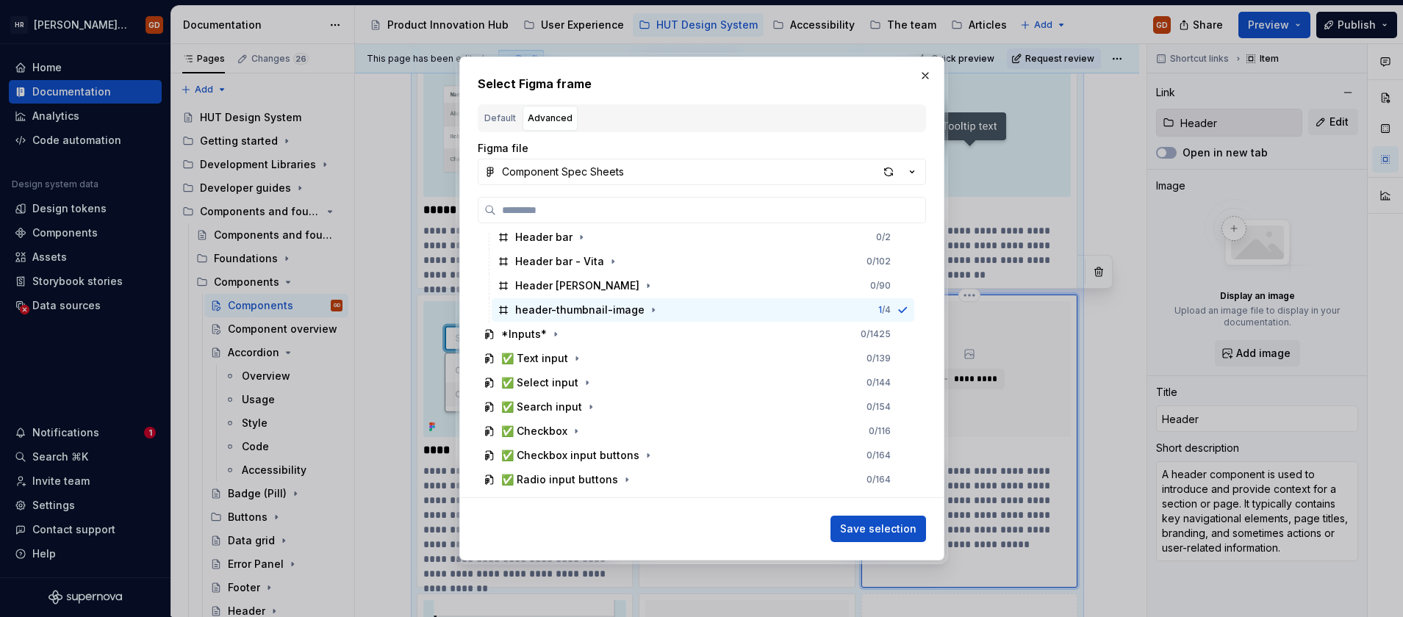
click at [906, 538] on button "Save selection" at bounding box center [879, 529] width 96 height 26
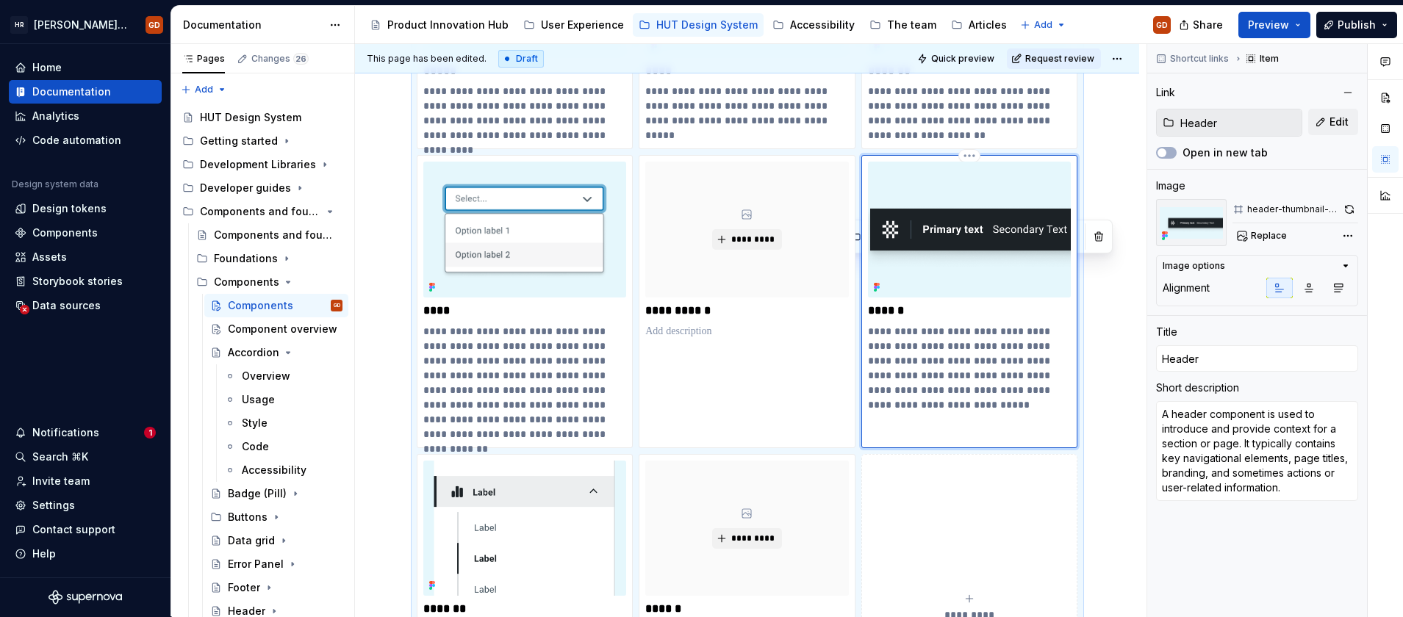
scroll to position [1357, 0]
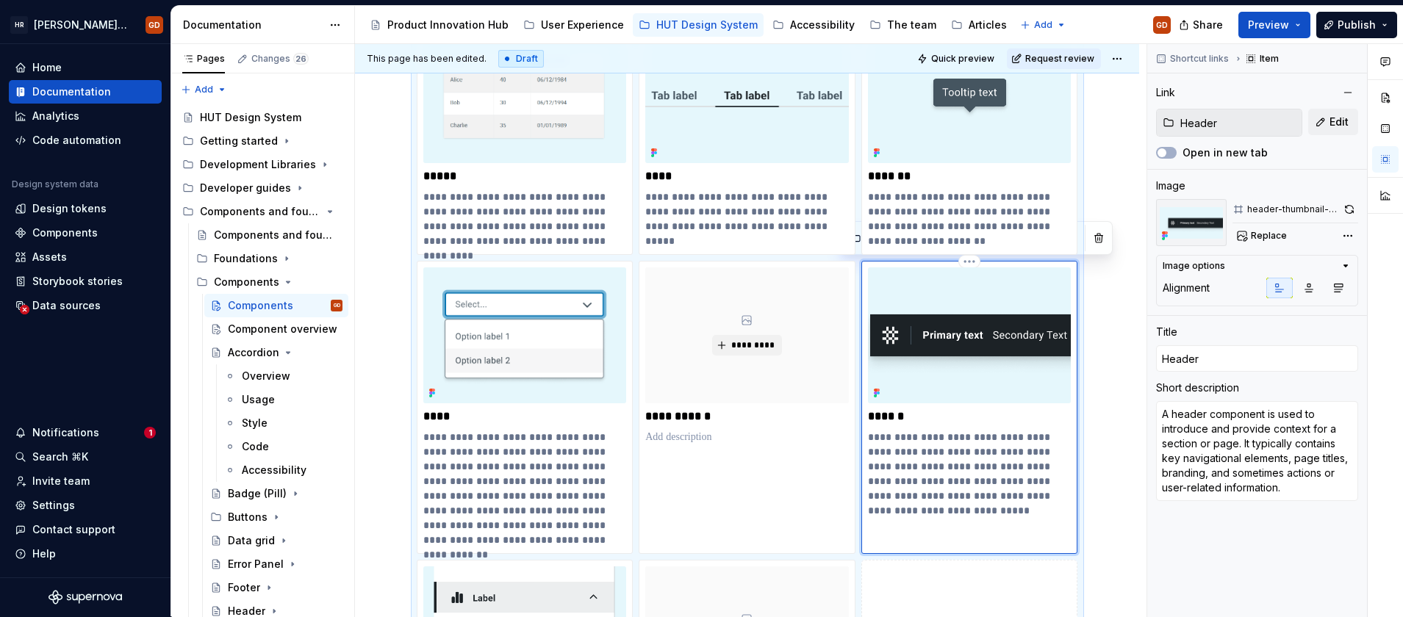
click at [936, 364] on img at bounding box center [970, 335] width 204 height 135
click at [1351, 208] on button "button" at bounding box center [1350, 209] width 18 height 21
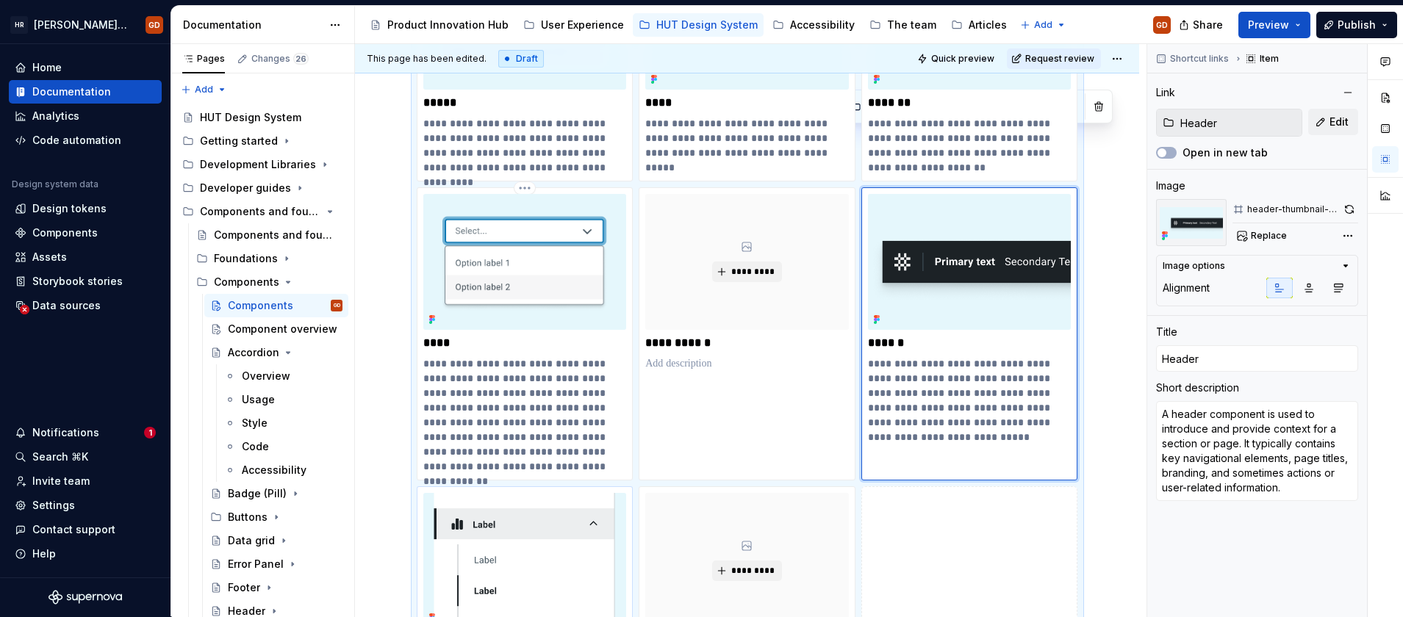
scroll to position [1724, 0]
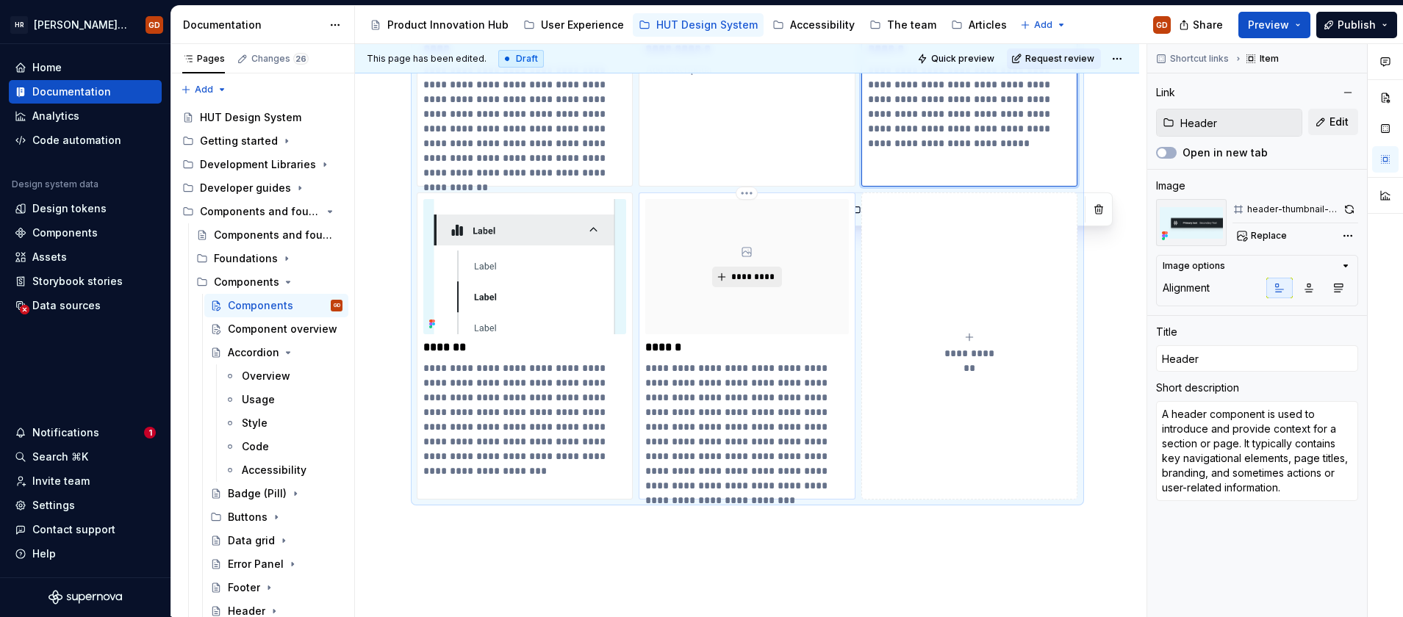
click at [757, 282] on span "*********" at bounding box center [753, 277] width 45 height 12
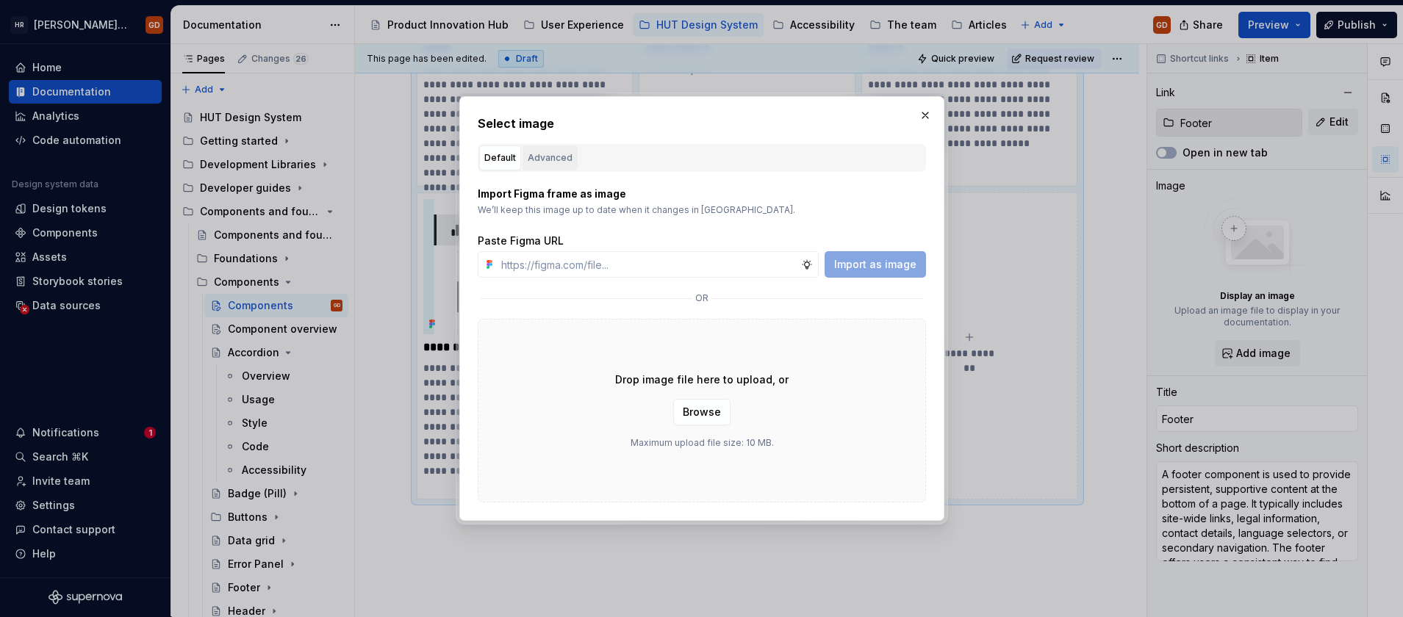
click at [535, 152] on div "Advanced" at bounding box center [550, 158] width 45 height 15
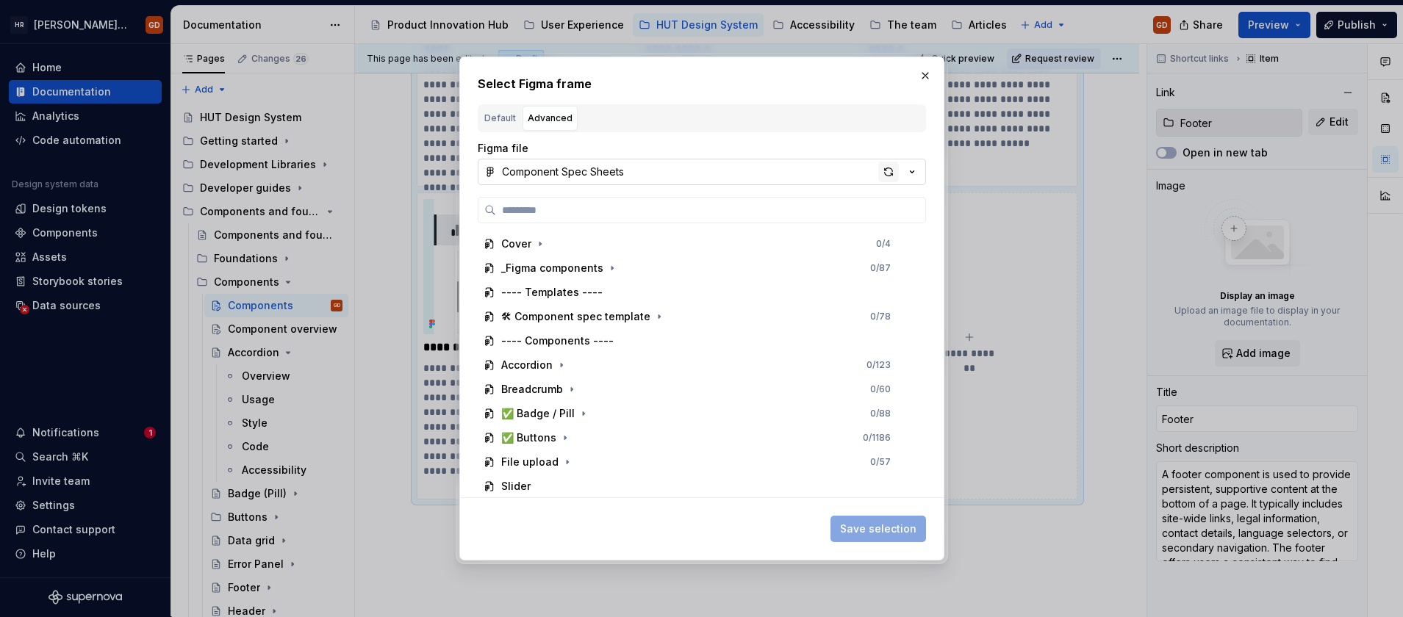
click at [884, 173] on div "button" at bounding box center [888, 172] width 21 height 21
click at [515, 217] on input "search" at bounding box center [710, 210] width 429 height 15
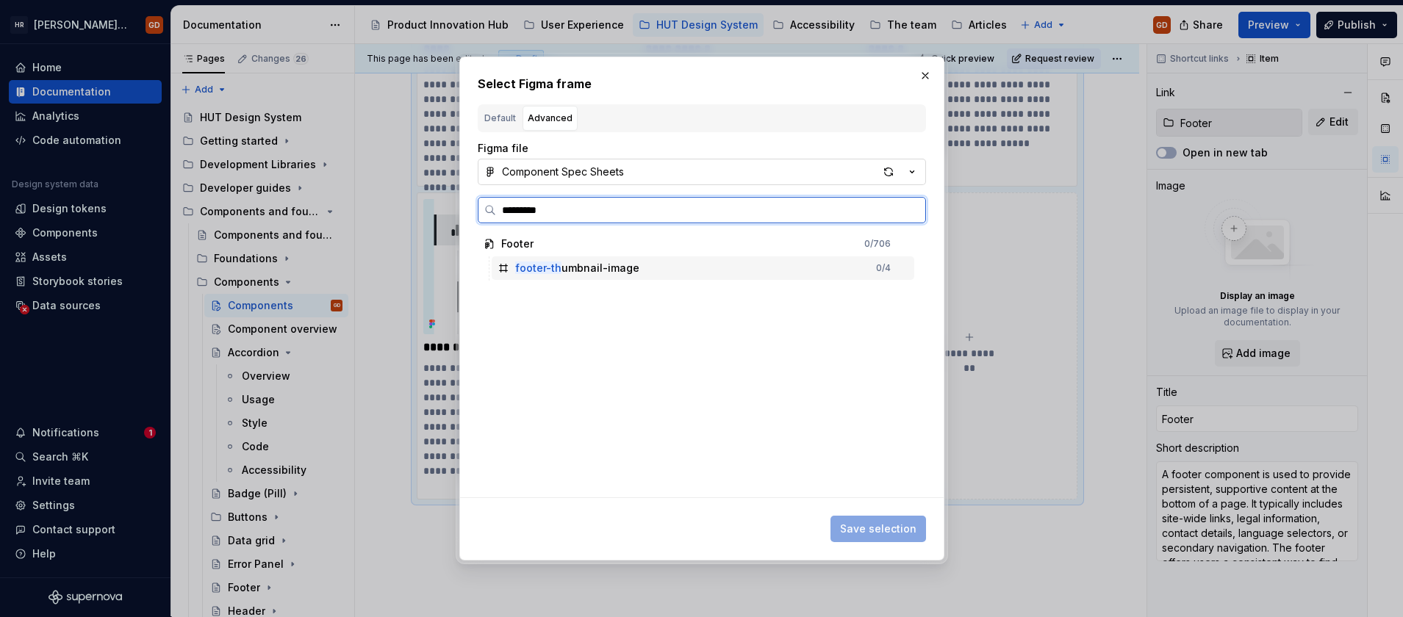
click at [557, 274] on div "footer-th umbnail-image" at bounding box center [577, 268] width 124 height 15
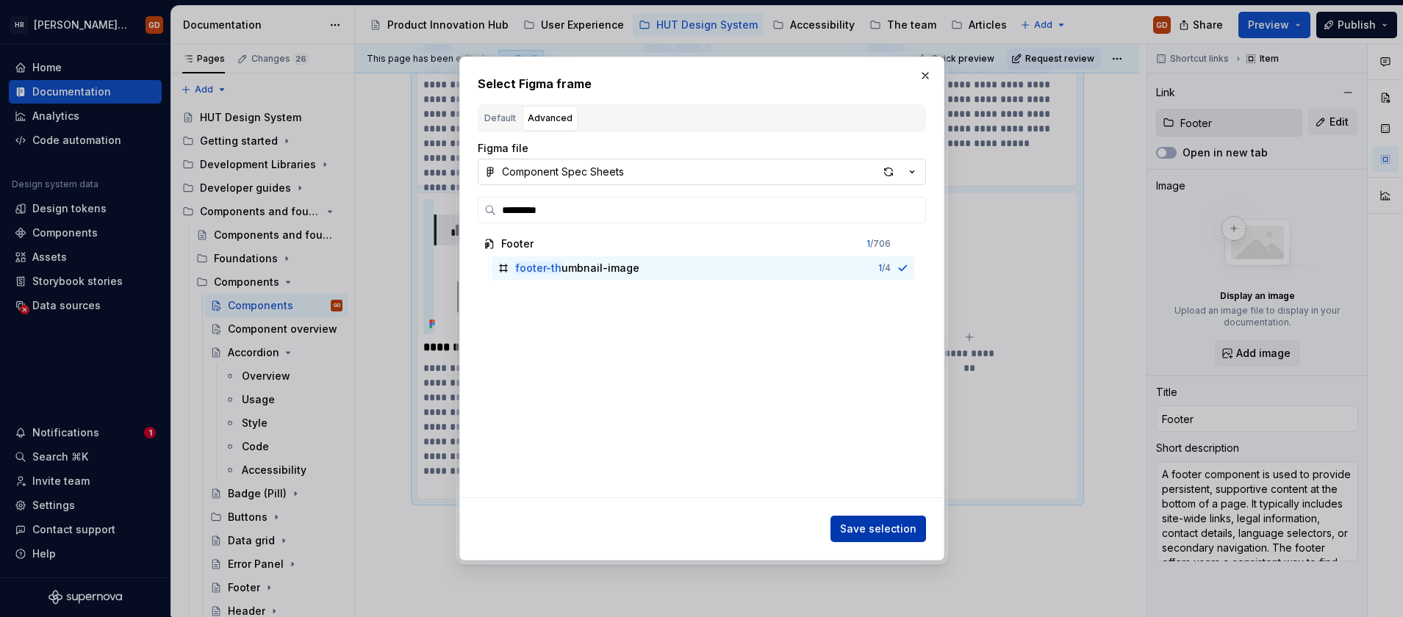
click at [914, 526] on span "Save selection" at bounding box center [878, 529] width 76 height 15
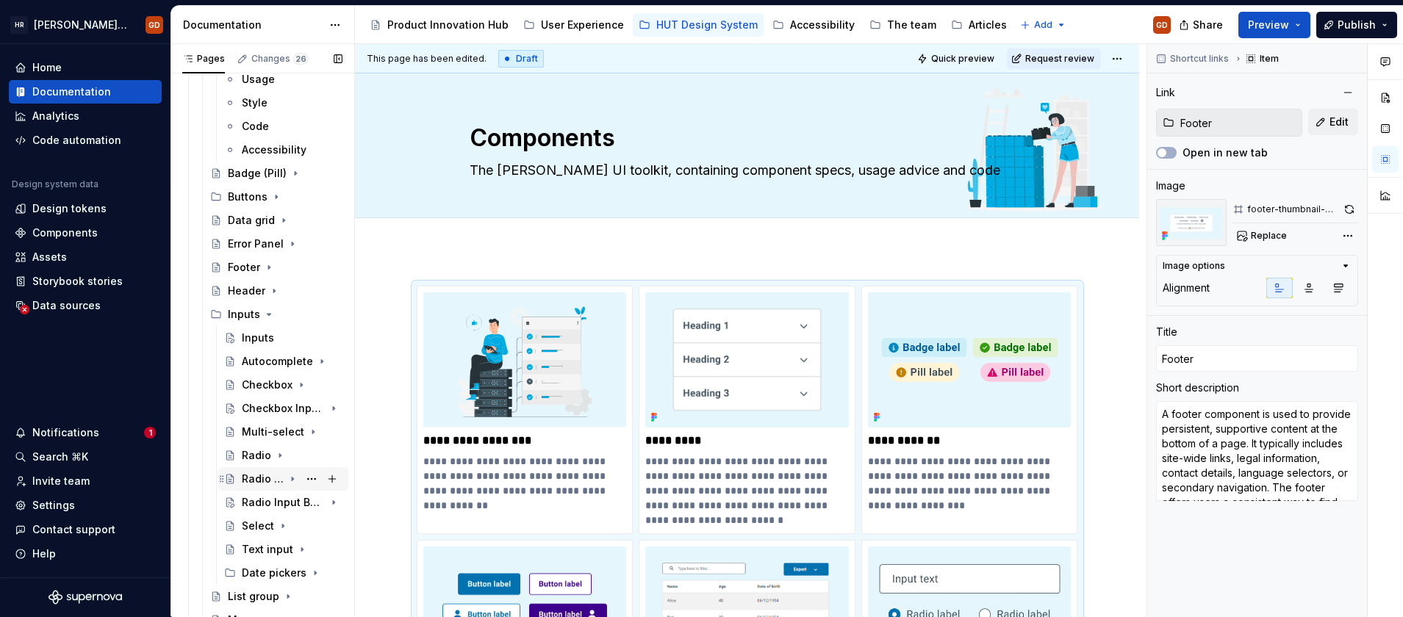
scroll to position [368, 0]
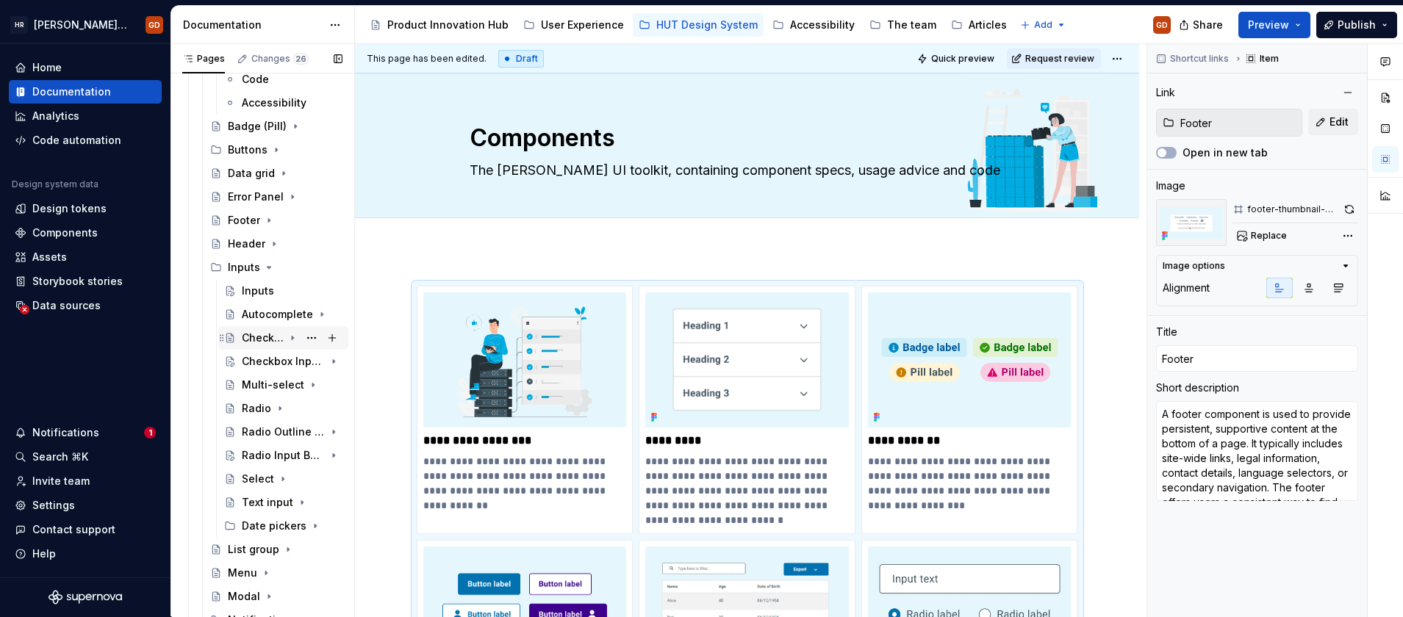
click at [271, 340] on div "Checkbox" at bounding box center [263, 338] width 42 height 15
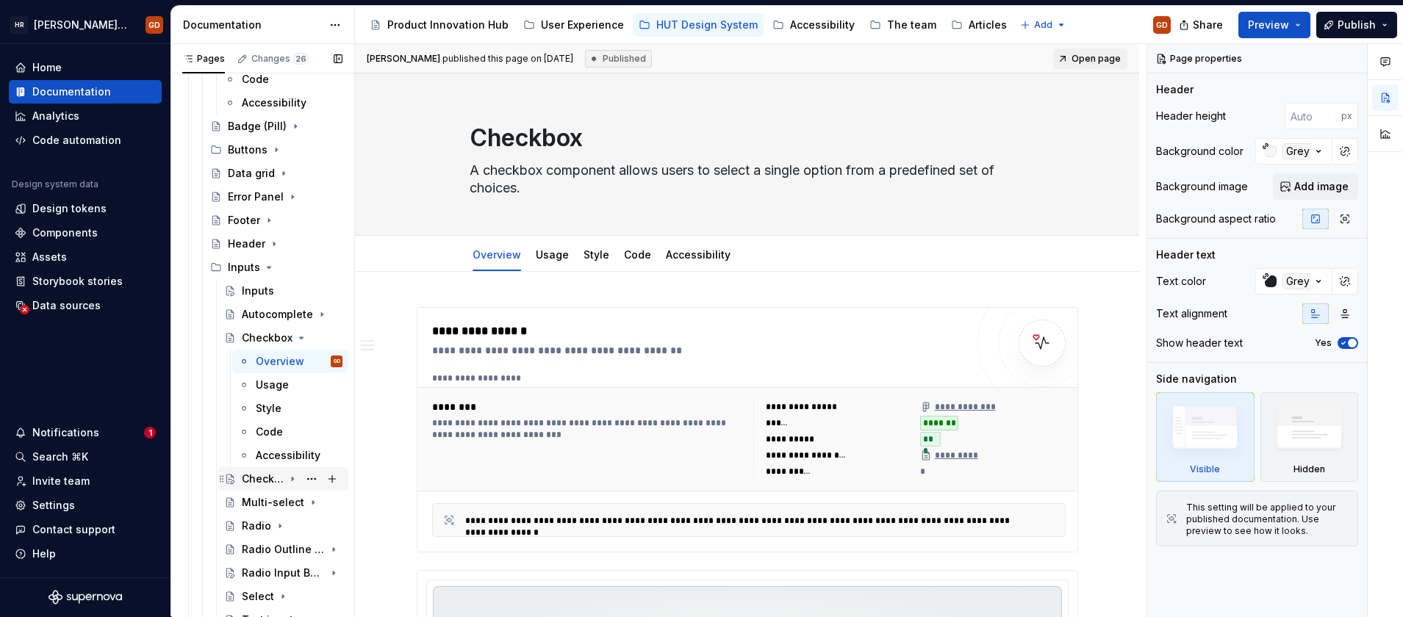
click at [251, 479] on div "Checkbox Input Button" at bounding box center [263, 479] width 42 height 15
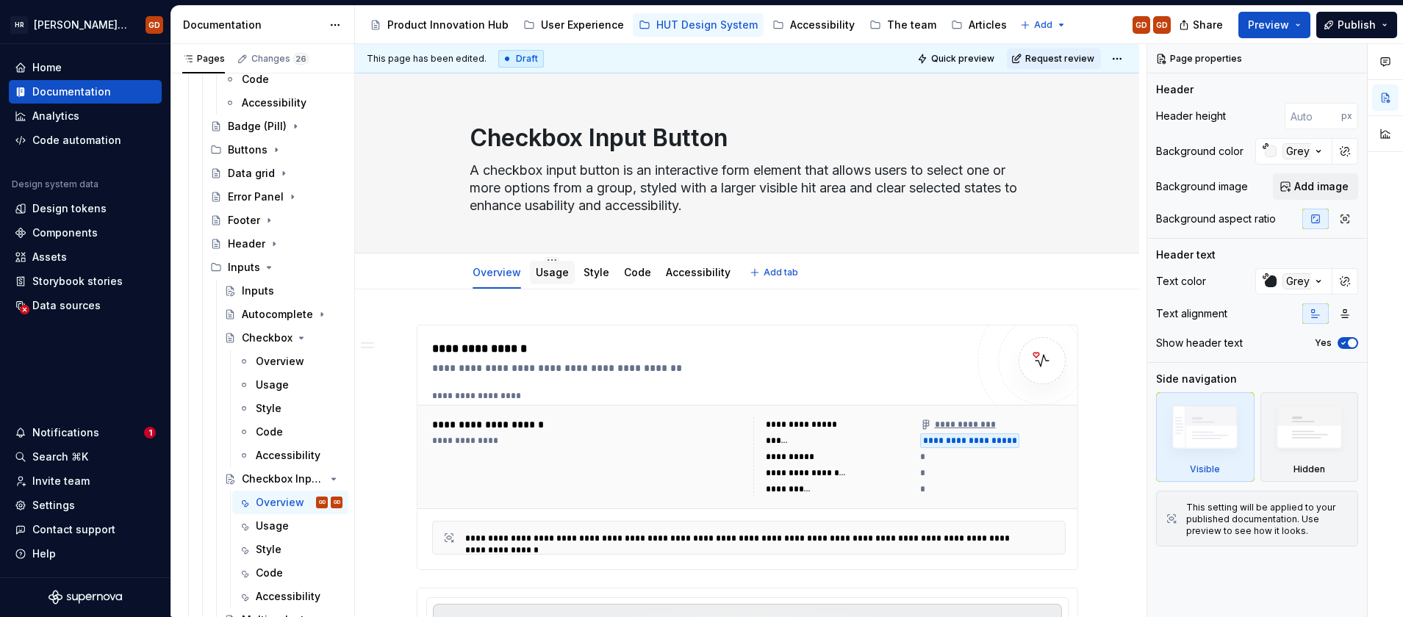
click at [559, 271] on link "Usage" at bounding box center [552, 272] width 33 height 12
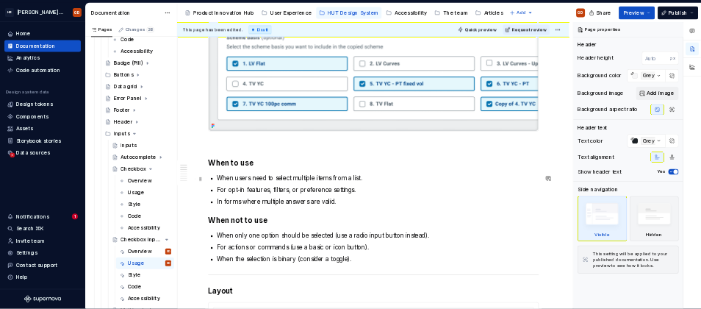
scroll to position [147, 0]
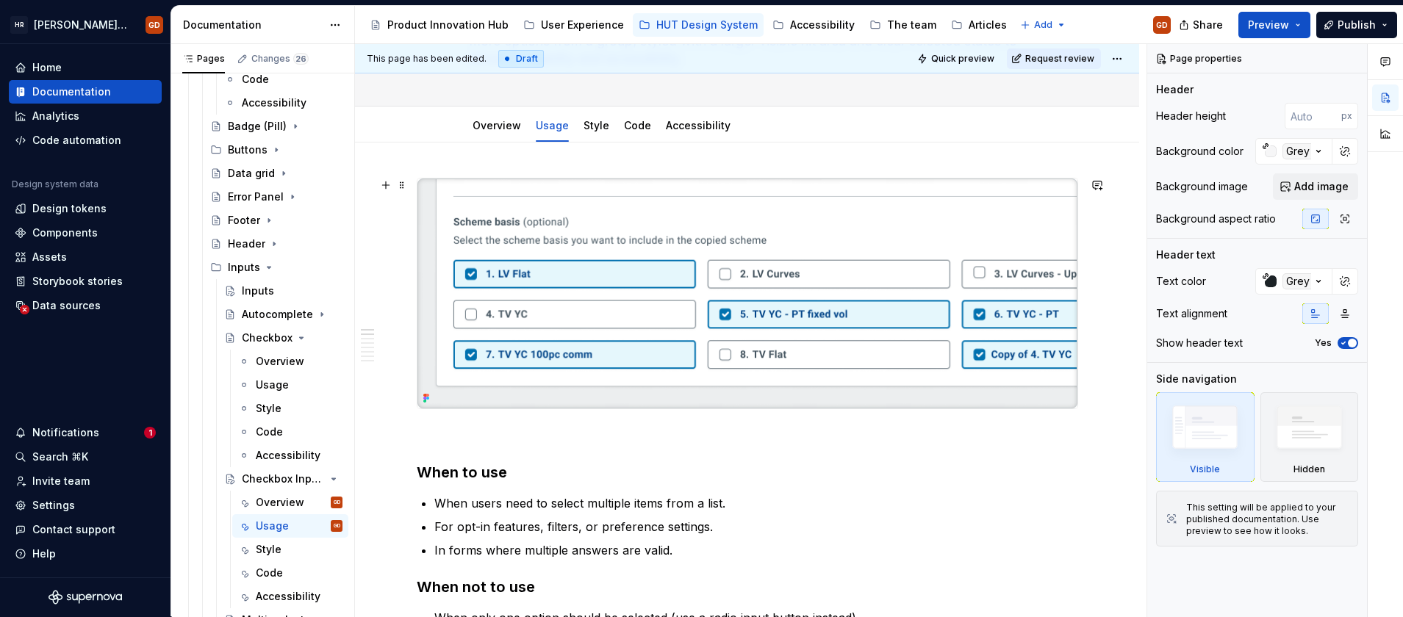
click at [626, 304] on img at bounding box center [747, 294] width 660 height 230
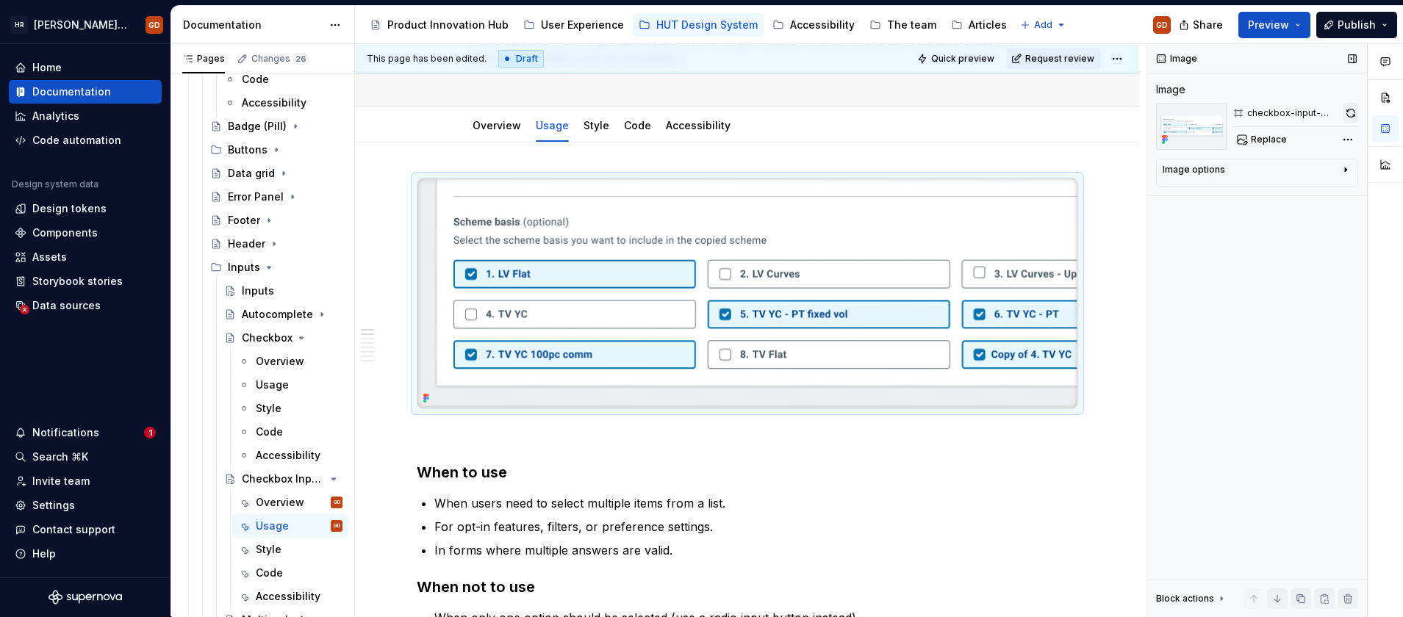
click at [1346, 114] on button "button" at bounding box center [1350, 113] width 15 height 21
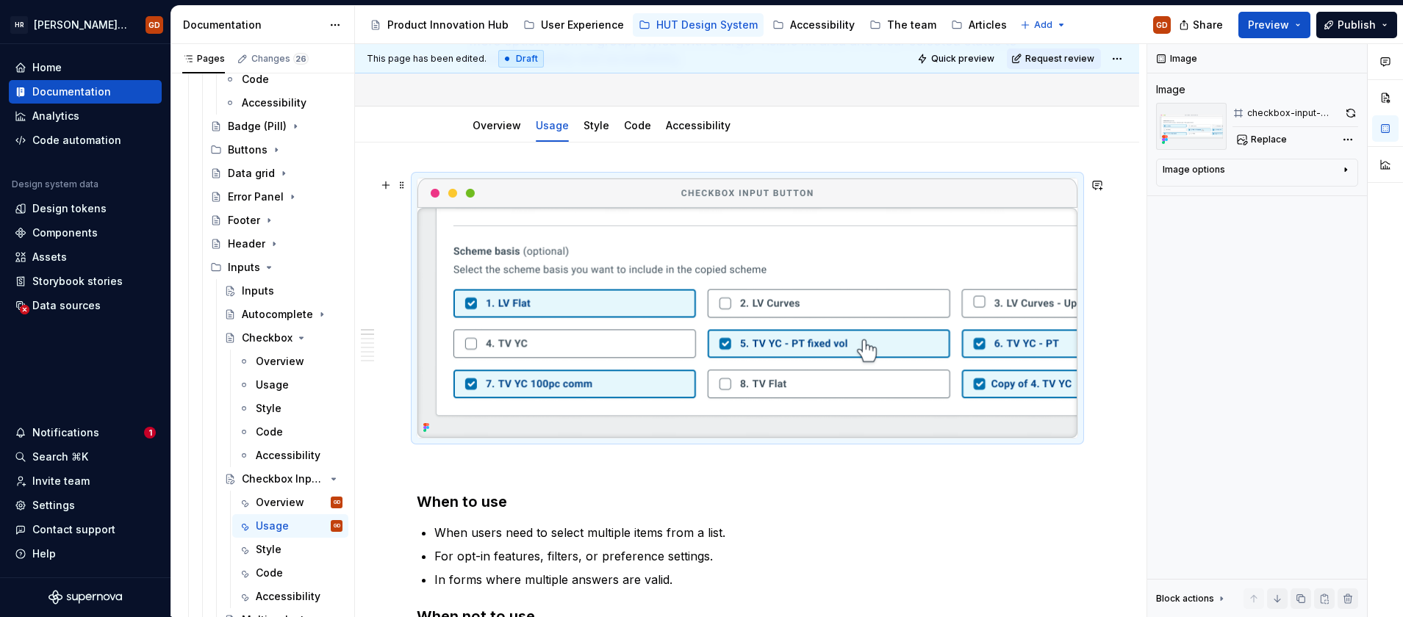
click at [893, 223] on img at bounding box center [747, 308] width 660 height 259
click at [1352, 106] on button "button" at bounding box center [1350, 113] width 15 height 21
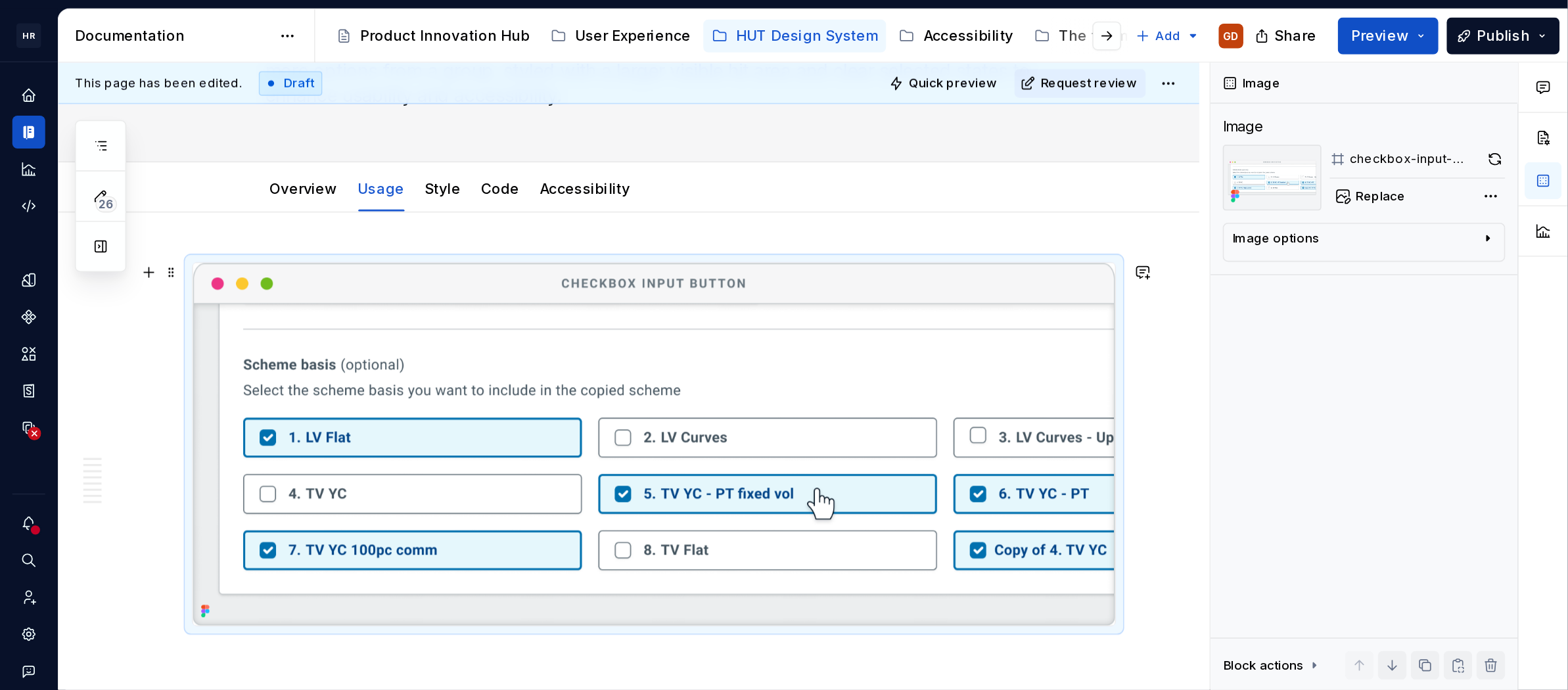
scroll to position [122, 0]
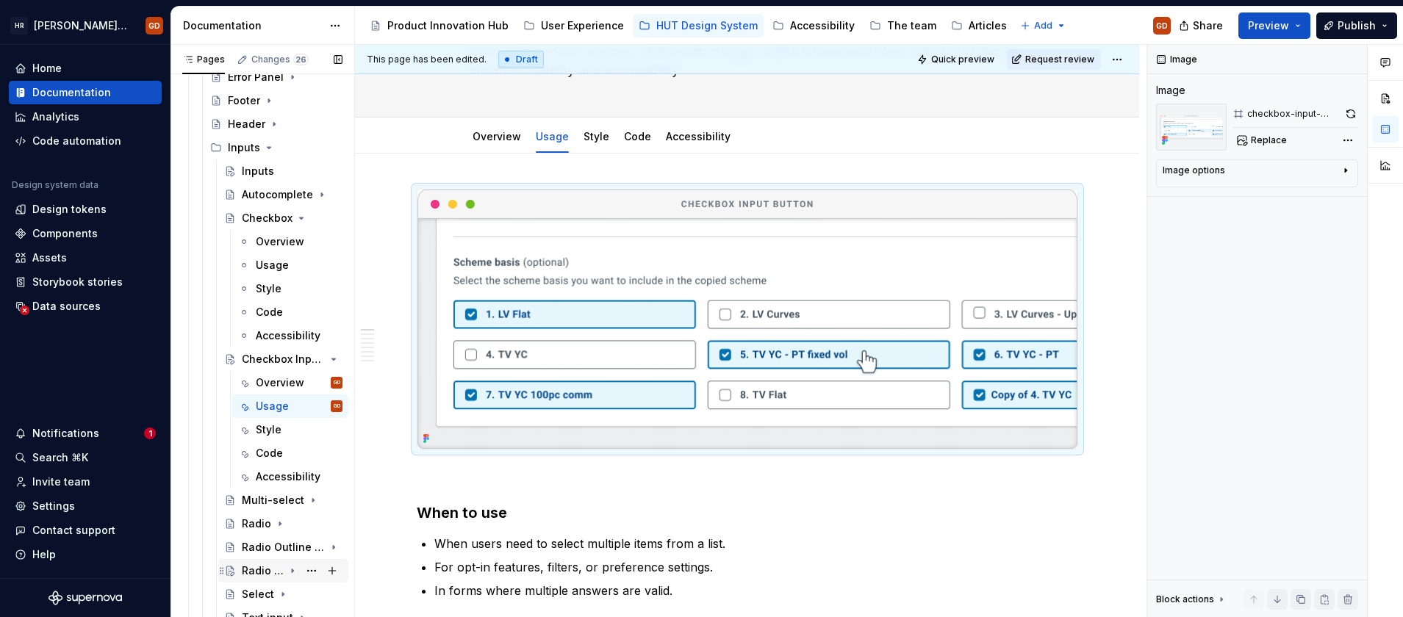
scroll to position [515, 0]
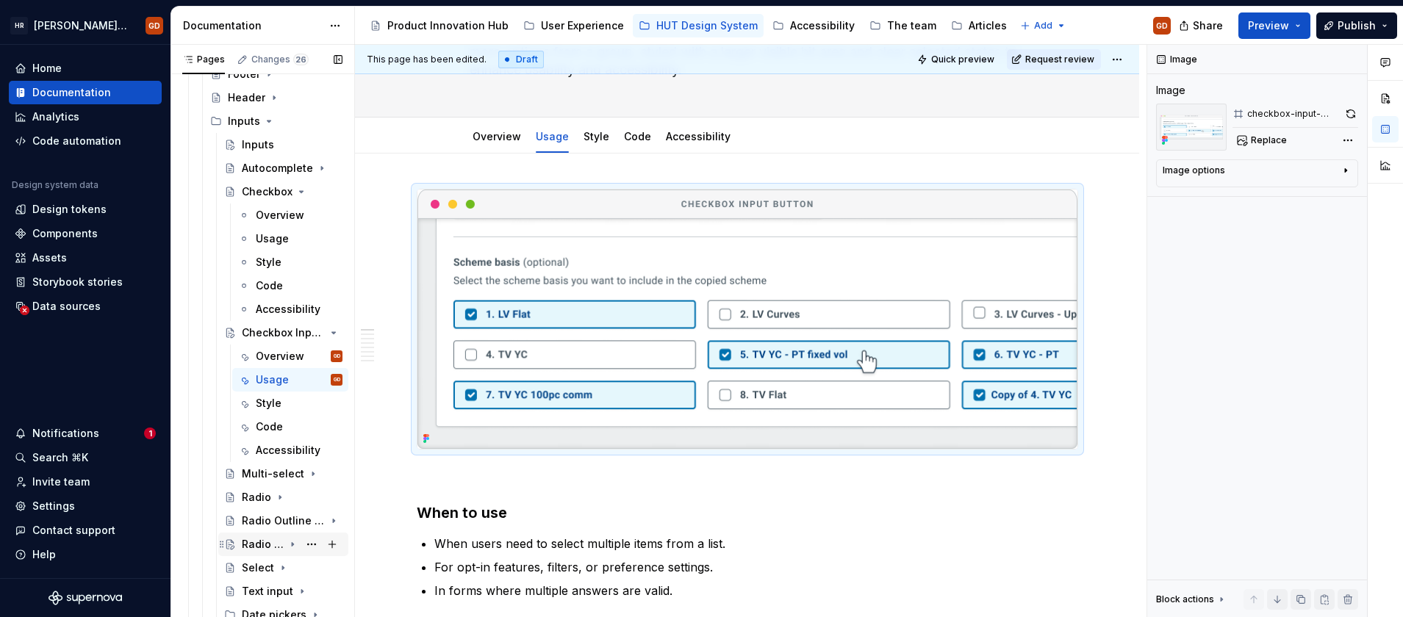
drag, startPoint x: 283, startPoint y: 545, endPoint x: 281, endPoint y: 554, distance: 9.8
click at [287, 545] on icon "Page tree" at bounding box center [293, 545] width 12 height 12
click at [270, 584] on div "Usage" at bounding box center [272, 591] width 33 height 15
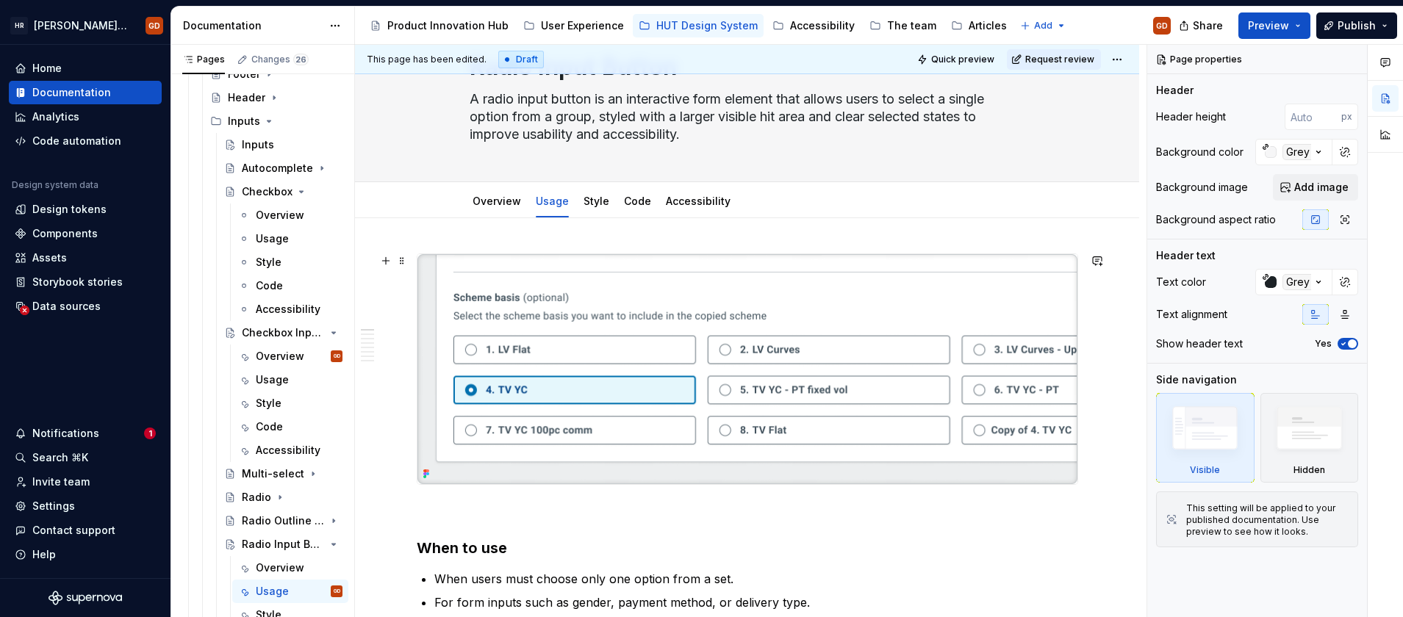
scroll to position [147, 0]
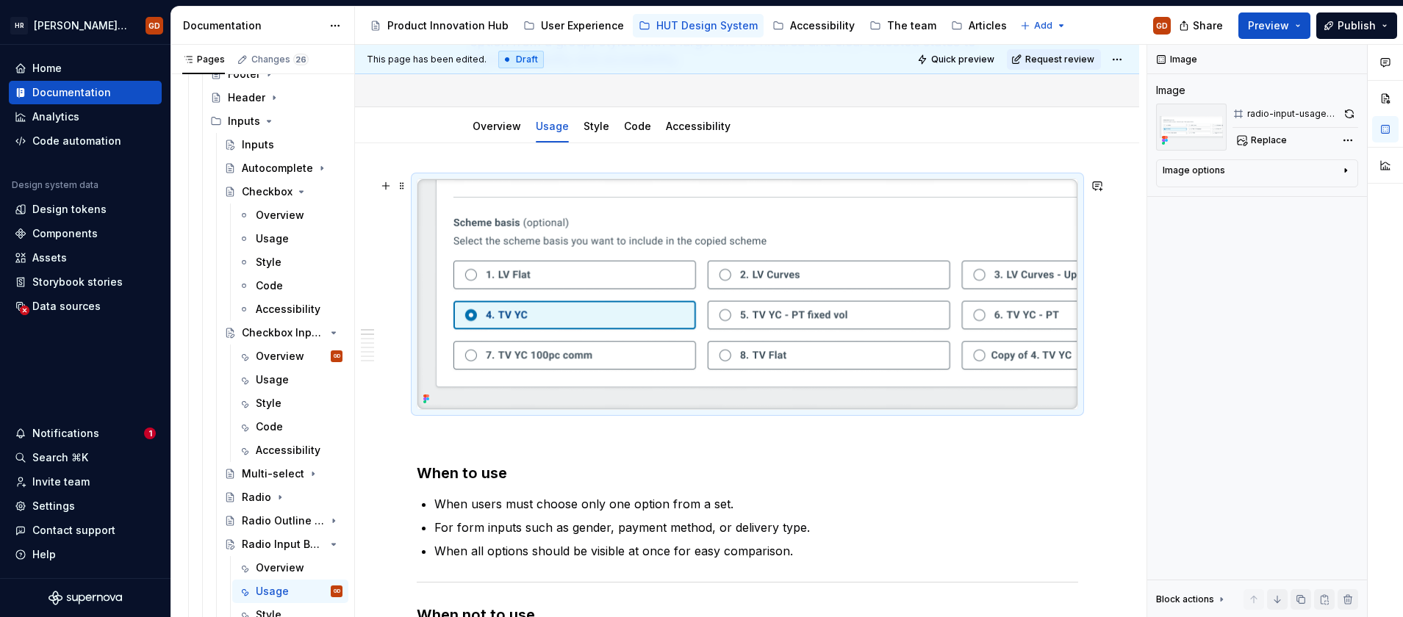
click at [757, 303] on img at bounding box center [747, 294] width 660 height 230
click at [1345, 115] on button "button" at bounding box center [1350, 114] width 18 height 21
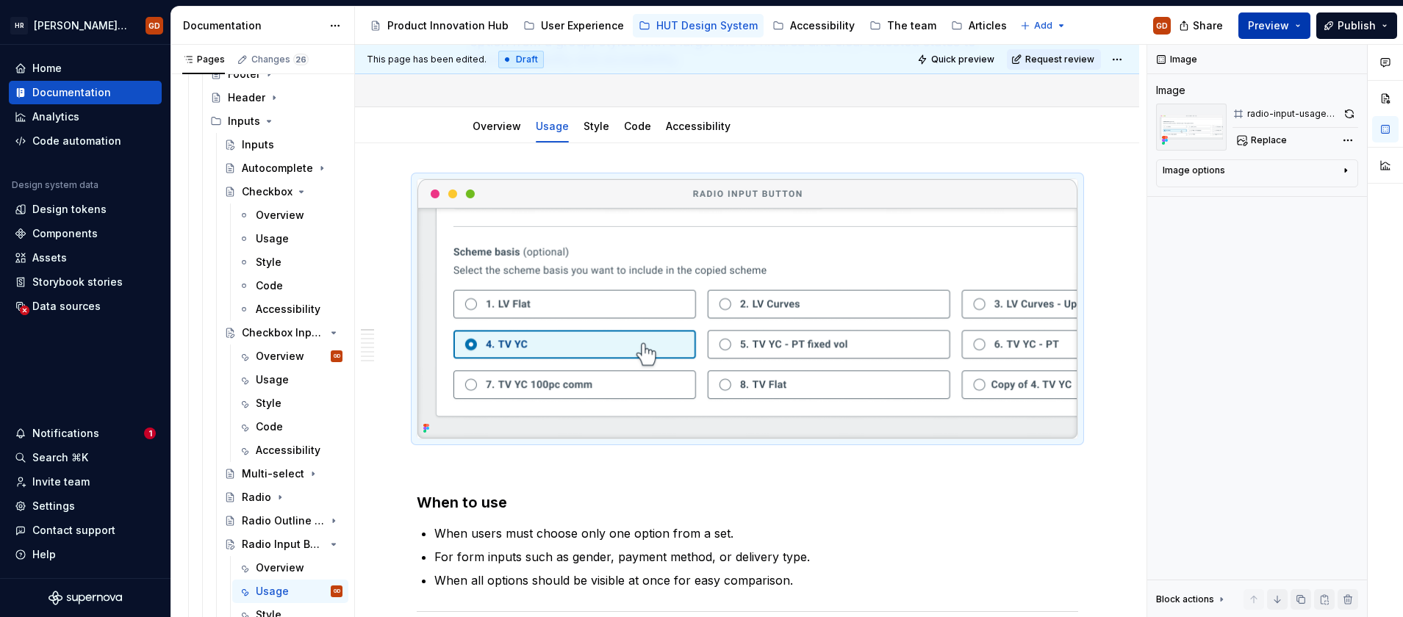
click at [1272, 15] on button "Preview" at bounding box center [1275, 25] width 72 height 26
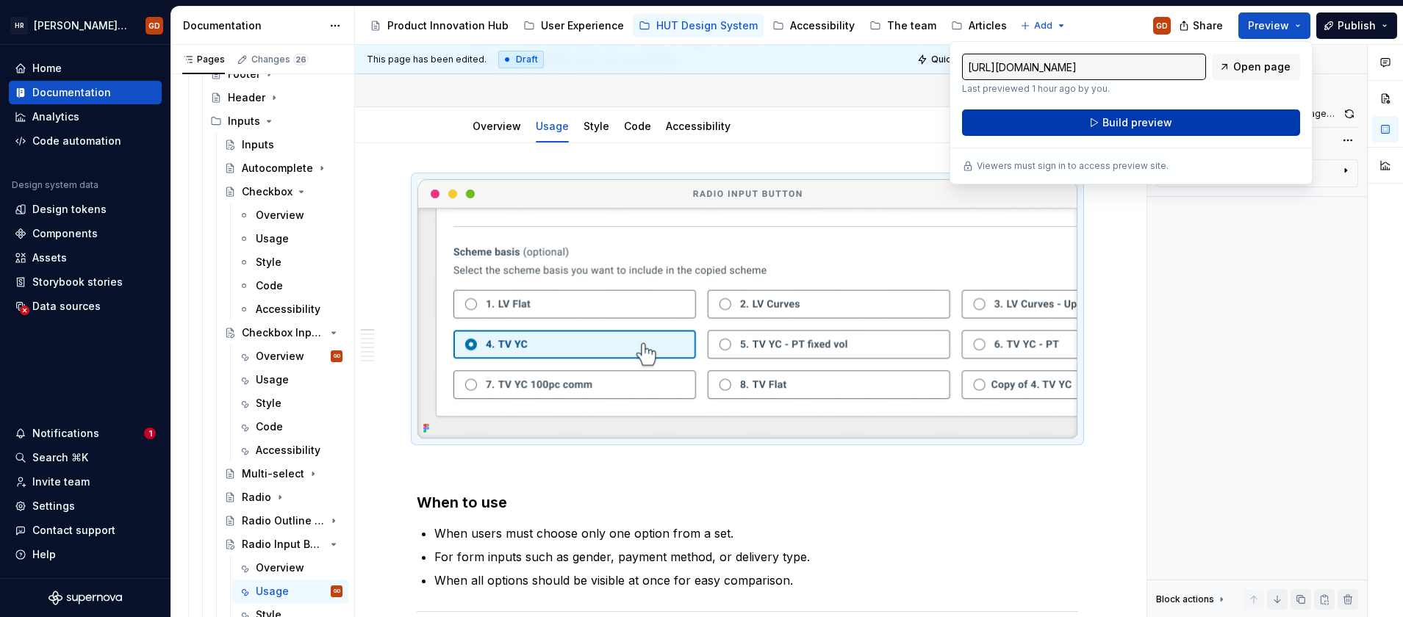
click at [1137, 118] on span "Build preview" at bounding box center [1138, 122] width 70 height 15
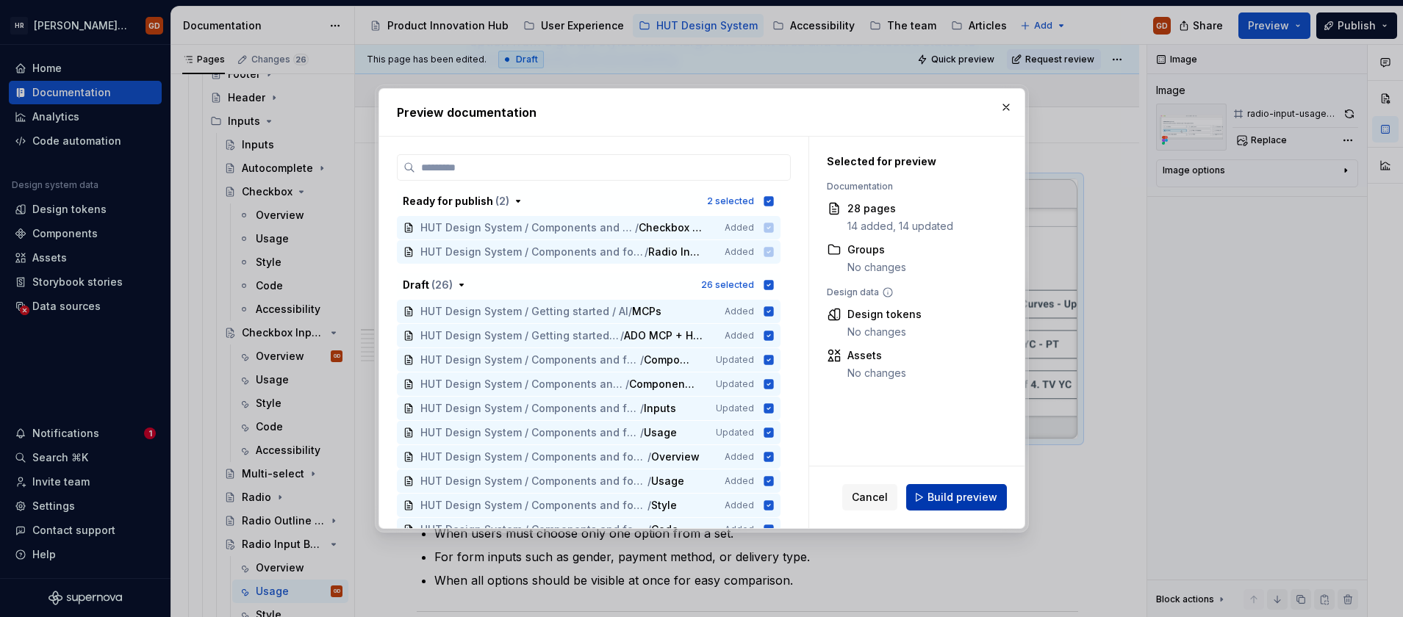
click at [969, 503] on span "Build preview" at bounding box center [963, 497] width 70 height 15
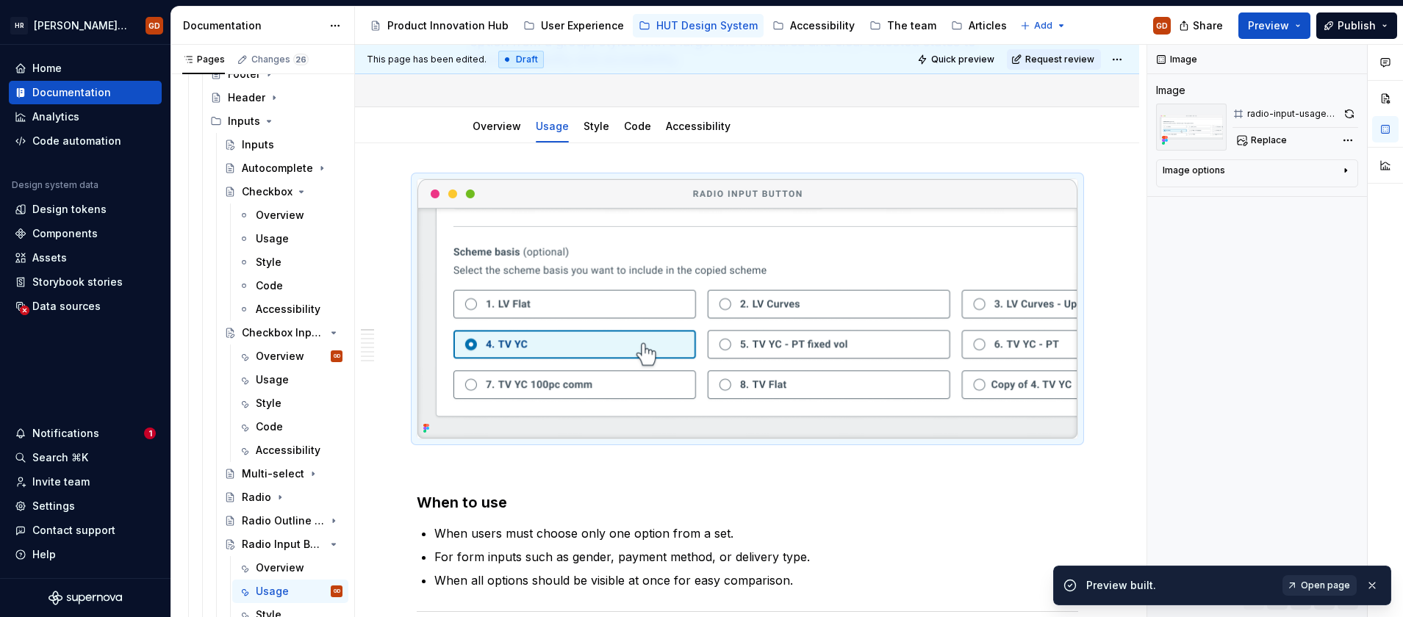
click at [1309, 582] on span "Open page" at bounding box center [1325, 586] width 49 height 12
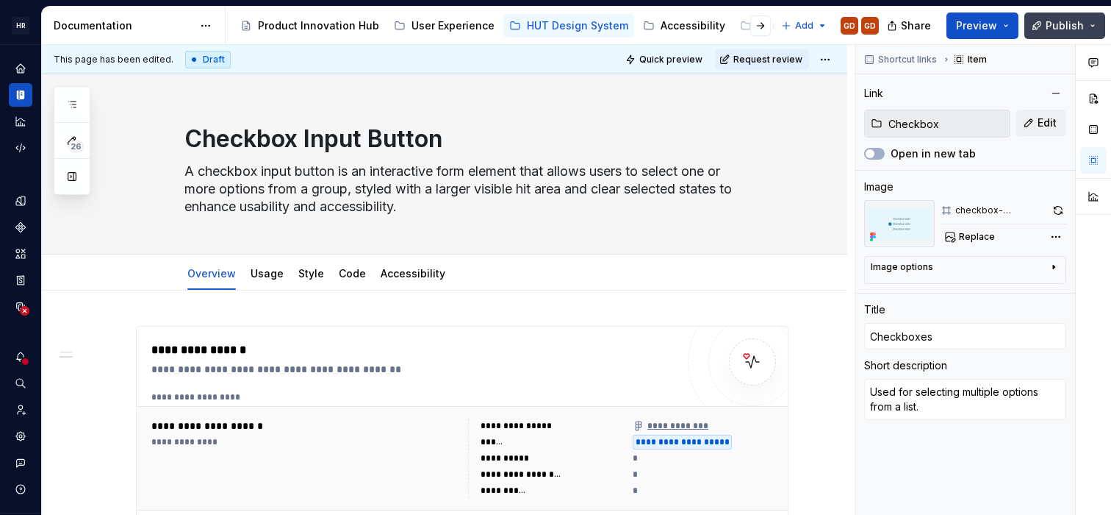
scroll to position [1036, 0]
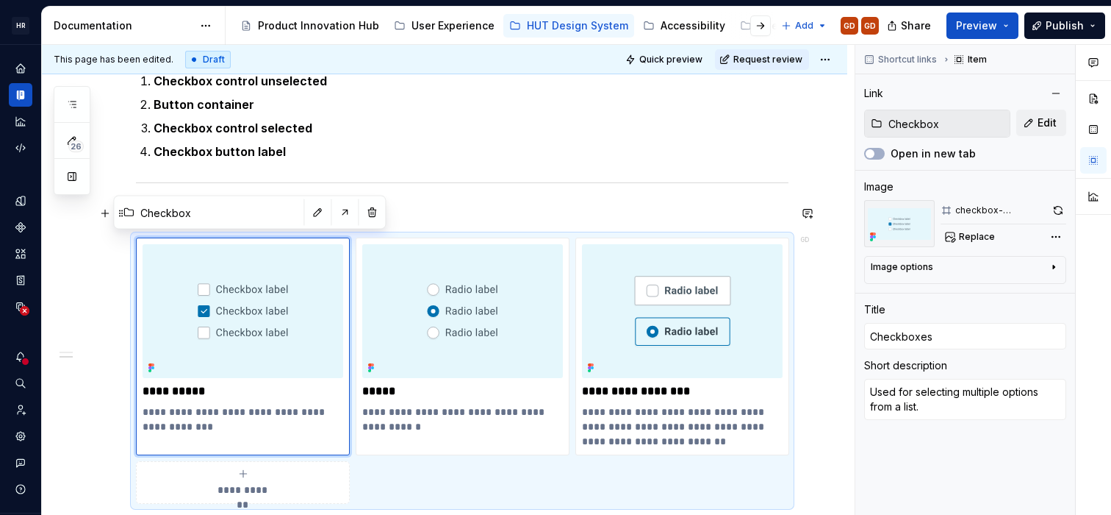
click at [432, 207] on h3 "Related components" at bounding box center [462, 215] width 653 height 21
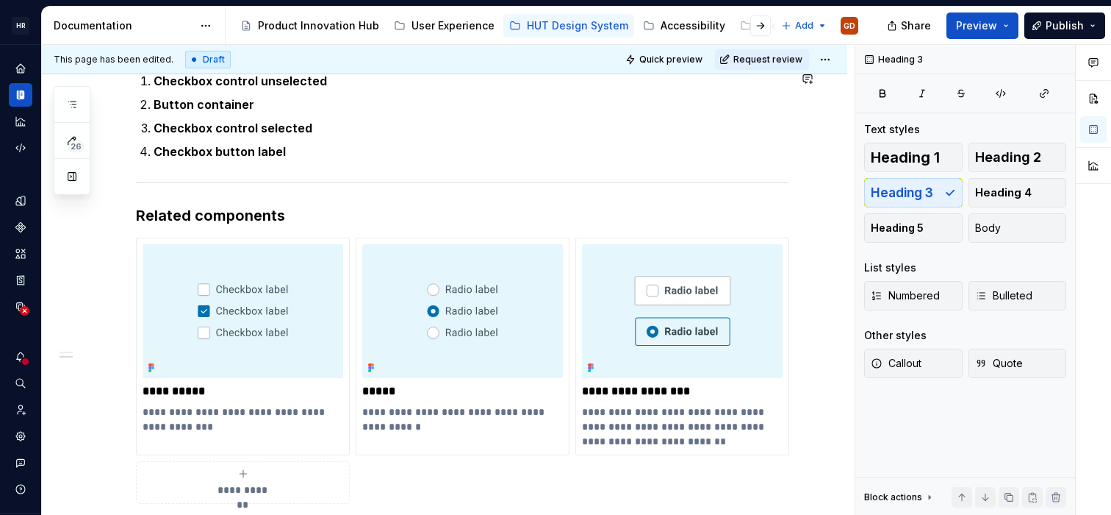
type textarea "*"
